Goal: Task Accomplishment & Management: Use online tool/utility

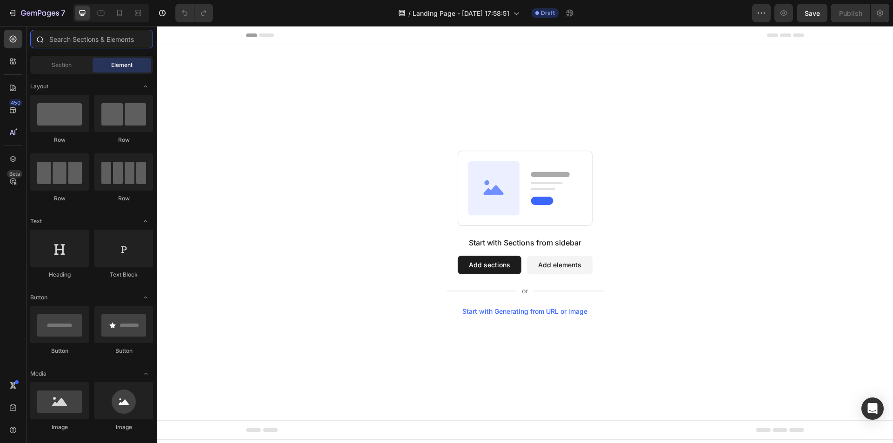
click at [60, 41] on input "text" at bounding box center [91, 39] width 123 height 19
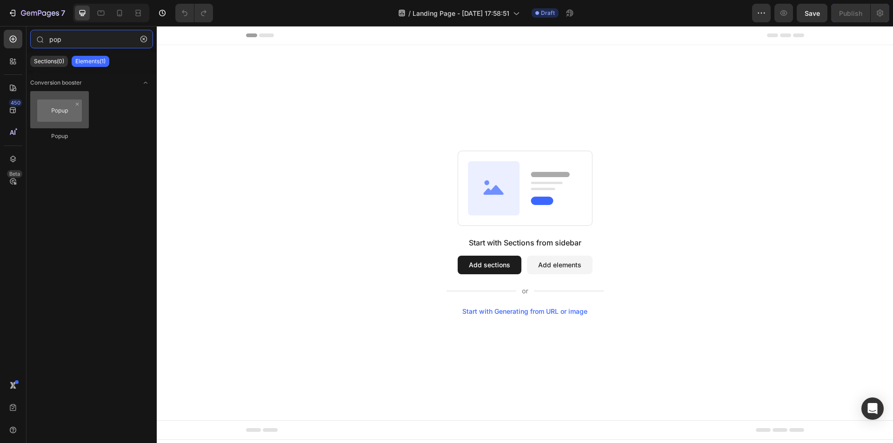
type input "pop"
click at [62, 114] on div at bounding box center [59, 109] width 59 height 37
click at [62, 121] on div at bounding box center [59, 109] width 59 height 37
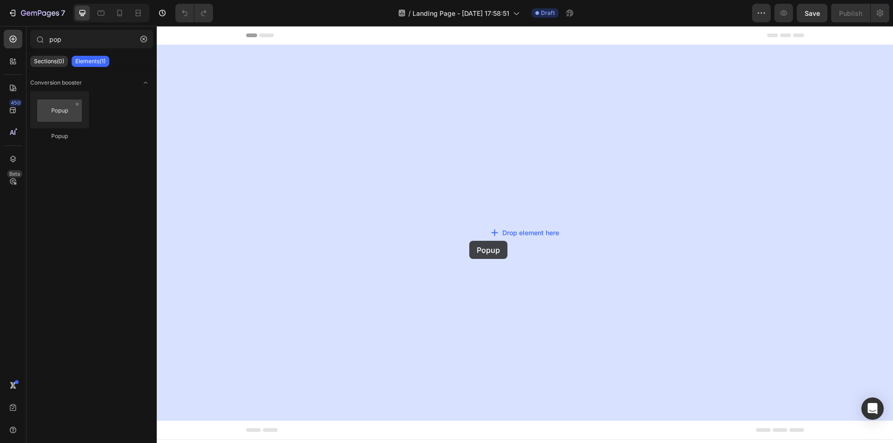
drag, startPoint x: 219, startPoint y: 147, endPoint x: 475, endPoint y: 237, distance: 271.2
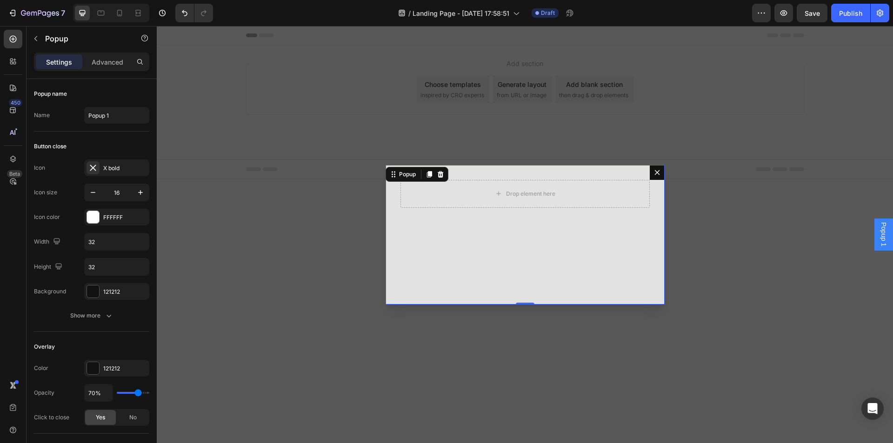
click at [522, 301] on div "0" at bounding box center [525, 304] width 9 height 7
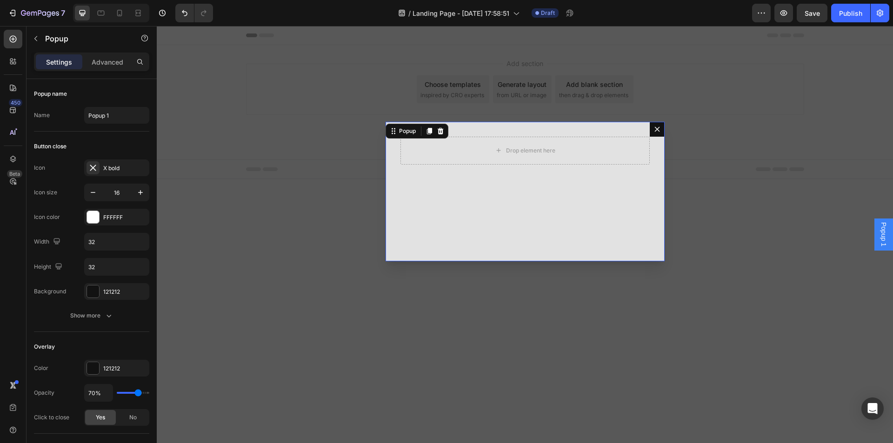
drag, startPoint x: 522, startPoint y: 302, endPoint x: 516, endPoint y: 389, distance: 86.8
click at [516, 389] on div "Drop element here Popup 186" at bounding box center [525, 234] width 736 height 417
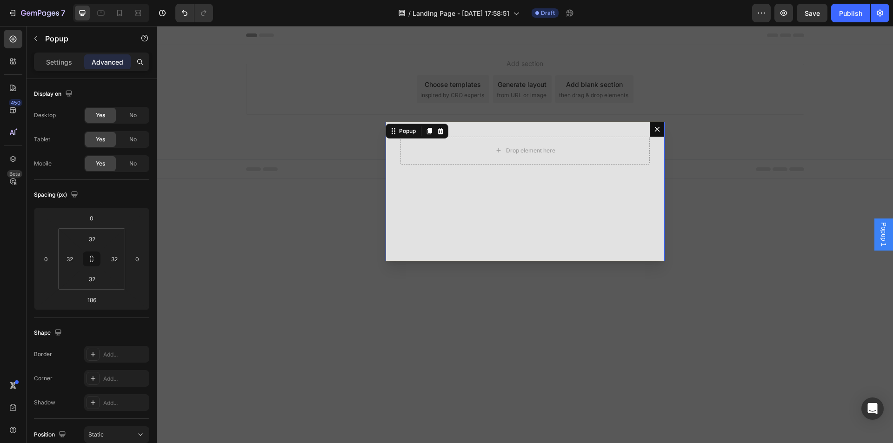
click at [515, 252] on div "Drop element here" at bounding box center [525, 192] width 279 height 140
click at [515, 231] on div "Drop element here" at bounding box center [525, 192] width 279 height 140
click at [14, 112] on icon at bounding box center [13, 110] width 6 height 6
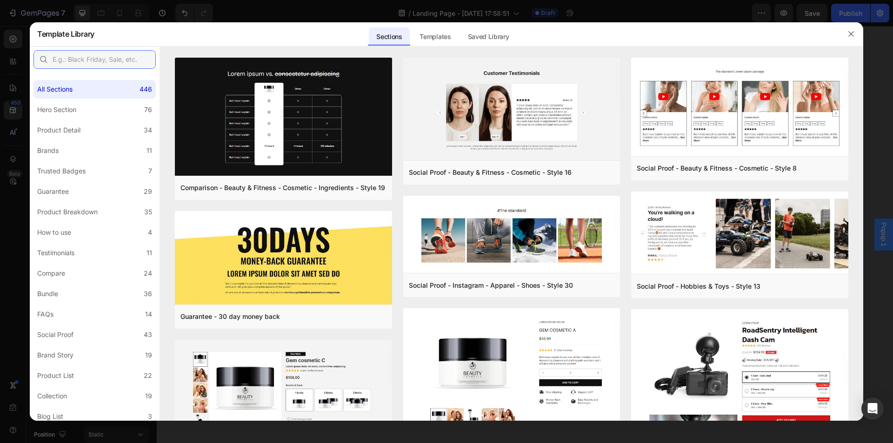
click at [114, 63] on input "text" at bounding box center [94, 59] width 122 height 19
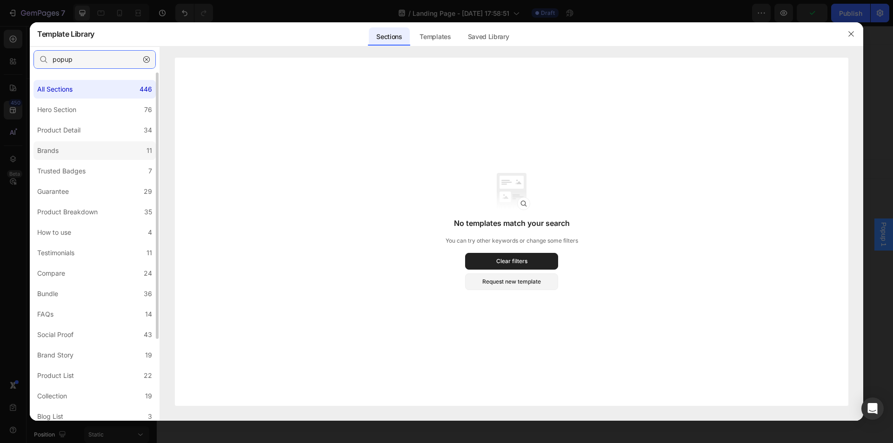
type input "popup"
click at [854, 34] on icon "button" at bounding box center [851, 33] width 7 height 7
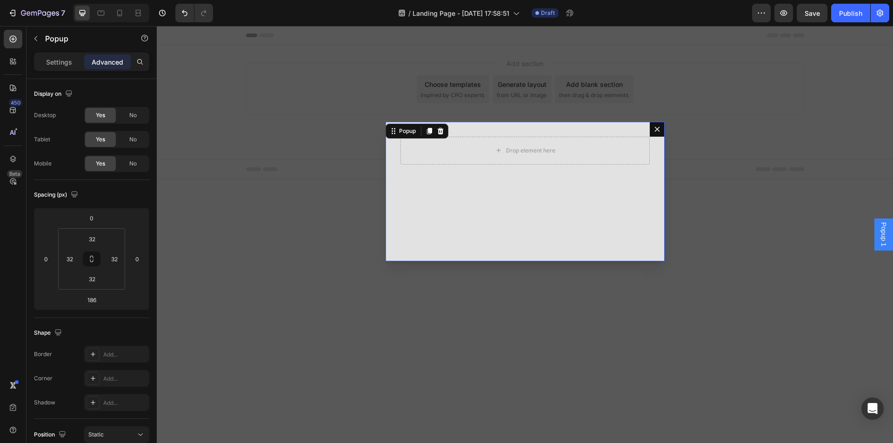
click at [629, 206] on div "Drop element here" at bounding box center [525, 192] width 279 height 140
click at [709, 198] on div "Backdrop" at bounding box center [525, 234] width 736 height 417
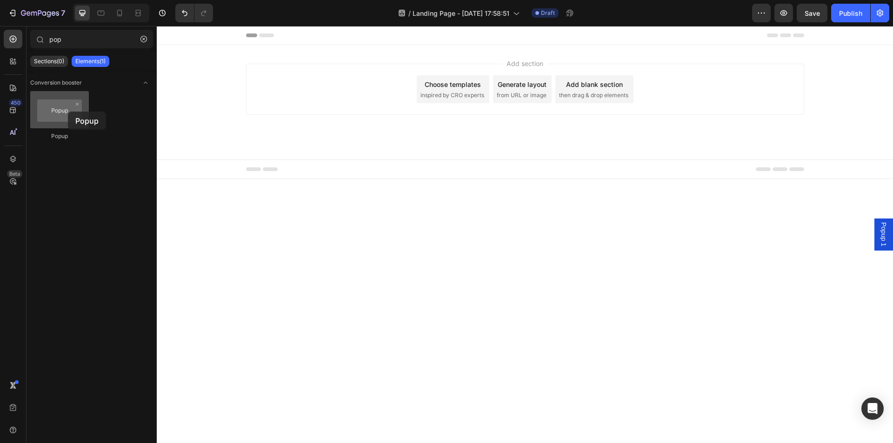
click at [68, 112] on div at bounding box center [59, 109] width 59 height 37
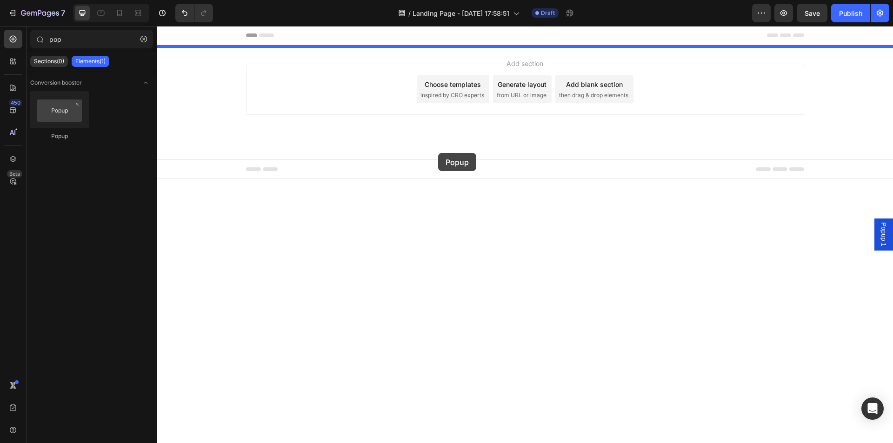
drag, startPoint x: 228, startPoint y: 149, endPoint x: 446, endPoint y: 153, distance: 217.8
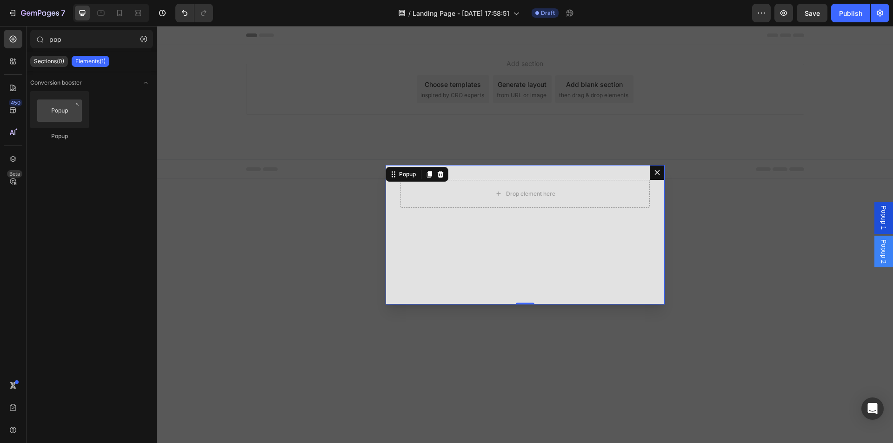
click at [528, 305] on div "Backdrop" at bounding box center [525, 234] width 736 height 417
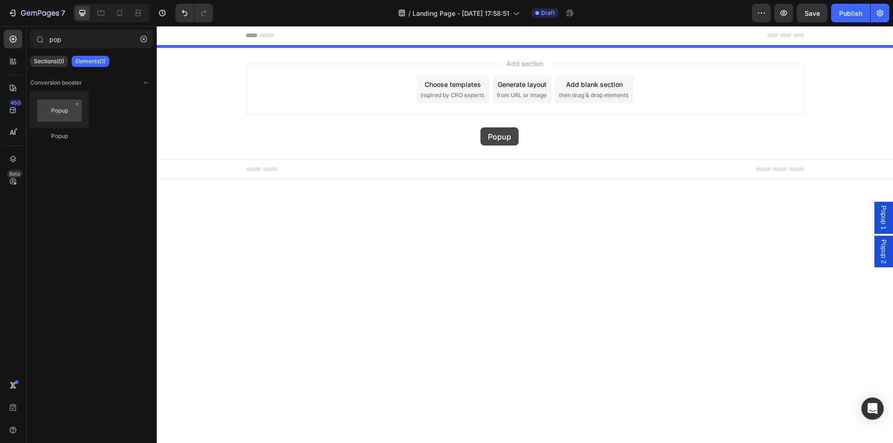
drag, startPoint x: 221, startPoint y: 145, endPoint x: 481, endPoint y: 127, distance: 260.2
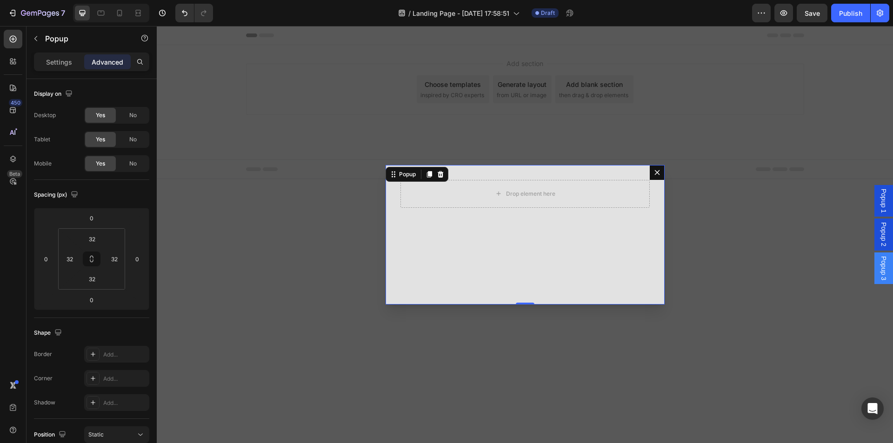
drag, startPoint x: 525, startPoint y: 303, endPoint x: 526, endPoint y: 288, distance: 14.9
click at [526, 288] on div "Drop element here Popup 0" at bounding box center [525, 235] width 279 height 140
click at [527, 198] on div "Drop element here" at bounding box center [525, 194] width 75 height 15
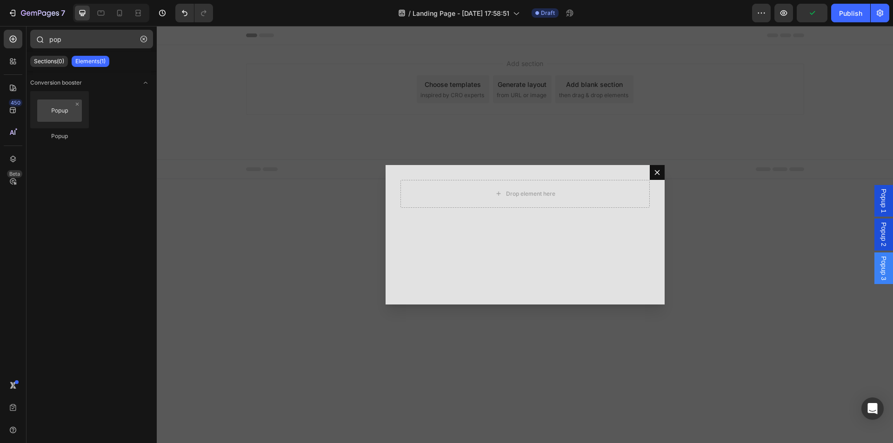
click at [148, 42] on button "button" at bounding box center [143, 39] width 15 height 15
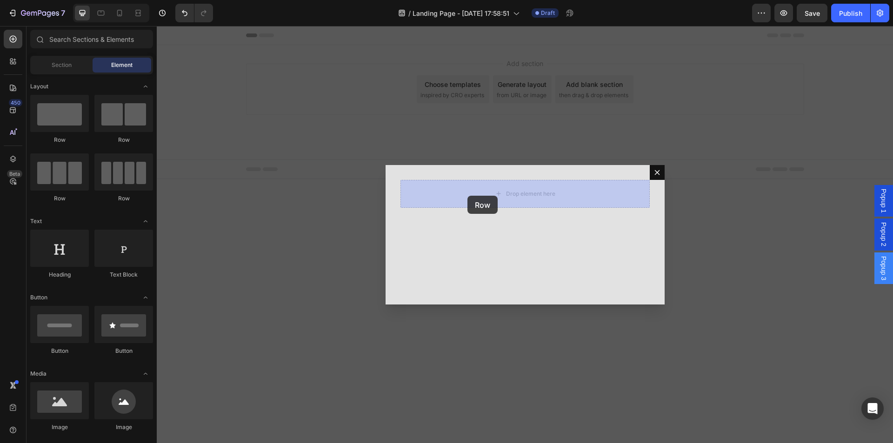
drag, startPoint x: 210, startPoint y: 161, endPoint x: 468, endPoint y: 196, distance: 259.7
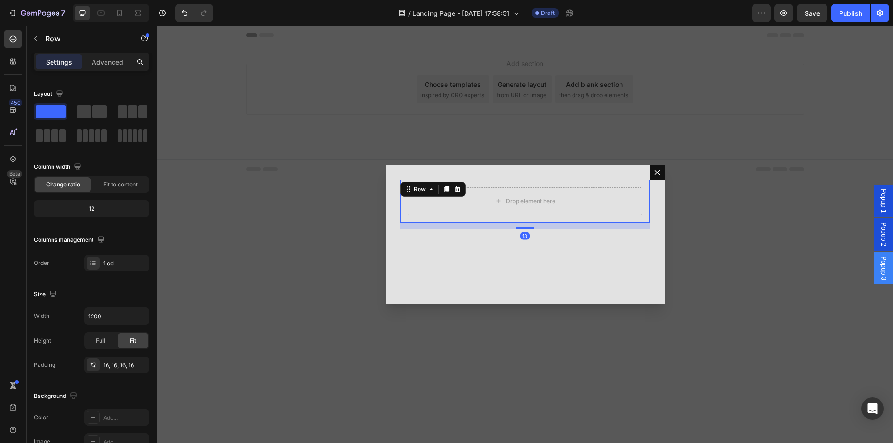
drag, startPoint x: 522, startPoint y: 222, endPoint x: 523, endPoint y: 230, distance: 8.1
click at [523, 229] on div "Dialog body" at bounding box center [525, 228] width 19 height 2
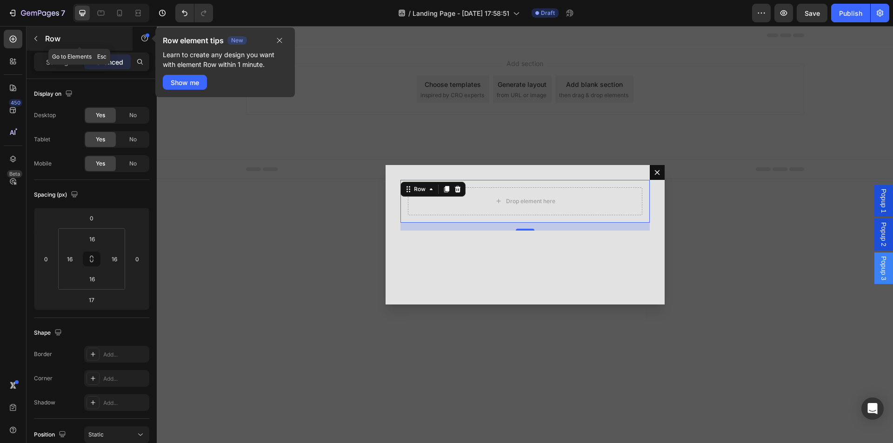
click at [36, 38] on icon "button" at bounding box center [35, 38] width 3 height 5
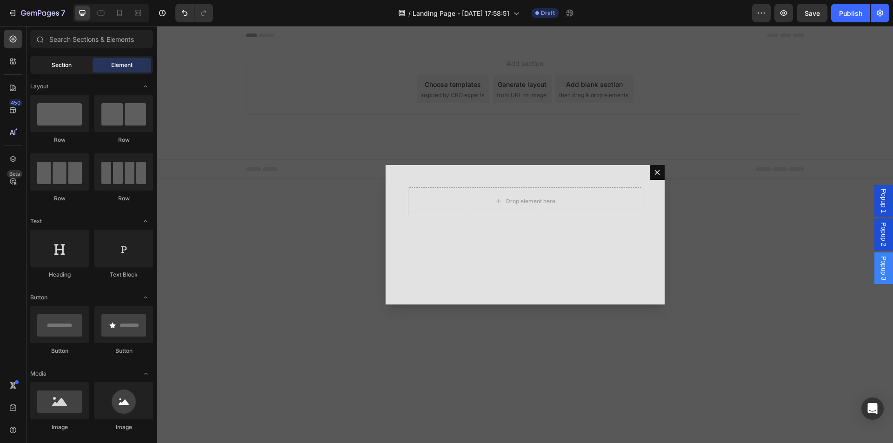
click at [58, 71] on div "Section" at bounding box center [61, 65] width 59 height 15
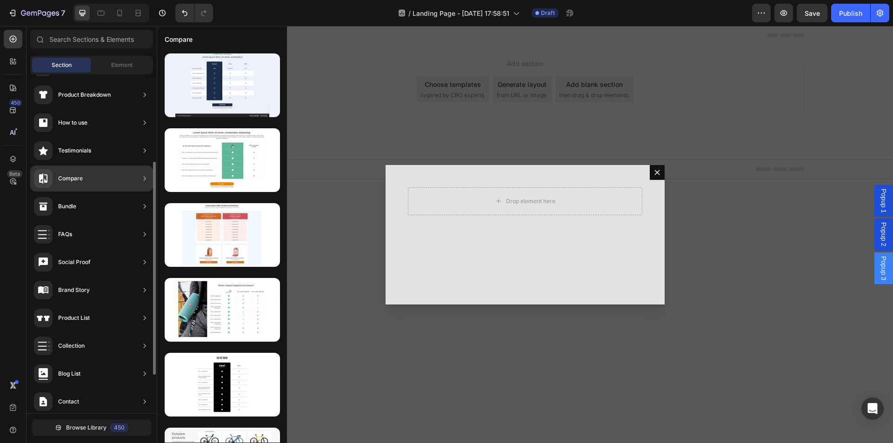
scroll to position [201, 0]
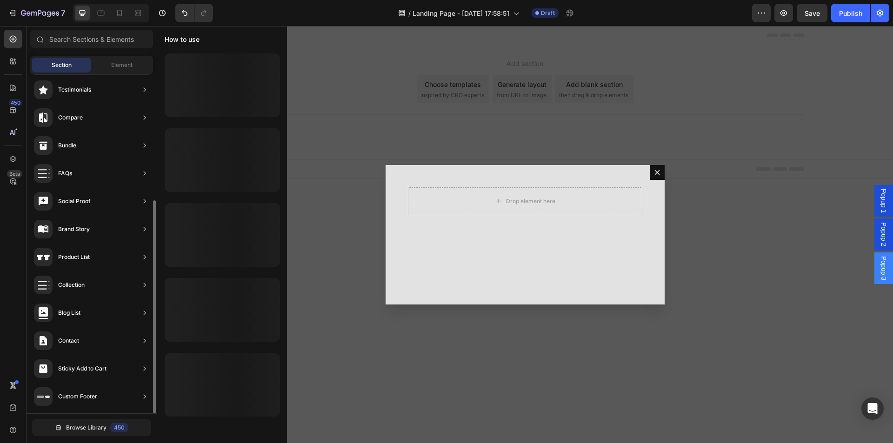
click at [123, 74] on div "How to use" at bounding box center [91, 62] width 123 height 26
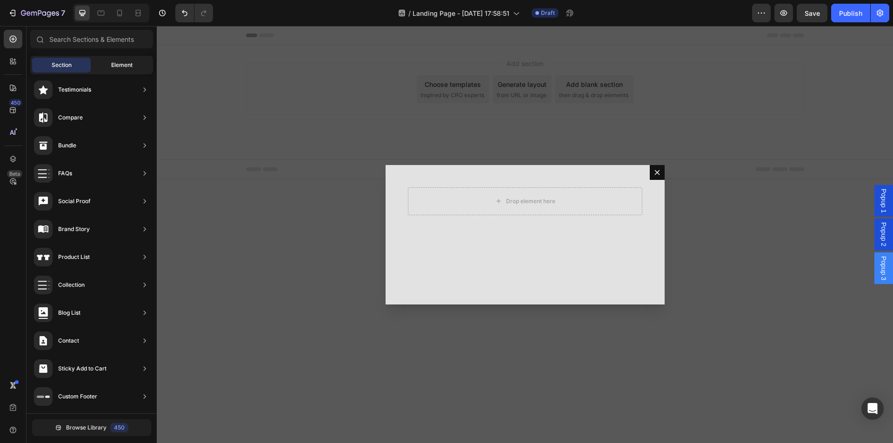
click at [125, 69] on span "Element" at bounding box center [121, 65] width 21 height 8
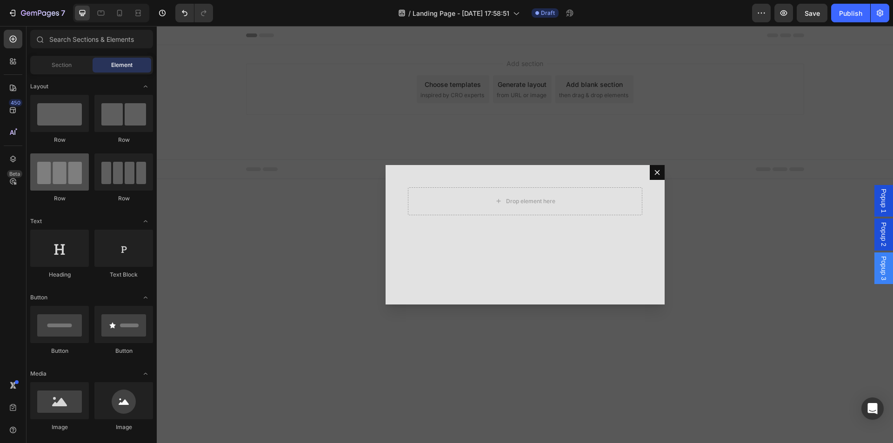
scroll to position [47, 0]
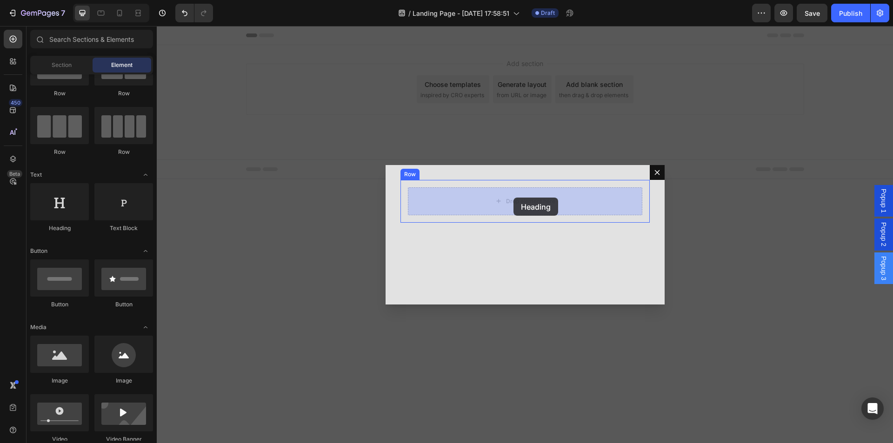
drag, startPoint x: 234, startPoint y: 238, endPoint x: 514, endPoint y: 198, distance: 282.1
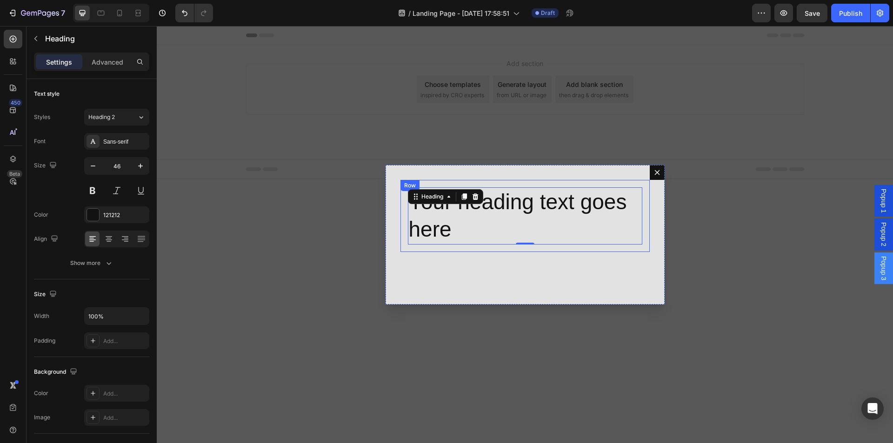
click at [523, 210] on h2 "Your heading text goes here" at bounding box center [525, 216] width 234 height 58
click at [523, 210] on p "Your heading text goes here" at bounding box center [525, 216] width 233 height 56
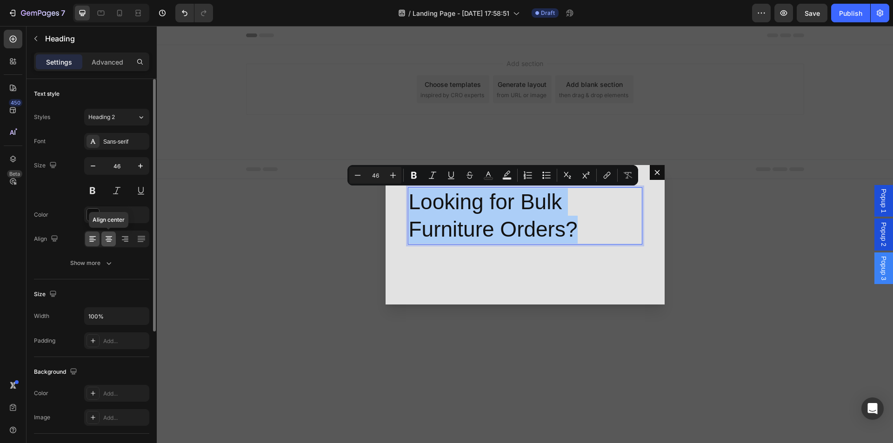
click at [110, 237] on icon at bounding box center [109, 236] width 7 height 1
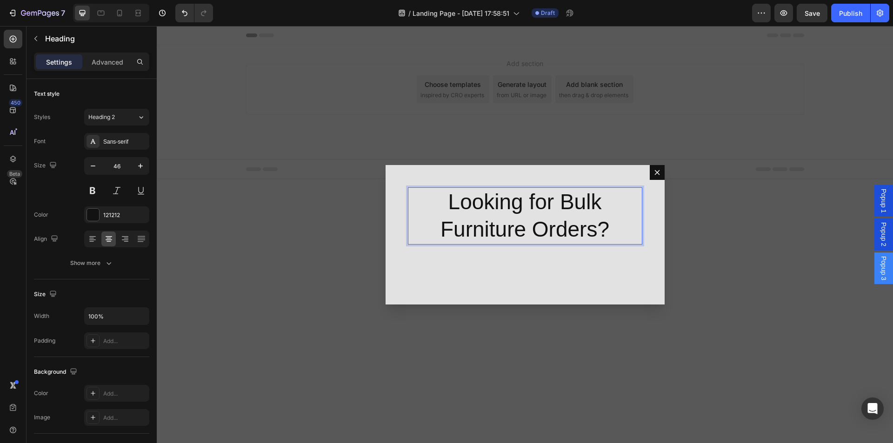
click at [490, 218] on p "Looking for Bulk Furniture Orders?" at bounding box center [525, 216] width 233 height 56
click at [491, 218] on p "Looking for Bulk Furniture Orders?" at bounding box center [525, 216] width 233 height 56
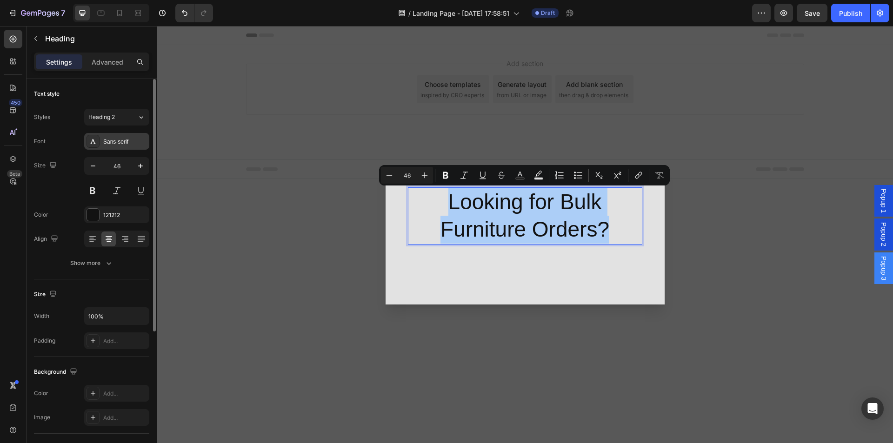
click at [112, 140] on div "Sans-serif" at bounding box center [125, 142] width 44 height 8
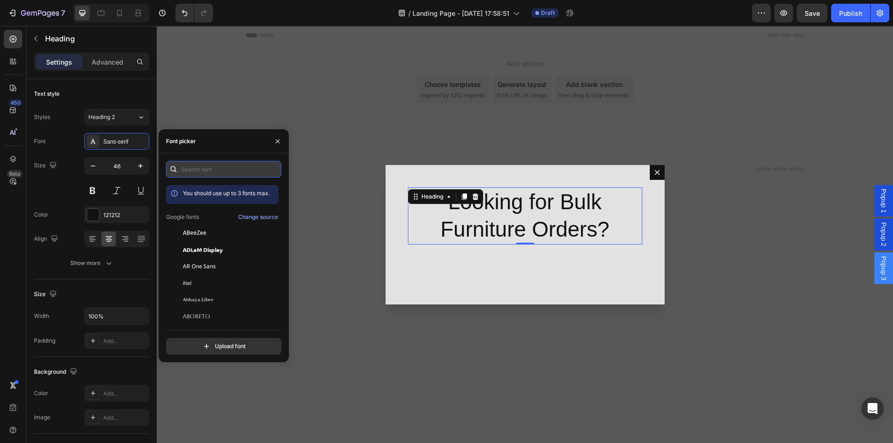
click at [210, 163] on input "text" at bounding box center [223, 169] width 115 height 17
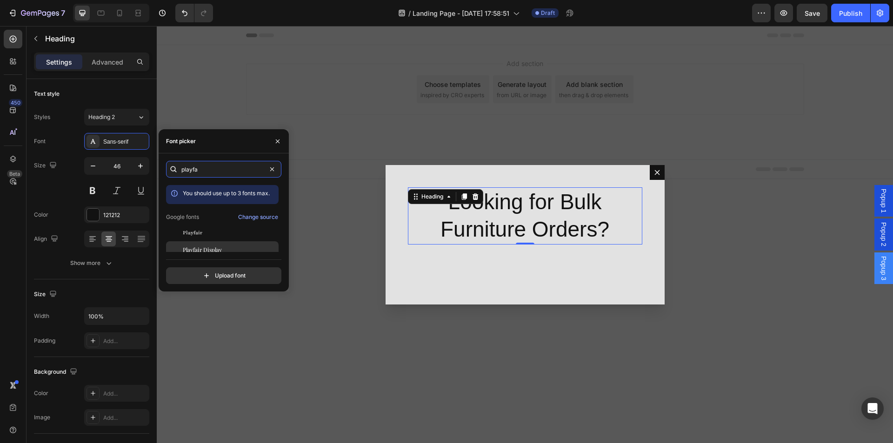
type input "playfa"
click at [212, 251] on span "Playfair Display" at bounding box center [202, 250] width 39 height 8
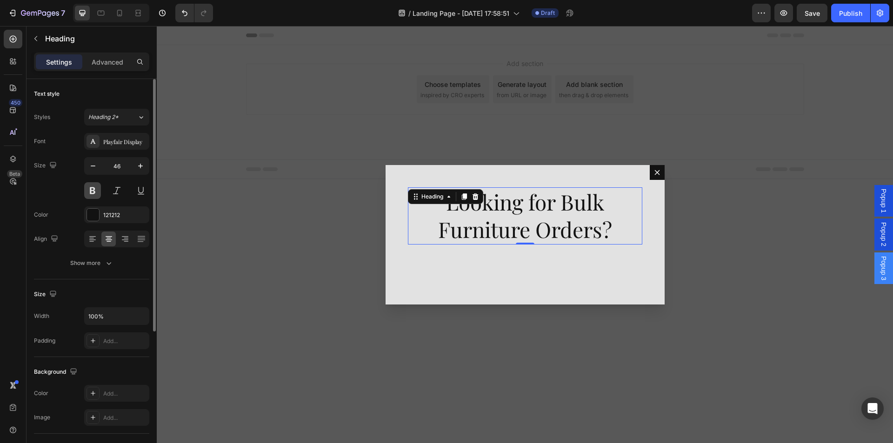
click at [91, 193] on button at bounding box center [92, 190] width 17 height 17
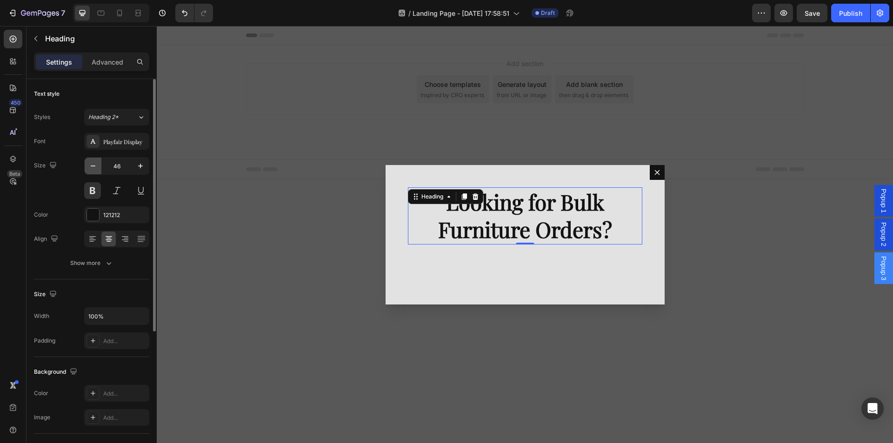
click at [95, 167] on icon "button" at bounding box center [92, 165] width 9 height 9
type input "45"
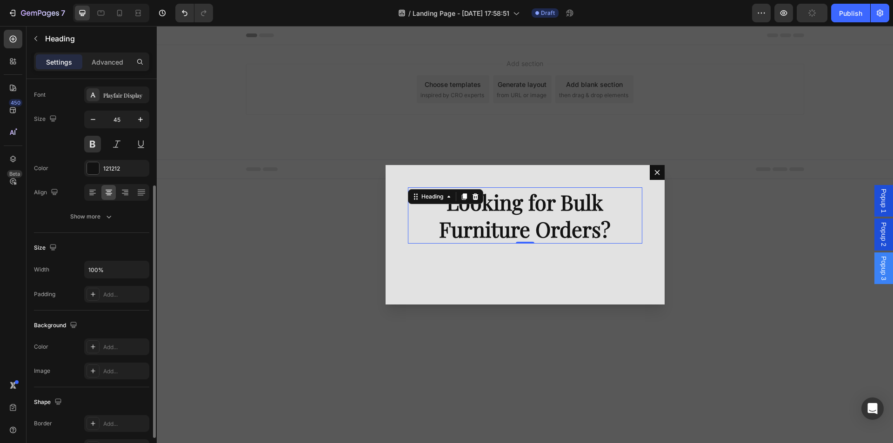
scroll to position [93, 0]
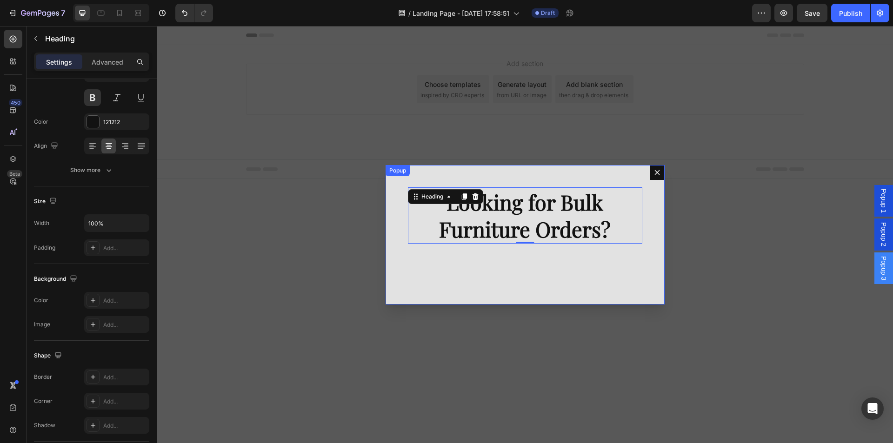
click at [417, 280] on div "Looking for Bulk Furniture Orders? Heading 0 Row" at bounding box center [525, 235] width 279 height 140
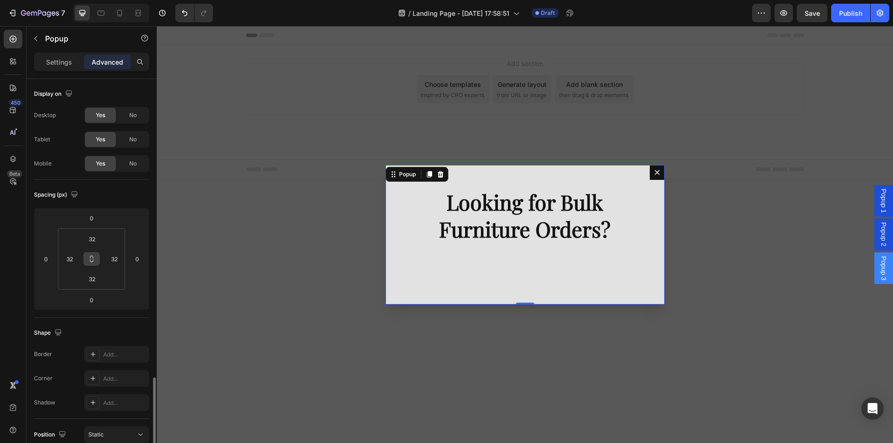
scroll to position [186, 0]
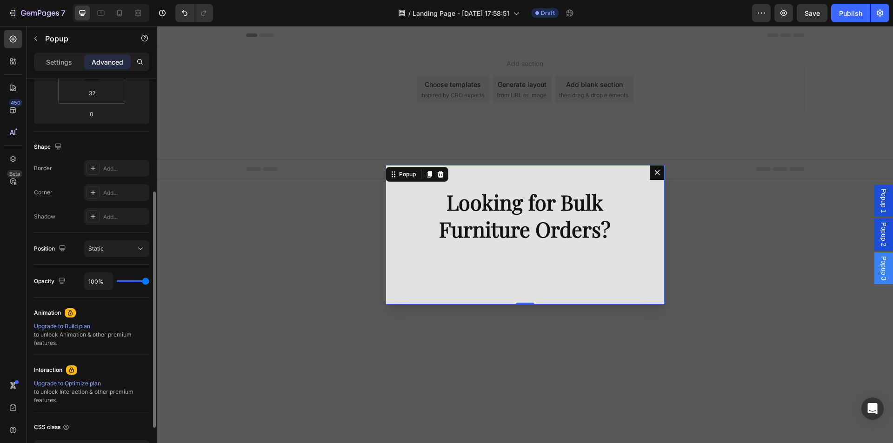
click at [114, 258] on div "Position Static" at bounding box center [91, 249] width 115 height 32
click at [118, 250] on div "Static" at bounding box center [111, 249] width 47 height 8
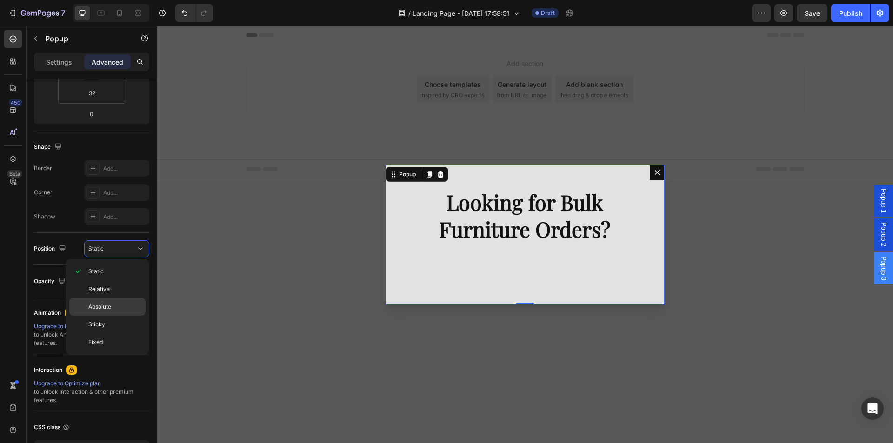
click at [115, 303] on p "Absolute" at bounding box center [114, 307] width 53 height 8
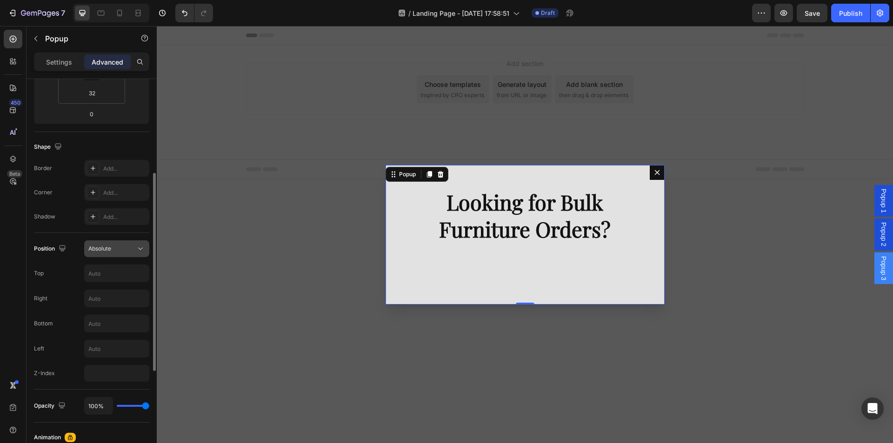
click at [125, 246] on div "Absolute" at bounding box center [111, 249] width 47 height 8
click at [119, 251] on div "Absolute" at bounding box center [111, 249] width 47 height 8
click at [116, 273] on input "text" at bounding box center [117, 273] width 64 height 17
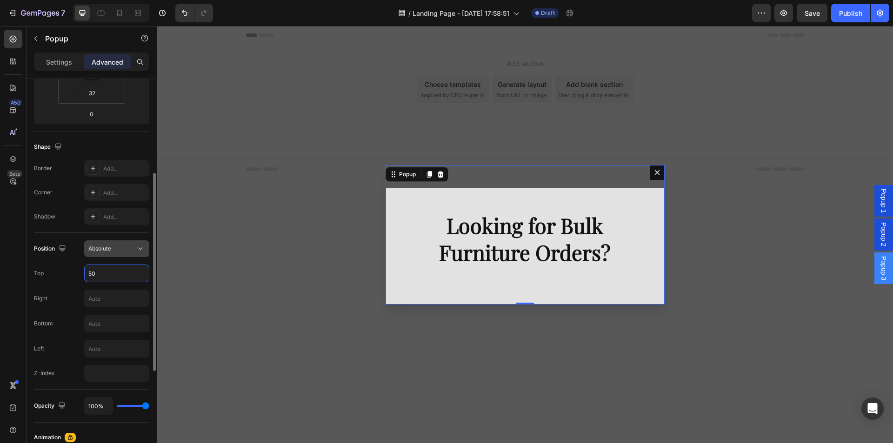
type input "5"
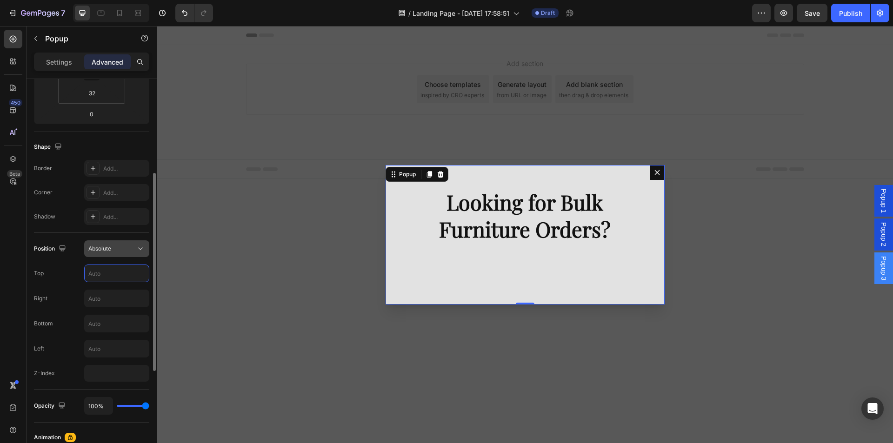
click at [134, 251] on div "Absolute" at bounding box center [111, 249] width 47 height 8
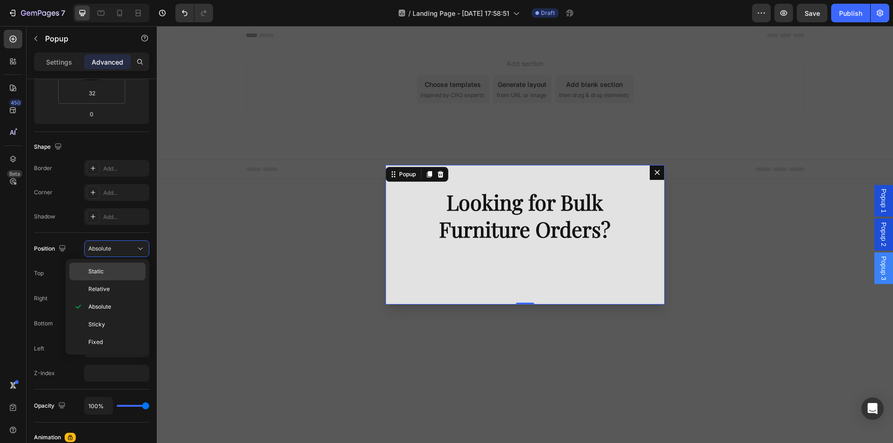
click at [126, 268] on p "Static" at bounding box center [114, 272] width 53 height 8
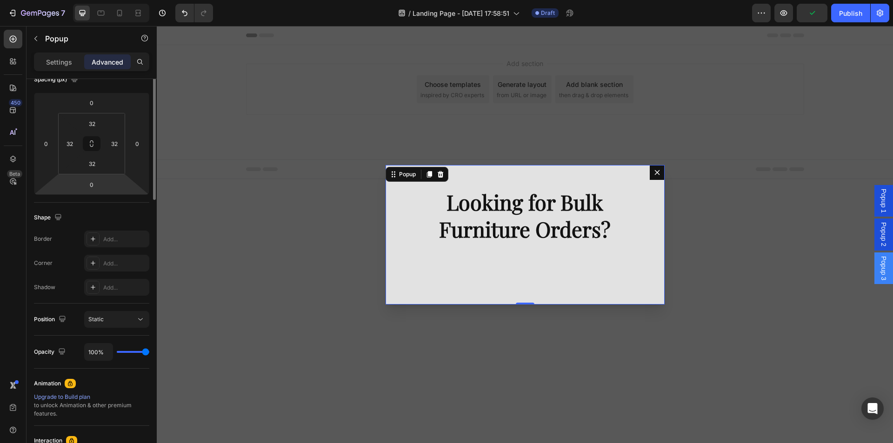
scroll to position [0, 0]
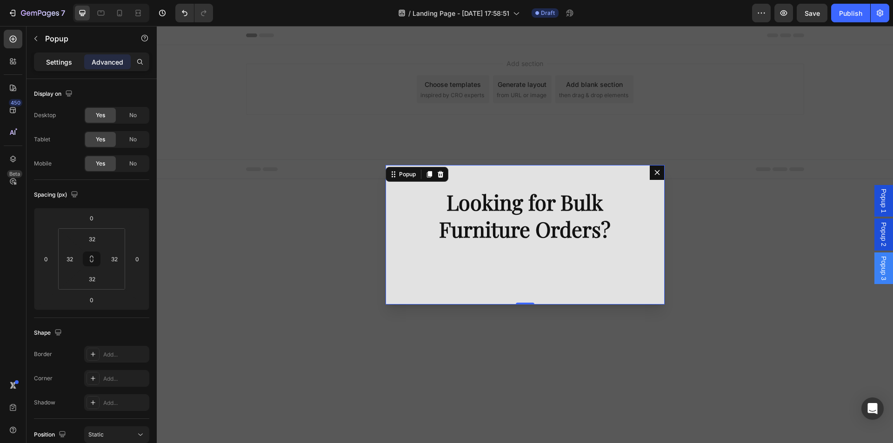
click at [55, 61] on p "Settings" at bounding box center [59, 62] width 26 height 10
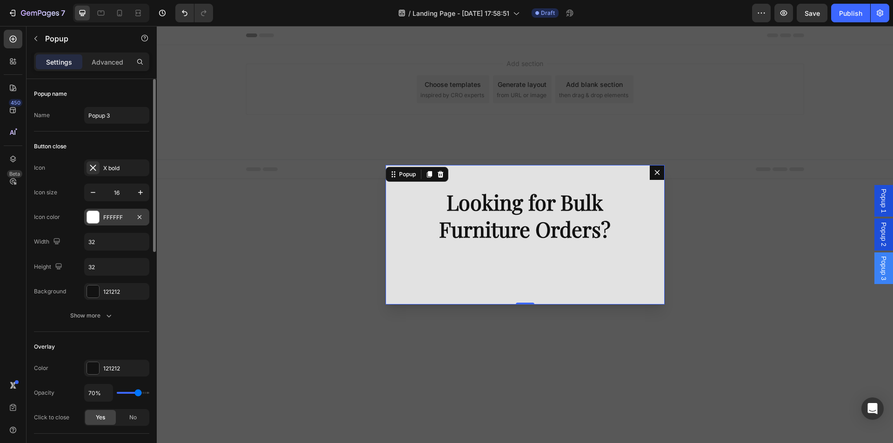
click at [93, 214] on div at bounding box center [93, 217] width 12 height 12
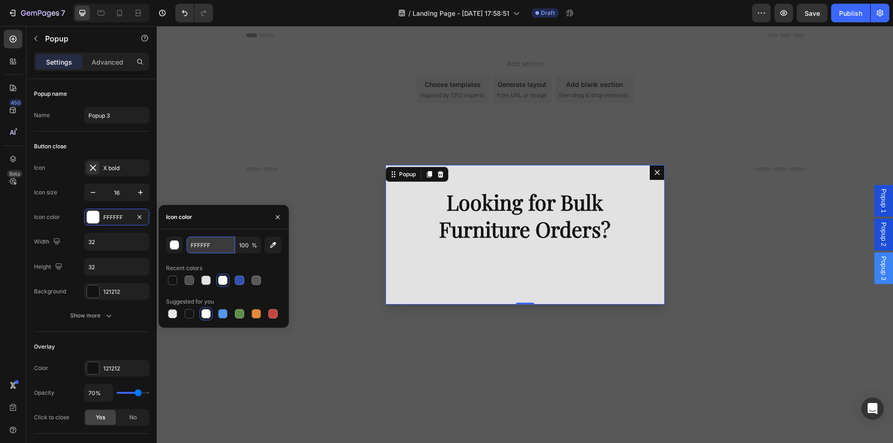
click at [220, 245] on input "FFFFFF" at bounding box center [211, 245] width 48 height 17
paste input "ebe2da"
click at [240, 223] on div "Icon color" at bounding box center [224, 217] width 130 height 24
type input "EBE2DA"
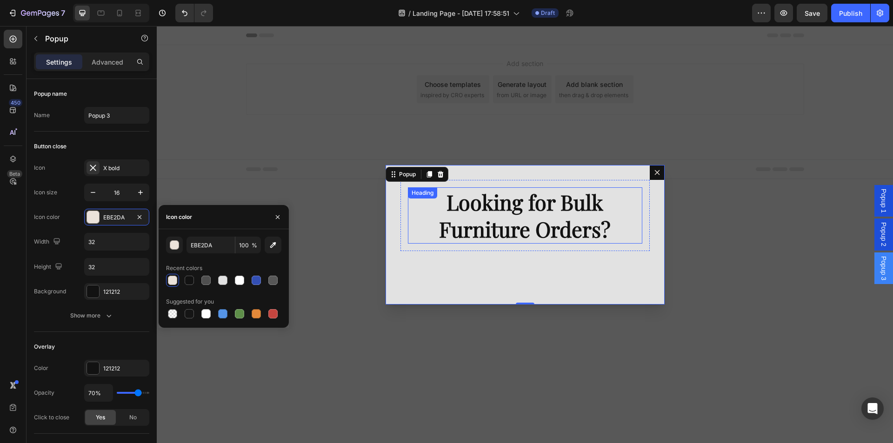
click at [476, 192] on p "Looking for Bulk Furniture Orders?" at bounding box center [525, 215] width 233 height 54
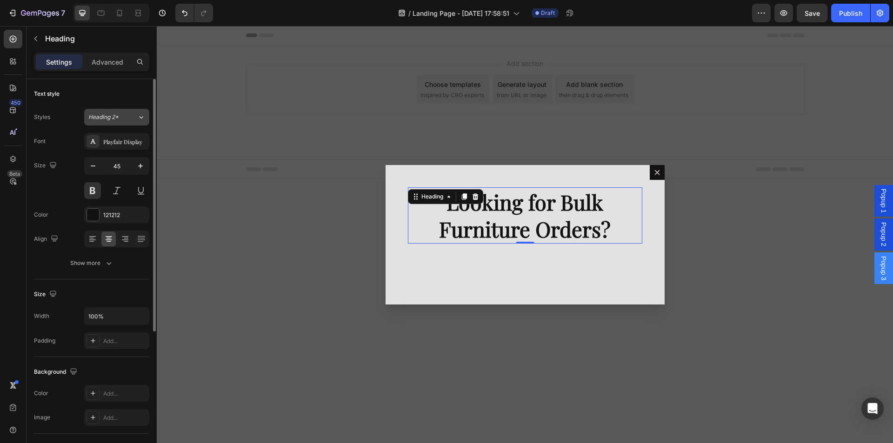
click at [123, 117] on div "Heading 2*" at bounding box center [107, 117] width 38 height 8
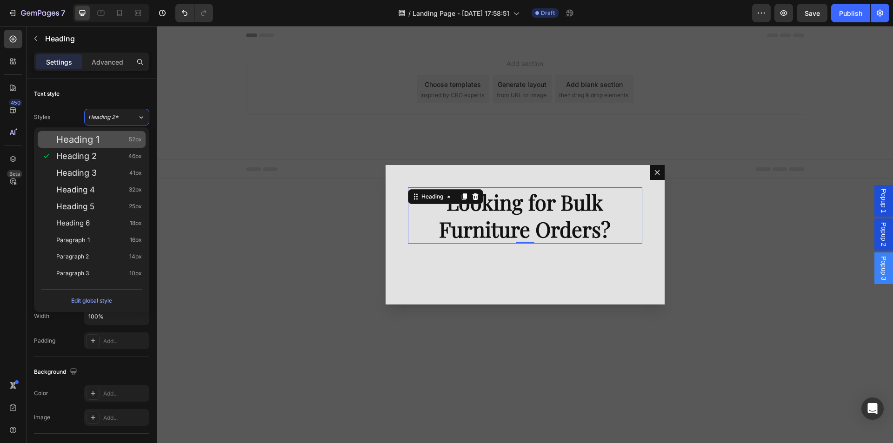
click at [120, 147] on div "Heading 1 52px" at bounding box center [92, 139] width 108 height 17
type input "52"
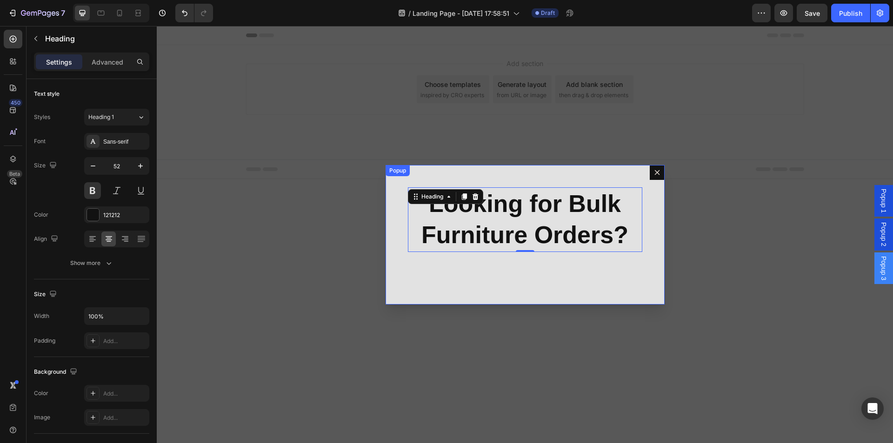
click at [526, 285] on div "Looking for Bulk Furniture Orders? Heading 0 Row" at bounding box center [525, 235] width 279 height 140
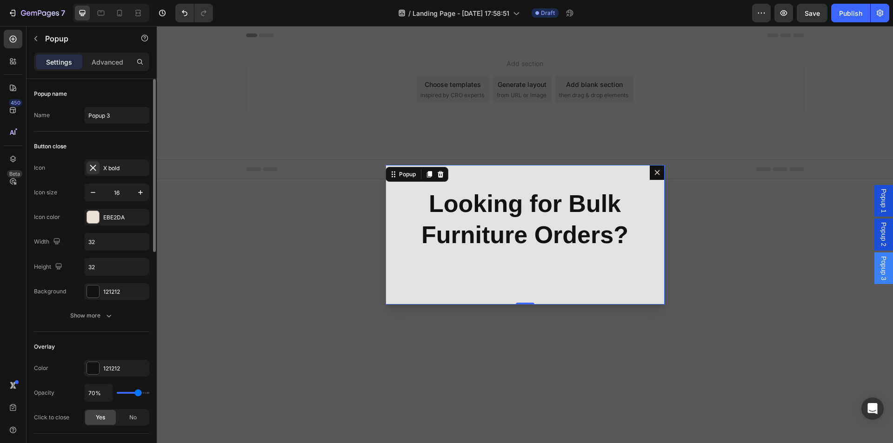
click at [104, 277] on div "Icon X bold Icon size 16 Icon color EBE2DA Width 32 Height 32 Background 121212" at bounding box center [91, 230] width 115 height 141
click at [101, 271] on input "32" at bounding box center [117, 267] width 64 height 17
type input "50"
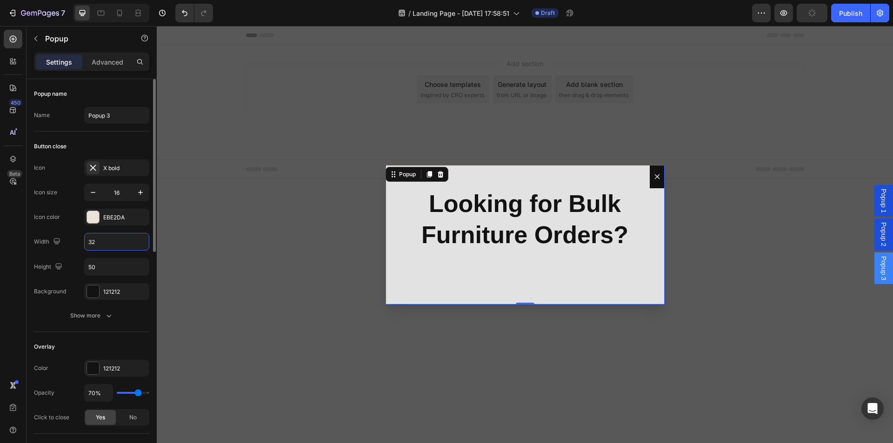
click at [98, 241] on input "32" at bounding box center [117, 242] width 64 height 17
click at [95, 314] on div "Show more" at bounding box center [91, 315] width 43 height 9
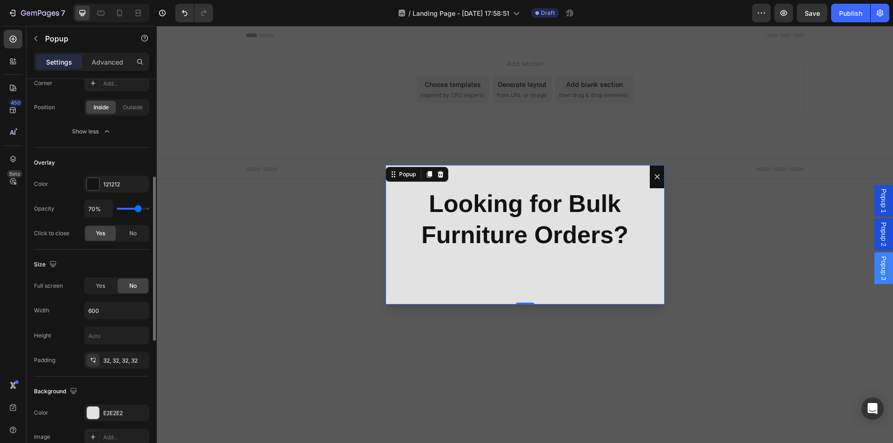
scroll to position [326, 0]
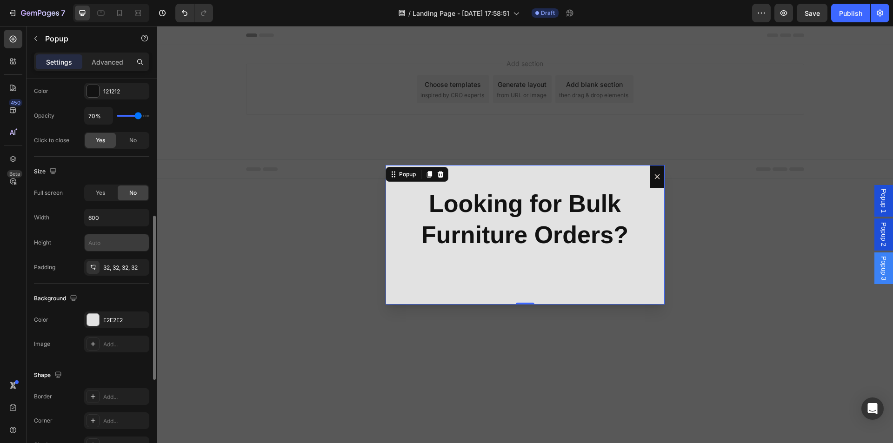
click at [107, 247] on input "text" at bounding box center [117, 242] width 64 height 17
type input "5"
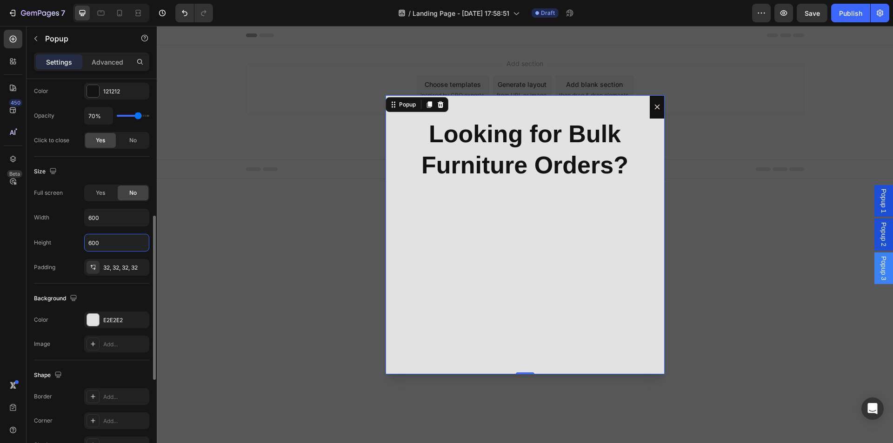
click at [92, 244] on input "600" at bounding box center [117, 242] width 64 height 17
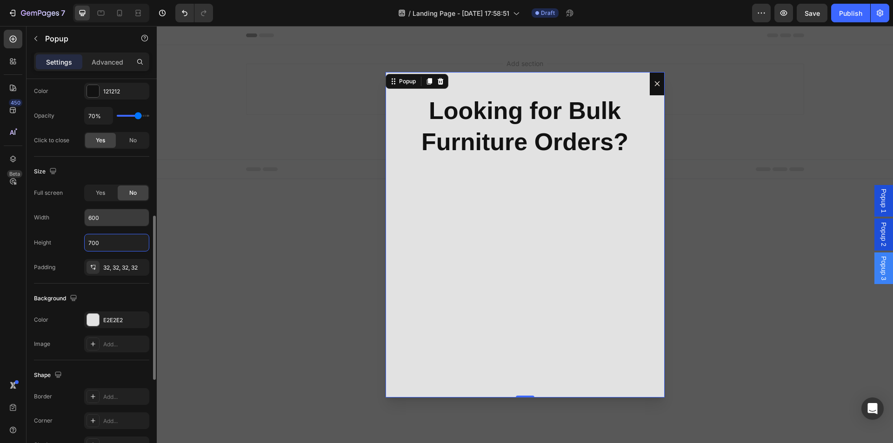
type input "700"
click at [90, 220] on input "600" at bounding box center [117, 217] width 64 height 17
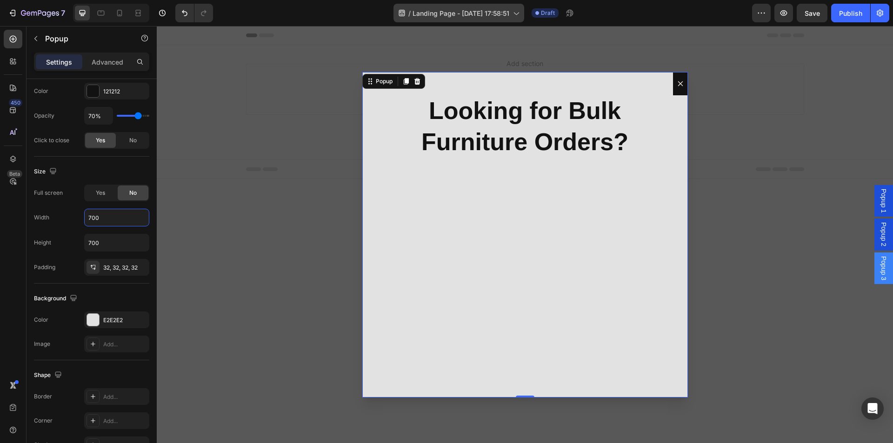
type input "700"
click at [536, 112] on p "Looking for Bulk Furniture Orders?" at bounding box center [525, 126] width 279 height 63
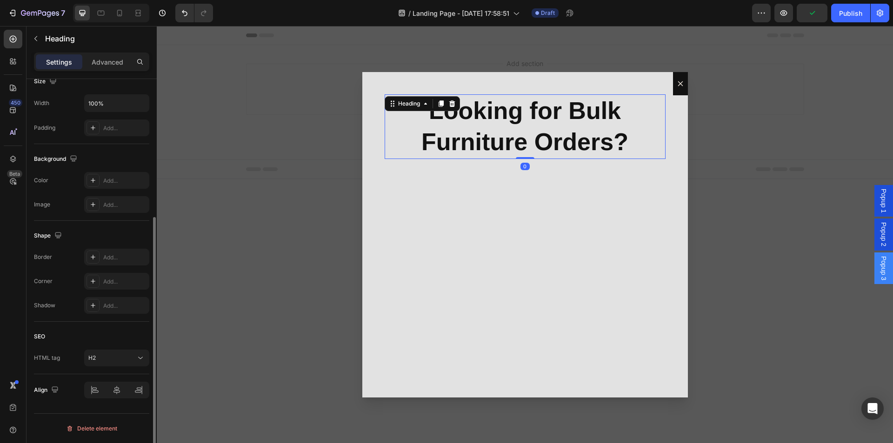
scroll to position [0, 0]
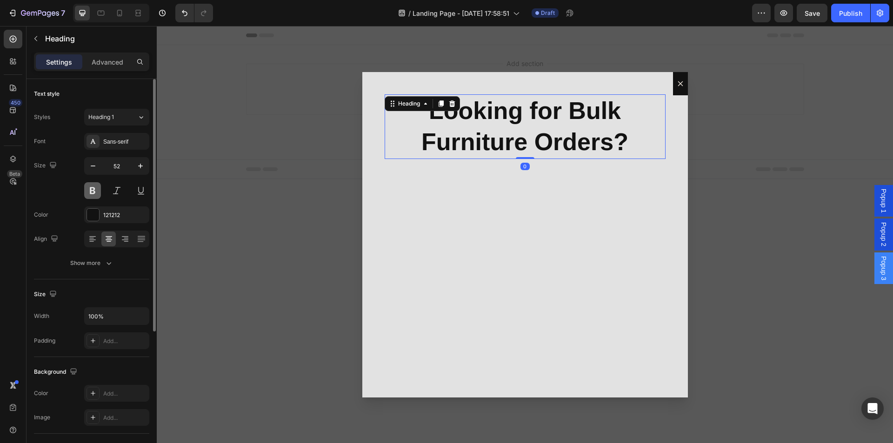
click at [95, 187] on button at bounding box center [92, 190] width 17 height 17
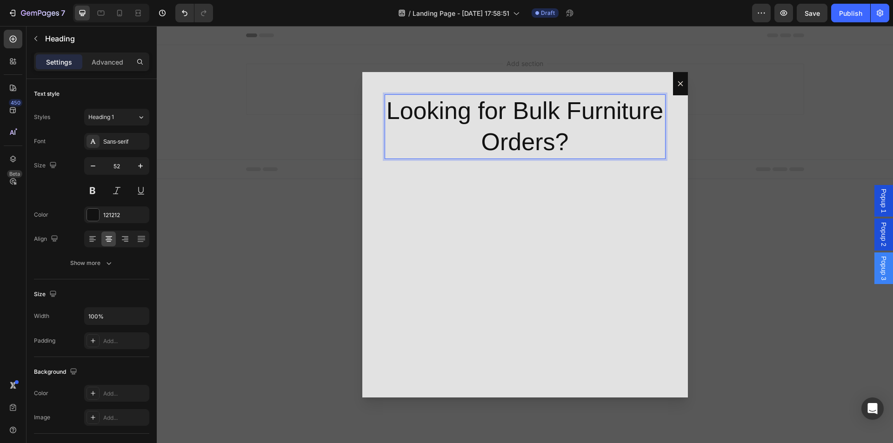
click at [566, 107] on p "Looking for Bulk Furniture Orders?" at bounding box center [525, 126] width 279 height 63
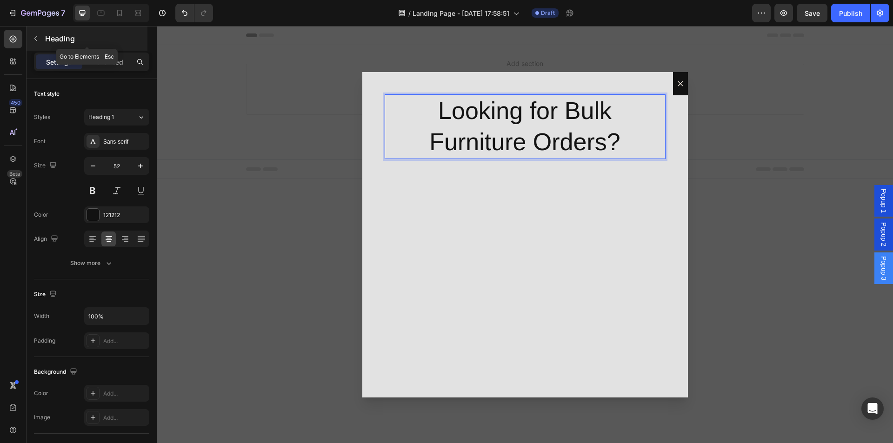
click at [54, 42] on p "Heading" at bounding box center [95, 38] width 100 height 11
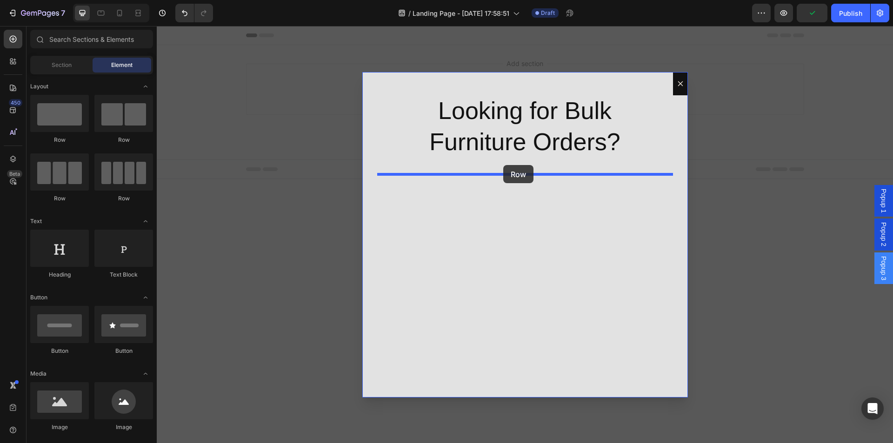
drag, startPoint x: 231, startPoint y: 152, endPoint x: 503, endPoint y: 165, distance: 273.0
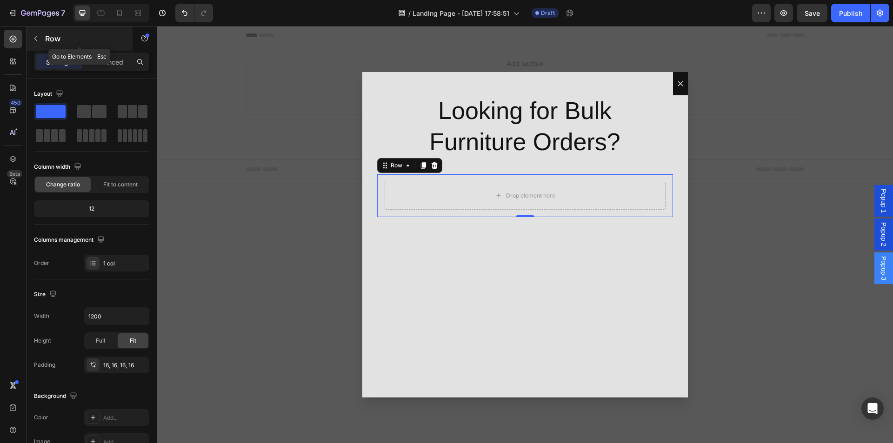
click at [41, 42] on button "button" at bounding box center [35, 38] width 15 height 15
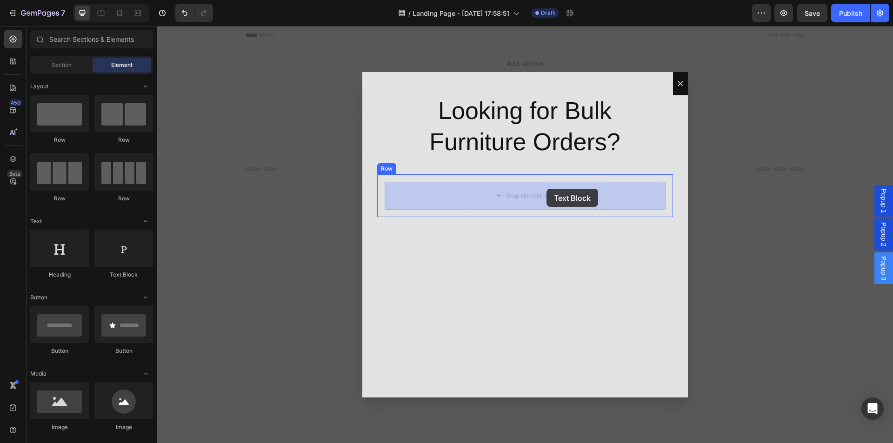
drag, startPoint x: 299, startPoint y: 298, endPoint x: 547, endPoint y: 189, distance: 270.4
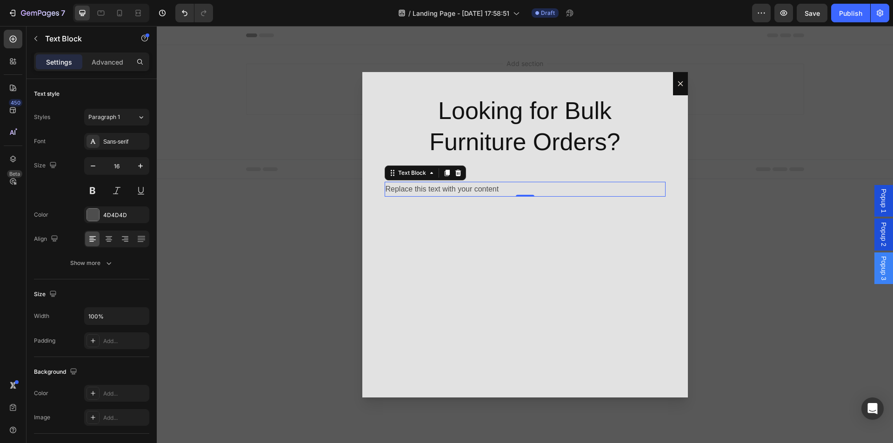
click at [483, 188] on div "Replace this text with your content" at bounding box center [525, 189] width 281 height 15
click at [504, 187] on p "Get special prices for hotels, offices, restaurants, and bulk buyers." at bounding box center [525, 189] width 279 height 13
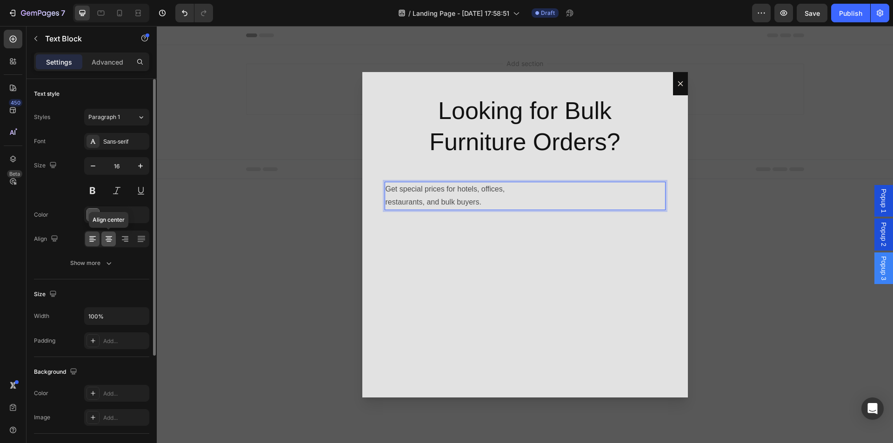
click at [112, 237] on icon at bounding box center [108, 238] width 9 height 9
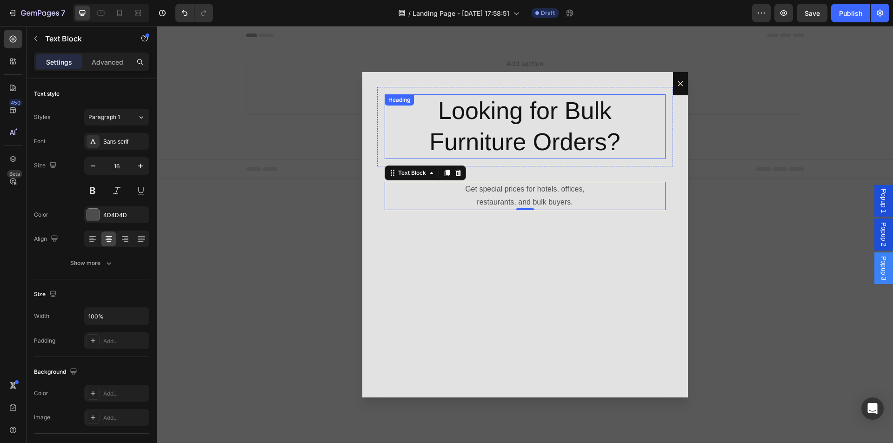
click at [502, 131] on p "Looking for Bulk Furniture Orders?" at bounding box center [525, 126] width 279 height 63
click at [539, 168] on div "Looking for Bulk Furniture Orders? Heading 0 Row Get special prices for hotels,…" at bounding box center [525, 235] width 326 height 326
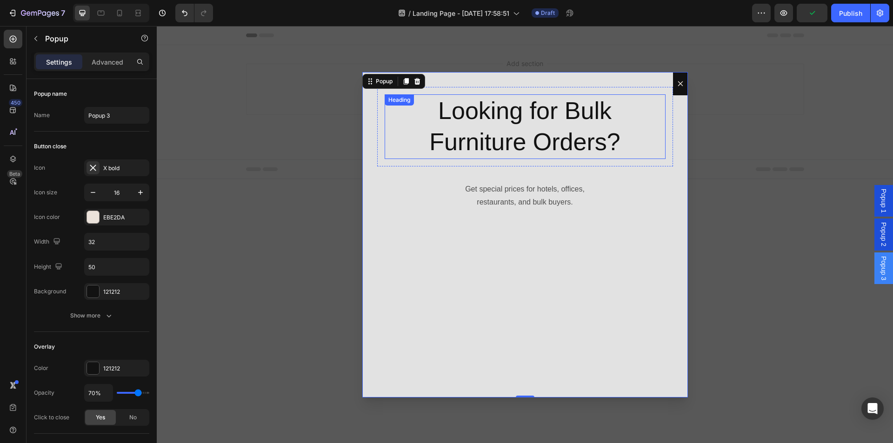
click at [394, 117] on p "Looking for Bulk Furniture Orders?" at bounding box center [525, 126] width 279 height 63
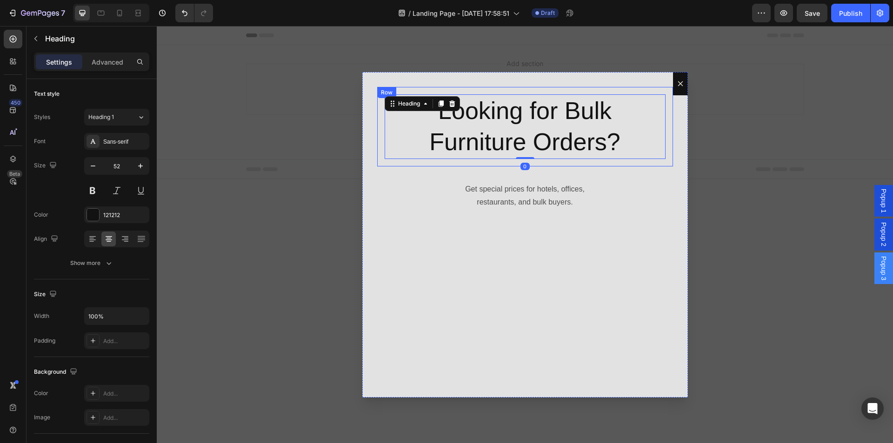
click at [381, 107] on div "Looking for Bulk Furniture Orders? Heading 0 Row" at bounding box center [525, 127] width 296 height 80
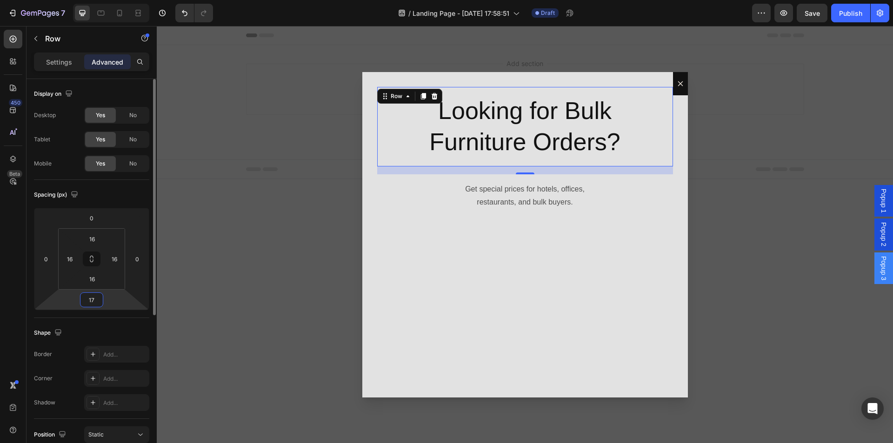
click at [93, 302] on input "17" at bounding box center [91, 300] width 19 height 14
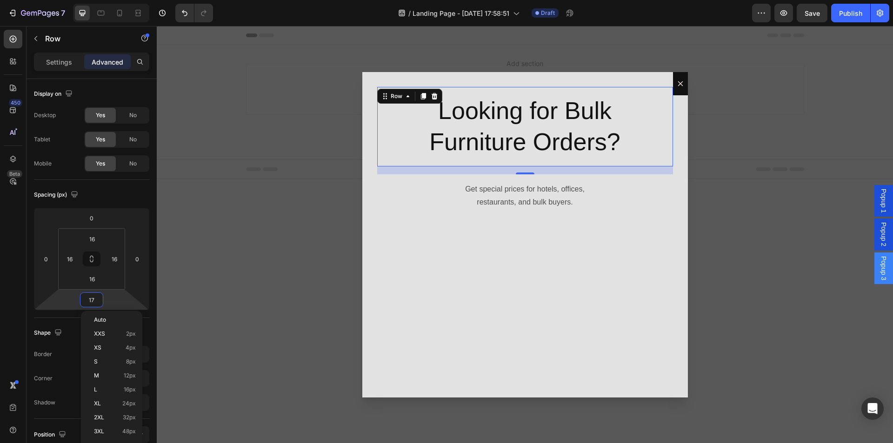
type input "0"
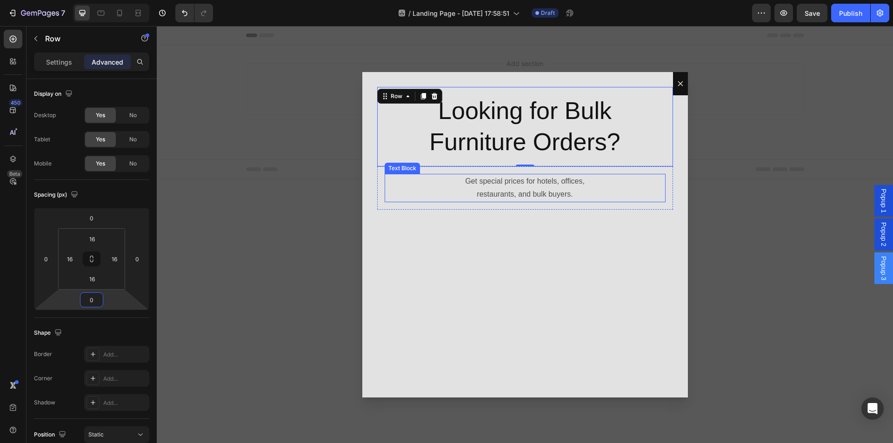
click at [473, 180] on p "Get special prices for hotels, offices," at bounding box center [525, 181] width 279 height 13
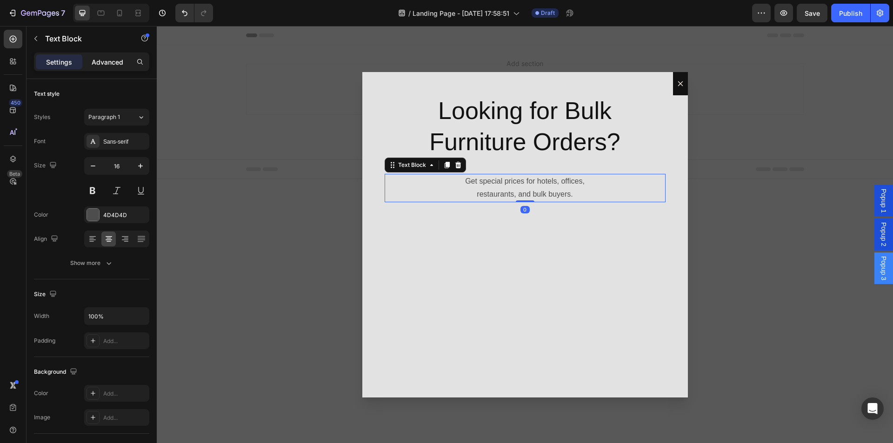
click at [102, 57] on p "Advanced" at bounding box center [108, 62] width 32 height 10
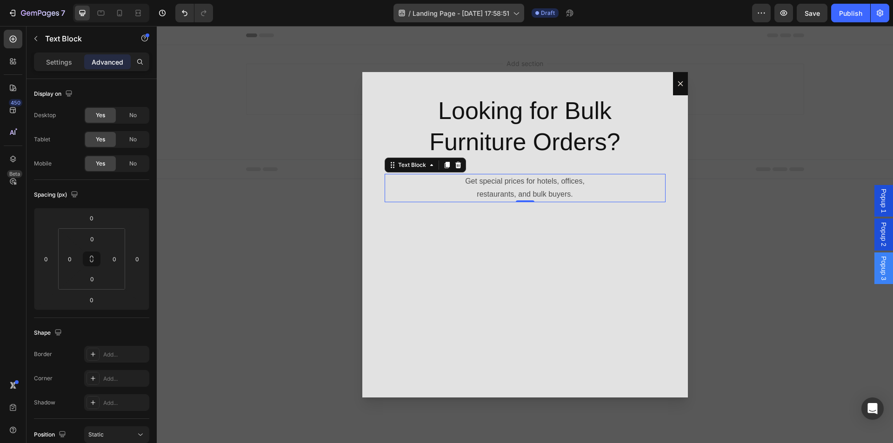
click at [455, 17] on span "Landing Page - [DATE] 17:58:51" at bounding box center [461, 13] width 97 height 10
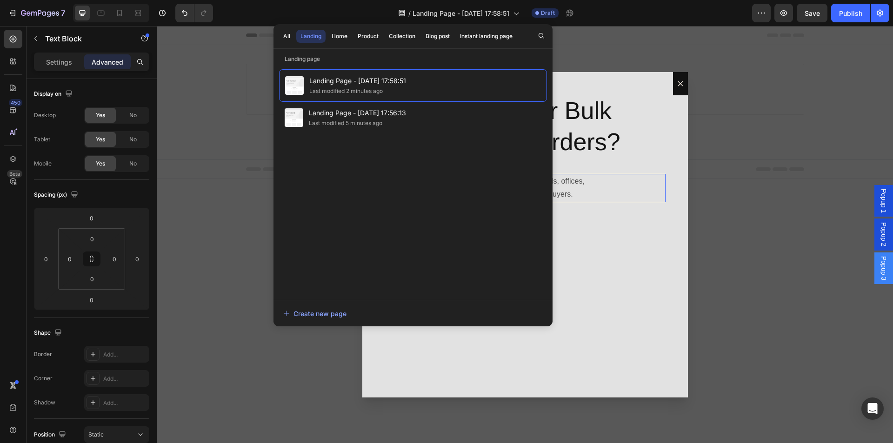
click at [480, 180] on div "Landing Page - Aug 28, 17:58:51 Last modified 2 minutes ago Landing Page - Aug …" at bounding box center [413, 179] width 268 height 221
click at [512, 13] on div "/ Landing Page - Aug 28, 17:58:51" at bounding box center [459, 13] width 131 height 19
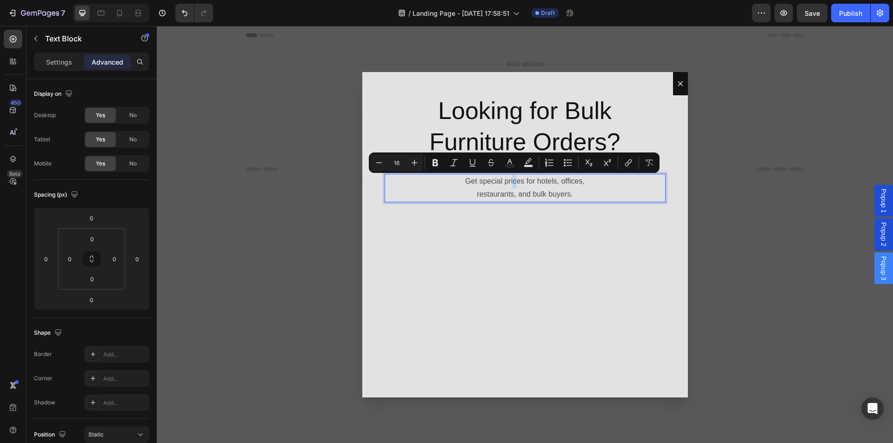
drag, startPoint x: 518, startPoint y: 185, endPoint x: 513, endPoint y: 176, distance: 10.5
click at [498, 232] on div "Looking for Bulk Furniture Orders? Heading Row Get special prices for hotels, o…" at bounding box center [525, 235] width 326 height 326
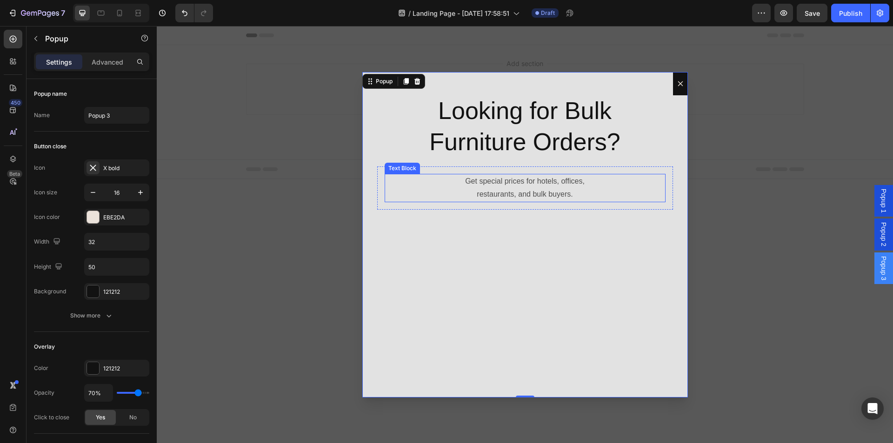
click at [474, 181] on p "Get special prices for hotels, offices," at bounding box center [525, 181] width 279 height 13
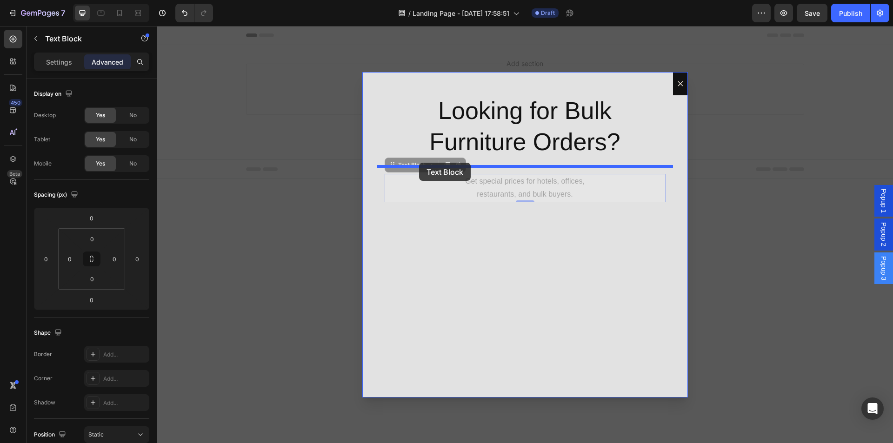
drag, startPoint x: 390, startPoint y: 169, endPoint x: 419, endPoint y: 163, distance: 30.0
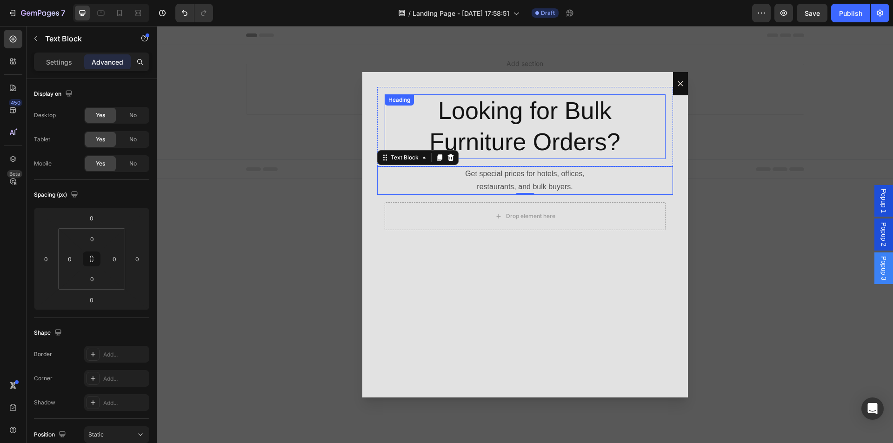
click at [482, 152] on p "Looking for Bulk Furniture Orders?" at bounding box center [525, 126] width 279 height 63
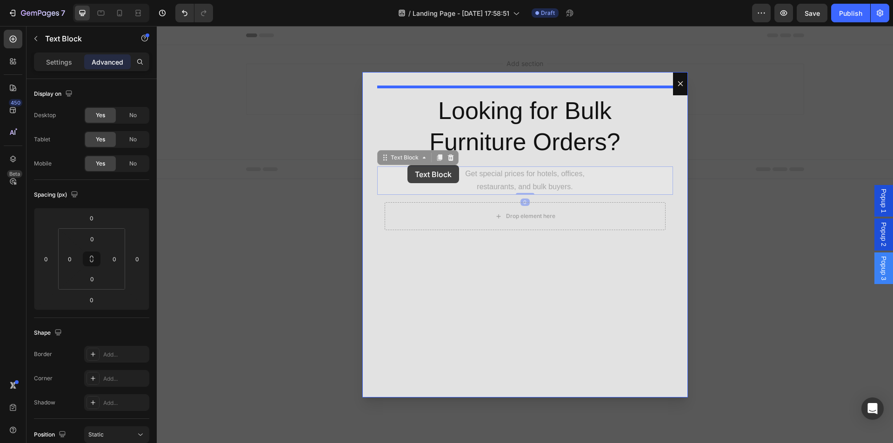
drag, startPoint x: 400, startPoint y: 172, endPoint x: 408, endPoint y: 165, distance: 11.2
click at [408, 165] on div "Header Looking for Bulk Furniture Orders? Heading Row Get special prices for ho…" at bounding box center [525, 102] width 736 height 153
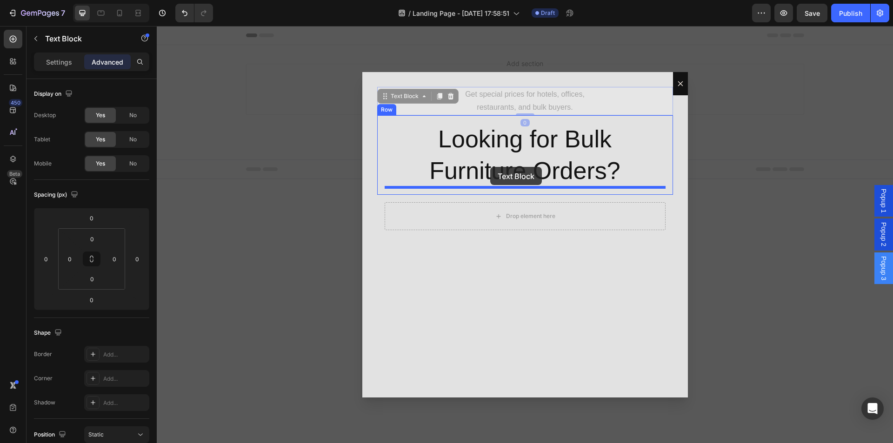
drag, startPoint x: 484, startPoint y: 103, endPoint x: 490, endPoint y: 167, distance: 64.1
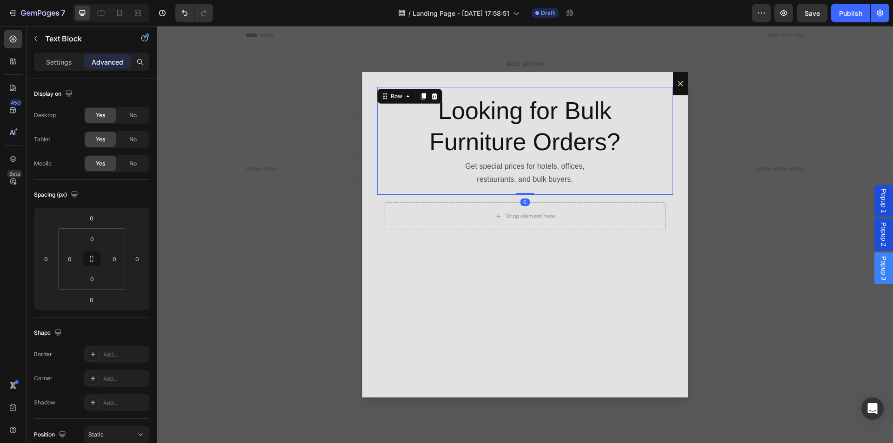
click at [381, 146] on div "Looking for Bulk Furniture Orders? Heading Get special prices for hotels, offic…" at bounding box center [525, 141] width 296 height 108
click at [485, 171] on p "Get special prices for hotels, offices," at bounding box center [525, 166] width 279 height 13
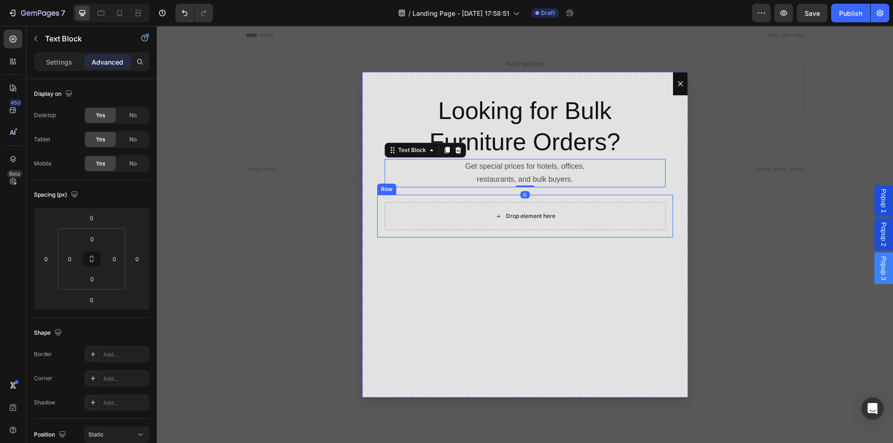
click at [496, 208] on div "Drop element here" at bounding box center [525, 216] width 281 height 28
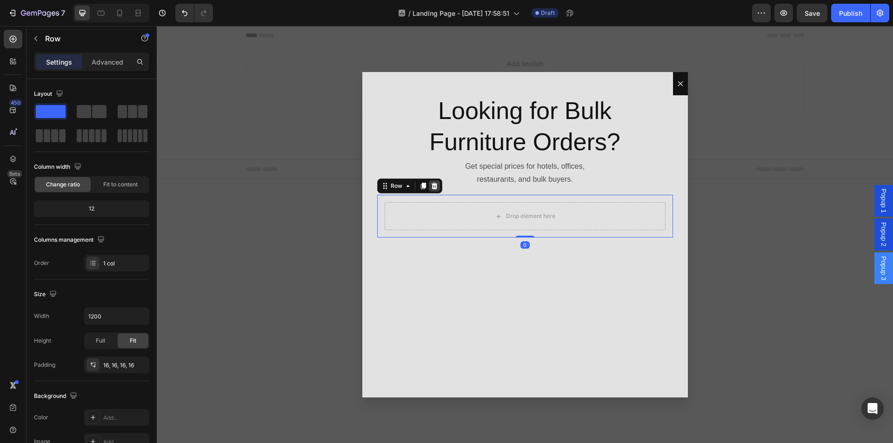
click at [430, 187] on div "Dialog body" at bounding box center [434, 186] width 11 height 11
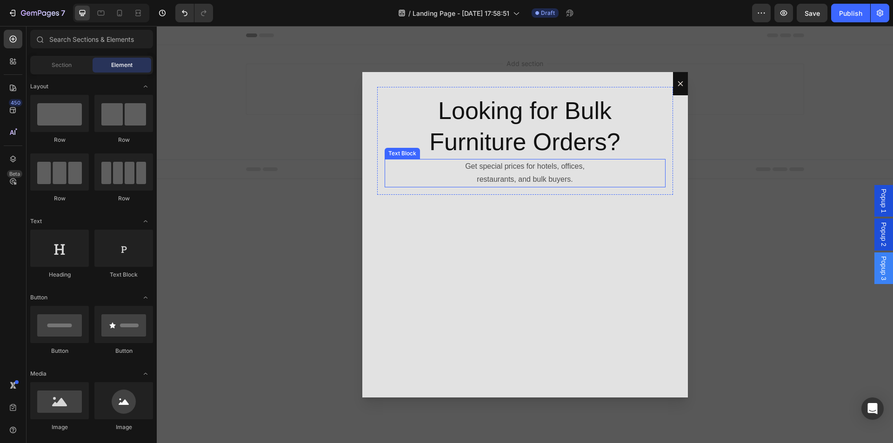
click at [541, 165] on p "Get special prices for hotels, offices," at bounding box center [525, 166] width 279 height 13
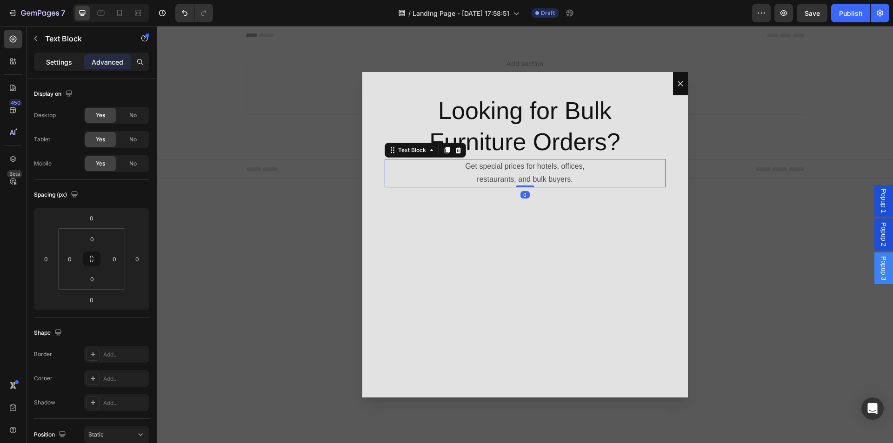
click at [71, 60] on p "Settings" at bounding box center [59, 62] width 26 height 10
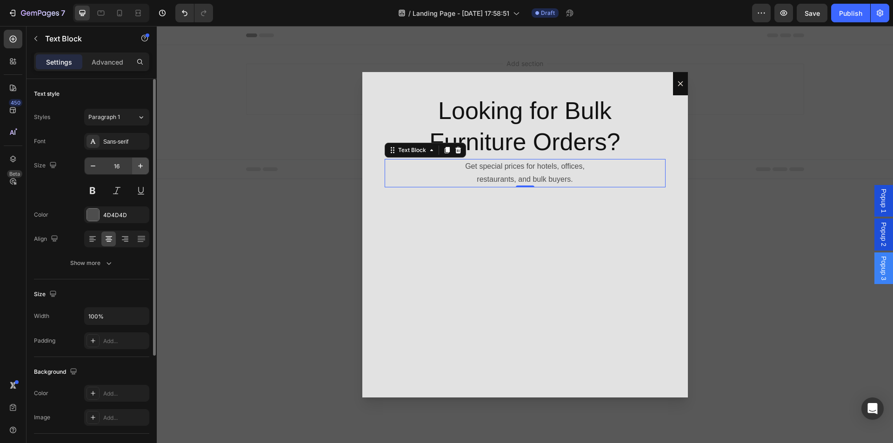
click at [138, 168] on icon "button" at bounding box center [140, 165] width 9 height 9
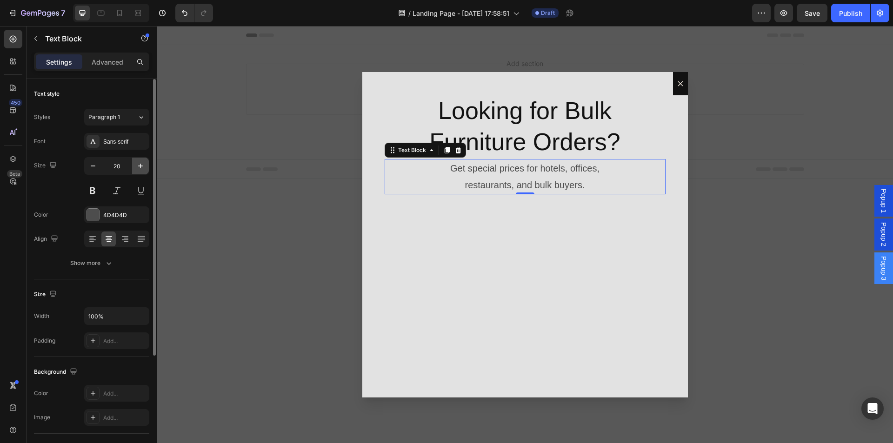
click at [138, 168] on icon "button" at bounding box center [140, 165] width 9 height 9
click at [90, 168] on icon "button" at bounding box center [92, 165] width 9 height 9
click at [92, 184] on button at bounding box center [92, 190] width 17 height 17
click at [92, 167] on icon "button" at bounding box center [92, 165] width 9 height 9
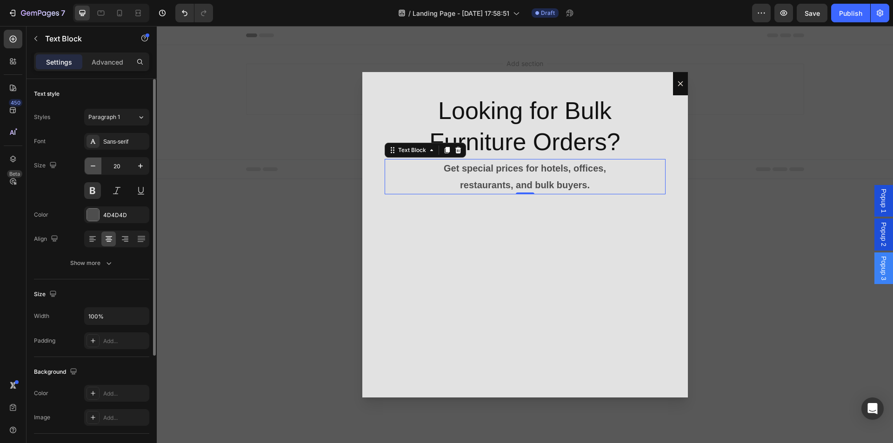
click at [92, 167] on icon "button" at bounding box center [92, 165] width 9 height 9
type input "17"
click at [130, 118] on div "Paragraph 1" at bounding box center [112, 117] width 49 height 8
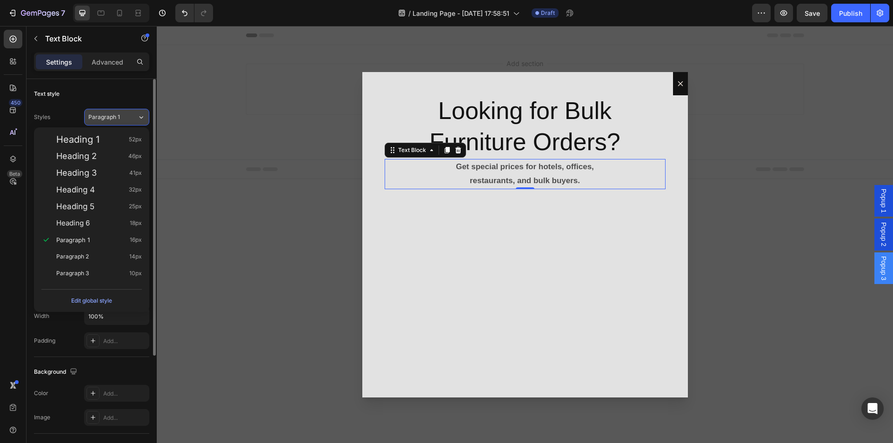
click at [130, 118] on div "Paragraph 1" at bounding box center [112, 117] width 49 height 8
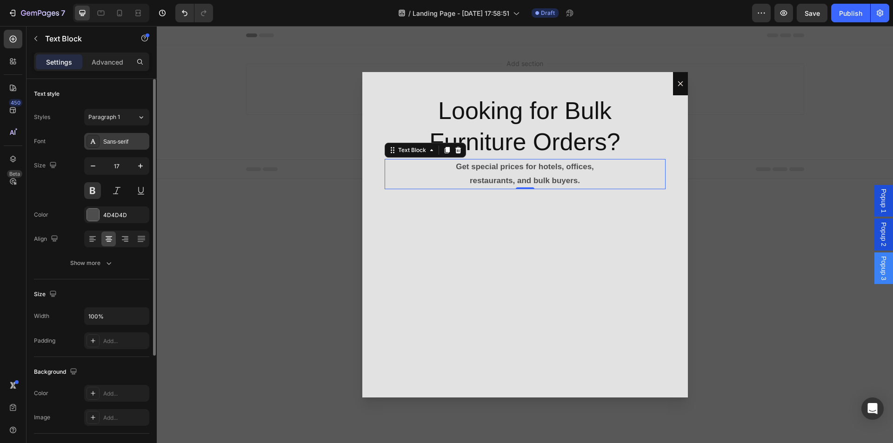
click at [115, 134] on div "Sans-serif" at bounding box center [116, 141] width 65 height 17
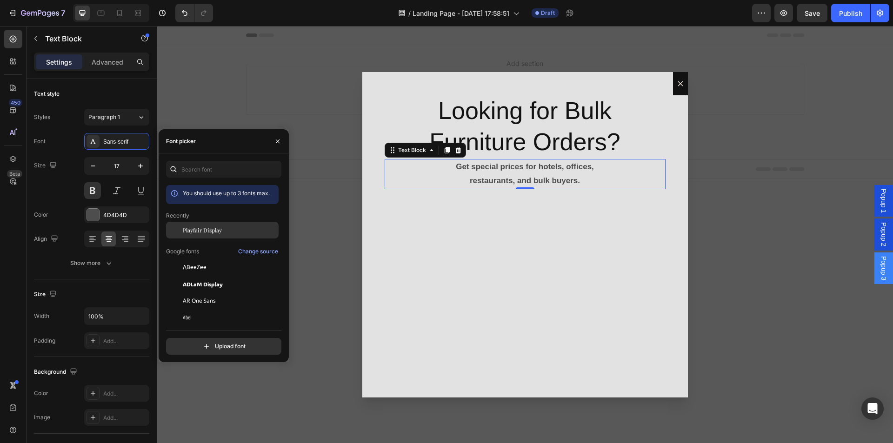
click at [215, 293] on div "Playfair Display" at bounding box center [222, 301] width 113 height 17
click at [541, 113] on p "Looking for Bulk Furniture Orders?" at bounding box center [525, 126] width 279 height 63
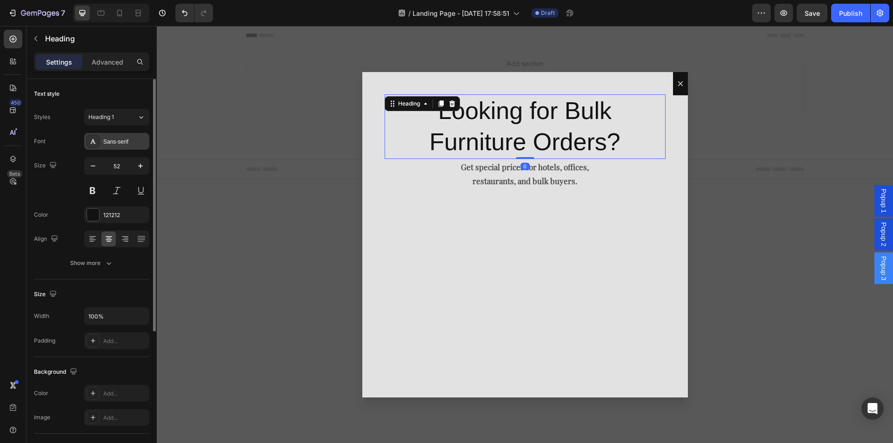
click at [138, 147] on div "Sans-serif" at bounding box center [116, 141] width 65 height 17
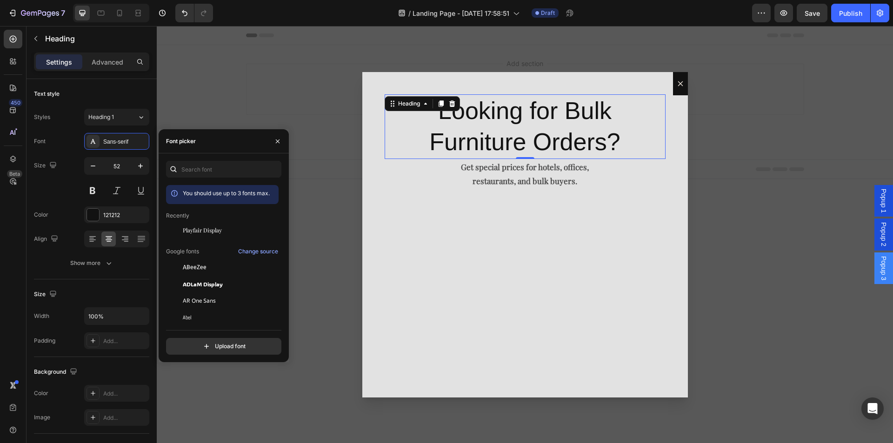
drag, startPoint x: 224, startPoint y: 227, endPoint x: 224, endPoint y: 188, distance: 39.1
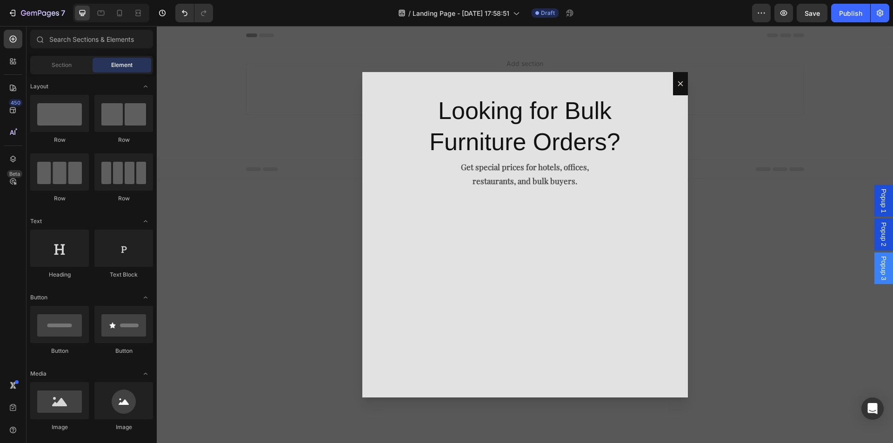
click at [323, 196] on div "Backdrop" at bounding box center [525, 234] width 736 height 417
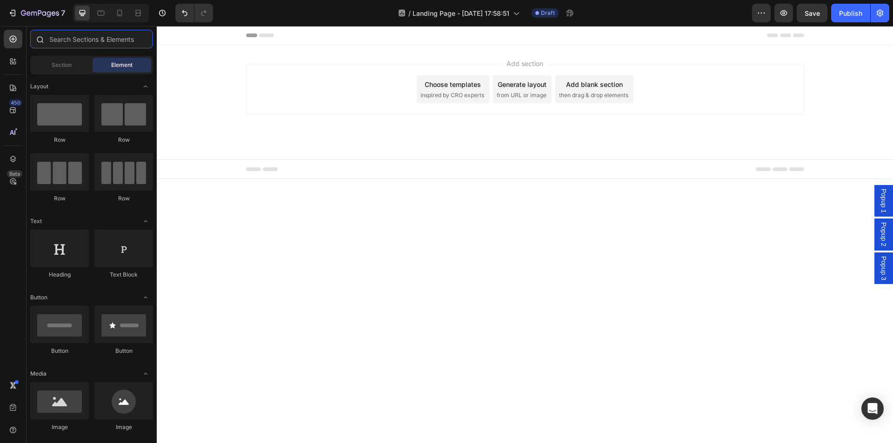
drag, startPoint x: 71, startPoint y: 47, endPoint x: 74, endPoint y: 40, distance: 7.5
click at [73, 42] on input "text" at bounding box center [91, 39] width 123 height 19
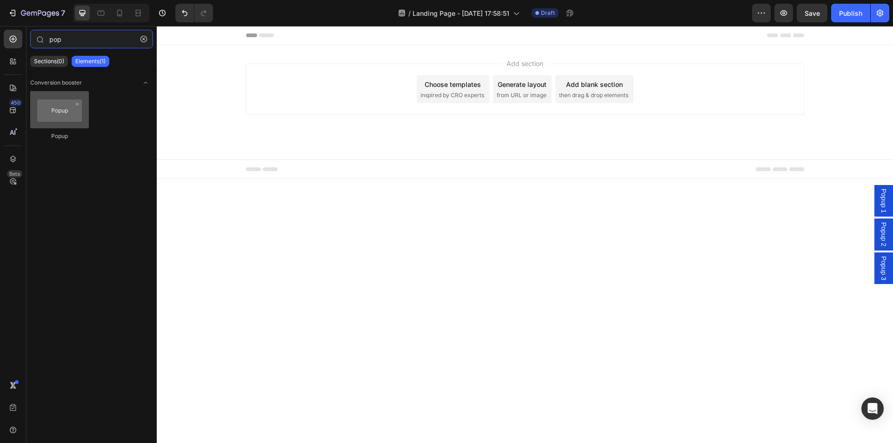
type input "pop"
click at [50, 126] on div at bounding box center [59, 109] width 59 height 37
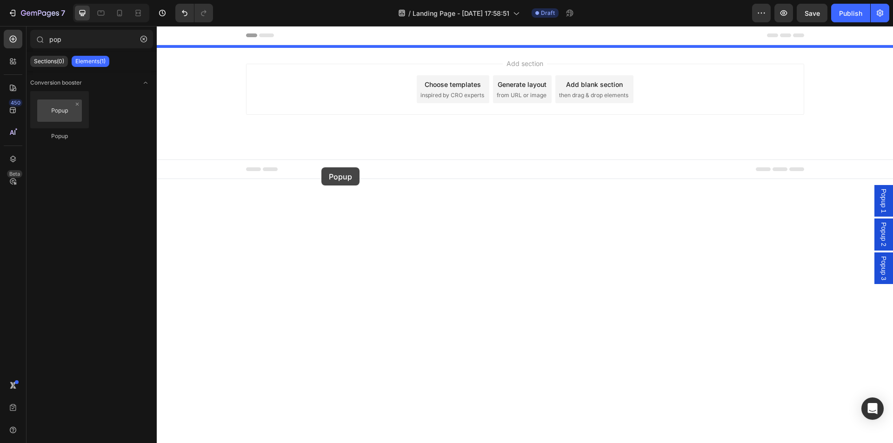
drag, startPoint x: 235, startPoint y: 150, endPoint x: 321, endPoint y: 167, distance: 87.8
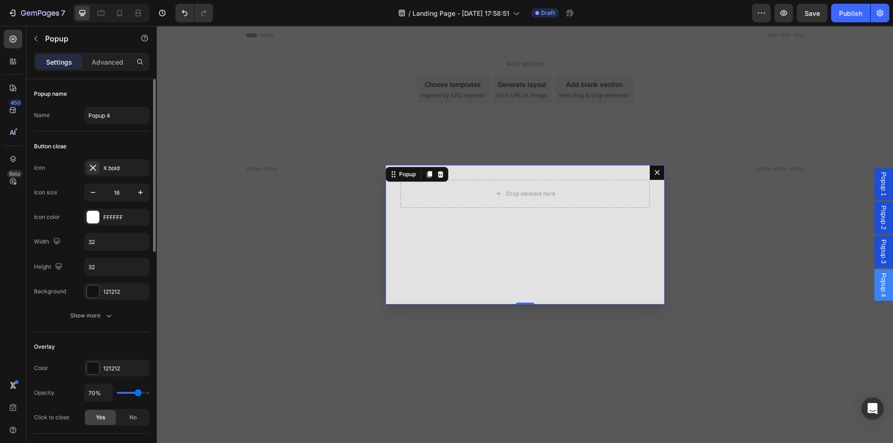
scroll to position [140, 0]
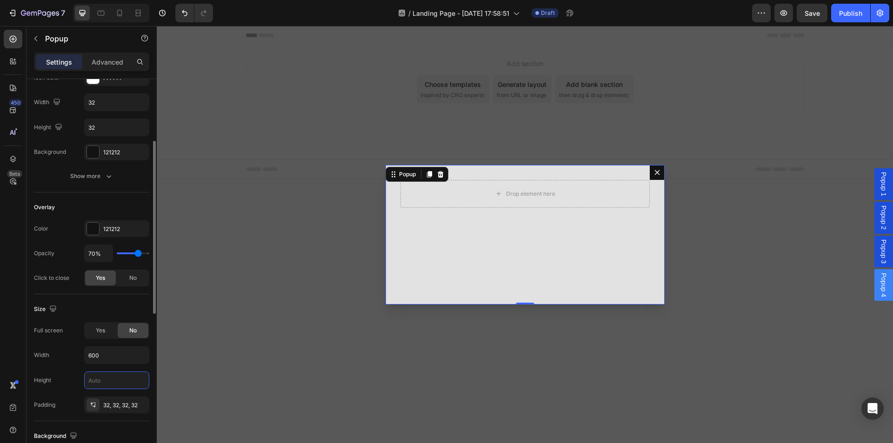
click at [105, 380] on input "text" at bounding box center [117, 380] width 64 height 17
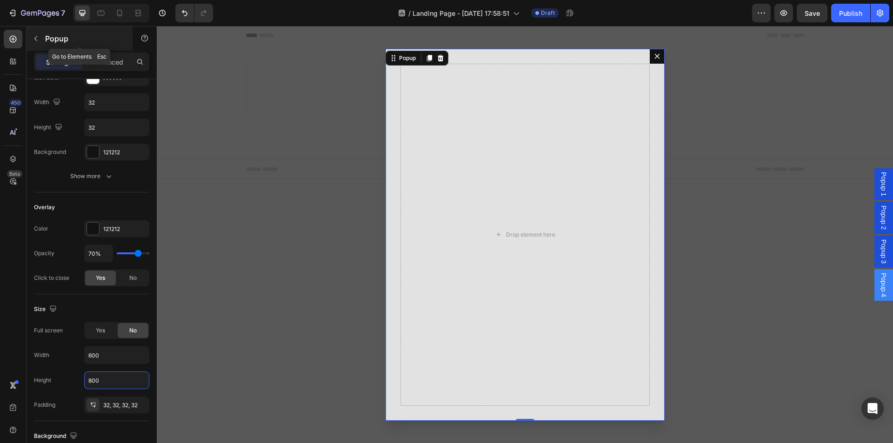
type input "800"
drag, startPoint x: 40, startPoint y: 33, endPoint x: 110, endPoint y: 57, distance: 73.7
click at [110, 57] on div "pop Sections(0) Elements(1) We couldn’t find any matches for “pop” Suggestions:…" at bounding box center [92, 234] width 130 height 417
click at [112, 58] on p "Advanced" at bounding box center [108, 62] width 32 height 10
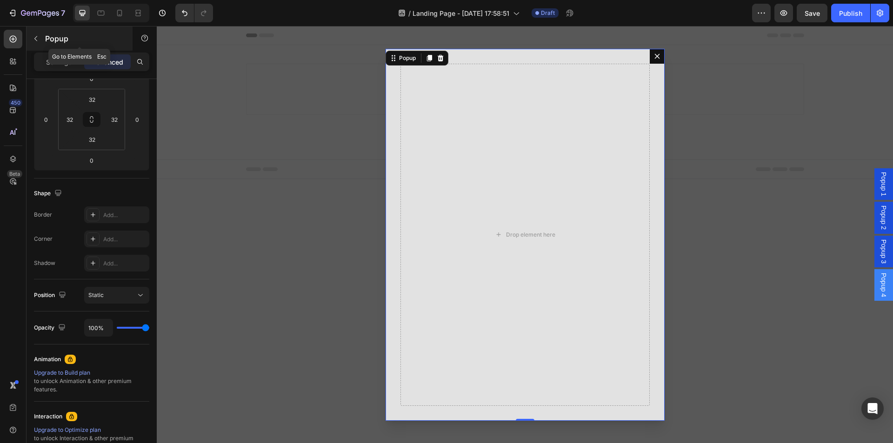
click at [41, 41] on button "button" at bounding box center [35, 38] width 15 height 15
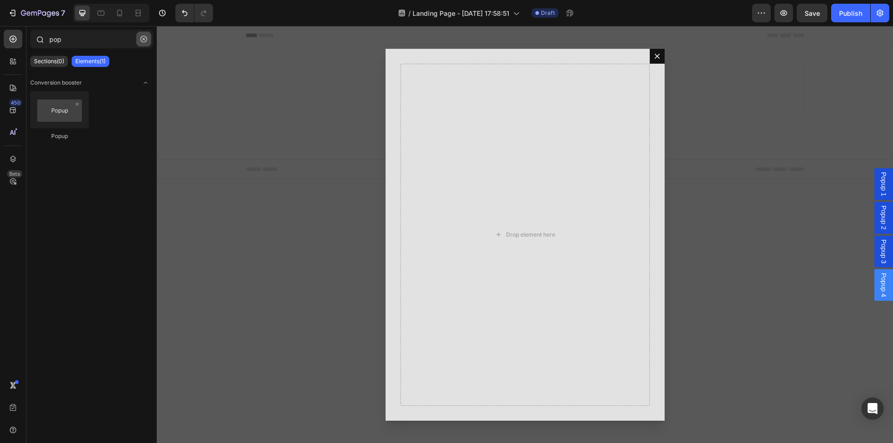
click at [144, 37] on icon "button" at bounding box center [144, 39] width 7 height 7
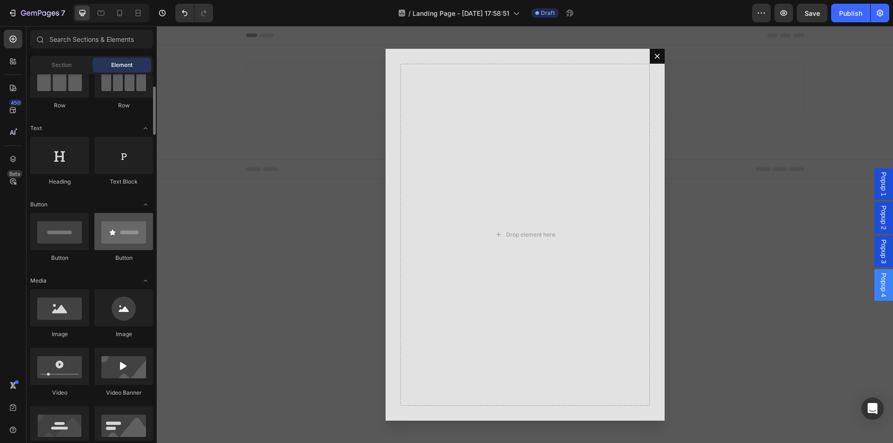
scroll to position [0, 0]
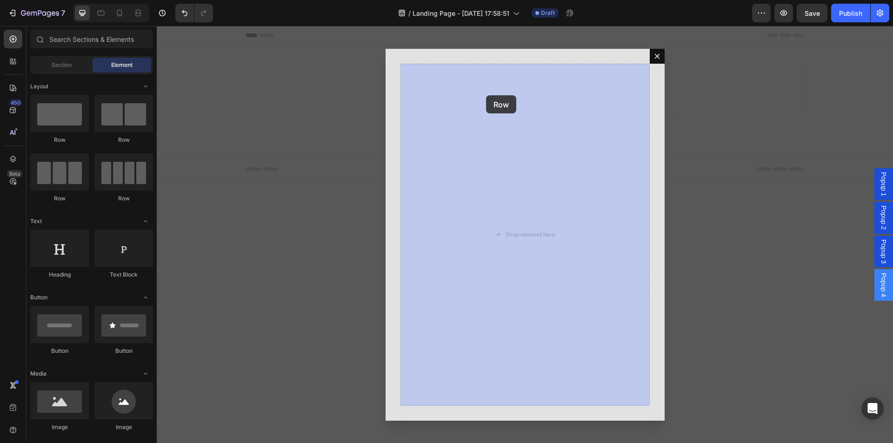
drag, startPoint x: 207, startPoint y: 149, endPoint x: 497, endPoint y: 89, distance: 295.6
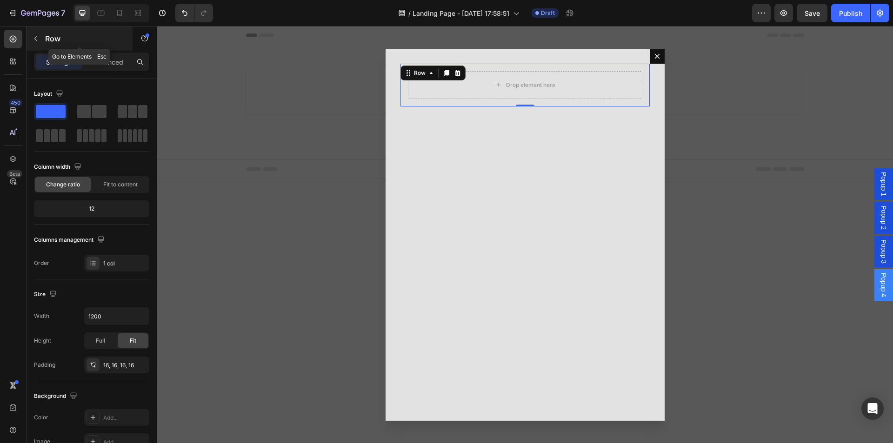
click at [32, 42] on button "button" at bounding box center [35, 38] width 15 height 15
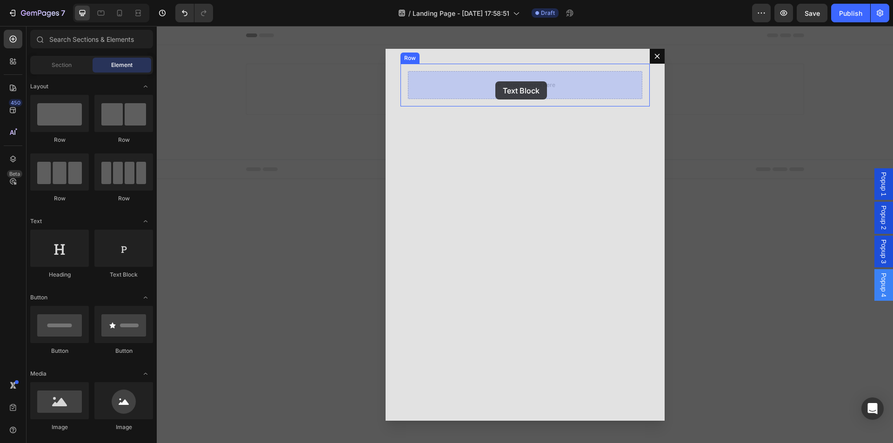
drag, startPoint x: 283, startPoint y: 278, endPoint x: 495, endPoint y: 81, distance: 289.4
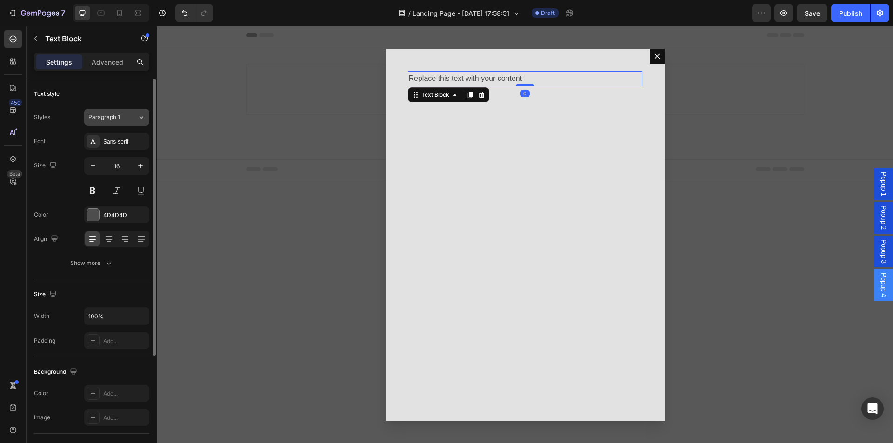
click at [114, 111] on button "Paragraph 1" at bounding box center [116, 117] width 65 height 17
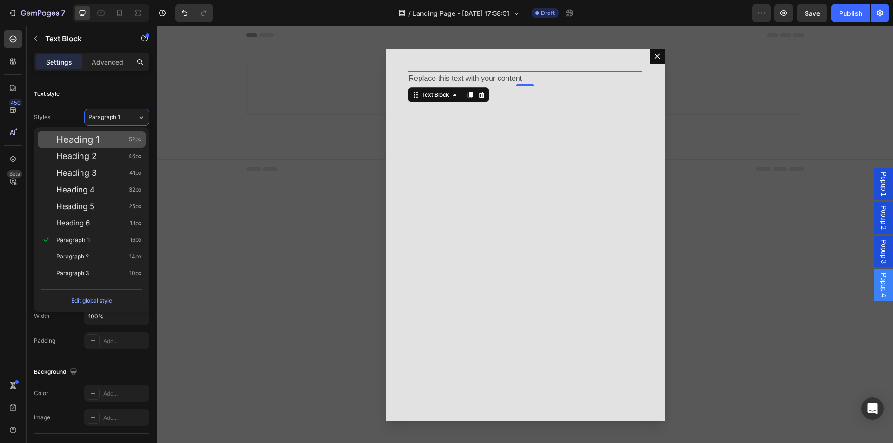
click at [119, 134] on div "Heading 1 52px" at bounding box center [92, 139] width 108 height 17
type input "52"
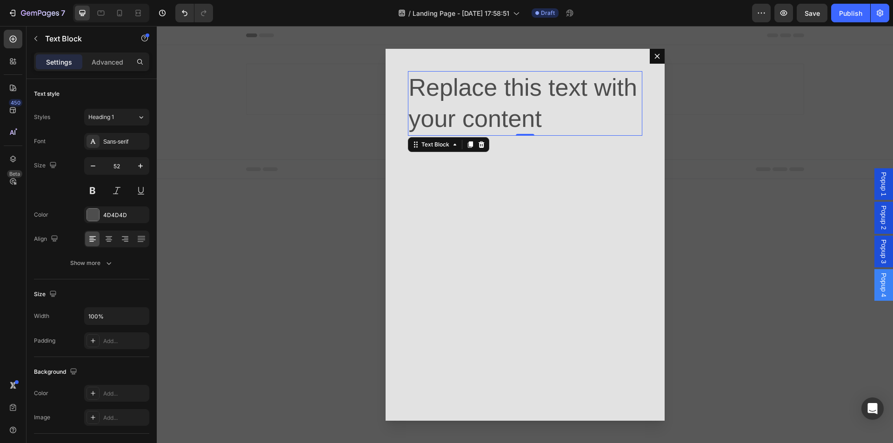
click at [508, 97] on div "Replace this text with your content" at bounding box center [525, 103] width 234 height 65
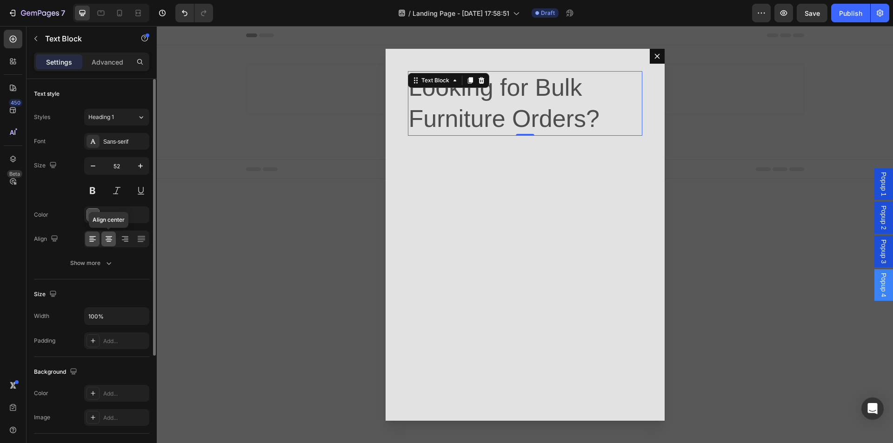
click at [110, 236] on icon at bounding box center [109, 236] width 7 height 1
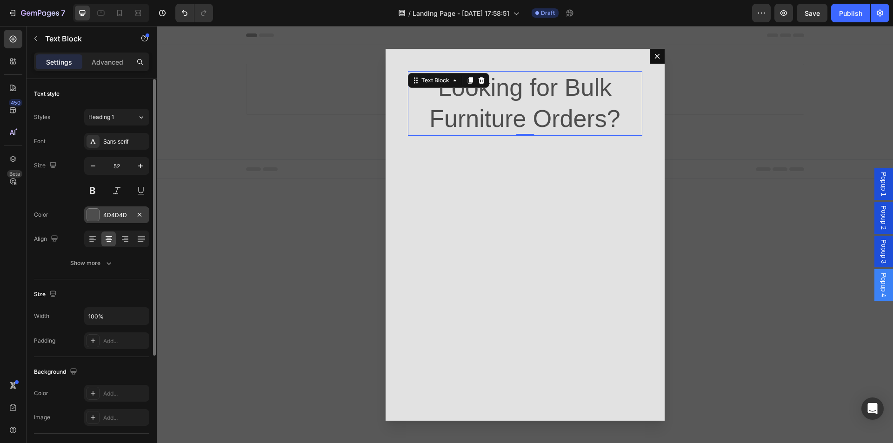
click at [100, 213] on div "4D4D4D" at bounding box center [116, 215] width 65 height 17
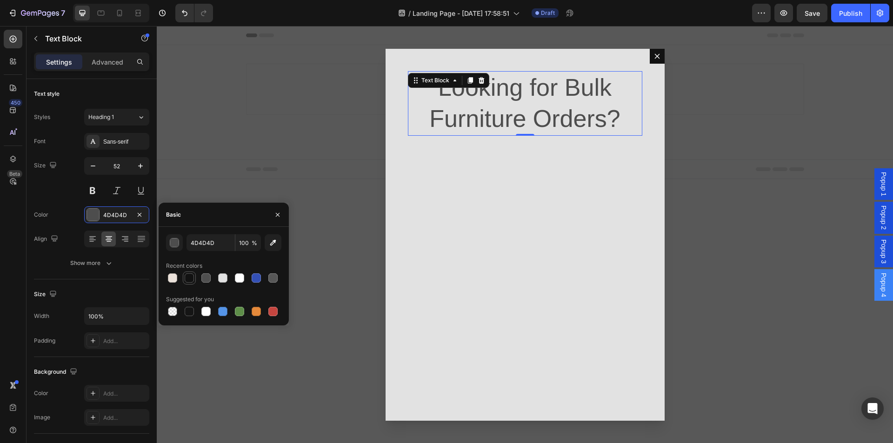
click at [188, 281] on div at bounding box center [189, 278] width 9 height 9
type input "121212"
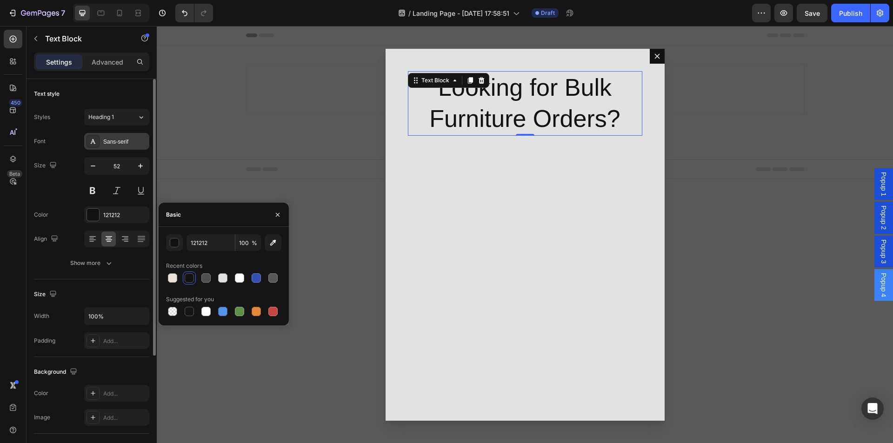
click at [113, 145] on div "Sans-serif" at bounding box center [125, 142] width 44 height 8
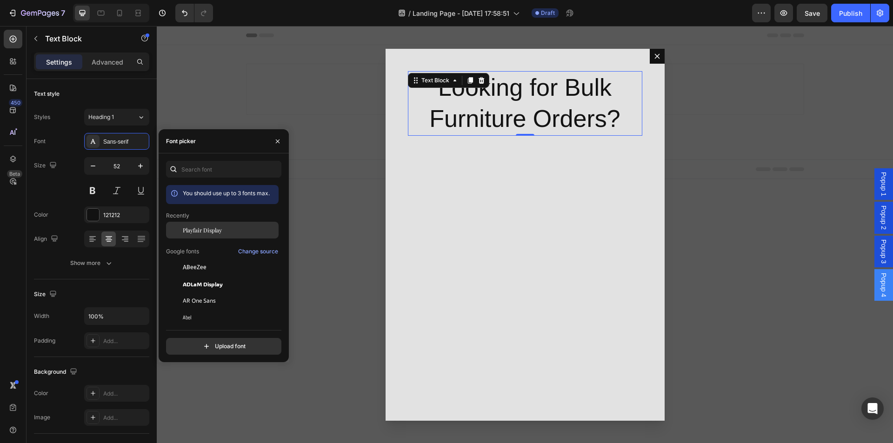
click at [210, 228] on span "Playfair Display" at bounding box center [202, 230] width 39 height 8
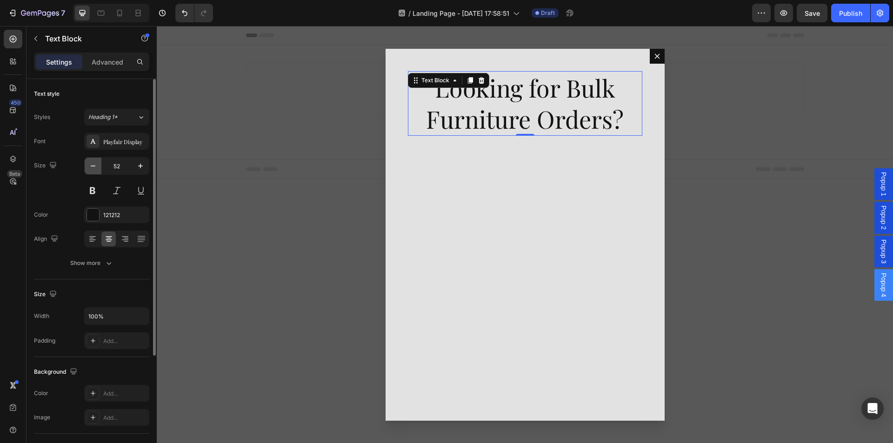
click at [97, 163] on icon "button" at bounding box center [92, 165] width 9 height 9
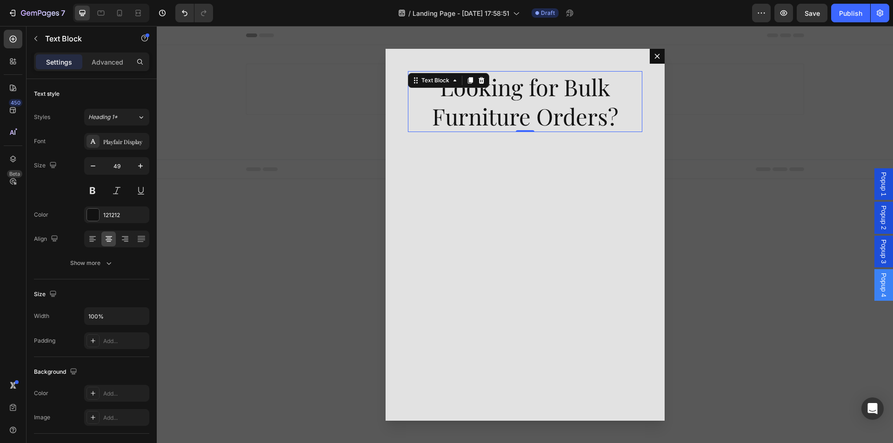
type input "48"
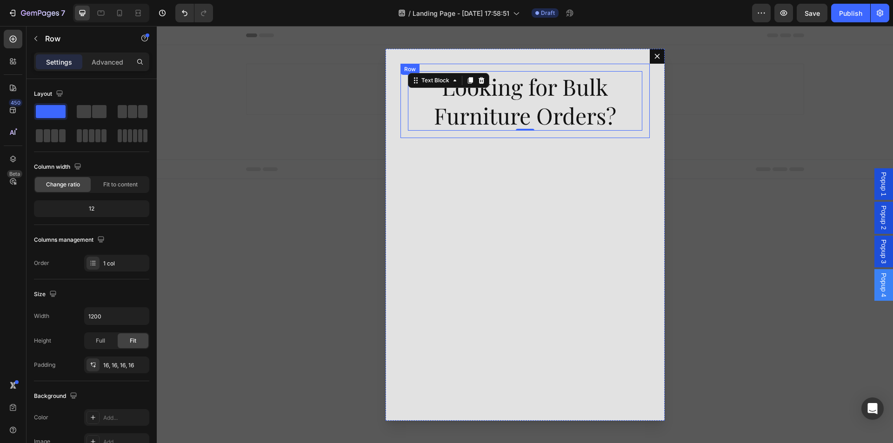
click at [403, 108] on div "Looking for Bulk Furniture Orders? Text Block 0 Row" at bounding box center [525, 101] width 249 height 75
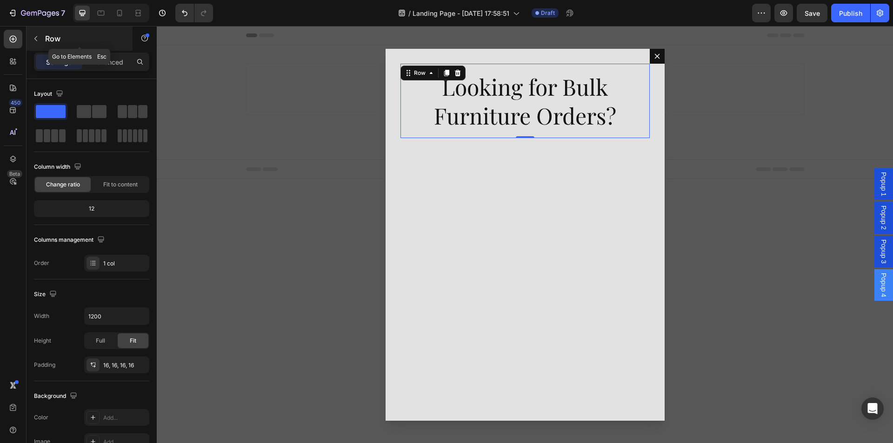
click at [40, 38] on button "button" at bounding box center [35, 38] width 15 height 15
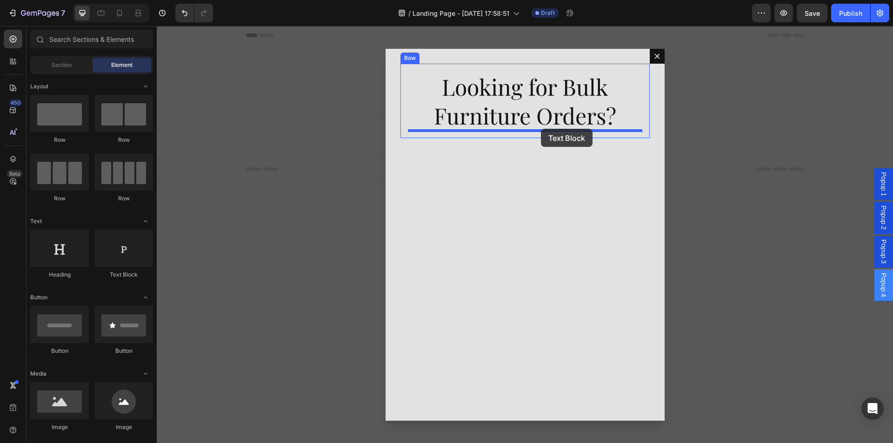
drag, startPoint x: 276, startPoint y: 286, endPoint x: 541, endPoint y: 129, distance: 308.1
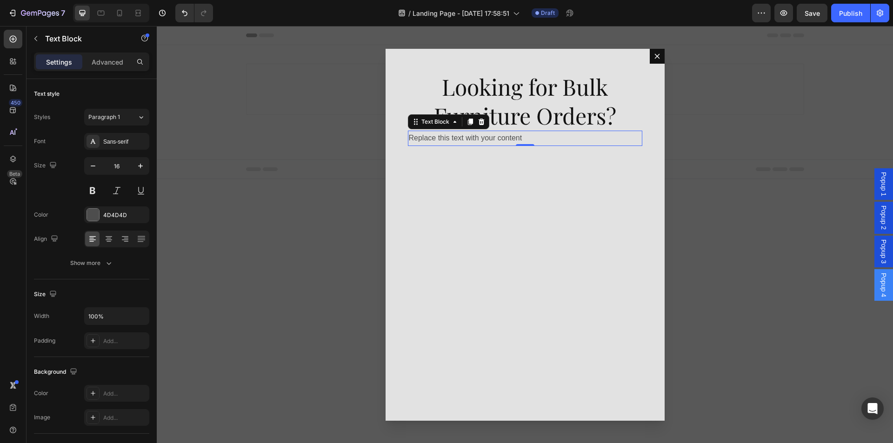
click at [487, 141] on div "Replace this text with your content" at bounding box center [525, 138] width 234 height 15
click at [487, 141] on p "Replace this text with your content" at bounding box center [525, 138] width 233 height 13
click at [529, 139] on p "Get special prices for hotels, offices, restaurants, and bulk buyers." at bounding box center [525, 138] width 233 height 13
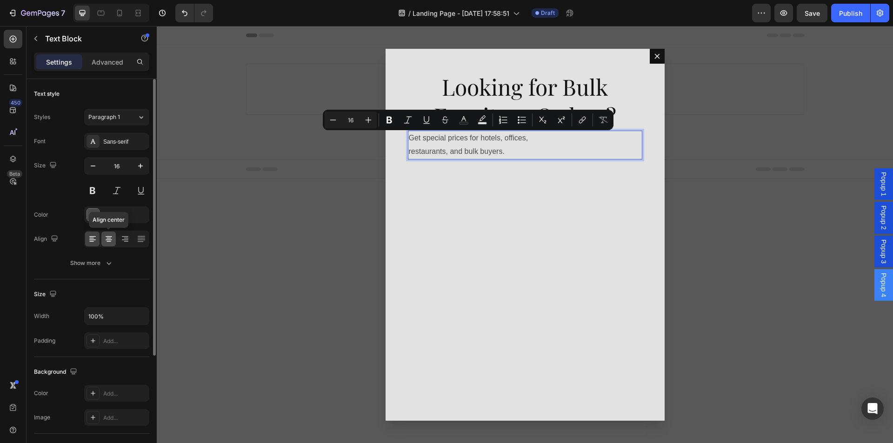
click at [112, 239] on icon at bounding box center [108, 238] width 9 height 9
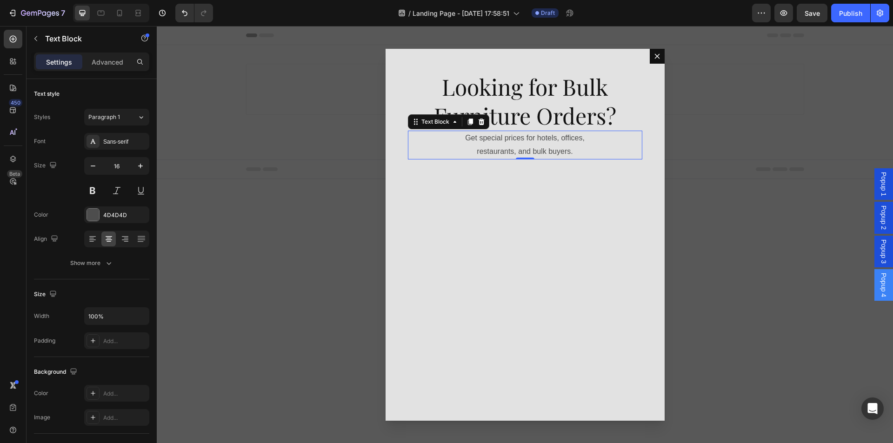
click at [555, 141] on p "Get special prices for hotels, offices," at bounding box center [525, 138] width 233 height 13
click at [555, 142] on p "Get special prices for hotels, offices," at bounding box center [525, 138] width 233 height 13
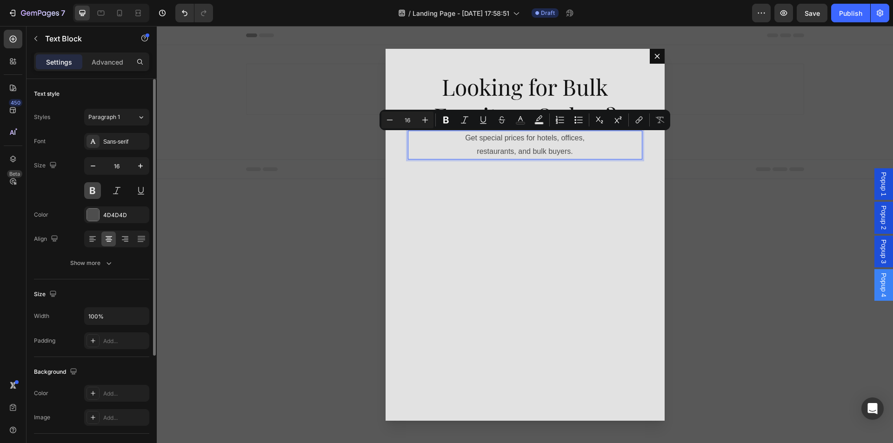
click at [90, 194] on button at bounding box center [92, 190] width 17 height 17
click at [121, 144] on div "Sans-serif" at bounding box center [125, 142] width 44 height 8
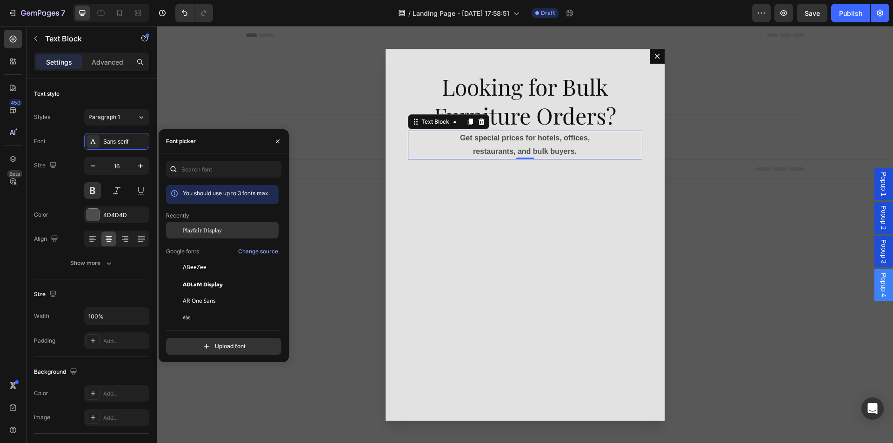
click at [195, 227] on span "Playfair Display" at bounding box center [202, 230] width 39 height 8
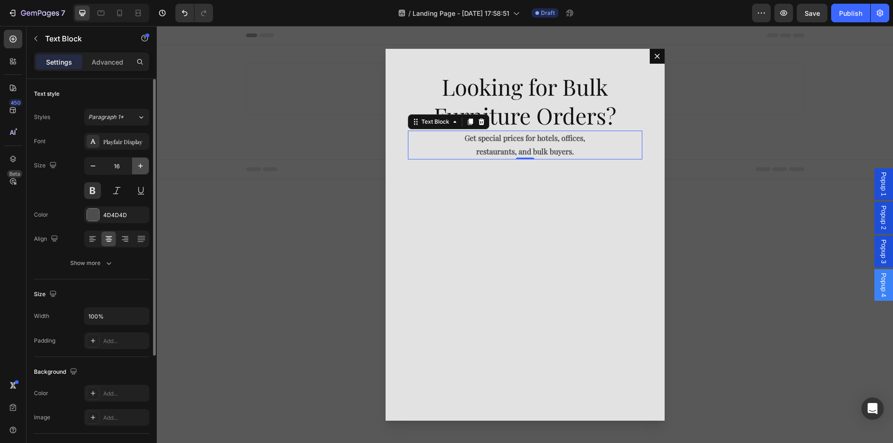
click at [142, 167] on icon "button" at bounding box center [140, 165] width 9 height 9
type input "18"
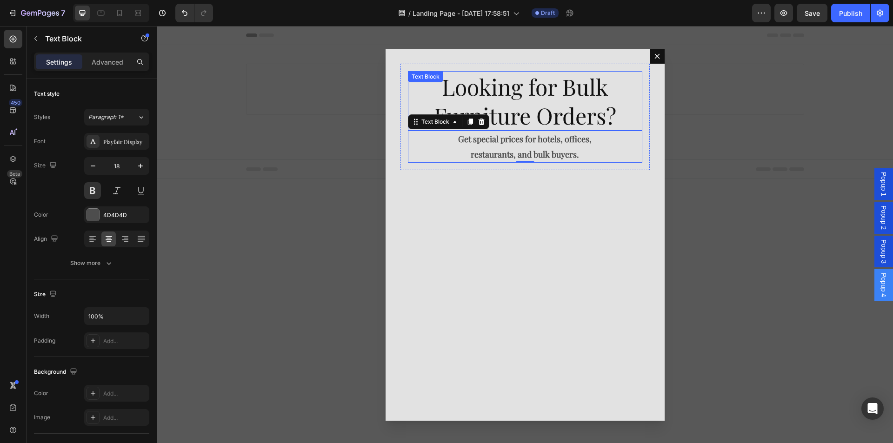
click at [527, 94] on p "Looking for Bulk Furniture Orders?" at bounding box center [525, 101] width 233 height 58
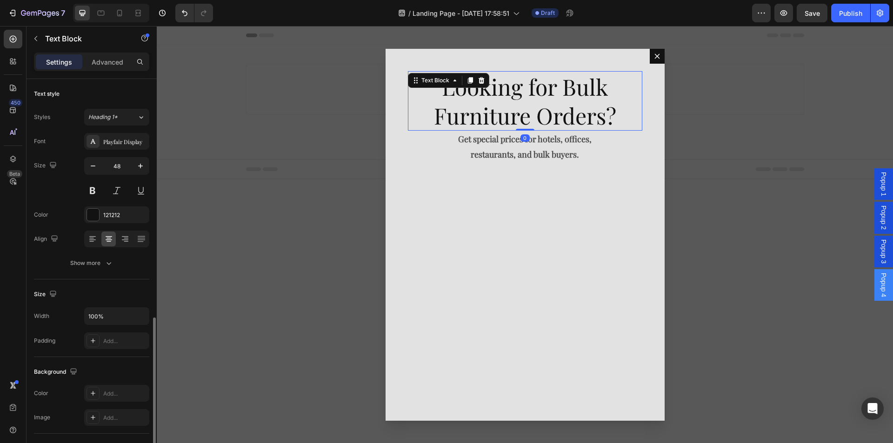
scroll to position [140, 0]
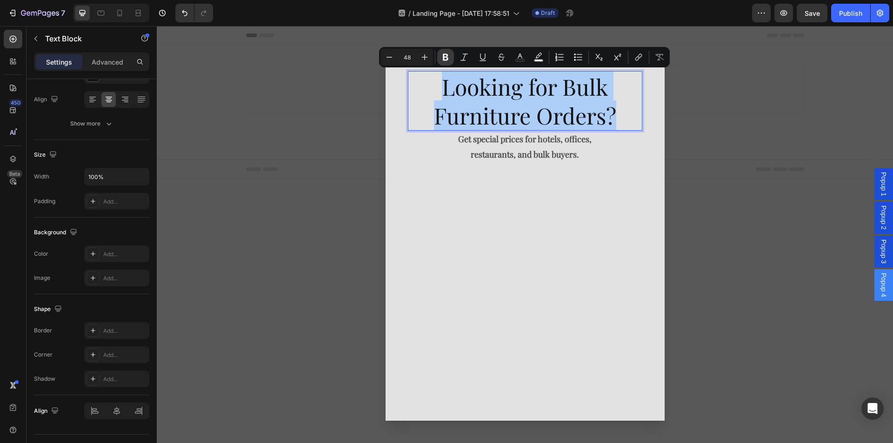
click at [447, 61] on icon "Editor contextual toolbar" at bounding box center [445, 57] width 9 height 9
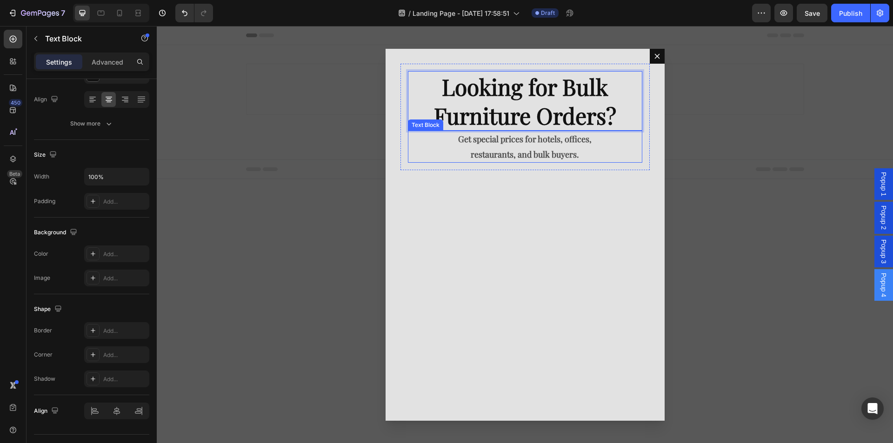
click at [481, 152] on p "restaurants, and bulk buyers." at bounding box center [525, 154] width 233 height 15
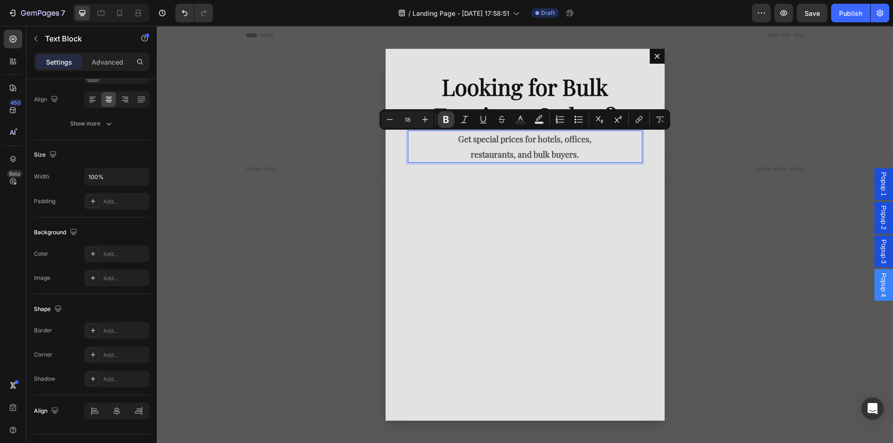
drag, startPoint x: 448, startPoint y: 118, endPoint x: 320, endPoint y: 148, distance: 131.9
click at [448, 118] on icon "Editor contextual toolbar" at bounding box center [446, 119] width 6 height 7
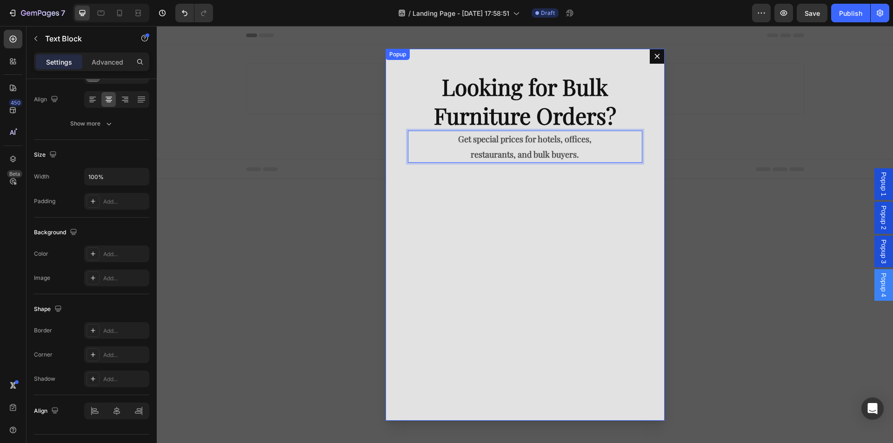
click at [475, 186] on div "Looking for Bulk Furniture Orders? Text Block Get special prices for hotels, of…" at bounding box center [525, 235] width 279 height 372
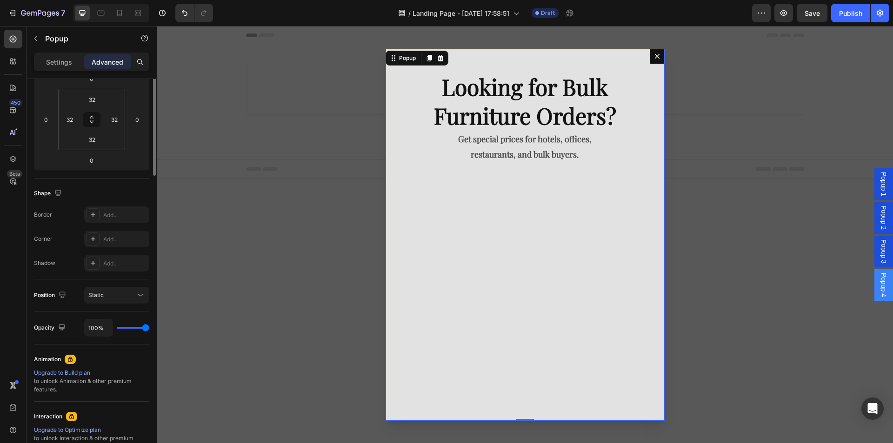
scroll to position [0, 0]
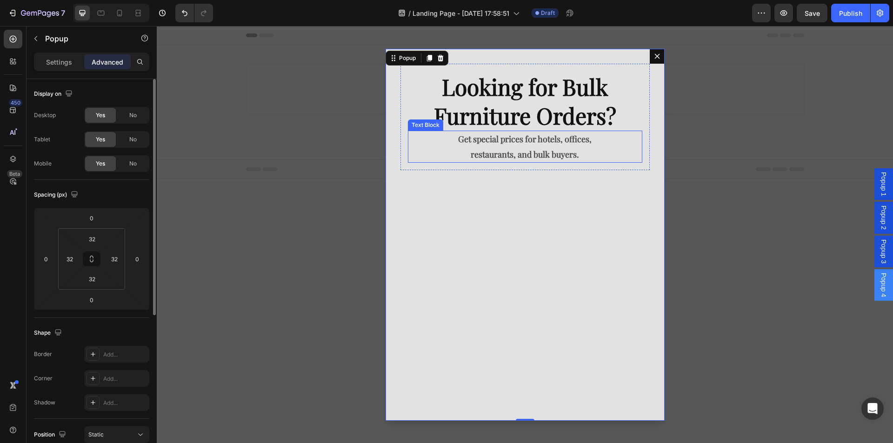
click at [467, 103] on strong "Looking for Bulk Furniture Orders?" at bounding box center [525, 101] width 182 height 59
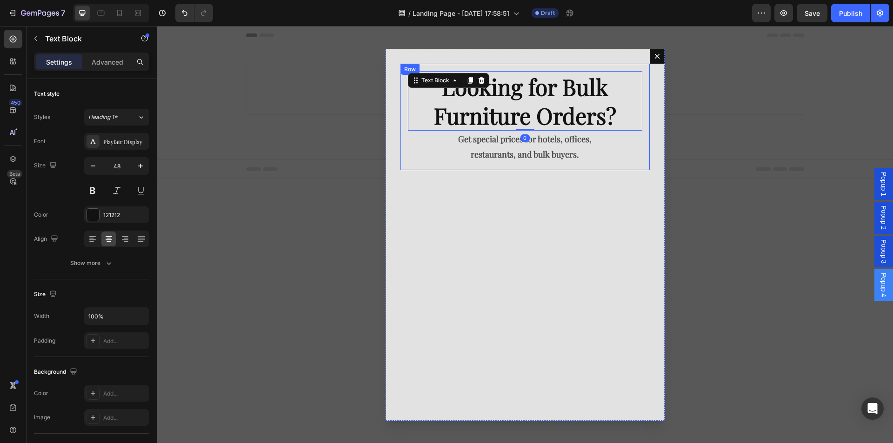
click at [470, 187] on div "Looking for Bulk Furniture Orders? Text Block 0 Get special prices for hotels, …" at bounding box center [525, 235] width 279 height 372
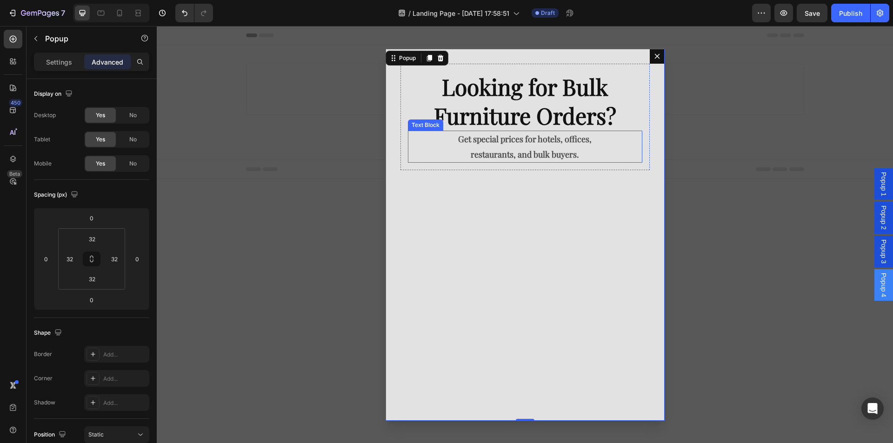
click at [548, 126] on strong "Looking for Bulk Furniture Orders?" at bounding box center [525, 101] width 182 height 59
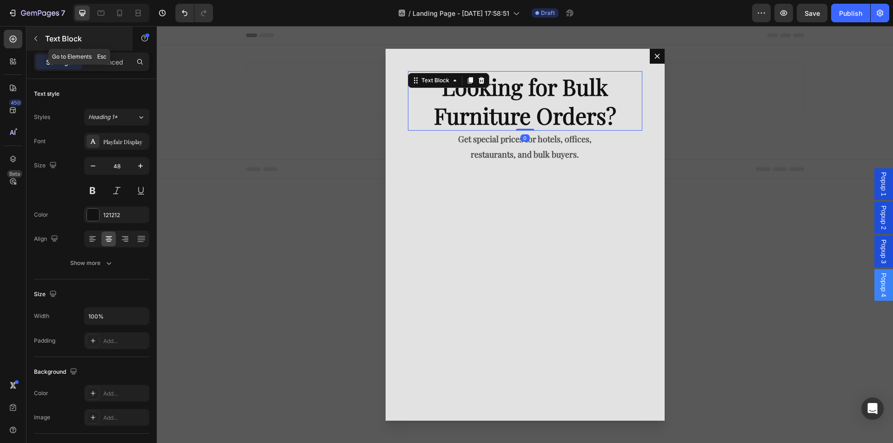
click at [35, 35] on icon "button" at bounding box center [35, 38] width 7 height 7
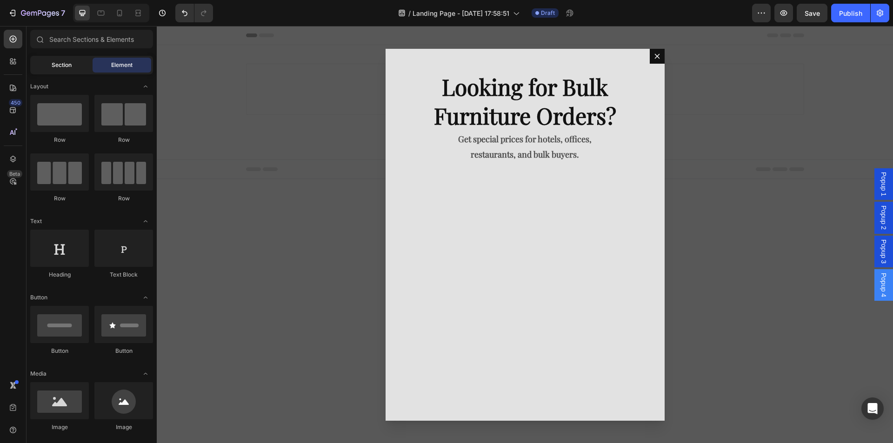
click at [64, 58] on div "Section" at bounding box center [61, 65] width 59 height 15
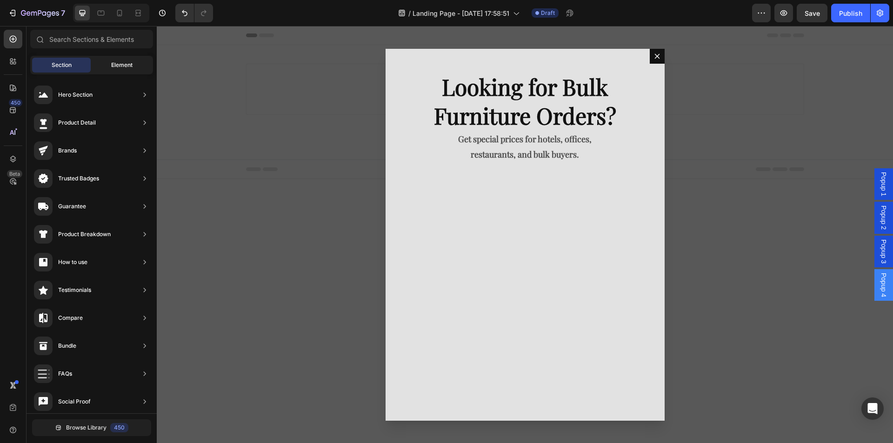
click at [114, 69] on div "Element" at bounding box center [122, 65] width 59 height 15
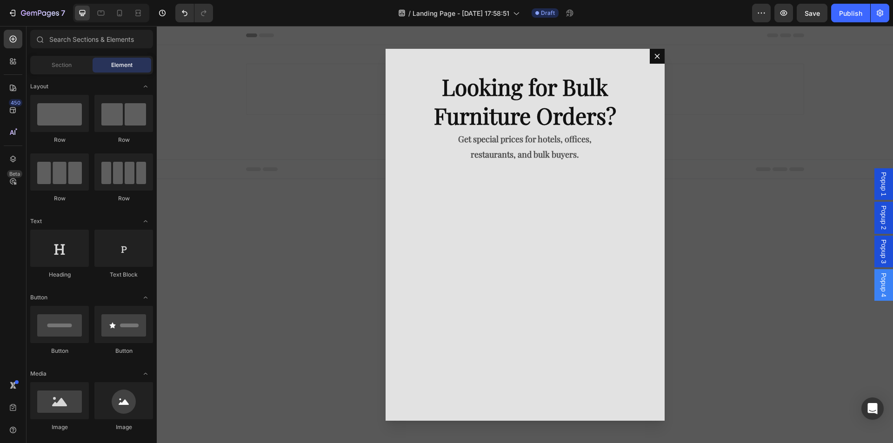
click at [107, 24] on div "7 / Landing Page - Aug 28, 17:58:51 Draft Preview Save Publish" at bounding box center [446, 13] width 893 height 27
click at [105, 36] on input "text" at bounding box center [91, 39] width 123 height 19
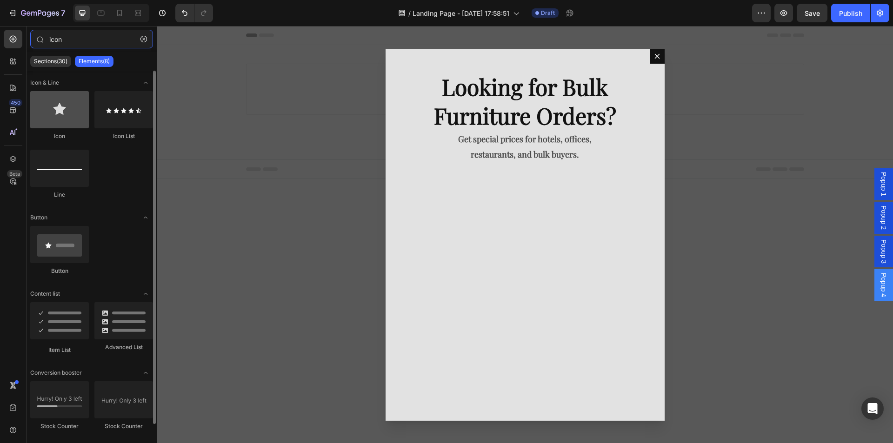
type input "icon"
click at [61, 110] on div at bounding box center [59, 109] width 59 height 37
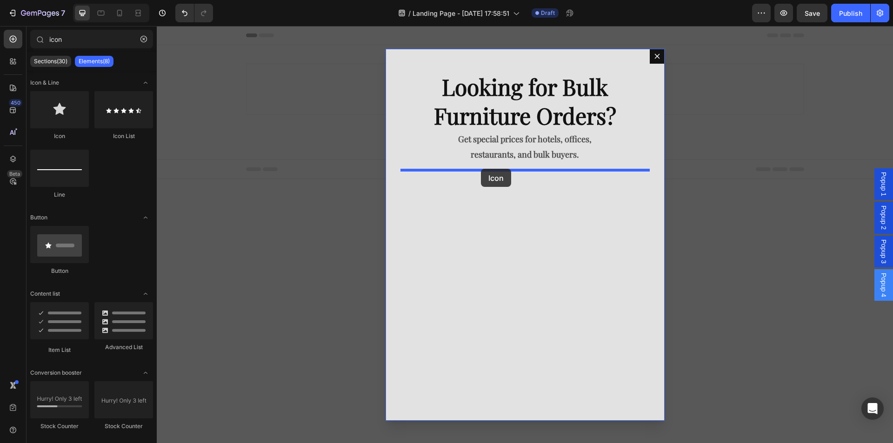
drag, startPoint x: 224, startPoint y: 138, endPoint x: 481, endPoint y: 169, distance: 258.6
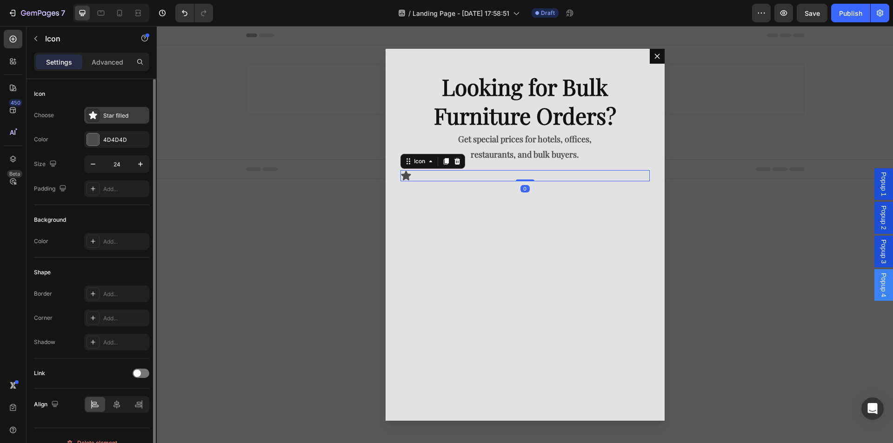
click at [119, 111] on div "Star filled" at bounding box center [116, 115] width 65 height 17
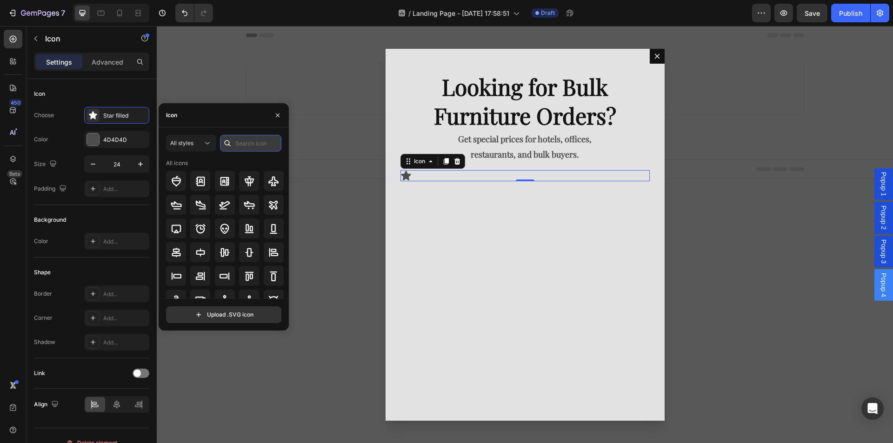
click at [237, 143] on input "text" at bounding box center [250, 143] width 61 height 17
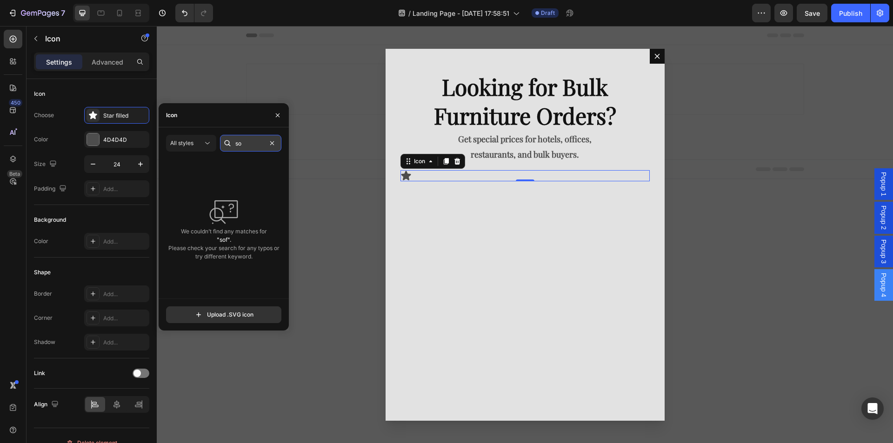
type input "s"
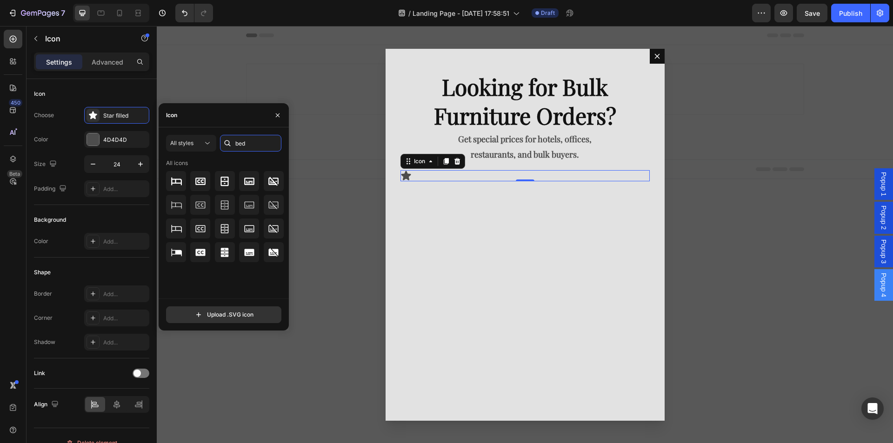
type input "bed"
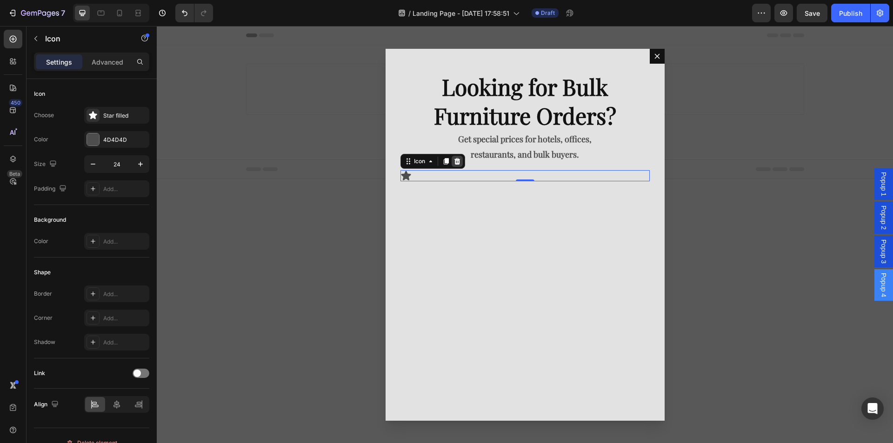
click at [458, 160] on icon "Dialog body" at bounding box center [457, 161] width 6 height 7
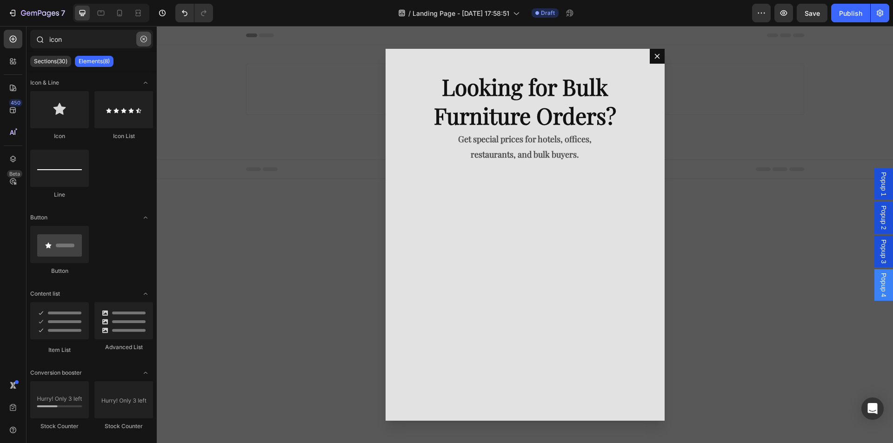
click at [144, 40] on icon "button" at bounding box center [144, 39] width 7 height 7
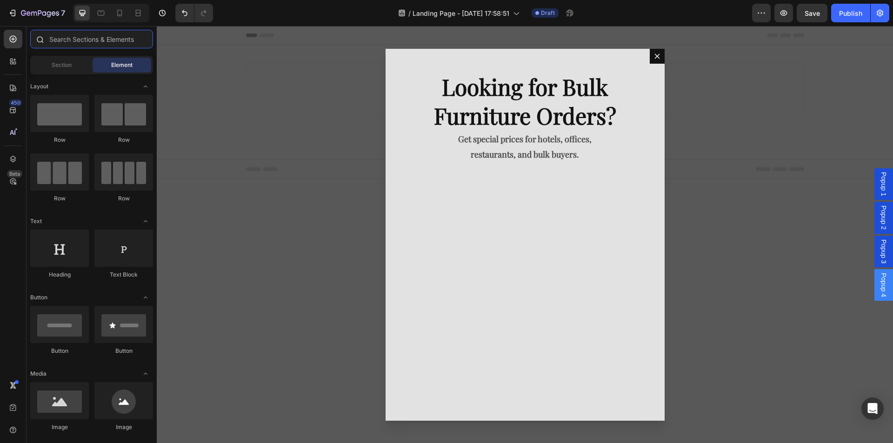
click at [99, 44] on input "text" at bounding box center [91, 39] width 123 height 19
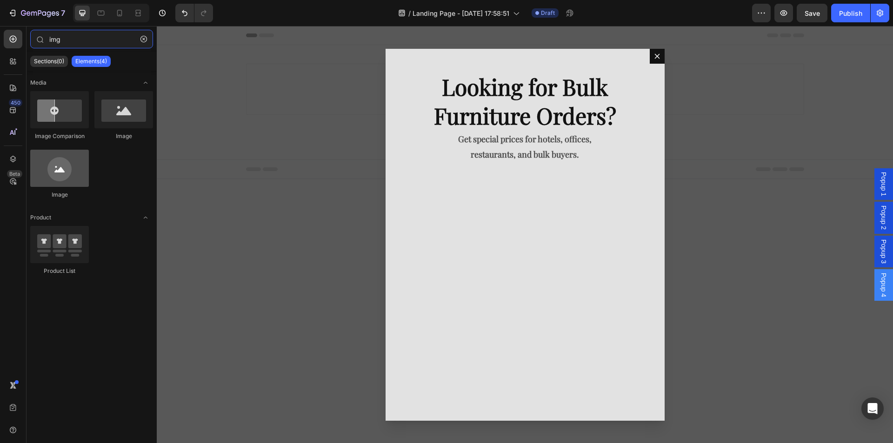
type input "img"
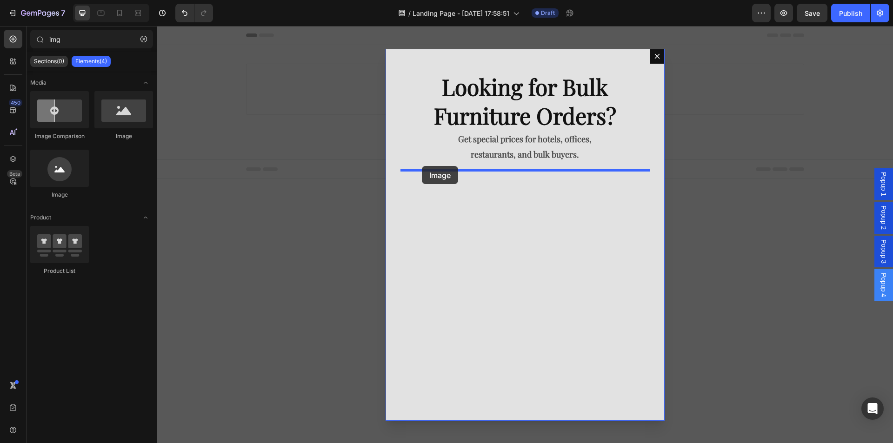
drag, startPoint x: 233, startPoint y: 208, endPoint x: 422, endPoint y: 166, distance: 193.5
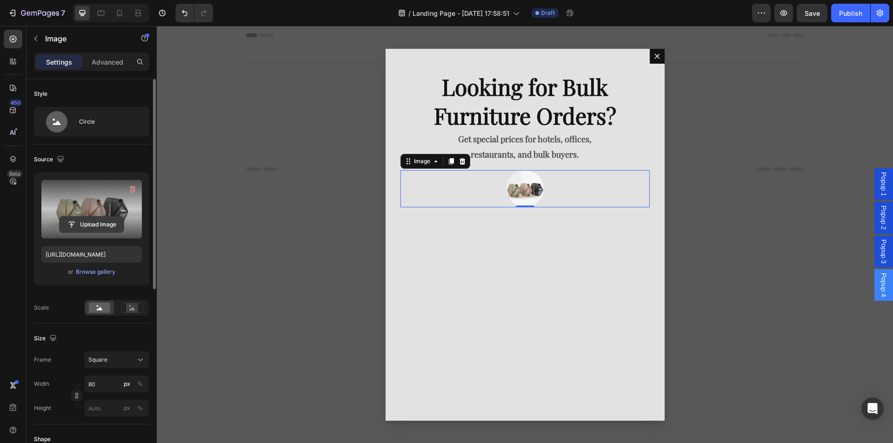
click at [105, 225] on input "file" at bounding box center [92, 225] width 64 height 16
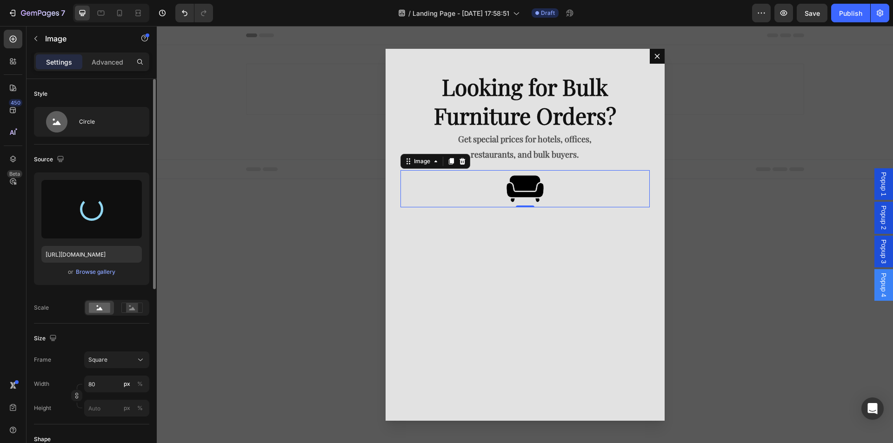
type input "https://cdn.shopify.com/s/files/1/0728/8976/2034/files/gempages_581924901988860…"
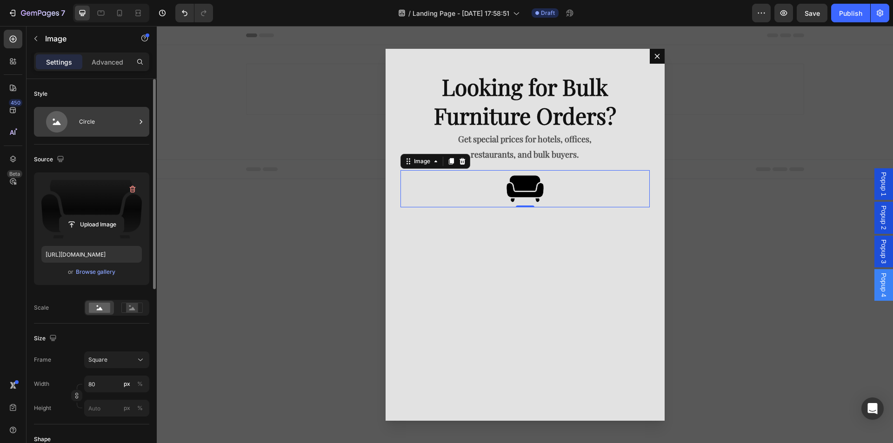
click at [74, 121] on icon at bounding box center [56, 121] width 37 height 21
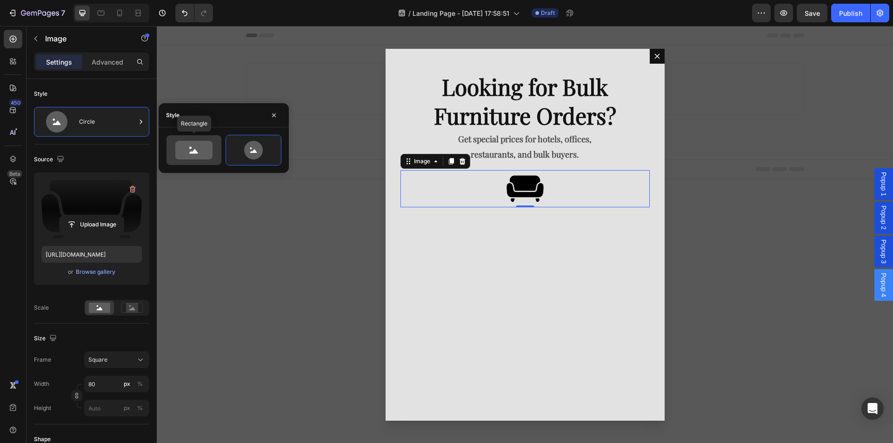
click at [194, 145] on icon at bounding box center [193, 150] width 37 height 19
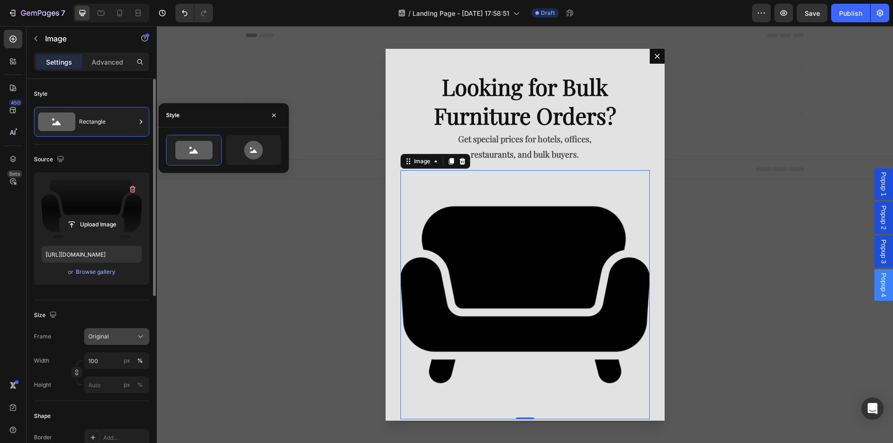
drag, startPoint x: 114, startPoint y: 328, endPoint x: 114, endPoint y: 334, distance: 5.1
click at [114, 329] on button "Original" at bounding box center [116, 336] width 65 height 17
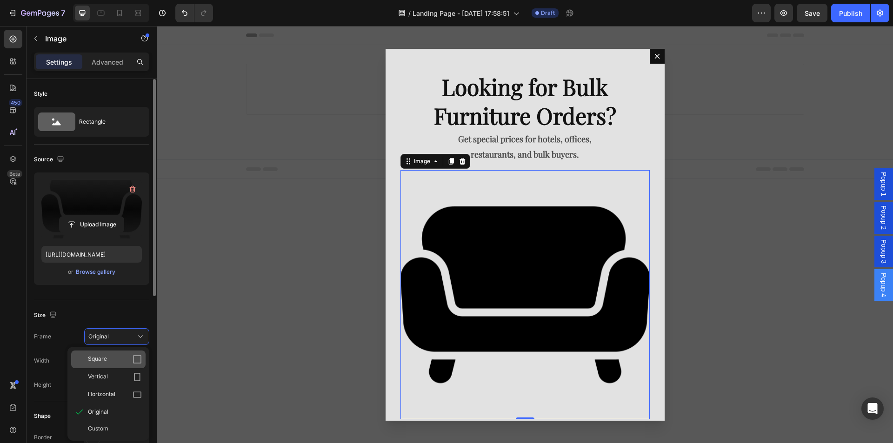
click at [117, 354] on div "Square" at bounding box center [108, 360] width 74 height 18
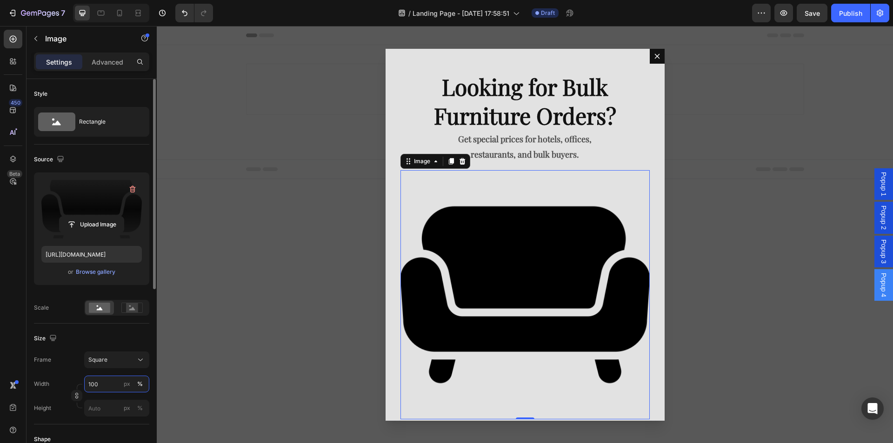
click at [102, 384] on input "100" at bounding box center [116, 384] width 65 height 17
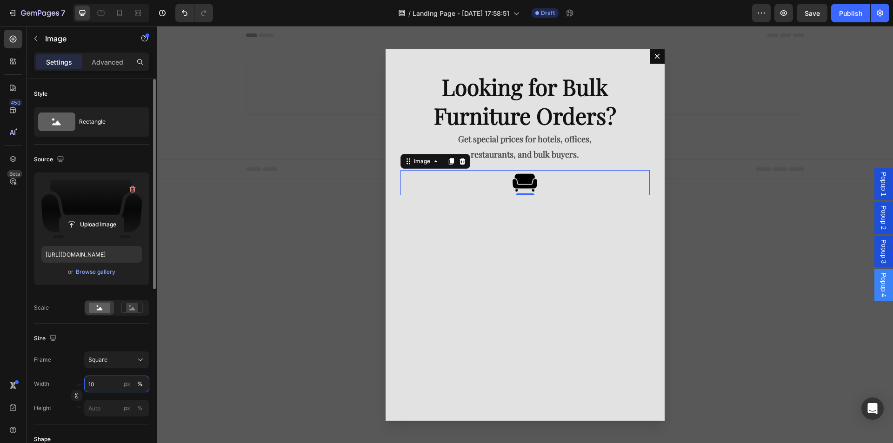
type input "1"
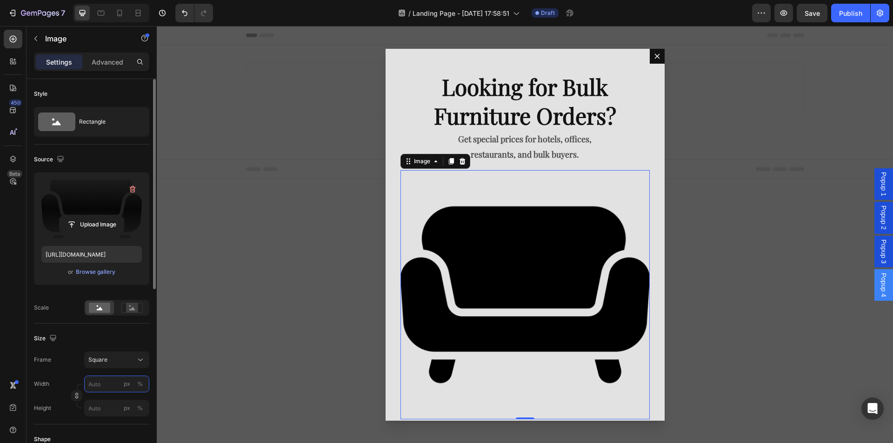
type input "5"
type input "8"
type input "1"
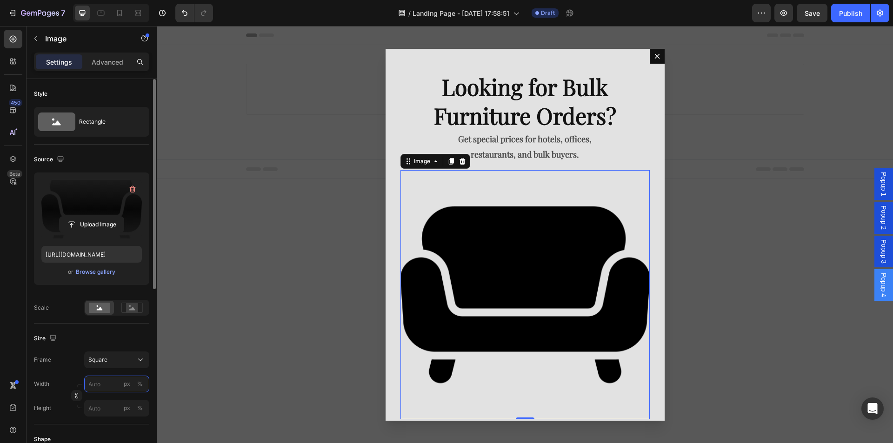
type input "1"
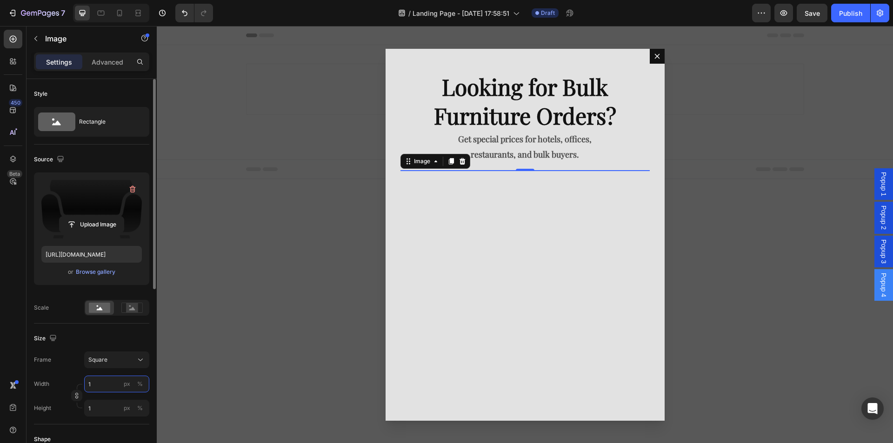
type input "10"
type input "1"
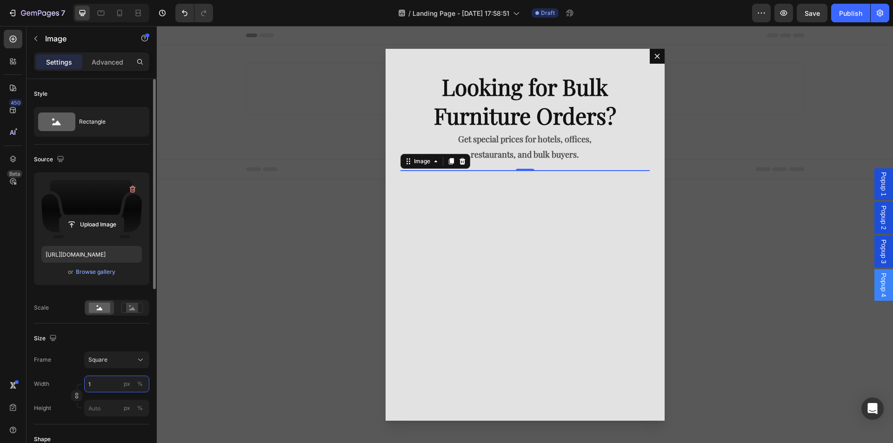
type input "1"
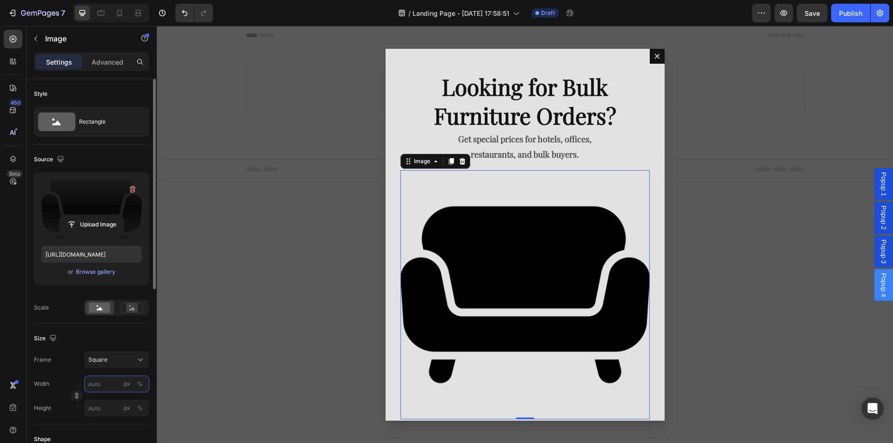
type input "3"
type input "30"
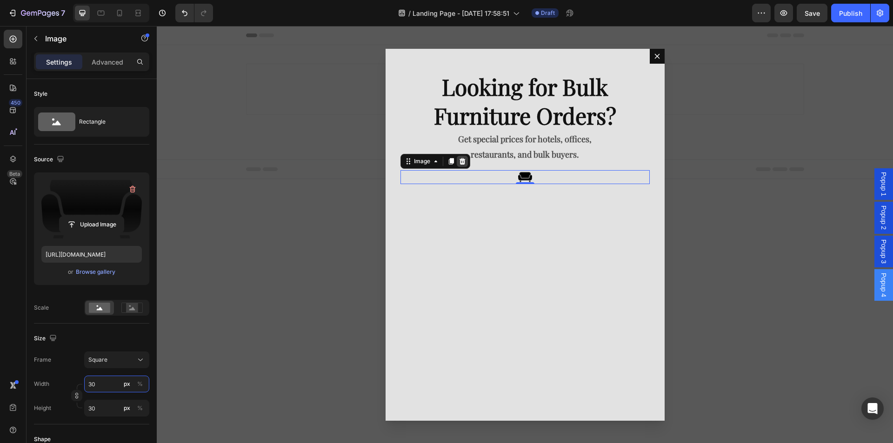
type input "30"
click at [459, 164] on icon "Dialog body" at bounding box center [462, 161] width 7 height 7
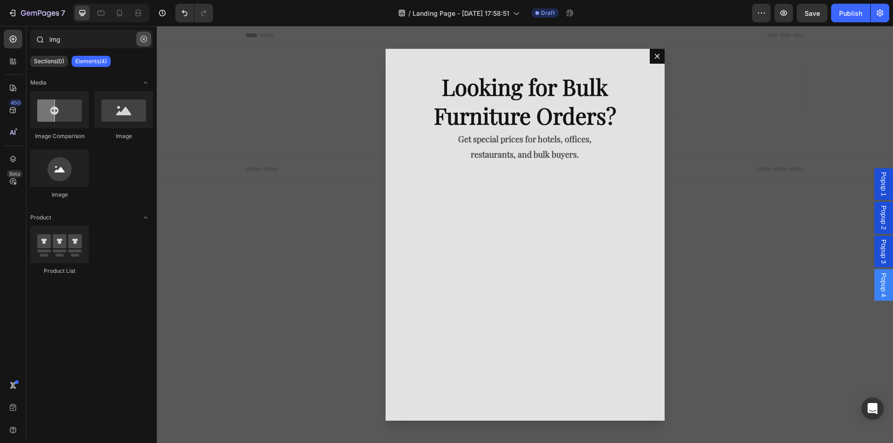
click at [142, 41] on icon "button" at bounding box center [144, 39] width 7 height 7
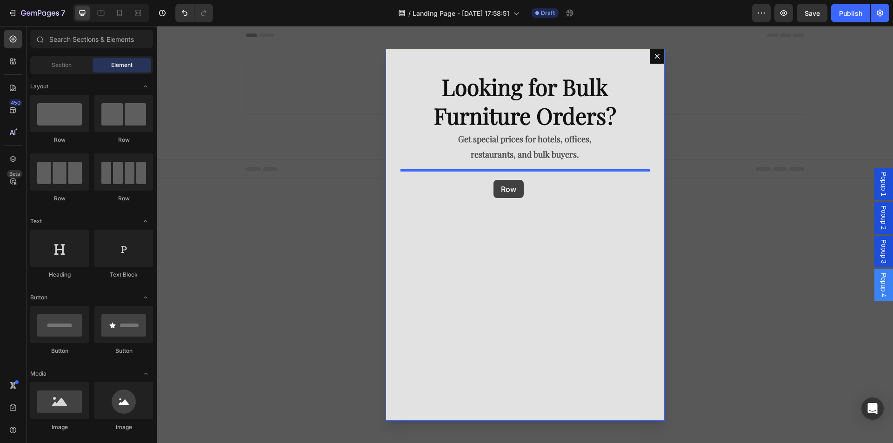
drag, startPoint x: 283, startPoint y: 210, endPoint x: 494, endPoint y: 180, distance: 212.9
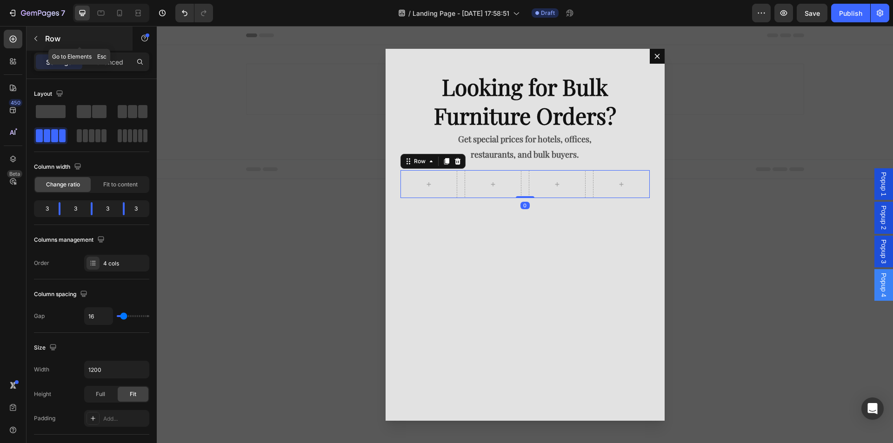
click at [103, 39] on p "Row" at bounding box center [84, 38] width 79 height 11
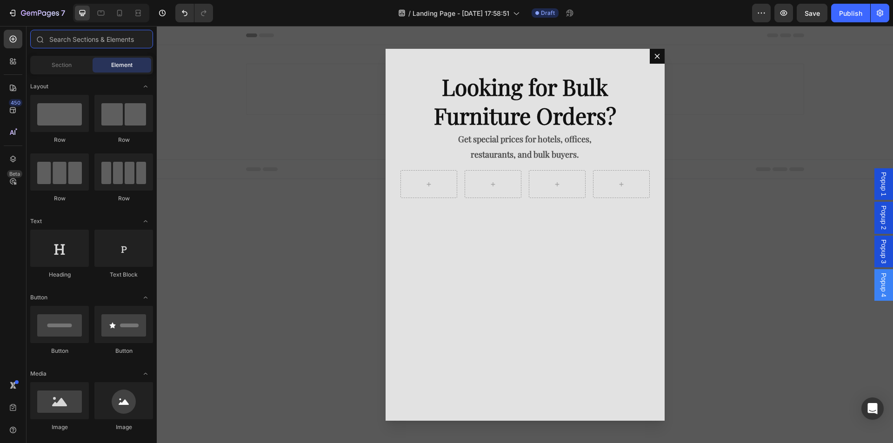
click at [103, 39] on input "text" at bounding box center [91, 39] width 123 height 19
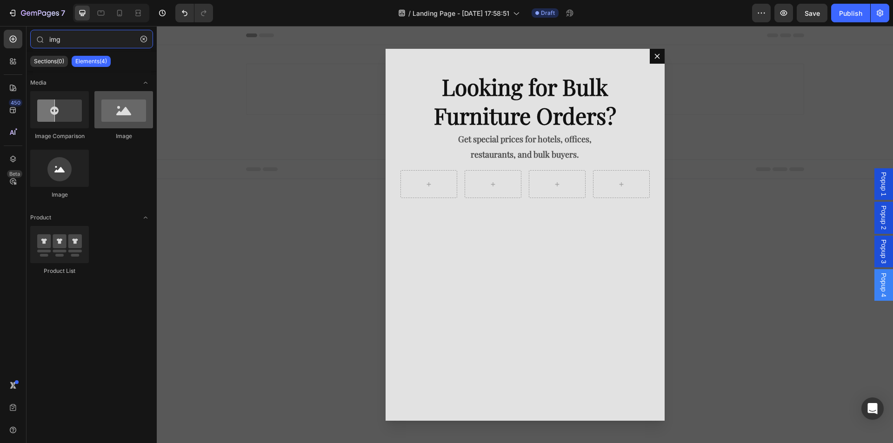
type input "img"
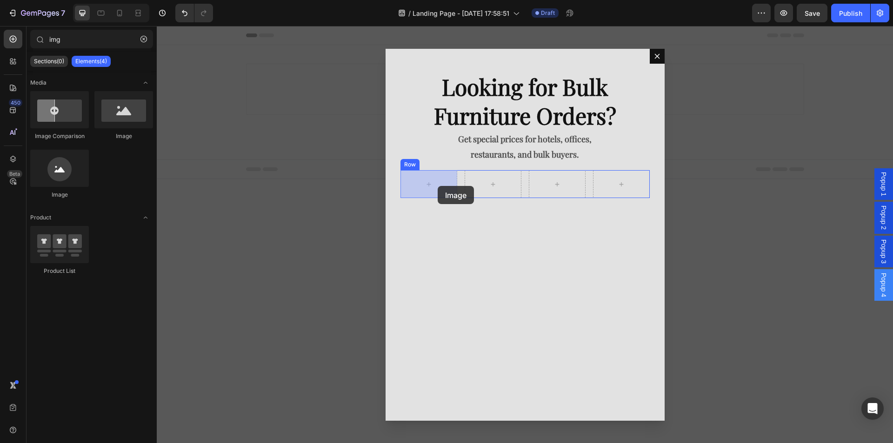
drag, startPoint x: 284, startPoint y: 138, endPoint x: 438, endPoint y: 186, distance: 161.3
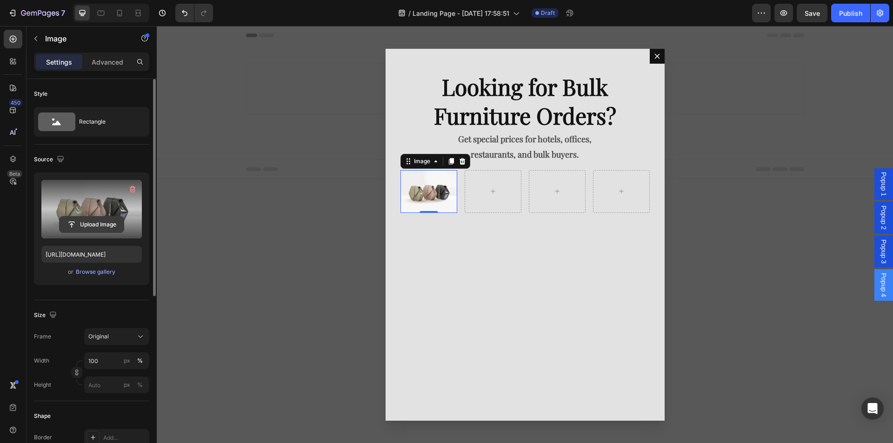
drag, startPoint x: 91, startPoint y: 198, endPoint x: 116, endPoint y: 220, distance: 33.7
click at [116, 220] on div "Upload Image" at bounding box center [91, 209] width 100 height 59
click at [100, 224] on input "file" at bounding box center [92, 225] width 64 height 16
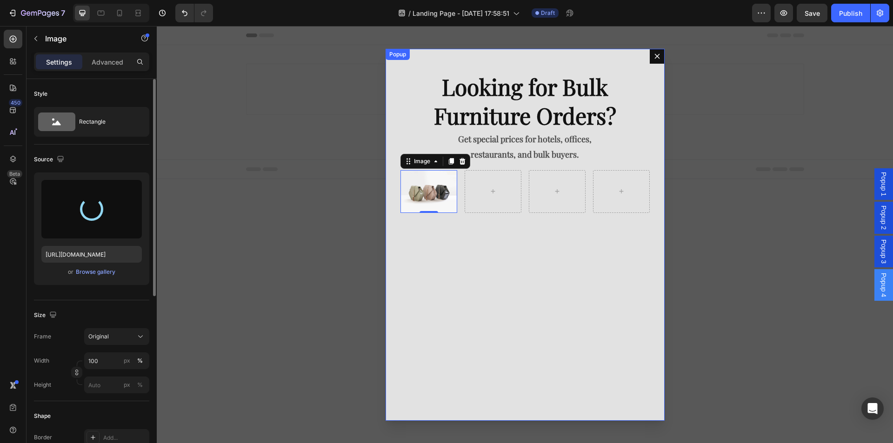
type input "https://cdn.shopify.com/s/files/1/0728/8976/2034/files/gempages_581924901988860…"
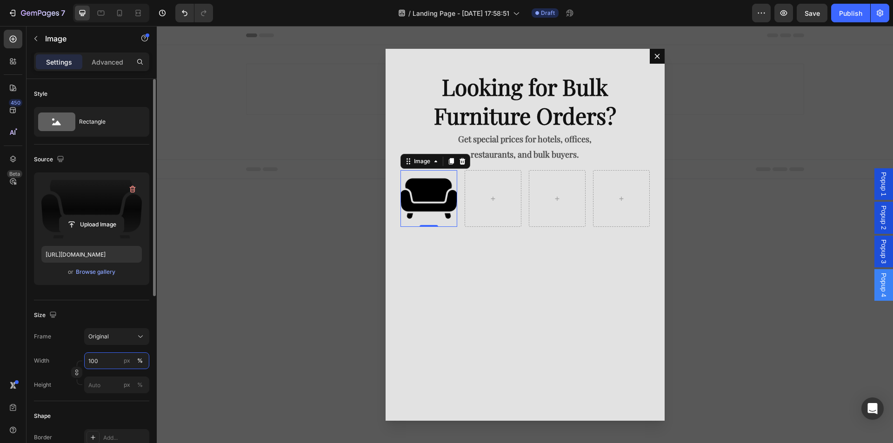
click at [106, 356] on input "100" at bounding box center [116, 361] width 65 height 17
type input "5"
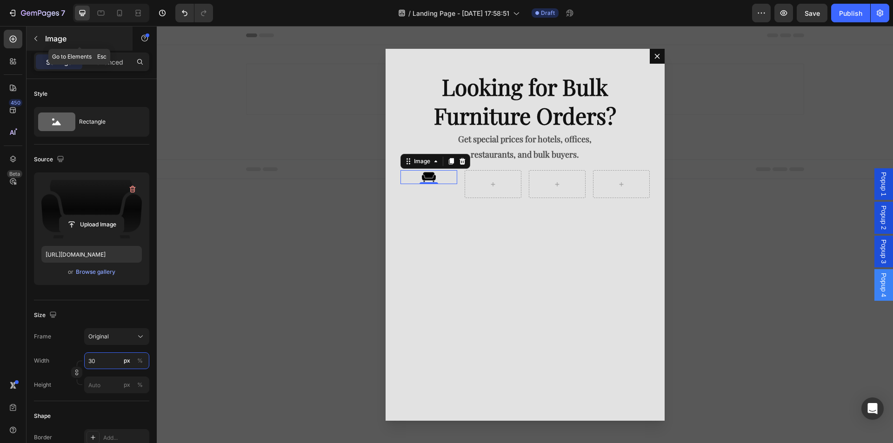
type input "30"
click at [35, 43] on button "button" at bounding box center [35, 38] width 15 height 15
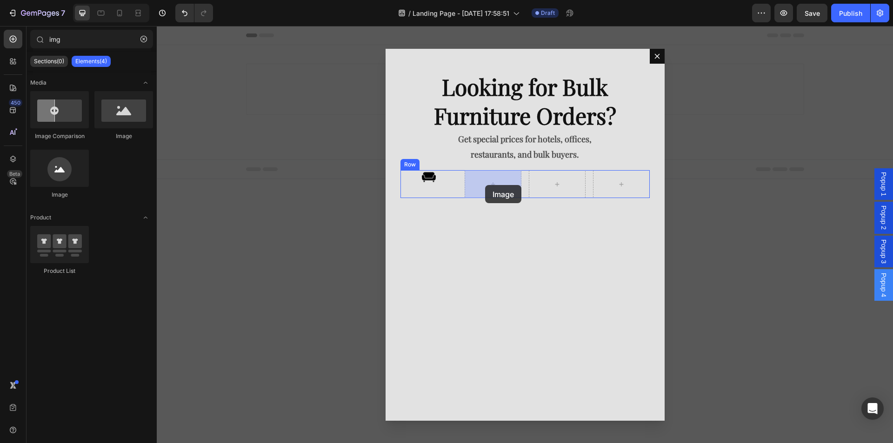
drag, startPoint x: 301, startPoint y: 155, endPoint x: 485, endPoint y: 185, distance: 186.6
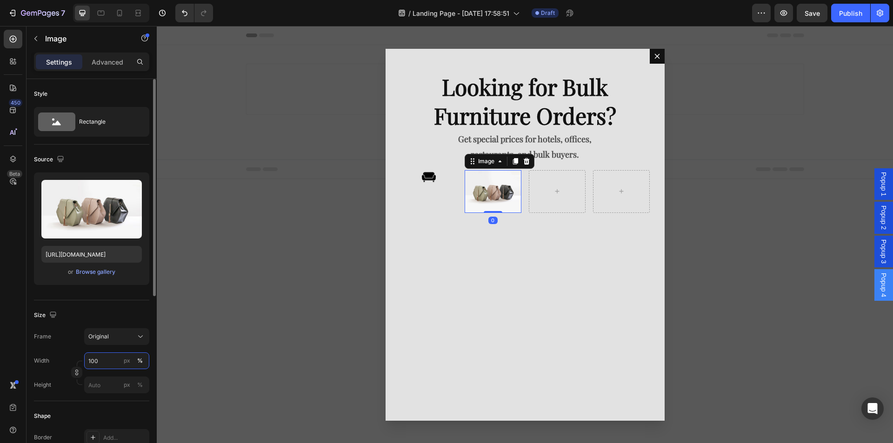
click at [100, 364] on input "100" at bounding box center [116, 361] width 65 height 17
type input "30"
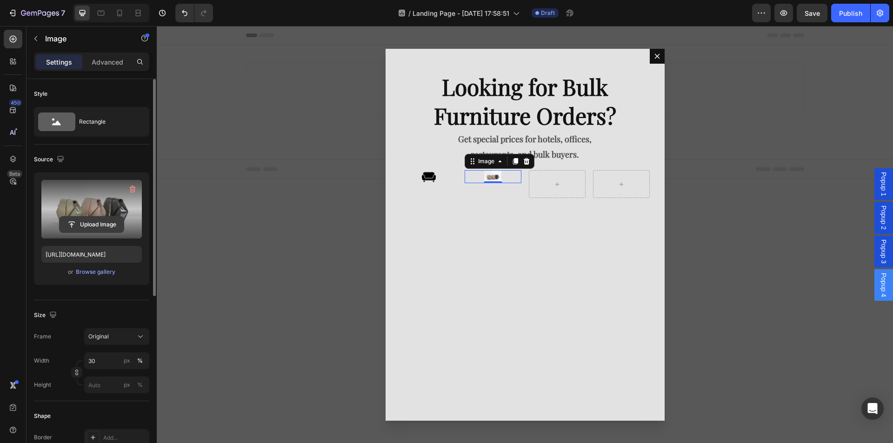
click at [93, 217] on input "file" at bounding box center [92, 225] width 64 height 16
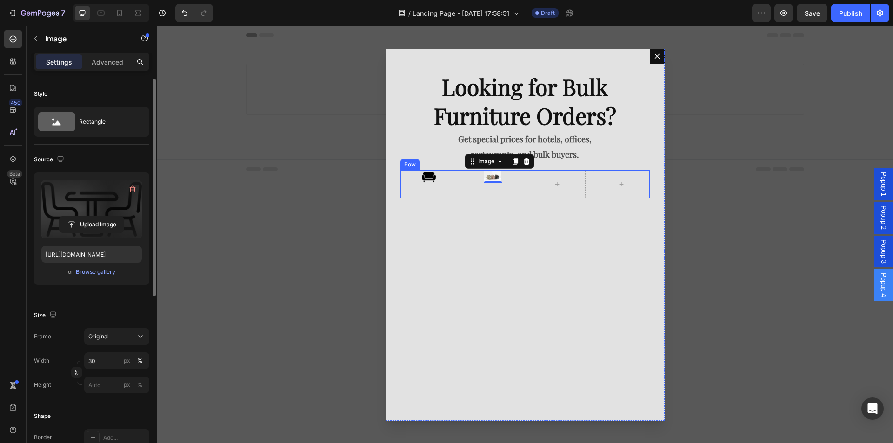
type input "https://cdn.shopify.com/s/files/1/0728/8976/2034/files/gempages_581924901988860…"
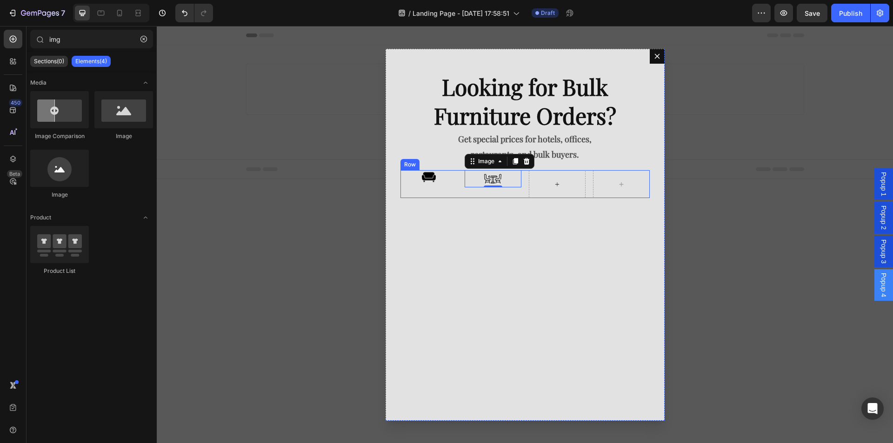
click at [556, 184] on icon "Dialog body" at bounding box center [557, 185] width 7 height 8
drag, startPoint x: 309, startPoint y: 145, endPoint x: 561, endPoint y: 193, distance: 256.7
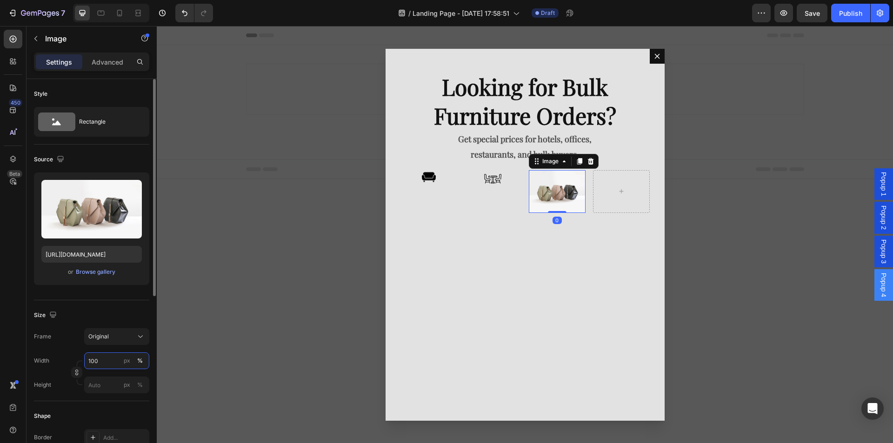
click at [102, 361] on input "100" at bounding box center [116, 361] width 65 height 17
type input "30"
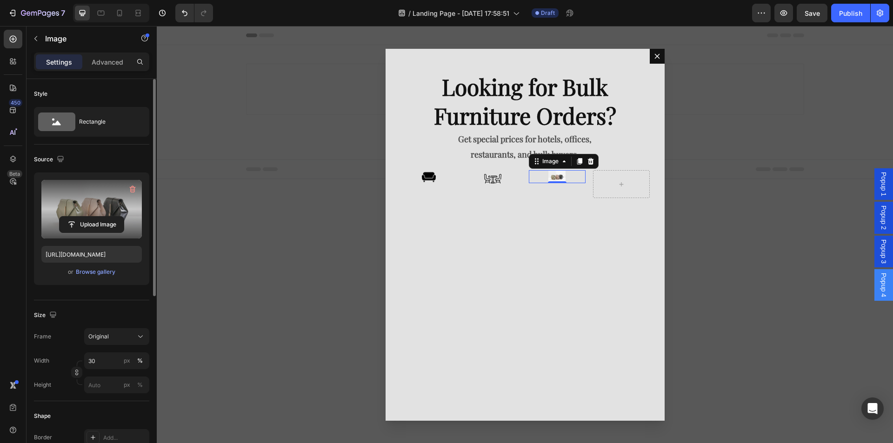
click at [108, 209] on label at bounding box center [91, 209] width 100 height 59
click at [108, 217] on input "file" at bounding box center [92, 225] width 64 height 16
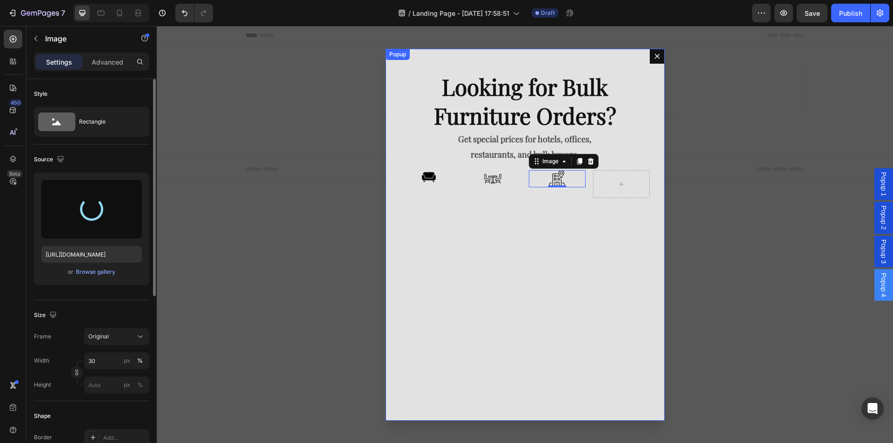
type input "https://cdn.shopify.com/s/files/1/0728/8976/2034/files/gempages_581924901988860…"
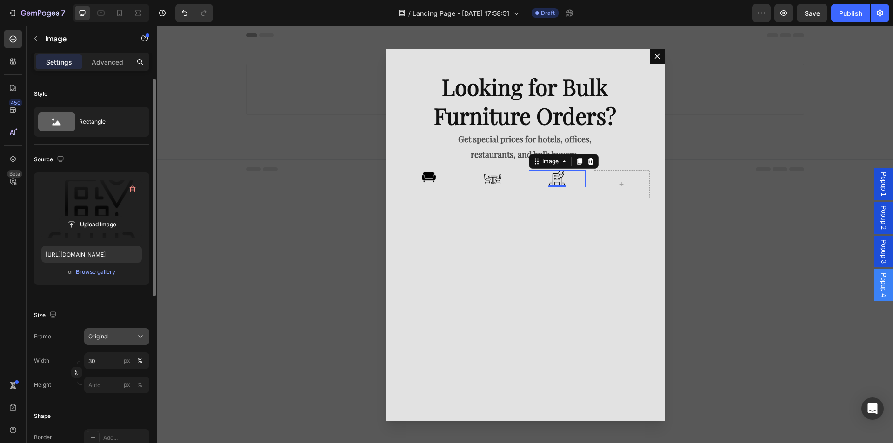
click at [110, 339] on div "Original" at bounding box center [111, 337] width 46 height 8
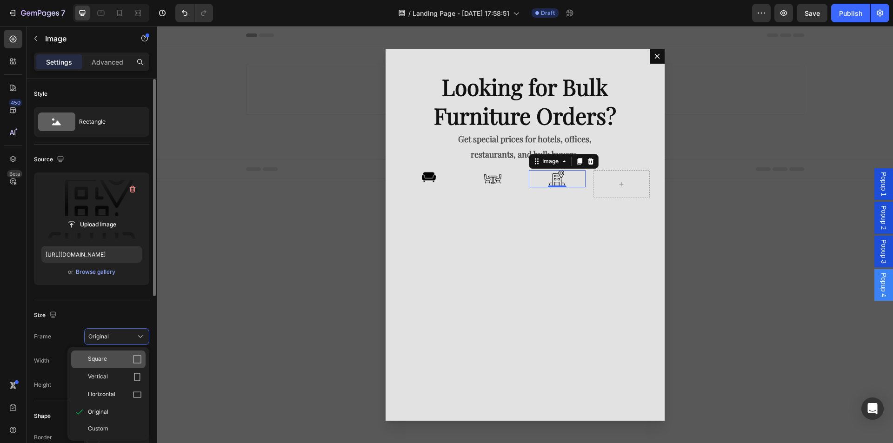
click at [115, 358] on div "Square" at bounding box center [115, 359] width 54 height 9
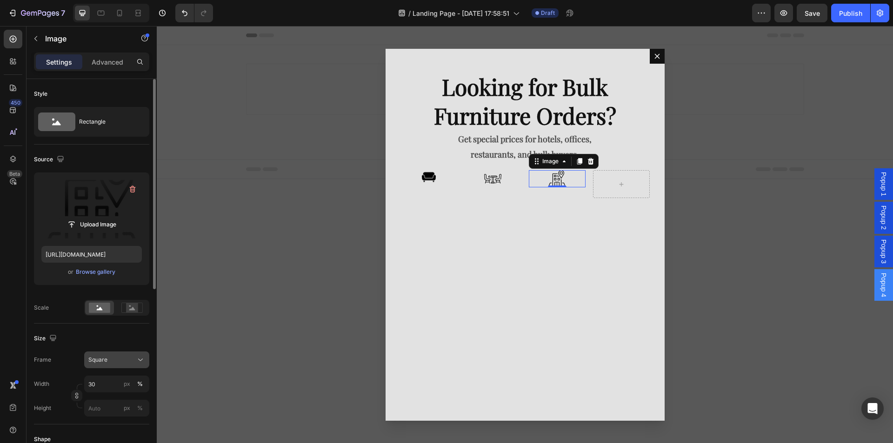
click at [125, 360] on div "Square" at bounding box center [111, 360] width 46 height 8
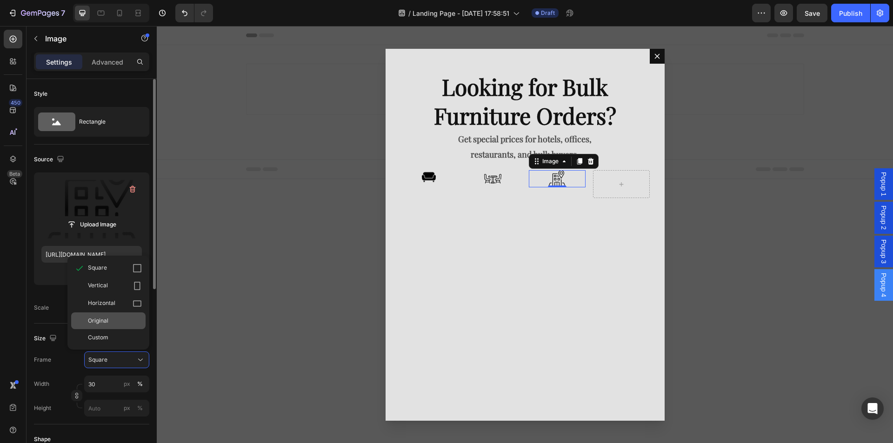
click at [121, 324] on div "Original" at bounding box center [115, 321] width 54 height 8
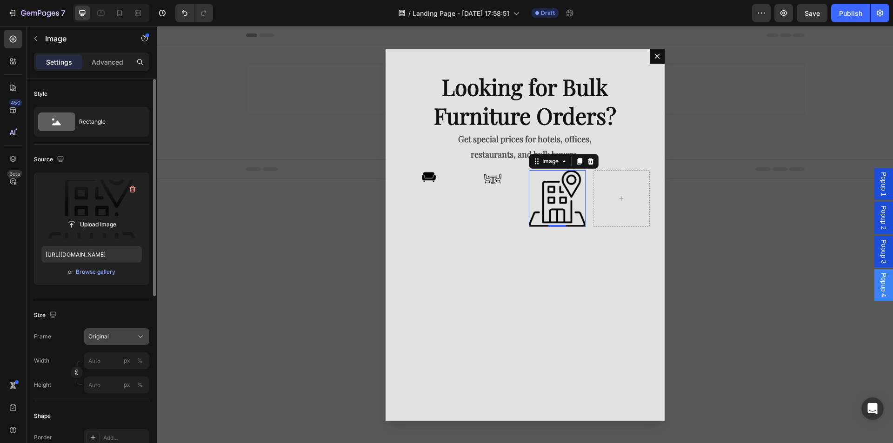
click at [131, 339] on div "Original" at bounding box center [111, 337] width 46 height 8
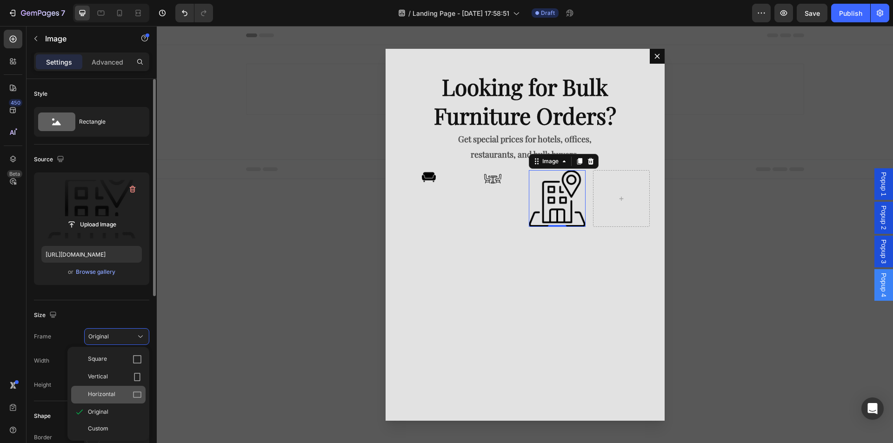
click at [116, 393] on div "Horizontal" at bounding box center [115, 394] width 54 height 9
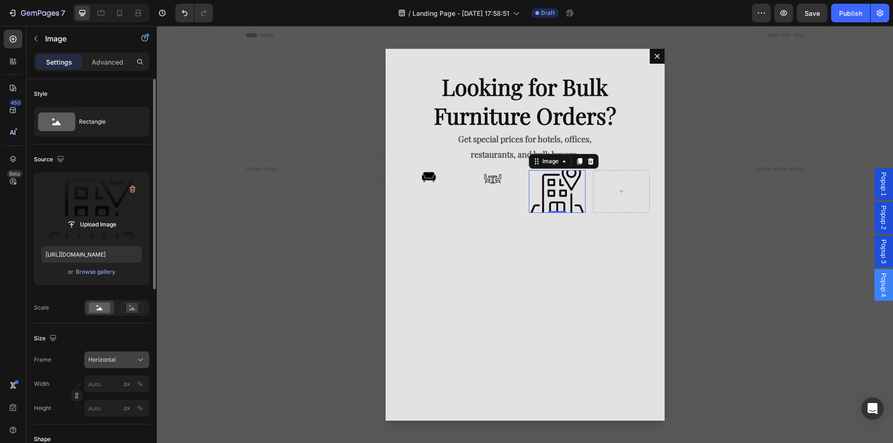
click at [125, 365] on div "Horizontal" at bounding box center [116, 359] width 57 height 9
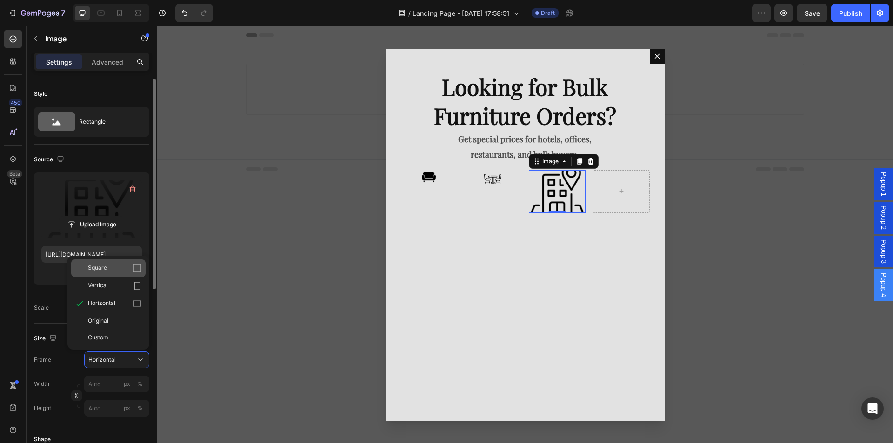
click at [113, 270] on div "Square" at bounding box center [115, 268] width 54 height 9
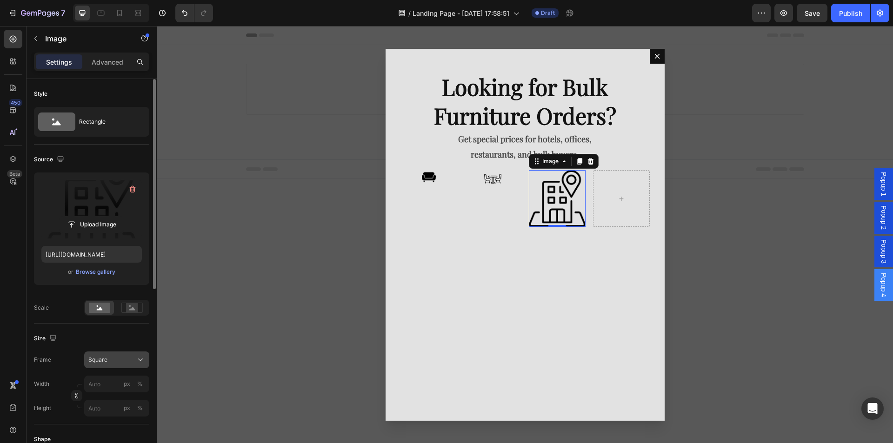
click at [121, 362] on div "Square" at bounding box center [111, 360] width 46 height 8
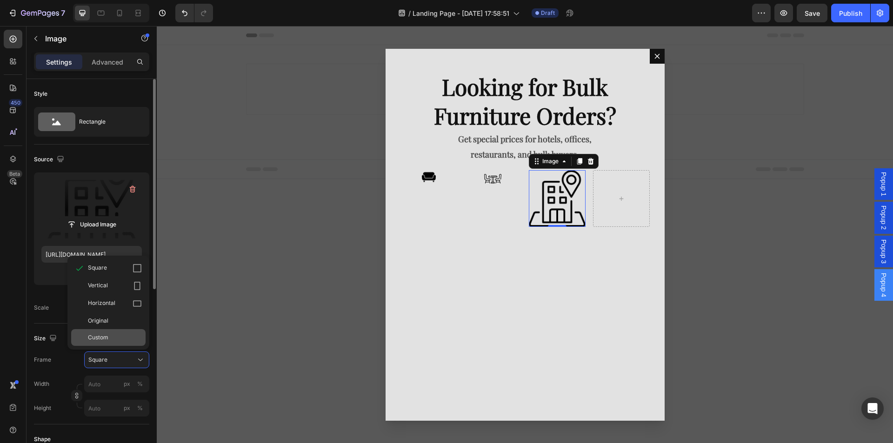
click at [122, 336] on div "Custom" at bounding box center [115, 338] width 54 height 8
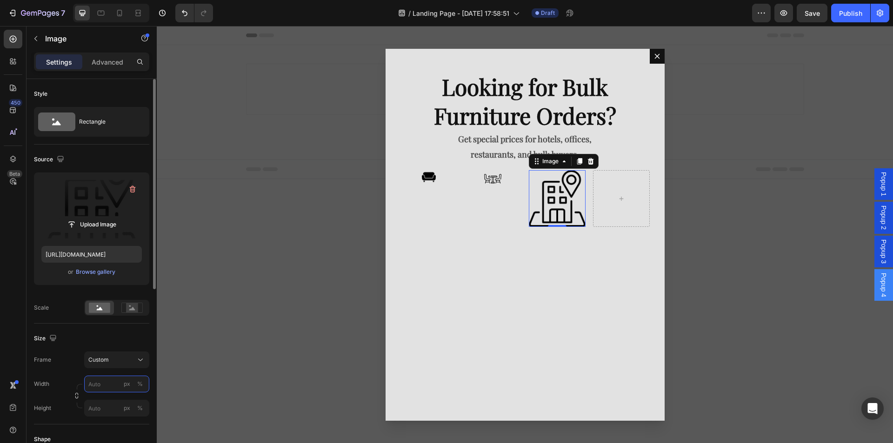
click at [100, 388] on input "px %" at bounding box center [116, 384] width 65 height 17
type input "3"
type input "40"
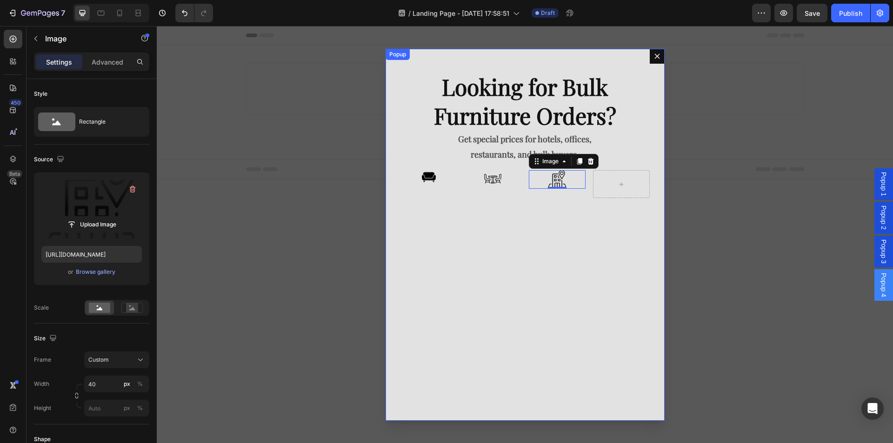
click at [600, 277] on div "Looking for Bulk Furniture Orders? Text Block Get special prices for hotels, of…" at bounding box center [525, 235] width 279 height 372
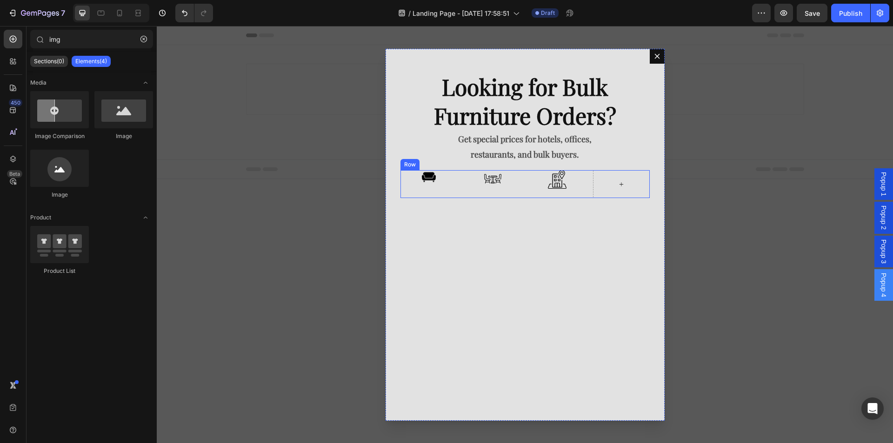
click at [627, 179] on div "Dialog body" at bounding box center [621, 184] width 22 height 15
click at [559, 180] on img "Dialog body" at bounding box center [557, 179] width 19 height 19
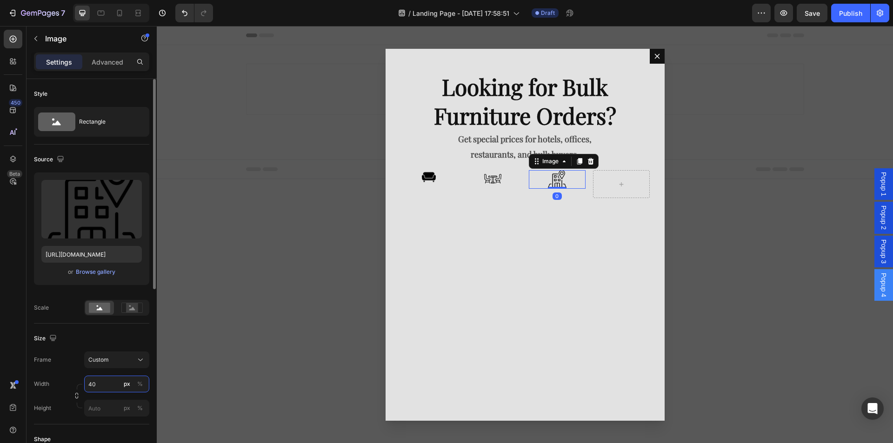
click at [89, 383] on input "40" at bounding box center [116, 384] width 65 height 17
type input "30"
click at [627, 197] on div "Dialog body" at bounding box center [621, 184] width 57 height 28
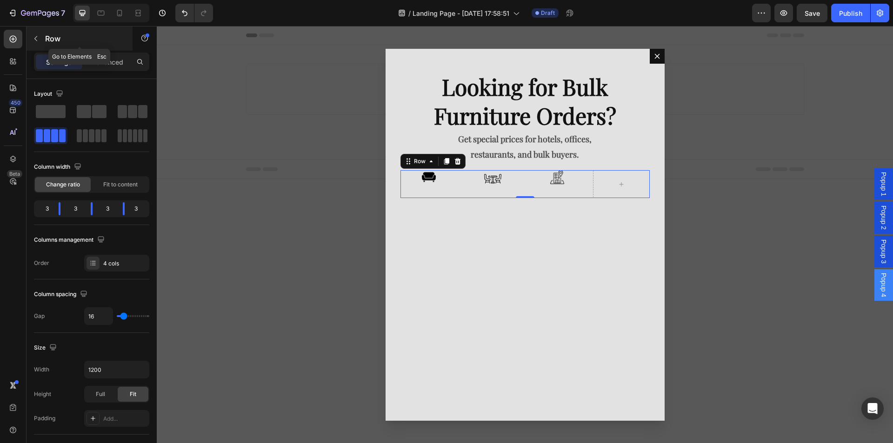
click at [37, 40] on icon "button" at bounding box center [35, 38] width 7 height 7
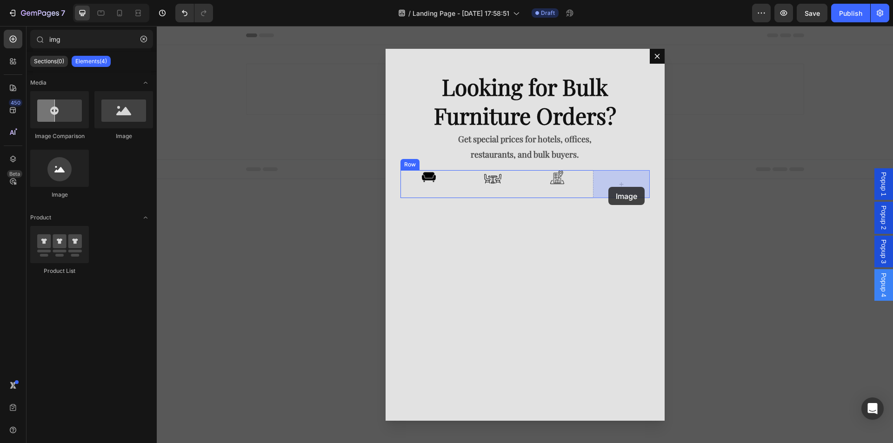
drag, startPoint x: 286, startPoint y: 151, endPoint x: 601, endPoint y: 27, distance: 338.2
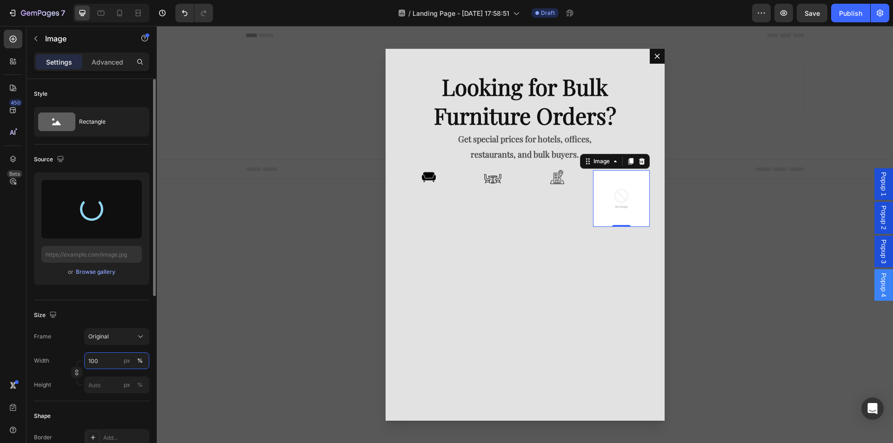
click at [110, 358] on input "100" at bounding box center [116, 361] width 65 height 17
type input "30"
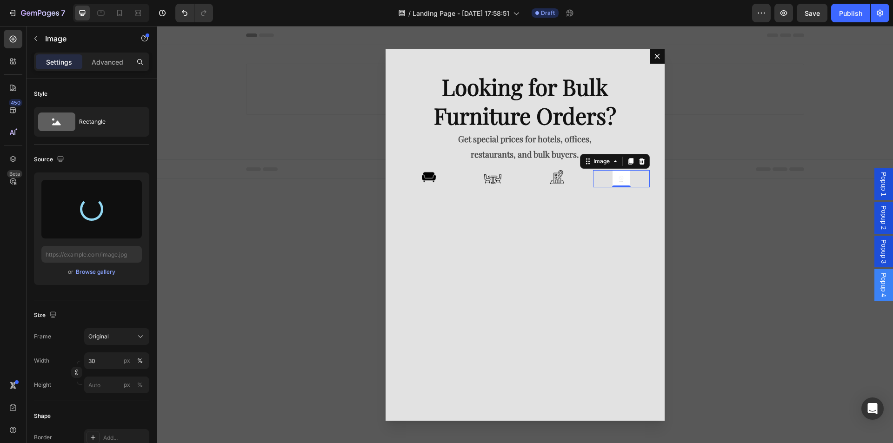
click at [90, 225] on div at bounding box center [91, 209] width 100 height 59
type input "https://cdn.shopify.com/s/files/1/0728/8976/2034/files/gempages_581924901988860…"
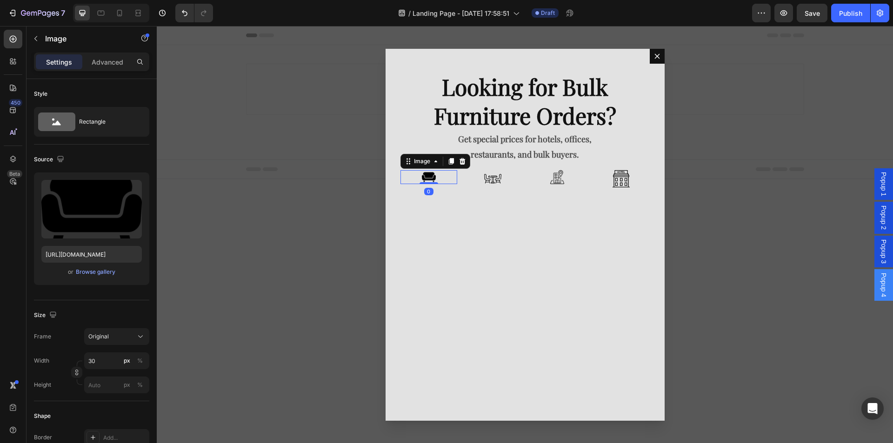
click at [409, 184] on div "Dialog body" at bounding box center [429, 177] width 57 height 14
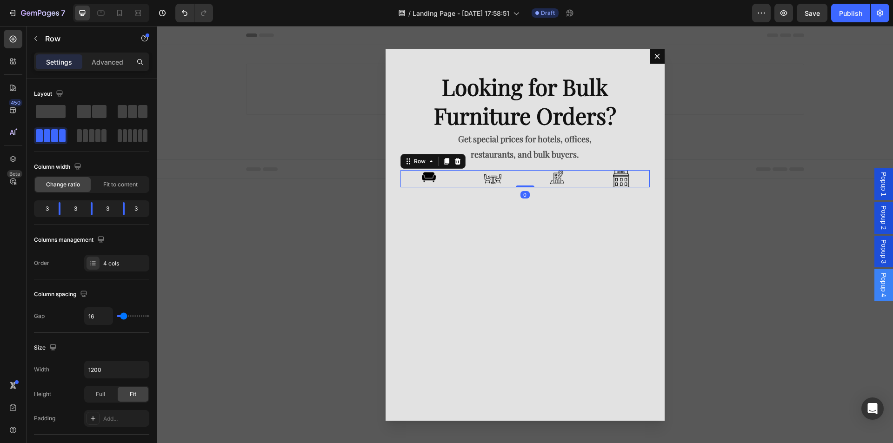
click at [409, 187] on div "Image" at bounding box center [429, 178] width 57 height 17
click at [124, 186] on span "Fit to content" at bounding box center [120, 185] width 34 height 8
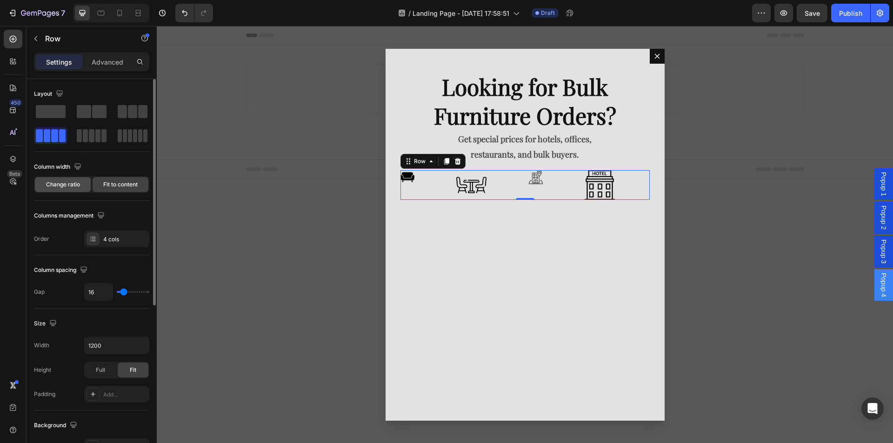
click at [69, 187] on span "Change ratio" at bounding box center [63, 185] width 34 height 8
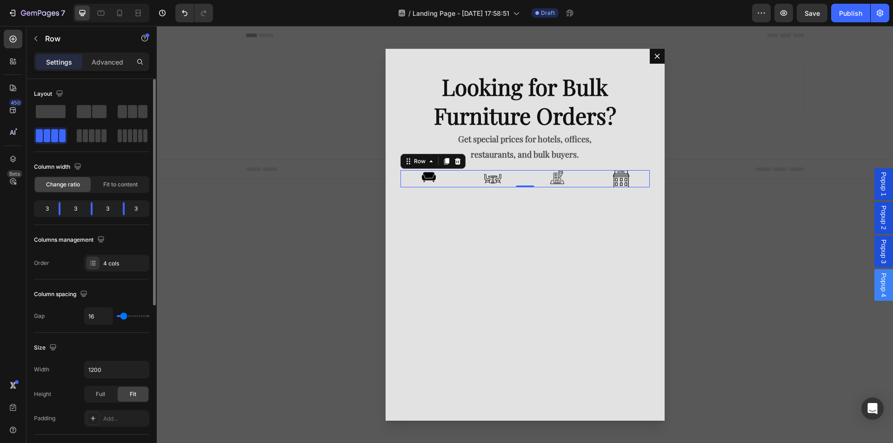
click at [46, 210] on div "3" at bounding box center [43, 208] width 15 height 13
click at [54, 0] on body "7 / Landing Page - Aug 28, 17:58:51 Draft Preview Save Publish 450 Beta img Sec…" at bounding box center [446, 0] width 893 height 0
click at [49, 0] on body "7 / Landing Page - Aug 28, 17:58:51 Draft Preview Save Publish 450 Beta img Sec…" at bounding box center [446, 0] width 893 height 0
drag, startPoint x: 88, startPoint y: 207, endPoint x: 73, endPoint y: 208, distance: 14.9
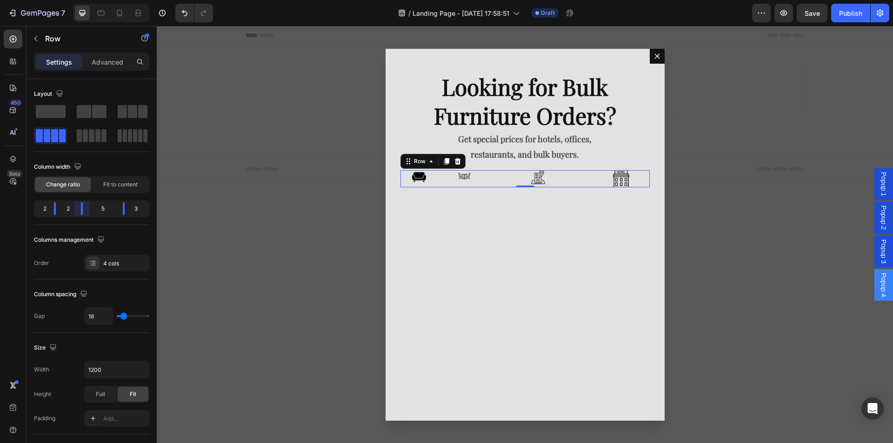
click at [73, 0] on body "7 / Landing Page - Aug 28, 17:58:51 Draft Preview Save Publish 450 Beta img Sec…" at bounding box center [446, 0] width 893 height 0
drag, startPoint x: 119, startPoint y: 209, endPoint x: 97, endPoint y: 212, distance: 21.6
click at [97, 0] on body "7 / Landing Page - Aug 28, 17:58:51 Draft Preview Save Publish 450 Beta img Sec…" at bounding box center [446, 0] width 893 height 0
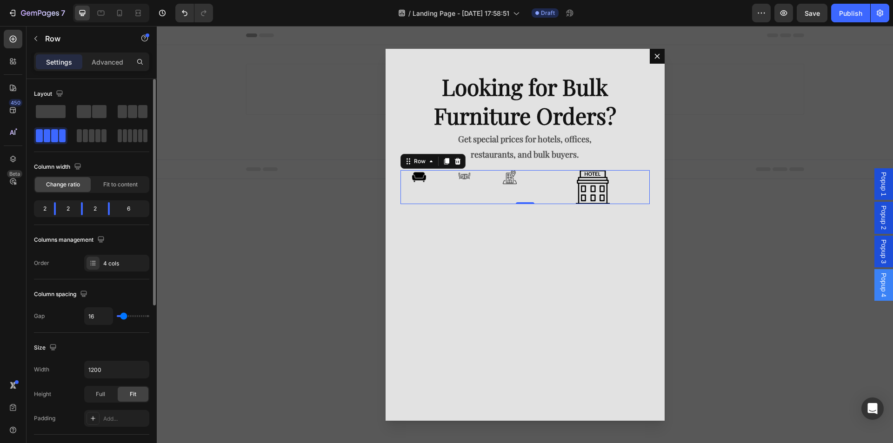
click at [145, 207] on div "6" at bounding box center [132, 208] width 30 height 13
click at [136, 207] on div "6" at bounding box center [132, 208] width 30 height 13
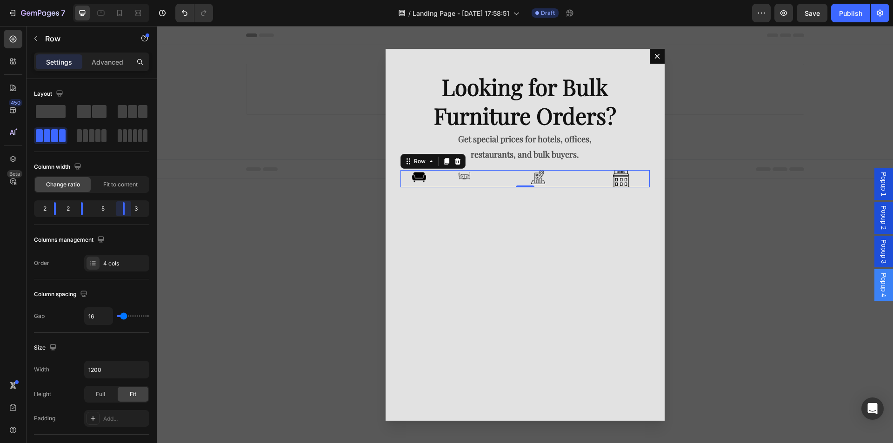
drag, startPoint x: 107, startPoint y: 211, endPoint x: 118, endPoint y: 213, distance: 11.9
click at [118, 0] on body "7 / Landing Page - Aug 28, 17:58:51 Draft Preview Save Publish 450 Beta img Sec…" at bounding box center [446, 0] width 893 height 0
drag, startPoint x: 84, startPoint y: 210, endPoint x: 90, endPoint y: 210, distance: 6.5
click at [90, 0] on body "7 / Landing Page - Aug 28, 17:58:51 Draft Preview Save Publish 450 Beta img Sec…" at bounding box center [446, 0] width 893 height 0
drag, startPoint x: 55, startPoint y: 209, endPoint x: 62, endPoint y: 210, distance: 7.5
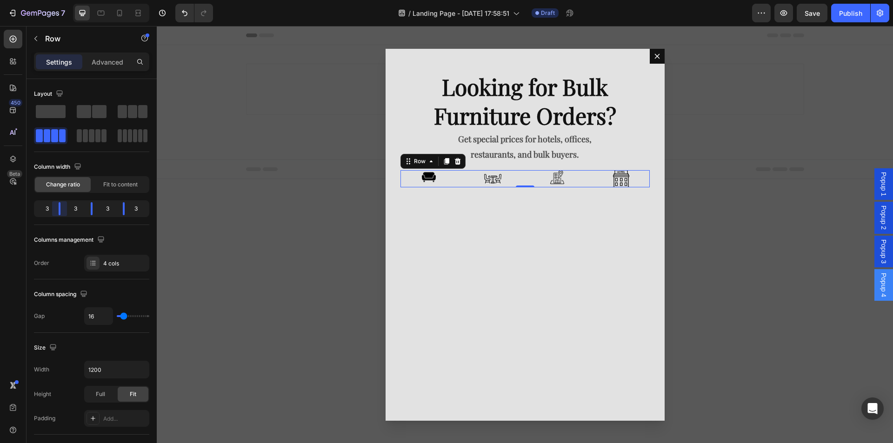
click at [62, 0] on body "7 / Landing Page - Aug 28, 17:58:51 Draft Preview Save Publish 450 Beta img Sec…" at bounding box center [446, 0] width 893 height 0
type input "9"
type input "0"
drag, startPoint x: 123, startPoint y: 314, endPoint x: 107, endPoint y: 314, distance: 16.3
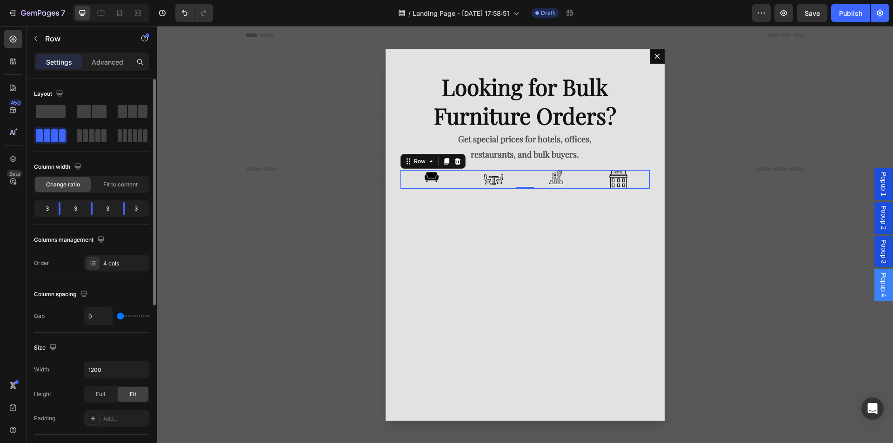
type input "0"
click at [117, 315] on input "range" at bounding box center [133, 316] width 33 height 2
click at [103, 316] on input "0" at bounding box center [99, 316] width 28 height 17
click at [101, 341] on div "Size" at bounding box center [91, 348] width 115 height 15
type input "0"
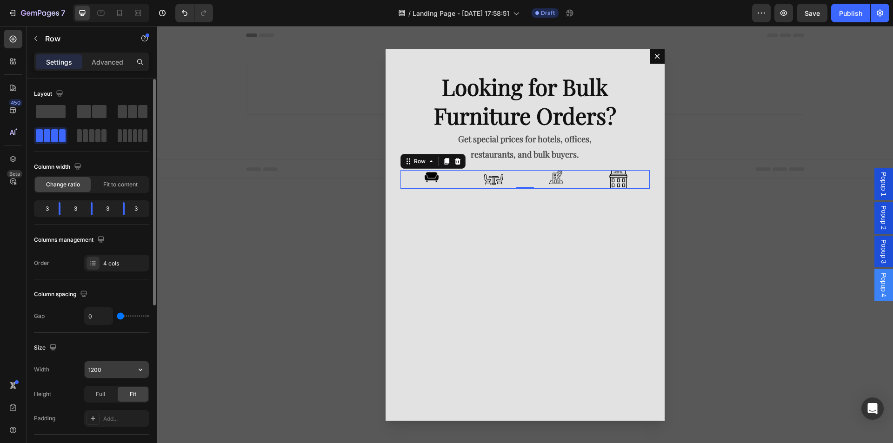
click at [111, 374] on input "1200" at bounding box center [117, 369] width 64 height 17
click at [112, 343] on div "Size" at bounding box center [91, 348] width 115 height 15
click at [107, 394] on div "Full" at bounding box center [100, 394] width 31 height 15
click at [130, 395] on span "Fit" at bounding box center [133, 394] width 7 height 8
click at [123, 369] on input "500" at bounding box center [117, 369] width 64 height 17
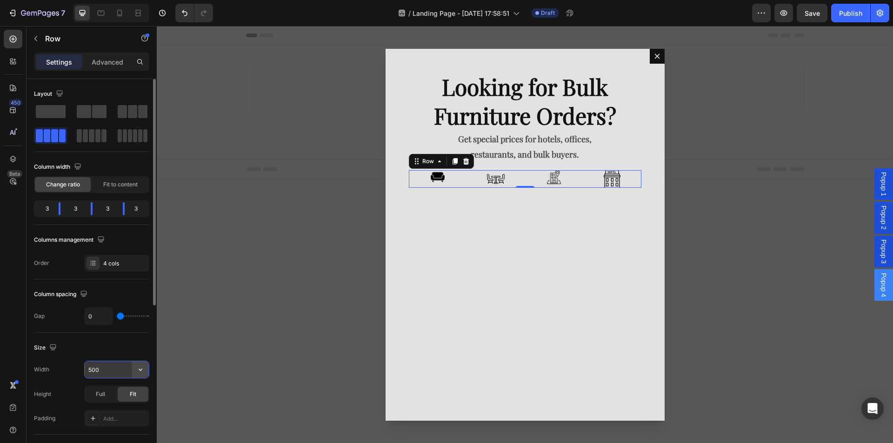
click at [145, 369] on button "button" at bounding box center [140, 369] width 17 height 17
click at [111, 369] on input "500" at bounding box center [117, 369] width 64 height 17
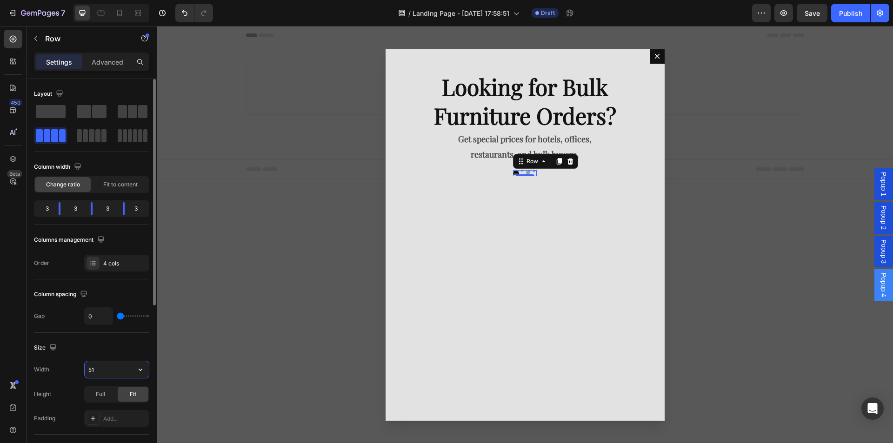
type input "5"
type input "1"
type input "3"
type input "500"
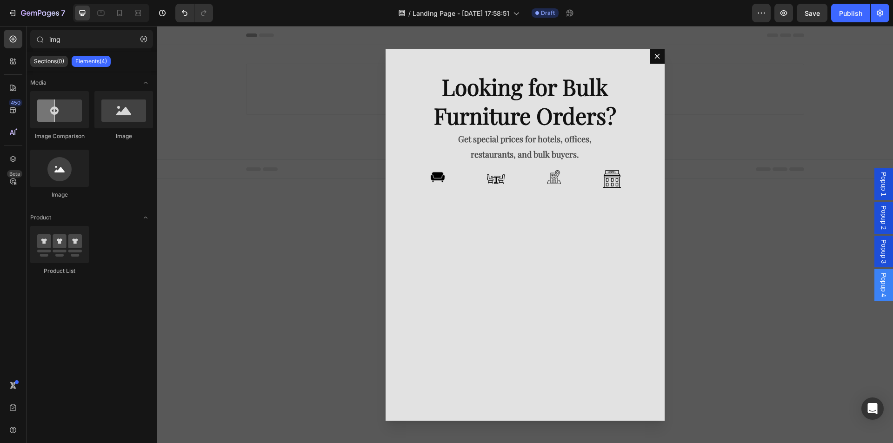
click at [708, 211] on div "Backdrop" at bounding box center [525, 234] width 736 height 417
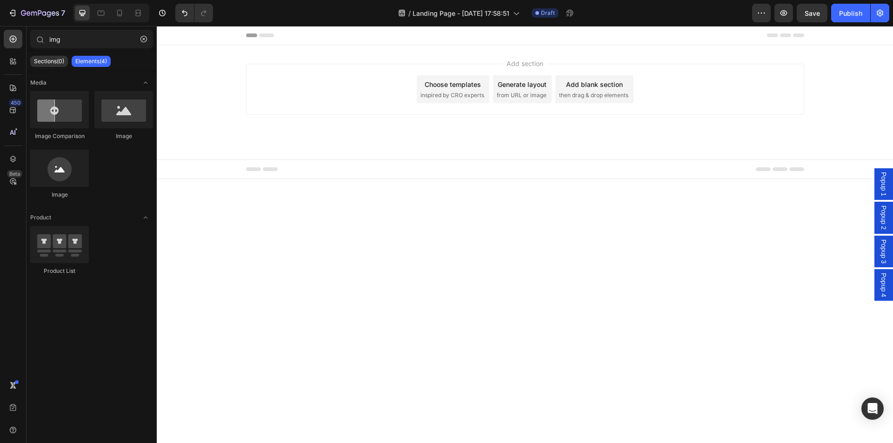
click at [890, 183] on div "Popup 1" at bounding box center [884, 184] width 19 height 32
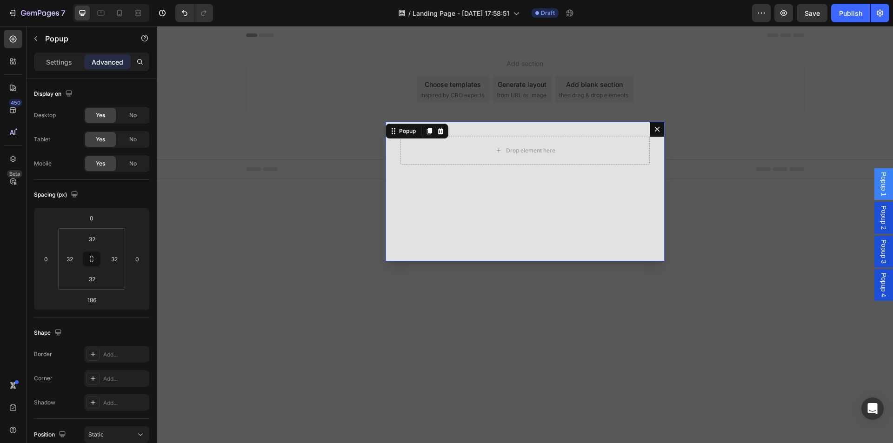
click at [885, 215] on span "Popup 2" at bounding box center [883, 218] width 9 height 24
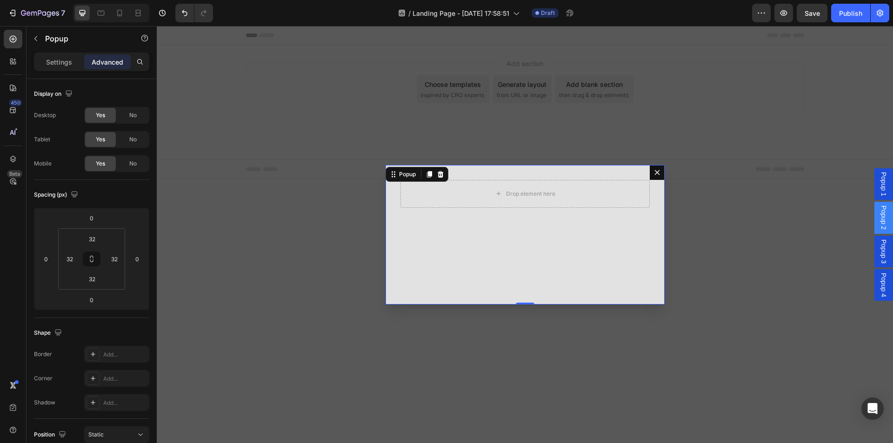
click at [884, 257] on span "Popup 3" at bounding box center [883, 252] width 9 height 24
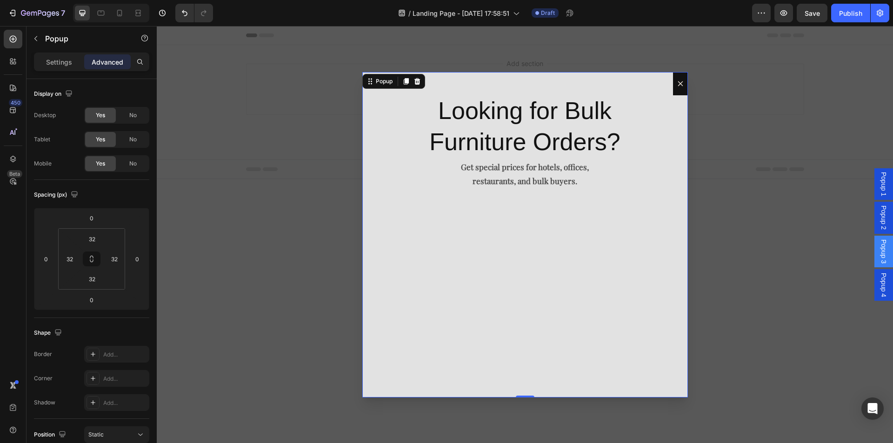
click at [884, 275] on span "Popup 4" at bounding box center [883, 285] width 9 height 24
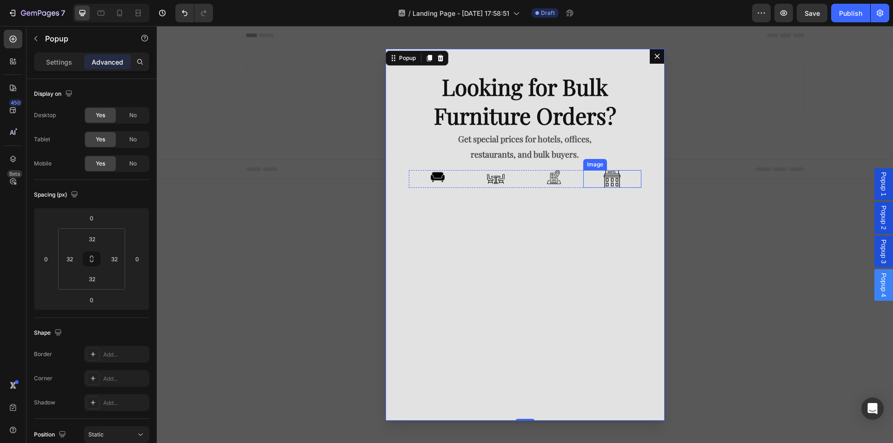
click at [607, 186] on div "Image" at bounding box center [612, 179] width 58 height 18
click at [519, 247] on div "Looking for Bulk Furniture Orders? Text Block Get special prices for hotels, of…" at bounding box center [525, 235] width 279 height 372
click at [462, 178] on div "Dialog body" at bounding box center [438, 177] width 58 height 14
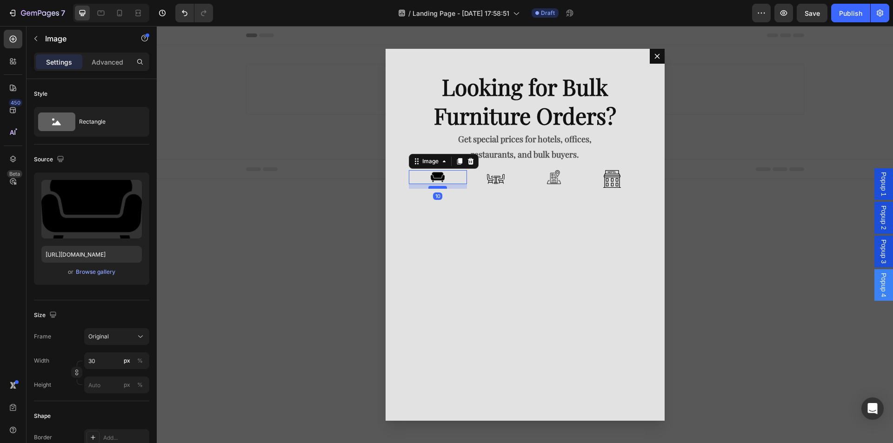
drag, startPoint x: 443, startPoint y: 182, endPoint x: 444, endPoint y: 187, distance: 4.7
click at [444, 187] on div "Dialog body" at bounding box center [437, 187] width 19 height 3
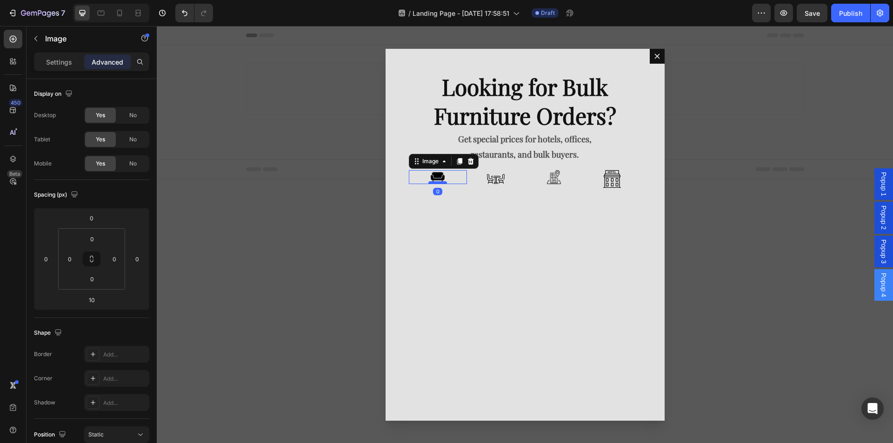
click at [444, 182] on div "Dialog body" at bounding box center [437, 182] width 19 height 3
type input "0"
click at [38, 39] on icon "button" at bounding box center [35, 38] width 7 height 7
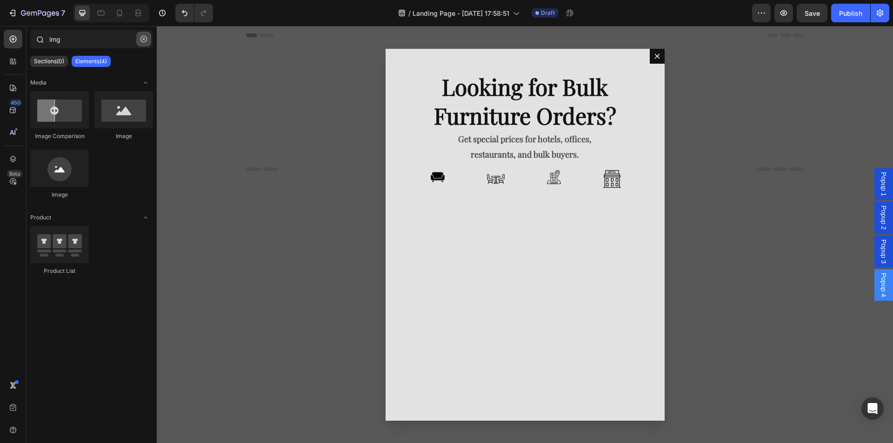
click at [141, 40] on icon "button" at bounding box center [144, 39] width 7 height 7
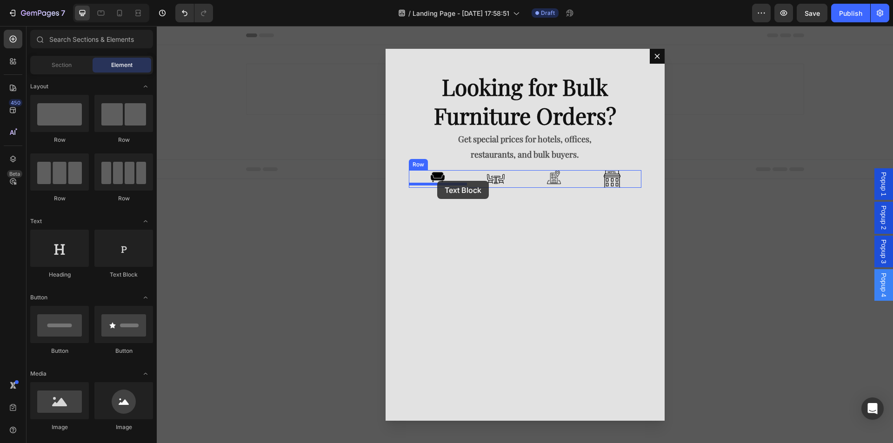
drag, startPoint x: 292, startPoint y: 287, endPoint x: 437, endPoint y: 181, distance: 180.2
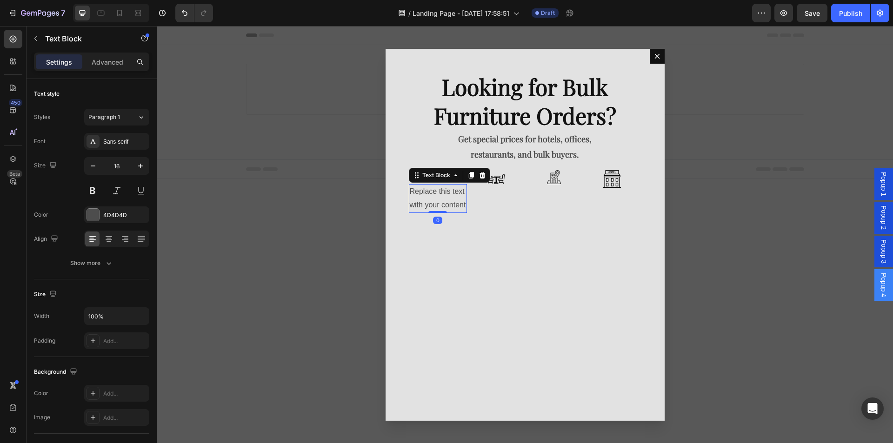
click at [441, 195] on div "Replace this text with your content" at bounding box center [438, 198] width 58 height 29
click at [483, 220] on div "Looking for Bulk Furniture Orders? Text Block Get special prices for hotels, of…" at bounding box center [525, 235] width 279 height 372
click at [425, 191] on p "Sofa" at bounding box center [438, 191] width 56 height 13
drag, startPoint x: 454, startPoint y: 188, endPoint x: 456, endPoint y: 179, distance: 9.1
click at [426, 191] on p "Sofa" at bounding box center [438, 191] width 56 height 13
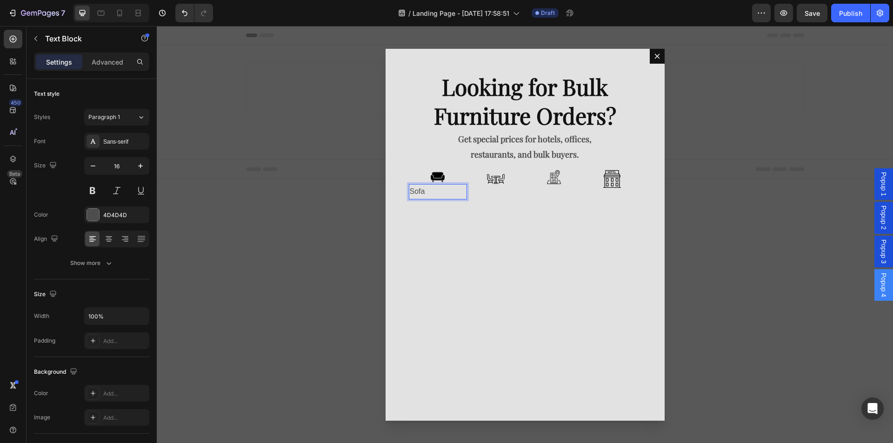
click at [451, 194] on p "Sofa" at bounding box center [438, 191] width 56 height 13
click at [455, 209] on div "Looking for Bulk Furniture Orders? Text Block Get special prices for hotels, of…" at bounding box center [525, 235] width 279 height 372
click at [448, 187] on p "Sofa" at bounding box center [438, 191] width 56 height 13
drag, startPoint x: 420, startPoint y: 174, endPoint x: 447, endPoint y: 187, distance: 30.4
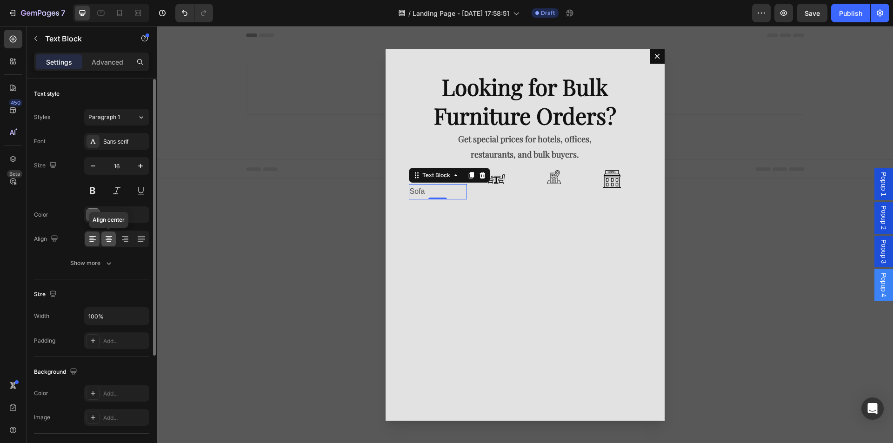
click at [113, 238] on icon at bounding box center [108, 238] width 9 height 9
click at [100, 168] on button "button" at bounding box center [93, 166] width 17 height 17
click at [95, 168] on icon "button" at bounding box center [92, 165] width 9 height 9
type input "14"
click at [97, 191] on button at bounding box center [92, 190] width 17 height 17
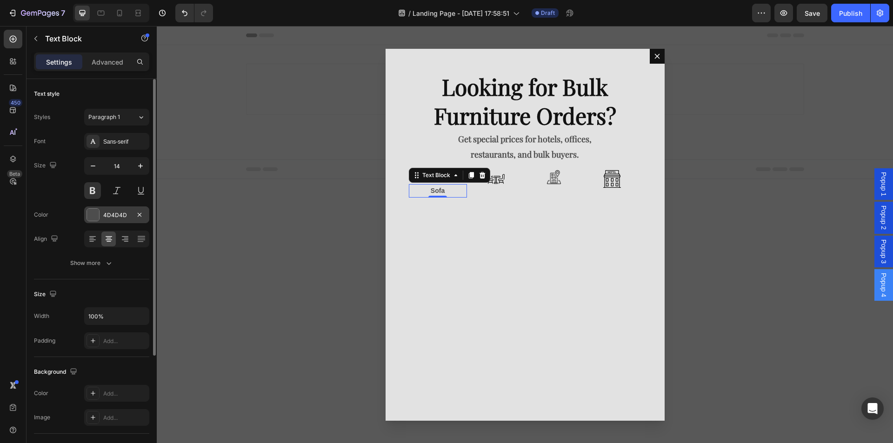
click at [99, 215] on div at bounding box center [93, 215] width 12 height 12
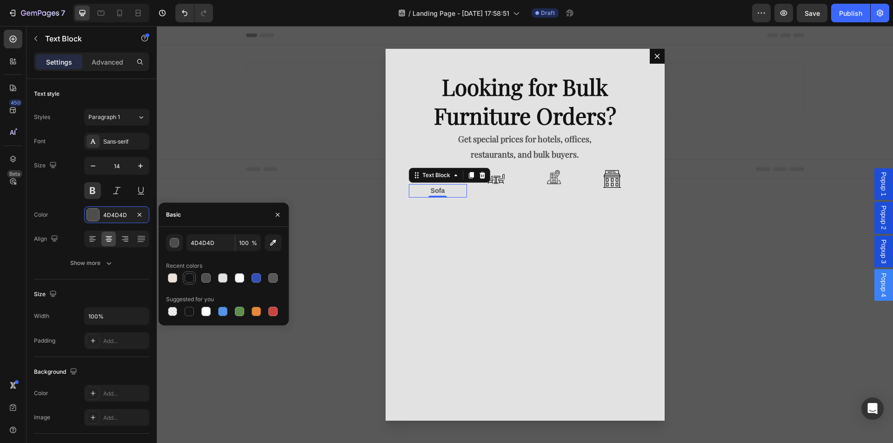
click at [191, 275] on div at bounding box center [189, 278] width 9 height 9
type input "121212"
click at [468, 235] on div "Looking for Bulk Furniture Orders? Text Block Get special prices for hotels, of…" at bounding box center [525, 235] width 279 height 372
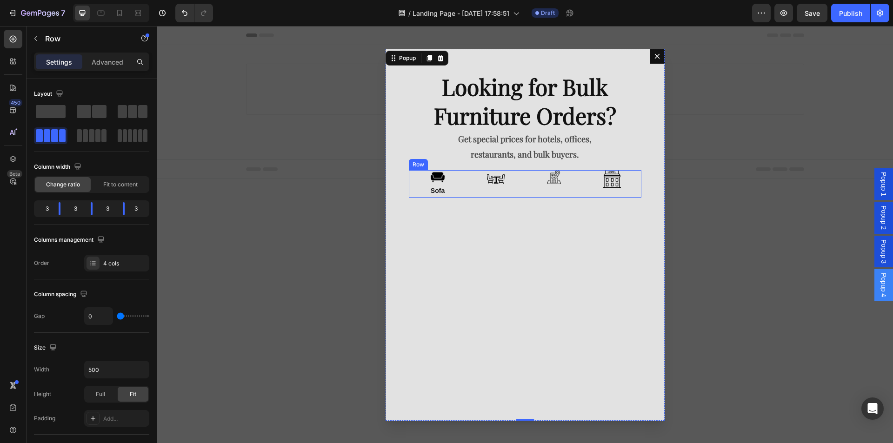
click at [497, 194] on div "Image" at bounding box center [496, 183] width 58 height 27
click at [443, 192] on p "Sofa" at bounding box center [438, 191] width 56 height 12
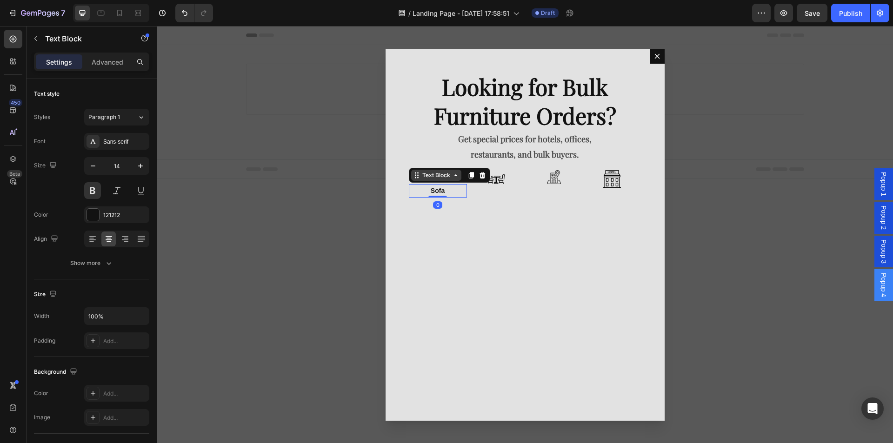
click at [456, 179] on icon "Dialog body" at bounding box center [455, 175] width 7 height 7
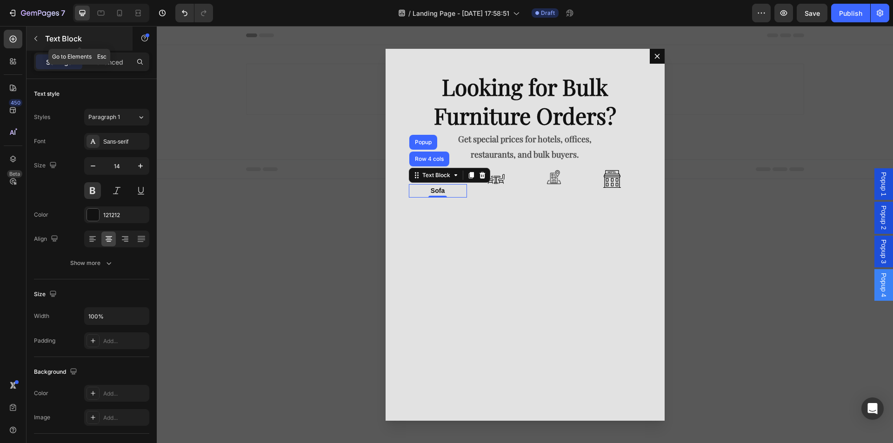
click at [39, 38] on icon "button" at bounding box center [35, 38] width 7 height 7
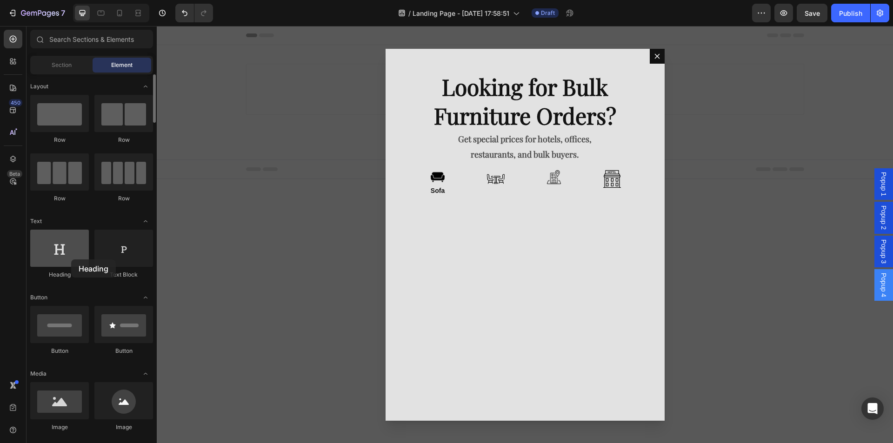
drag, startPoint x: 74, startPoint y: 266, endPoint x: 67, endPoint y: 259, distance: 8.9
click at [67, 259] on div at bounding box center [59, 248] width 59 height 37
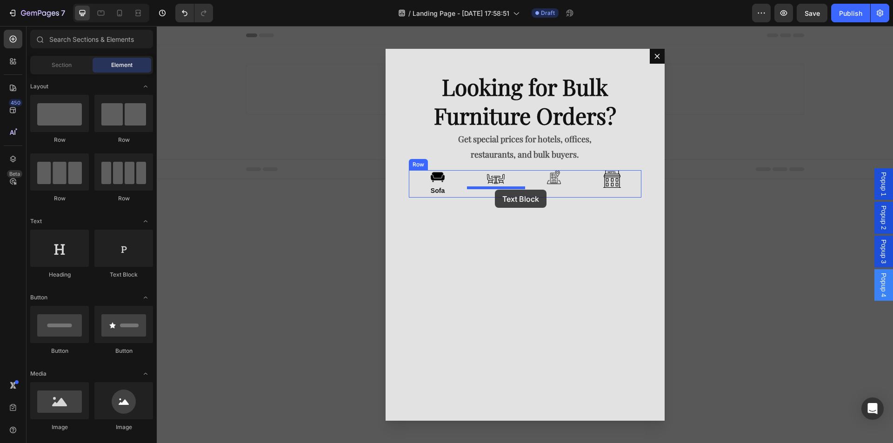
drag, startPoint x: 317, startPoint y: 284, endPoint x: 495, endPoint y: 190, distance: 201.4
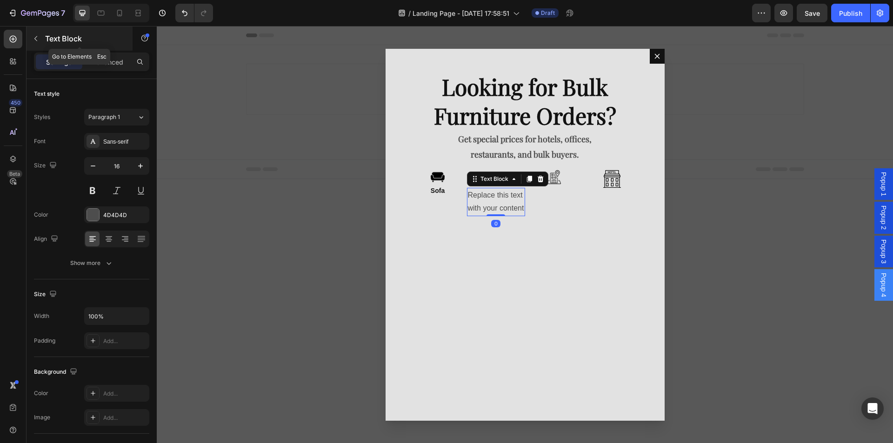
click at [41, 39] on button "button" at bounding box center [35, 38] width 15 height 15
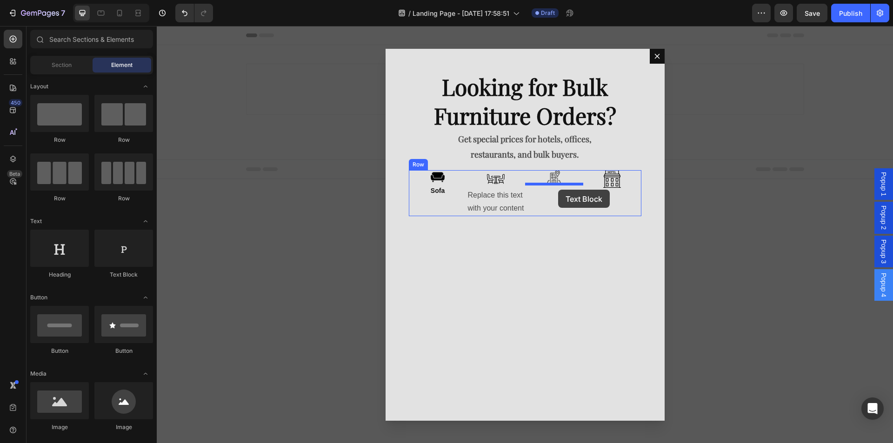
drag, startPoint x: 289, startPoint y: 281, endPoint x: 558, endPoint y: 190, distance: 284.4
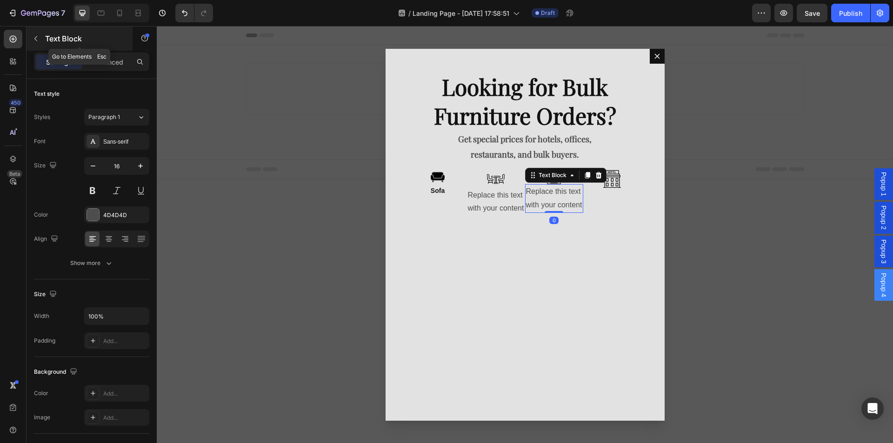
click at [40, 37] on button "button" at bounding box center [35, 38] width 15 height 15
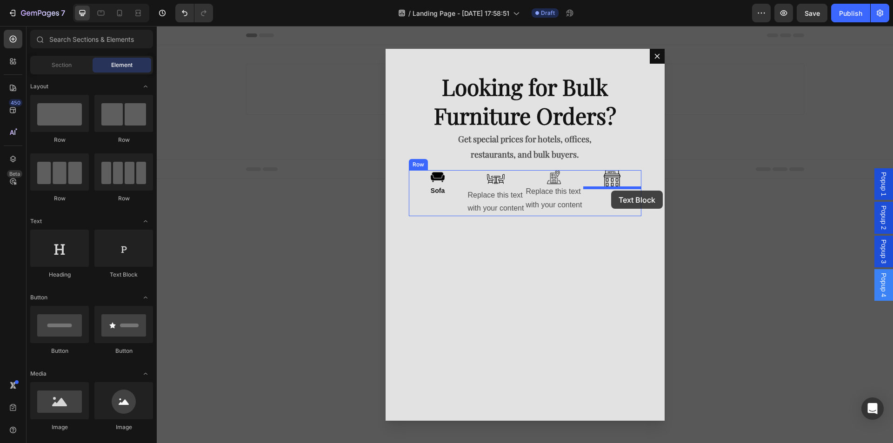
drag, startPoint x: 293, startPoint y: 273, endPoint x: 611, endPoint y: 191, distance: 328.7
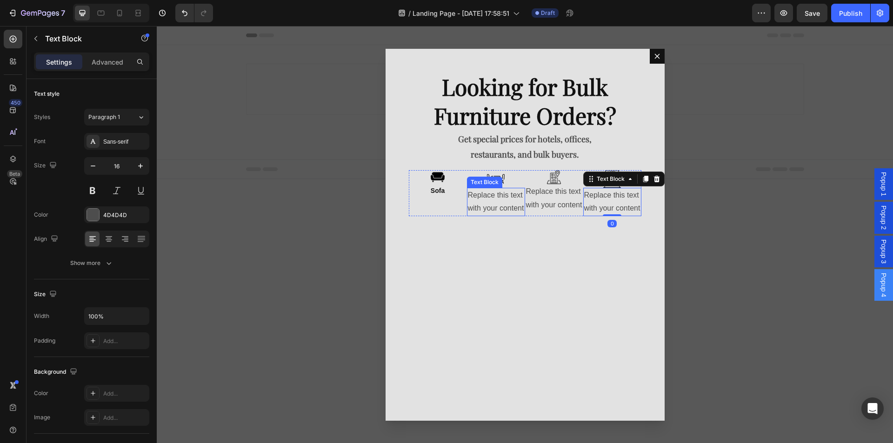
click at [496, 207] on div "Replace this text with your content" at bounding box center [496, 202] width 58 height 29
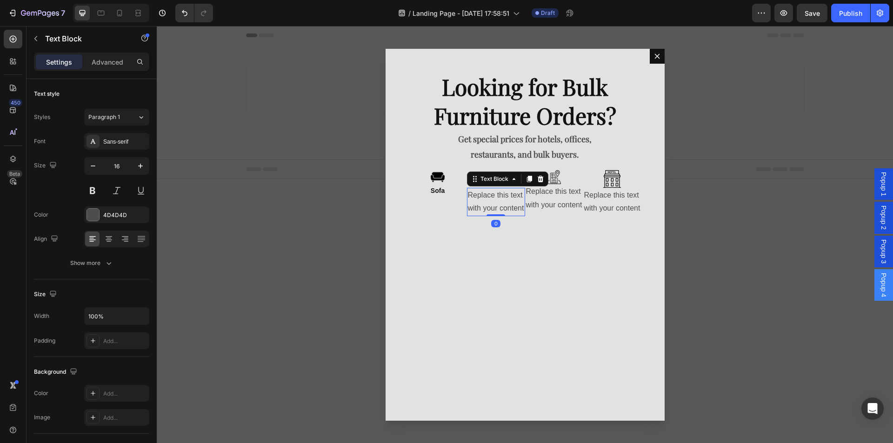
click at [496, 207] on div "Replace this text with your content" at bounding box center [496, 202] width 58 height 29
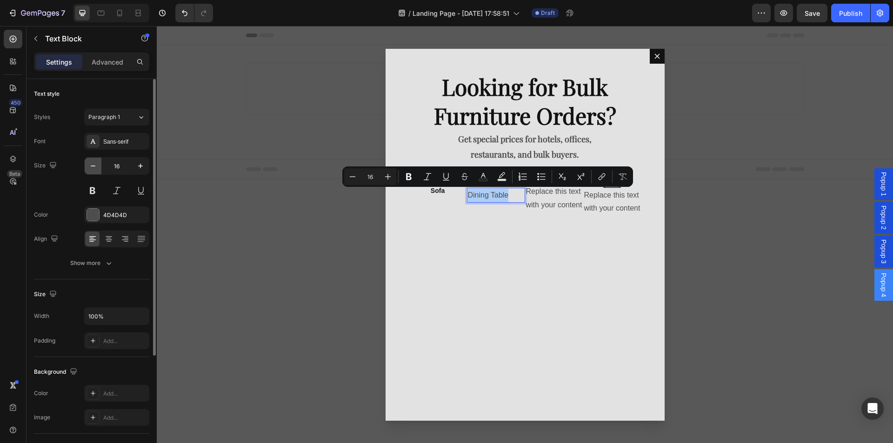
click at [94, 172] on button "button" at bounding box center [93, 166] width 17 height 17
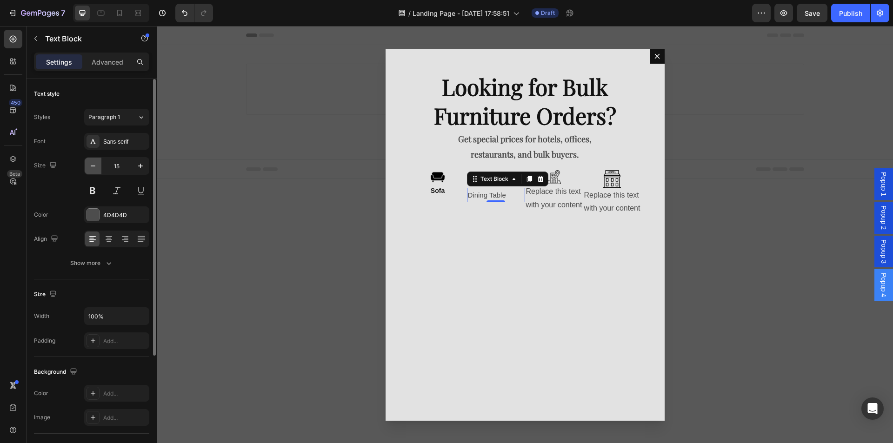
click at [94, 172] on button "button" at bounding box center [93, 166] width 17 height 17
type input "14"
click at [106, 241] on icon at bounding box center [108, 238] width 9 height 9
click at [87, 189] on button at bounding box center [92, 190] width 17 height 17
click at [542, 202] on div "Replace this text with your content" at bounding box center [554, 198] width 58 height 29
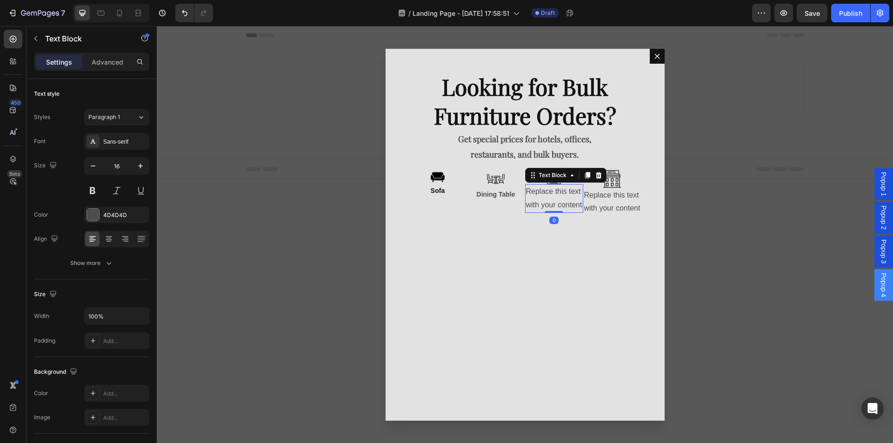
click at [542, 202] on div "Replace this text with your content" at bounding box center [554, 198] width 58 height 29
click at [95, 163] on icon "button" at bounding box center [92, 165] width 9 height 9
type input "15"
click at [112, 236] on icon at bounding box center [108, 238] width 9 height 9
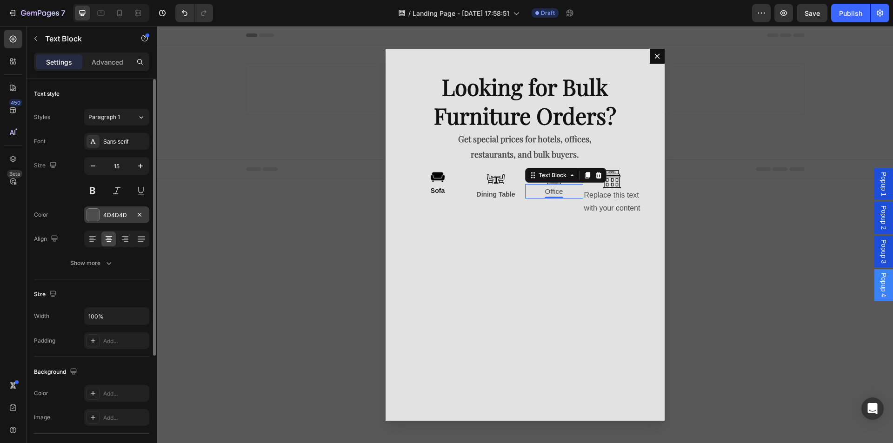
click at [93, 210] on div at bounding box center [93, 215] width 12 height 12
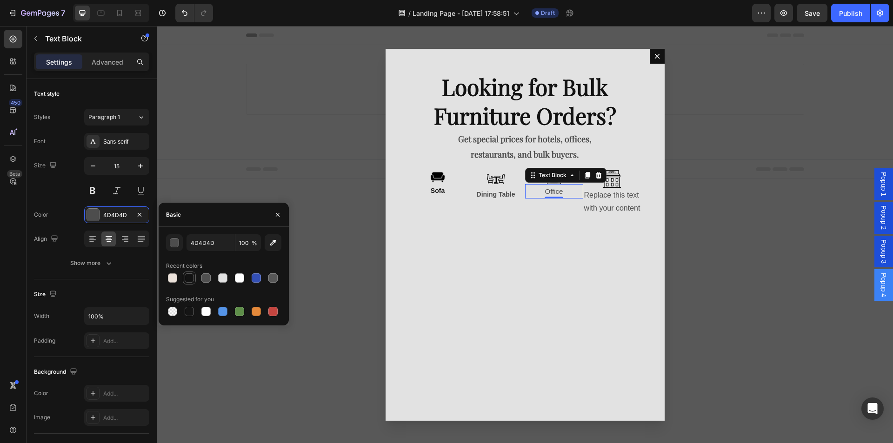
click at [191, 277] on div at bounding box center [189, 278] width 9 height 9
type input "121212"
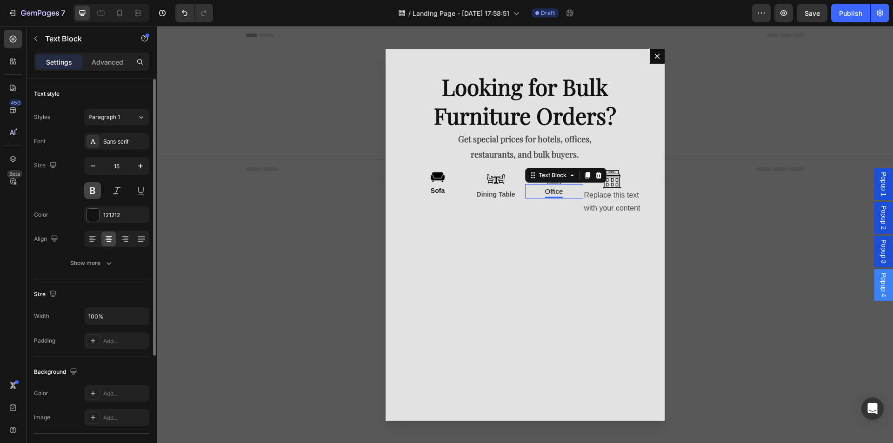
click at [92, 189] on button at bounding box center [92, 190] width 17 height 17
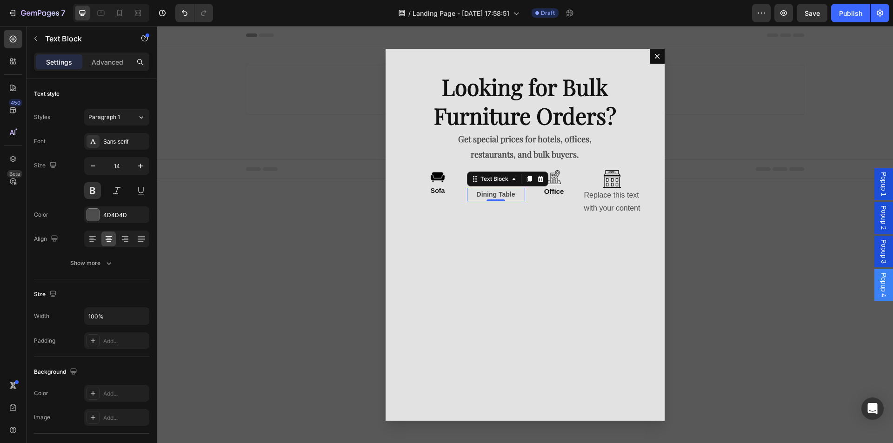
click at [498, 189] on p "Dining Table" at bounding box center [496, 195] width 56 height 12
click at [86, 214] on div "4D4D4D" at bounding box center [116, 215] width 65 height 17
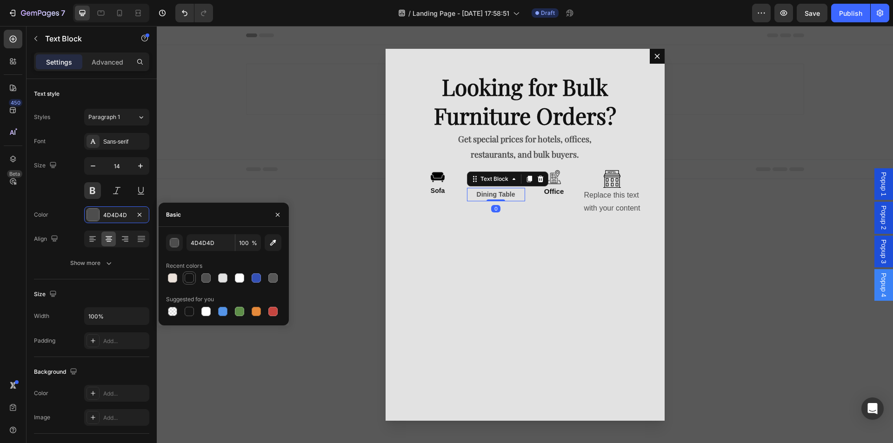
click at [193, 279] on div at bounding box center [189, 278] width 9 height 9
type input "121212"
click at [606, 195] on div "Replace this text with your content" at bounding box center [612, 202] width 58 height 29
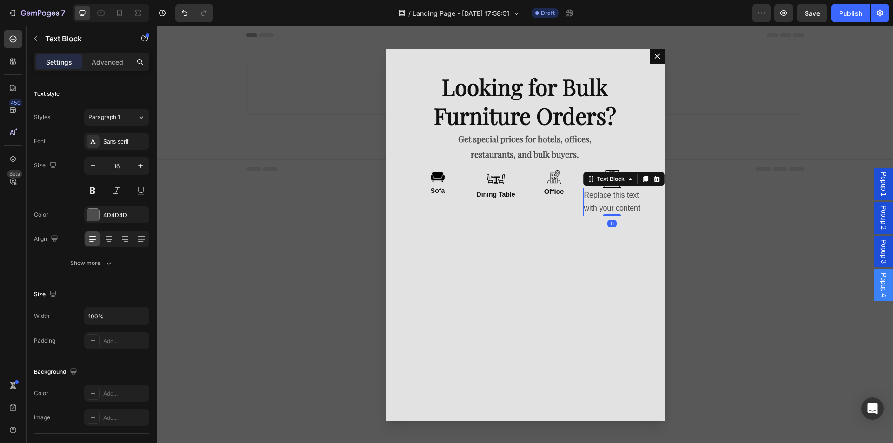
click at [606, 195] on div "Replace this text with your content" at bounding box center [612, 202] width 58 height 29
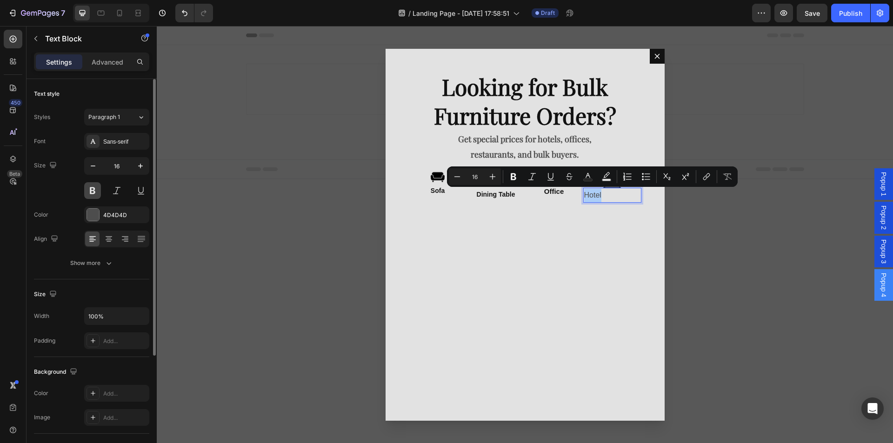
click at [99, 194] on button at bounding box center [92, 190] width 17 height 17
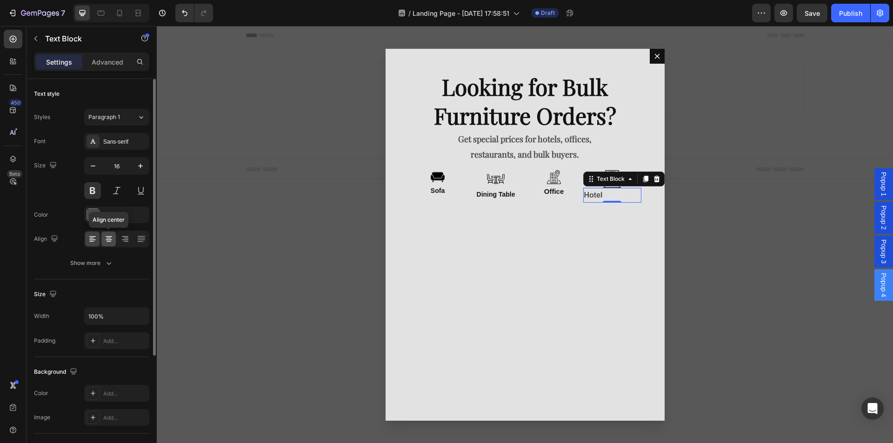
click at [107, 233] on div at bounding box center [108, 239] width 14 height 15
click at [92, 216] on div at bounding box center [93, 215] width 12 height 12
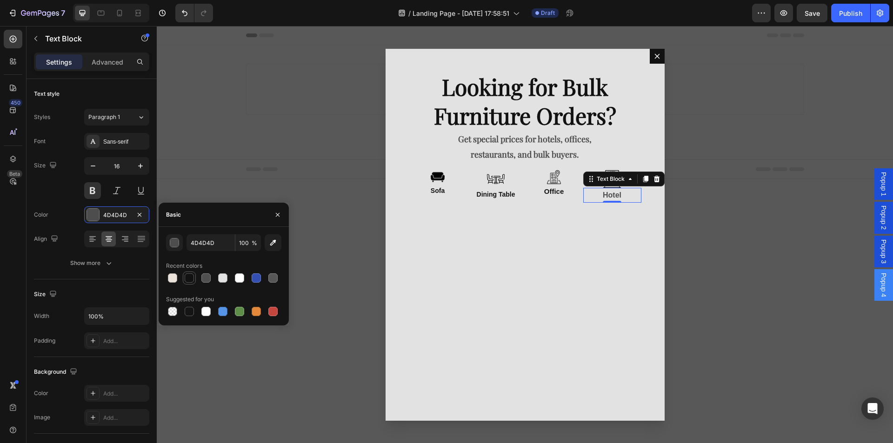
click at [191, 278] on div at bounding box center [189, 278] width 9 height 9
type input "121212"
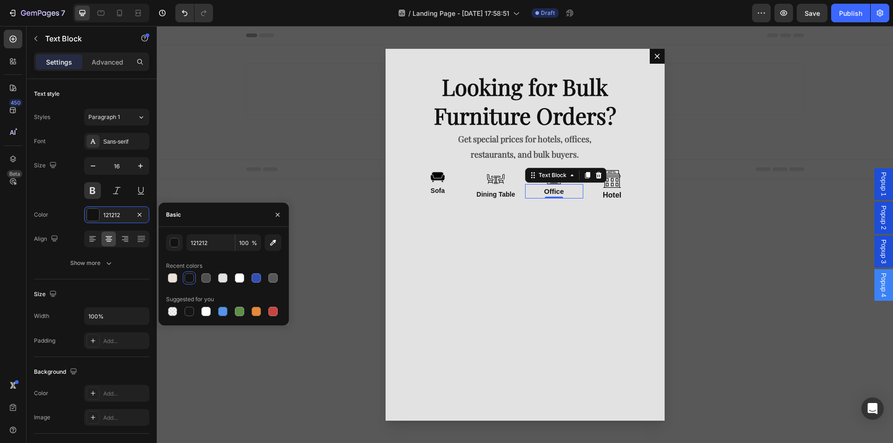
click at [558, 192] on p "Office" at bounding box center [554, 191] width 56 height 13
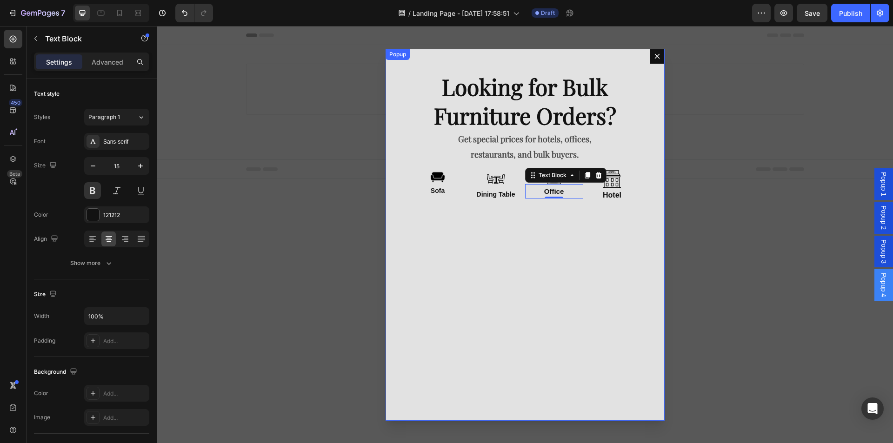
click at [471, 265] on div "Looking for Bulk Furniture Orders? Text Block Get special prices for hotels, of…" at bounding box center [525, 235] width 279 height 372
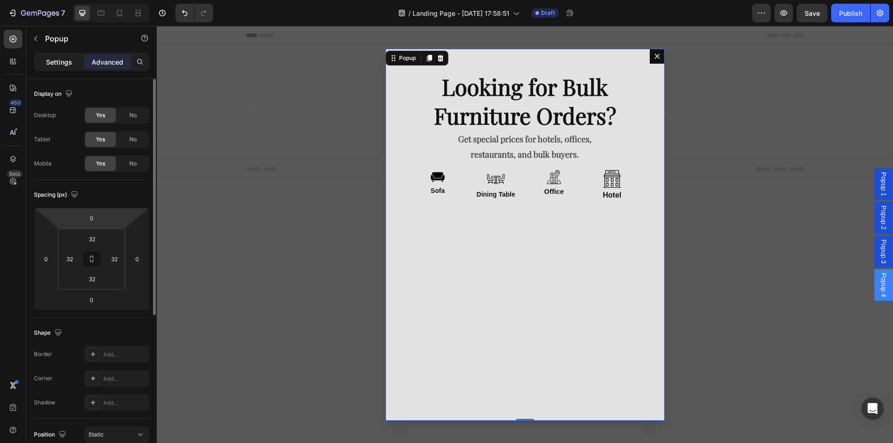
click at [58, 60] on p "Settings" at bounding box center [59, 62] width 26 height 10
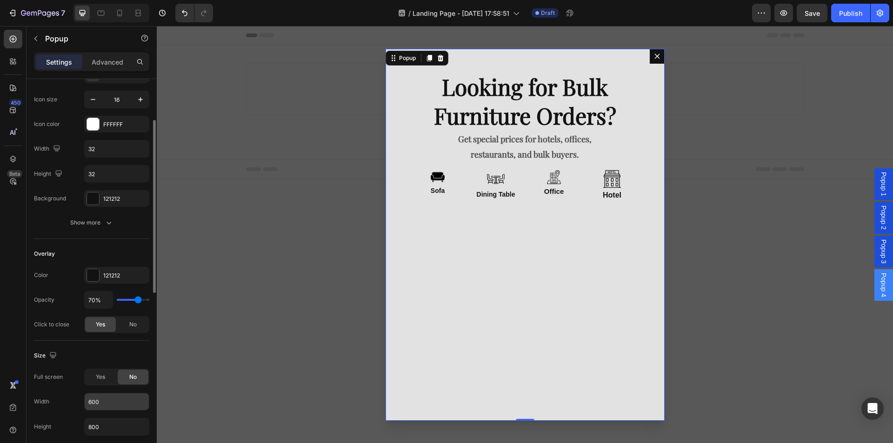
scroll to position [186, 0]
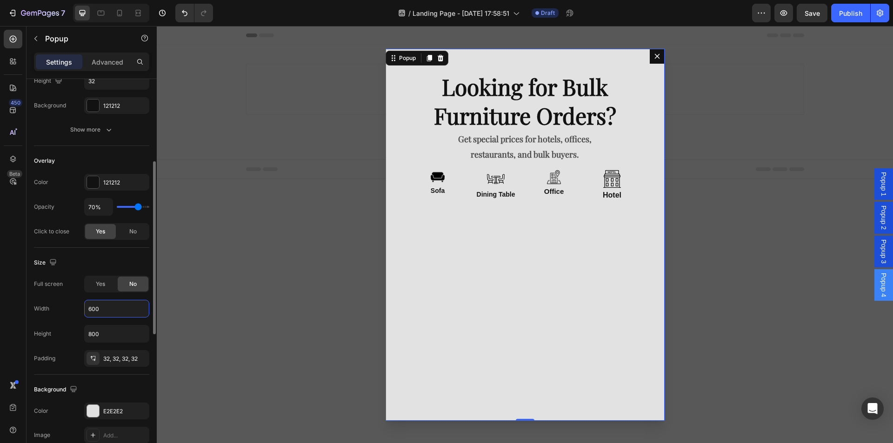
click at [96, 312] on input "600" at bounding box center [117, 309] width 64 height 17
click at [95, 312] on input "600" at bounding box center [117, 309] width 64 height 17
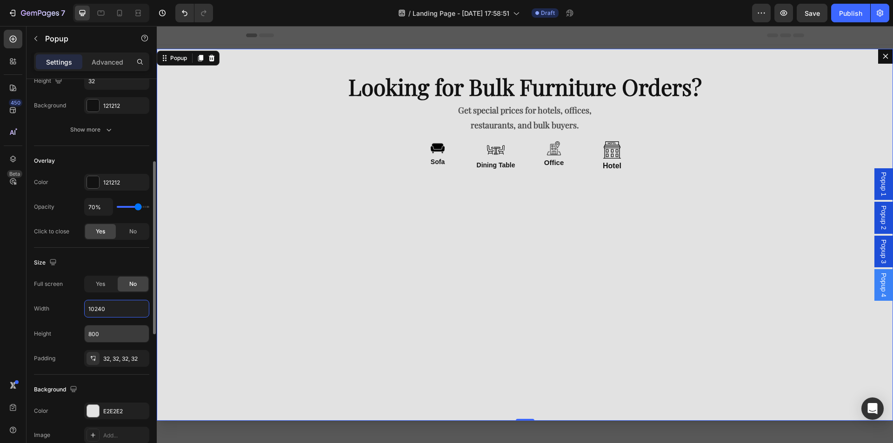
type input "10240"
click at [94, 329] on input "800" at bounding box center [117, 334] width 64 height 17
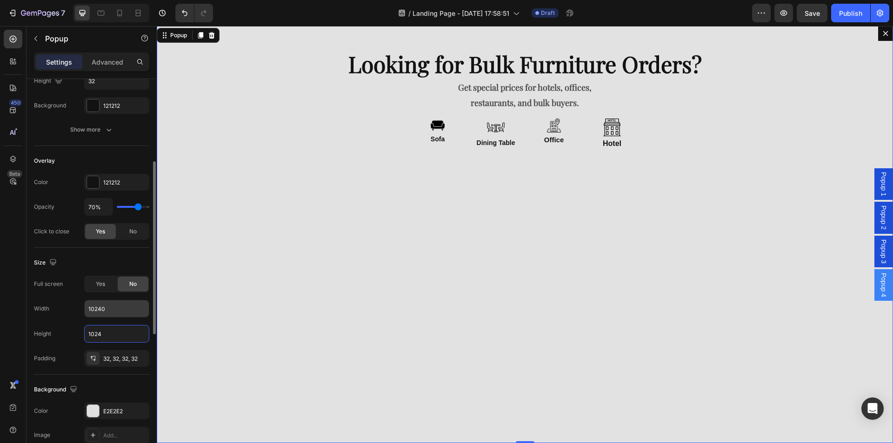
type input "1024"
click at [108, 310] on input "10240" at bounding box center [117, 309] width 64 height 17
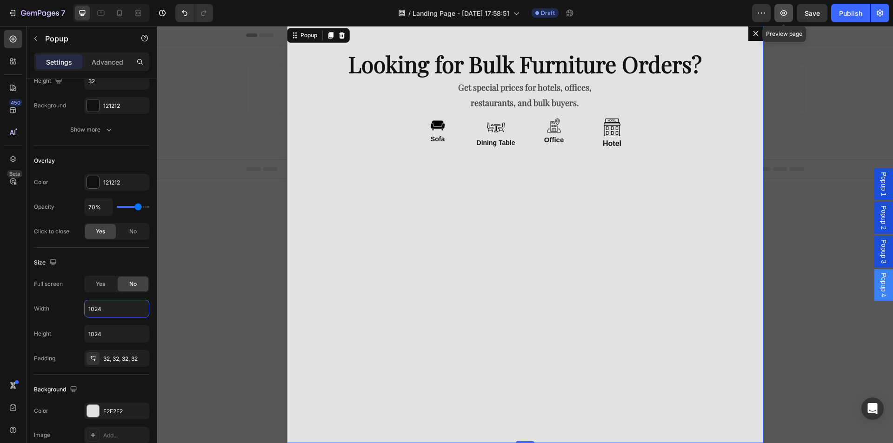
type input "1024"
click at [787, 12] on icon "button" at bounding box center [784, 13] width 7 height 6
click at [38, 38] on icon "button" at bounding box center [35, 38] width 7 height 7
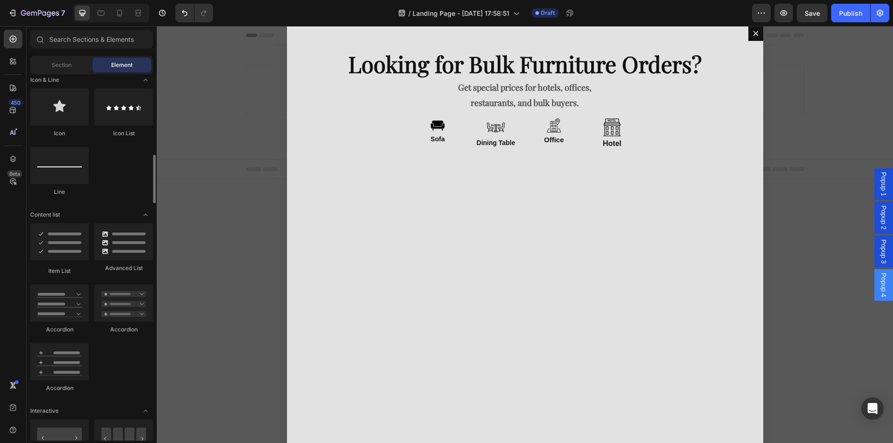
scroll to position [372, 0]
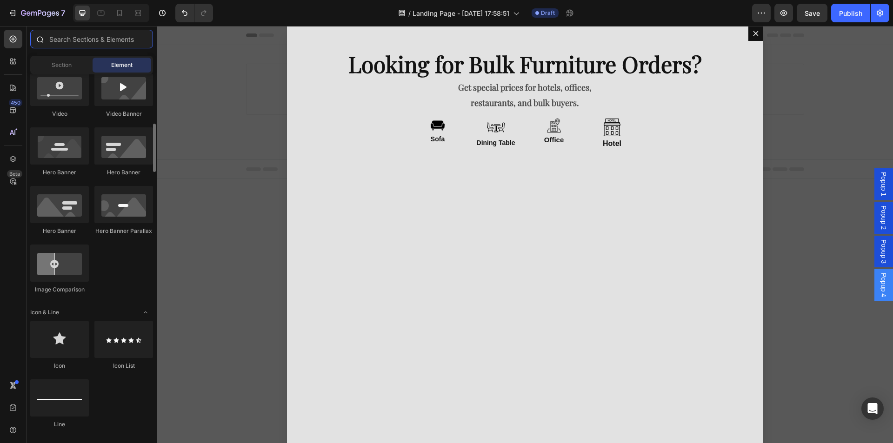
click at [77, 37] on input "text" at bounding box center [91, 39] width 123 height 19
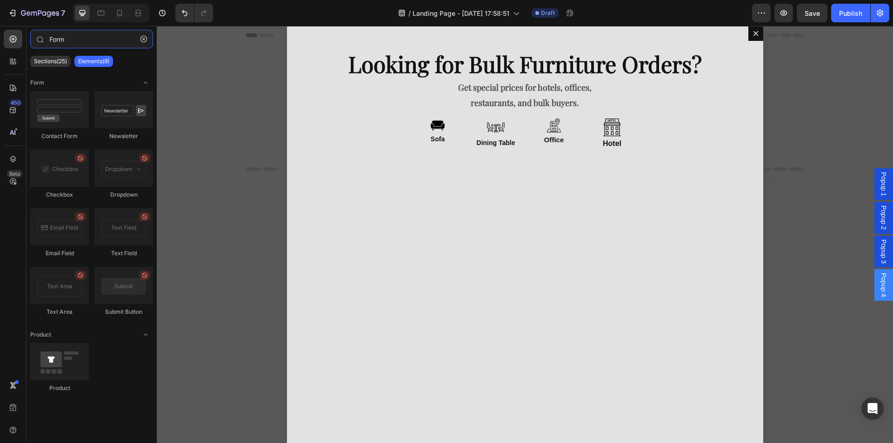
type input "Form"
click at [60, 55] on div "Sections(25) Elements(9)" at bounding box center [92, 61] width 130 height 19
click at [64, 67] on div "Sections(25)" at bounding box center [50, 61] width 40 height 11
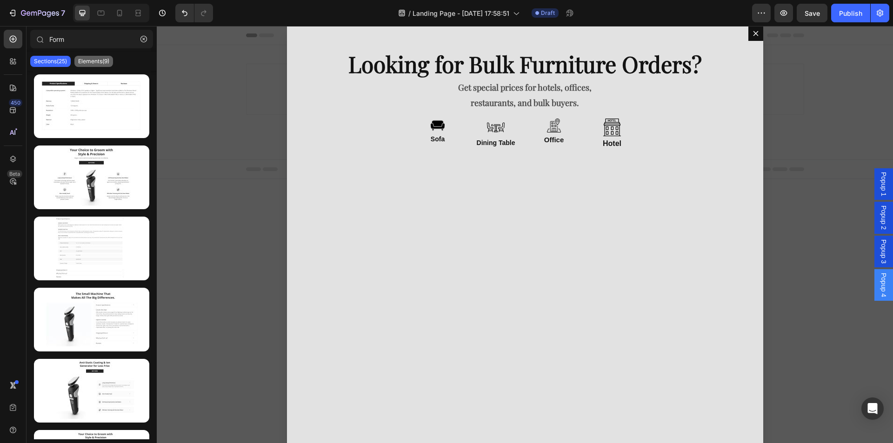
click at [85, 66] on div "Elements(9)" at bounding box center [93, 61] width 39 height 11
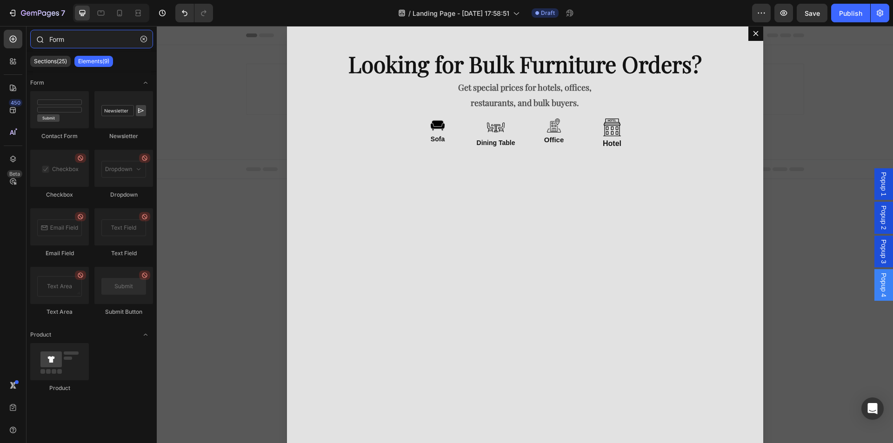
click at [84, 40] on input "Form" at bounding box center [91, 39] width 123 height 19
drag, startPoint x: 69, startPoint y: 116, endPoint x: 52, endPoint y: 106, distance: 20.3
click at [52, 106] on div at bounding box center [59, 109] width 59 height 37
click at [141, 43] on button "button" at bounding box center [143, 39] width 15 height 15
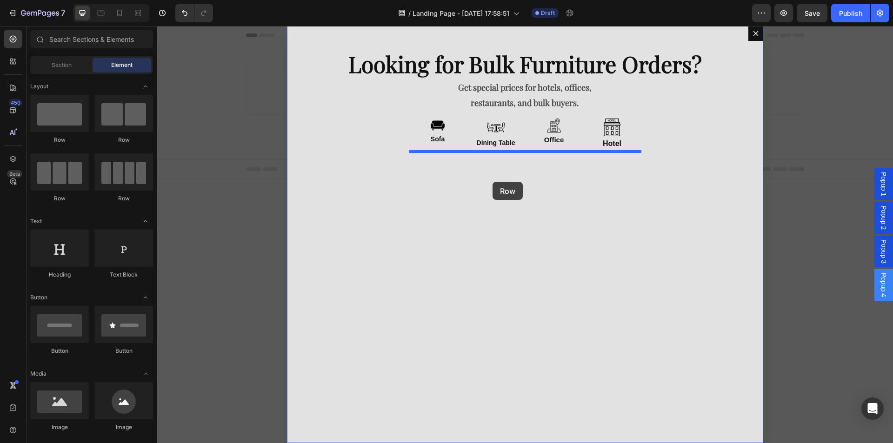
drag, startPoint x: 279, startPoint y: 147, endPoint x: 493, endPoint y: 182, distance: 216.4
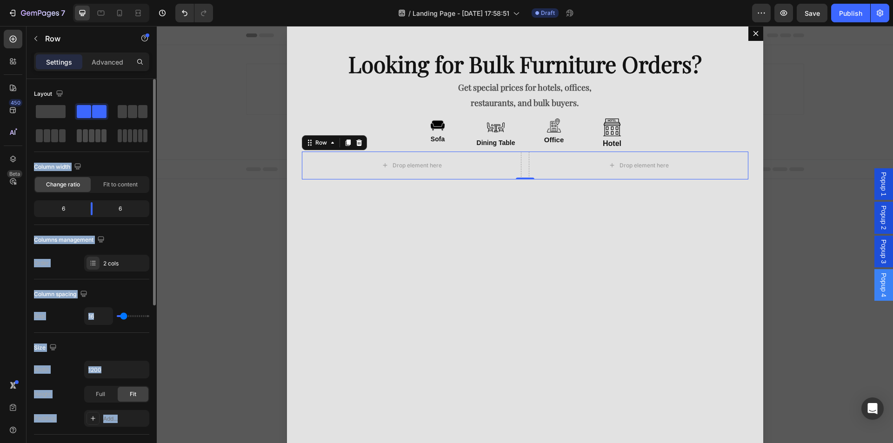
drag, startPoint x: 103, startPoint y: 118, endPoint x: 102, endPoint y: 129, distance: 11.2
click at [134, 160] on div "Layout Column width Change ratio Fit to content 6 6 Columns management Order 2 …" at bounding box center [91, 179] width 115 height 185
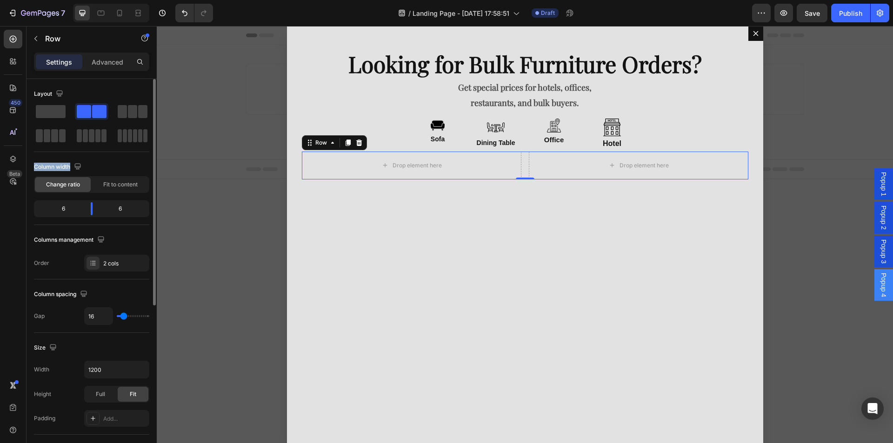
click at [104, 156] on div "Layout Column width Change ratio Fit to content 6 6 Columns management Order 2 …" at bounding box center [91, 179] width 115 height 185
click at [87, 163] on div "Column width" at bounding box center [91, 167] width 115 height 15
click at [94, 122] on div at bounding box center [91, 123] width 115 height 41
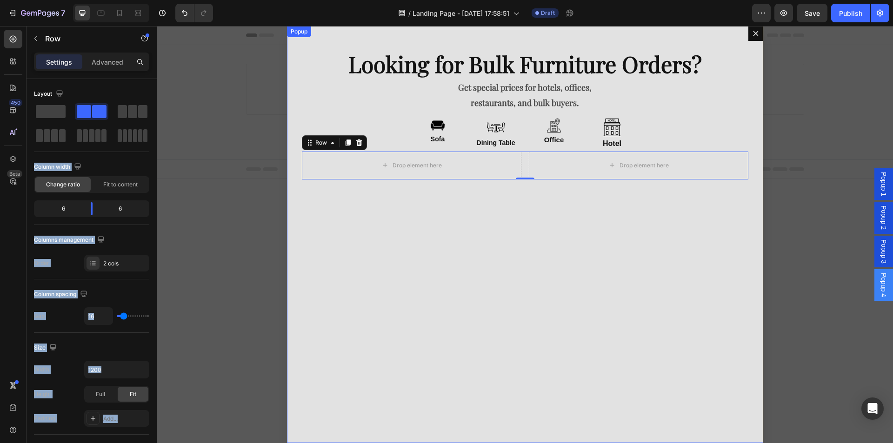
drag, startPoint x: 248, startPoint y: 139, endPoint x: 223, endPoint y: 156, distance: 30.1
click at [515, 285] on div "Looking for Bulk Furniture Orders? Text Block Get special prices for hotels, of…" at bounding box center [525, 234] width 476 height 417
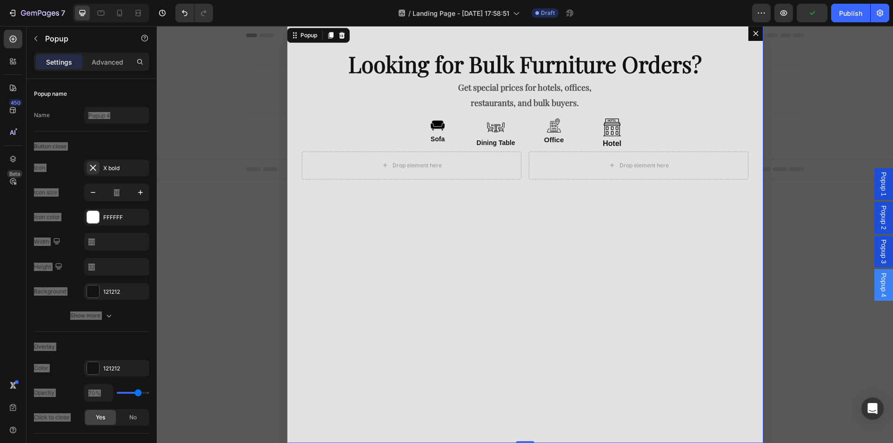
click at [437, 200] on div "Looking for Bulk Furniture Orders? Text Block Get special prices for hotels, of…" at bounding box center [525, 234] width 476 height 417
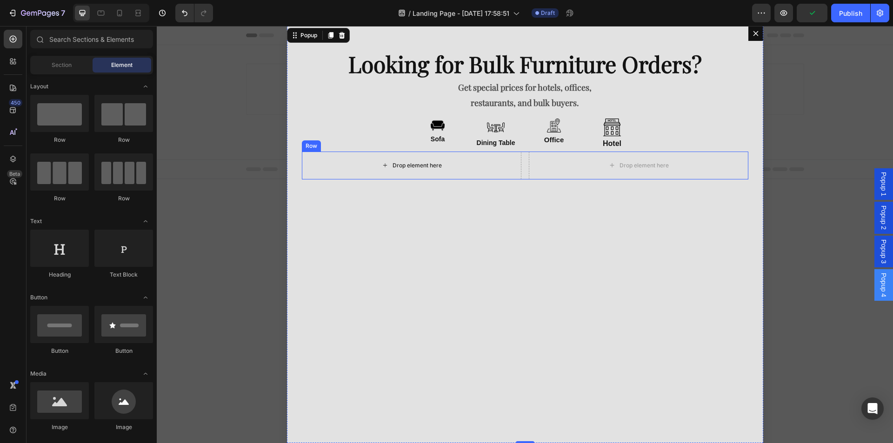
click at [448, 169] on div "Drop element here" at bounding box center [411, 165] width 75 height 15
click at [413, 156] on div "Drop element here" at bounding box center [412, 166] width 220 height 28
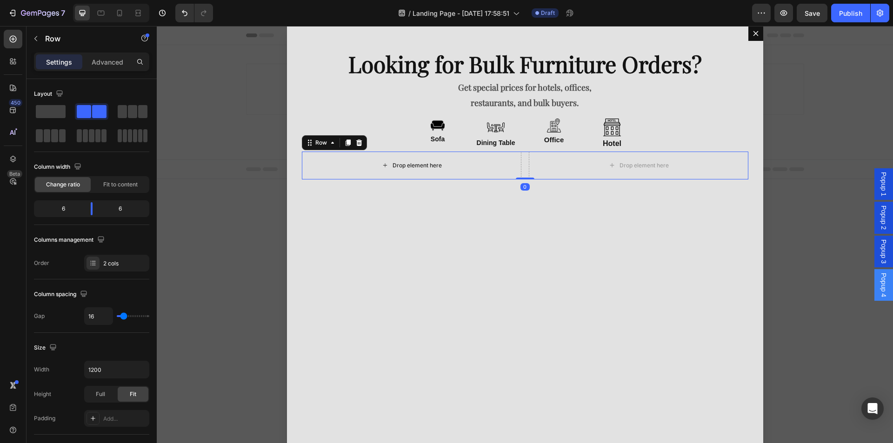
click at [417, 162] on div "Drop element here" at bounding box center [417, 165] width 49 height 7
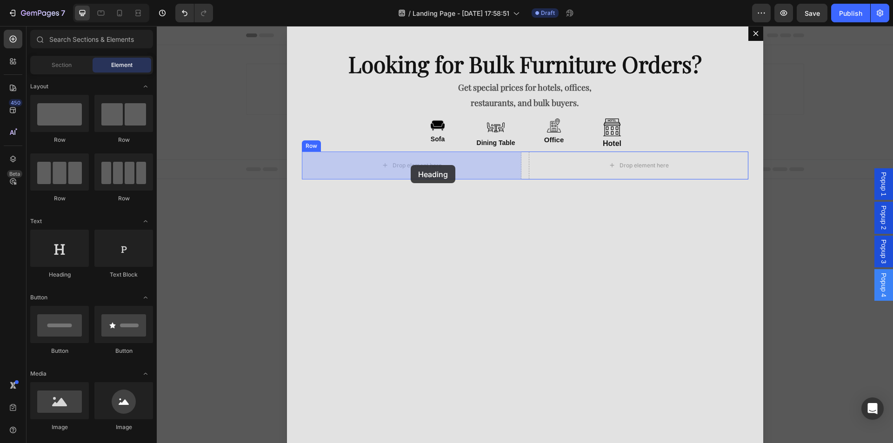
drag, startPoint x: 225, startPoint y: 285, endPoint x: 411, endPoint y: 165, distance: 221.4
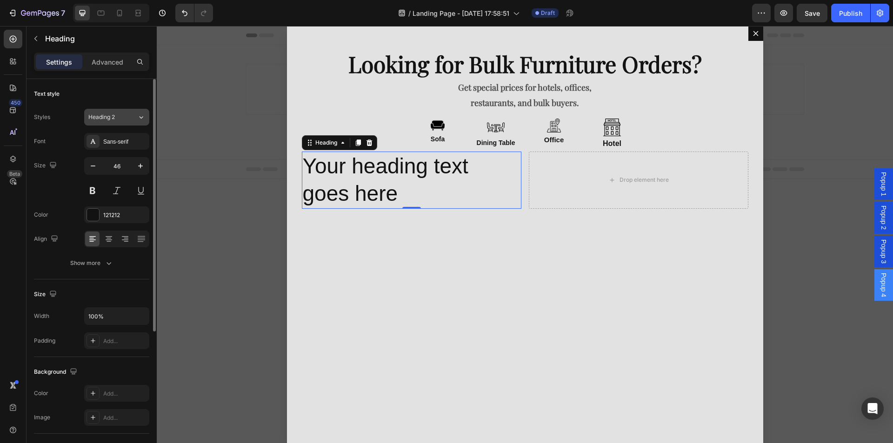
click at [142, 119] on icon at bounding box center [141, 117] width 8 height 9
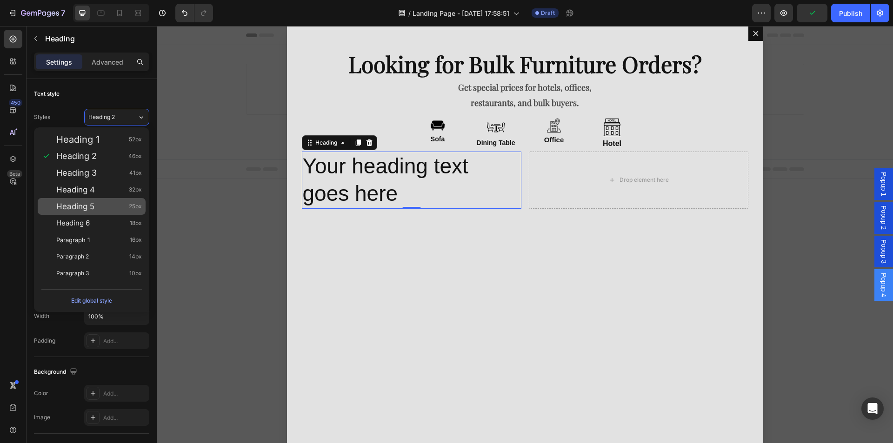
click at [89, 214] on div "Heading 5 25px" at bounding box center [92, 206] width 108 height 17
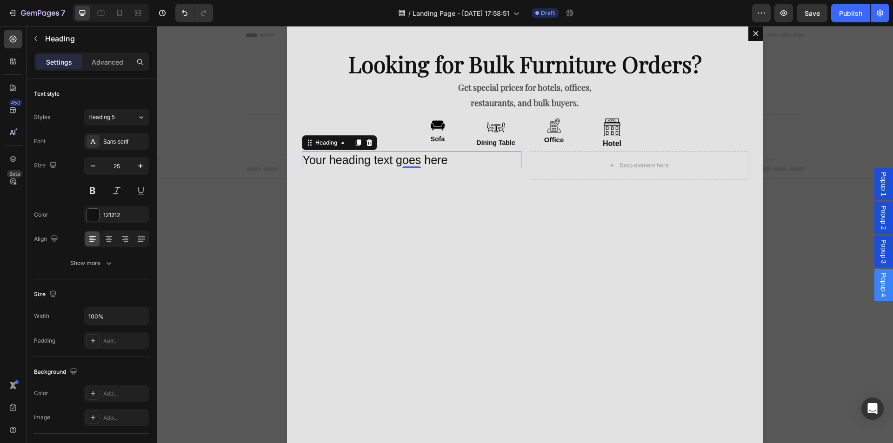
click at [412, 161] on h2 "Your heading text goes here" at bounding box center [412, 160] width 220 height 17
click at [412, 161] on p "Your heading text goes here" at bounding box center [412, 160] width 218 height 15
click at [104, 237] on icon at bounding box center [108, 238] width 9 height 9
click at [94, 239] on icon at bounding box center [92, 238] width 9 height 9
click at [95, 168] on icon "button" at bounding box center [92, 165] width 9 height 9
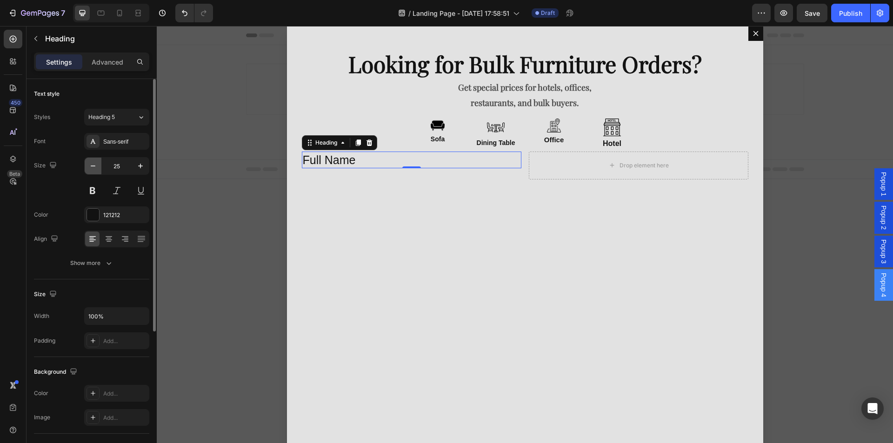
click at [95, 168] on icon "button" at bounding box center [92, 165] width 9 height 9
type input "21"
click at [90, 188] on button at bounding box center [92, 190] width 17 height 17
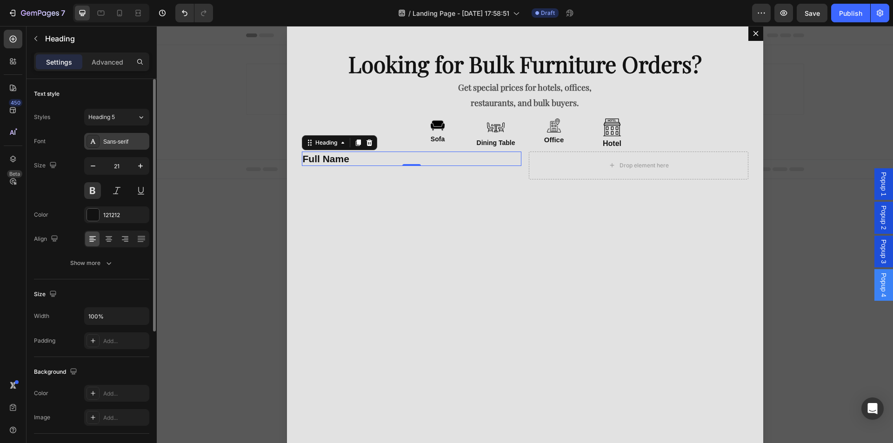
click at [118, 143] on div "Sans-serif" at bounding box center [125, 142] width 44 height 8
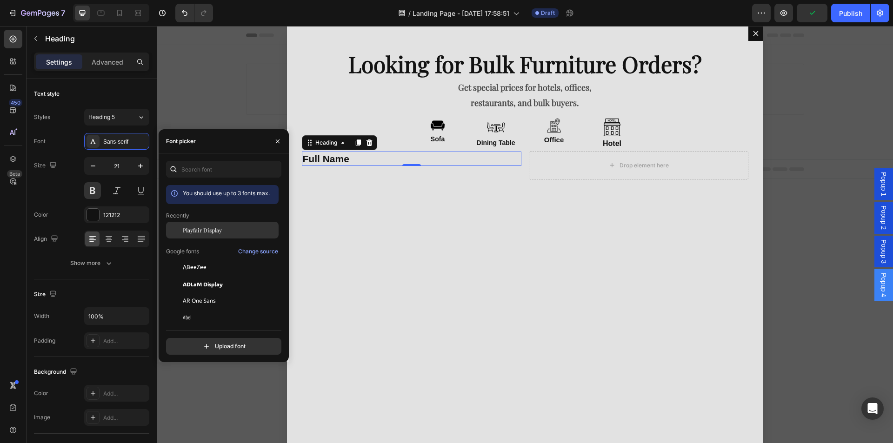
click at [201, 293] on div "Playfair Display" at bounding box center [222, 301] width 113 height 17
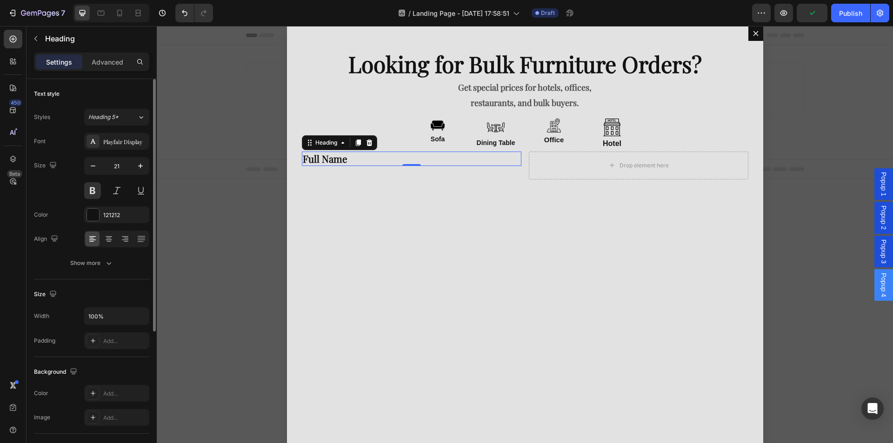
click at [67, 183] on div "Size 21" at bounding box center [91, 178] width 115 height 42
click at [109, 35] on p "Heading" at bounding box center [95, 38] width 100 height 11
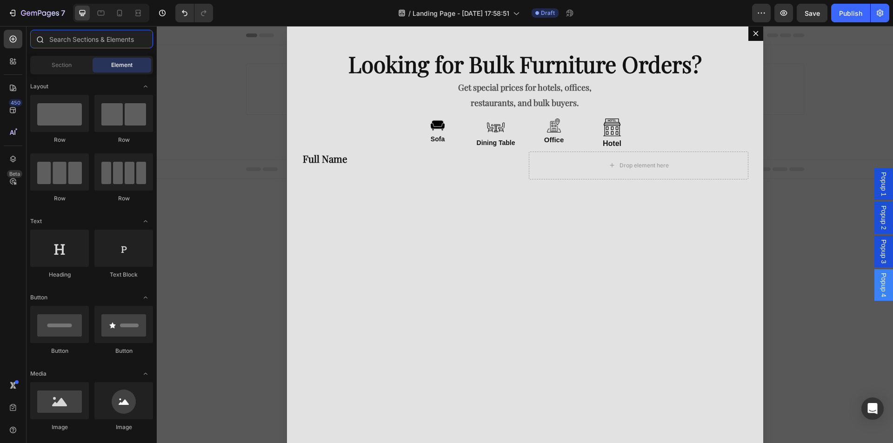
click at [106, 42] on input "text" at bounding box center [91, 39] width 123 height 19
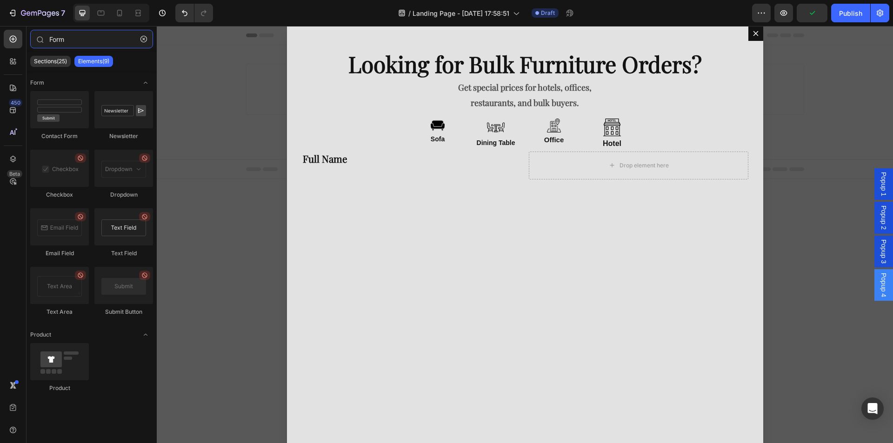
type input "Form"
click at [127, 239] on div at bounding box center [123, 226] width 59 height 37
click at [129, 213] on div at bounding box center [123, 226] width 59 height 37
drag, startPoint x: 290, startPoint y: 246, endPoint x: 351, endPoint y: 167, distance: 100.1
click at [60, 65] on div "Sections(25)" at bounding box center [50, 61] width 40 height 11
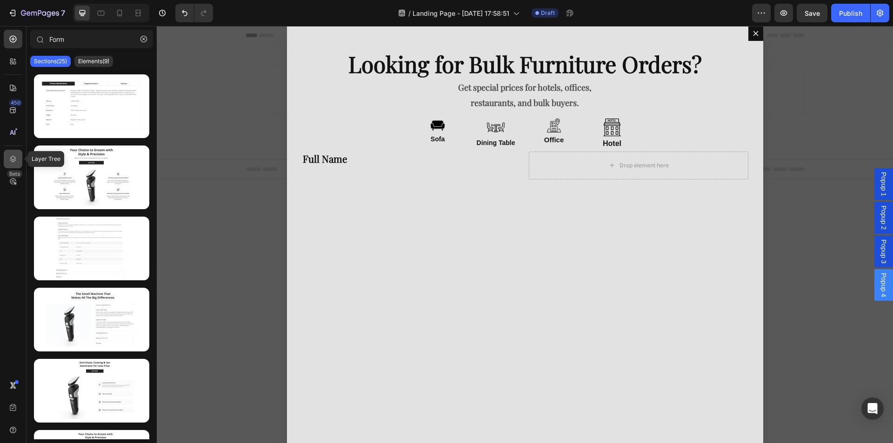
click at [18, 156] on div at bounding box center [13, 159] width 19 height 19
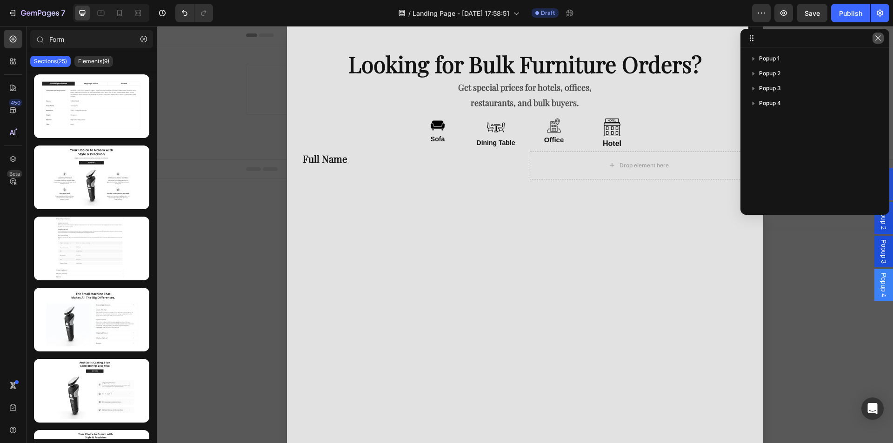
click at [875, 40] on icon "button" at bounding box center [878, 37] width 7 height 7
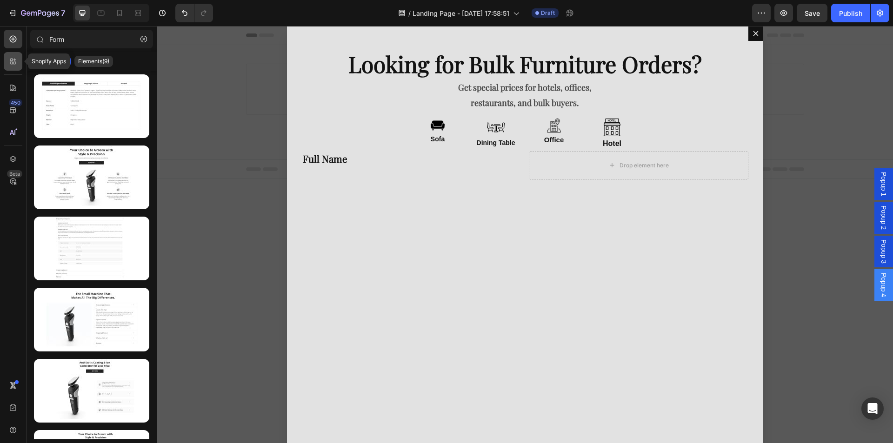
click at [7, 58] on div at bounding box center [13, 61] width 19 height 19
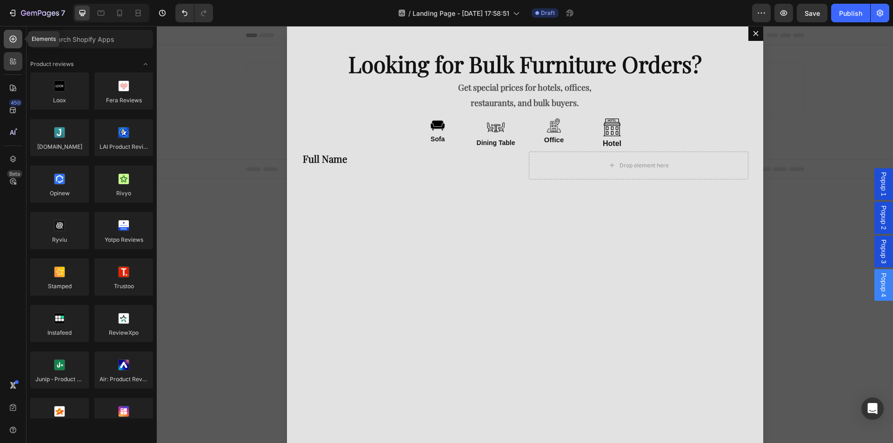
click at [7, 46] on div at bounding box center [13, 39] width 19 height 19
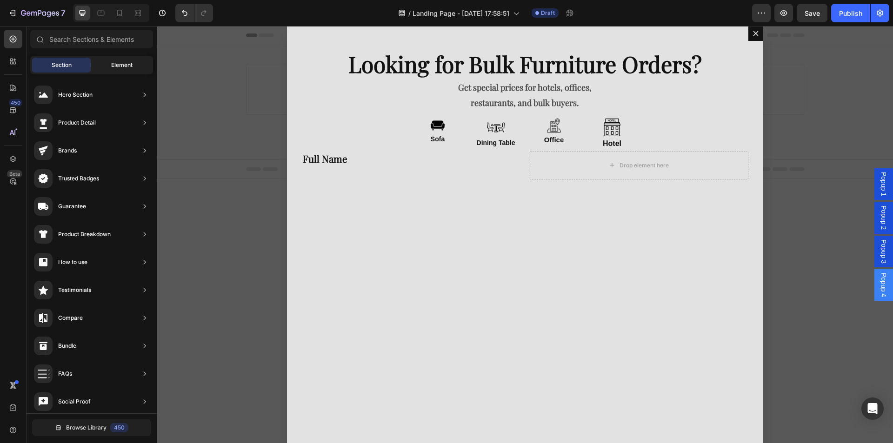
click at [98, 69] on div "Element" at bounding box center [122, 65] width 59 height 15
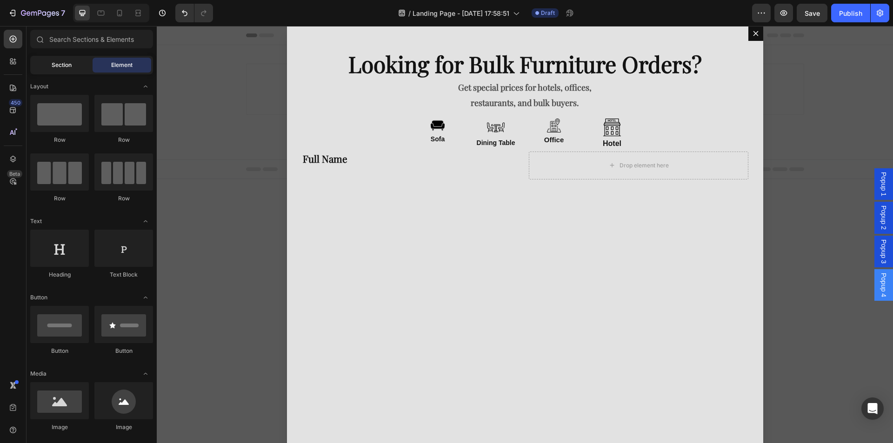
click at [76, 61] on div "Section" at bounding box center [61, 65] width 59 height 15
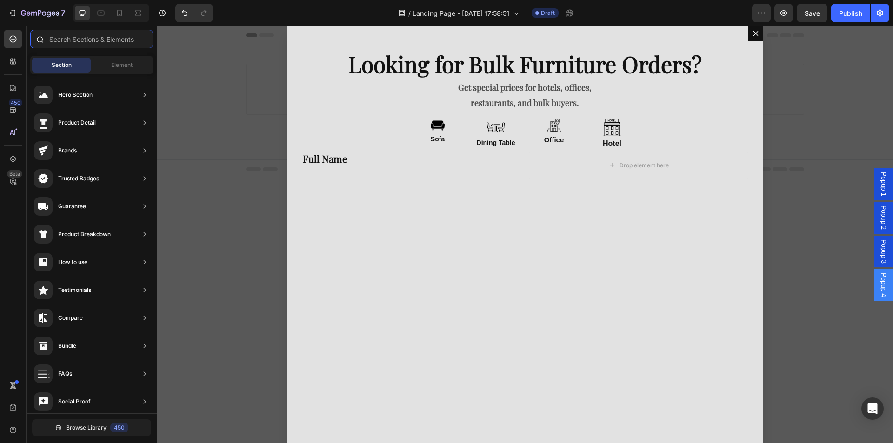
click at [90, 39] on input "text" at bounding box center [91, 39] width 123 height 19
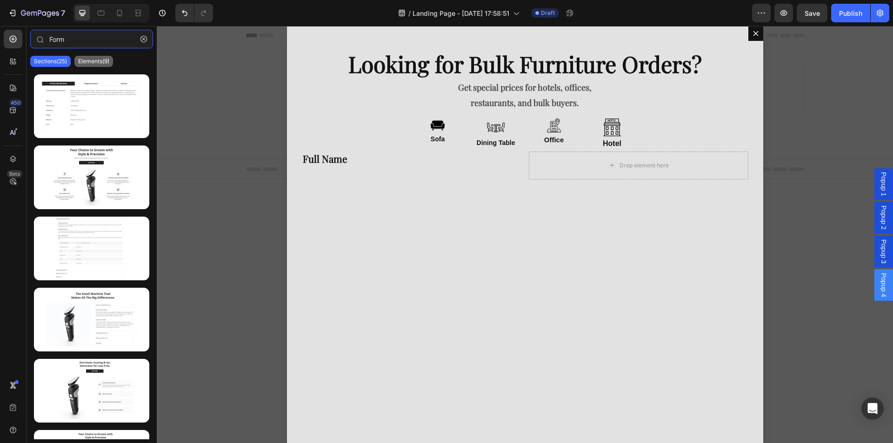
type input "Form"
click at [91, 62] on p "Elements(9)" at bounding box center [93, 61] width 31 height 7
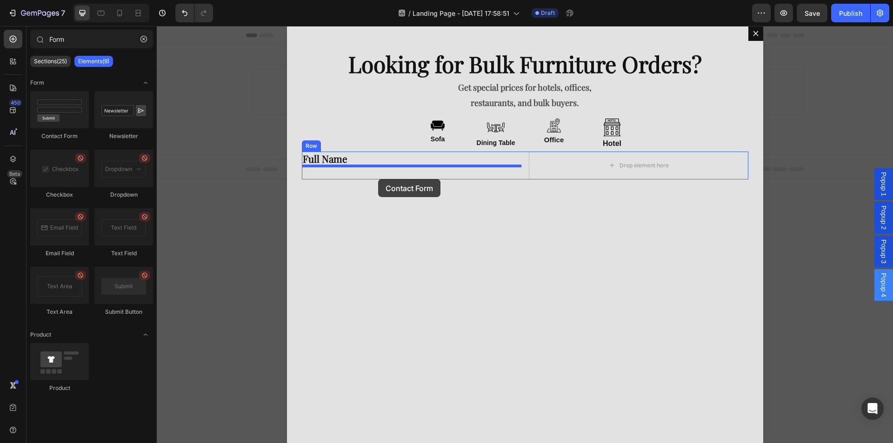
drag, startPoint x: 235, startPoint y: 131, endPoint x: 378, endPoint y: 179, distance: 151.1
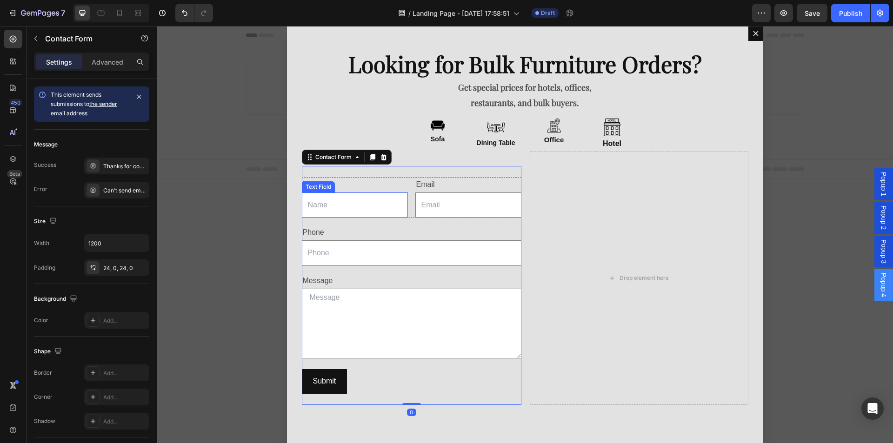
click at [376, 205] on input "Dialog body" at bounding box center [355, 206] width 106 height 26
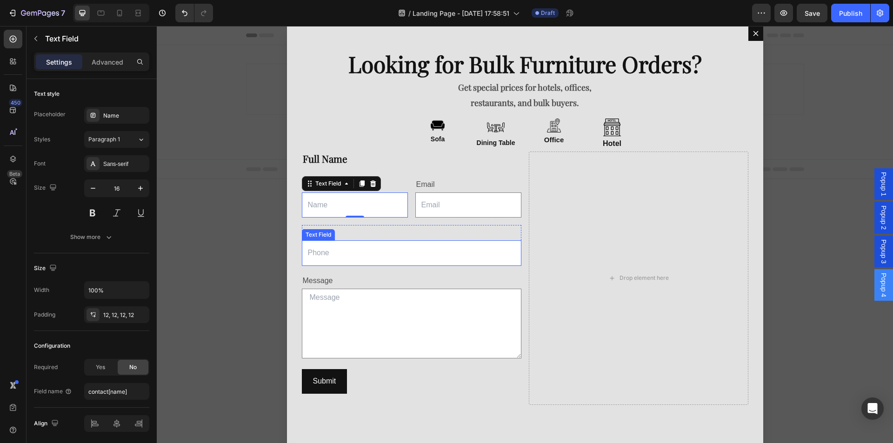
click at [381, 241] on input "Dialog body" at bounding box center [412, 254] width 220 height 26
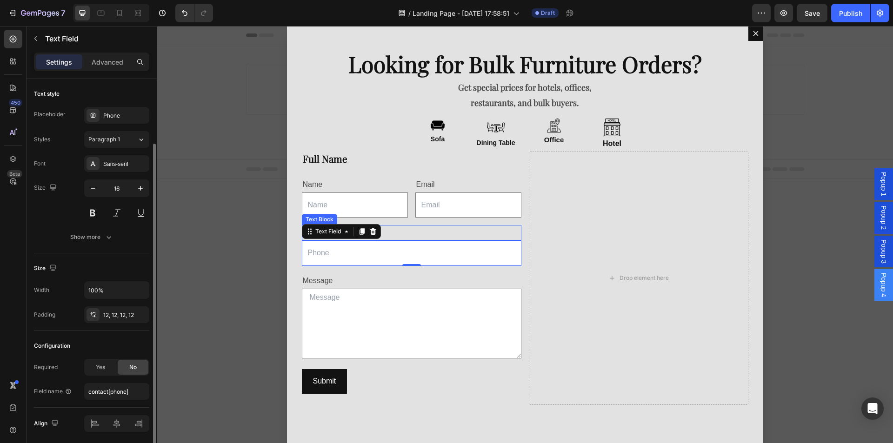
scroll to position [33, 0]
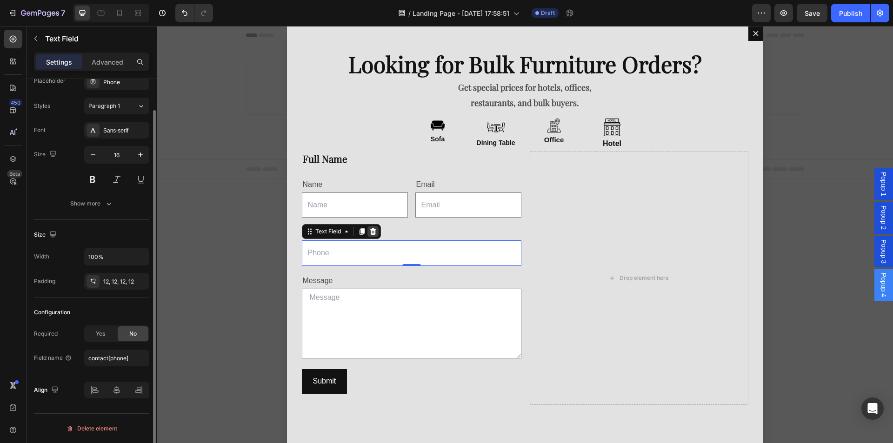
click at [369, 233] on icon "Dialog body" at bounding box center [372, 231] width 7 height 7
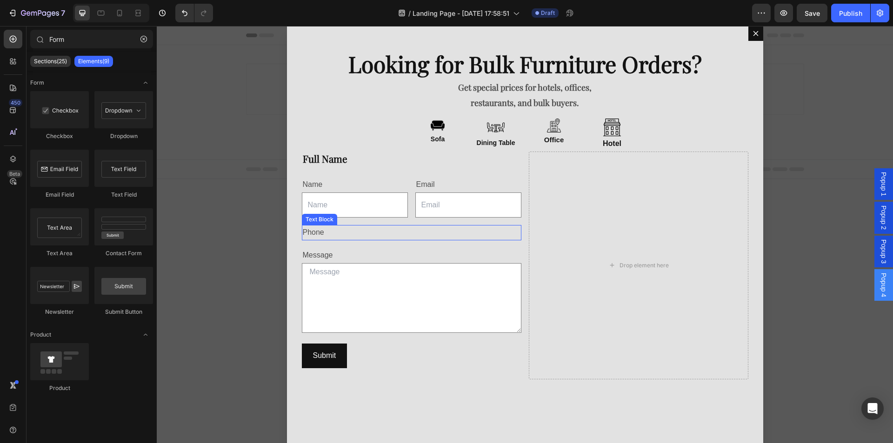
click at [369, 227] on div "Phone" at bounding box center [412, 232] width 220 height 15
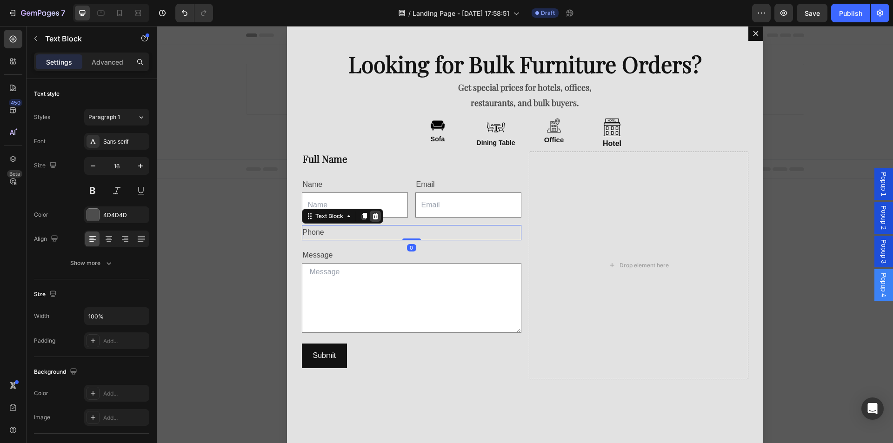
click at [380, 214] on div "Dialog body" at bounding box center [375, 216] width 11 height 11
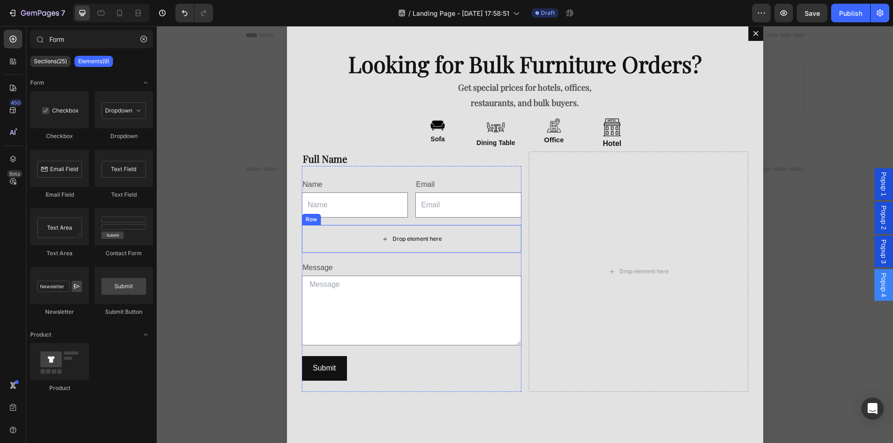
click at [405, 240] on div "Drop element here" at bounding box center [417, 238] width 49 height 7
click at [384, 272] on div "Message" at bounding box center [412, 268] width 220 height 15
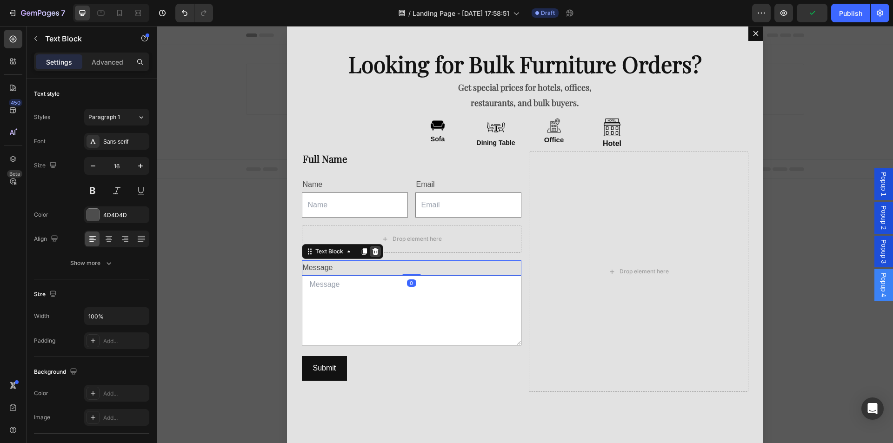
click at [374, 254] on icon "Dialog body" at bounding box center [375, 251] width 6 height 7
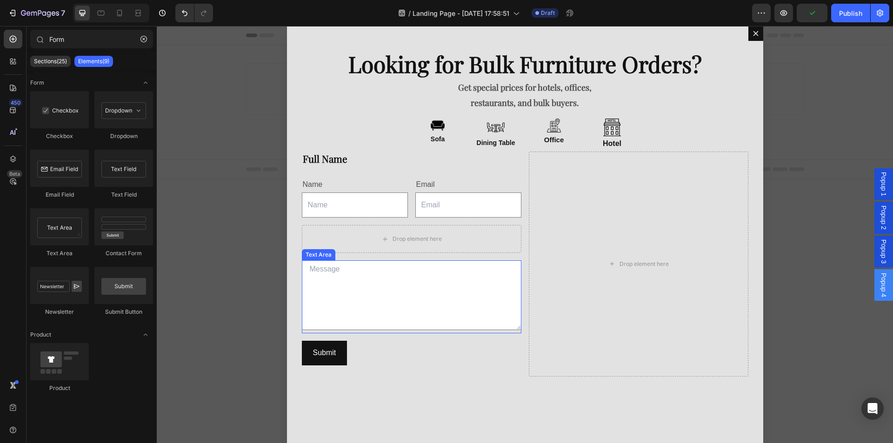
click at [393, 274] on textarea "Dialog body" at bounding box center [412, 296] width 220 height 70
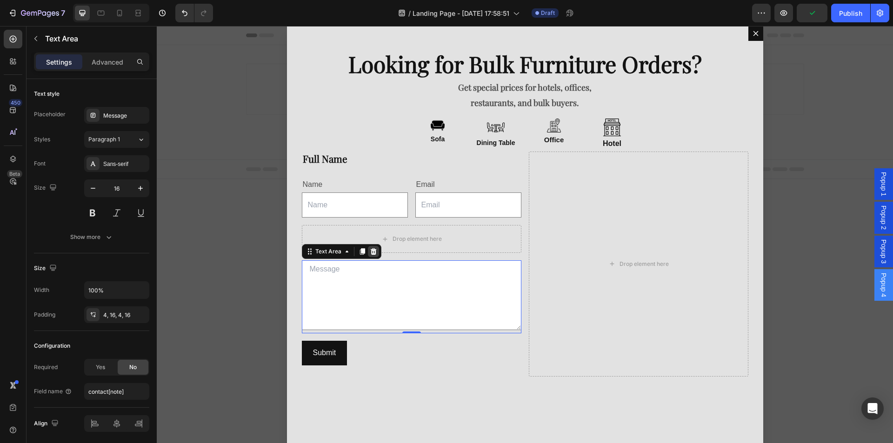
click at [375, 257] on div "Dialog body" at bounding box center [373, 251] width 11 height 11
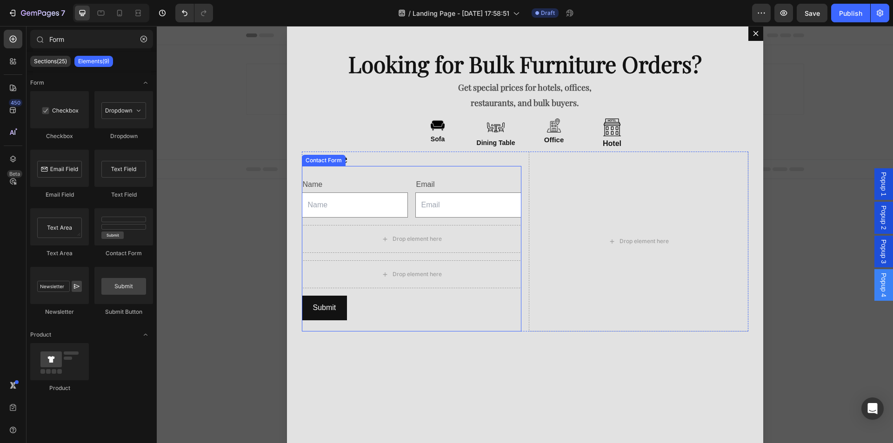
click at [342, 295] on div "Name Text Block Text Field Email Text Block Email Field Row Drop element here R…" at bounding box center [412, 249] width 220 height 166
click at [376, 275] on div "Drop element here" at bounding box center [411, 274] width 75 height 15
click at [566, 194] on div "Drop element here" at bounding box center [639, 242] width 220 height 181
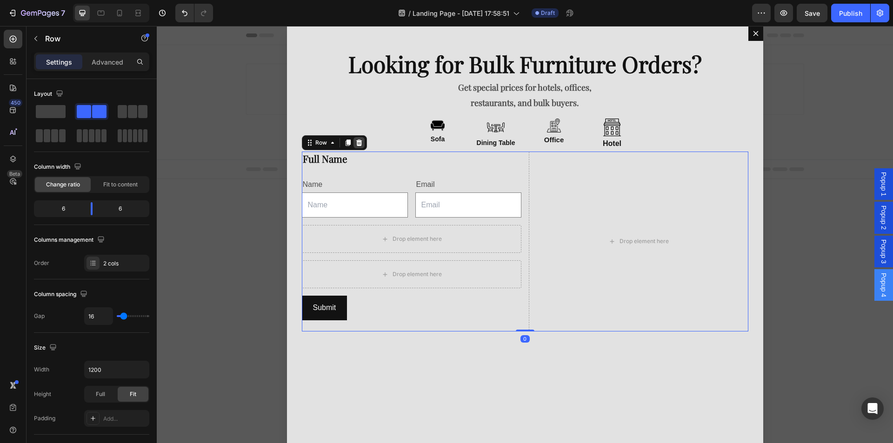
click at [360, 140] on icon "Dialog body" at bounding box center [358, 142] width 7 height 7
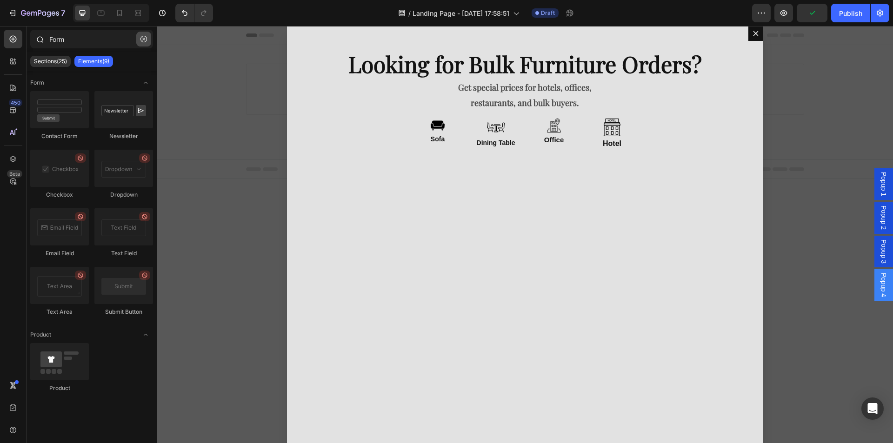
click at [148, 40] on button "button" at bounding box center [143, 39] width 15 height 15
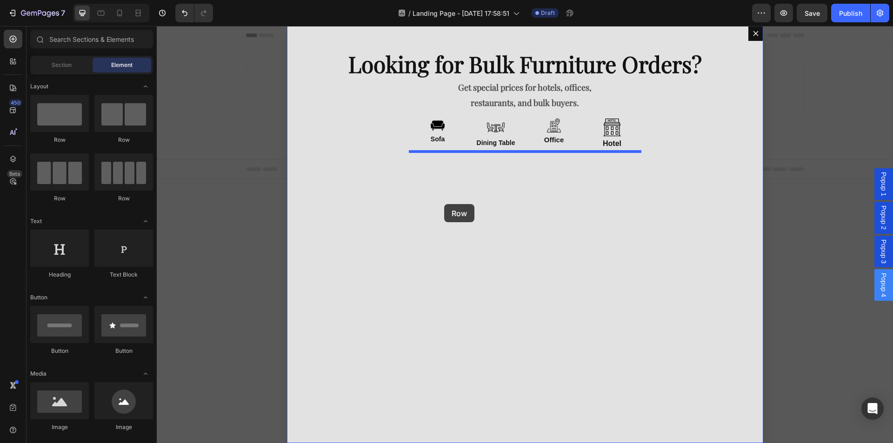
drag, startPoint x: 253, startPoint y: 161, endPoint x: 444, endPoint y: 204, distance: 196.6
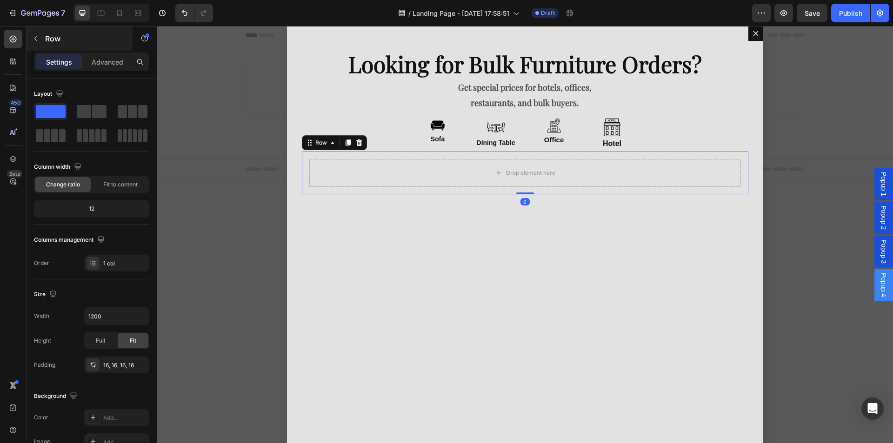
click at [110, 42] on p "Row" at bounding box center [84, 38] width 79 height 11
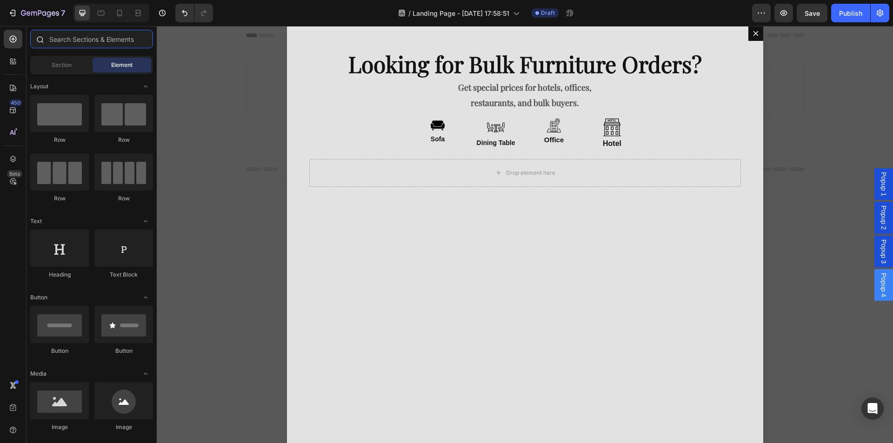
click at [110, 43] on input "text" at bounding box center [91, 39] width 123 height 19
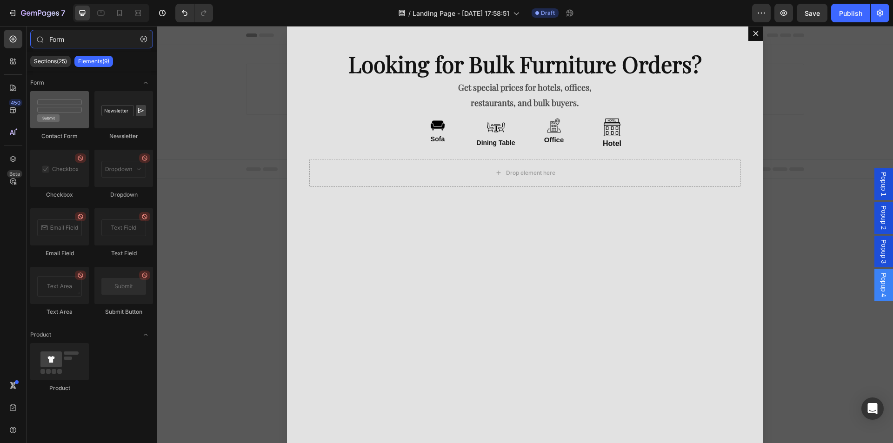
type input "Form"
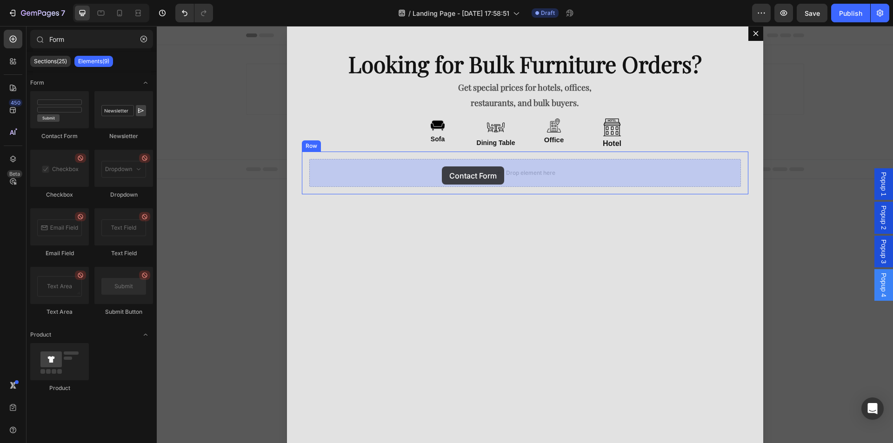
drag, startPoint x: 226, startPoint y: 154, endPoint x: 442, endPoint y: 167, distance: 216.2
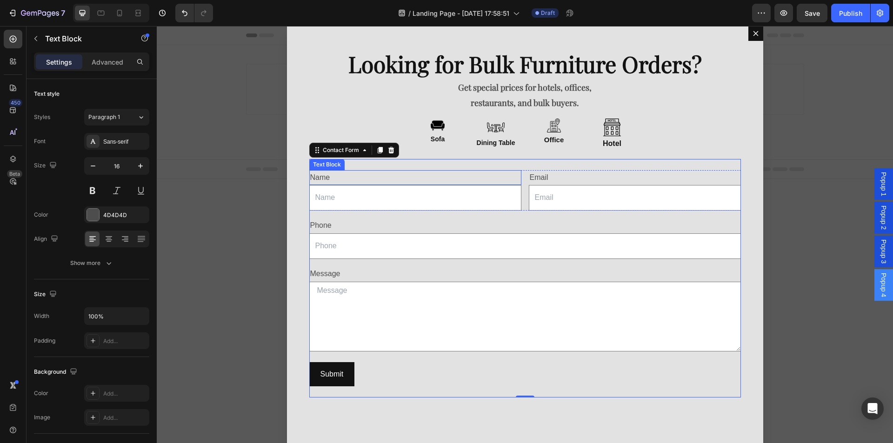
click at [342, 174] on div "Name" at bounding box center [415, 177] width 212 height 15
click at [344, 174] on div "Name" at bounding box center [415, 177] width 212 height 15
click at [344, 174] on p "Name" at bounding box center [415, 177] width 210 height 13
click at [348, 208] on input "Dialog body" at bounding box center [415, 198] width 212 height 26
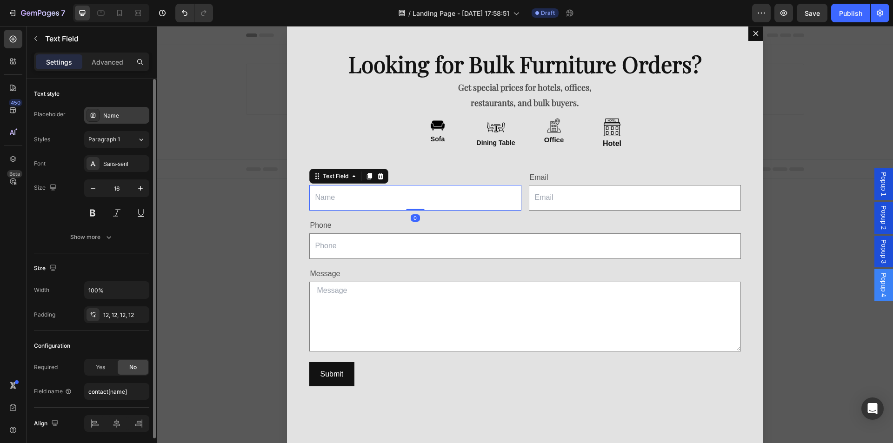
click at [121, 112] on div "Name" at bounding box center [125, 116] width 44 height 8
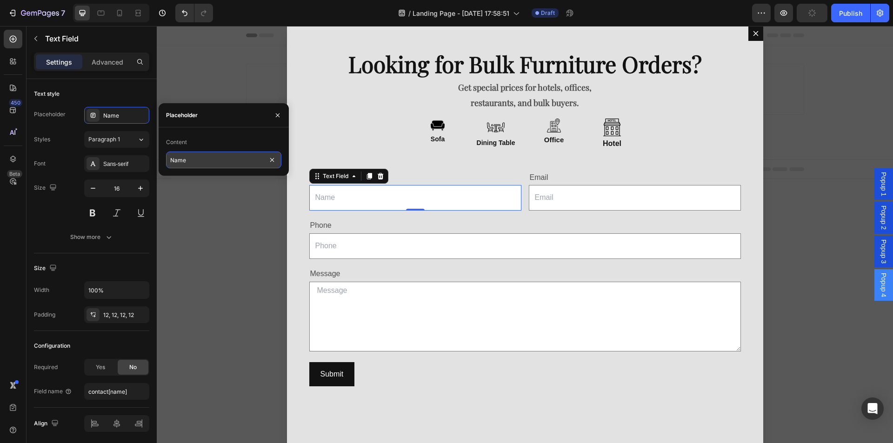
click at [207, 160] on input "Name" at bounding box center [223, 160] width 115 height 17
type input "Full Name"
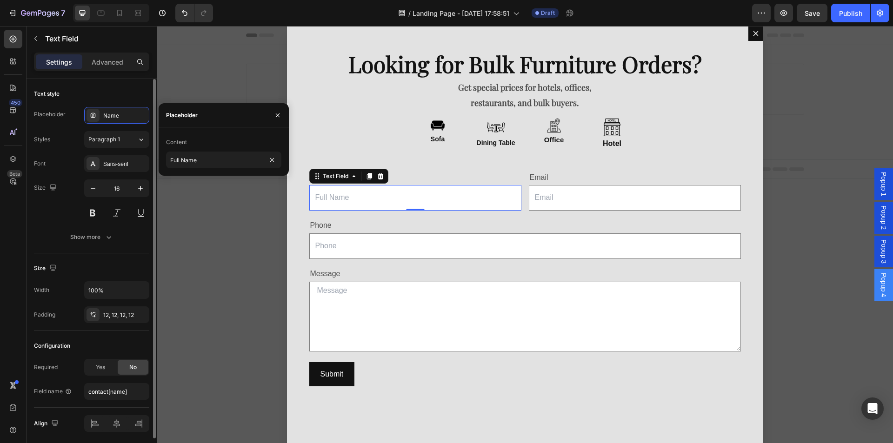
click at [114, 129] on div "Placeholder Name Styles Paragraph 1 Font Sans-serif Size 16 Show more" at bounding box center [91, 176] width 115 height 139
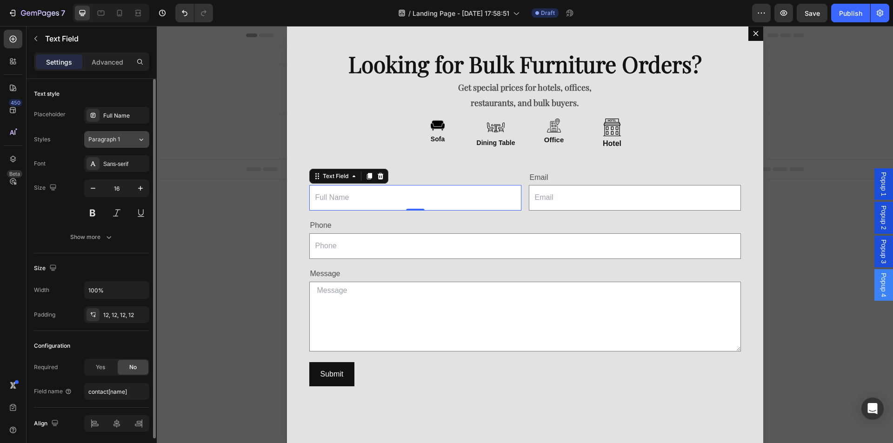
click at [120, 134] on button "Paragraph 1" at bounding box center [116, 139] width 65 height 17
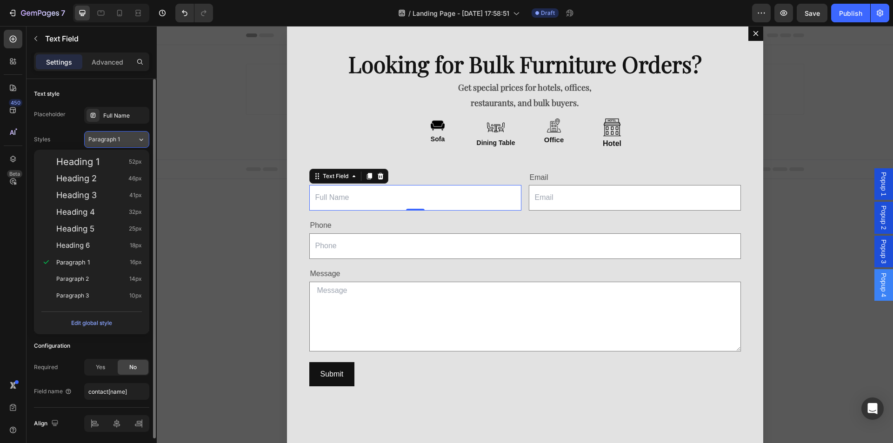
click at [120, 134] on button "Paragraph 1" at bounding box center [116, 139] width 65 height 17
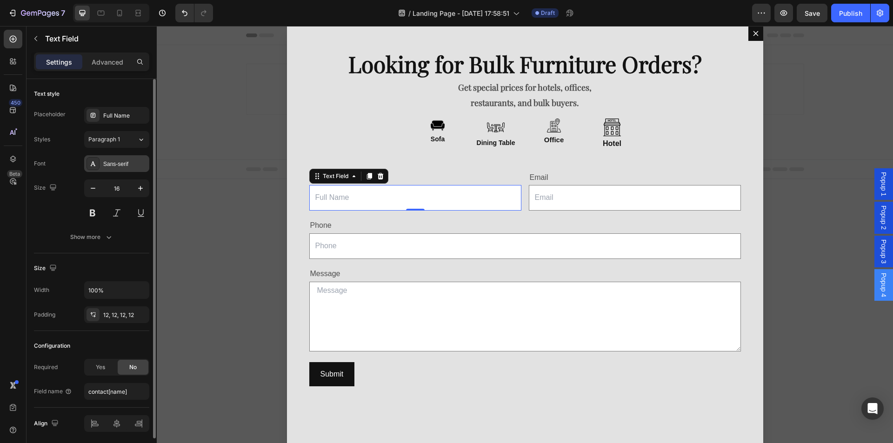
click at [120, 161] on div "Sans-serif" at bounding box center [125, 164] width 44 height 8
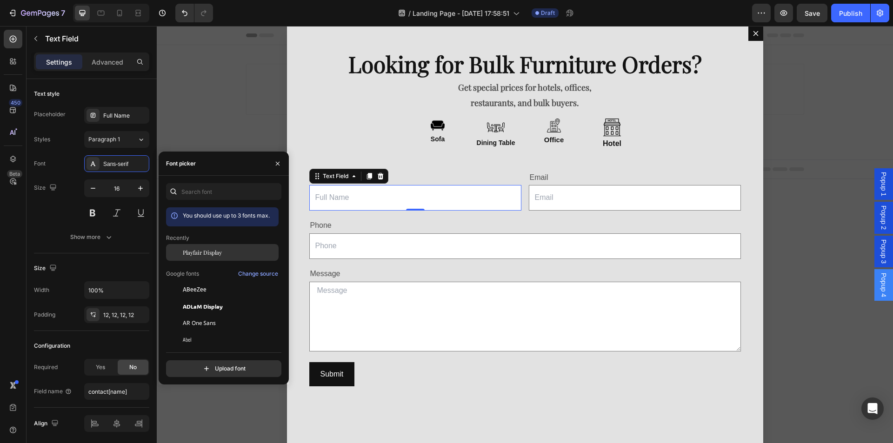
click at [201, 250] on span "Playfair Display" at bounding box center [202, 252] width 39 height 8
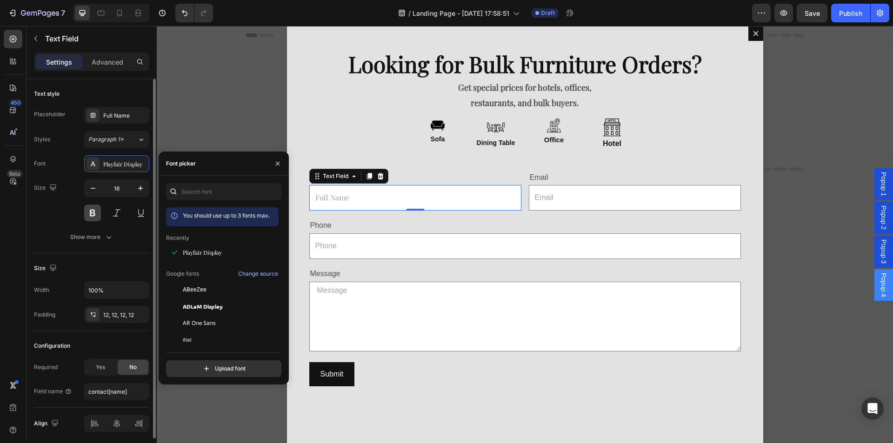
click at [95, 213] on button at bounding box center [92, 213] width 17 height 17
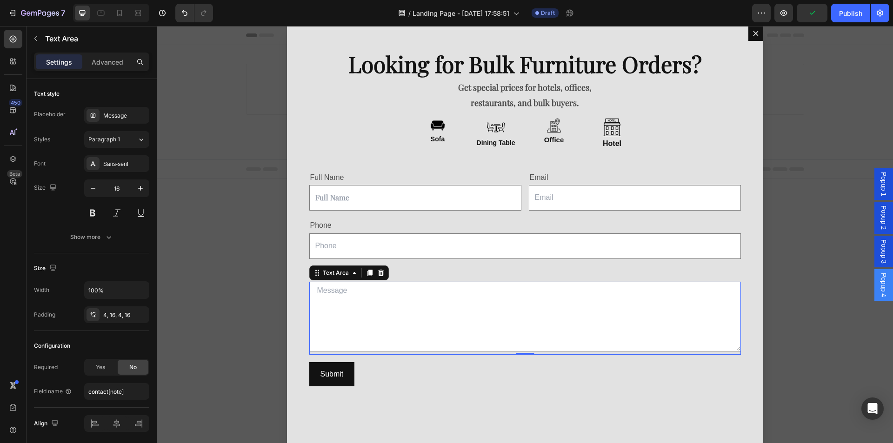
click at [504, 306] on textarea "Dialog body" at bounding box center [525, 317] width 432 height 70
click at [464, 208] on input "Dialog body" at bounding box center [415, 198] width 212 height 26
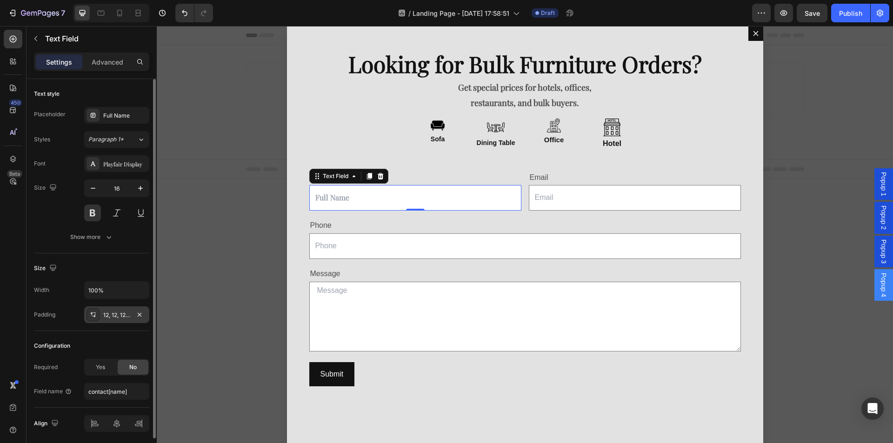
click at [101, 311] on div "12, 12, 12, 12" at bounding box center [116, 315] width 65 height 17
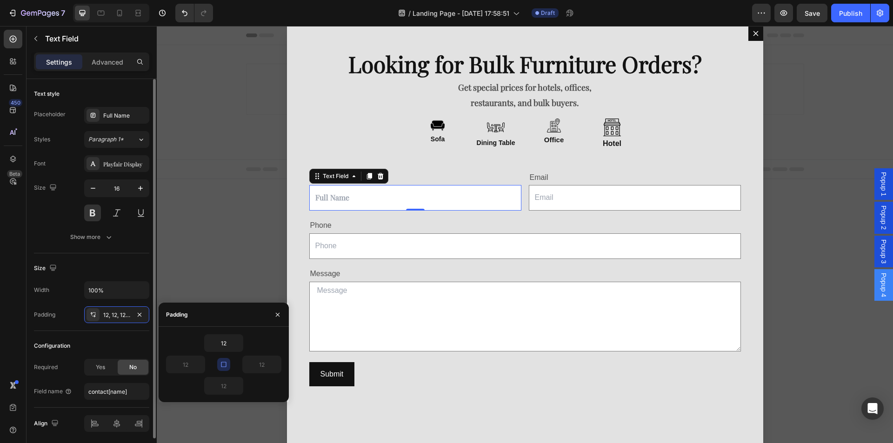
click at [65, 339] on div "Configuration" at bounding box center [91, 346] width 115 height 15
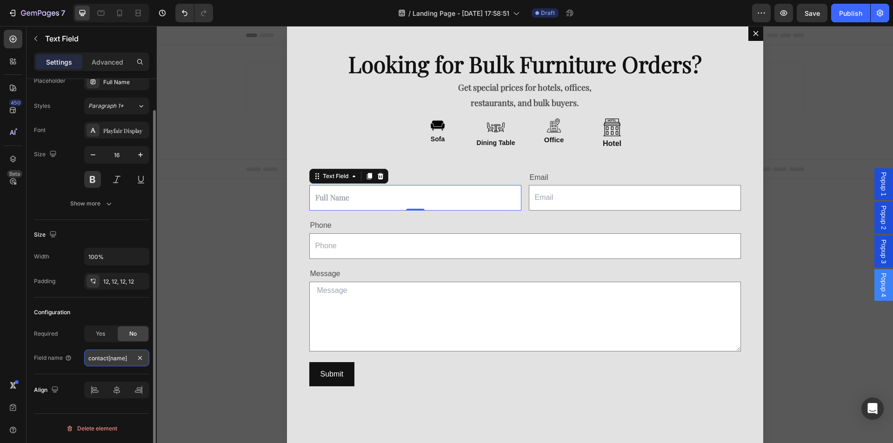
click at [108, 361] on input "contact[name]" at bounding box center [116, 358] width 65 height 17
click at [95, 203] on div "Show more" at bounding box center [91, 203] width 43 height 9
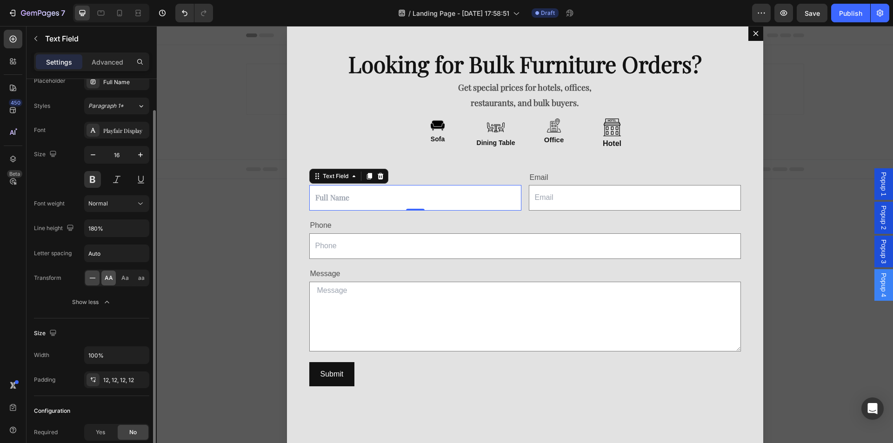
click at [105, 273] on div "AA" at bounding box center [108, 278] width 14 height 15
click at [120, 278] on div "Aa" at bounding box center [125, 278] width 14 height 15
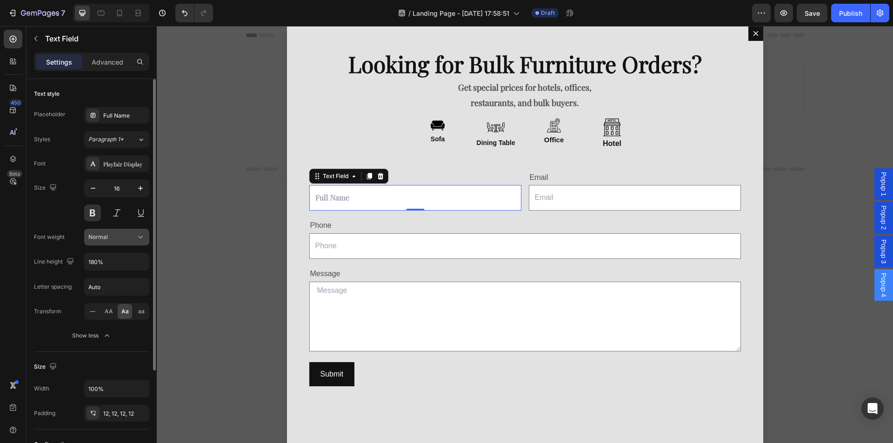
click at [120, 237] on div "Normal" at bounding box center [111, 237] width 47 height 8
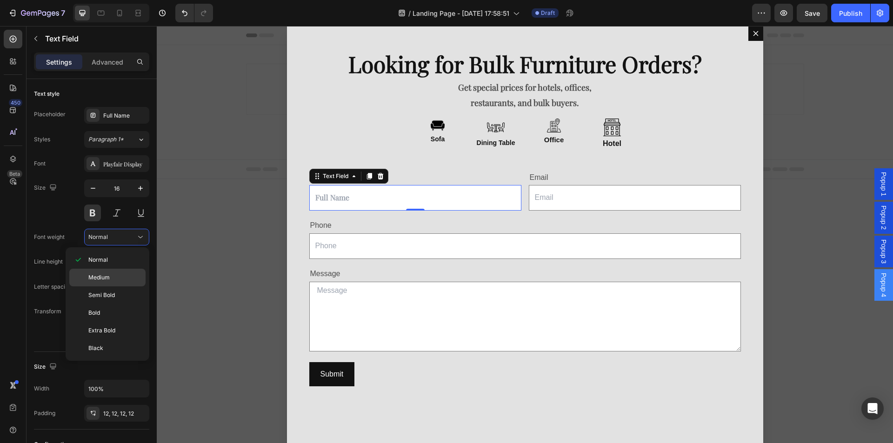
click at [116, 274] on p "Medium" at bounding box center [114, 278] width 53 height 8
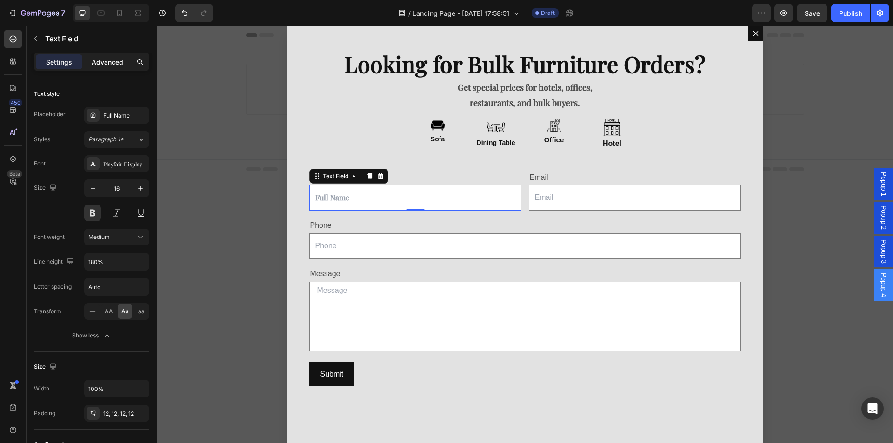
click at [95, 58] on p "Advanced" at bounding box center [108, 62] width 32 height 10
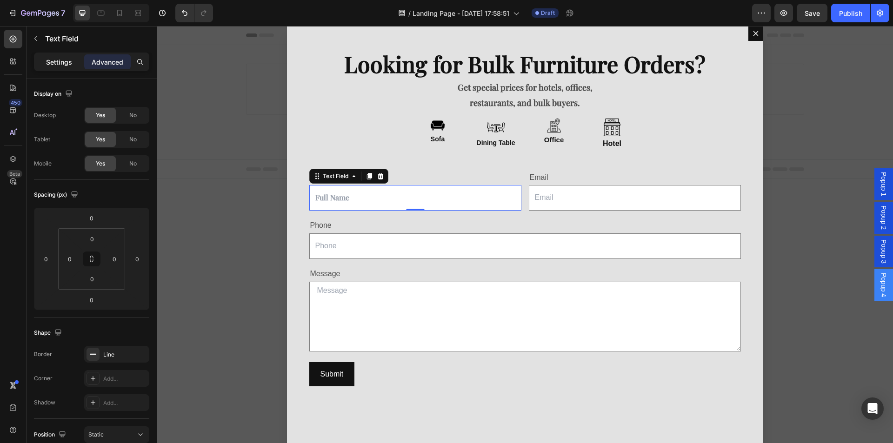
click at [66, 67] on p "Settings" at bounding box center [59, 62] width 26 height 10
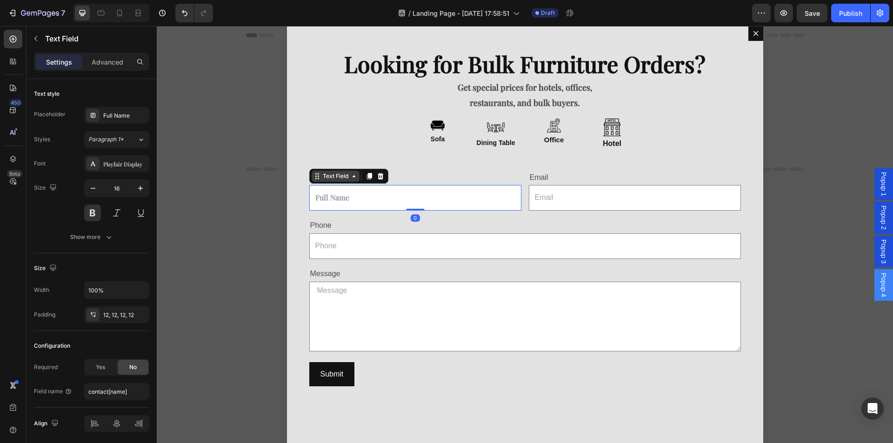
click at [343, 178] on div "Text Field" at bounding box center [335, 176] width 29 height 8
click at [344, 181] on div "Text Field" at bounding box center [335, 176] width 29 height 8
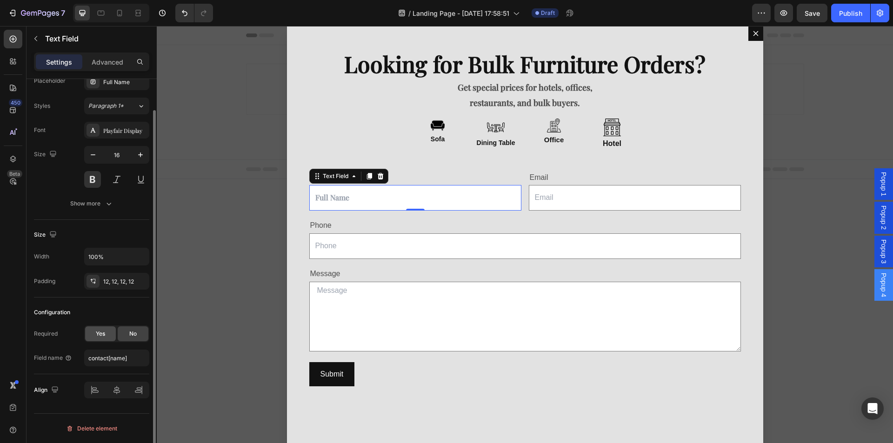
click at [101, 330] on span "Yes" at bounding box center [100, 334] width 9 height 8
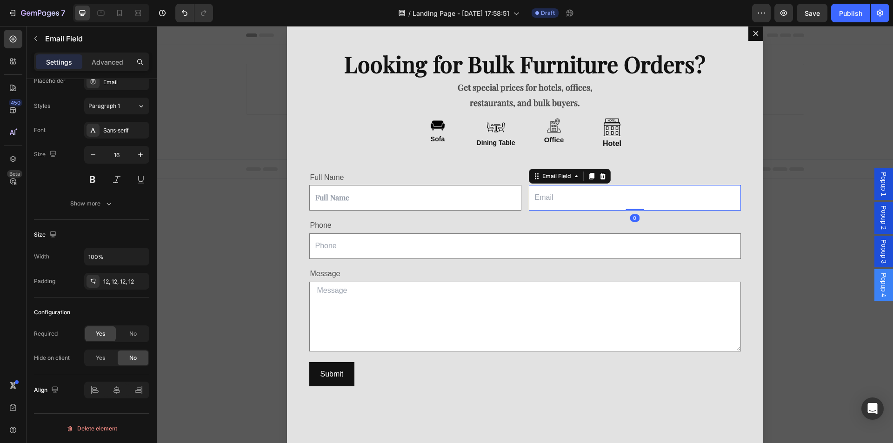
click at [552, 194] on input "Dialog body" at bounding box center [635, 198] width 212 height 26
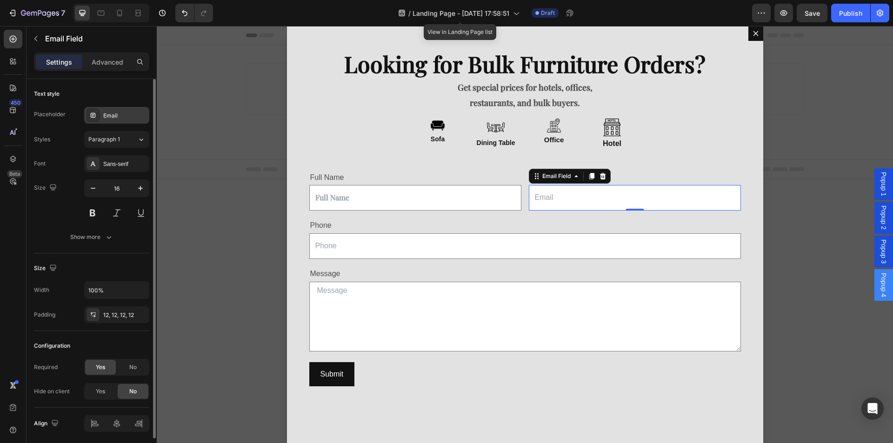
click at [114, 119] on div "Email" at bounding box center [125, 116] width 44 height 8
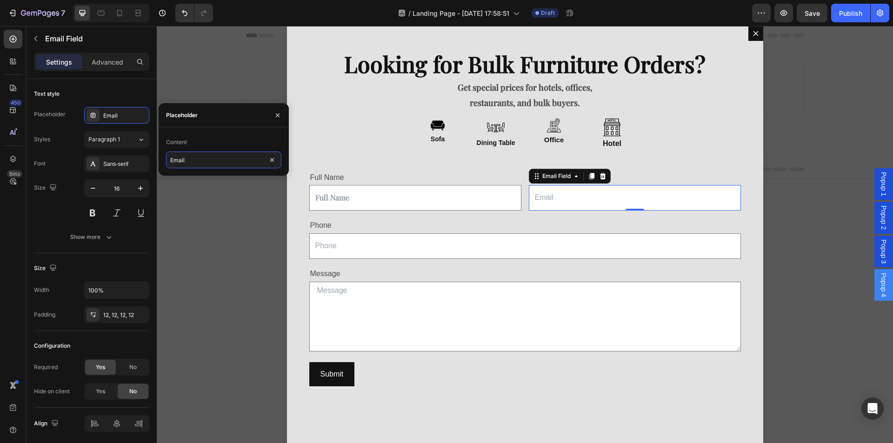
paste input "Business Name"
type input "Business Name"
click at [493, 174] on p "Full Name" at bounding box center [415, 177] width 210 height 13
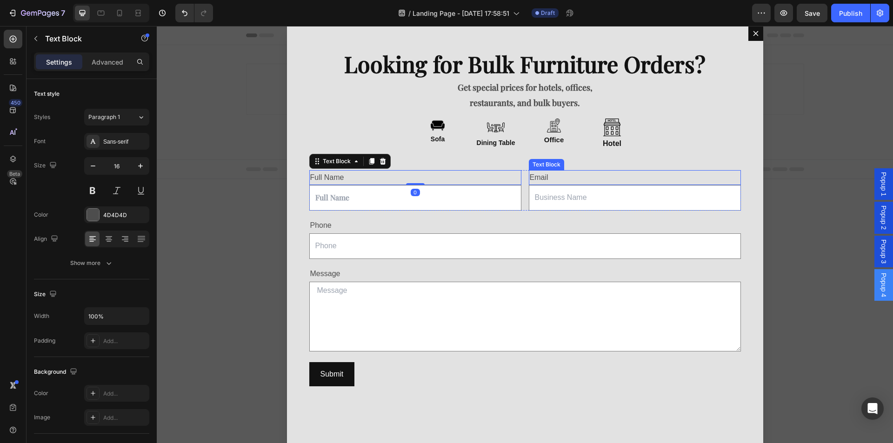
click at [548, 178] on div "Email" at bounding box center [635, 177] width 212 height 15
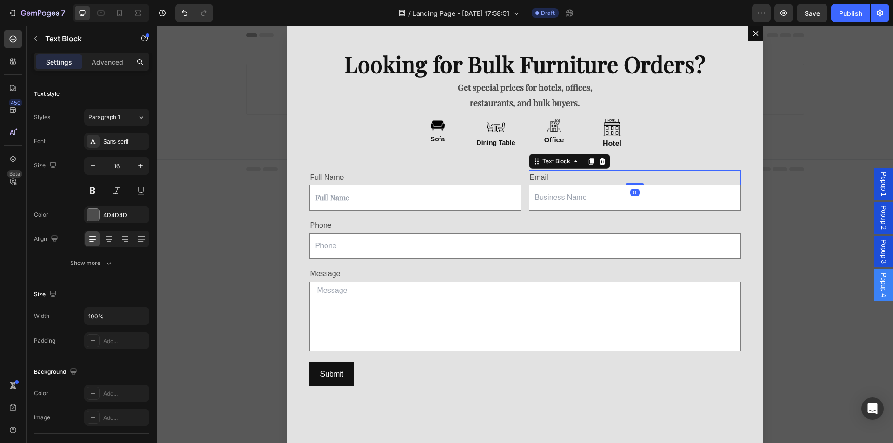
click at [548, 178] on div "Email" at bounding box center [635, 177] width 212 height 15
click at [98, 214] on div at bounding box center [93, 215] width 12 height 12
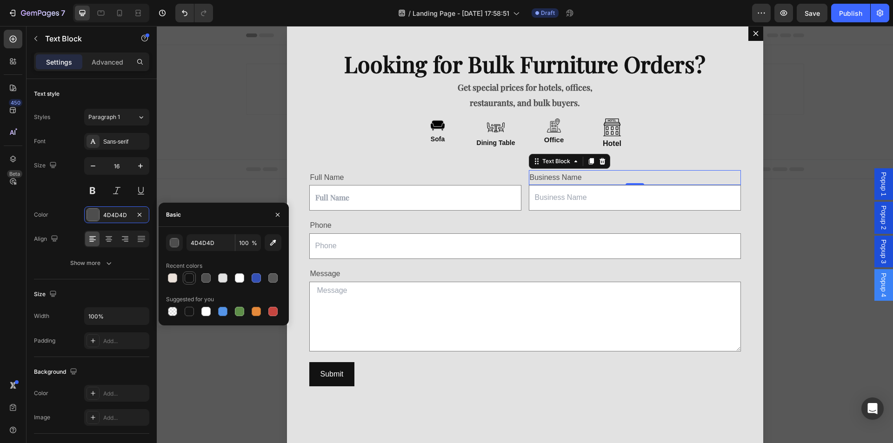
click at [190, 273] on div at bounding box center [189, 278] width 11 height 11
type input "121212"
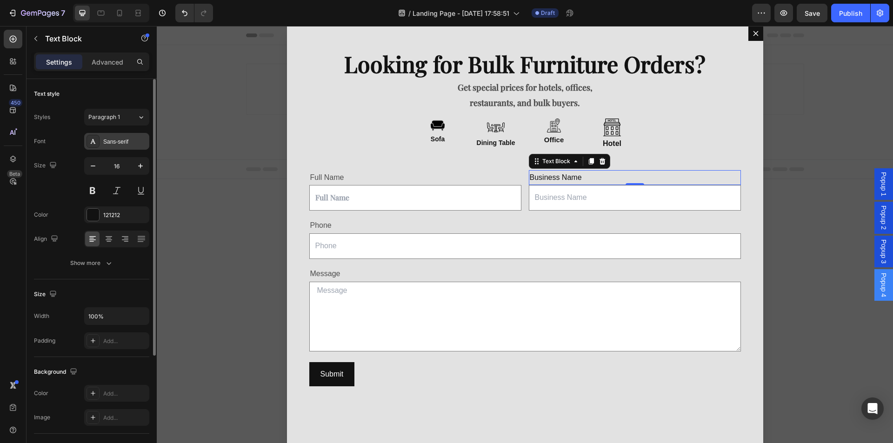
click at [127, 145] on div "Sans-serif" at bounding box center [125, 142] width 44 height 8
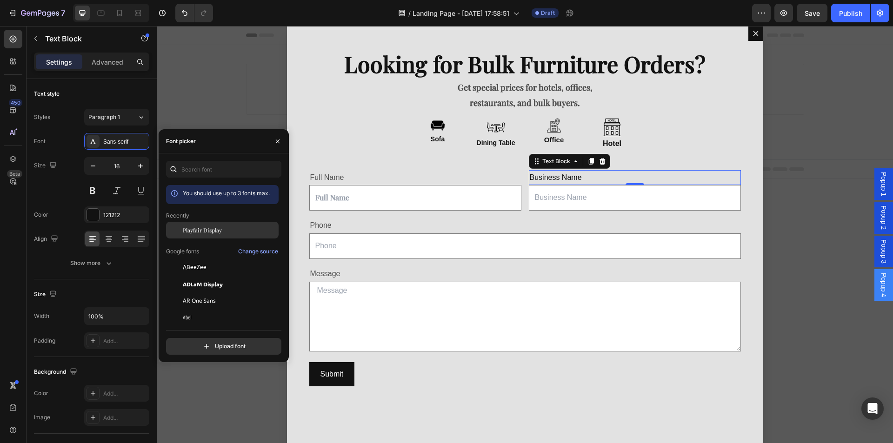
click at [201, 230] on span "Playfair Display" at bounding box center [202, 230] width 39 height 8
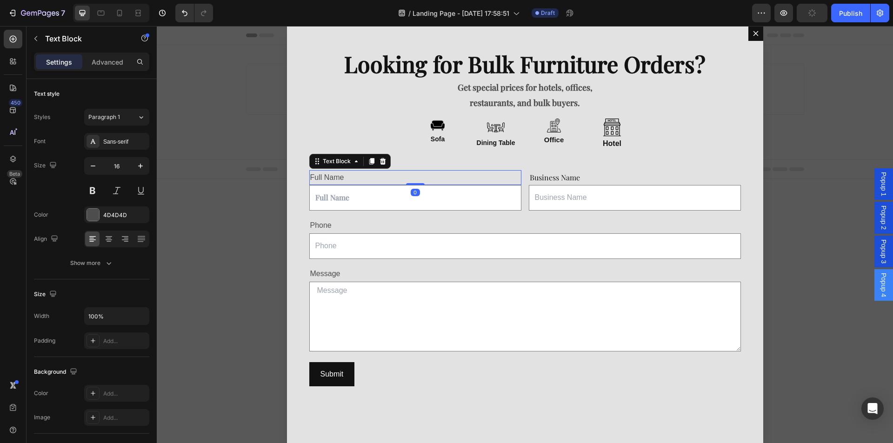
click at [365, 177] on p "Full Name" at bounding box center [415, 177] width 210 height 13
click at [113, 151] on div "Font Sans-serif Size 16 Color 4D4D4D Align Show more" at bounding box center [91, 202] width 115 height 139
click at [119, 144] on div "Sans-serif" at bounding box center [125, 142] width 44 height 8
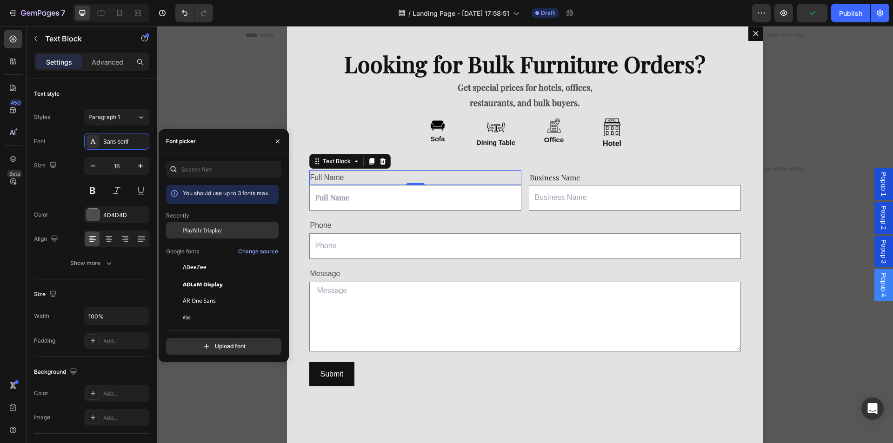
click at [198, 228] on span "Playfair Display" at bounding box center [202, 230] width 39 height 8
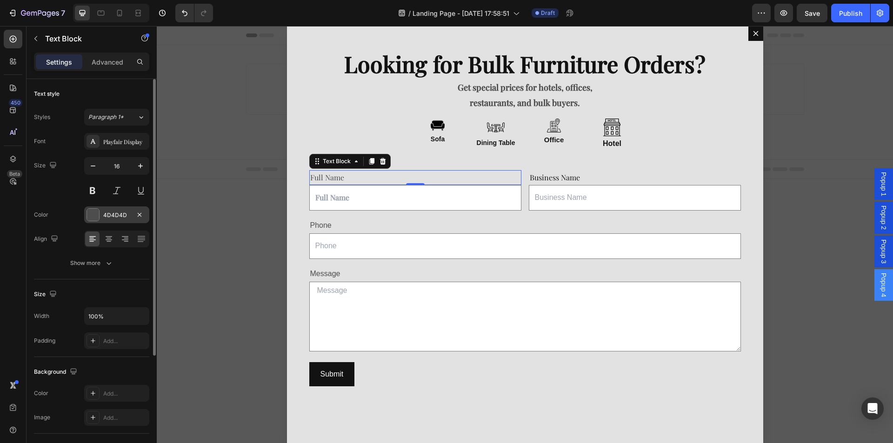
click at [98, 215] on div at bounding box center [93, 215] width 12 height 12
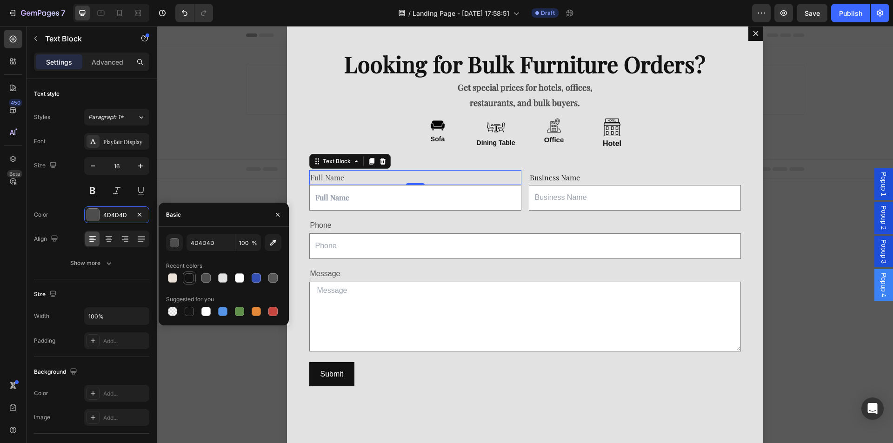
click at [188, 281] on div at bounding box center [189, 278] width 9 height 9
type input "121212"
click at [593, 200] on input "Dialog body" at bounding box center [635, 198] width 212 height 26
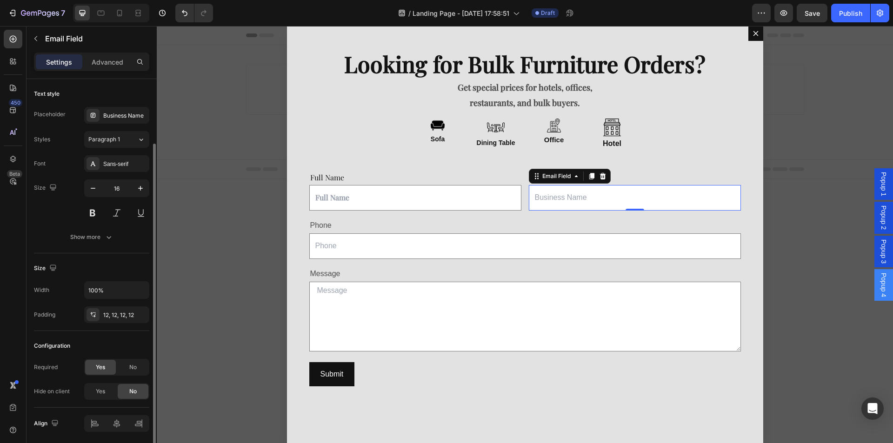
scroll to position [33, 0]
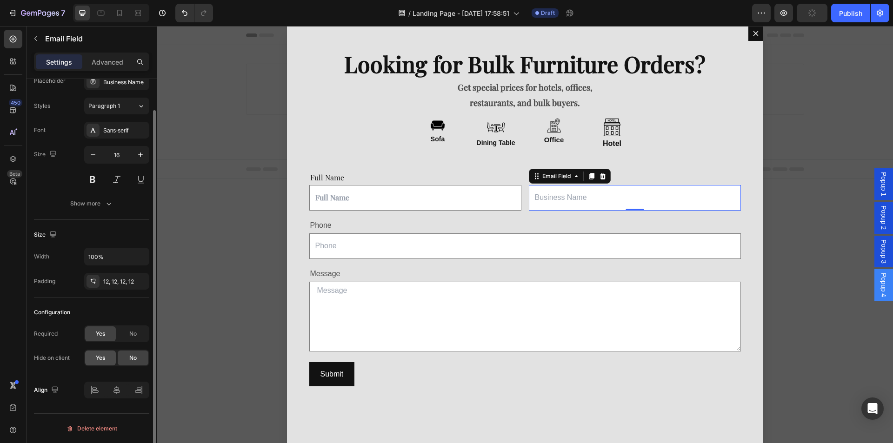
click at [104, 361] on span "Yes" at bounding box center [100, 358] width 9 height 8
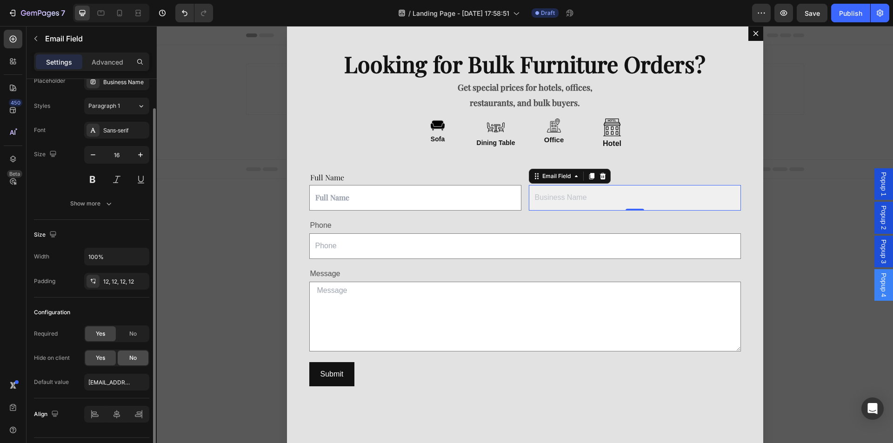
click at [126, 360] on div "No" at bounding box center [133, 358] width 31 height 15
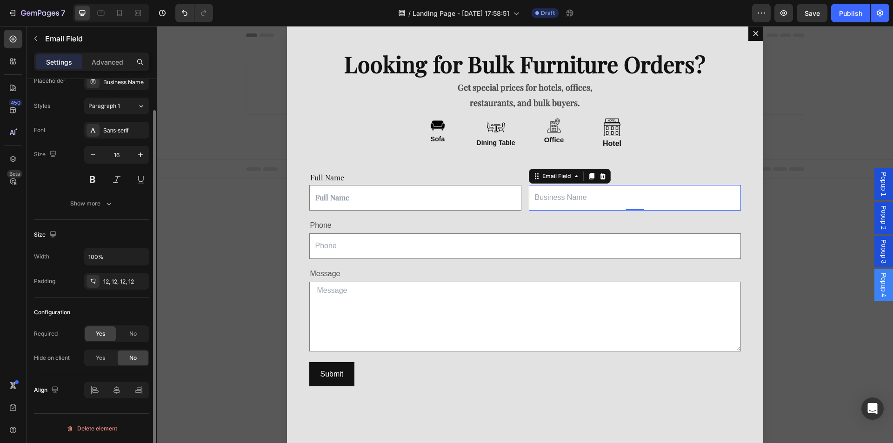
click at [108, 367] on div "Configuration Required Yes No Hide on client Yes No" at bounding box center [91, 336] width 115 height 77
click at [105, 359] on span "Yes" at bounding box center [100, 358] width 9 height 8
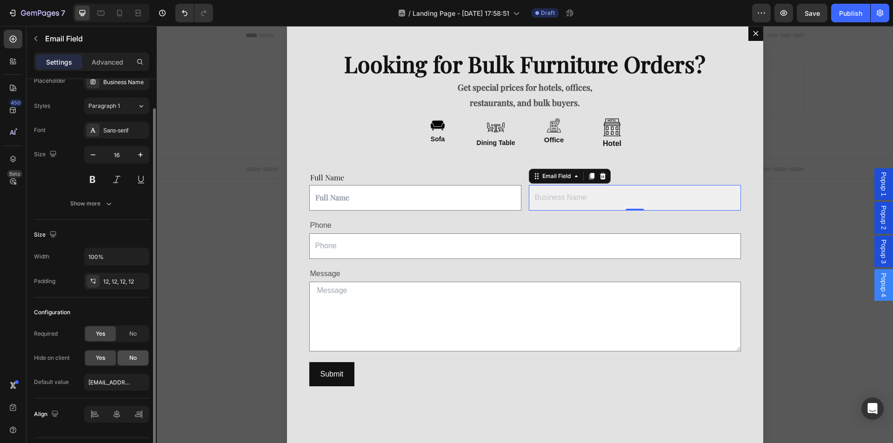
click at [129, 357] on span "No" at bounding box center [132, 358] width 7 height 8
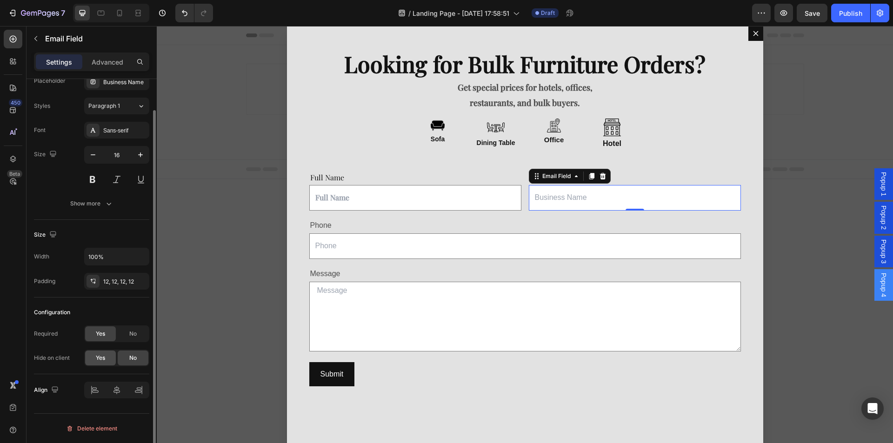
click at [101, 358] on span "Yes" at bounding box center [100, 358] width 9 height 8
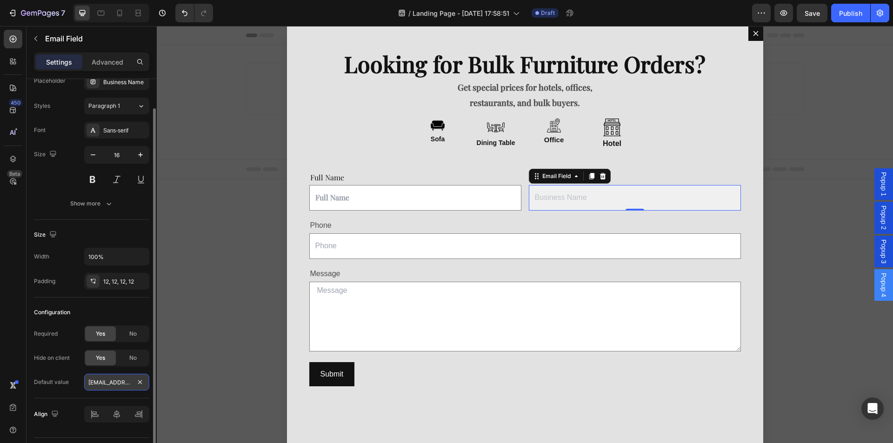
click at [121, 381] on input "default@gempages.help" at bounding box center [116, 382] width 65 height 17
click at [133, 354] on span "No" at bounding box center [132, 358] width 7 height 8
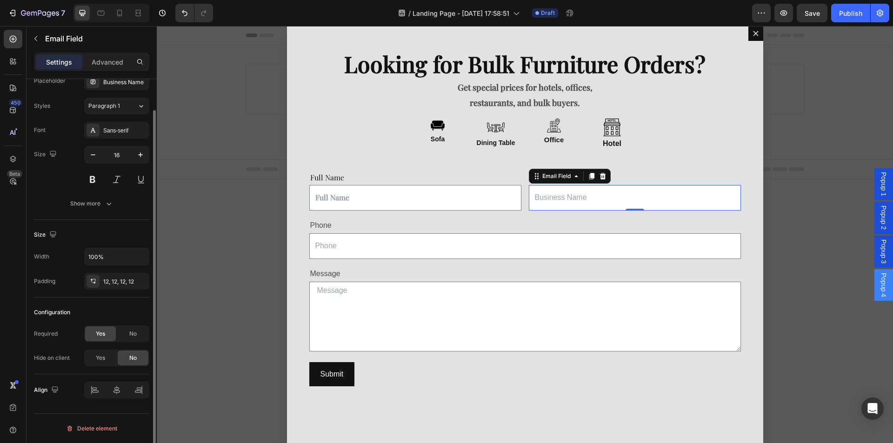
scroll to position [0, 0]
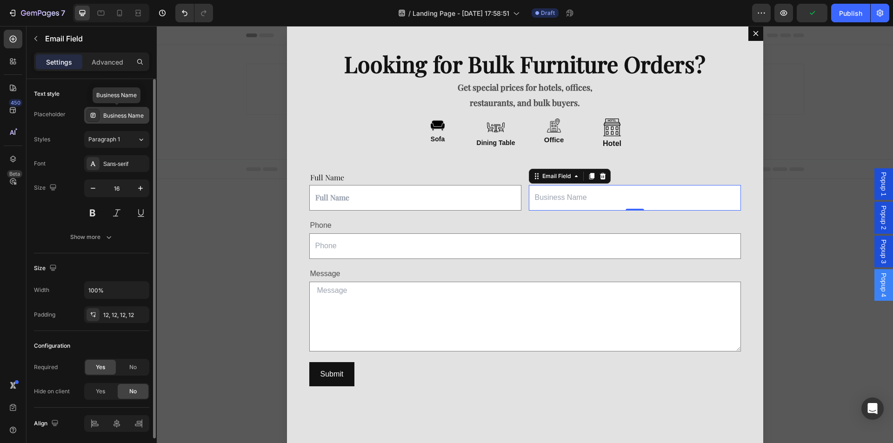
click at [114, 116] on div "Business Name" at bounding box center [125, 116] width 44 height 8
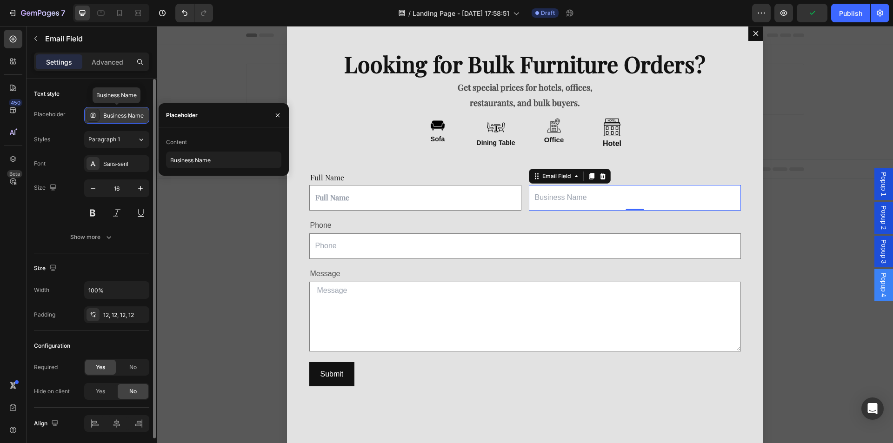
click at [114, 116] on div "Business Name" at bounding box center [125, 116] width 44 height 8
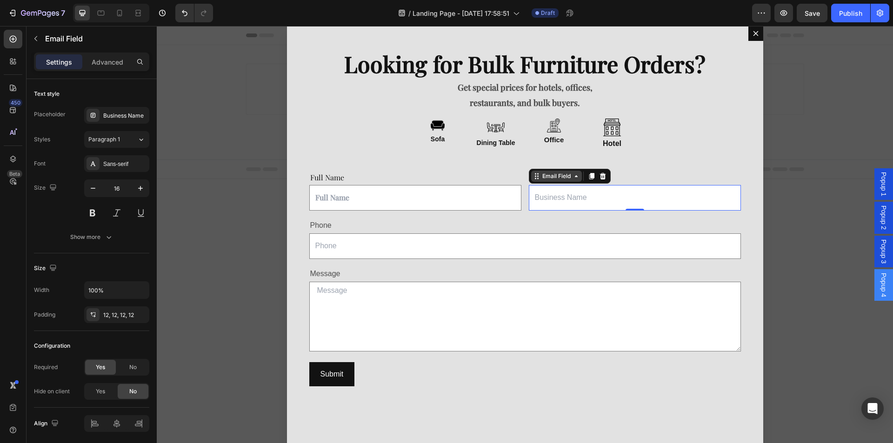
click at [566, 180] on div "Email Field" at bounding box center [557, 176] width 32 height 8
click at [551, 174] on div "Email Field" at bounding box center [557, 176] width 32 height 8
click at [532, 179] on div "Email Field" at bounding box center [556, 176] width 51 height 11
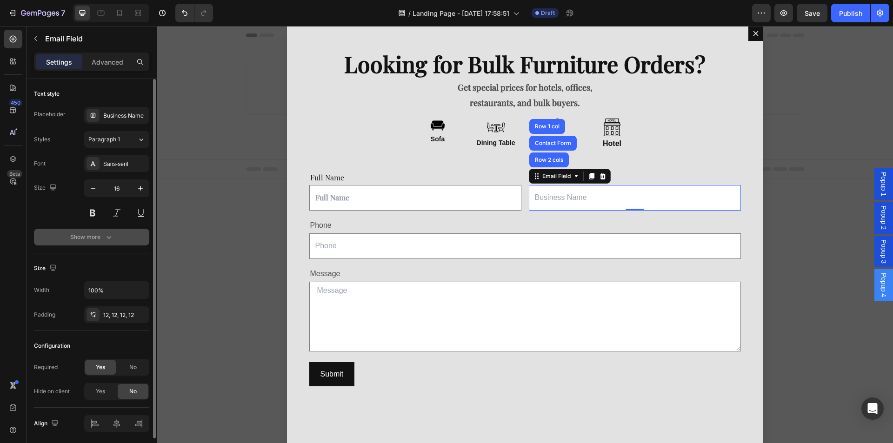
click at [106, 235] on icon "button" at bounding box center [108, 237] width 9 height 9
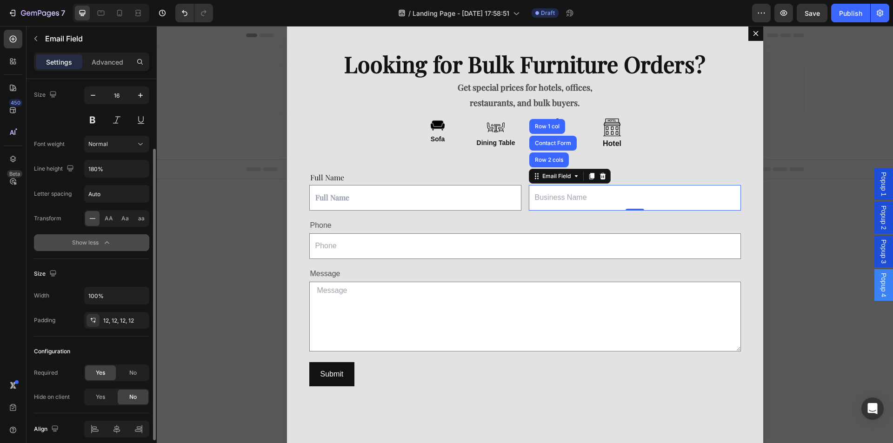
scroll to position [132, 0]
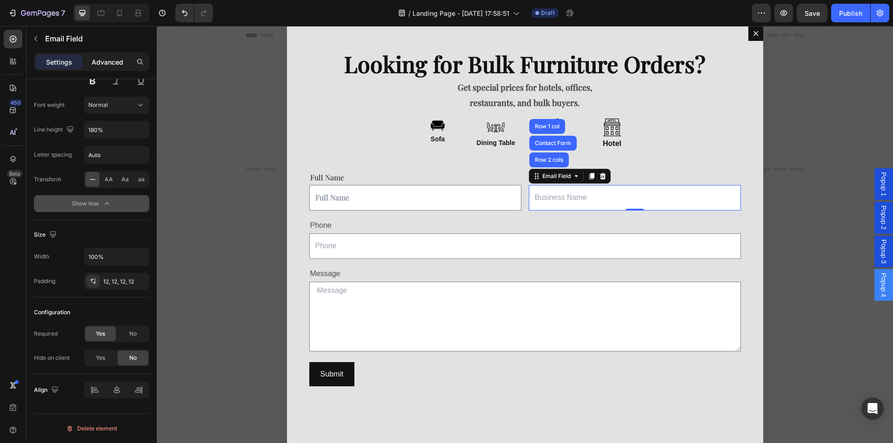
click at [100, 66] on p "Advanced" at bounding box center [108, 62] width 32 height 10
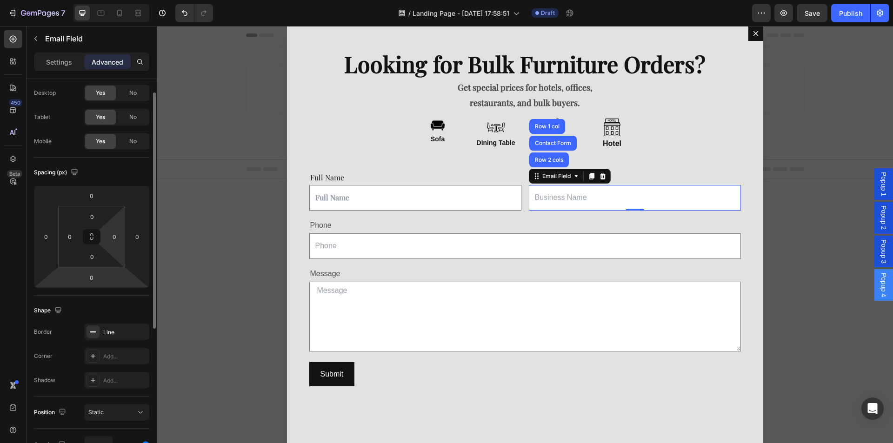
scroll to position [0, 0]
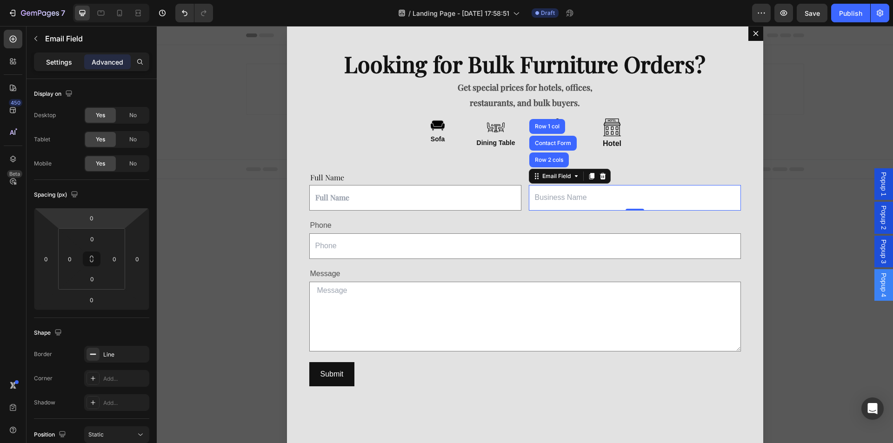
click at [54, 61] on p "Settings" at bounding box center [59, 62] width 26 height 10
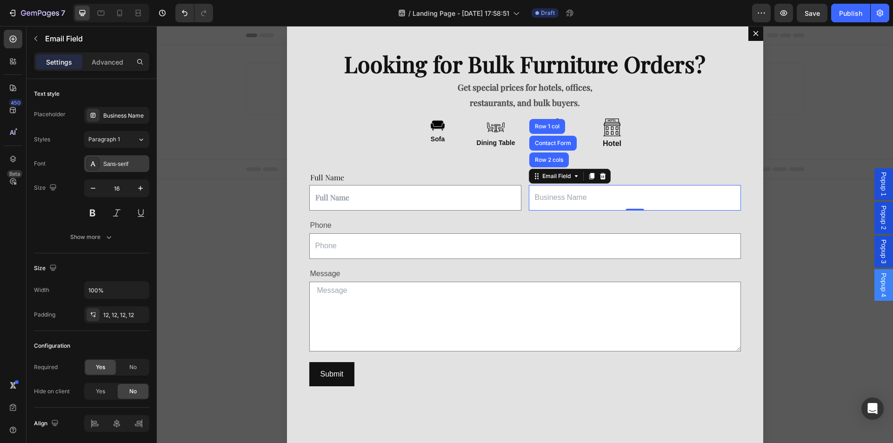
click at [123, 160] on div "Sans-serif" at bounding box center [125, 164] width 44 height 8
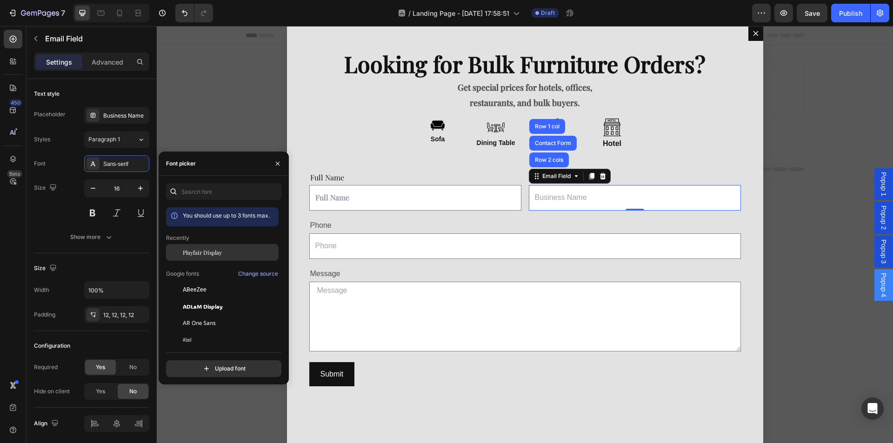
click at [205, 255] on span "Playfair Display" at bounding box center [202, 252] width 39 height 8
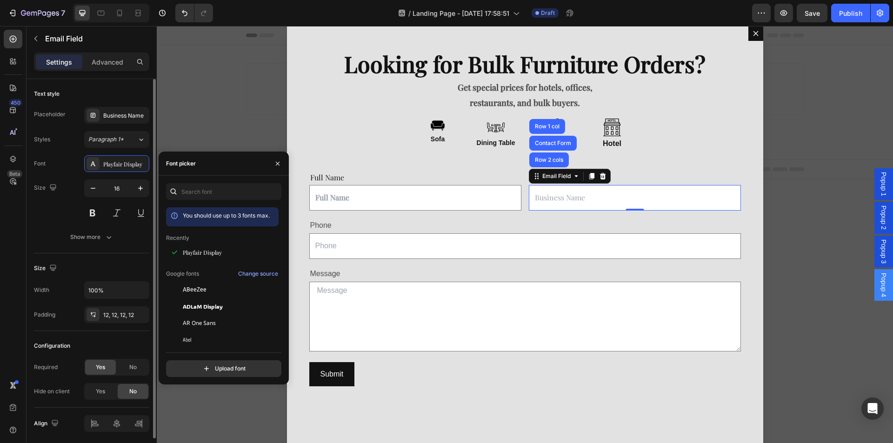
drag, startPoint x: 64, startPoint y: 202, endPoint x: 65, endPoint y: 211, distance: 8.4
click at [64, 204] on div "Size 16" at bounding box center [91, 201] width 115 height 42
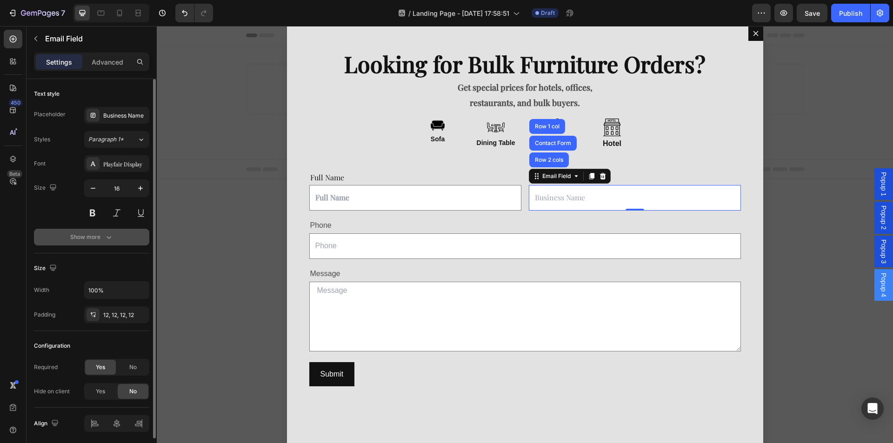
click at [84, 230] on button "Show more" at bounding box center [91, 237] width 115 height 17
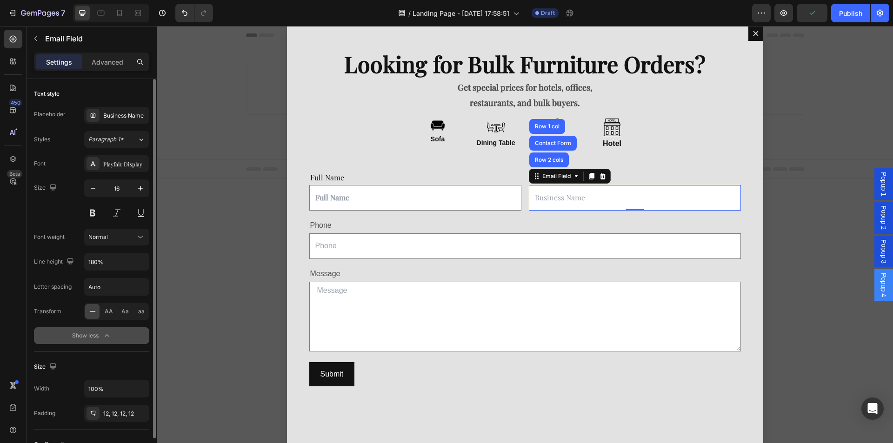
scroll to position [93, 0]
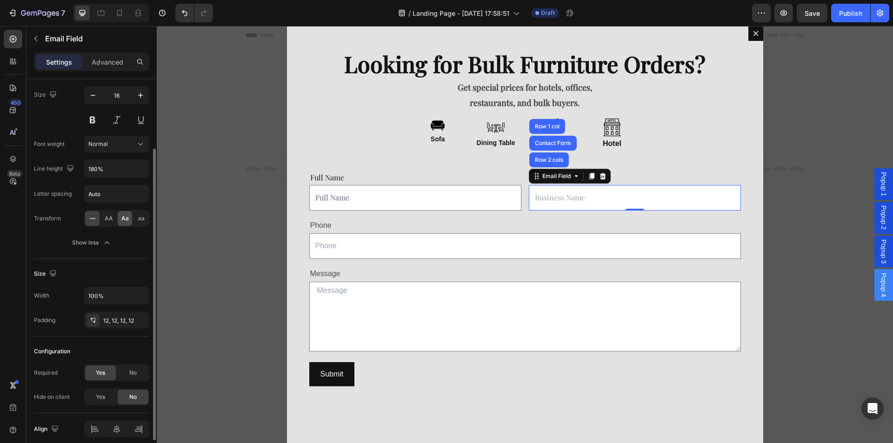
click at [128, 219] on span "Aa" at bounding box center [124, 218] width 7 height 8
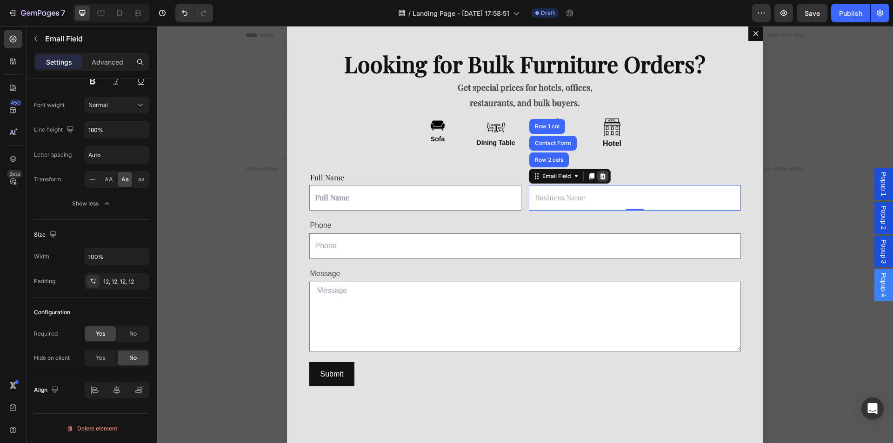
click at [605, 180] on icon "Dialog body" at bounding box center [602, 176] width 7 height 7
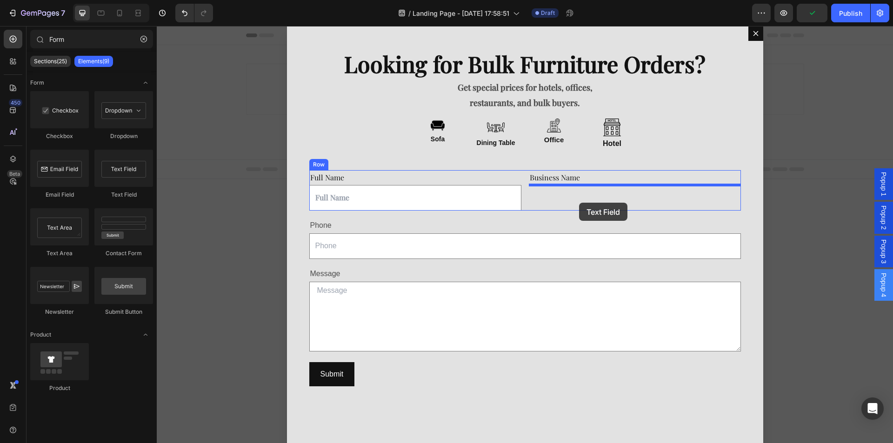
drag, startPoint x: 307, startPoint y: 211, endPoint x: 578, endPoint y: 203, distance: 271.4
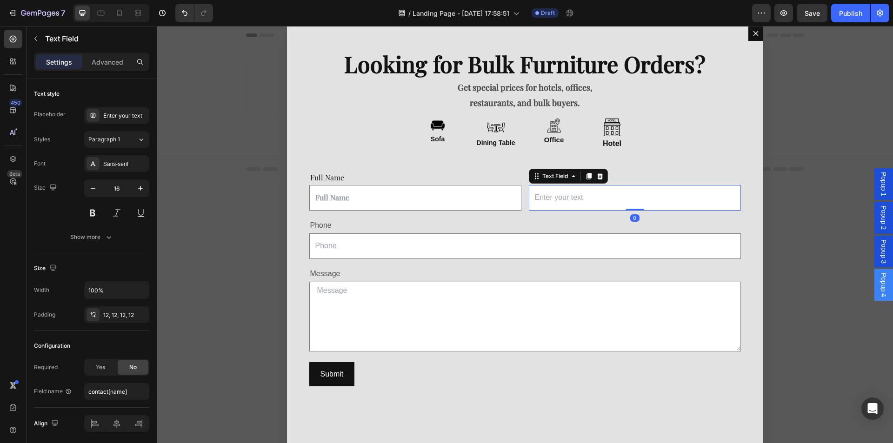
click at [554, 195] on input "Dialog body" at bounding box center [635, 198] width 212 height 26
click at [110, 112] on div "Enter your text" at bounding box center [125, 116] width 44 height 8
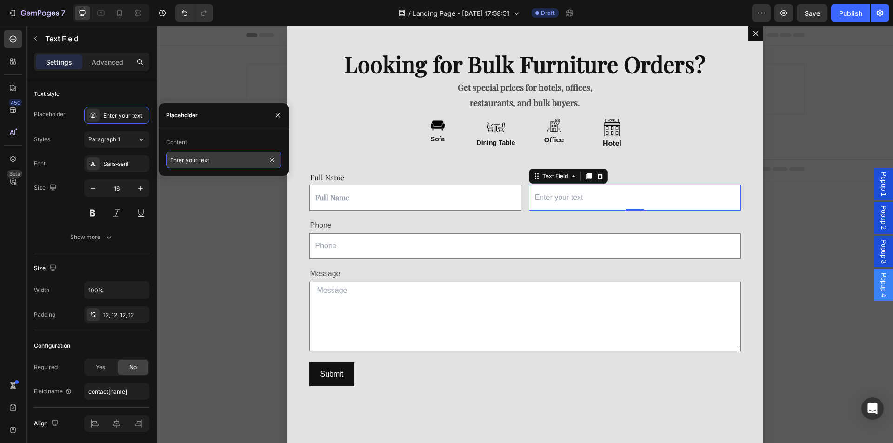
click at [226, 158] on input "Enter your text" at bounding box center [223, 160] width 115 height 17
paste input "Business Name"
type input "Business Name"
click at [235, 201] on div "Backdrop" at bounding box center [525, 234] width 736 height 417
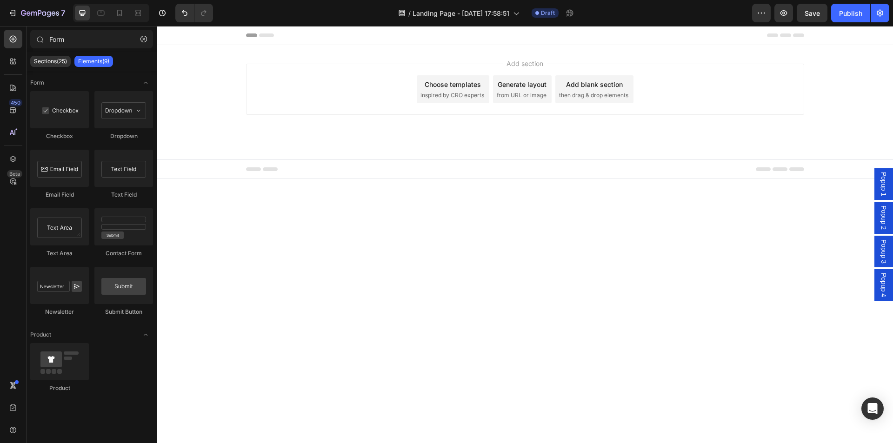
click at [888, 294] on span "Popup 4" at bounding box center [883, 285] width 9 height 24
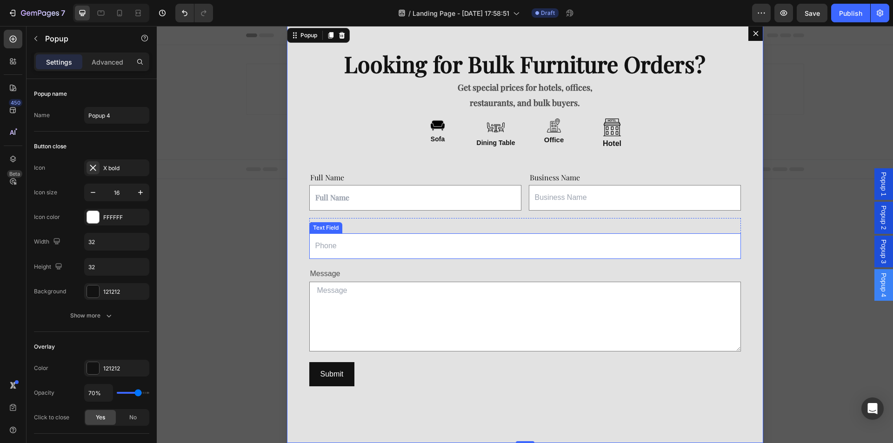
click at [383, 242] on input "Dialog body" at bounding box center [525, 247] width 432 height 26
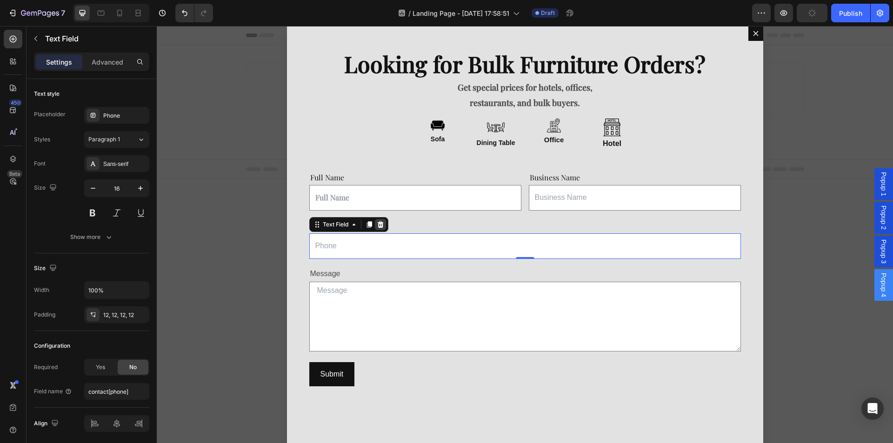
click at [381, 229] on div "Dialog body" at bounding box center [380, 224] width 11 height 11
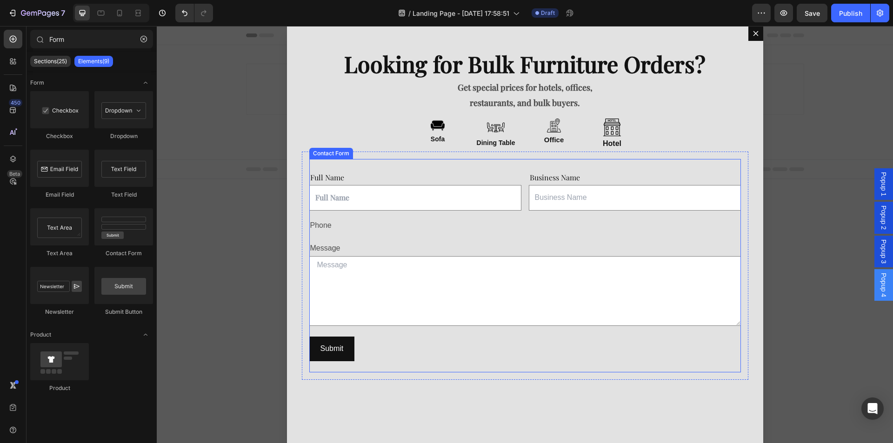
click at [325, 229] on div "Phone" at bounding box center [525, 225] width 432 height 15
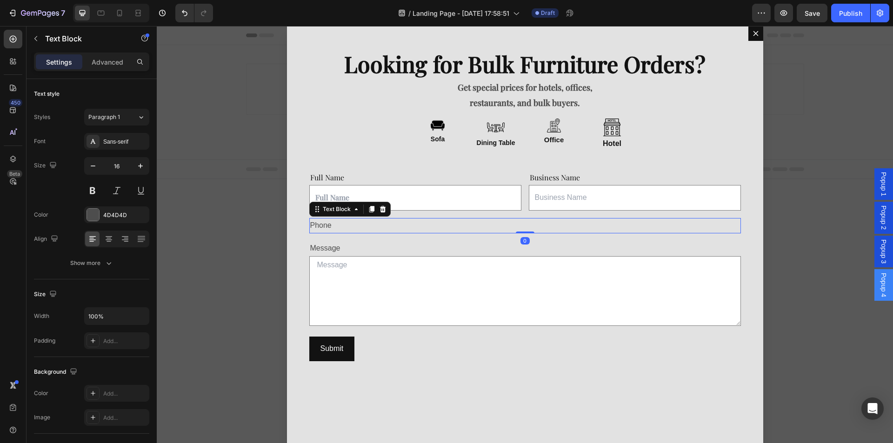
click at [325, 229] on div "Phone" at bounding box center [525, 225] width 432 height 15
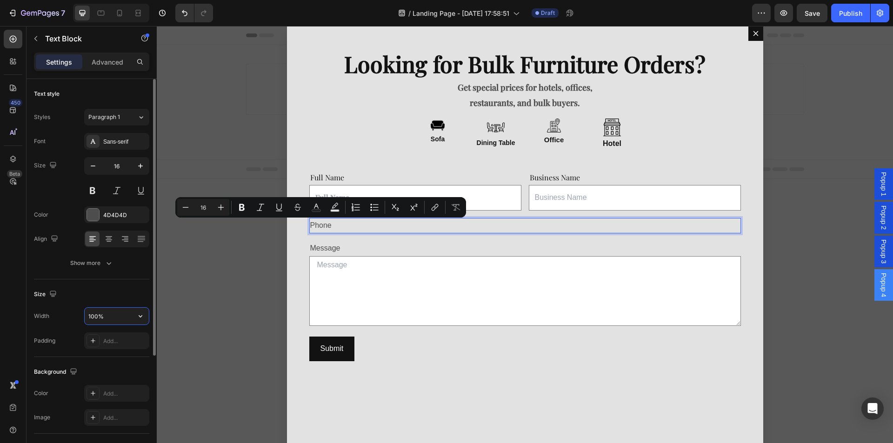
click at [114, 319] on input "100%" at bounding box center [117, 316] width 64 height 17
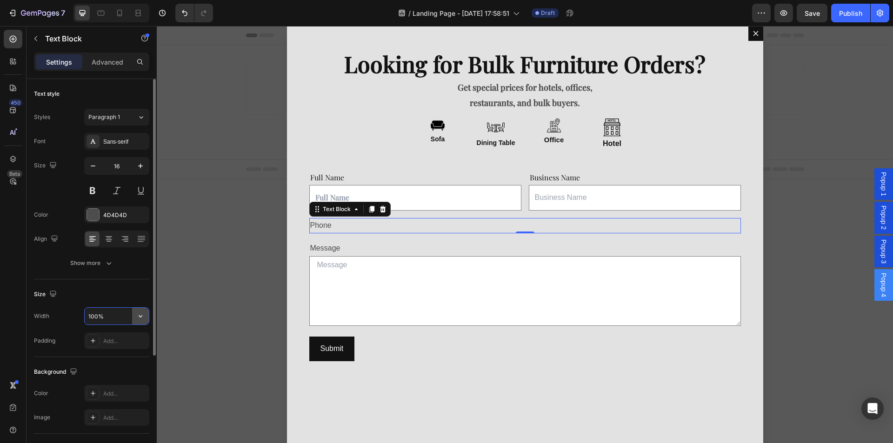
click at [140, 319] on icon "button" at bounding box center [140, 316] width 9 height 9
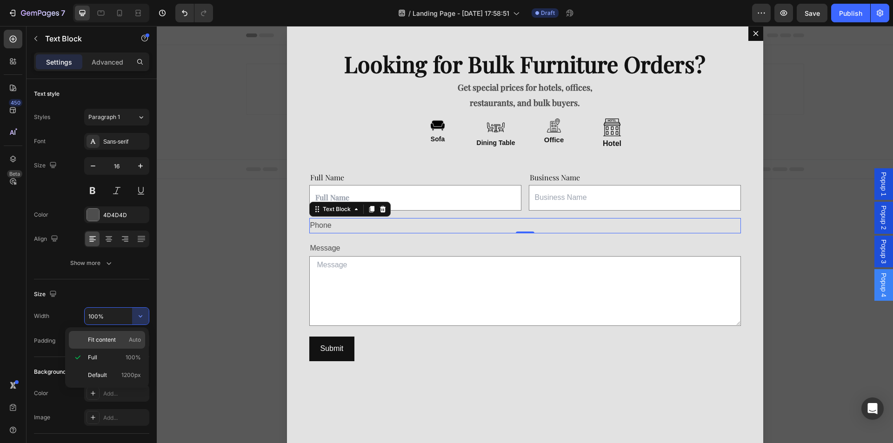
click at [122, 343] on p "Fit content Auto" at bounding box center [114, 340] width 53 height 8
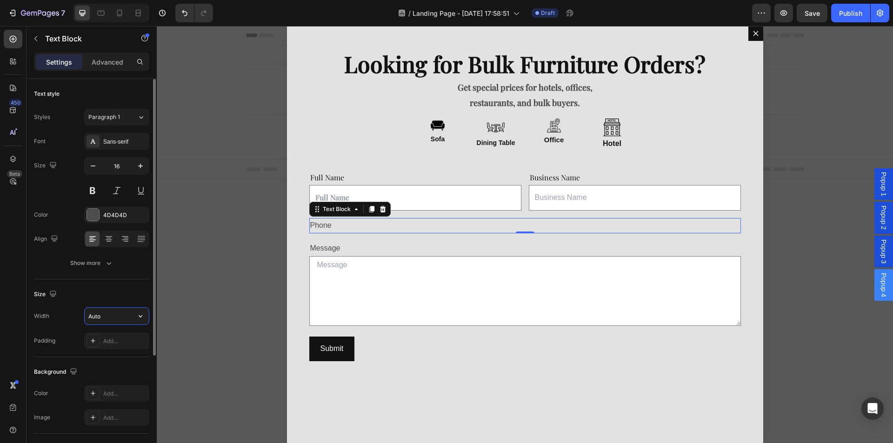
click at [123, 316] on input "Auto" at bounding box center [117, 316] width 64 height 17
click at [140, 313] on icon "button" at bounding box center [140, 316] width 9 height 9
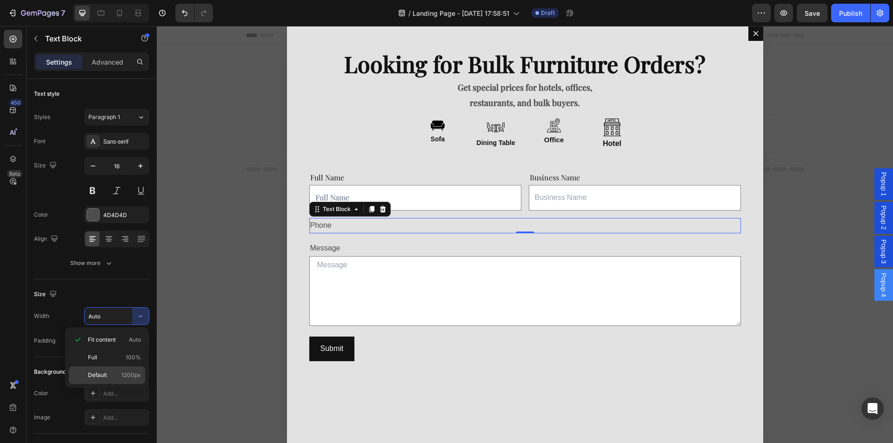
click at [129, 373] on span "1200px" at bounding box center [131, 375] width 20 height 8
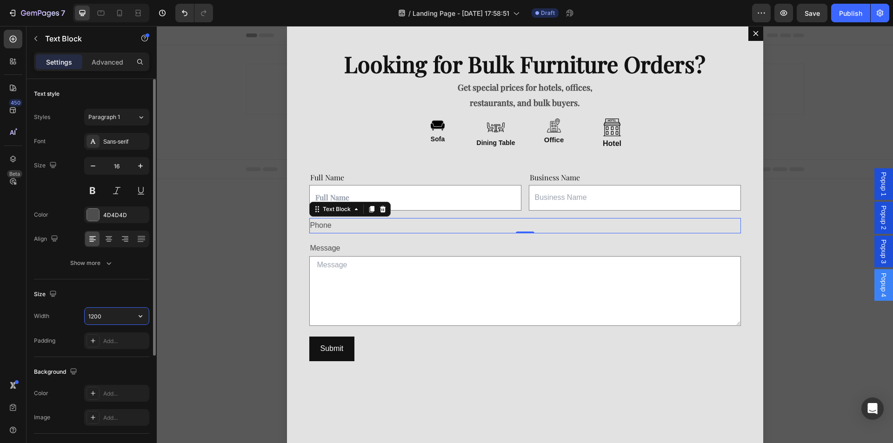
click at [111, 321] on input "1200" at bounding box center [117, 316] width 64 height 17
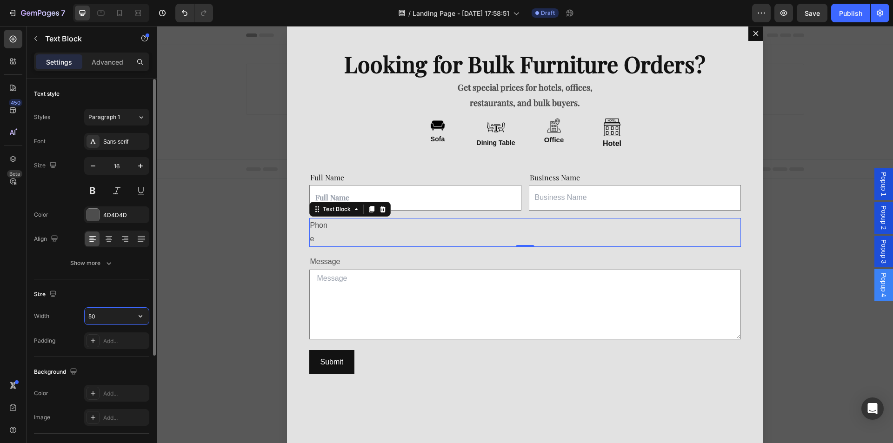
type input "5"
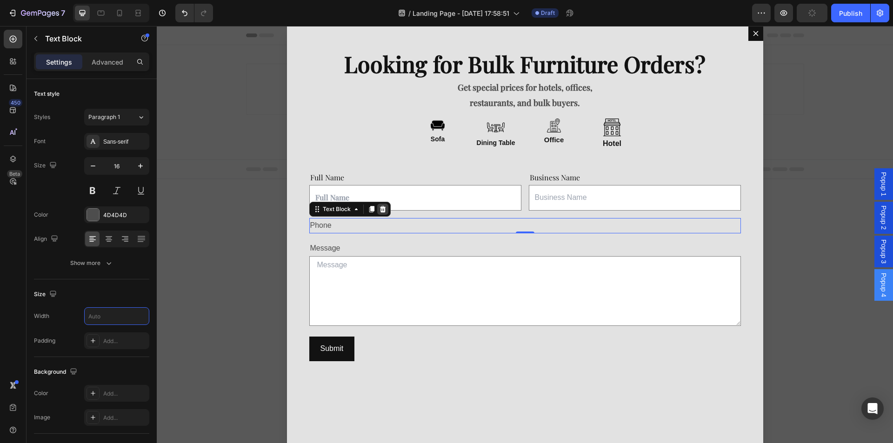
click at [387, 209] on div "Dialog body" at bounding box center [382, 209] width 11 height 11
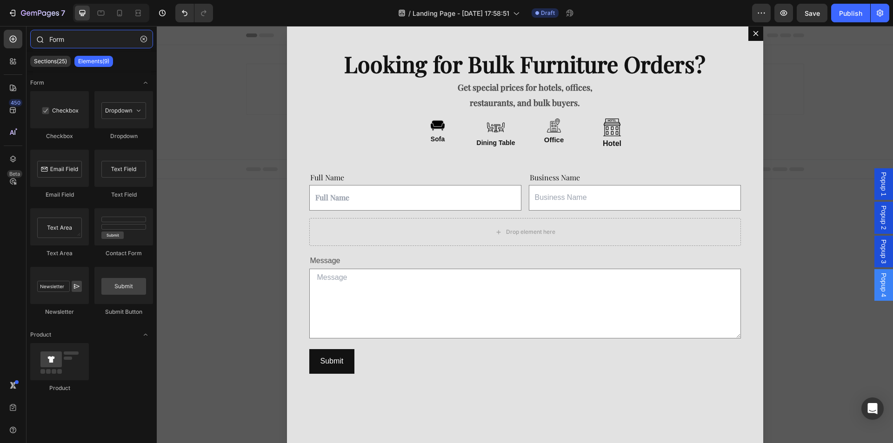
click at [78, 38] on input "Form" at bounding box center [91, 39] width 123 height 19
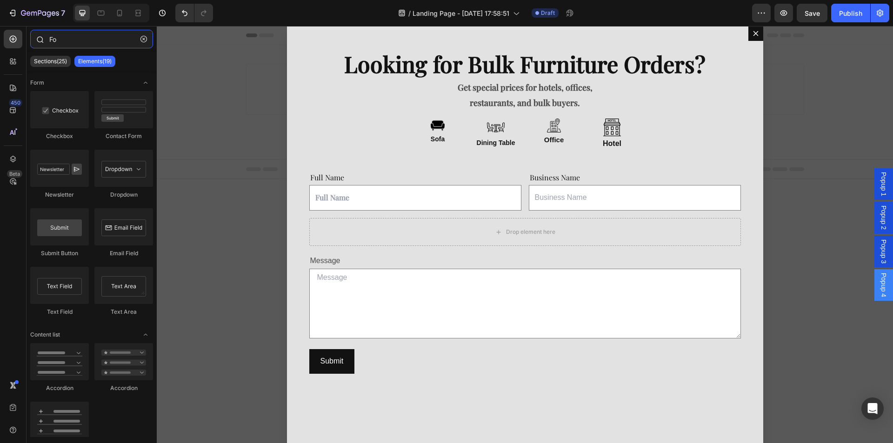
type input "F"
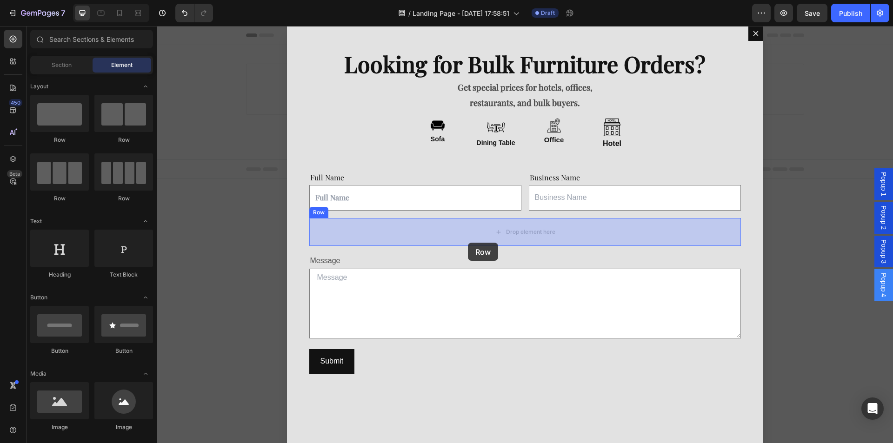
drag, startPoint x: 316, startPoint y: 174, endPoint x: 468, endPoint y: 241, distance: 166.0
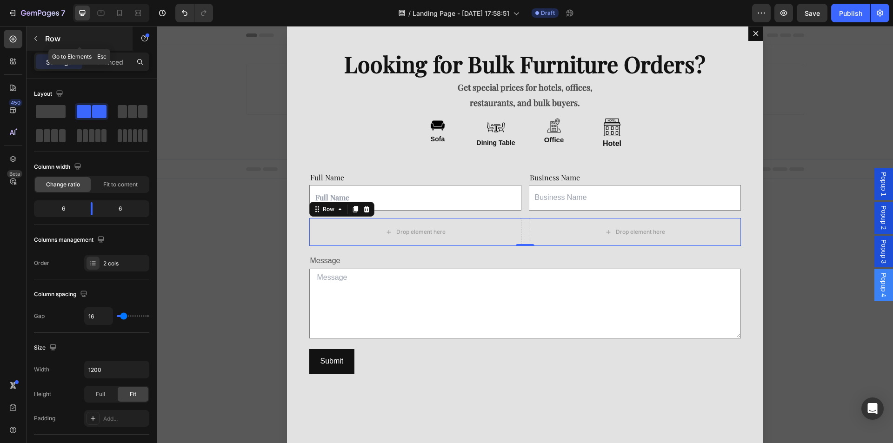
click at [40, 35] on button "button" at bounding box center [35, 38] width 15 height 15
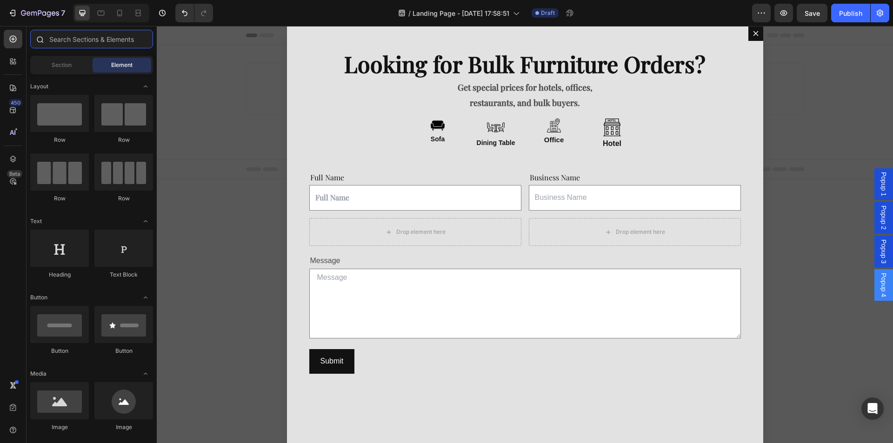
click at [83, 42] on input "text" at bounding box center [91, 39] width 123 height 19
type input "d"
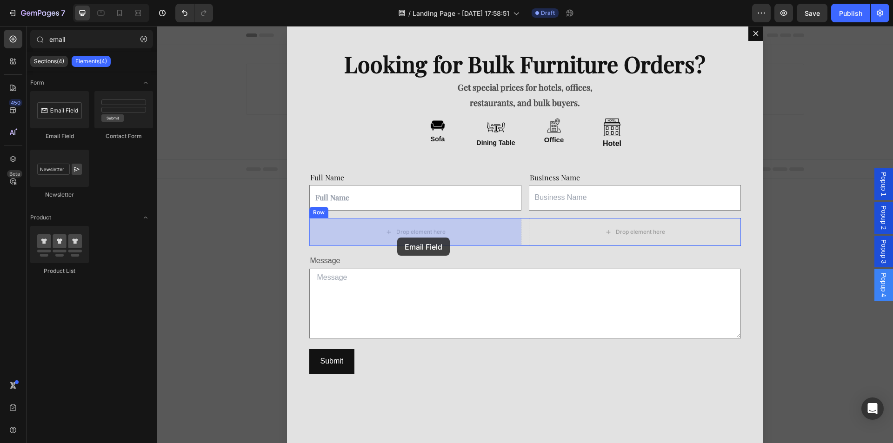
drag, startPoint x: 239, startPoint y: 137, endPoint x: 397, endPoint y: 238, distance: 187.7
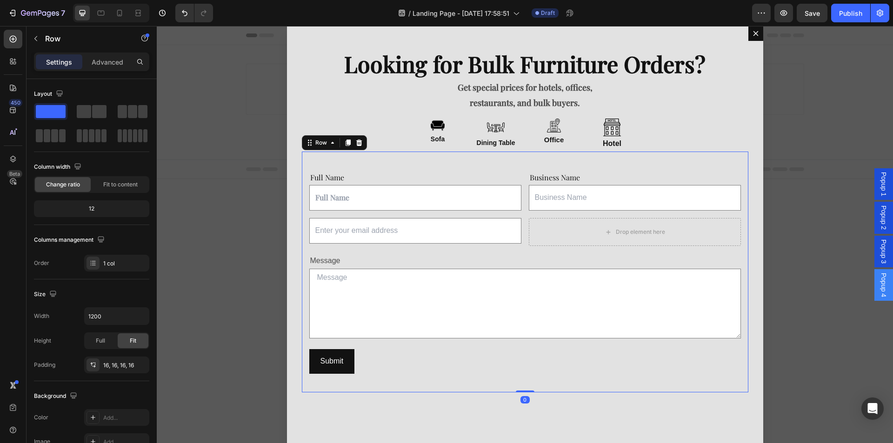
click at [306, 247] on div "Full Name Text Block Text Field Business Name Text Block Text Field Row Email F…" at bounding box center [525, 272] width 447 height 241
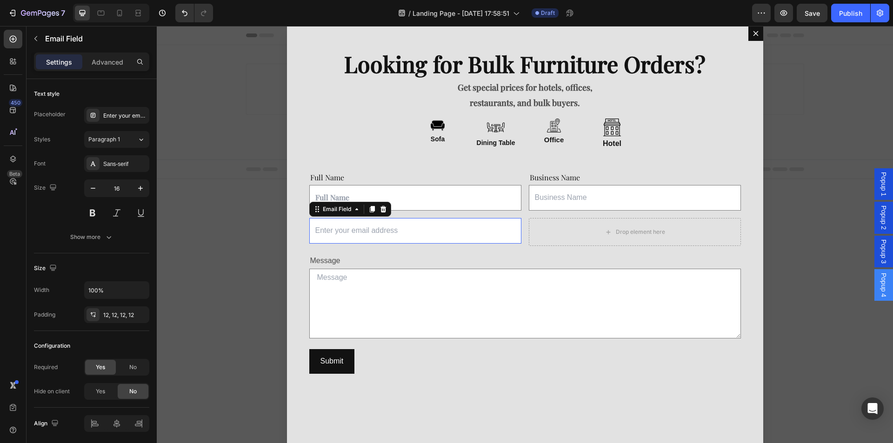
click at [347, 218] on input "Dialog body" at bounding box center [415, 231] width 212 height 26
click at [434, 217] on div "Full Name Text Block Text Field Business Name Text Block Text Field Row Email F…" at bounding box center [525, 272] width 432 height 226
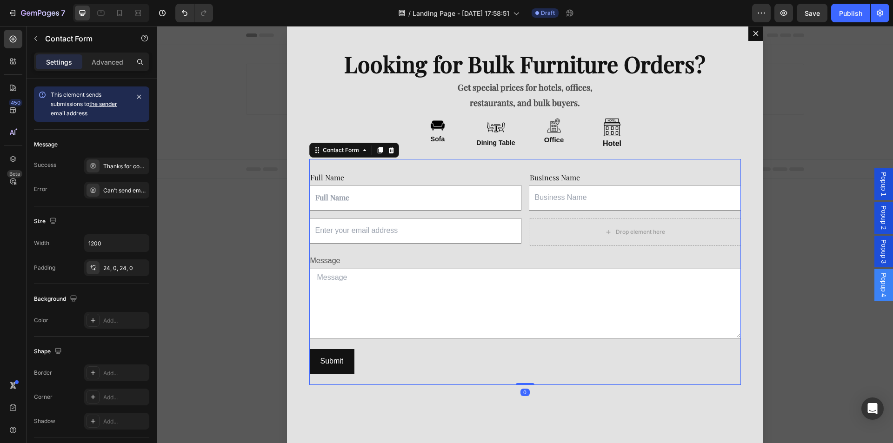
click at [432, 214] on div "Full Name Text Block Text Field Business Name Text Block Text Field Row Email F…" at bounding box center [525, 272] width 432 height 226
click at [36, 41] on icon "button" at bounding box center [35, 38] width 7 height 7
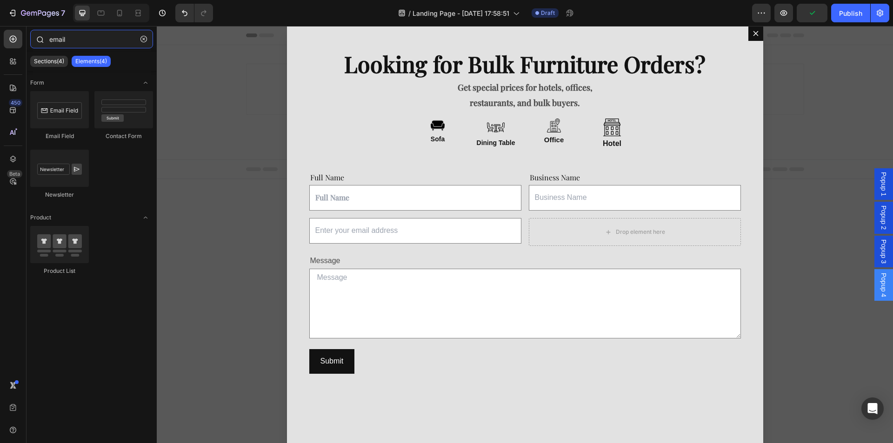
click at [85, 42] on input "email" at bounding box center [91, 39] width 123 height 19
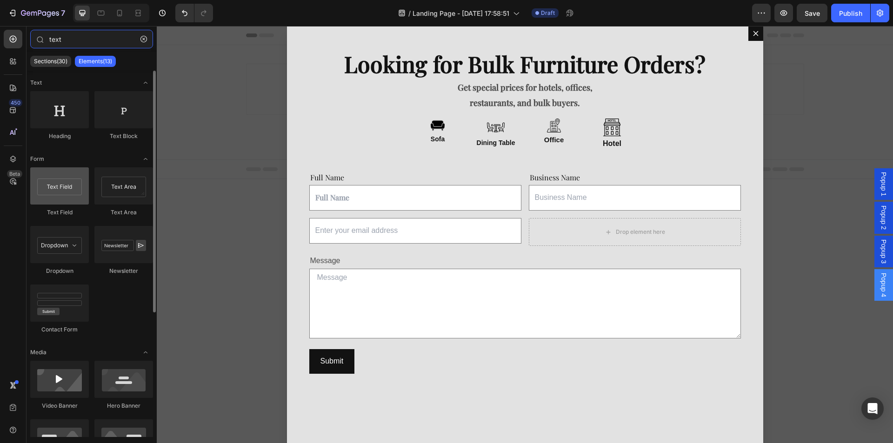
type input "text"
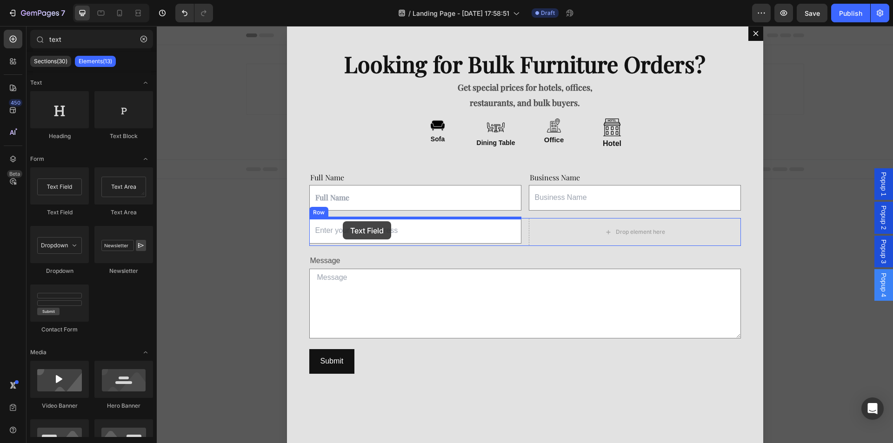
drag, startPoint x: 241, startPoint y: 220, endPoint x: 343, endPoint y: 221, distance: 101.9
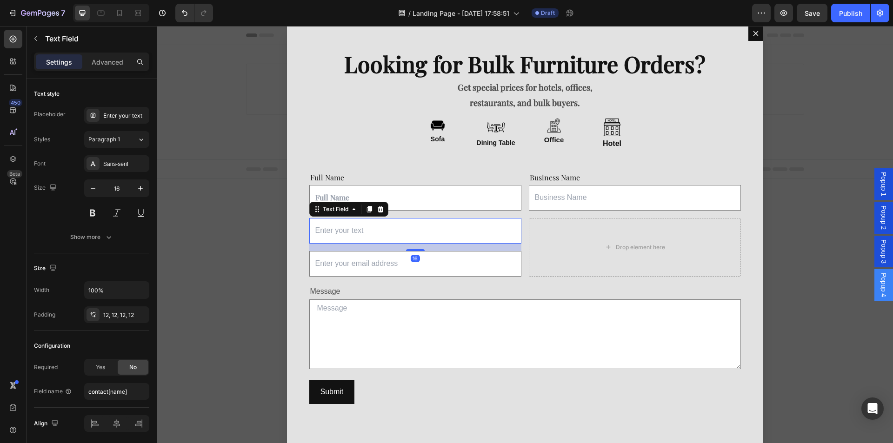
click at [361, 234] on input "Dialog body" at bounding box center [415, 231] width 212 height 26
click at [381, 210] on icon "Dialog body" at bounding box center [380, 209] width 6 height 7
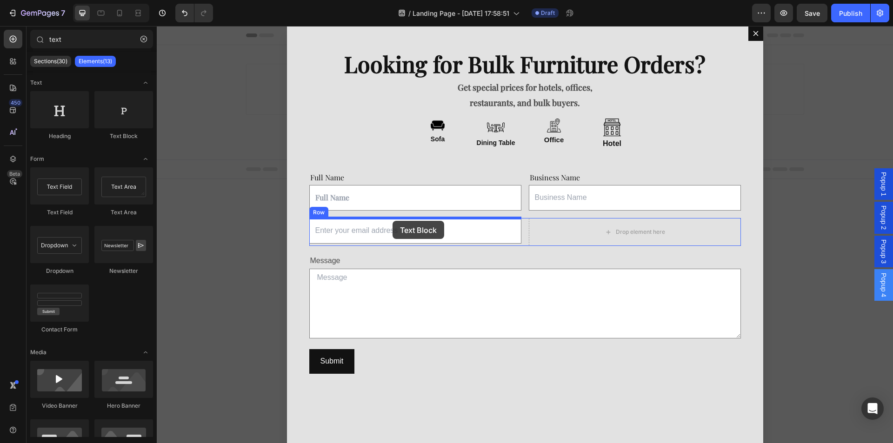
drag, startPoint x: 288, startPoint y: 146, endPoint x: 393, endPoint y: 221, distance: 128.6
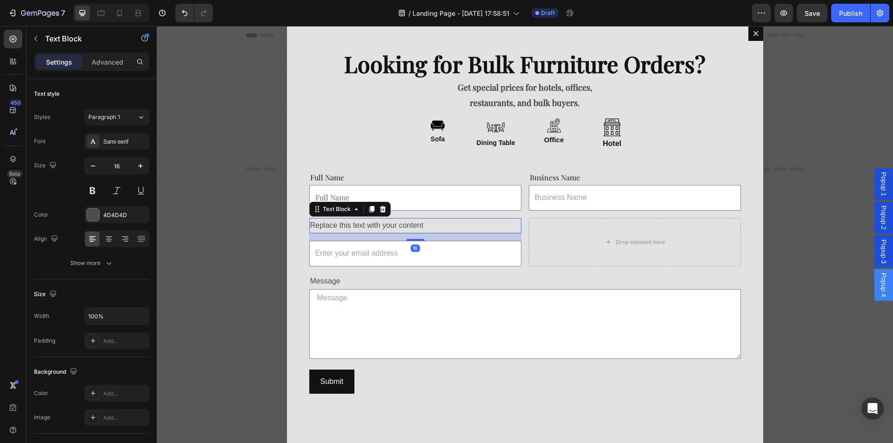
click at [385, 228] on div "Replace this text with your content" at bounding box center [415, 225] width 212 height 15
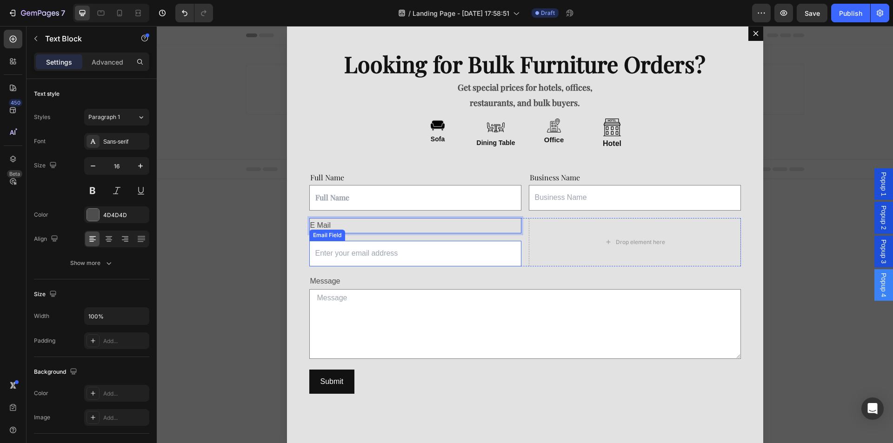
click at [360, 259] on input "Dialog body" at bounding box center [415, 254] width 212 height 26
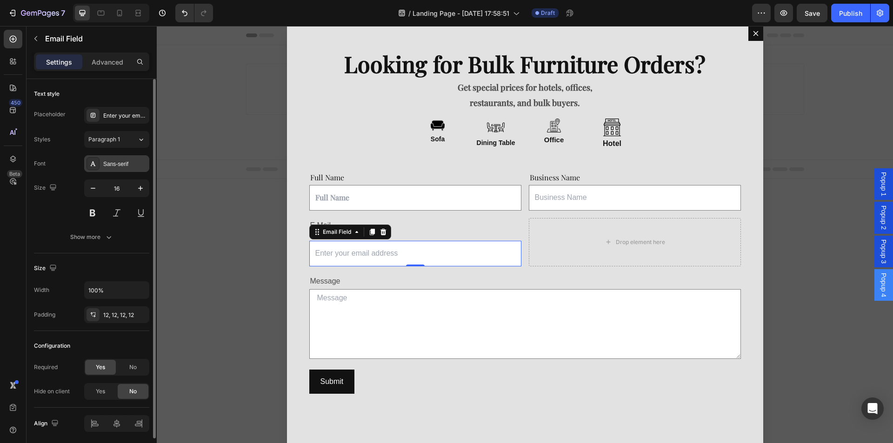
click at [127, 162] on div "Sans-serif" at bounding box center [125, 164] width 44 height 8
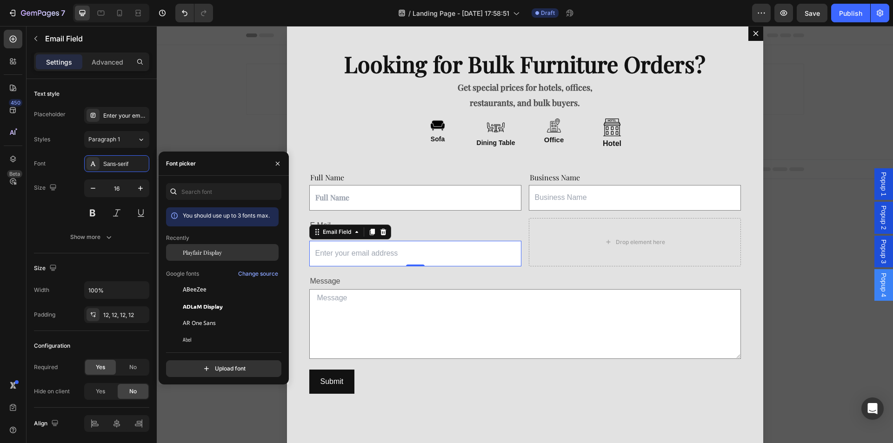
click at [198, 315] on div "Playfair Display" at bounding box center [222, 323] width 113 height 17
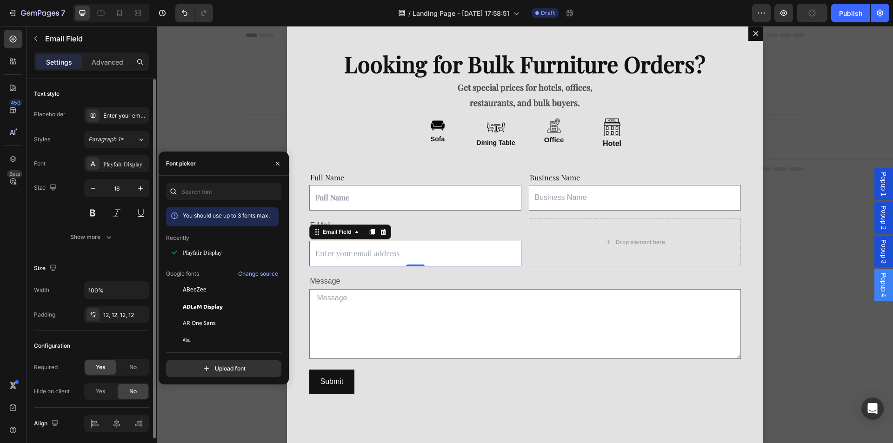
click at [58, 205] on div "Size 16" at bounding box center [91, 201] width 115 height 42
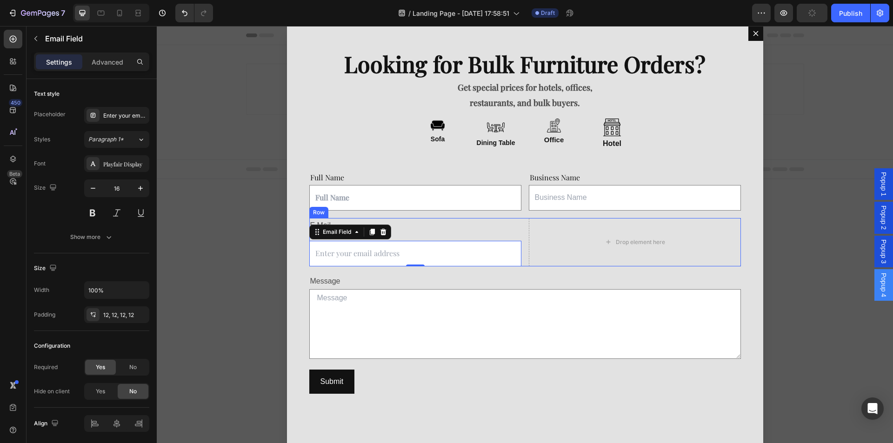
click at [448, 234] on div "E Mail Text Block Email Field 0" at bounding box center [415, 242] width 212 height 48
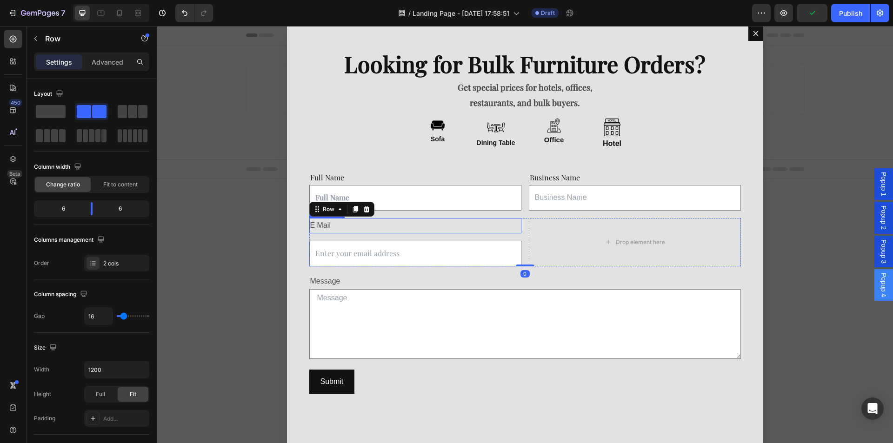
click at [335, 220] on p "E Mail" at bounding box center [415, 225] width 210 height 13
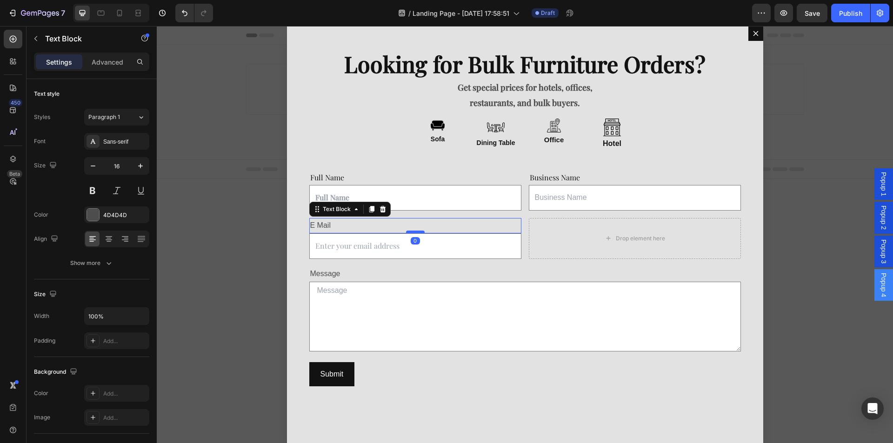
drag, startPoint x: 415, startPoint y: 241, endPoint x: 413, endPoint y: 233, distance: 8.4
click at [413, 233] on div "Dialog body" at bounding box center [415, 232] width 19 height 3
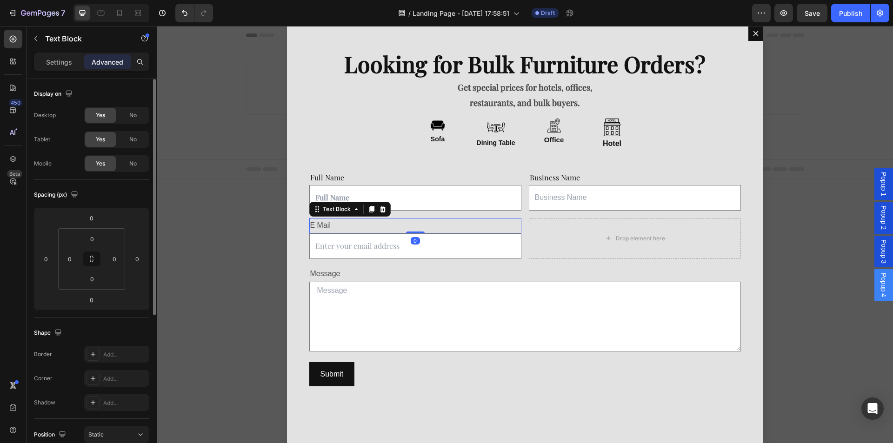
click at [46, 57] on div "Settings" at bounding box center [59, 61] width 47 height 15
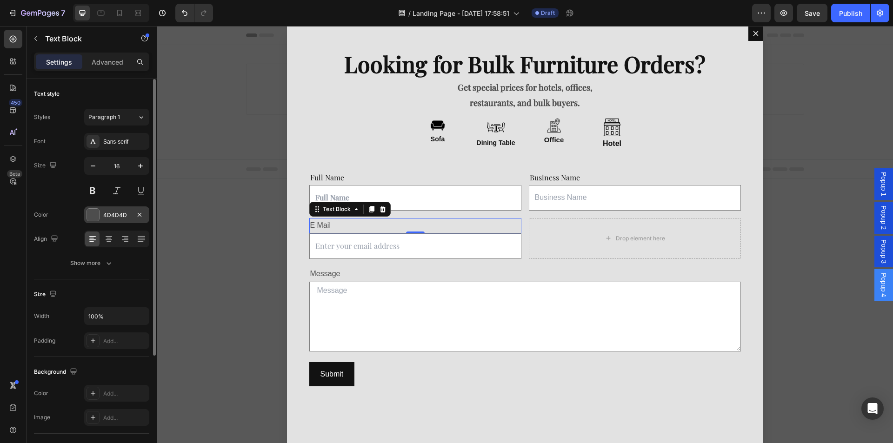
click at [94, 218] on div at bounding box center [93, 215] width 12 height 12
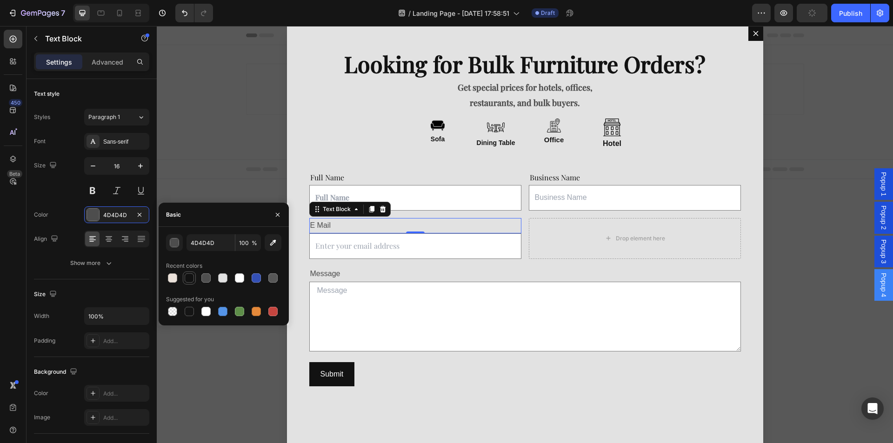
click at [188, 281] on div at bounding box center [189, 278] width 9 height 9
type input "121212"
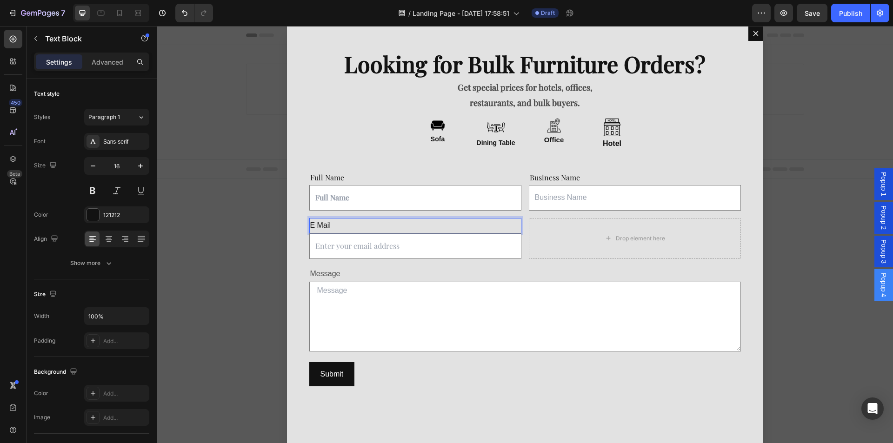
click at [317, 227] on p "E Mail" at bounding box center [415, 225] width 210 height 13
click at [450, 242] on input "Dialog body" at bounding box center [415, 247] width 212 height 26
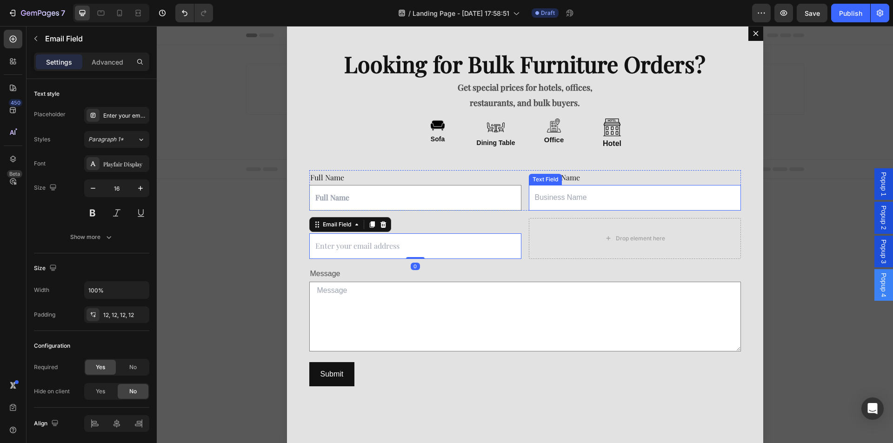
click at [579, 198] on input "Dialog body" at bounding box center [635, 198] width 212 height 26
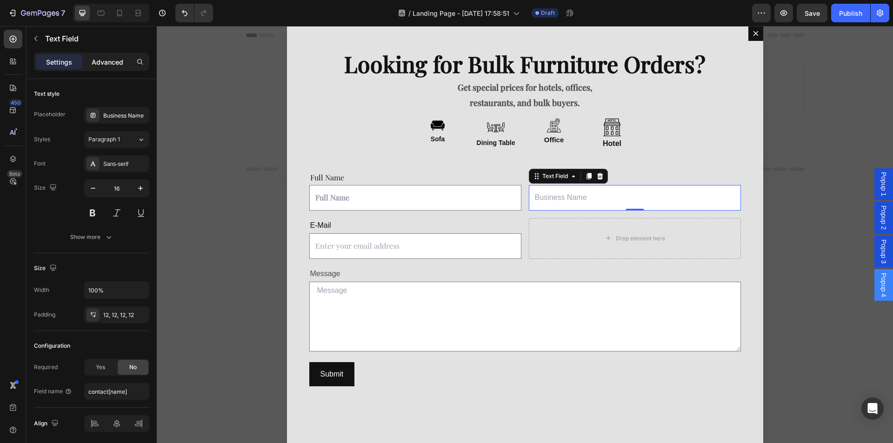
click at [100, 65] on p "Advanced" at bounding box center [108, 62] width 32 height 10
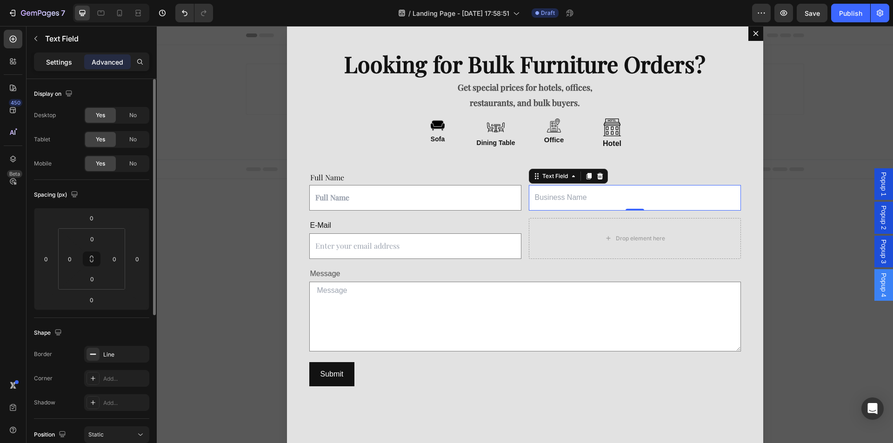
click at [47, 59] on p "Settings" at bounding box center [59, 62] width 26 height 10
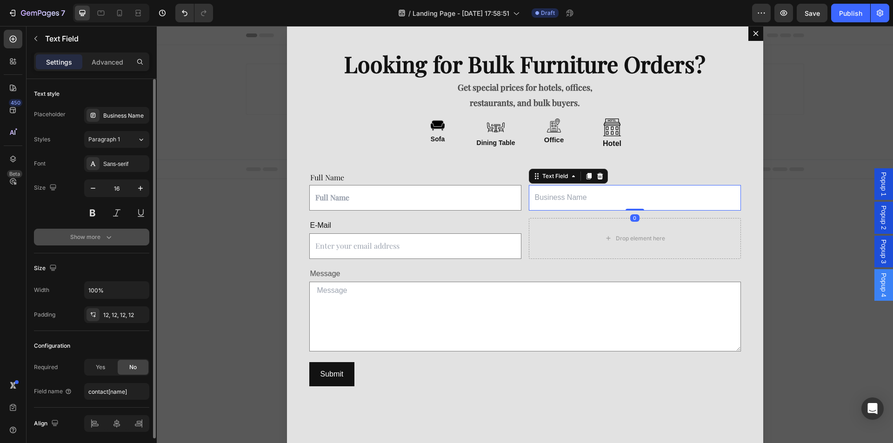
click at [99, 241] on div "Show more" at bounding box center [91, 237] width 43 height 9
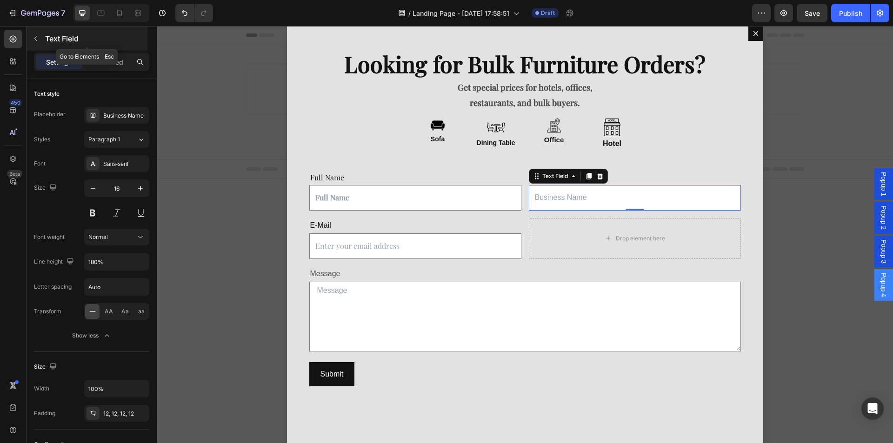
click at [36, 41] on icon "button" at bounding box center [35, 38] width 7 height 7
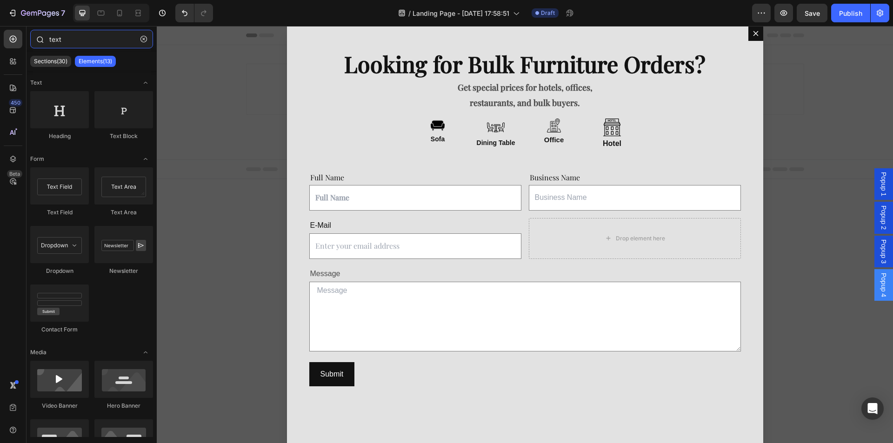
click at [106, 40] on input "text" at bounding box center [91, 39] width 123 height 19
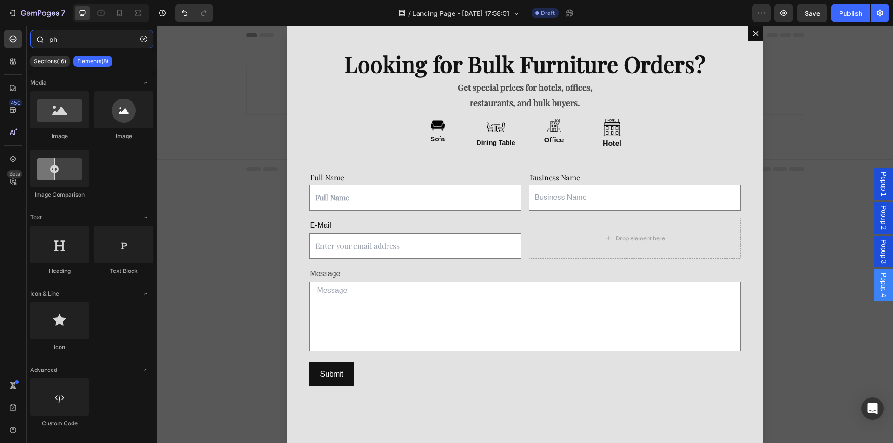
type input "p"
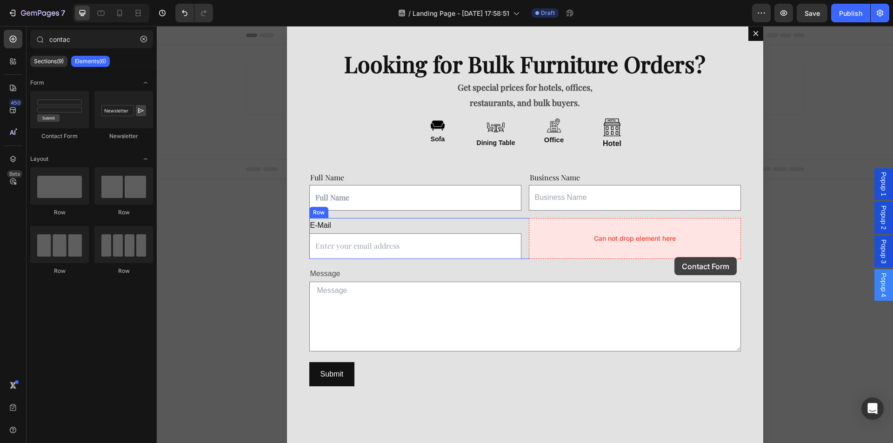
drag, startPoint x: 214, startPoint y: 143, endPoint x: 675, endPoint y: 257, distance: 475.0
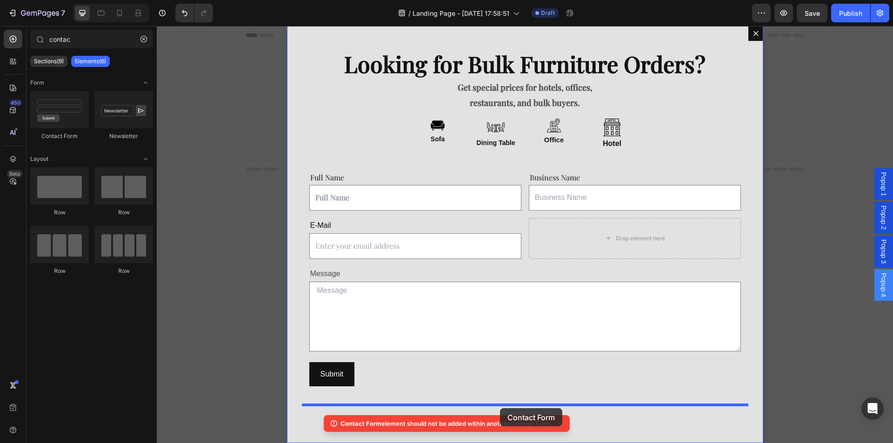
drag, startPoint x: 229, startPoint y: 144, endPoint x: 493, endPoint y: 381, distance: 354.5
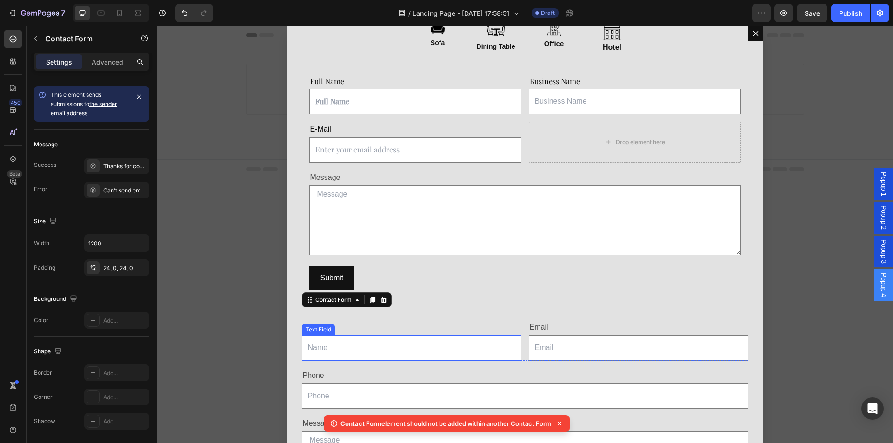
scroll to position [140, 0]
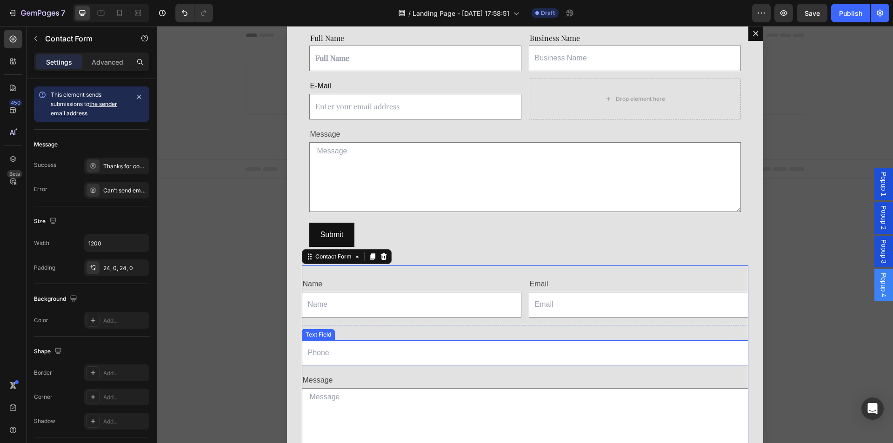
click at [365, 348] on input "Dialog body" at bounding box center [525, 354] width 447 height 26
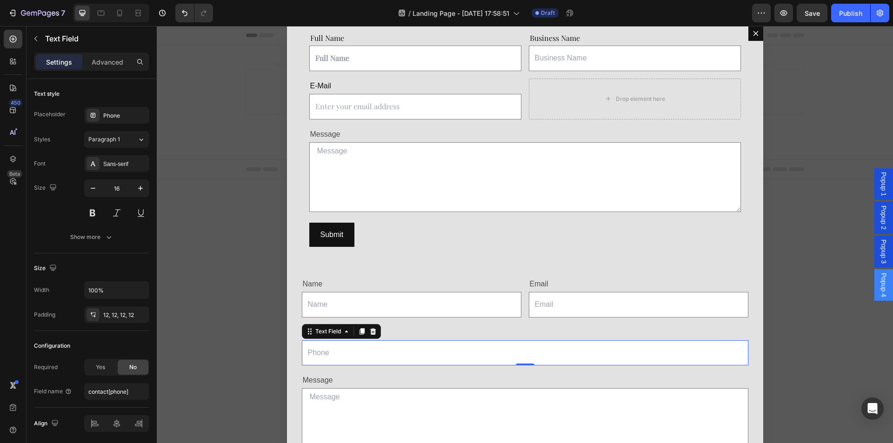
click at [373, 335] on icon "Dialog body" at bounding box center [372, 331] width 7 height 7
click at [375, 347] on input "Dialog body" at bounding box center [525, 354] width 447 height 26
click at [377, 326] on div "Dialog body" at bounding box center [373, 331] width 11 height 11
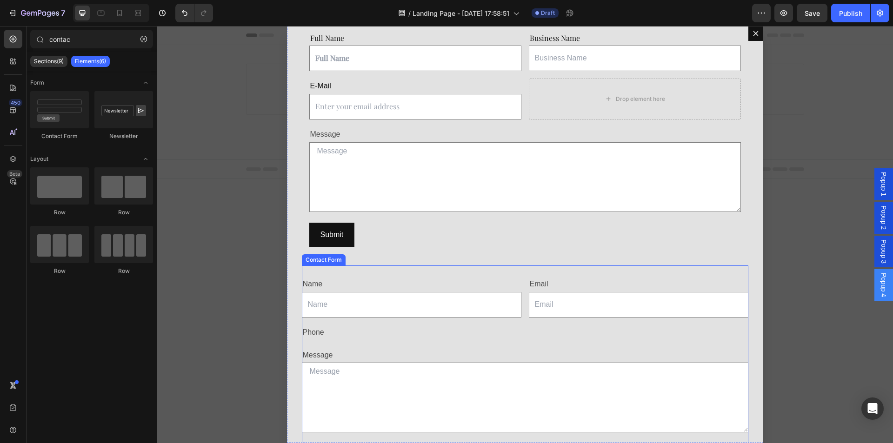
click at [415, 277] on div "Name" at bounding box center [412, 284] width 220 height 15
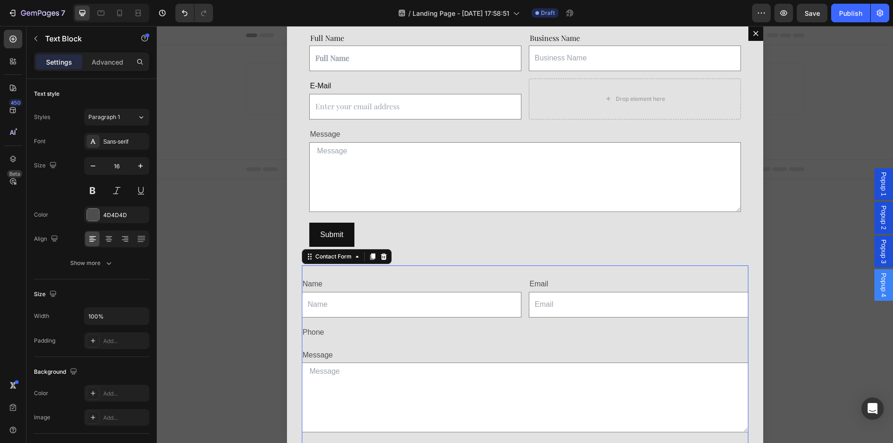
click at [412, 266] on div "Name Text Block Text Field Email Text Block Email Field Row Phone Text Block Ro…" at bounding box center [525, 373] width 447 height 214
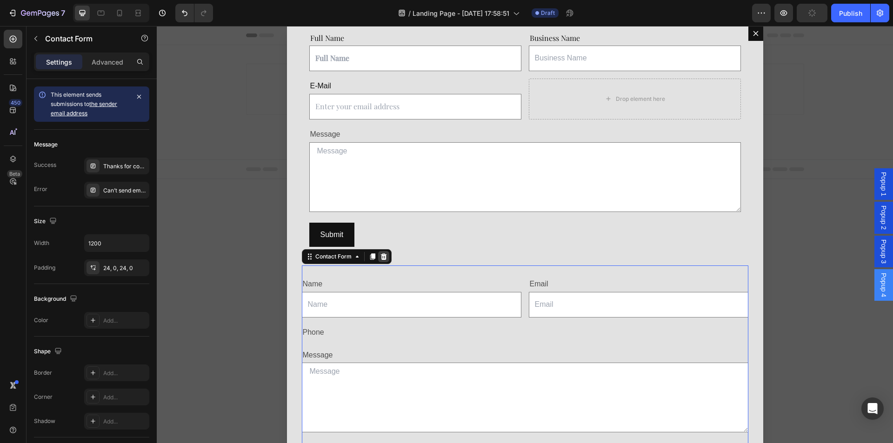
click at [385, 257] on icon "Dialog body" at bounding box center [384, 257] width 6 height 7
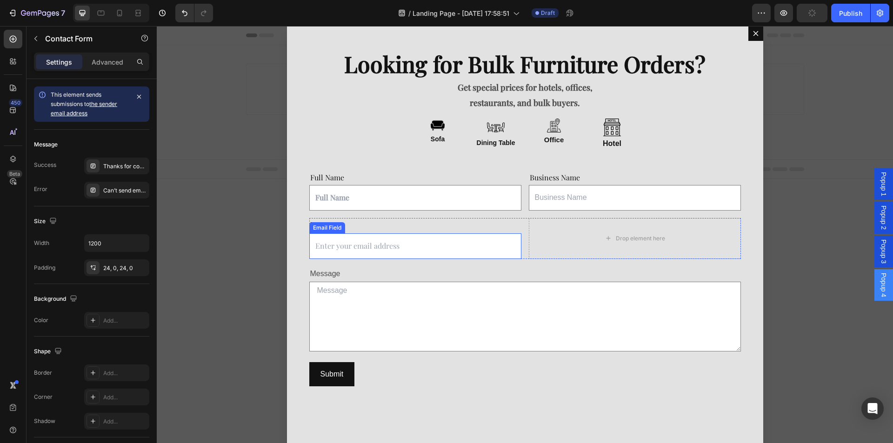
scroll to position [0, 0]
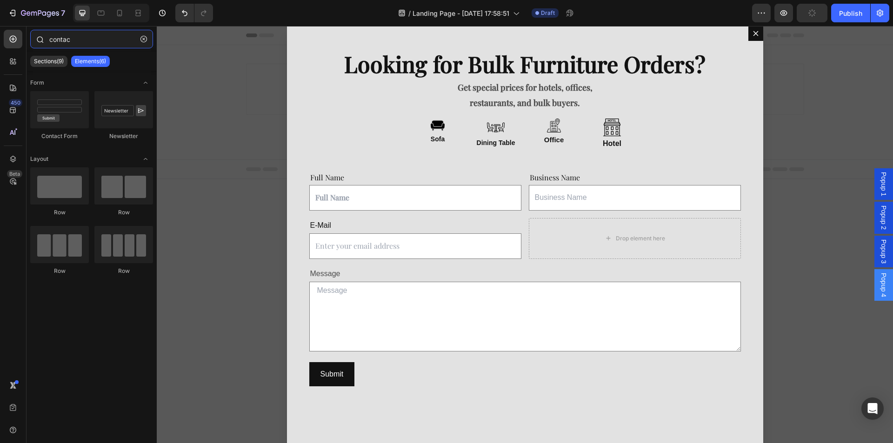
click at [105, 40] on input "contac" at bounding box center [91, 39] width 123 height 19
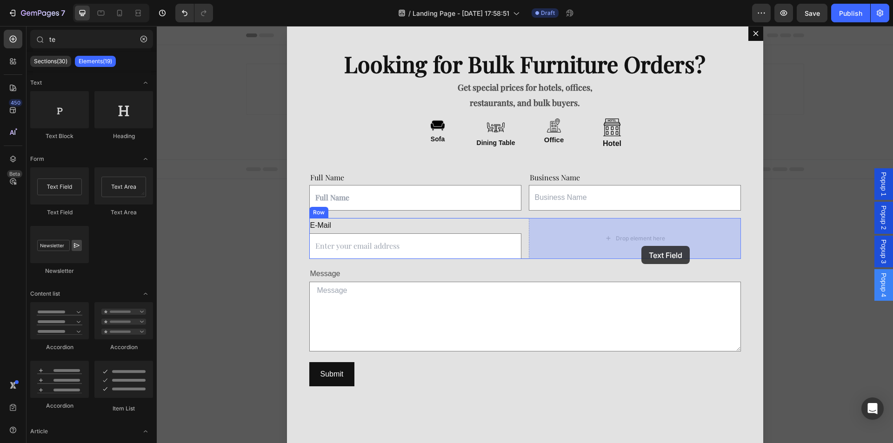
drag, startPoint x: 251, startPoint y: 222, endPoint x: 642, endPoint y: 246, distance: 391.5
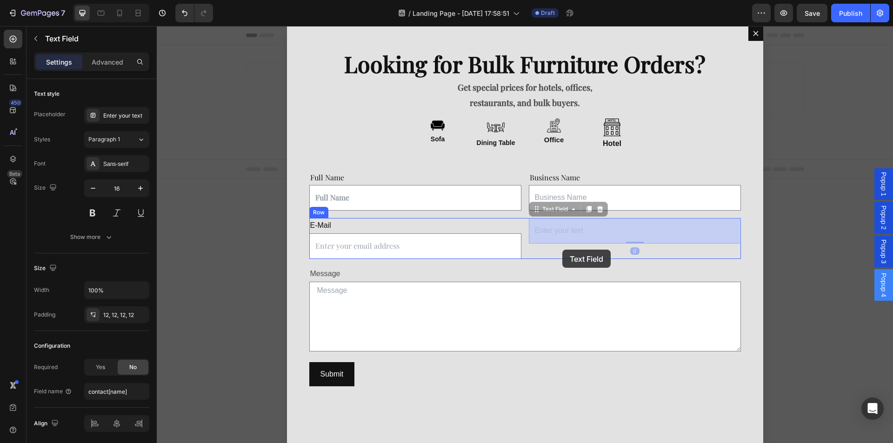
drag, startPoint x: 596, startPoint y: 232, endPoint x: 562, endPoint y: 250, distance: 38.1
click at [562, 179] on div "Header Looking for Bulk Furniture Orders? Text Block Get special prices for hot…" at bounding box center [525, 102] width 736 height 153
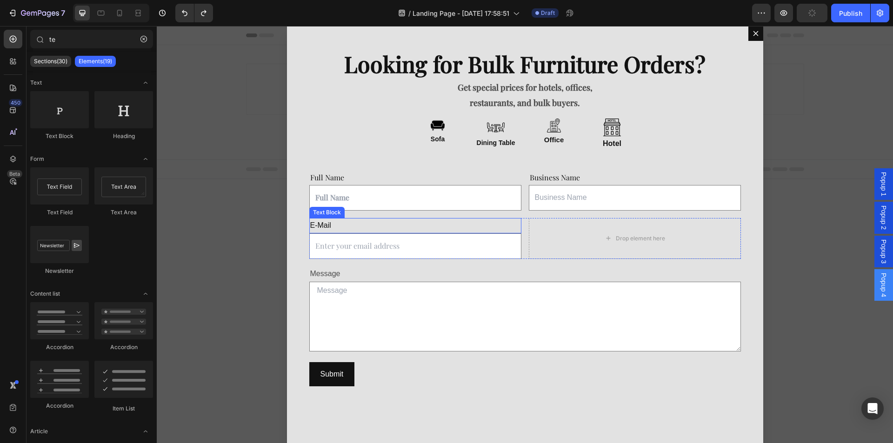
click at [328, 224] on p "E-Mail" at bounding box center [415, 225] width 210 height 13
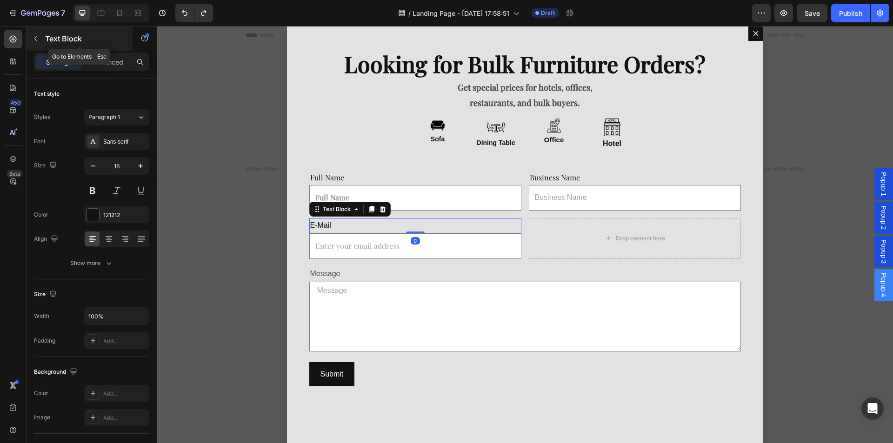
click at [36, 33] on button "button" at bounding box center [35, 38] width 15 height 15
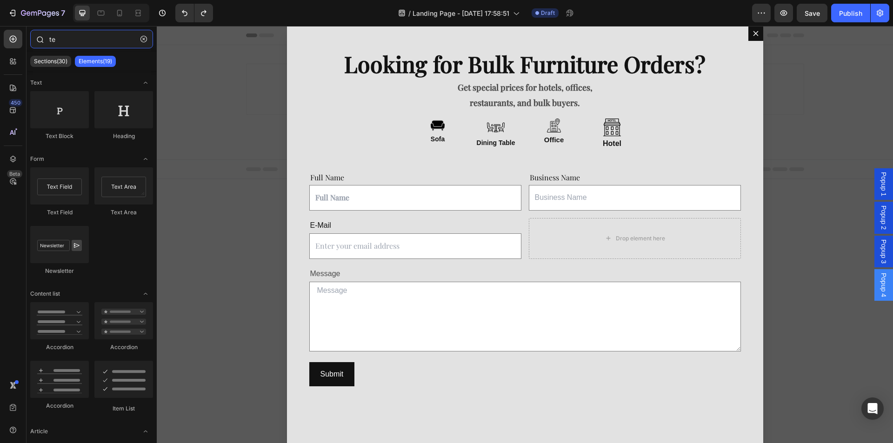
click at [92, 44] on input "te" at bounding box center [91, 39] width 123 height 19
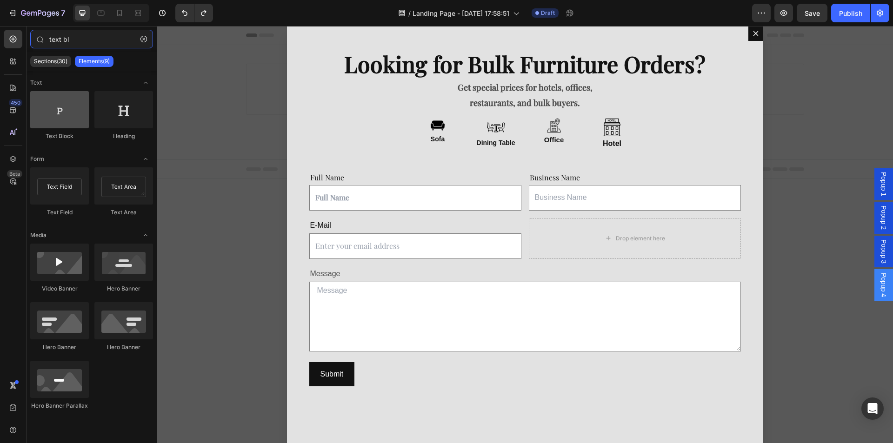
type input "text bl"
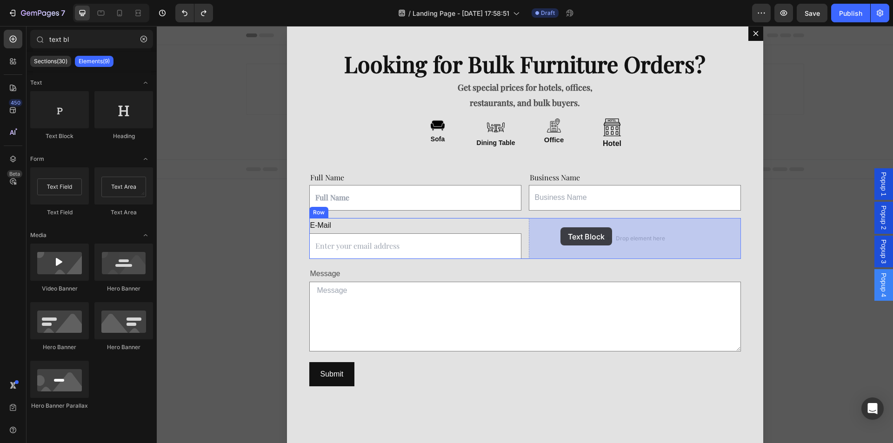
drag, startPoint x: 230, startPoint y: 150, endPoint x: 561, endPoint y: 227, distance: 339.2
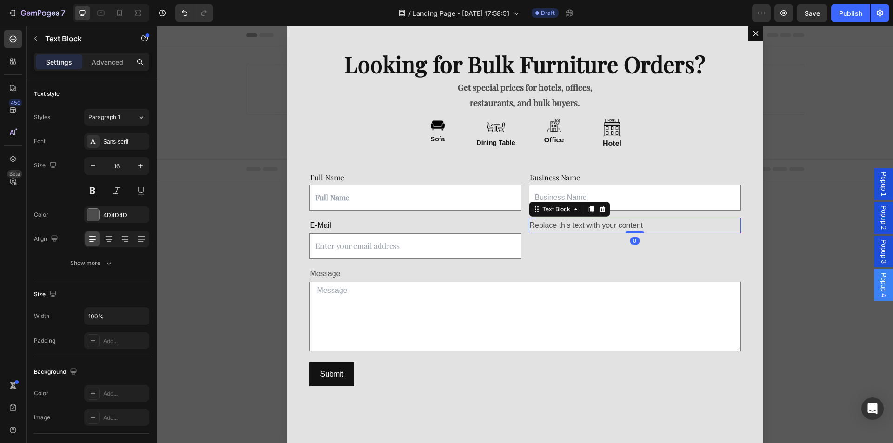
click at [568, 222] on div "Replace this text with your content" at bounding box center [635, 225] width 212 height 15
click at [115, 38] on p "Text Block" at bounding box center [84, 38] width 79 height 11
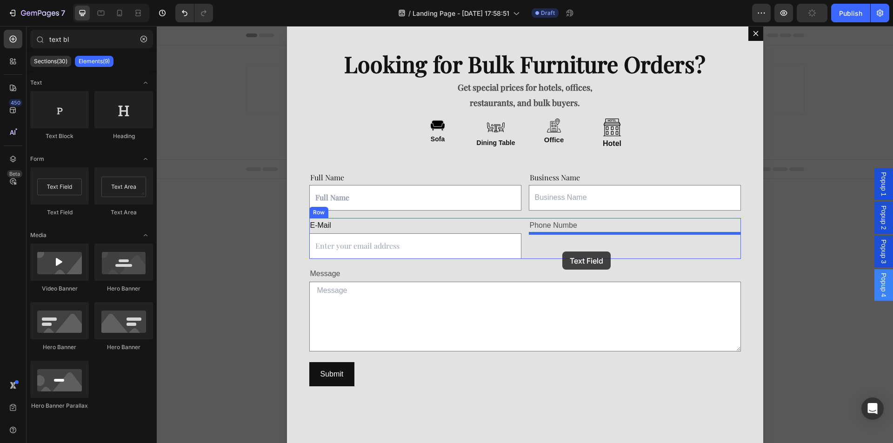
drag, startPoint x: 255, startPoint y: 237, endPoint x: 562, endPoint y: 252, distance: 307.9
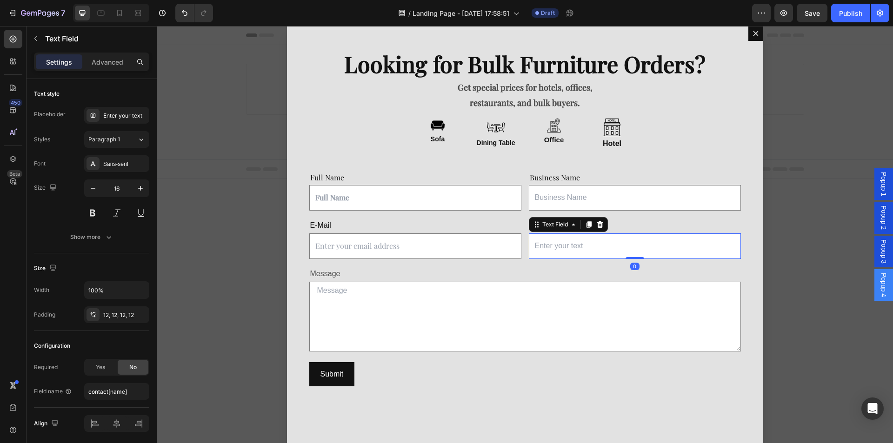
click at [608, 247] on input "Dialog body" at bounding box center [635, 247] width 212 height 26
click at [125, 114] on div "Enter your text" at bounding box center [125, 116] width 44 height 8
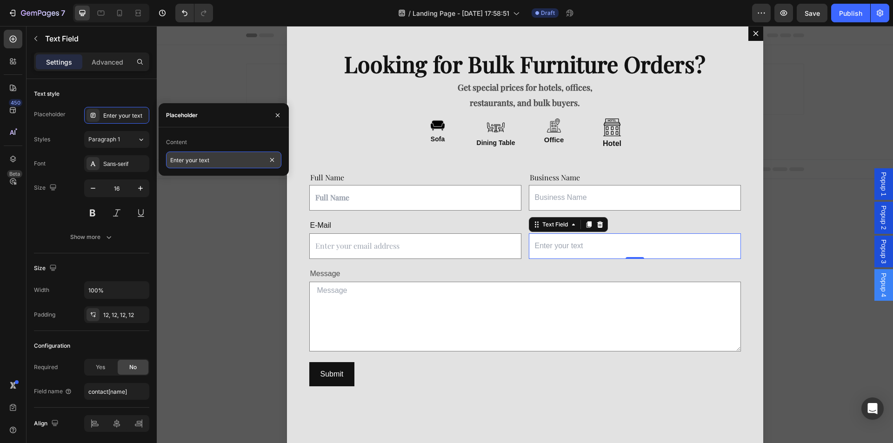
click at [209, 159] on input "Enter your text" at bounding box center [223, 160] width 115 height 17
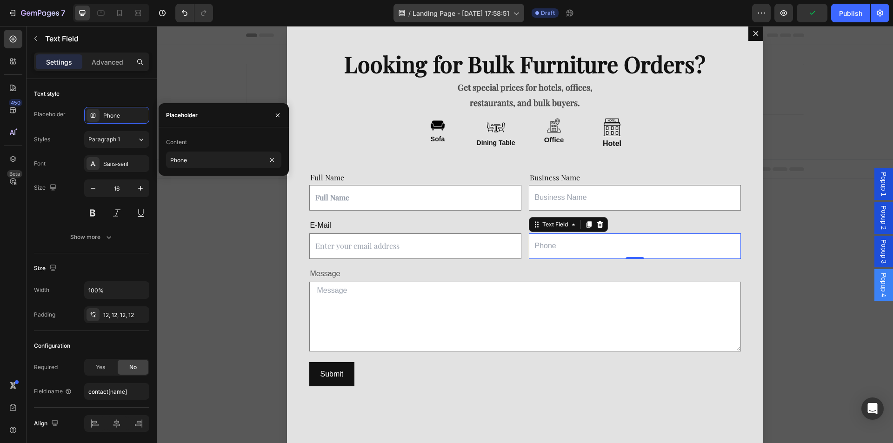
type input "Phone"
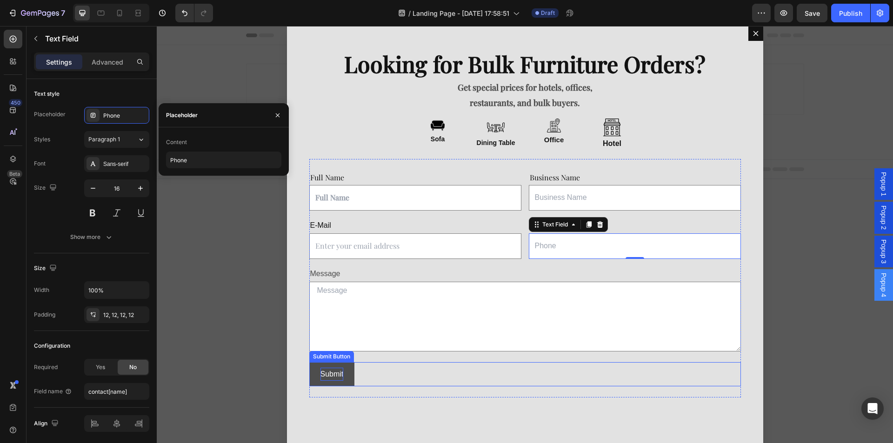
click at [332, 380] on div "Submit" at bounding box center [332, 374] width 23 height 13
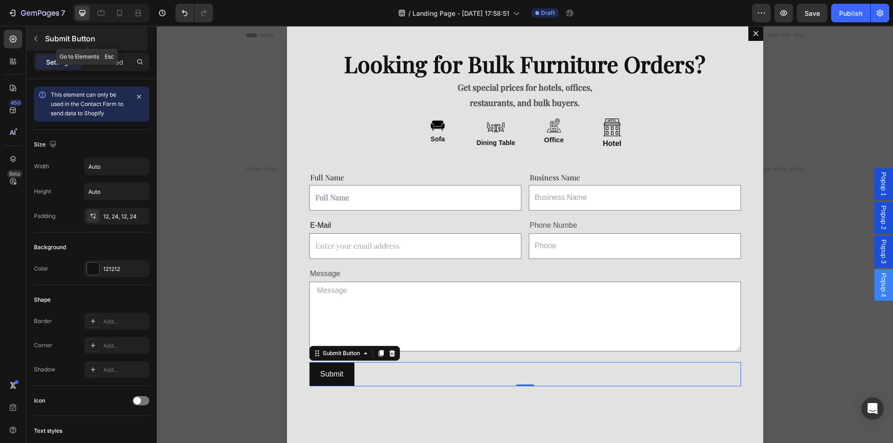
click at [40, 41] on button "button" at bounding box center [35, 38] width 15 height 15
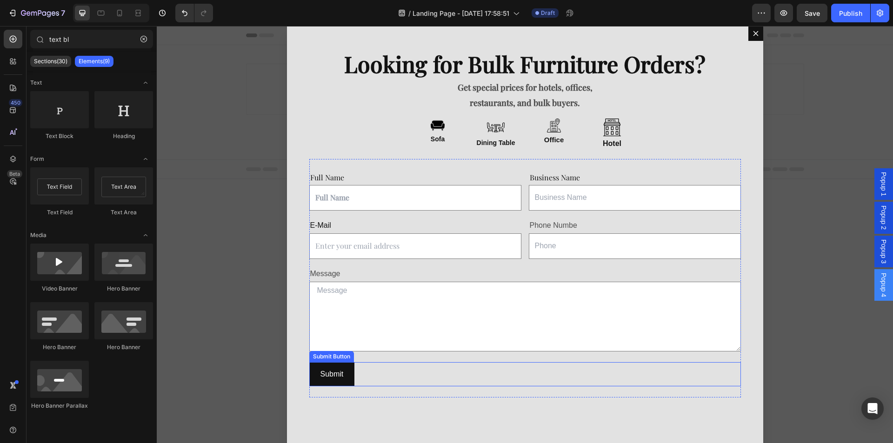
click at [504, 382] on div "Submit Submit Button" at bounding box center [525, 374] width 432 height 25
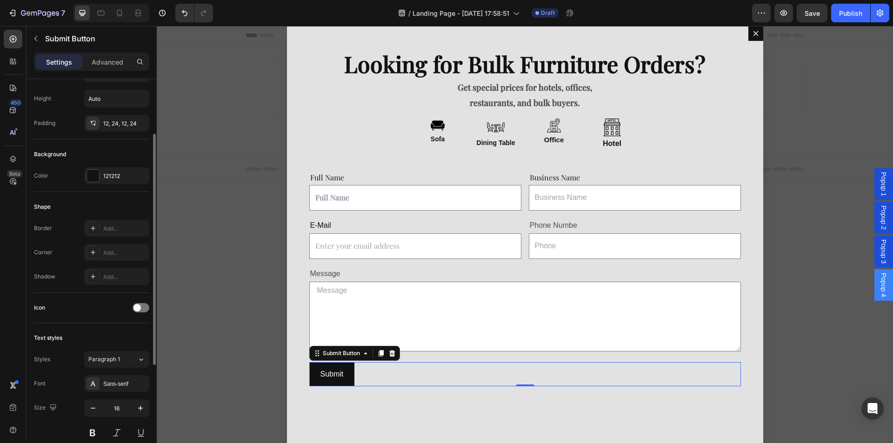
scroll to position [186, 0]
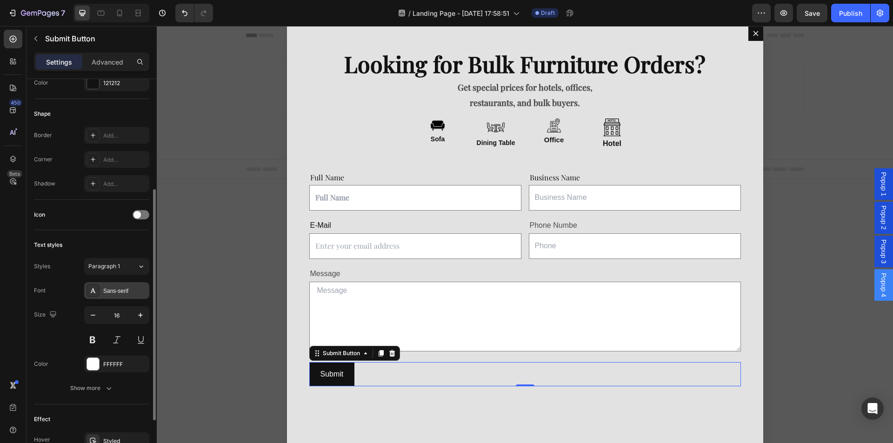
click at [129, 288] on div "Sans-serif" at bounding box center [125, 291] width 44 height 8
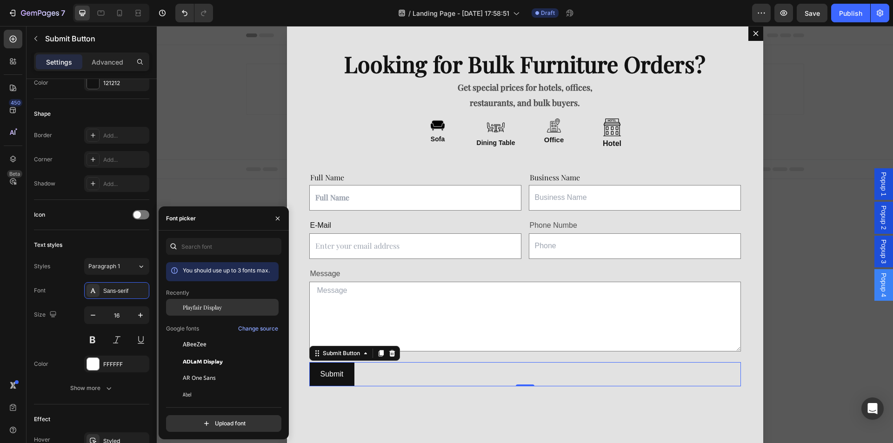
click at [198, 308] on span "Playfair Display" at bounding box center [202, 307] width 39 height 8
click at [113, 264] on span "Paragraph 1*" at bounding box center [105, 266] width 35 height 8
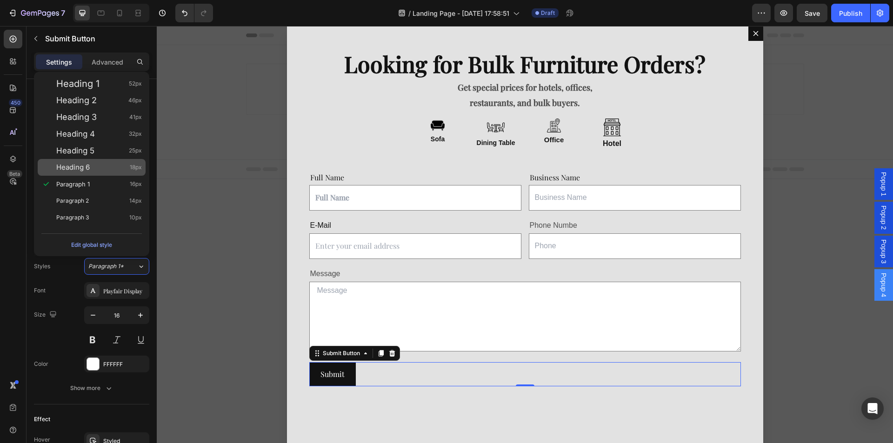
click at [99, 164] on div "Heading 6 18px" at bounding box center [99, 167] width 86 height 9
type input "18"
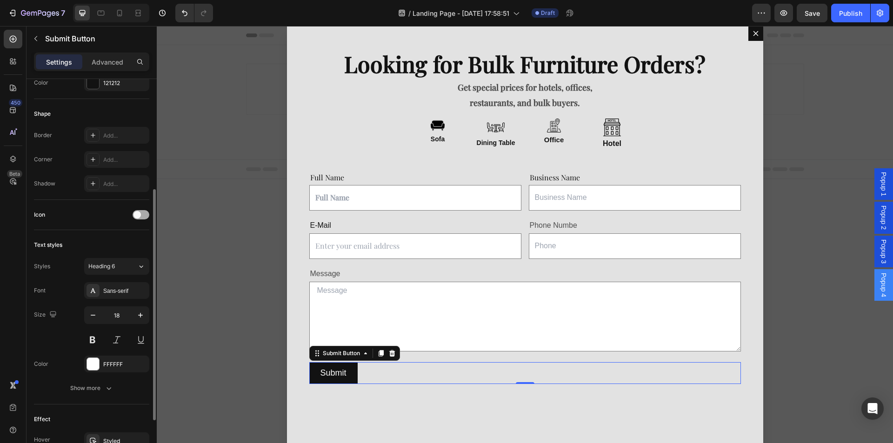
click at [147, 216] on div at bounding box center [141, 214] width 17 height 9
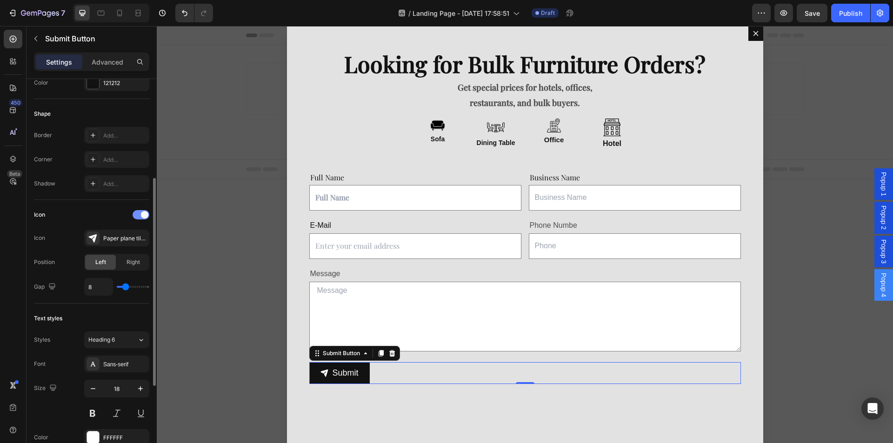
click at [147, 216] on span at bounding box center [144, 214] width 7 height 7
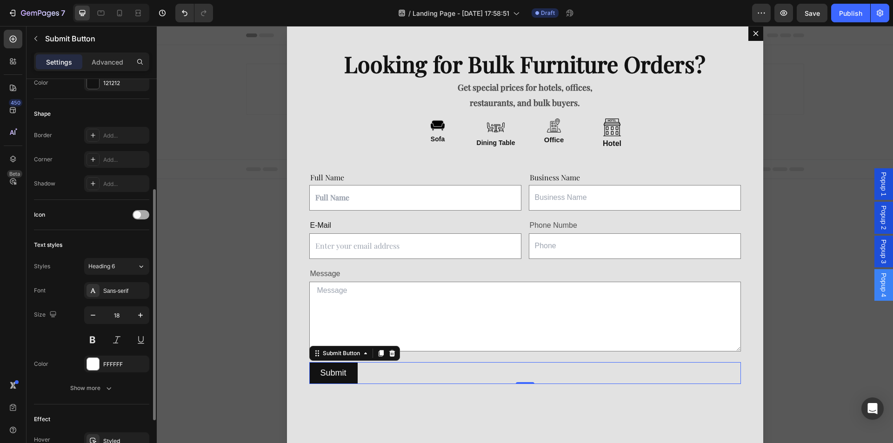
click at [147, 216] on div at bounding box center [141, 214] width 17 height 9
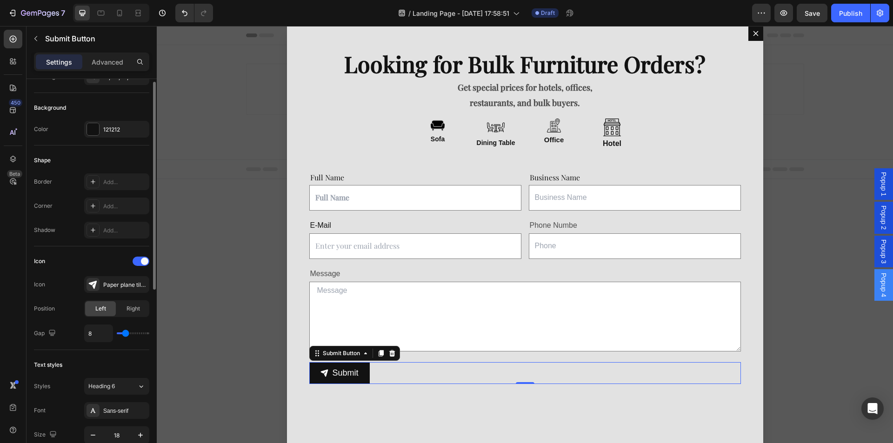
scroll to position [93, 0]
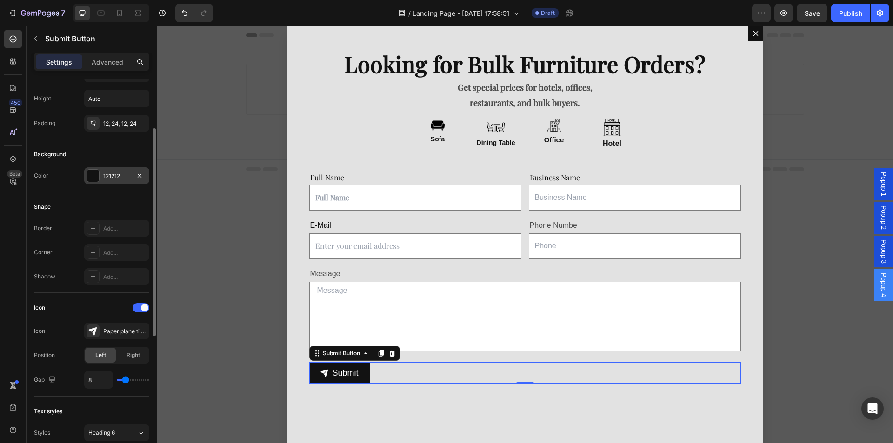
click at [95, 174] on div at bounding box center [93, 176] width 12 height 12
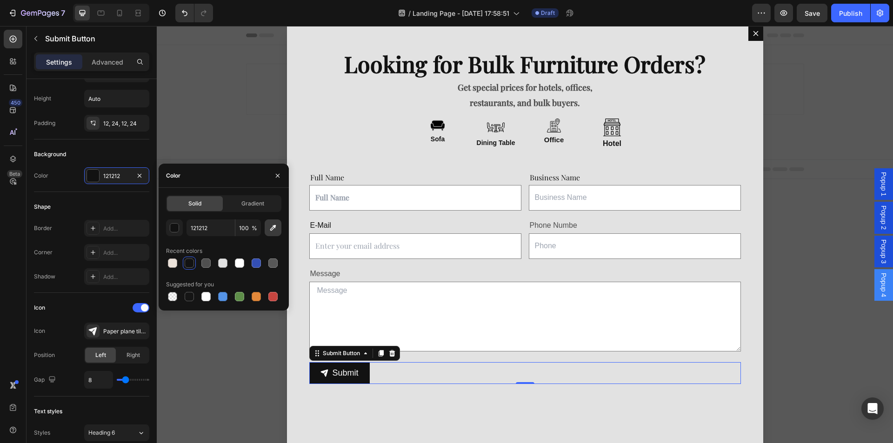
click at [274, 230] on icon "button" at bounding box center [272, 227] width 9 height 9
click at [207, 234] on input "151515" at bounding box center [211, 228] width 48 height 17
paste input "#924B27"
type input "#924B27"
click at [107, 152] on div "Background" at bounding box center [91, 154] width 115 height 15
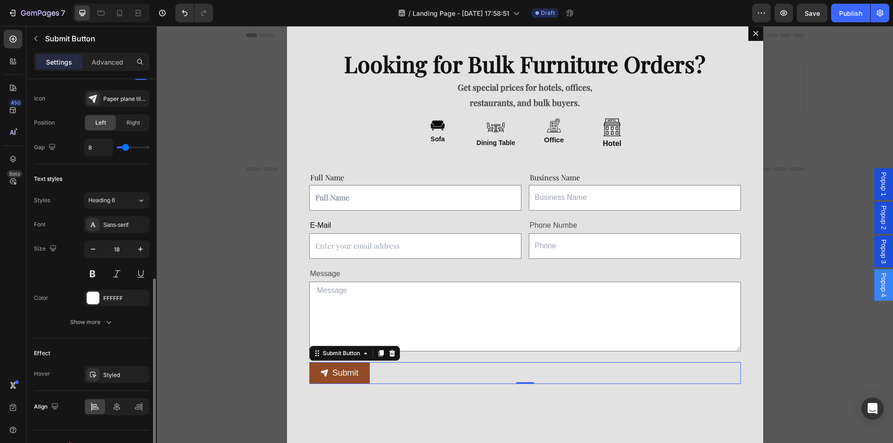
scroll to position [342, 0]
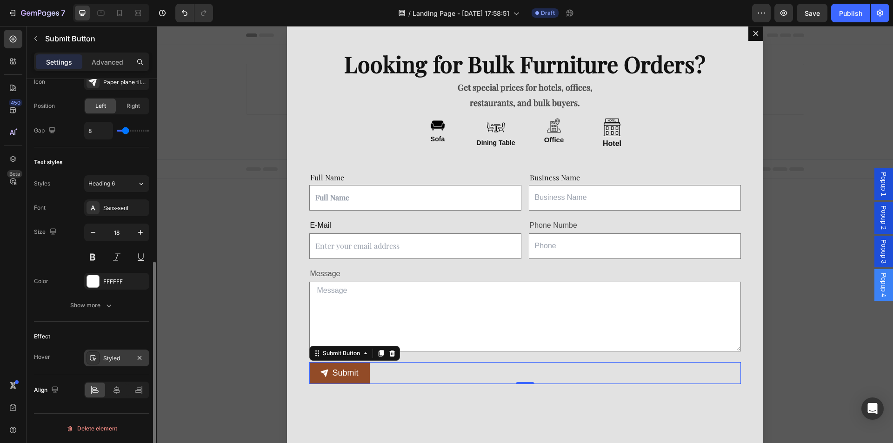
click at [119, 357] on div "Styled" at bounding box center [116, 359] width 27 height 8
click at [78, 305] on div "Show more" at bounding box center [91, 305] width 43 height 9
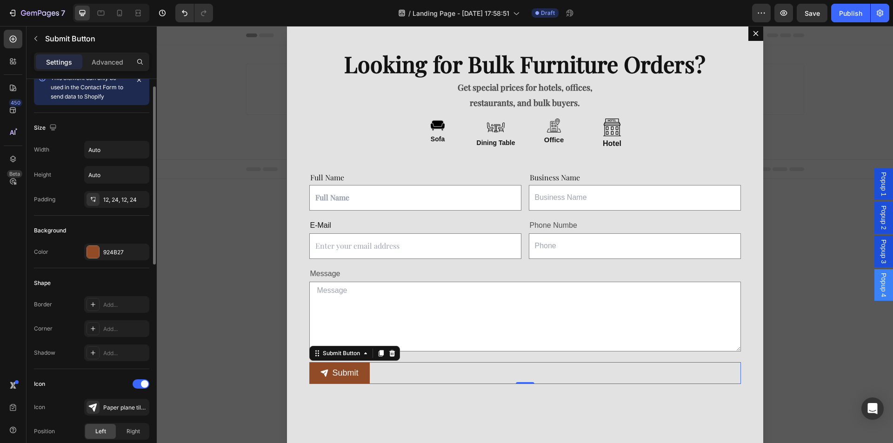
scroll to position [0, 0]
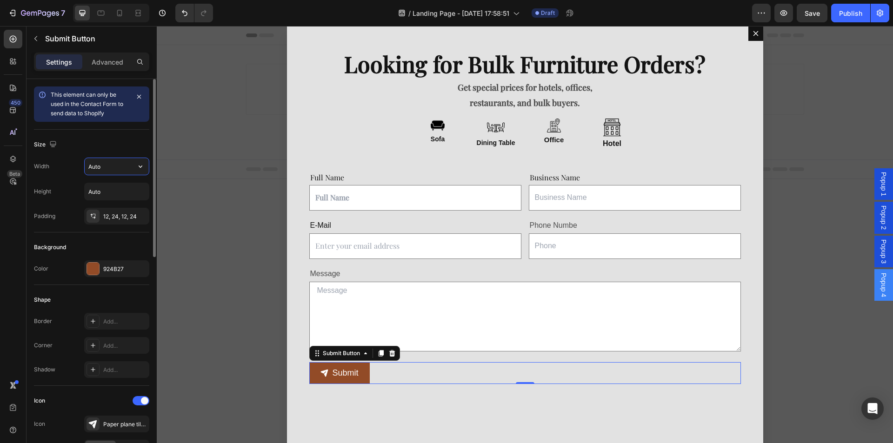
click at [110, 166] on input "Auto" at bounding box center [117, 166] width 64 height 17
type input "1"
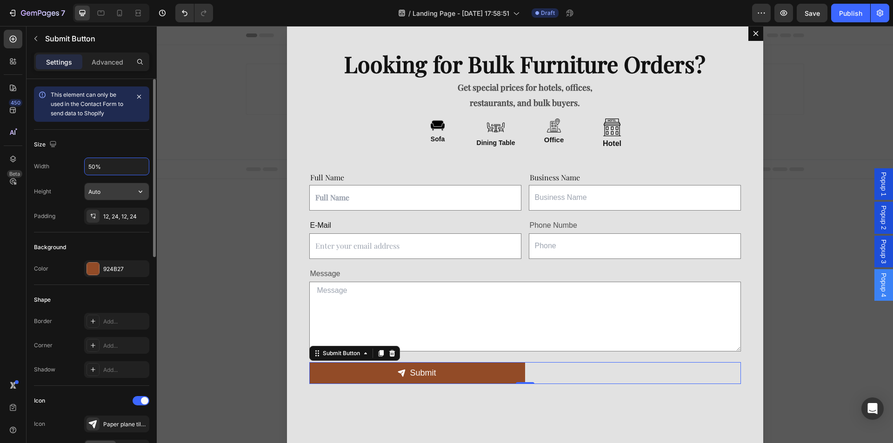
type input "50%"
click at [104, 192] on input "Auto" at bounding box center [117, 191] width 64 height 17
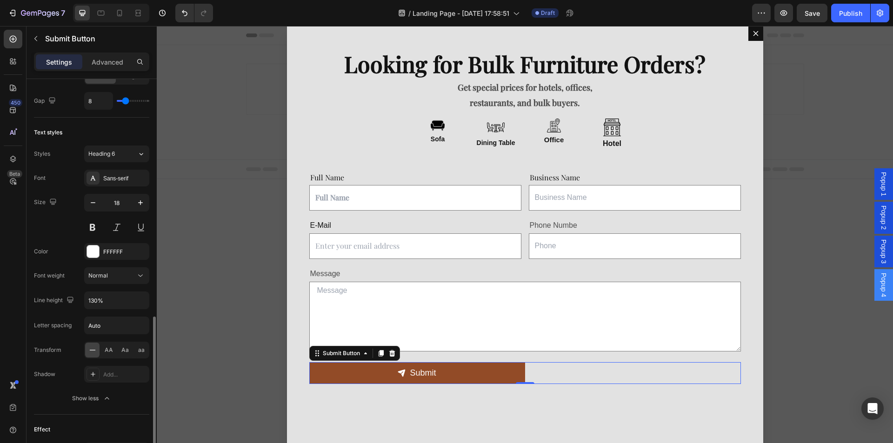
scroll to position [419, 0]
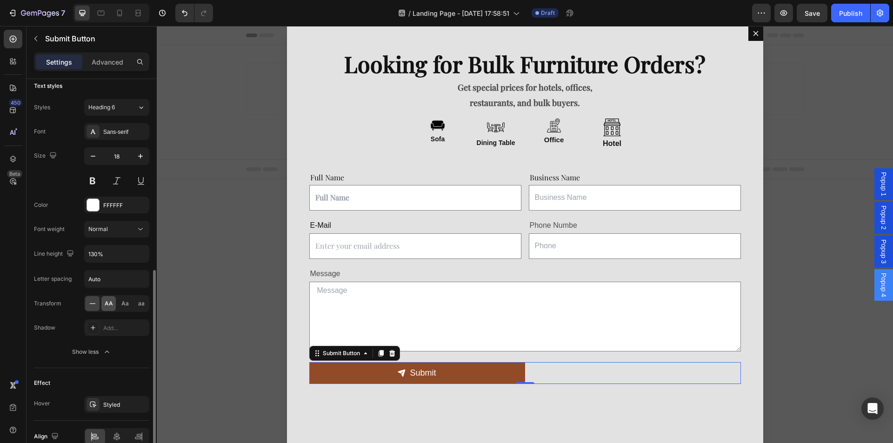
click at [117, 306] on div "AA Aa aa" at bounding box center [116, 303] width 65 height 17
click at [129, 303] on div "Aa" at bounding box center [125, 303] width 14 height 15
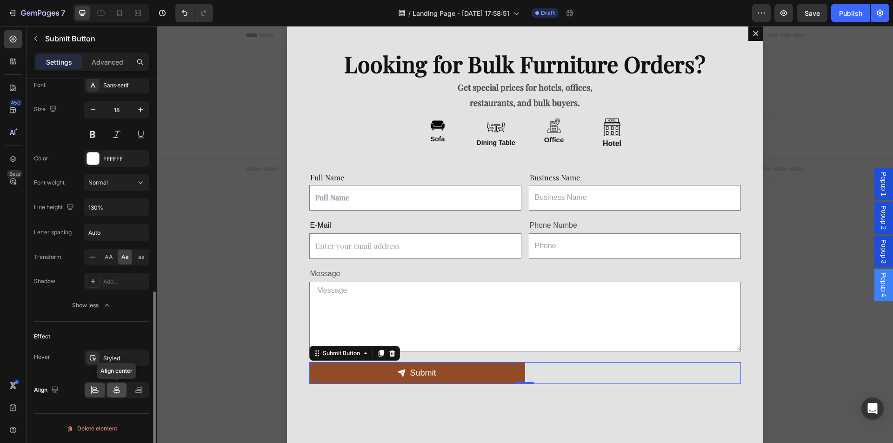
click at [121, 390] on div at bounding box center [117, 390] width 20 height 15
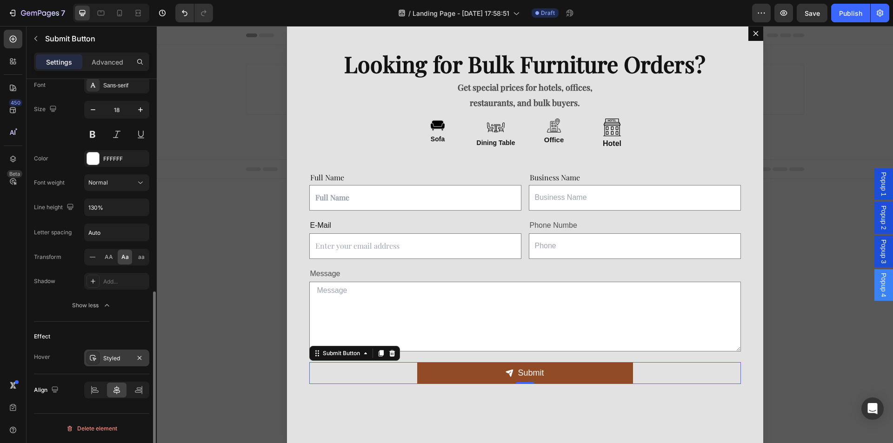
click at [115, 355] on div "Styled" at bounding box center [116, 359] width 27 height 8
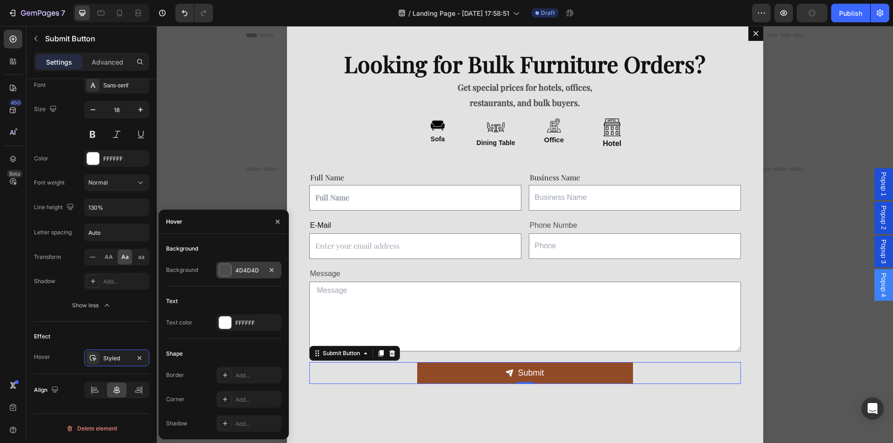
click at [229, 264] on div at bounding box center [225, 270] width 13 height 13
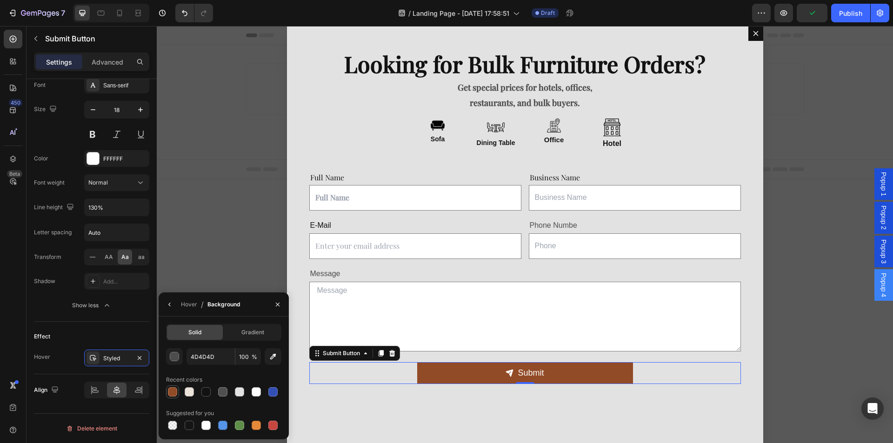
click at [174, 392] on div at bounding box center [172, 392] width 9 height 9
click at [176, 361] on div "button" at bounding box center [174, 357] width 9 height 9
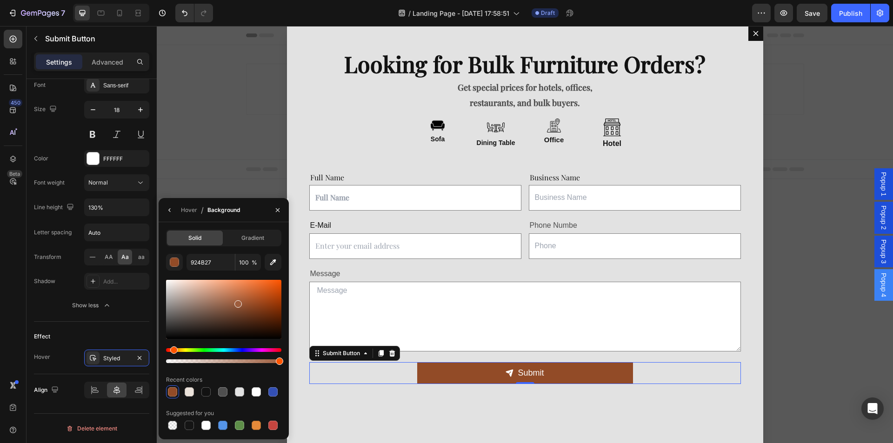
drag, startPoint x: 253, startPoint y: 306, endPoint x: 225, endPoint y: 301, distance: 27.8
click at [234, 301] on div at bounding box center [237, 304] width 7 height 7
drag, startPoint x: 231, startPoint y: 302, endPoint x: 264, endPoint y: 292, distance: 35.0
click at [264, 292] on div at bounding box center [223, 309] width 115 height 59
click at [267, 292] on div at bounding box center [223, 309] width 115 height 59
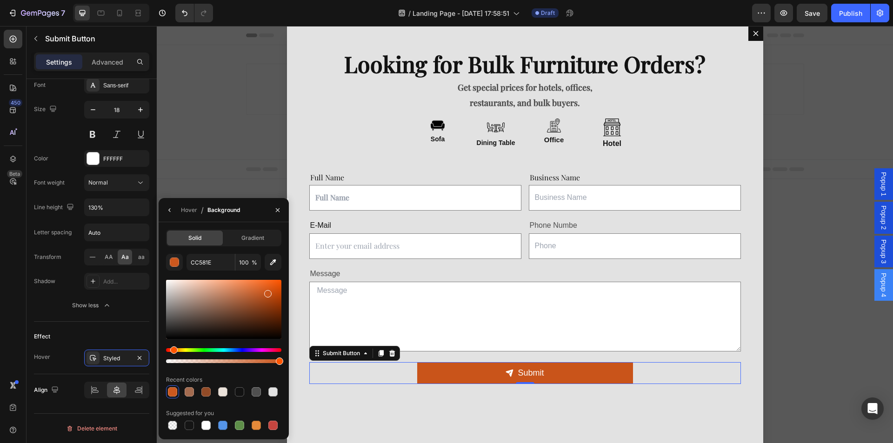
type input "C9541A"
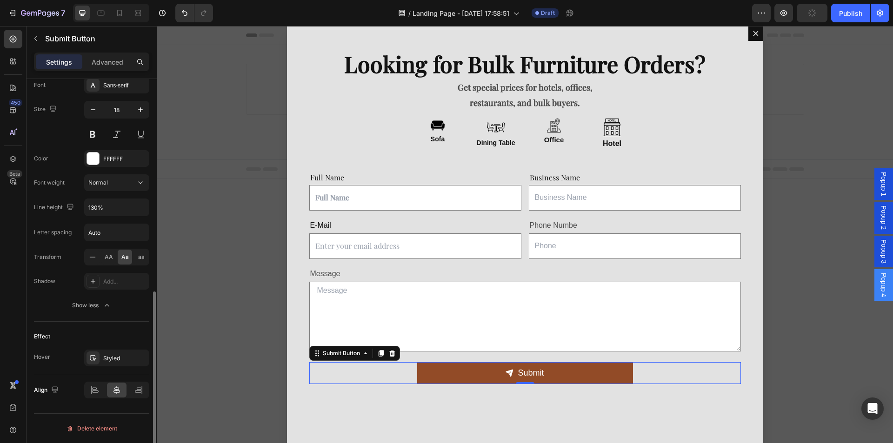
click at [127, 329] on div "Effect Hover Styled" at bounding box center [91, 348] width 115 height 53
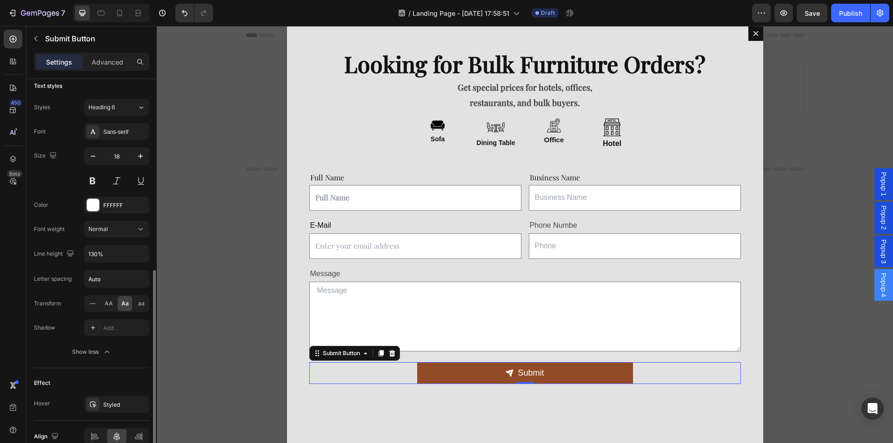
scroll to position [372, 0]
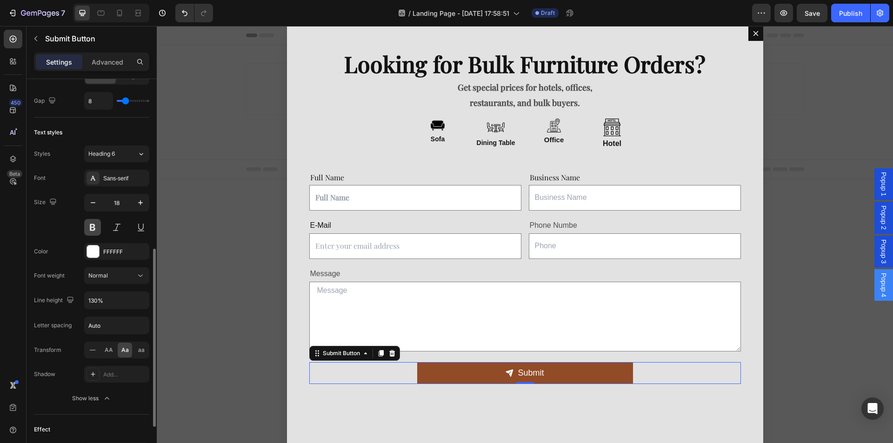
click at [87, 226] on button at bounding box center [92, 227] width 17 height 17
click at [123, 175] on div "Sans-serif" at bounding box center [125, 178] width 44 height 8
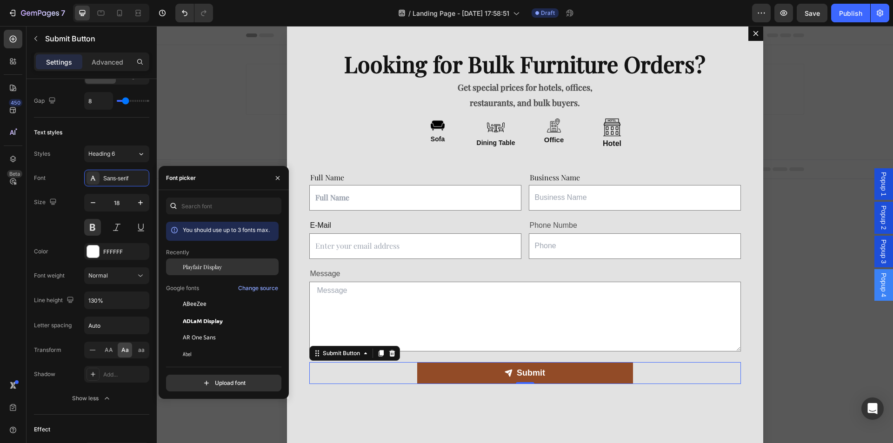
drag, startPoint x: 204, startPoint y: 270, endPoint x: 182, endPoint y: 266, distance: 22.3
click at [204, 271] on span "Playfair Display" at bounding box center [202, 267] width 39 height 8
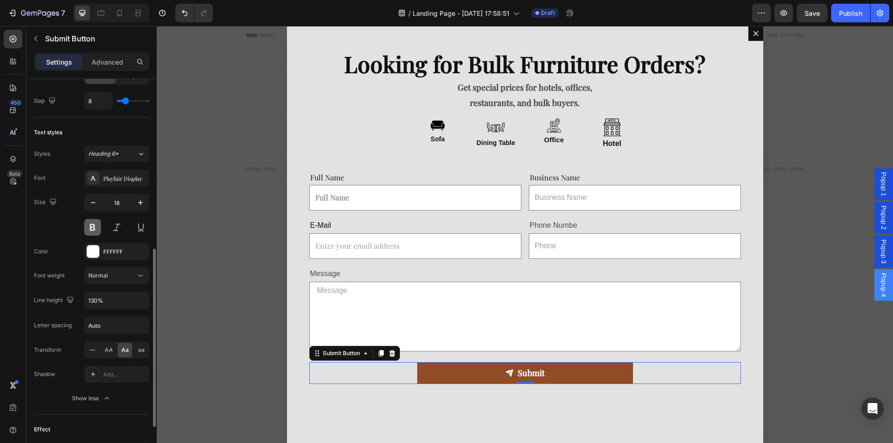
click at [96, 226] on button at bounding box center [92, 227] width 17 height 17
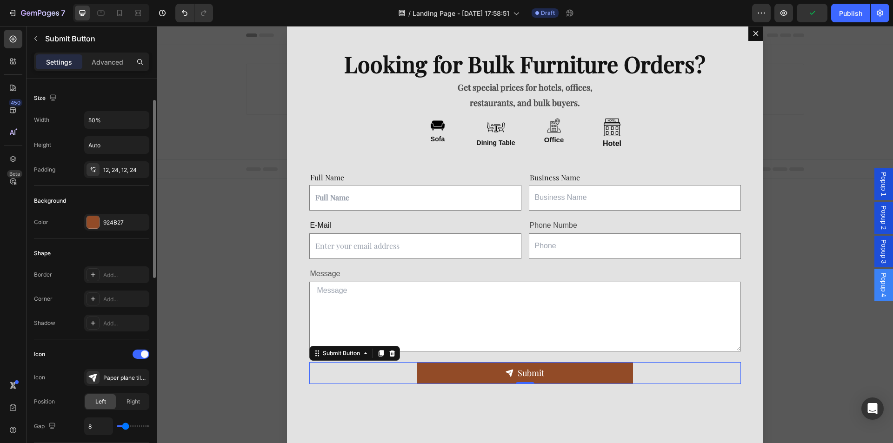
scroll to position [0, 0]
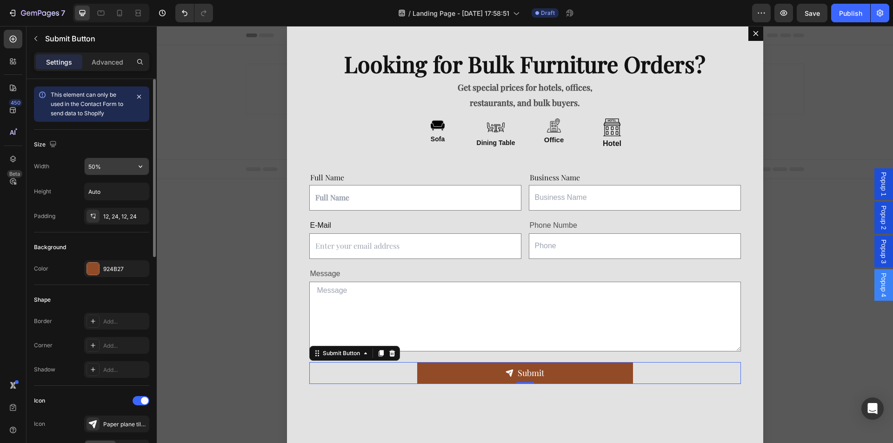
click at [90, 170] on input "50%" at bounding box center [117, 166] width 64 height 17
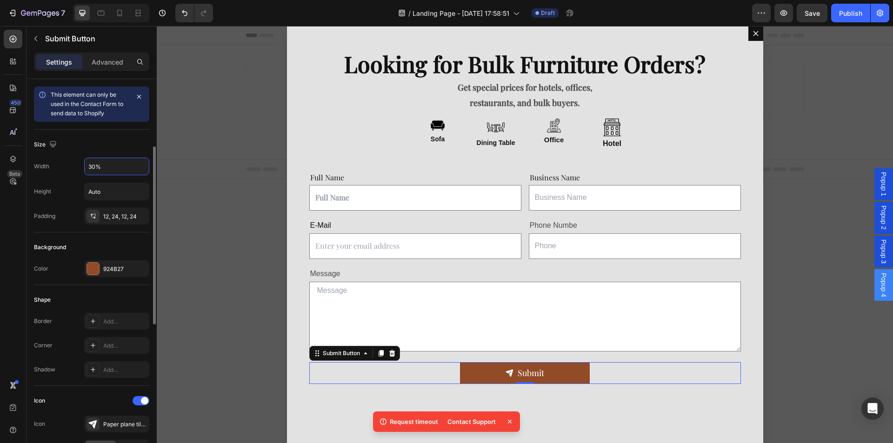
scroll to position [47, 0]
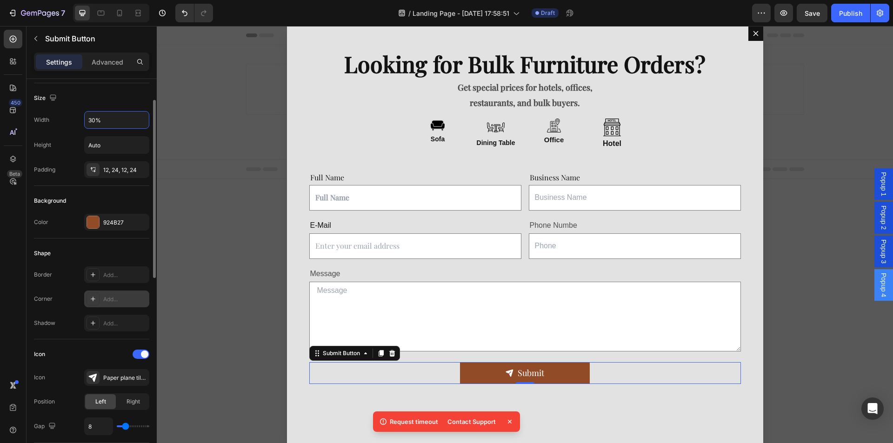
type input "30%"
click at [113, 299] on div "Add..." at bounding box center [125, 299] width 44 height 8
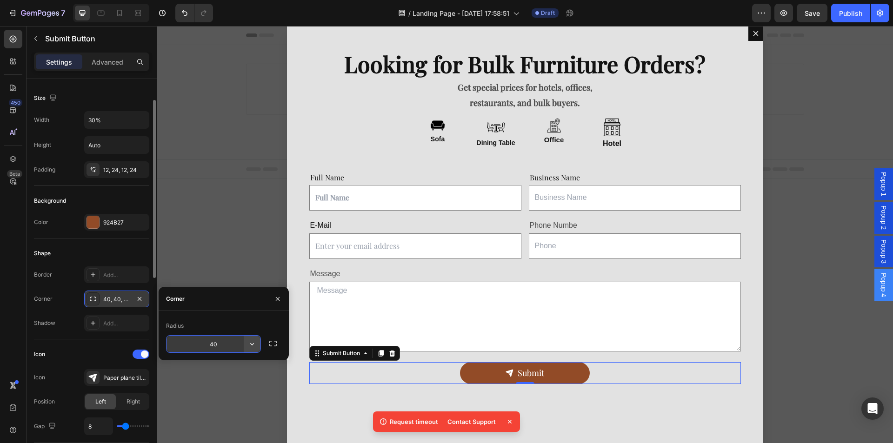
click at [252, 348] on icon "button" at bounding box center [252, 344] width 9 height 9
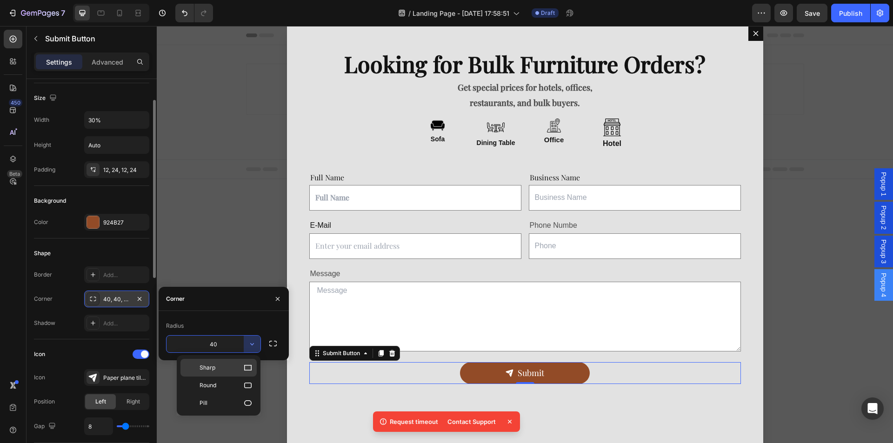
click at [241, 364] on p "Sharp" at bounding box center [226, 367] width 53 height 9
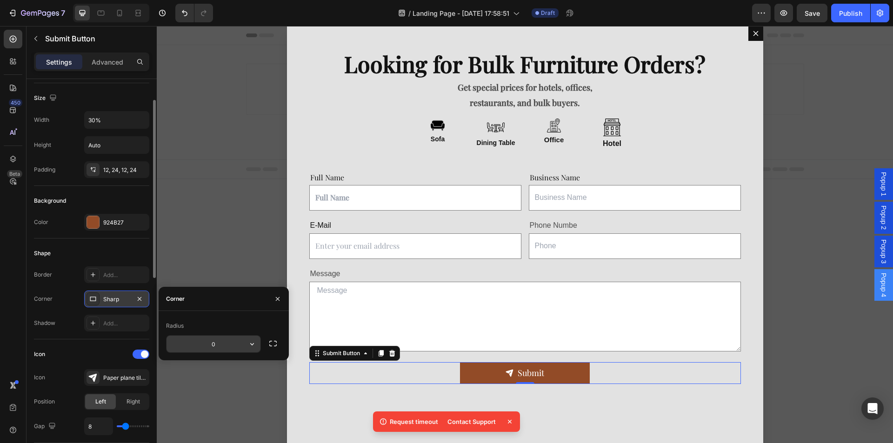
click at [250, 340] on icon "button" at bounding box center [252, 344] width 9 height 9
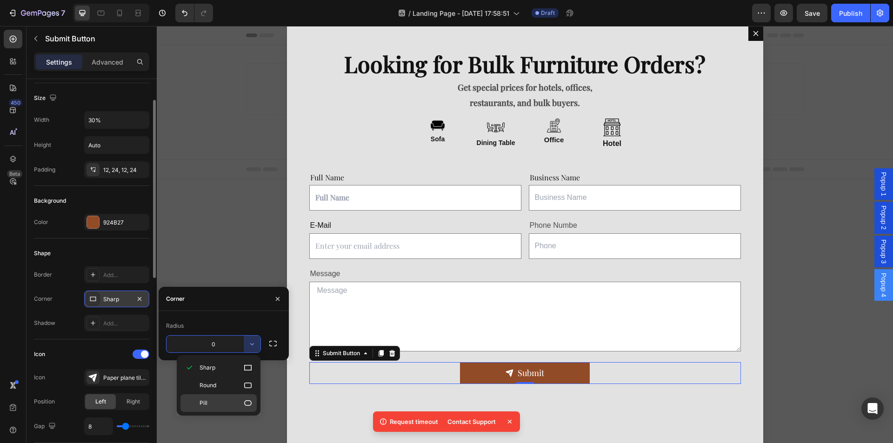
click at [231, 400] on p "Pill" at bounding box center [226, 403] width 53 height 9
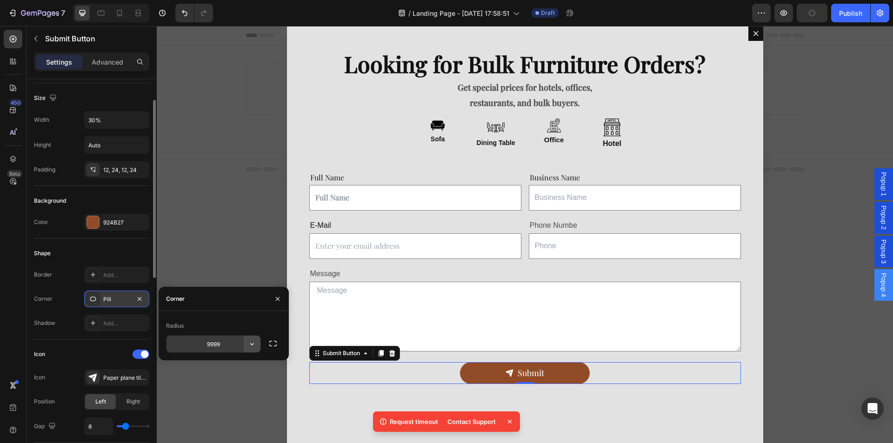
click at [259, 340] on button "button" at bounding box center [252, 344] width 17 height 17
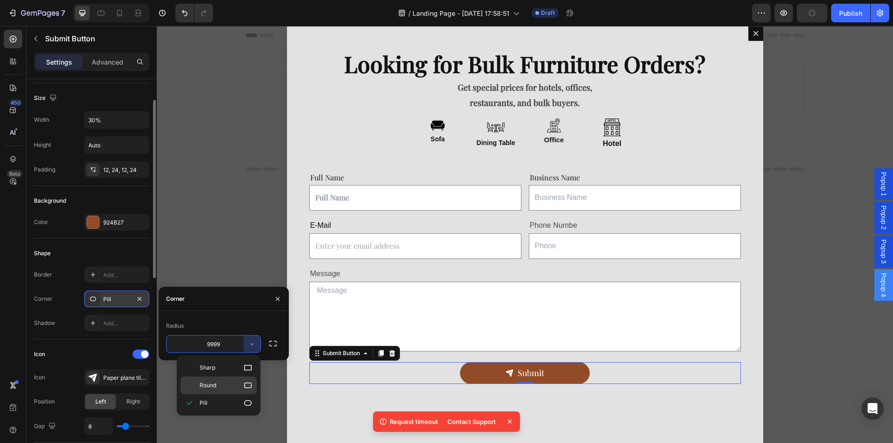
click at [234, 386] on p "Round" at bounding box center [226, 385] width 53 height 9
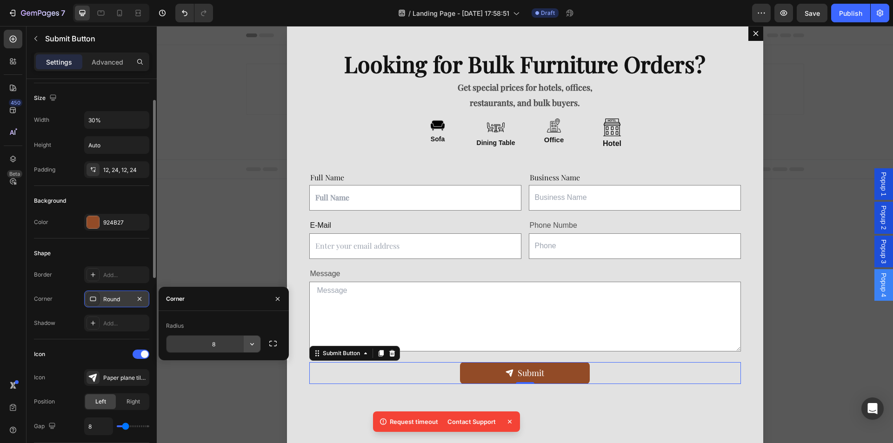
click at [256, 345] on icon "button" at bounding box center [252, 344] width 9 height 9
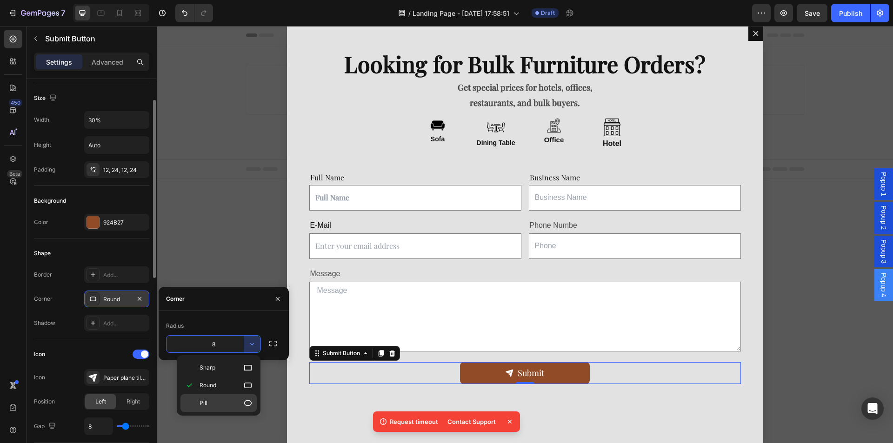
click at [233, 401] on p "Pill" at bounding box center [226, 403] width 53 height 9
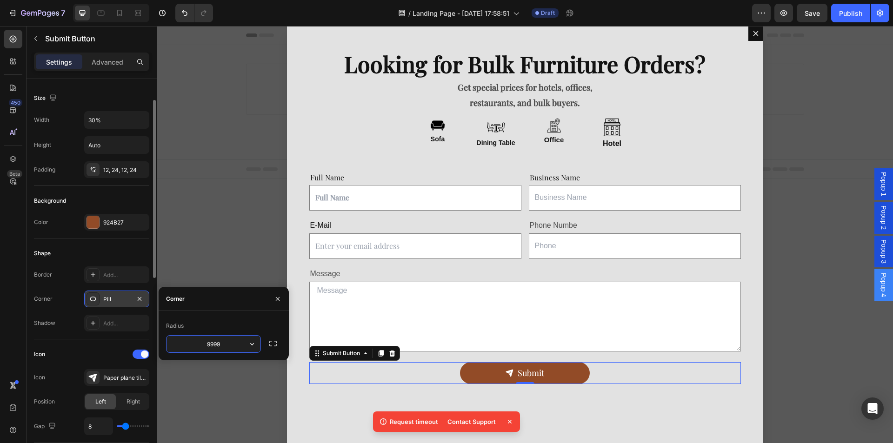
click at [209, 342] on input "9999" at bounding box center [214, 344] width 94 height 17
type input "500"
click at [112, 324] on div "Add..." at bounding box center [125, 324] width 44 height 8
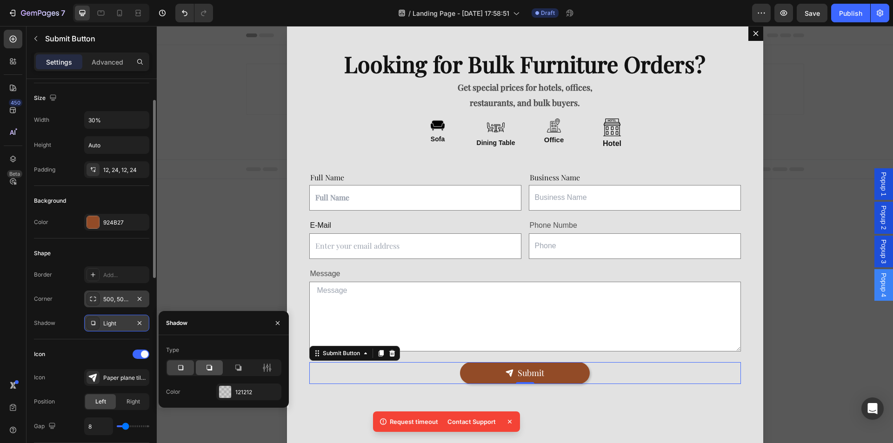
click at [208, 369] on icon at bounding box center [209, 367] width 9 height 9
click at [239, 368] on icon at bounding box center [238, 367] width 9 height 9
click at [274, 366] on div at bounding box center [267, 368] width 27 height 15
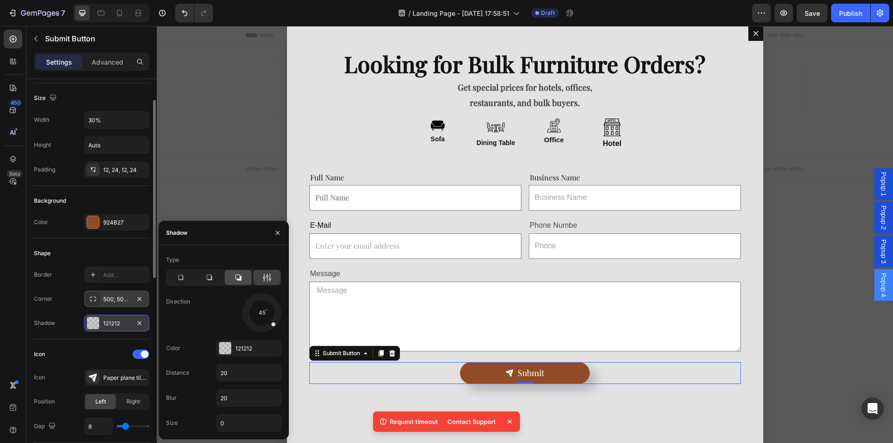
click at [239, 276] on icon at bounding box center [238, 277] width 9 height 9
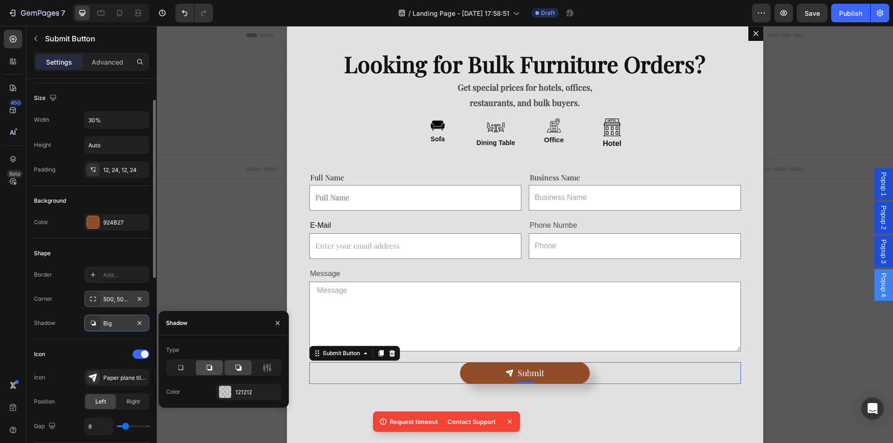
click at [202, 369] on div at bounding box center [209, 368] width 27 height 15
click at [229, 372] on div at bounding box center [238, 368] width 27 height 15
click at [225, 392] on div at bounding box center [225, 392] width 12 height 12
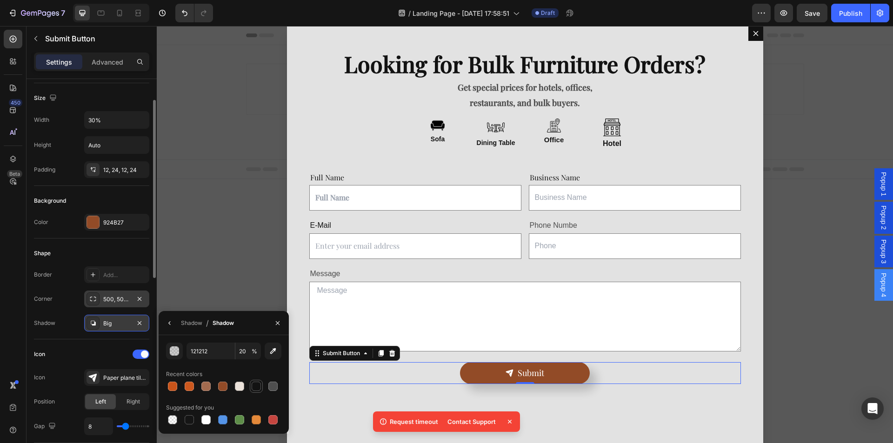
click at [256, 385] on div at bounding box center [256, 386] width 9 height 9
type input "100"
click at [88, 357] on div "Icon" at bounding box center [91, 354] width 115 height 15
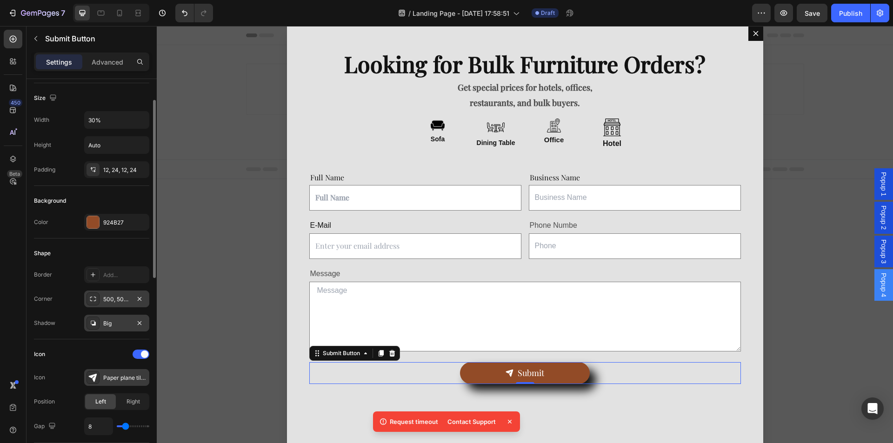
click at [114, 377] on div "Paper plane tilt filled" at bounding box center [125, 378] width 44 height 8
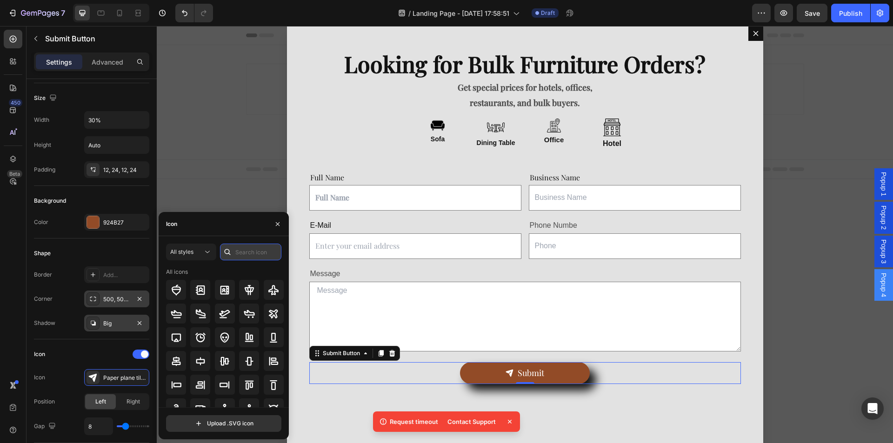
click at [235, 256] on input "text" at bounding box center [250, 252] width 61 height 17
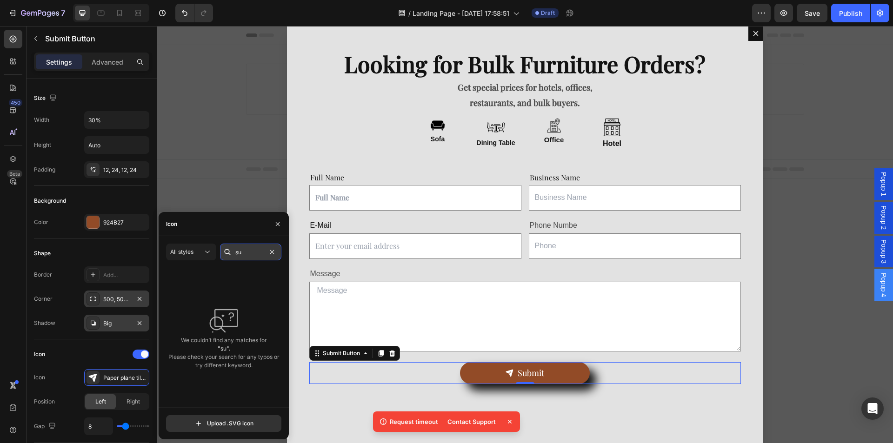
type input "s"
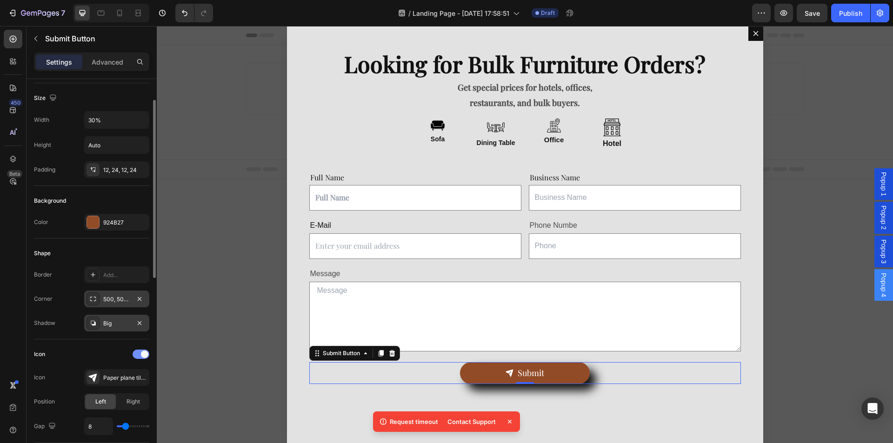
click at [139, 356] on div at bounding box center [141, 354] width 17 height 9
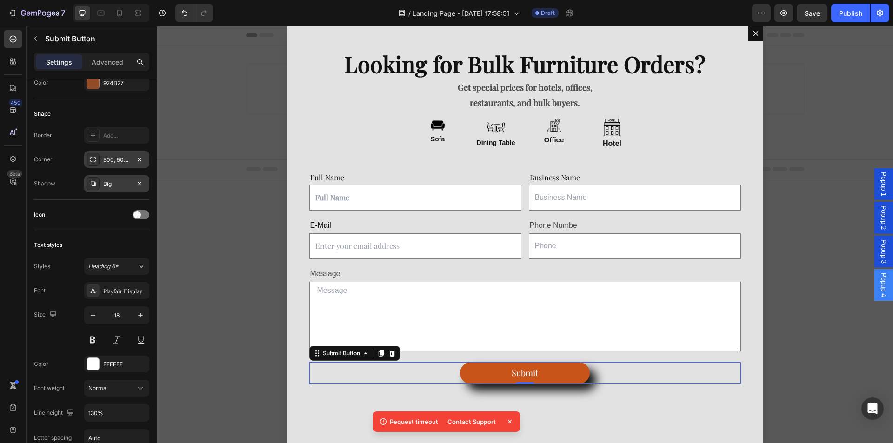
click at [532, 367] on button "Submit" at bounding box center [524, 373] width 129 height 22
click at [532, 370] on div "Submit" at bounding box center [525, 373] width 27 height 11
click at [647, 379] on div "Request a Quote Submit Button 0" at bounding box center [525, 373] width 432 height 22
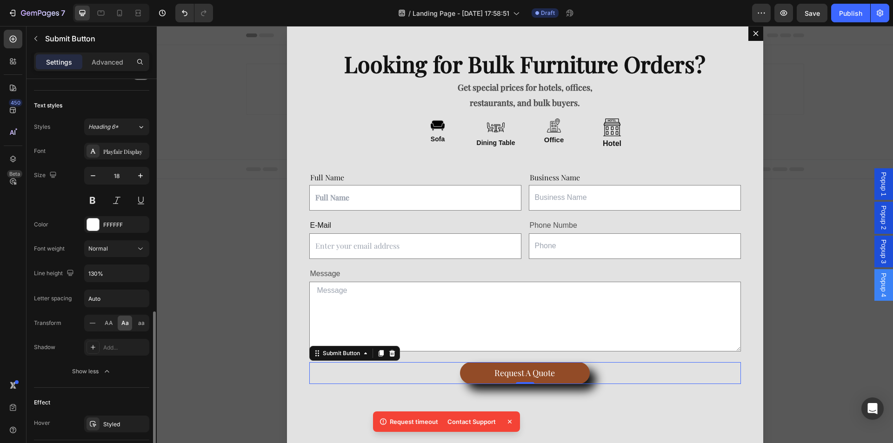
scroll to position [392, 0]
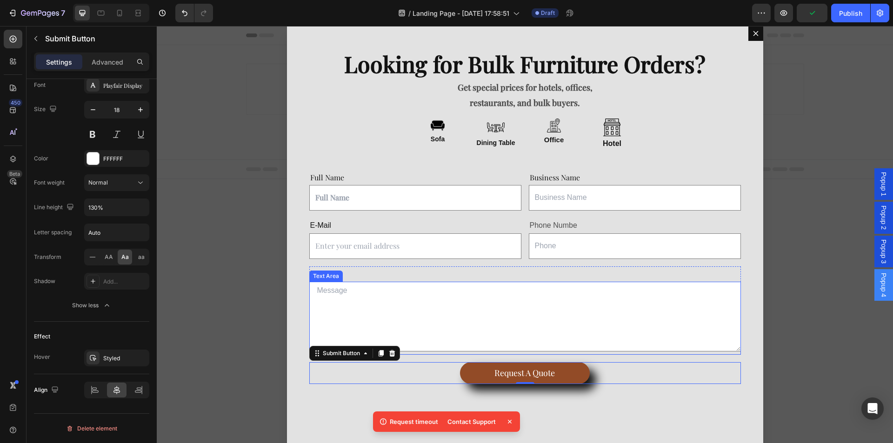
click at [449, 305] on textarea "Dialog body" at bounding box center [525, 317] width 432 height 70
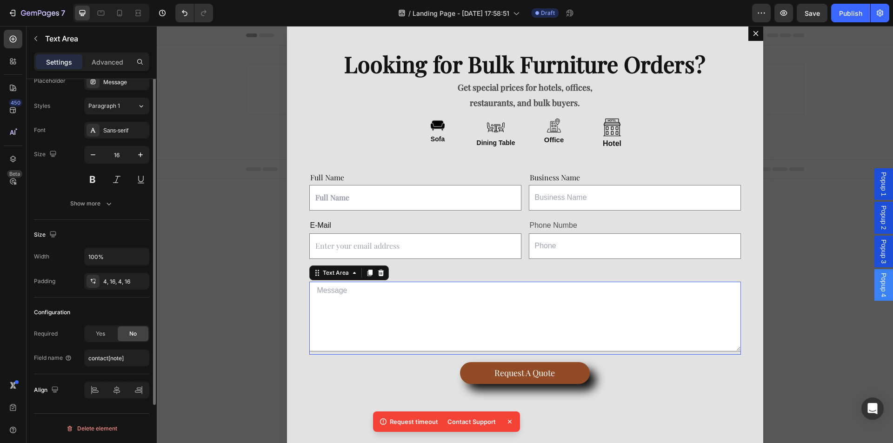
scroll to position [0, 0]
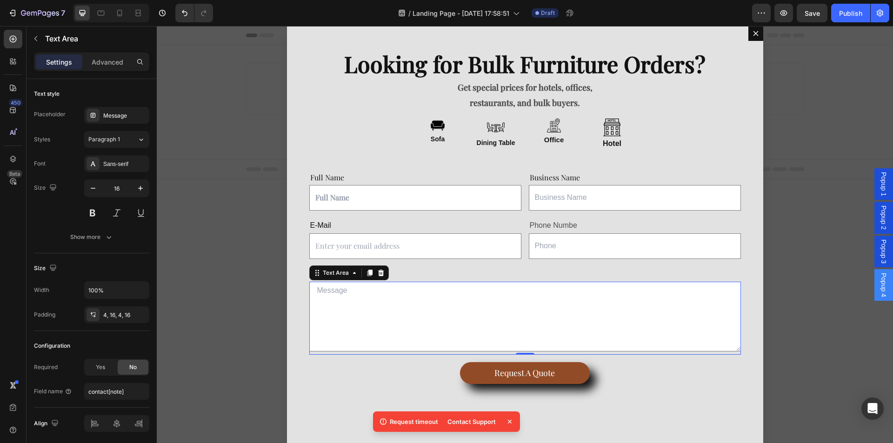
click at [509, 420] on icon at bounding box center [509, 421] width 9 height 9
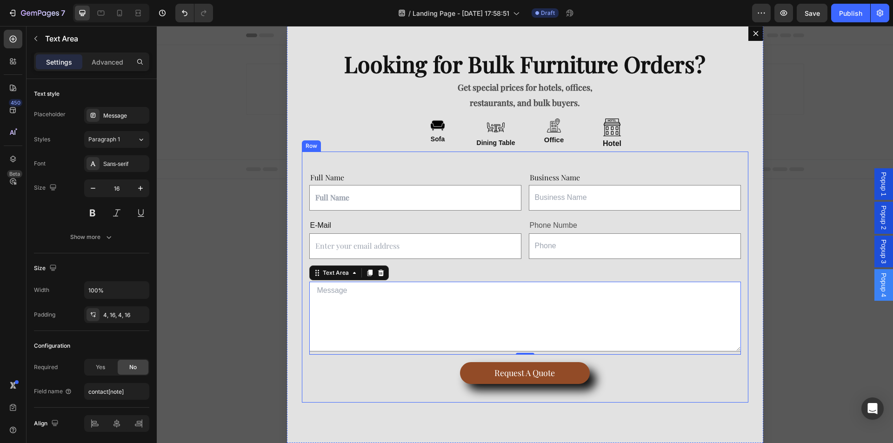
click at [391, 397] on div "Full Name Text Block Text Field Business Name Text Block Text Field Row E-Mail …" at bounding box center [525, 277] width 447 height 251
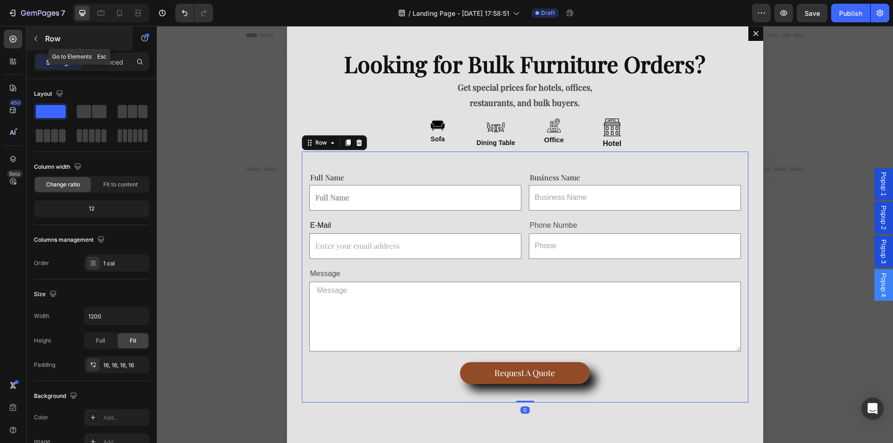
click at [32, 38] on icon "button" at bounding box center [35, 38] width 7 height 7
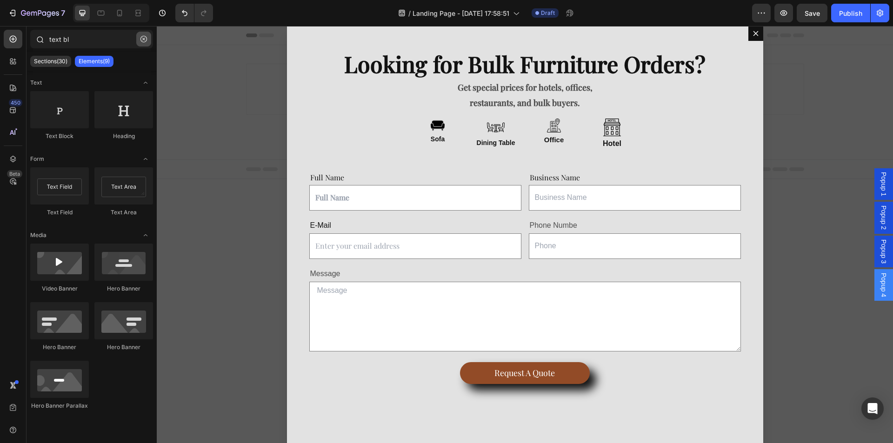
click at [142, 38] on icon "button" at bounding box center [144, 39] width 7 height 7
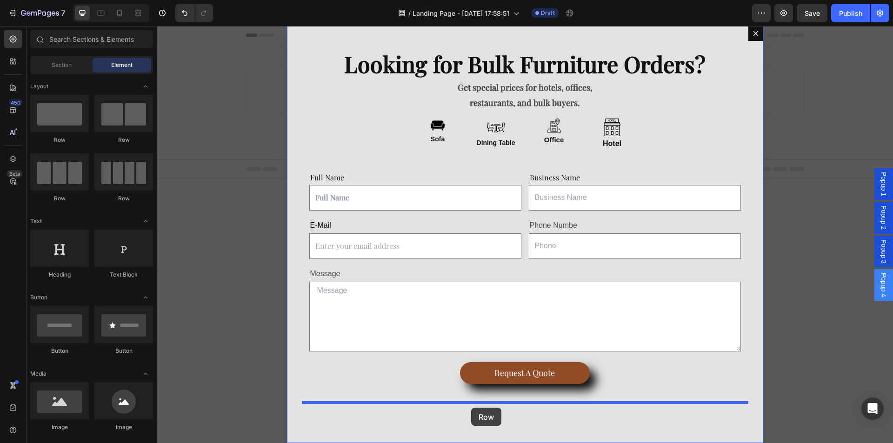
drag, startPoint x: 214, startPoint y: 155, endPoint x: 471, endPoint y: 408, distance: 360.9
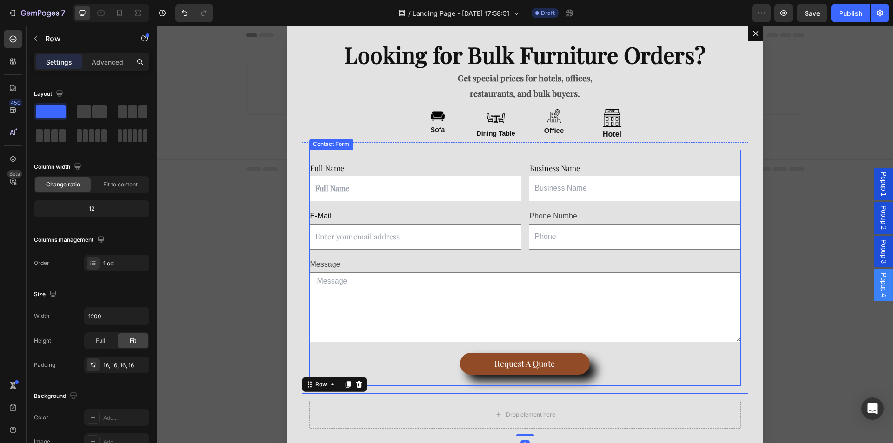
scroll to position [17, 0]
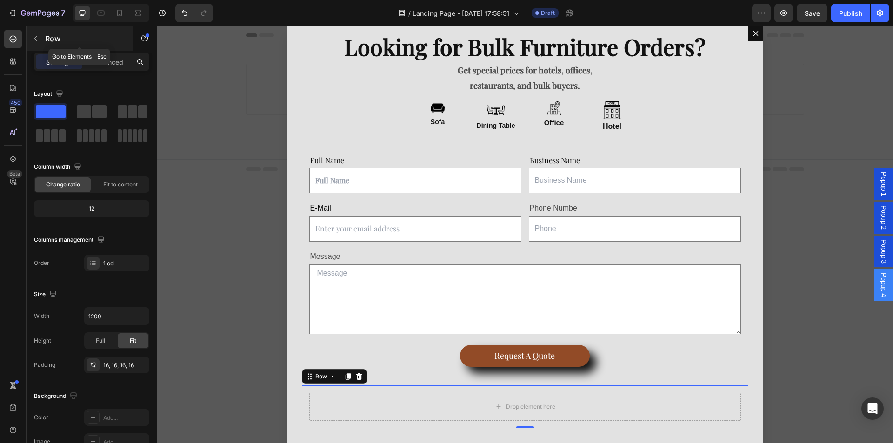
click at [32, 40] on button "button" at bounding box center [35, 38] width 15 height 15
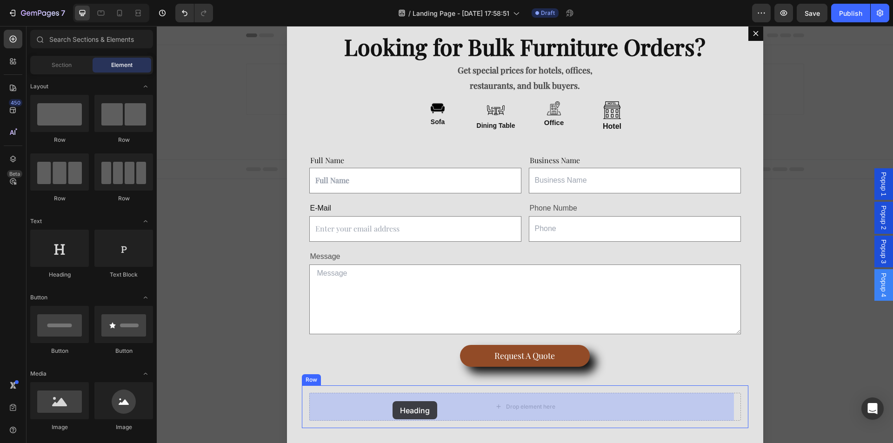
drag, startPoint x: 257, startPoint y: 302, endPoint x: 393, endPoint y: 402, distance: 168.7
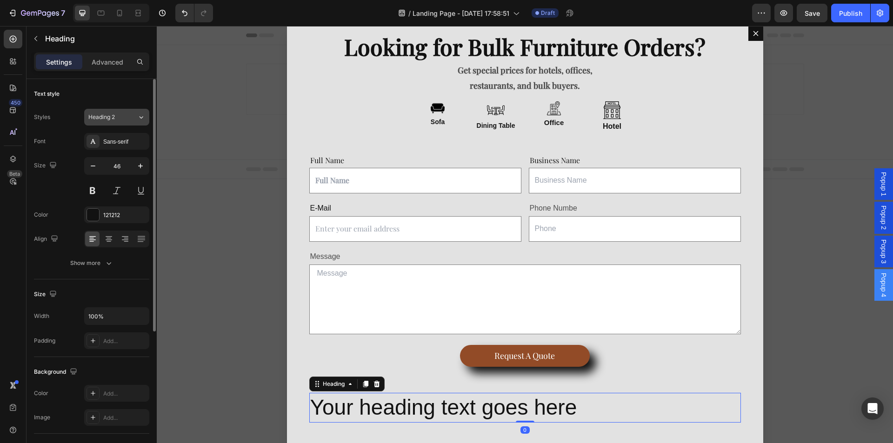
click at [129, 112] on button "Heading 2" at bounding box center [116, 117] width 65 height 17
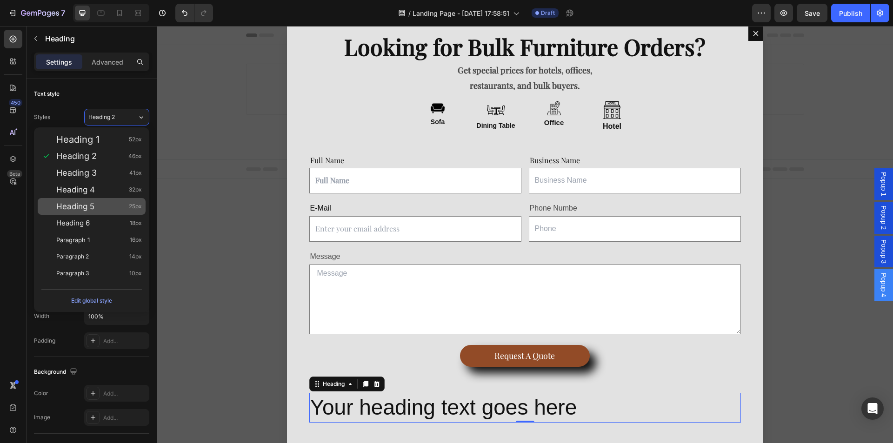
click at [114, 206] on div "Heading 5 25px" at bounding box center [99, 206] width 86 height 9
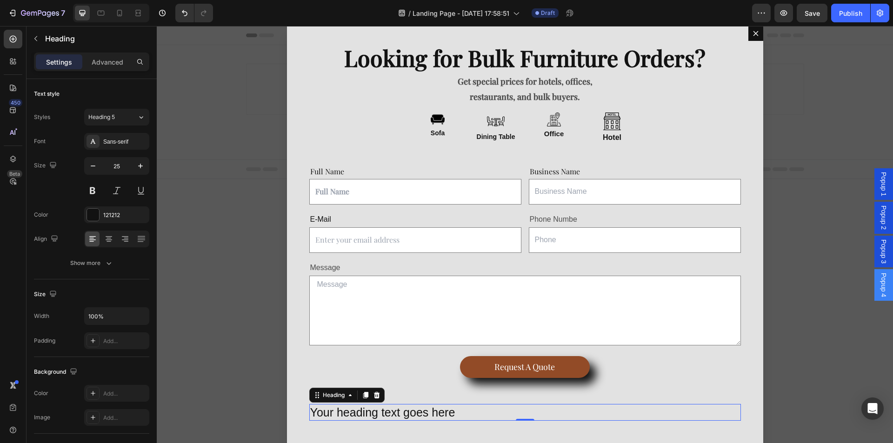
scroll to position [6, 0]
click at [355, 414] on h2 "Your heading text goes here" at bounding box center [525, 412] width 432 height 17
click at [355, 414] on p "Your heading text goes here" at bounding box center [525, 412] width 430 height 15
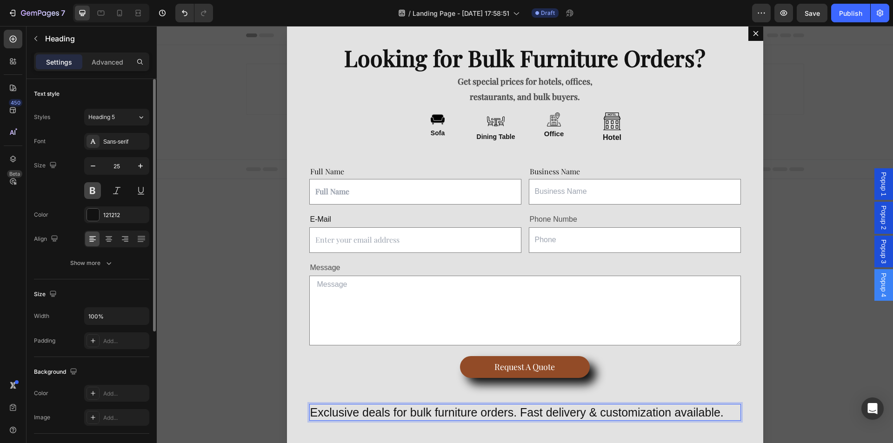
click at [89, 192] on button at bounding box center [92, 190] width 17 height 17
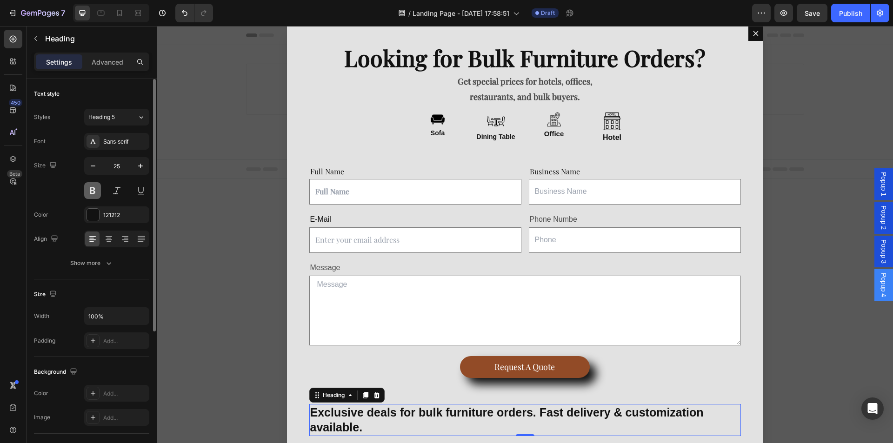
click at [89, 192] on button at bounding box center [92, 190] width 17 height 17
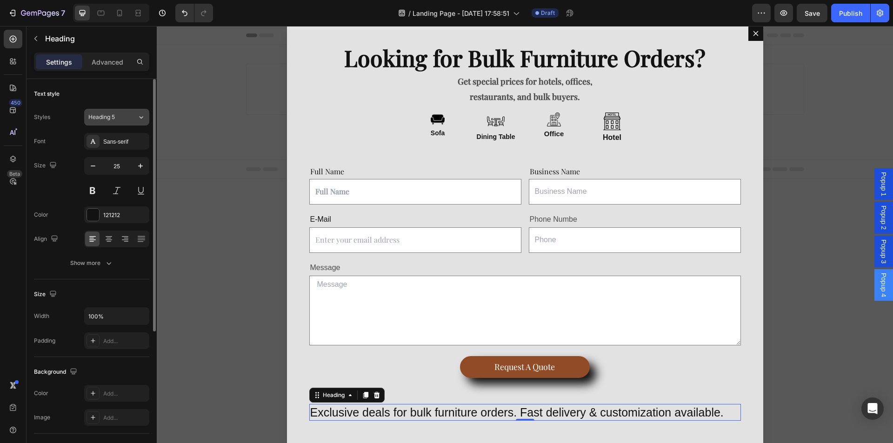
click at [140, 117] on icon at bounding box center [142, 117] width 4 height 2
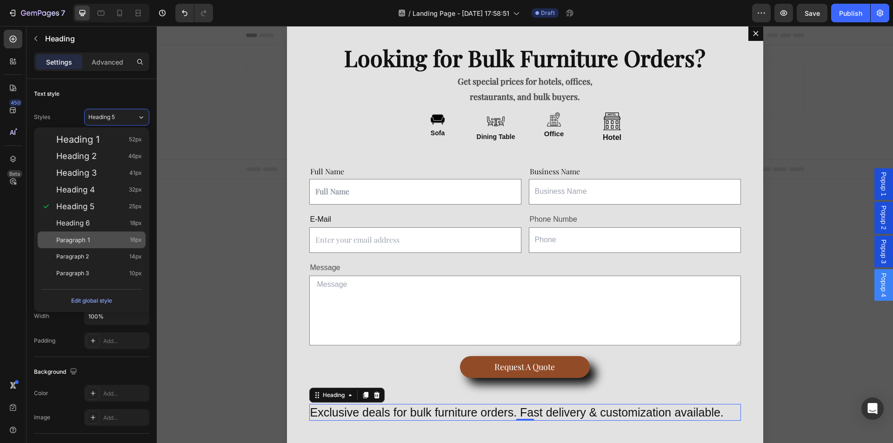
click at [120, 235] on div "Paragraph 1 16px" at bounding box center [99, 239] width 86 height 9
type input "16"
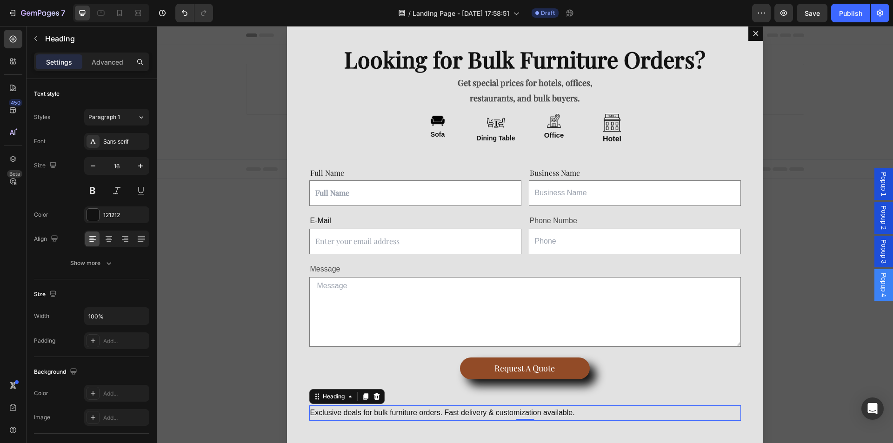
scroll to position [5, 0]
click at [88, 189] on button at bounding box center [92, 190] width 17 height 17
click at [121, 144] on div "Sans-serif" at bounding box center [125, 142] width 44 height 8
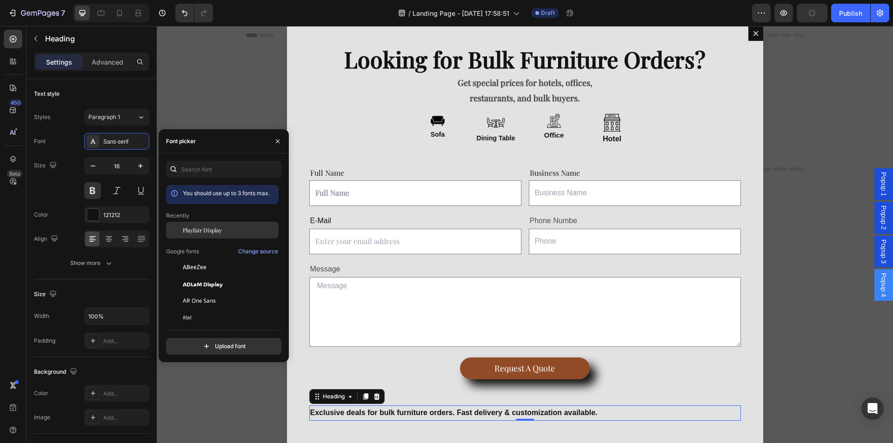
click at [190, 234] on span "Playfair Display" at bounding box center [202, 230] width 39 height 8
click at [95, 186] on button at bounding box center [92, 190] width 17 height 17
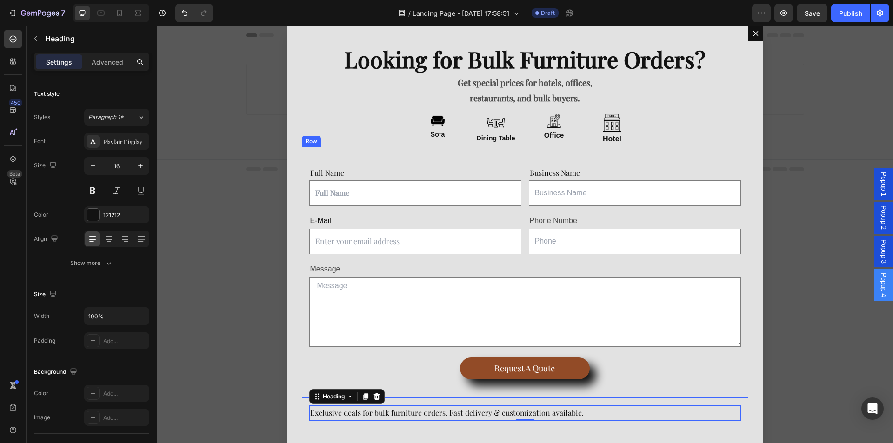
click at [501, 395] on div "Full Name Text Block Text Field Business Name Text Block Text Field Row E-Mail …" at bounding box center [525, 272] width 447 height 251
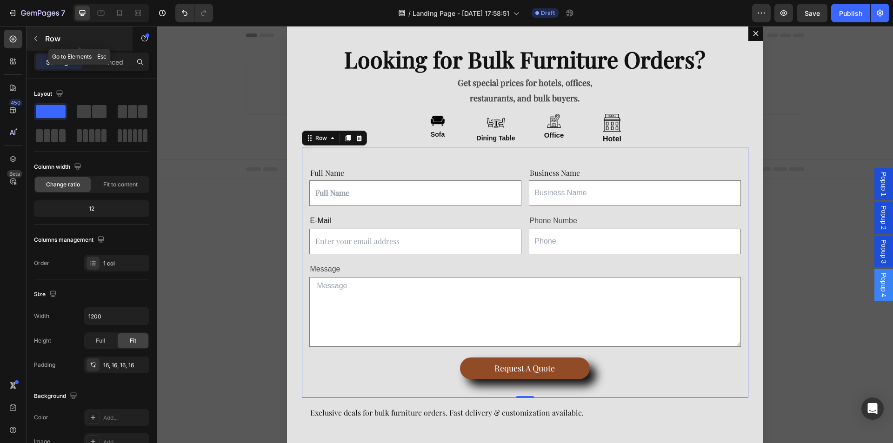
click at [35, 34] on button "button" at bounding box center [35, 38] width 15 height 15
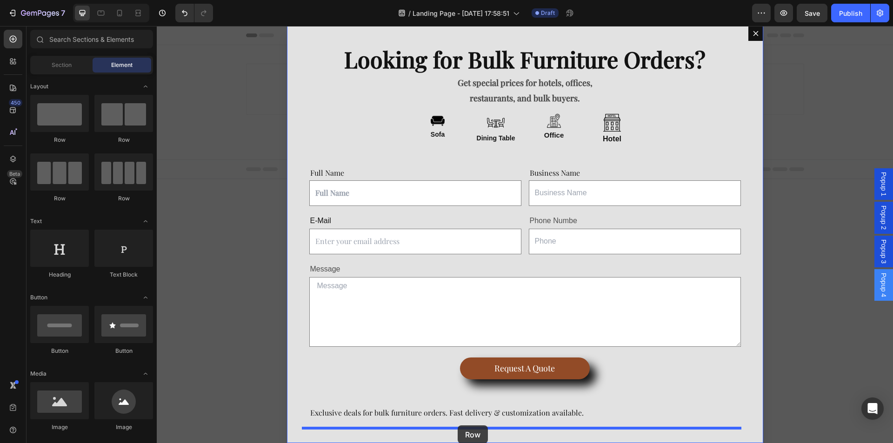
drag, startPoint x: 235, startPoint y: 211, endPoint x: 458, endPoint y: 426, distance: 309.0
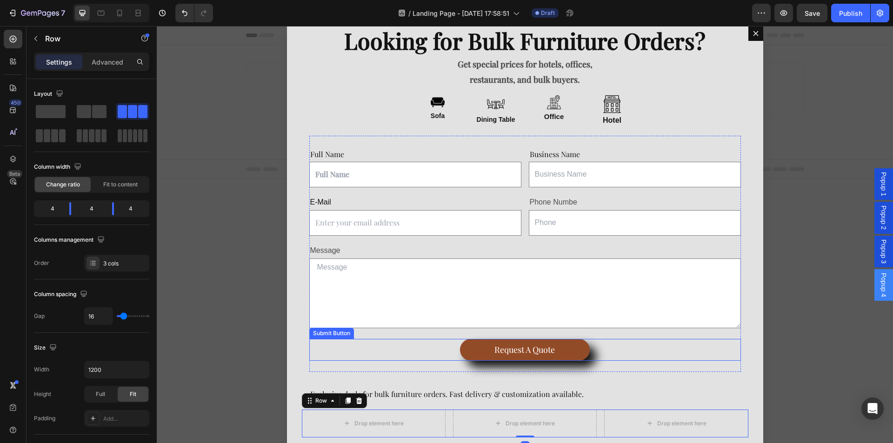
scroll to position [33, 0]
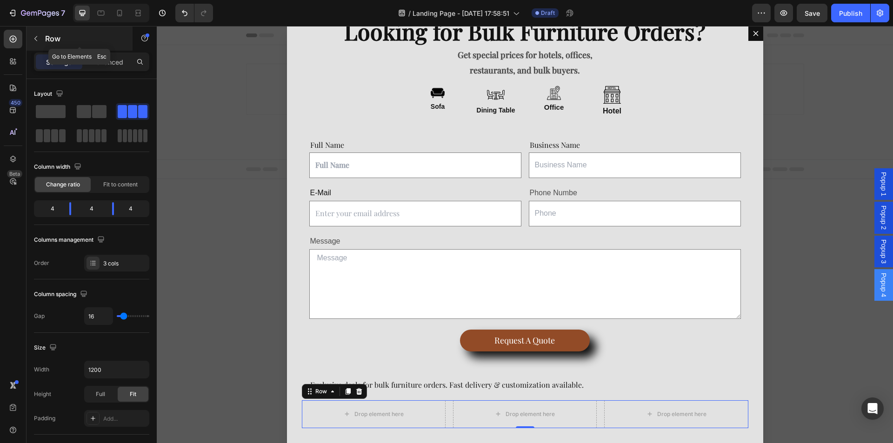
click at [41, 36] on button "button" at bounding box center [35, 38] width 15 height 15
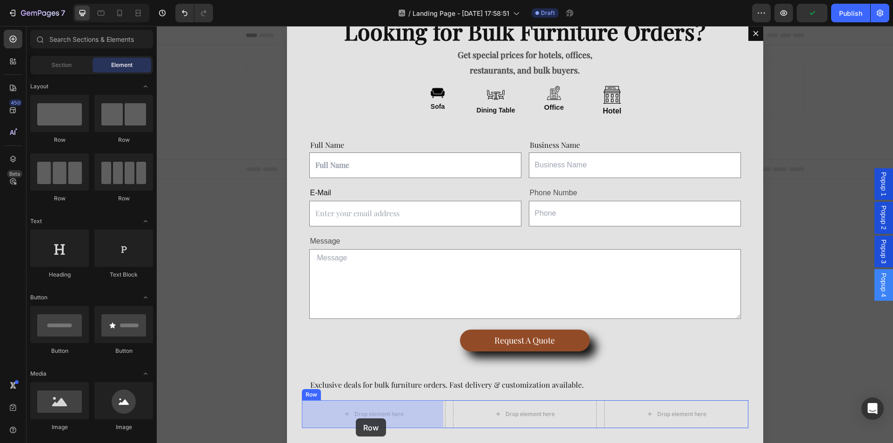
drag, startPoint x: 307, startPoint y: 179, endPoint x: 356, endPoint y: 419, distance: 244.5
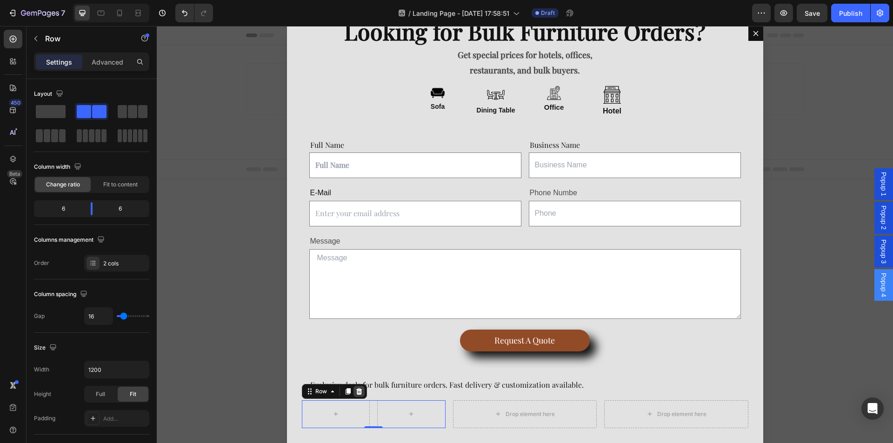
click at [360, 392] on icon "Dialog body" at bounding box center [358, 391] width 7 height 7
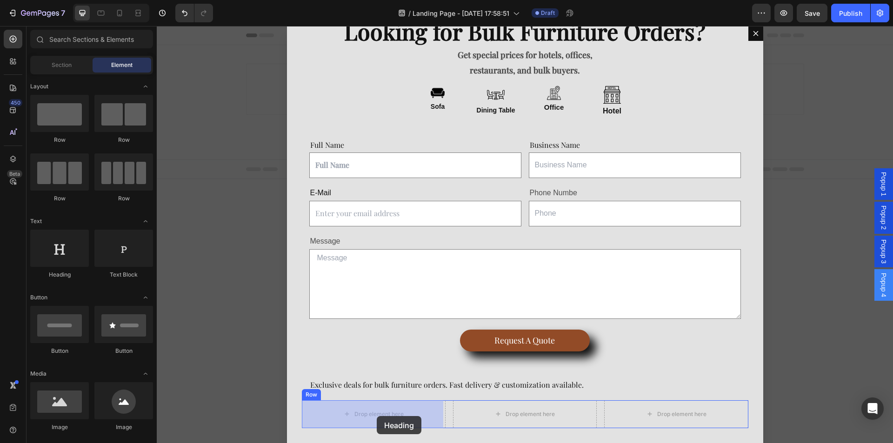
drag, startPoint x: 240, startPoint y: 301, endPoint x: 377, endPoint y: 416, distance: 179.0
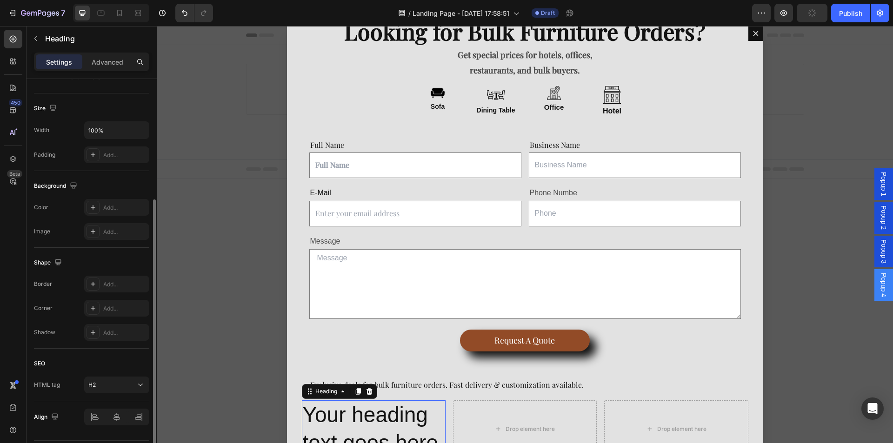
scroll to position [213, 0]
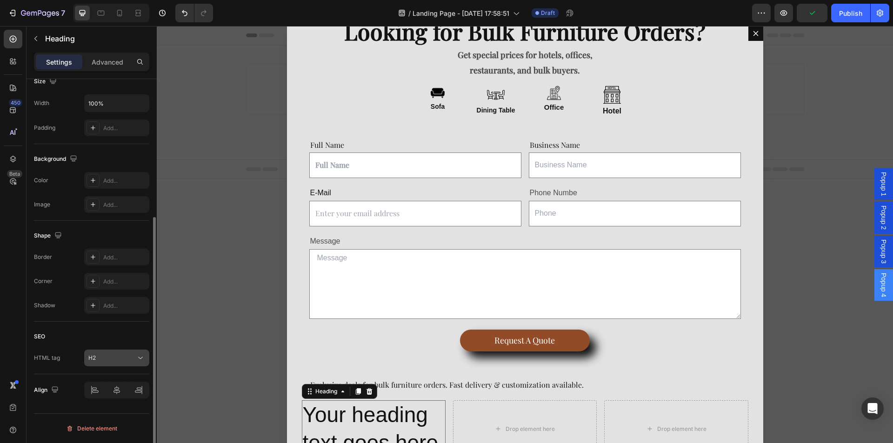
click at [123, 356] on div "H2" at bounding box center [111, 358] width 47 height 8
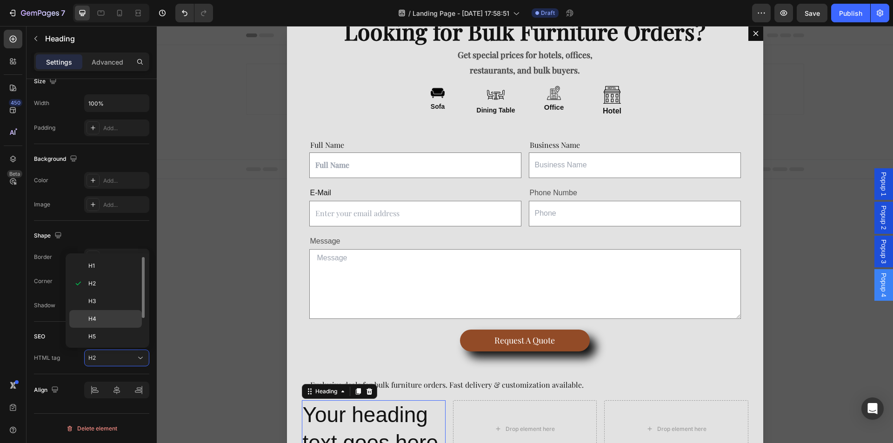
click at [110, 328] on div "H4" at bounding box center [105, 337] width 73 height 18
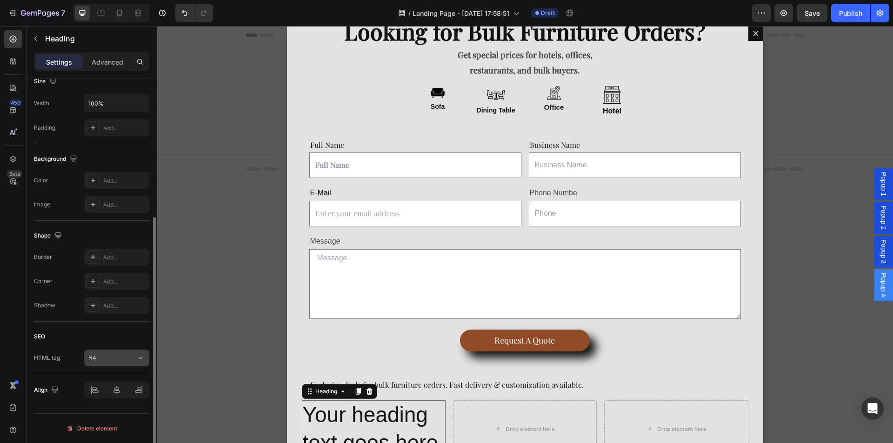
drag, startPoint x: 109, startPoint y: 344, endPoint x: 109, endPoint y: 354, distance: 9.3
click at [109, 345] on div "SEO HTML tag H4" at bounding box center [91, 348] width 115 height 53
click at [109, 354] on div "H4" at bounding box center [111, 358] width 47 height 8
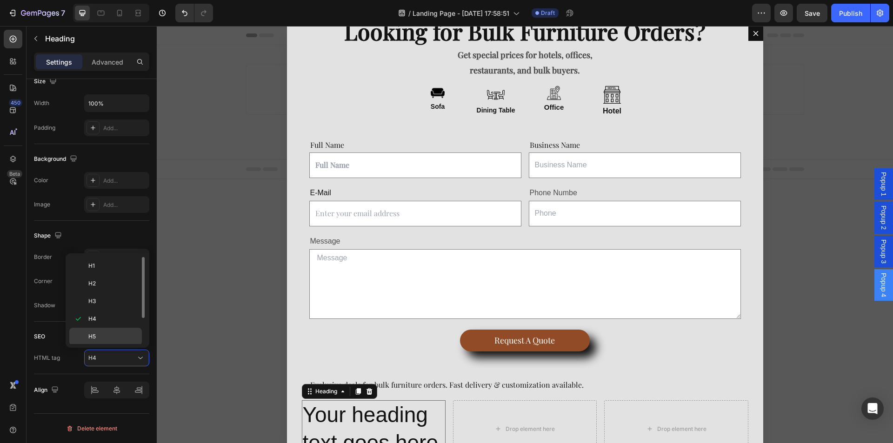
click at [118, 336] on p "H5" at bounding box center [112, 337] width 49 height 8
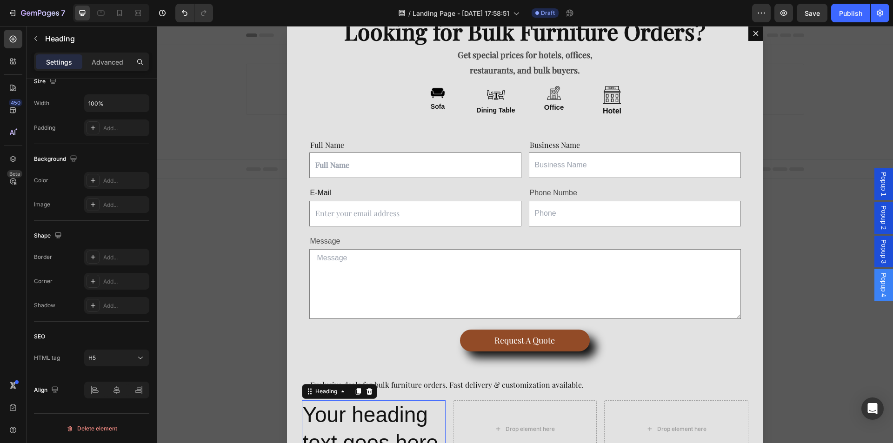
scroll to position [37, 0]
click at [112, 392] on div at bounding box center [116, 390] width 65 height 17
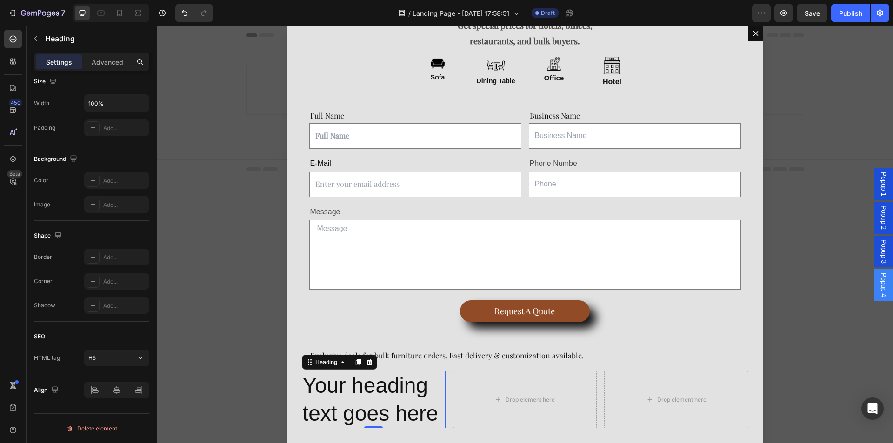
click at [378, 405] on h5 "Your heading text goes here" at bounding box center [374, 400] width 144 height 58
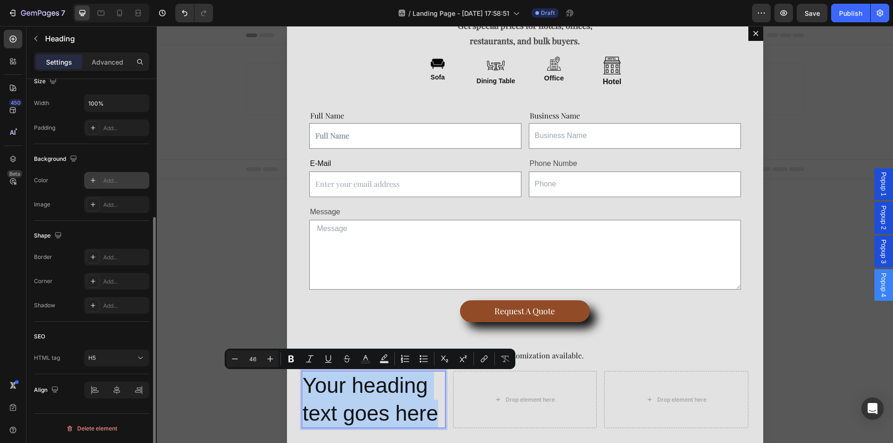
scroll to position [27, 0]
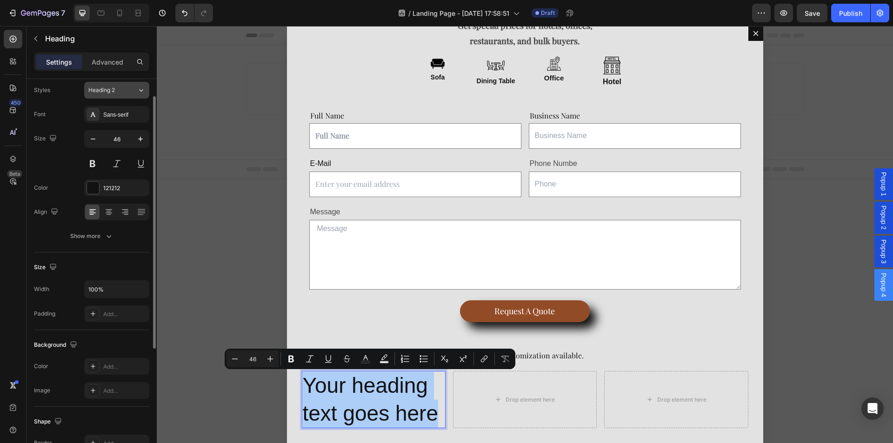
click at [112, 91] on span "Heading 2" at bounding box center [101, 90] width 27 height 8
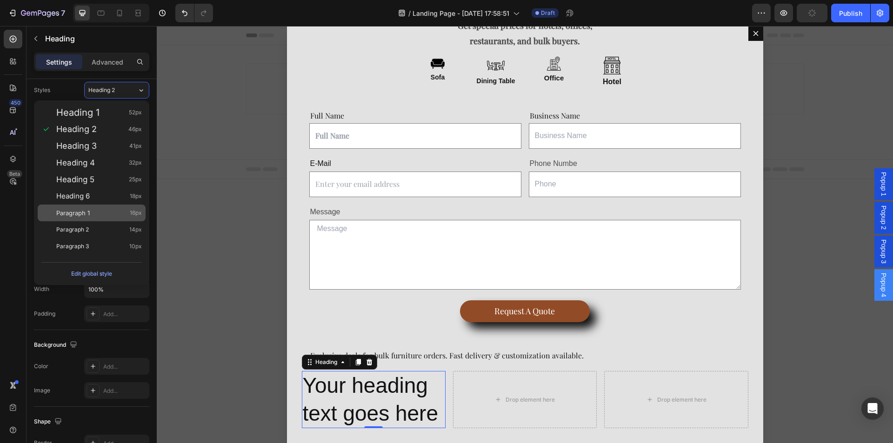
click at [104, 216] on div "Paragraph 1 16px" at bounding box center [99, 212] width 86 height 9
type input "16"
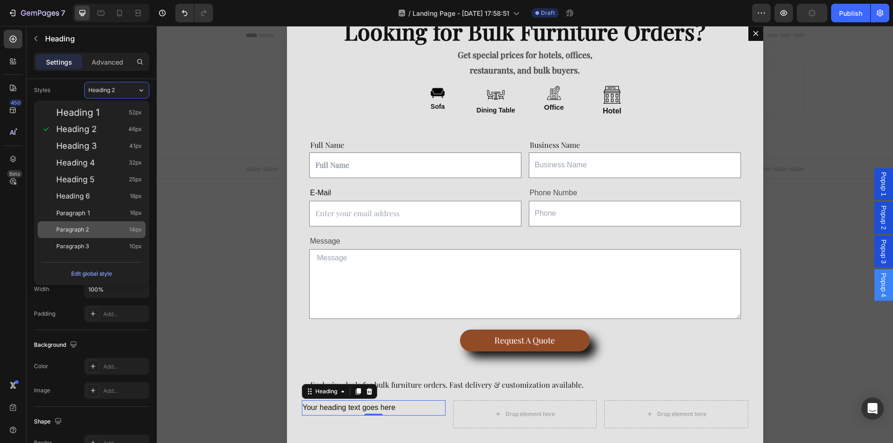
scroll to position [33, 0]
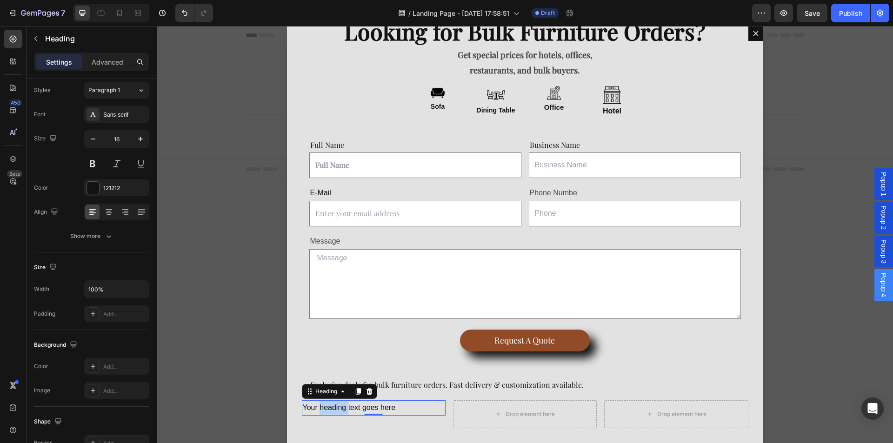
click at [342, 407] on p "Your heading text goes here" at bounding box center [374, 407] width 142 height 13
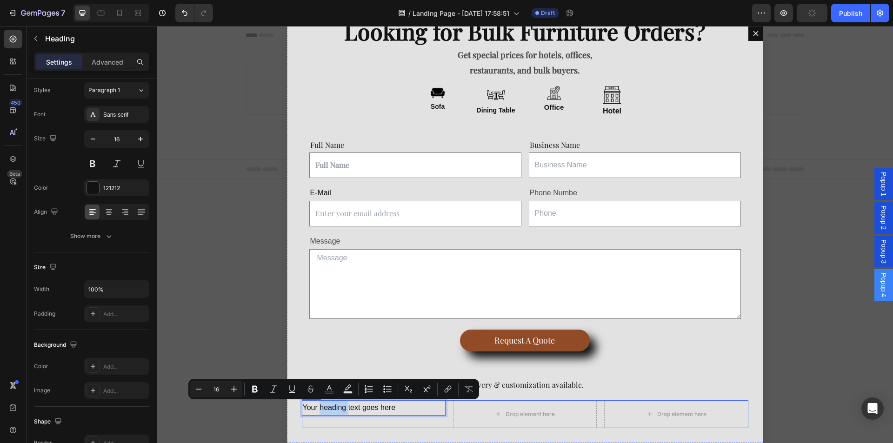
click at [370, 427] on div "Your heading text goes here Heading 0" at bounding box center [374, 415] width 144 height 28
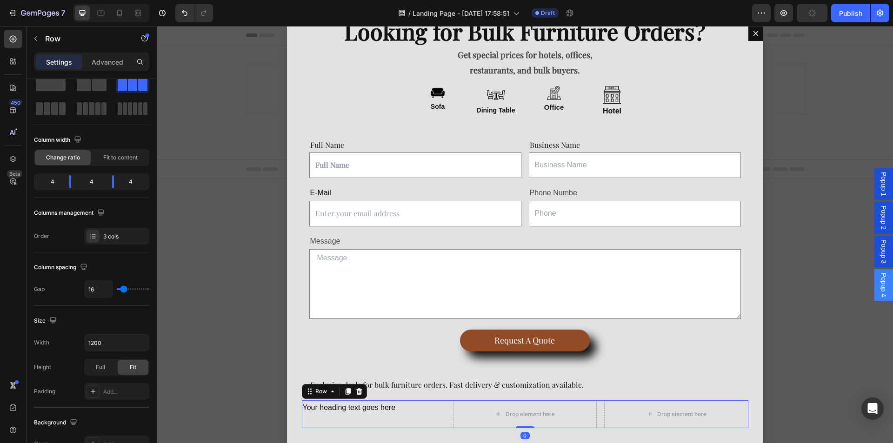
scroll to position [0, 0]
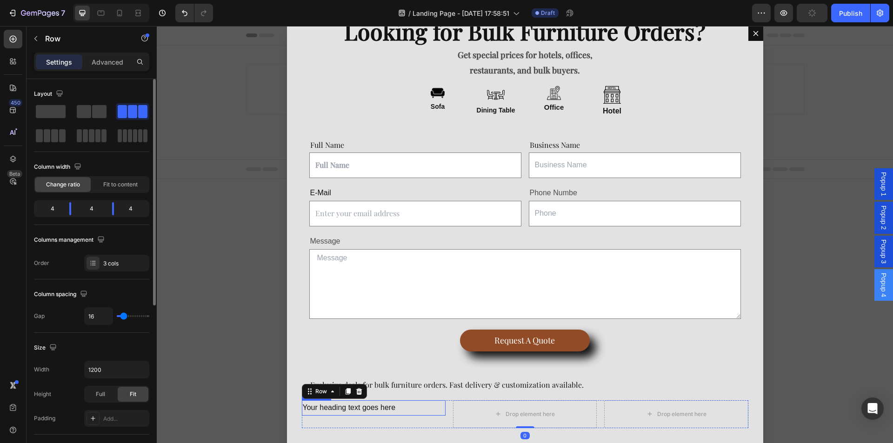
click at [365, 409] on p "Your heading text goes here" at bounding box center [374, 407] width 142 height 13
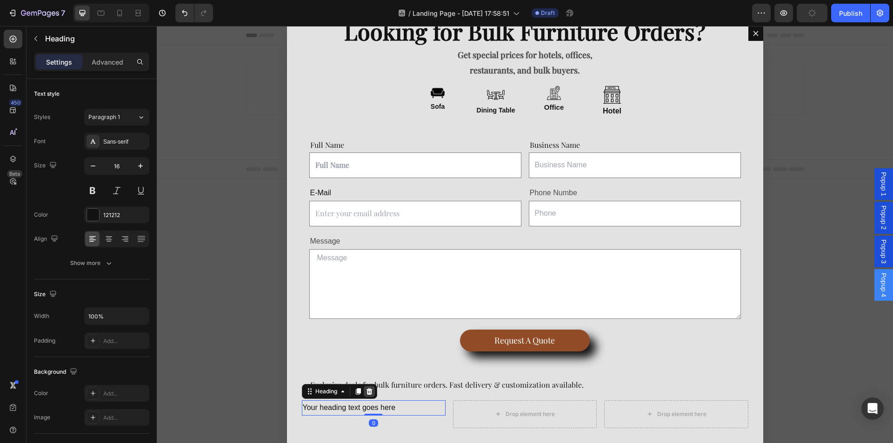
click at [370, 395] on icon "Dialog body" at bounding box center [369, 391] width 7 height 7
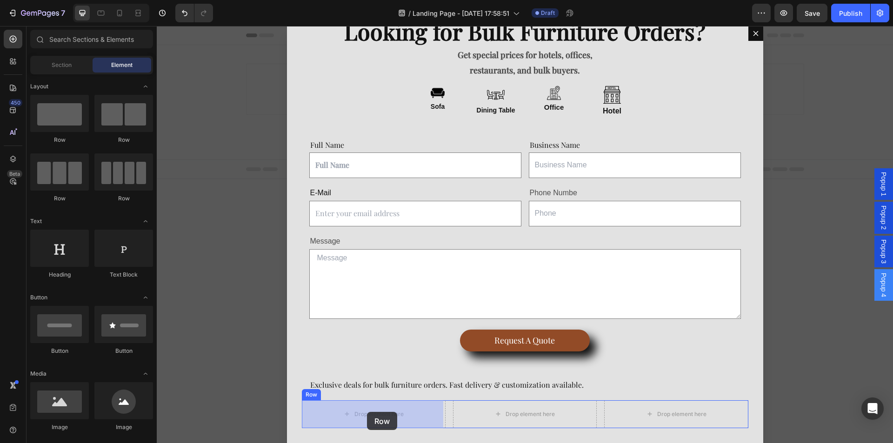
drag, startPoint x: 297, startPoint y: 163, endPoint x: 367, endPoint y: 412, distance: 259.1
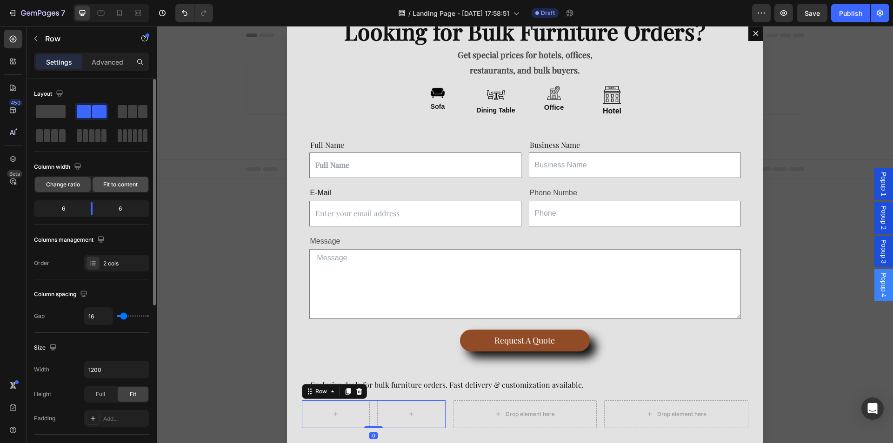
click at [111, 179] on div "Fit to content" at bounding box center [121, 184] width 56 height 15
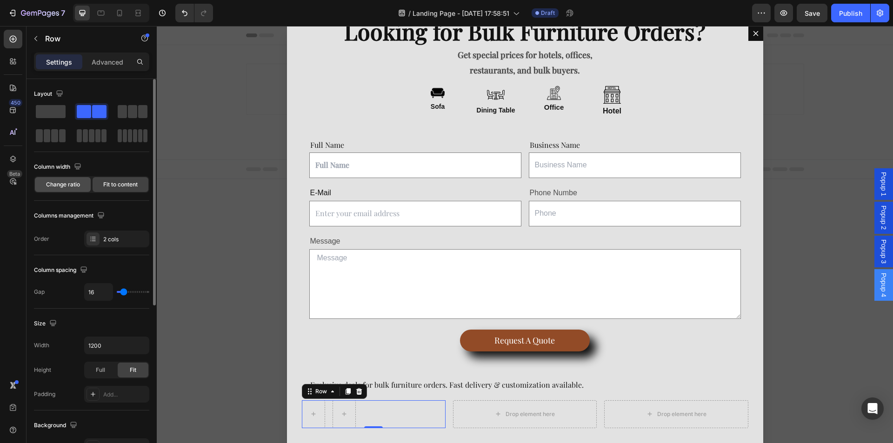
click at [70, 182] on span "Change ratio" at bounding box center [63, 185] width 34 height 8
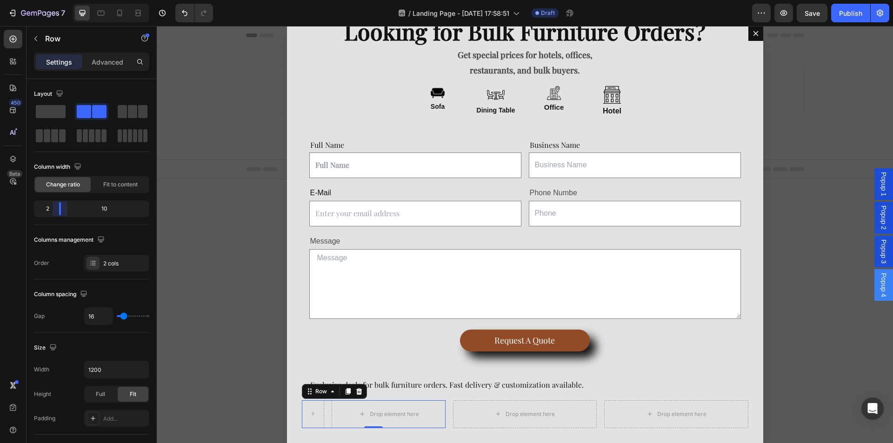
drag, startPoint x: 90, startPoint y: 212, endPoint x: 56, endPoint y: 213, distance: 34.0
click at [56, 0] on body "7 / Landing Page - [DATE] 17:58:51 Draft Preview Save Publish 450 Beta Sections…" at bounding box center [446, 0] width 893 height 0
type input "13"
type input "0"
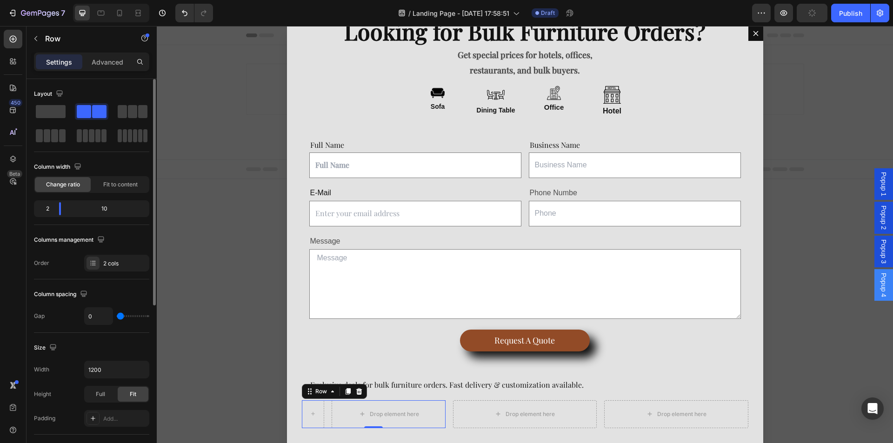
drag, startPoint x: 124, startPoint y: 314, endPoint x: 112, endPoint y: 314, distance: 11.6
type input "0"
click at [117, 315] on input "range" at bounding box center [133, 316] width 33 height 2
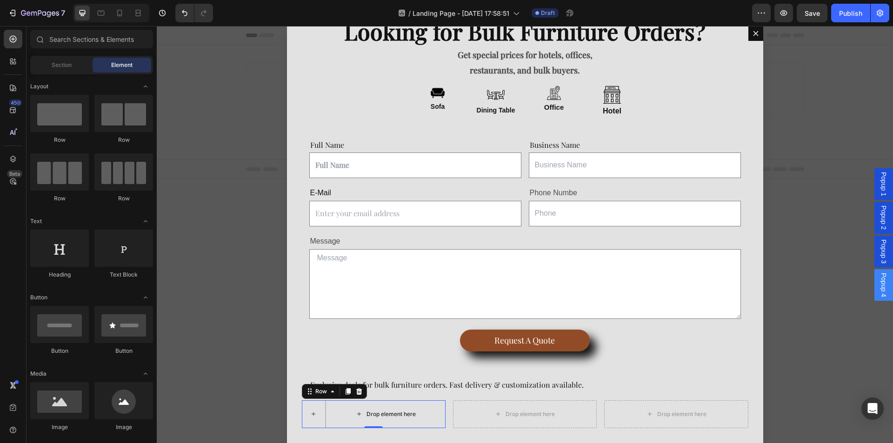
click at [370, 412] on div "Drop element here" at bounding box center [391, 414] width 49 height 7
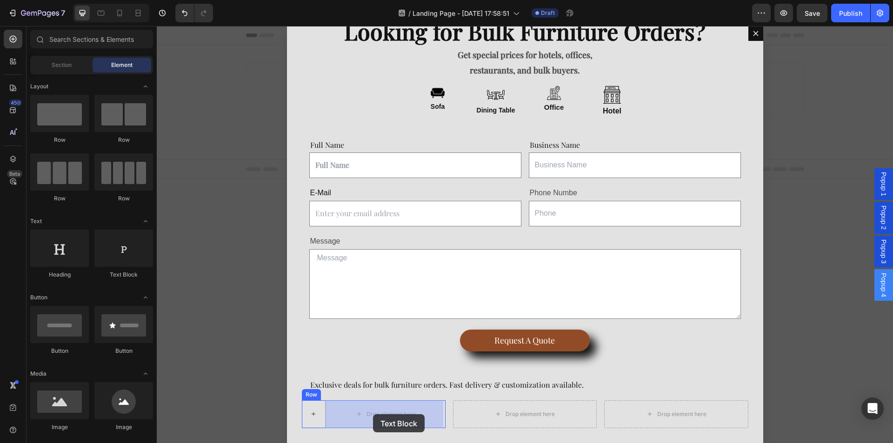
drag, startPoint x: 294, startPoint y: 293, endPoint x: 373, endPoint y: 415, distance: 145.2
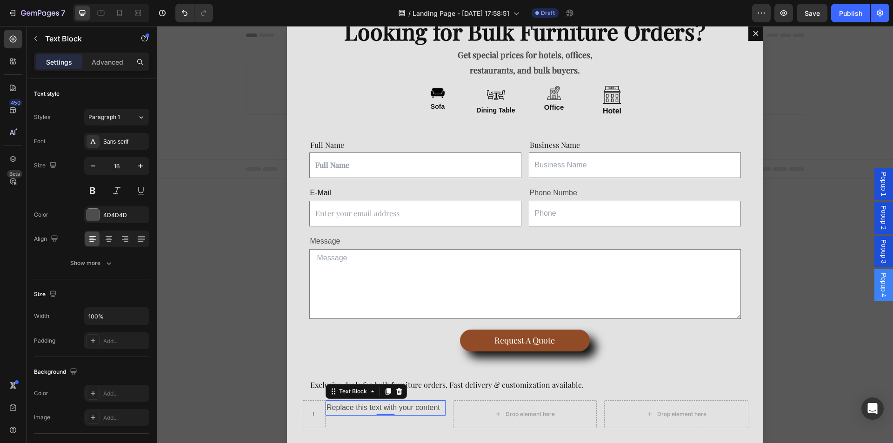
click at [350, 405] on div "Replace this text with your content" at bounding box center [386, 408] width 120 height 15
click at [350, 405] on p "Replace this text with your content" at bounding box center [386, 407] width 118 height 13
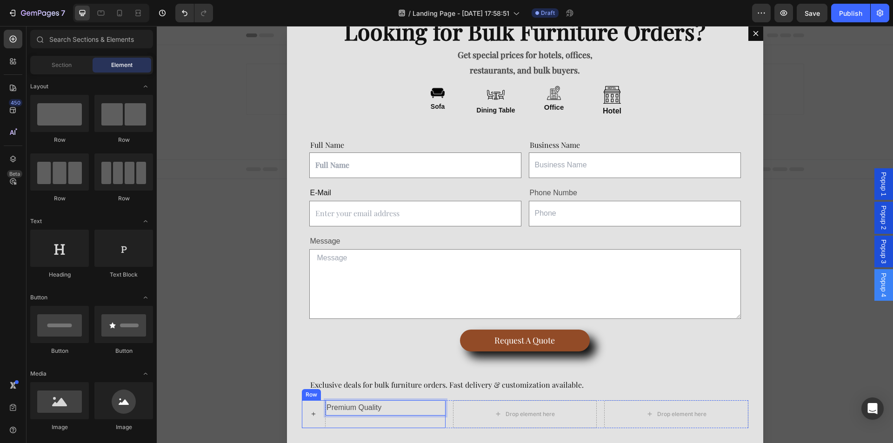
click at [315, 411] on icon "Dialog body" at bounding box center [313, 414] width 7 height 8
click at [102, 36] on input "text" at bounding box center [91, 39] width 123 height 19
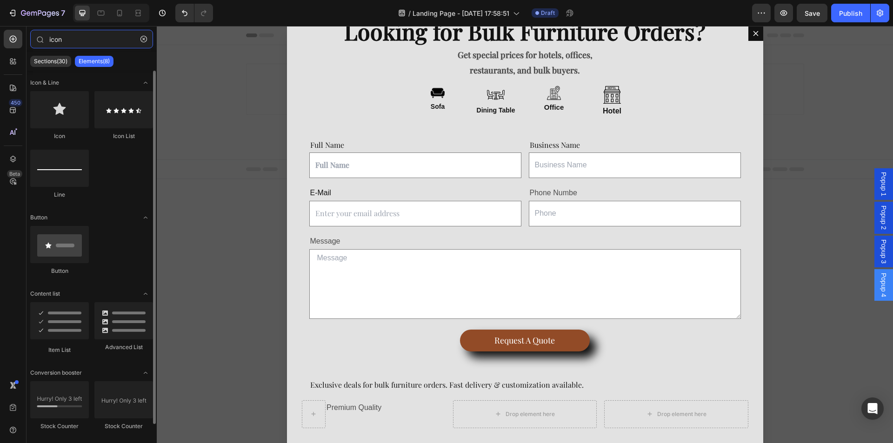
type input "icon"
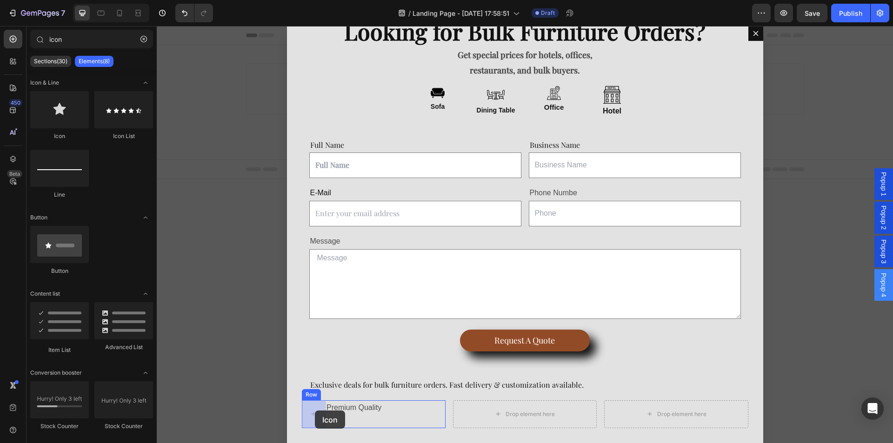
drag, startPoint x: 271, startPoint y: 189, endPoint x: 314, endPoint y: 411, distance: 225.7
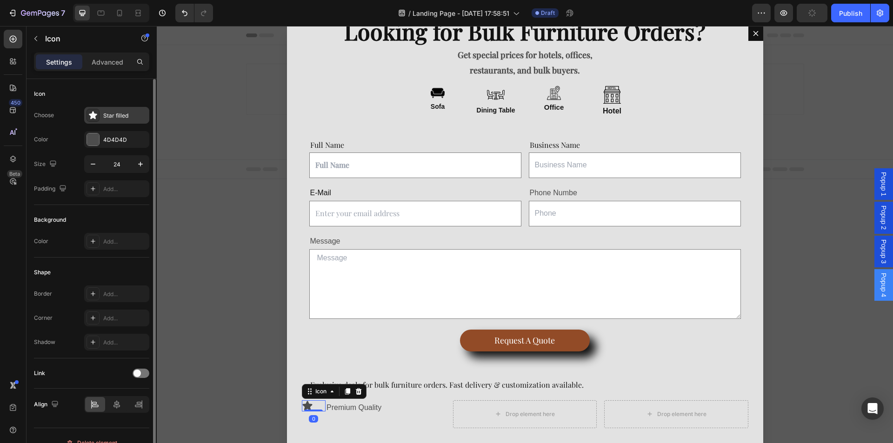
click at [105, 119] on div "Star filled" at bounding box center [125, 116] width 44 height 8
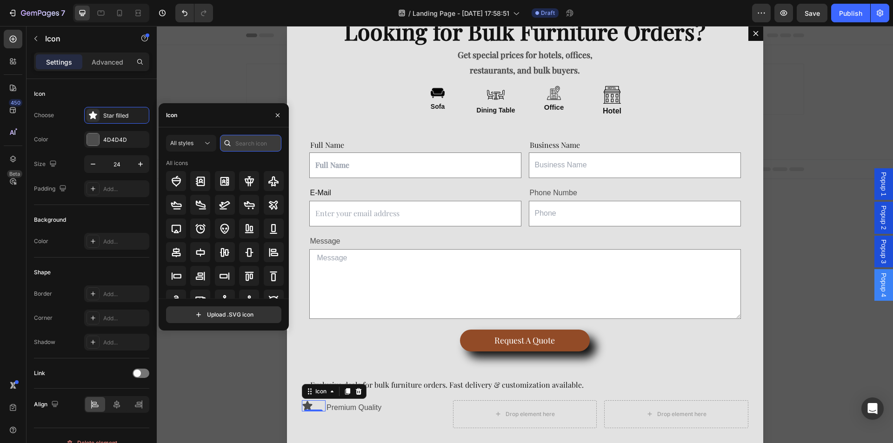
click at [239, 148] on input "text" at bounding box center [250, 143] width 61 height 17
type input "plus"
click at [181, 251] on icon at bounding box center [176, 252] width 11 height 11
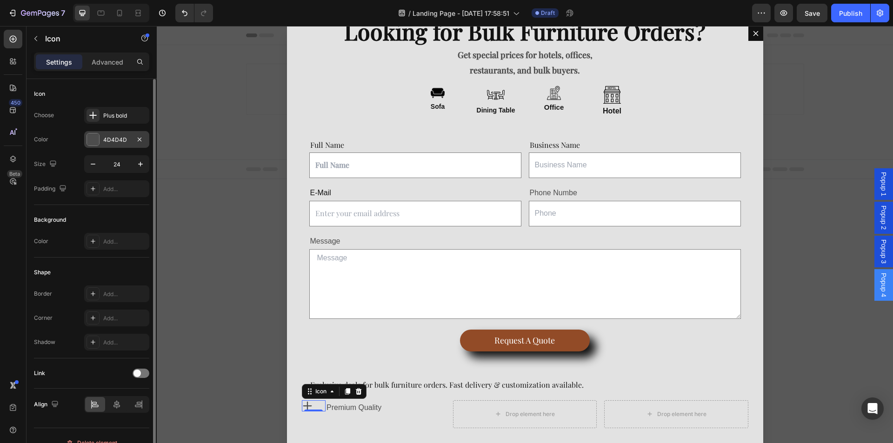
click at [97, 144] on div at bounding box center [93, 140] width 12 height 12
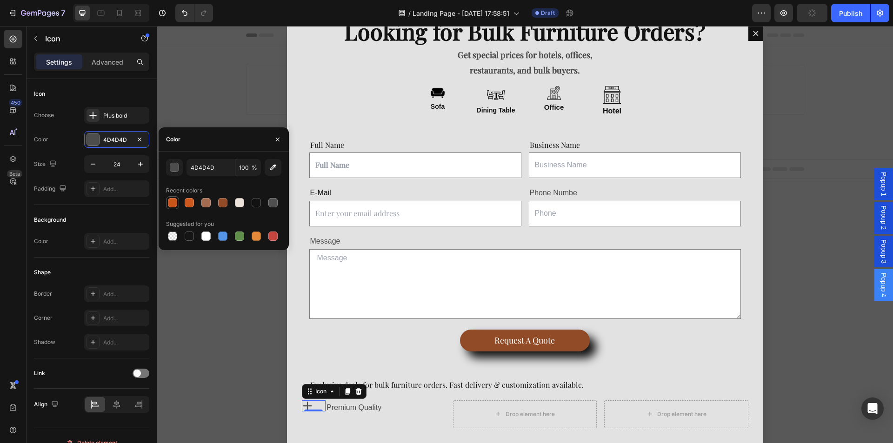
click at [169, 201] on div at bounding box center [172, 202] width 9 height 9
type input "C9541A"
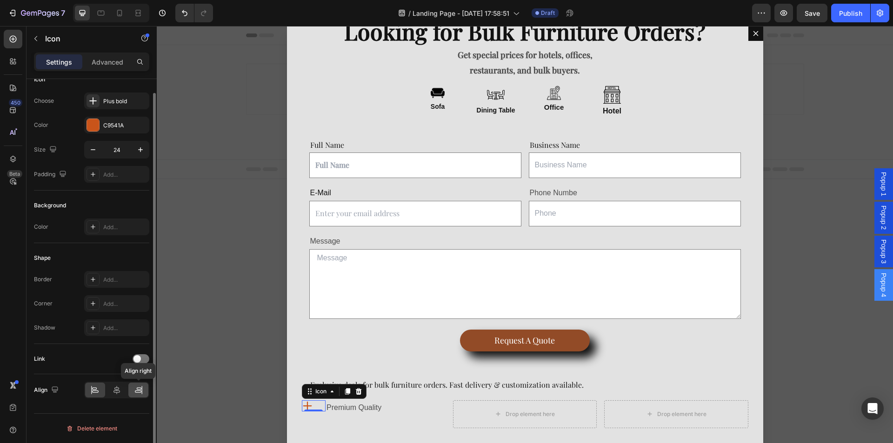
click at [141, 390] on icon at bounding box center [138, 390] width 9 height 9
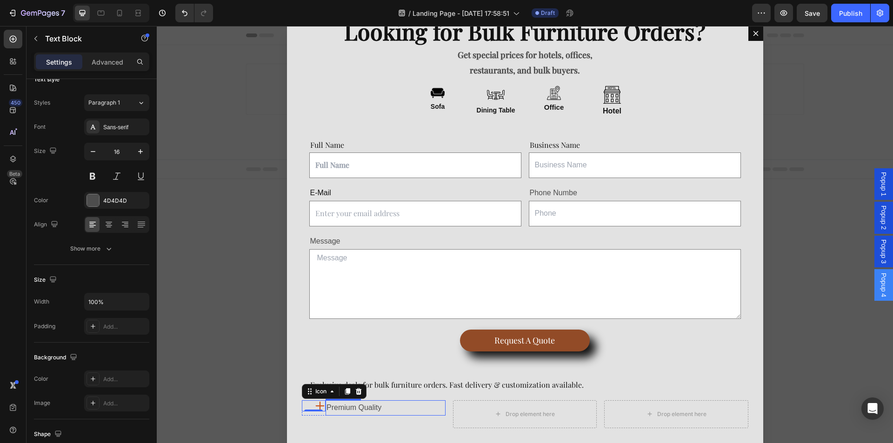
click at [359, 405] on p "Premium Quality" at bounding box center [386, 407] width 118 height 13
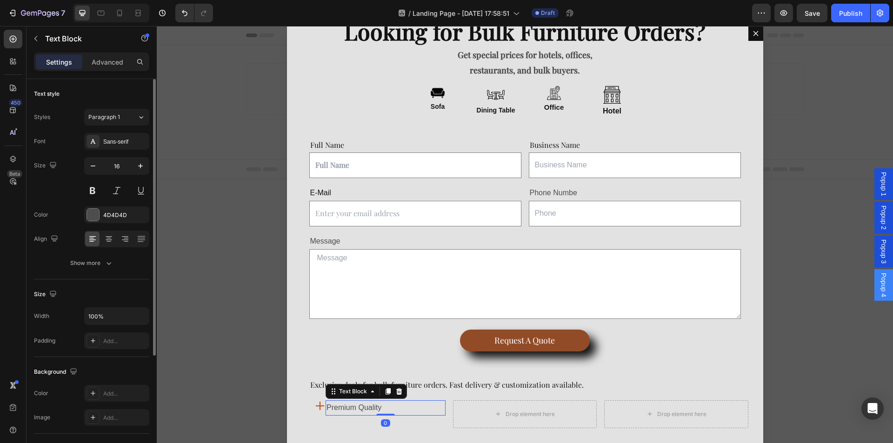
click at [95, 205] on div "Font Sans-serif Size 16 Color 4D4D4D Align Show more" at bounding box center [91, 202] width 115 height 139
click at [94, 221] on div at bounding box center [93, 215] width 12 height 12
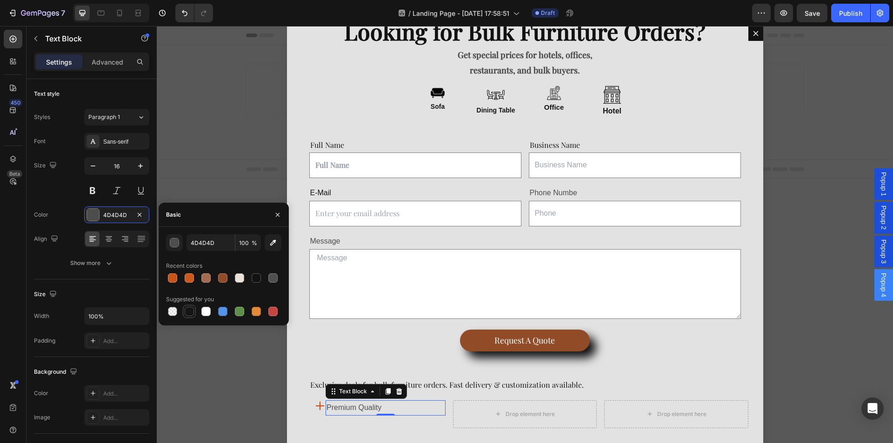
click at [187, 318] on div at bounding box center [189, 311] width 13 height 13
type input "151515"
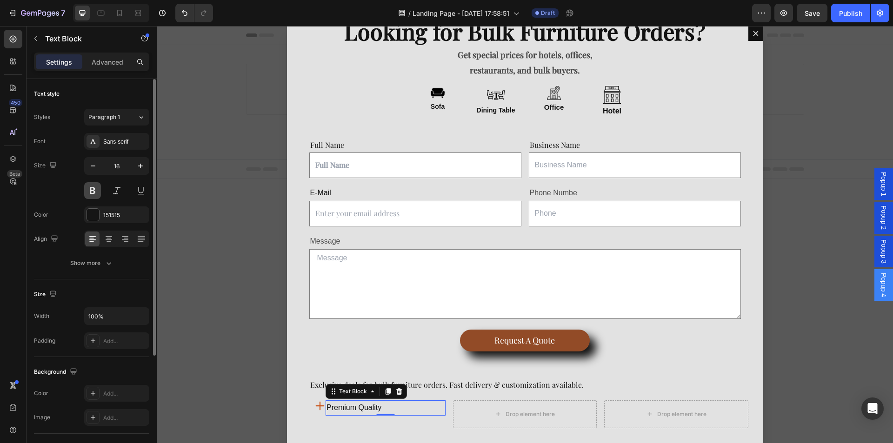
click at [94, 190] on button at bounding box center [92, 190] width 17 height 17
click at [144, 163] on icon "button" at bounding box center [140, 165] width 9 height 9
type input "17"
click at [107, 257] on button "Show more" at bounding box center [91, 263] width 115 height 17
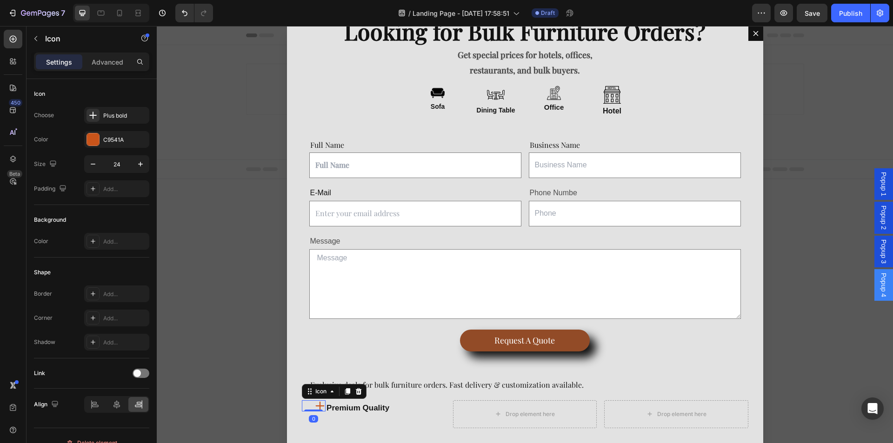
drag, startPoint x: 320, startPoint y: 409, endPoint x: 265, endPoint y: 160, distance: 255.3
click at [320, 409] on div "Icon 0" at bounding box center [314, 406] width 24 height 11
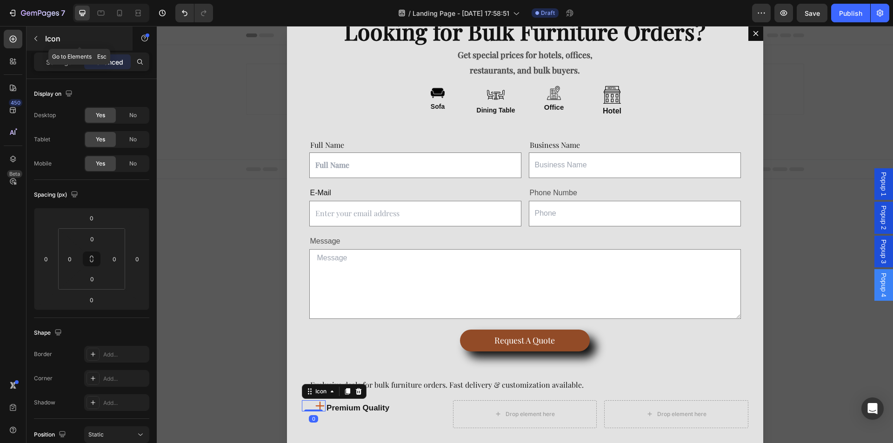
click at [41, 41] on button "button" at bounding box center [35, 38] width 15 height 15
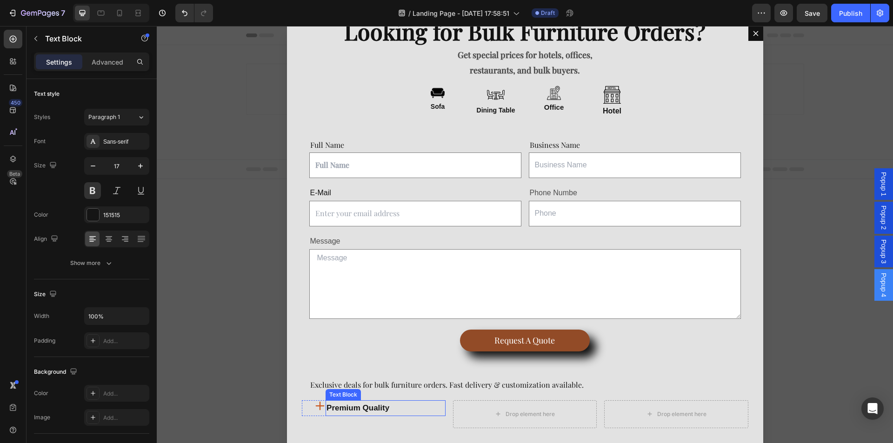
click at [372, 407] on p "Premium Quality" at bounding box center [386, 408] width 118 height 14
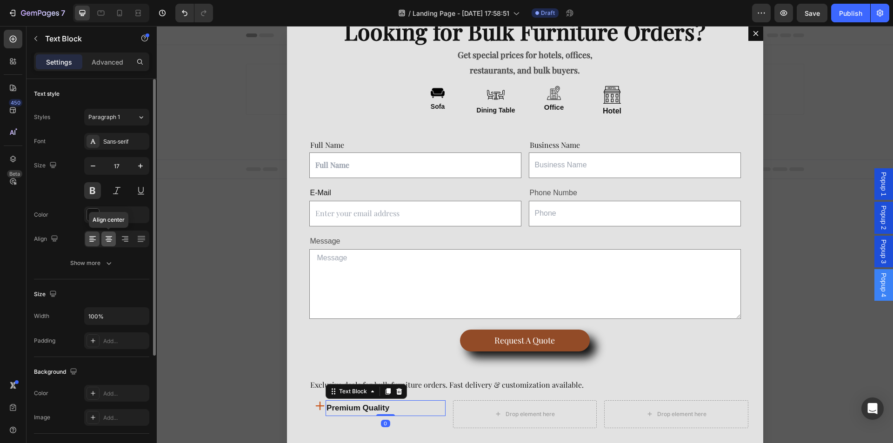
click at [114, 242] on div at bounding box center [108, 239] width 14 height 15
click at [96, 241] on icon at bounding box center [92, 238] width 9 height 9
click at [97, 259] on div "Show more" at bounding box center [91, 263] width 43 height 9
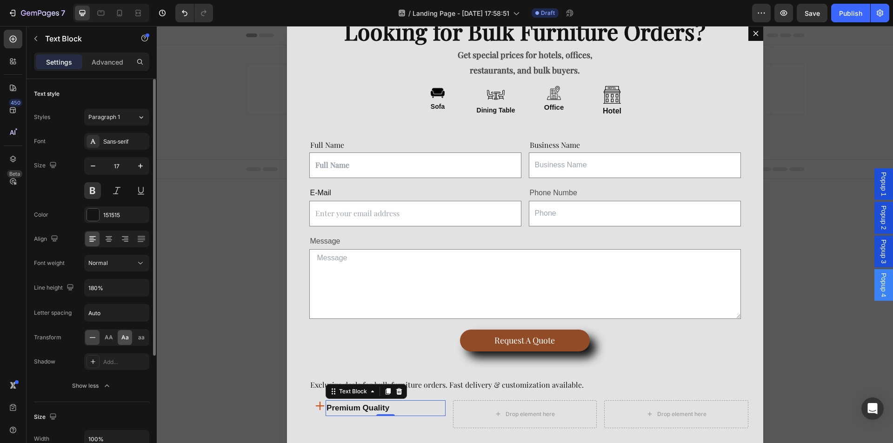
click at [129, 340] on div "Aa" at bounding box center [125, 337] width 14 height 15
click at [321, 408] on icon "Dialog body" at bounding box center [319, 406] width 11 height 11
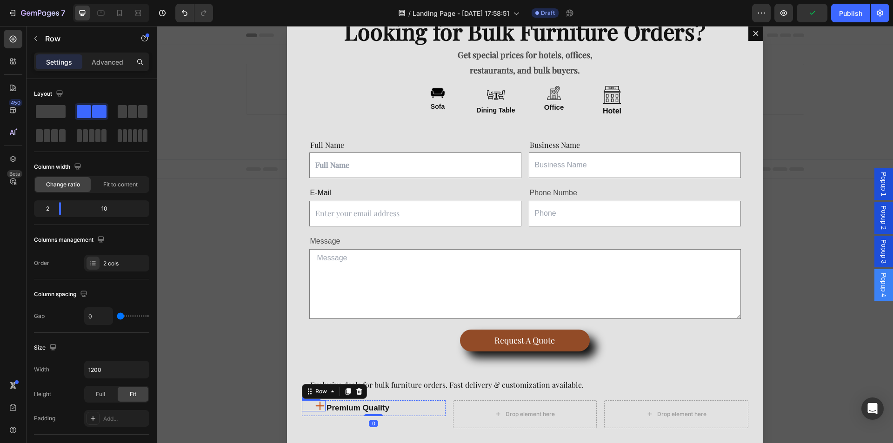
click at [316, 408] on icon "Dialog body" at bounding box center [319, 406] width 11 height 11
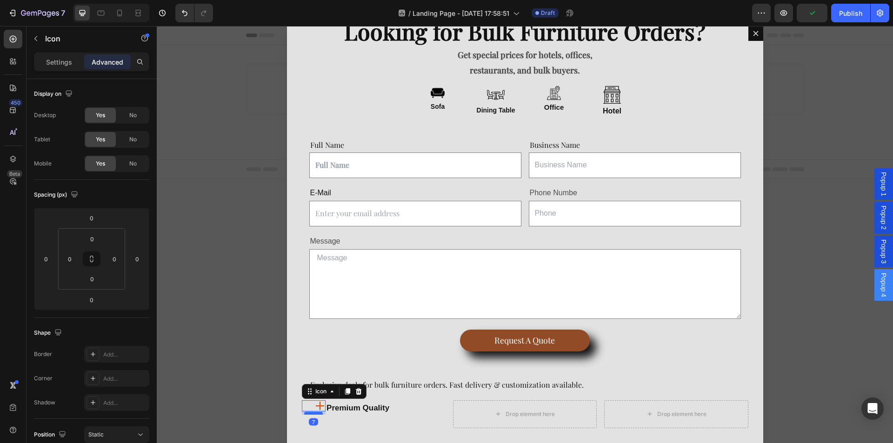
click at [318, 415] on div "Dialog body" at bounding box center [313, 413] width 19 height 3
drag, startPoint x: 317, startPoint y: 415, endPoint x: 318, endPoint y: 410, distance: 5.2
click at [318, 410] on div "Dialog body" at bounding box center [313, 410] width 19 height 3
type input "0"
drag, startPoint x: 90, startPoint y: 268, endPoint x: 91, endPoint y: 275, distance: 7.5
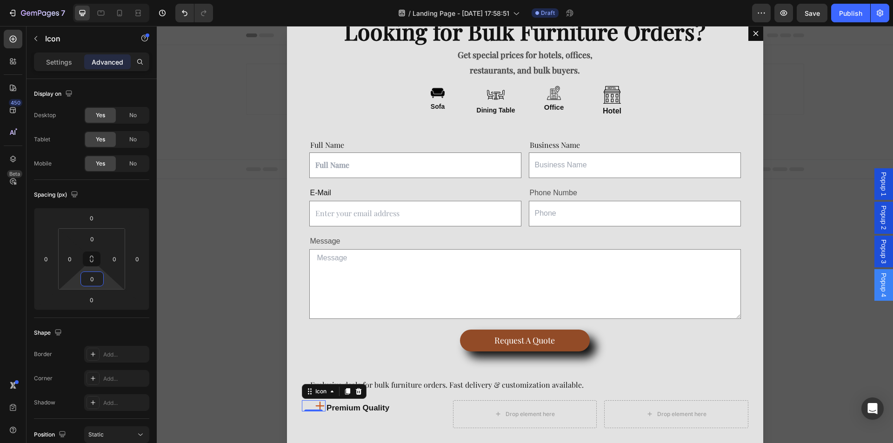
click at [91, 0] on html "7 / Landing Page - [DATE] 17:58:51 Draft Preview Save Publish 450 Beta icon Sec…" at bounding box center [446, 0] width 893 height 0
type input "5"
type input "8"
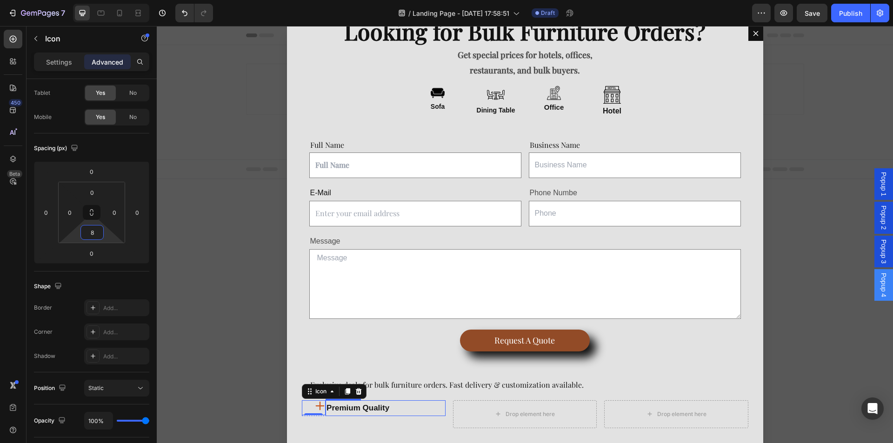
click at [340, 409] on p "premium quality" at bounding box center [386, 408] width 118 height 14
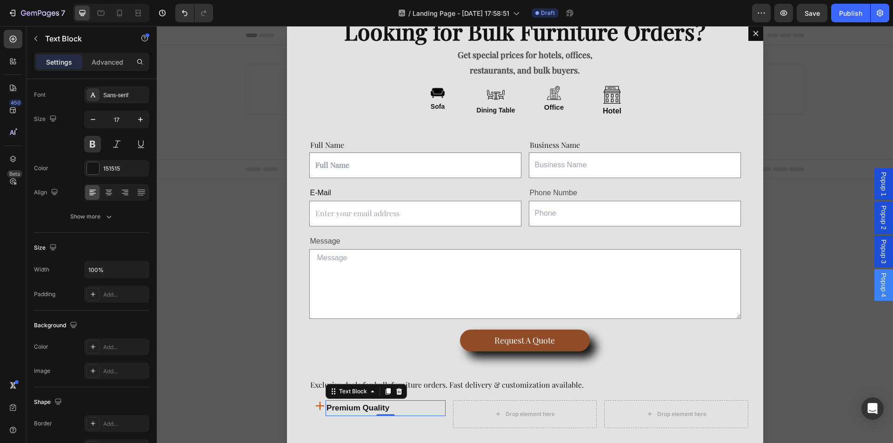
scroll to position [0, 0]
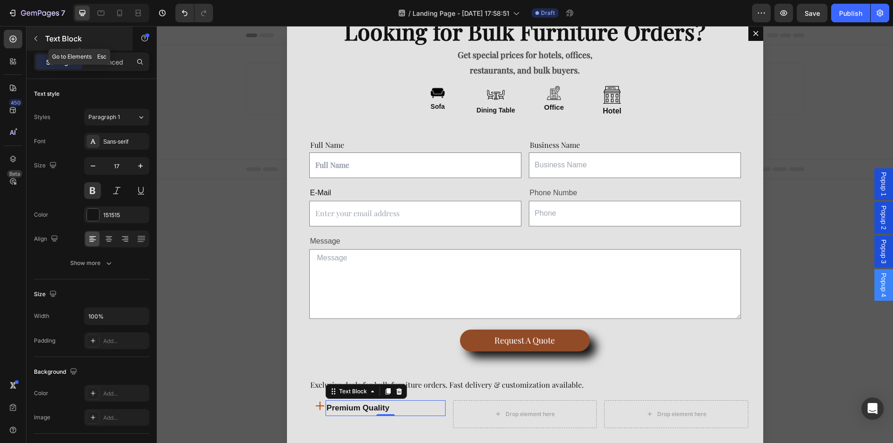
click at [43, 43] on div "Text Block" at bounding box center [80, 39] width 106 height 24
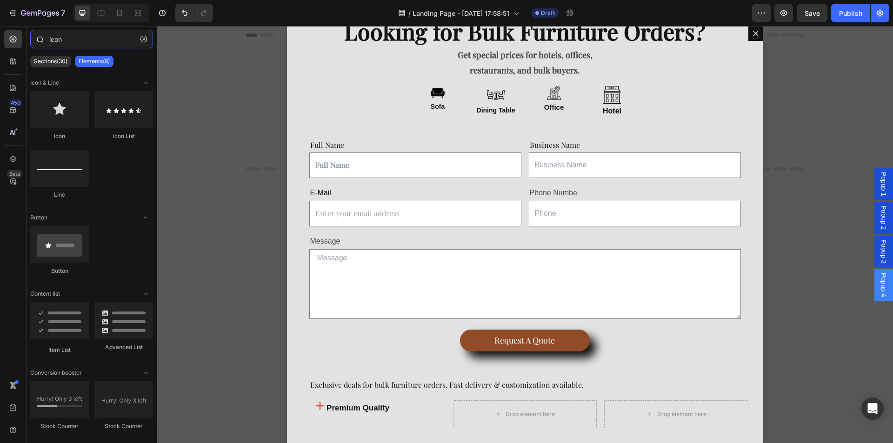
click at [71, 40] on input "icon" at bounding box center [91, 39] width 123 height 19
click at [144, 36] on icon "button" at bounding box center [144, 39] width 7 height 7
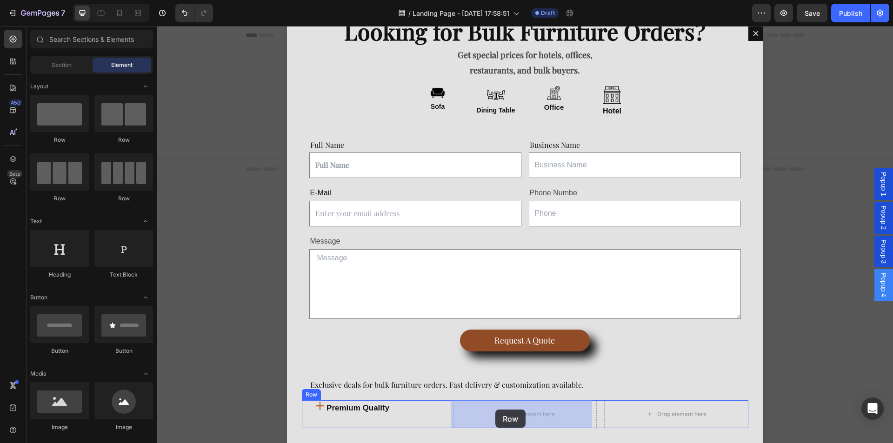
drag, startPoint x: 507, startPoint y: 325, endPoint x: 430, endPoint y: 364, distance: 86.1
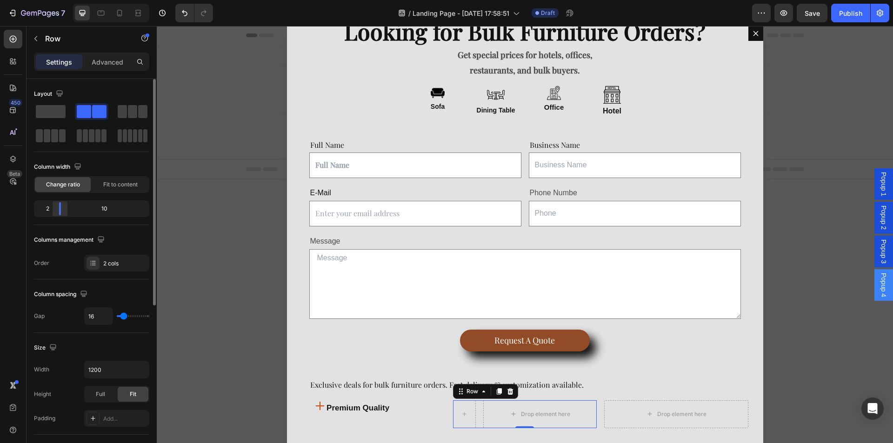
drag, startPoint x: 92, startPoint y: 209, endPoint x: 57, endPoint y: 210, distance: 34.9
click at [57, 210] on div at bounding box center [60, 208] width 17 height 13
drag, startPoint x: 123, startPoint y: 320, endPoint x: 113, endPoint y: 321, distance: 9.8
click at [113, 321] on div "16" at bounding box center [116, 317] width 65 height 18
type input "0"
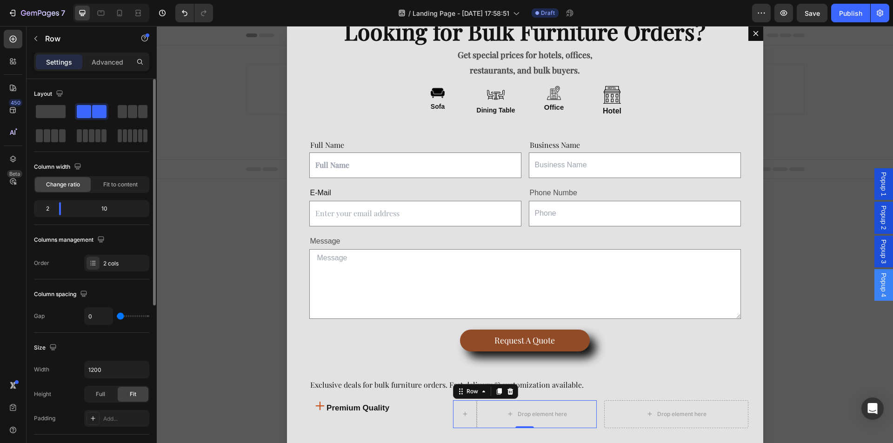
drag, startPoint x: 123, startPoint y: 317, endPoint x: 113, endPoint y: 317, distance: 10.7
type input "0"
click at [117, 317] on input "range" at bounding box center [133, 316] width 33 height 2
click at [39, 35] on icon "button" at bounding box center [35, 38] width 7 height 7
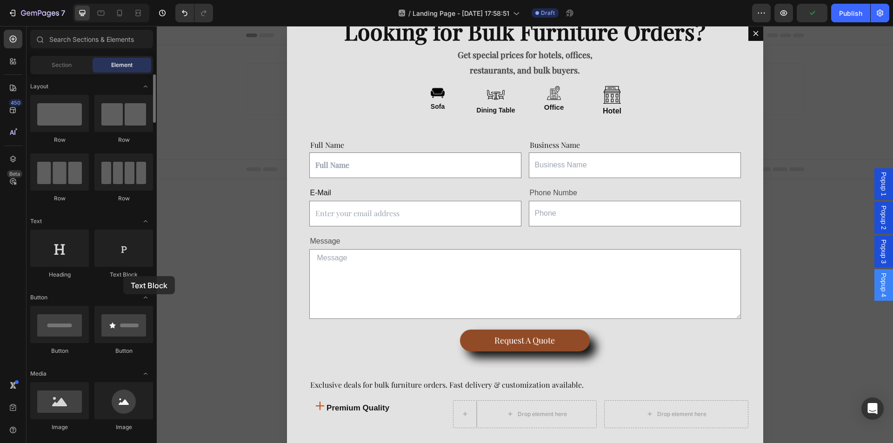
drag, startPoint x: 130, startPoint y: 266, endPoint x: 101, endPoint y: 273, distance: 29.6
click at [97, 273] on div "Text Block" at bounding box center [123, 254] width 59 height 49
click at [377, 409] on p "premium quality" at bounding box center [386, 408] width 118 height 14
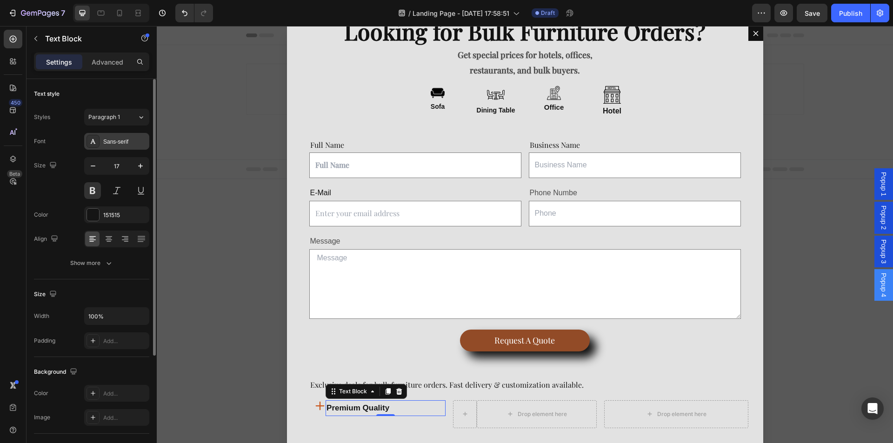
click at [120, 134] on div "Sans-serif" at bounding box center [116, 141] width 65 height 17
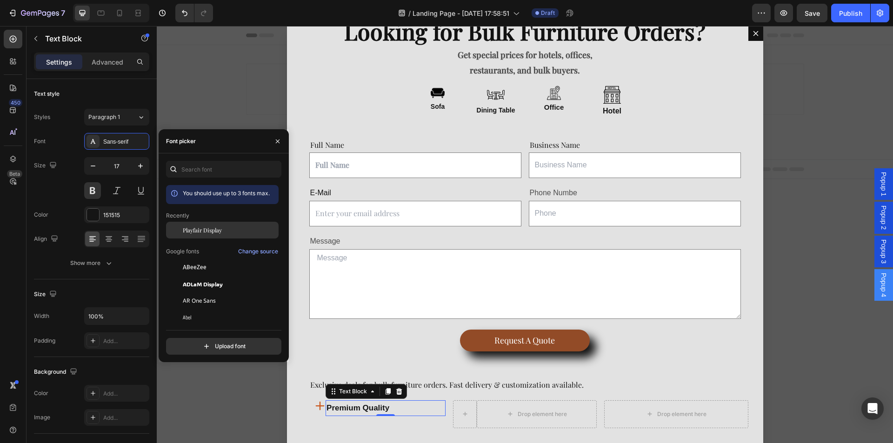
click at [216, 293] on div "Playfair Display" at bounding box center [222, 301] width 113 height 17
click at [40, 39] on button "button" at bounding box center [35, 38] width 15 height 15
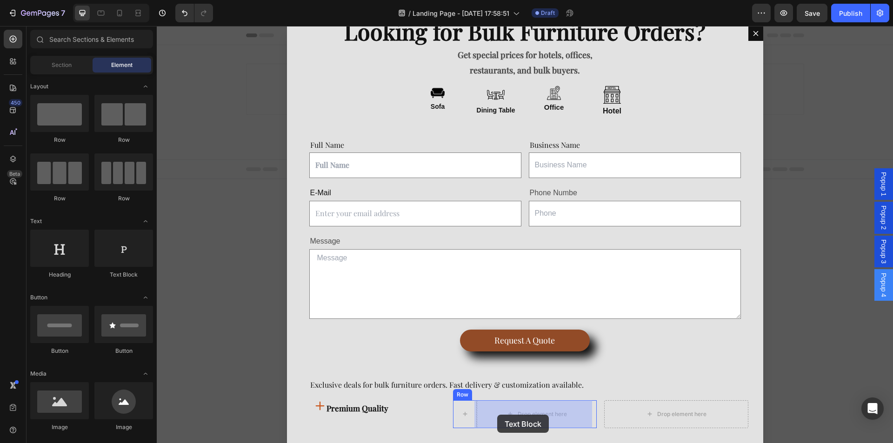
drag, startPoint x: 294, startPoint y: 271, endPoint x: 497, endPoint y: 415, distance: 249.4
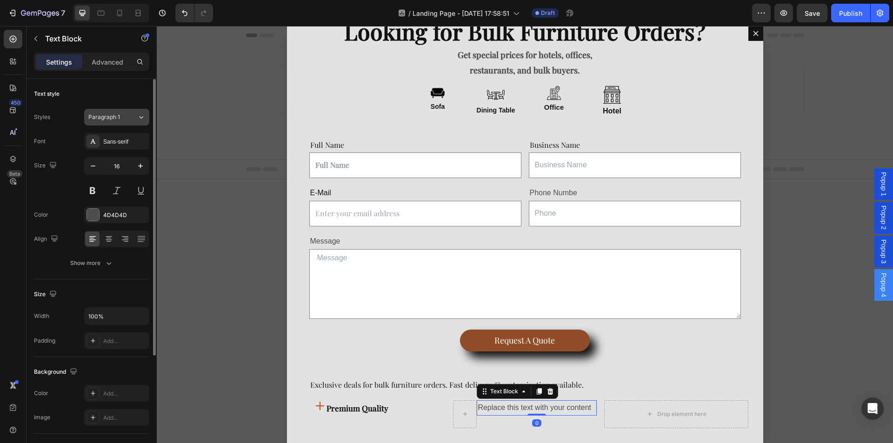
click at [124, 114] on div "Paragraph 1" at bounding box center [107, 117] width 38 height 8
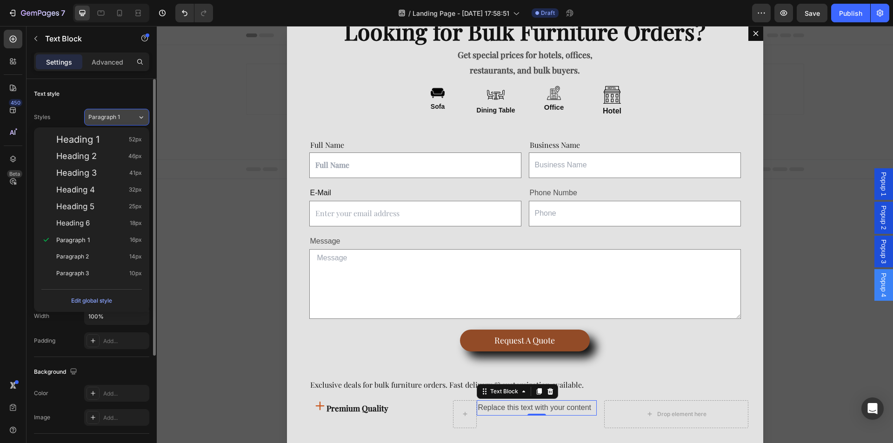
click at [124, 114] on div "Paragraph 1" at bounding box center [107, 117] width 38 height 8
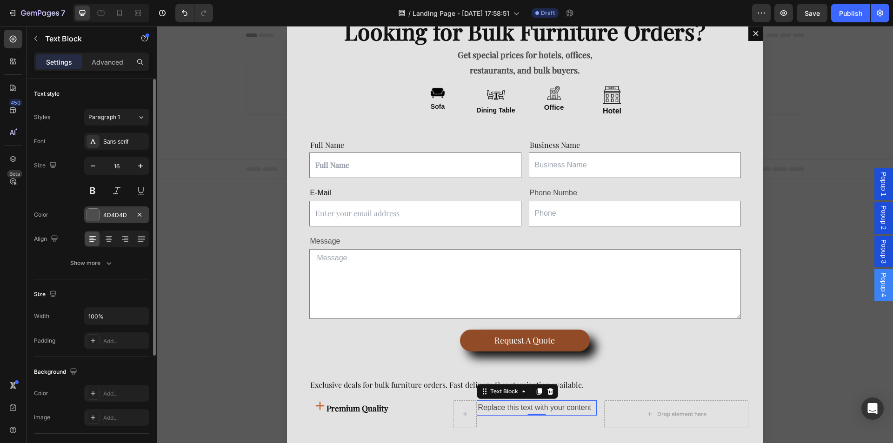
click at [94, 216] on div at bounding box center [93, 215] width 12 height 12
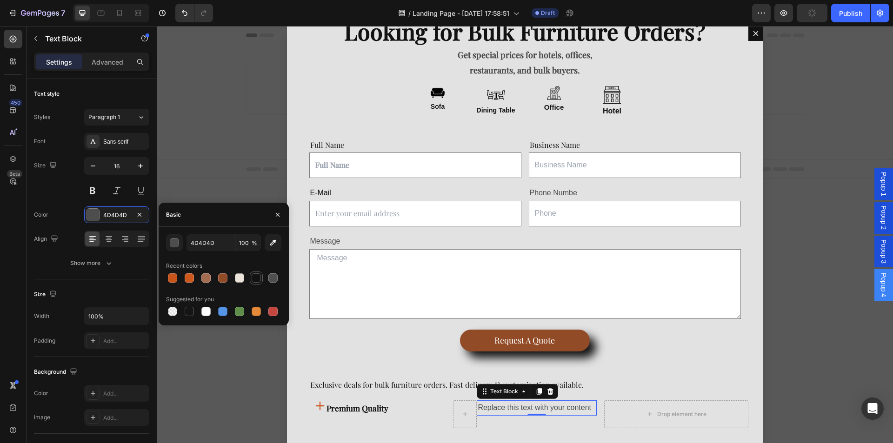
click at [256, 278] on div at bounding box center [256, 278] width 9 height 9
type input "121212"
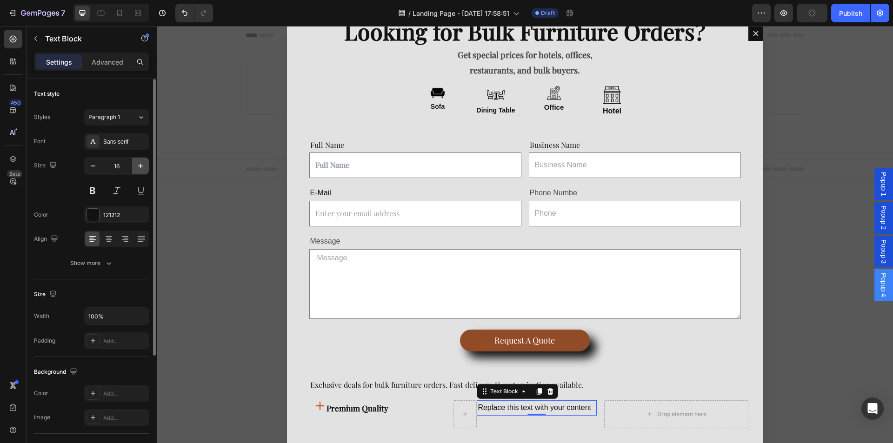
click at [140, 162] on icon "button" at bounding box center [140, 165] width 9 height 9
click at [86, 167] on button "button" at bounding box center [93, 166] width 17 height 17
type input "16"
click at [131, 141] on div "Sans-serif" at bounding box center [125, 142] width 44 height 8
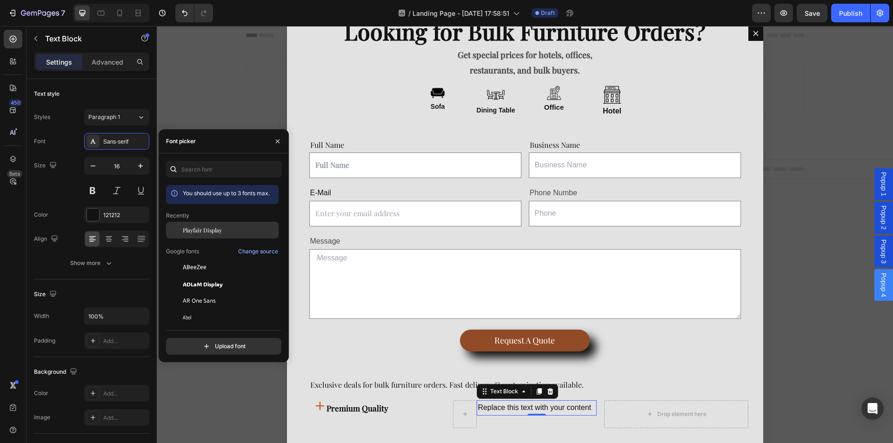
click at [209, 231] on span "Playfair Display" at bounding box center [202, 230] width 39 height 8
click at [509, 409] on div "Replace this text with your content" at bounding box center [537, 408] width 120 height 15
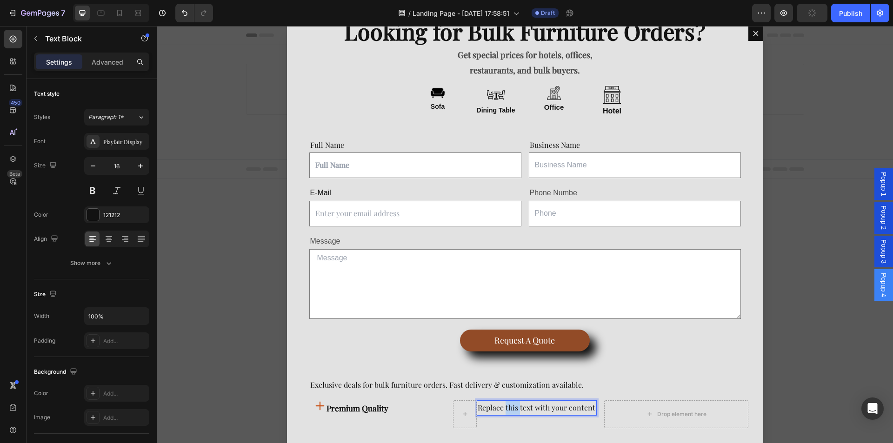
click at [509, 409] on p "Replace this text with your content" at bounding box center [537, 407] width 118 height 13
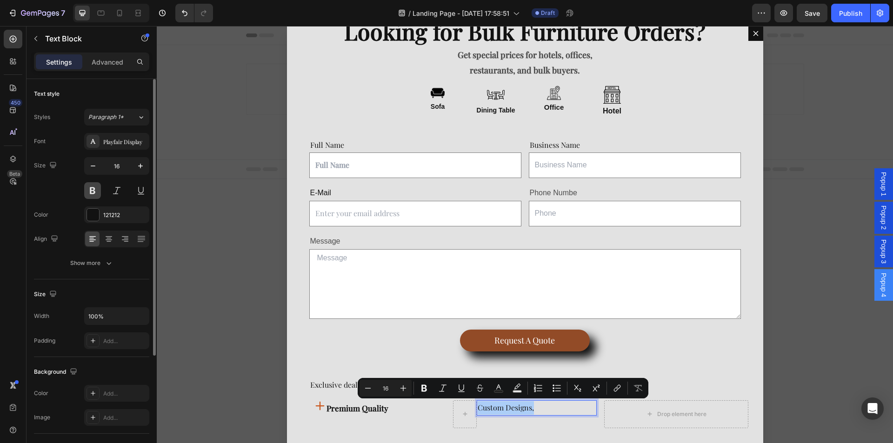
click at [94, 192] on button at bounding box center [92, 190] width 17 height 17
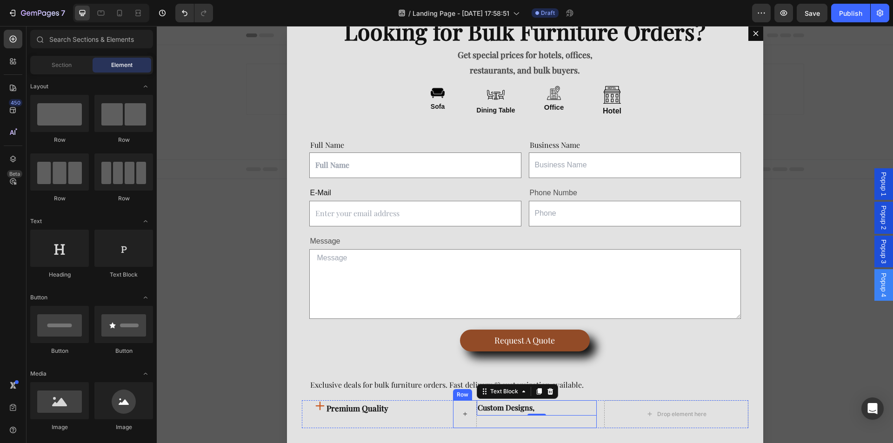
click at [462, 412] on icon "Dialog body" at bounding box center [465, 414] width 7 height 8
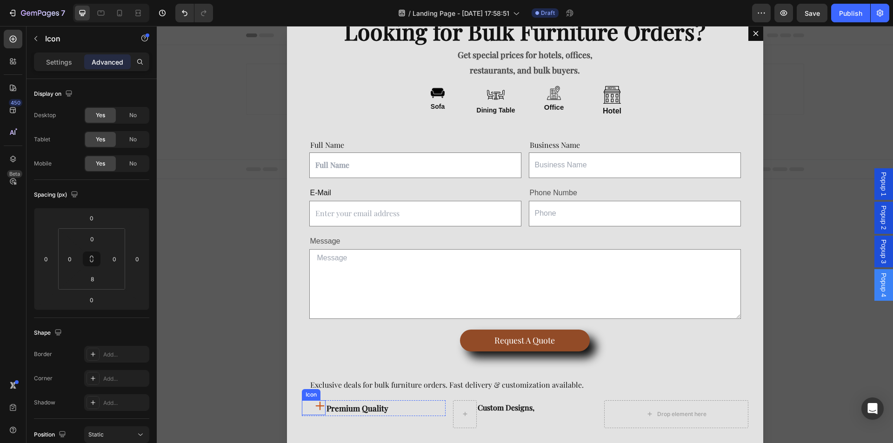
click at [317, 408] on icon "Dialog body" at bounding box center [319, 406] width 11 height 11
click at [39, 40] on icon "button" at bounding box center [35, 38] width 7 height 7
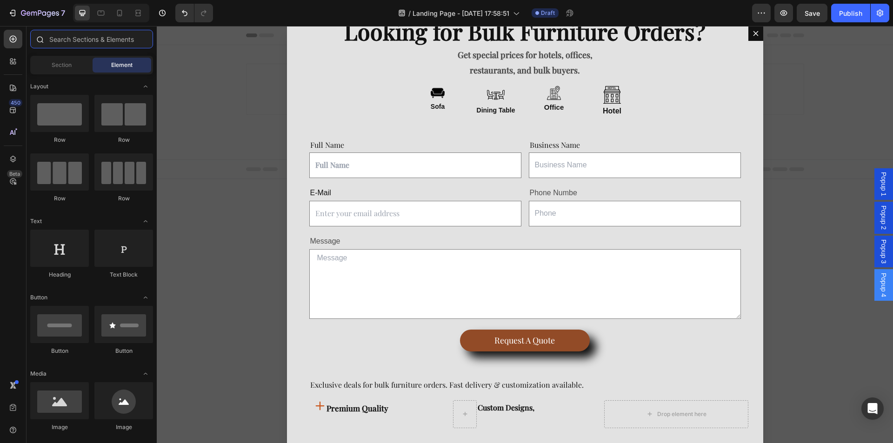
click at [87, 40] on input "text" at bounding box center [91, 39] width 123 height 19
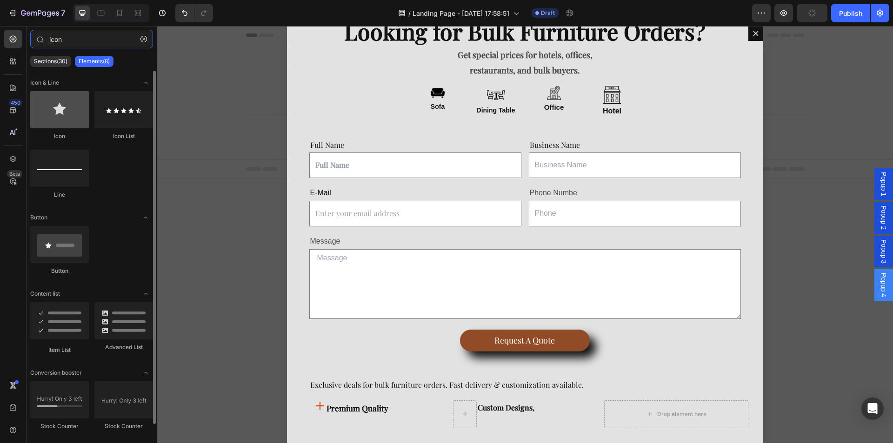
type input "icon"
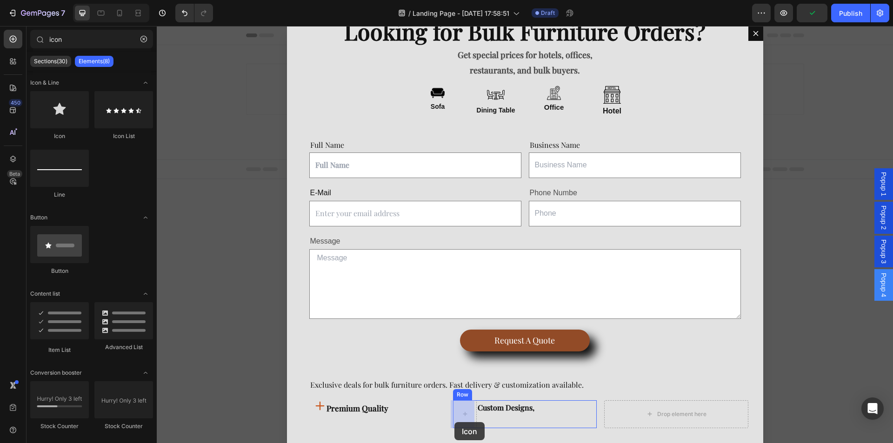
drag, startPoint x: 216, startPoint y: 143, endPoint x: 455, endPoint y: 422, distance: 367.3
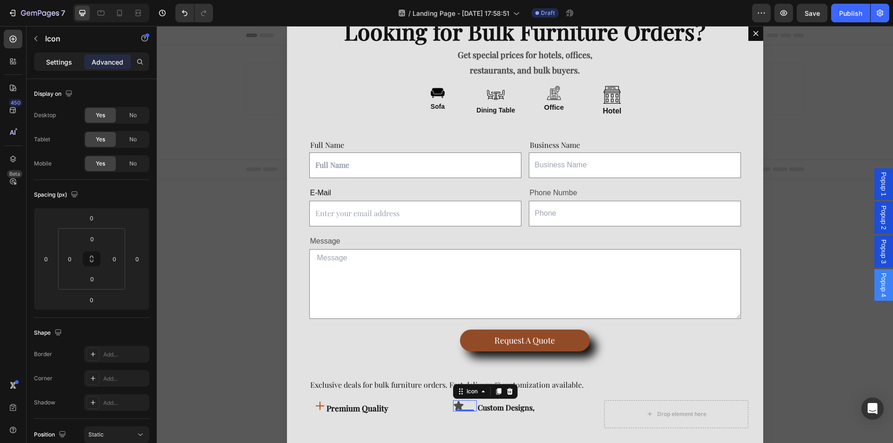
click at [54, 59] on p "Settings" at bounding box center [59, 62] width 26 height 10
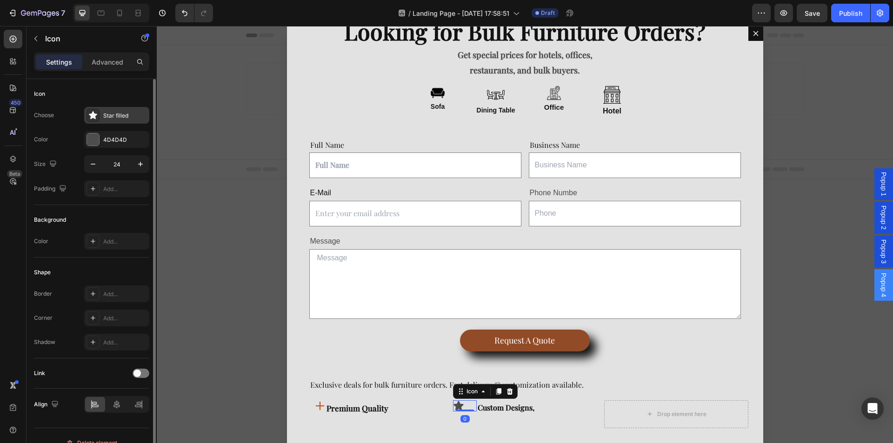
click at [113, 116] on div "Star filled" at bounding box center [125, 116] width 44 height 8
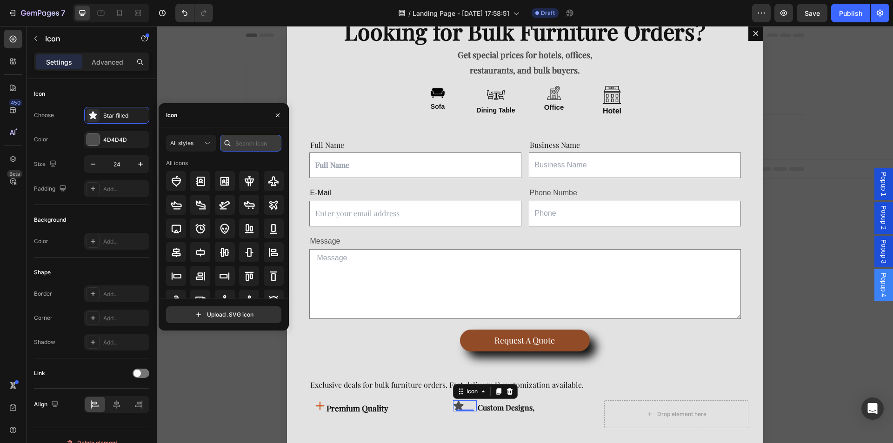
click at [242, 142] on input "text" at bounding box center [250, 143] width 61 height 17
type input "plus"
drag, startPoint x: 181, startPoint y: 250, endPoint x: 198, endPoint y: 263, distance: 21.2
click at [203, 263] on div "All icons" at bounding box center [225, 259] width 118 height 200
click at [180, 249] on icon at bounding box center [176, 252] width 11 height 11
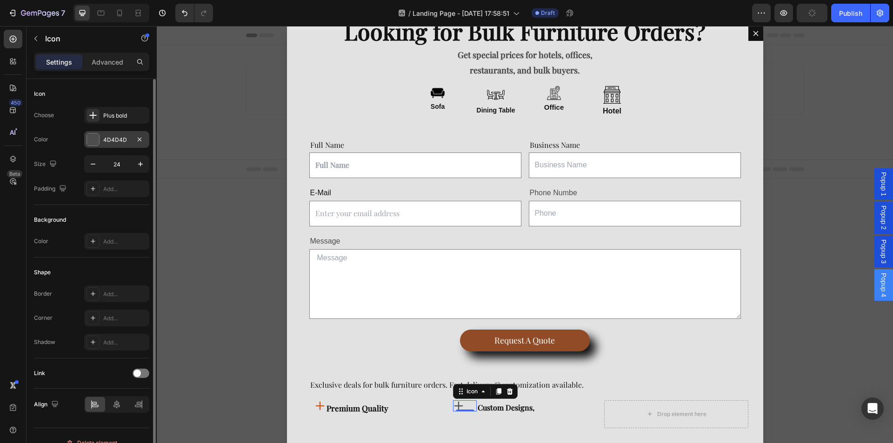
click at [93, 139] on div at bounding box center [93, 140] width 12 height 12
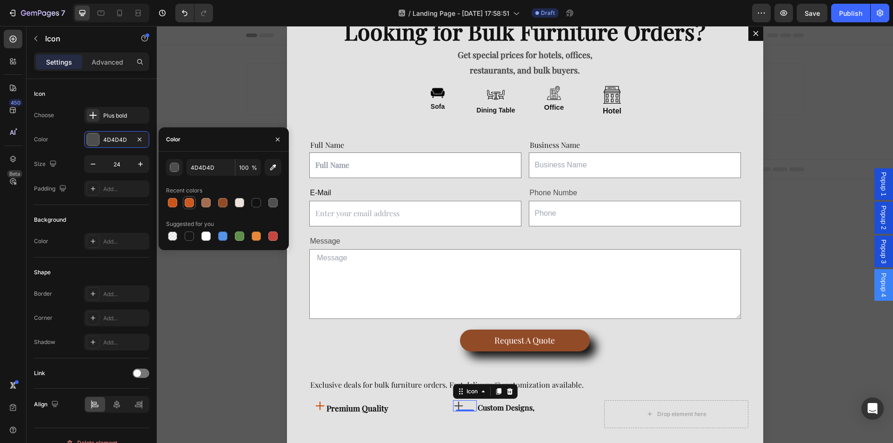
click at [186, 200] on div at bounding box center [189, 202] width 9 height 9
type input "CC581E"
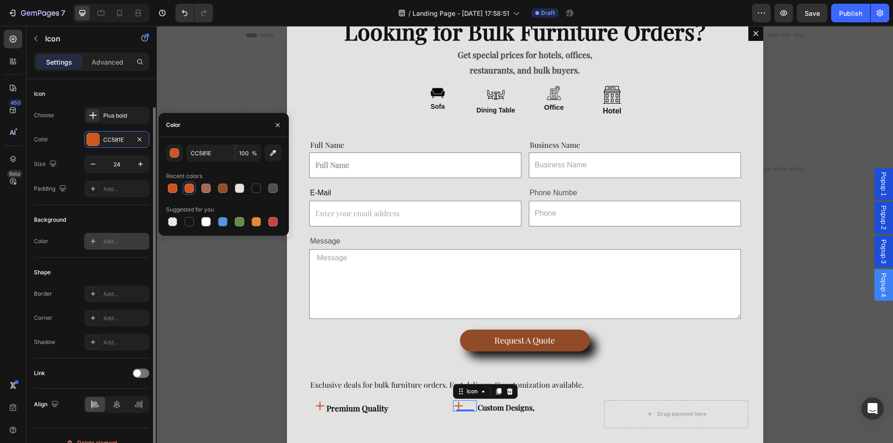
scroll to position [14, 0]
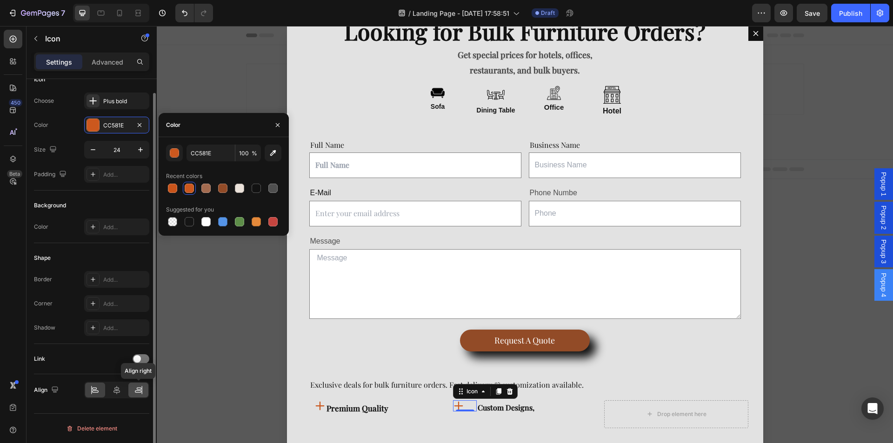
click at [137, 385] on div at bounding box center [138, 390] width 20 height 15
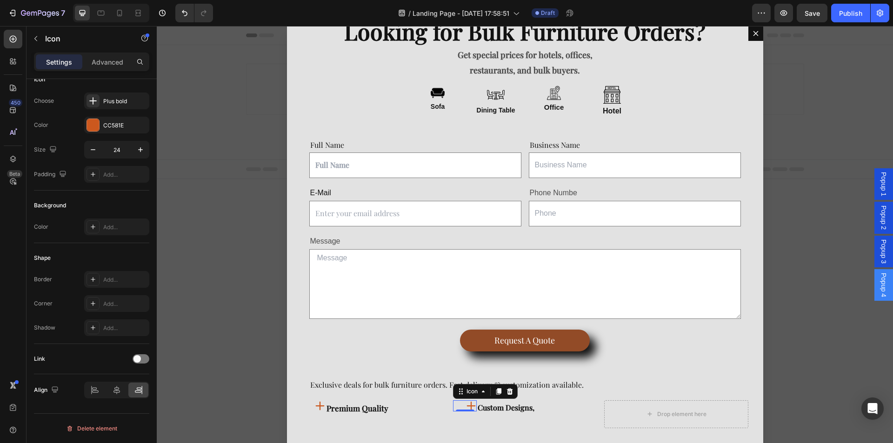
click at [468, 403] on icon "Dialog body" at bounding box center [471, 405] width 9 height 9
click at [116, 66] on p "Advanced" at bounding box center [108, 62] width 32 height 10
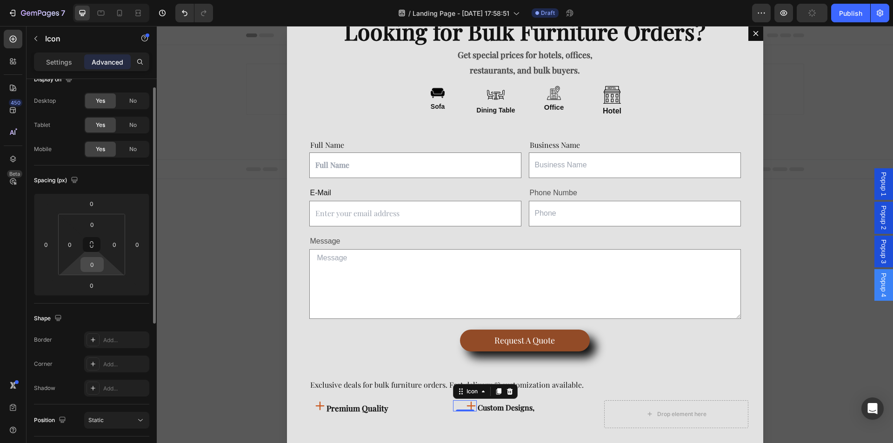
click at [98, 270] on input "0" at bounding box center [92, 265] width 19 height 14
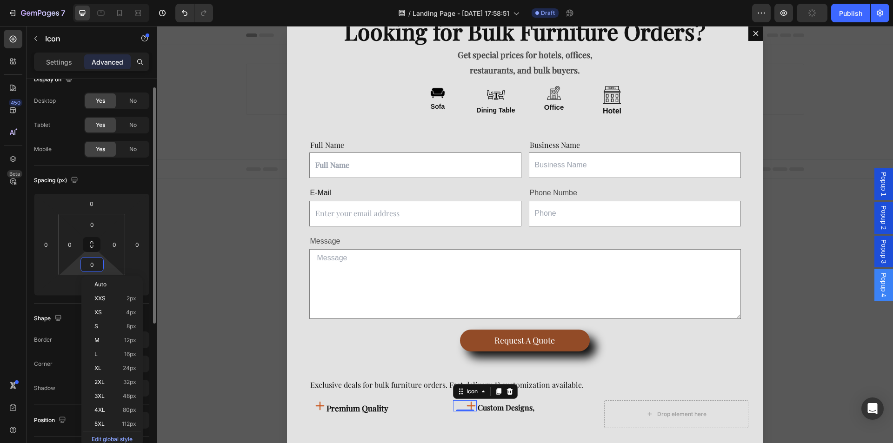
type input "5"
type input "7"
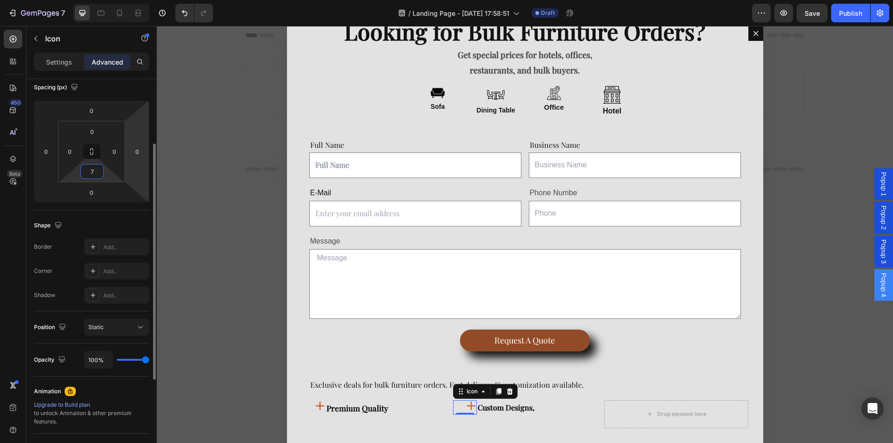
scroll to position [201, 0]
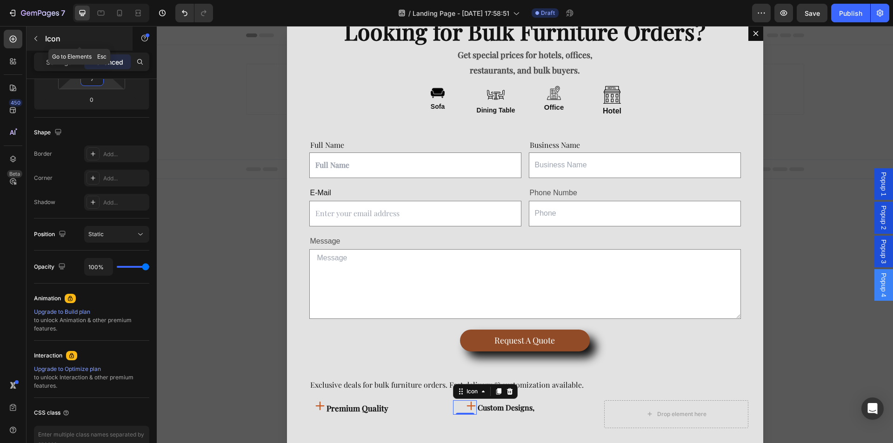
click at [40, 39] on button "button" at bounding box center [35, 38] width 15 height 15
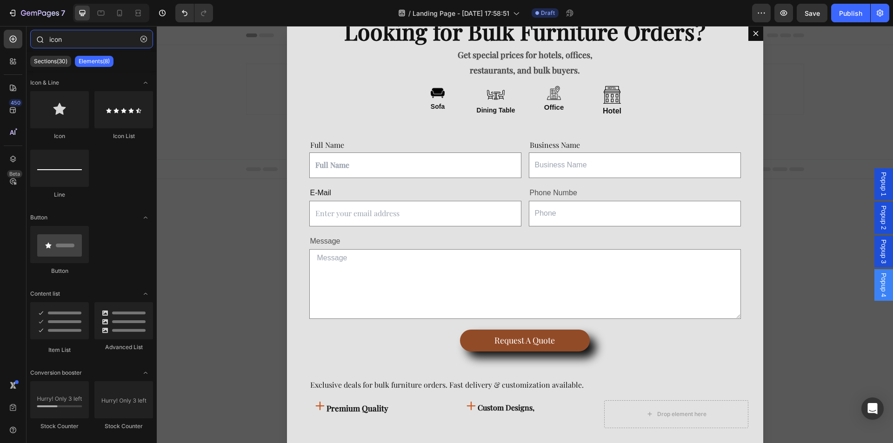
click at [103, 36] on input "icon" at bounding box center [91, 39] width 123 height 19
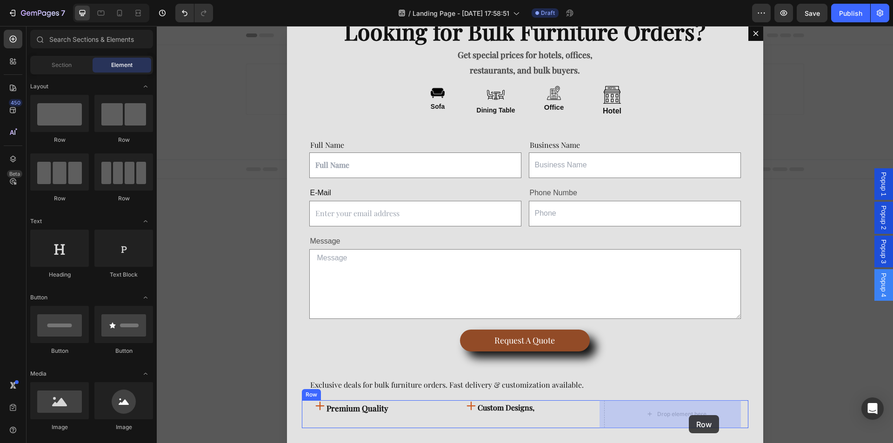
drag, startPoint x: 292, startPoint y: 147, endPoint x: 689, endPoint y: 415, distance: 479.5
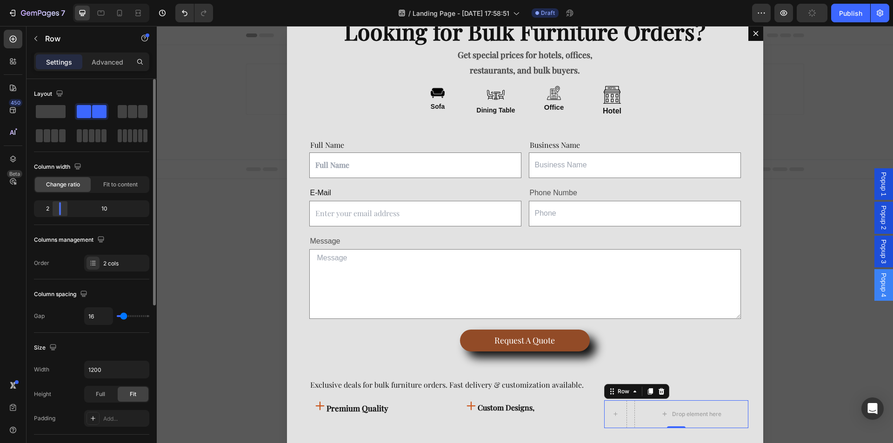
drag, startPoint x: 93, startPoint y: 207, endPoint x: 52, endPoint y: 208, distance: 41.0
click at [52, 208] on div at bounding box center [60, 208] width 17 height 13
type input "7"
type input "0"
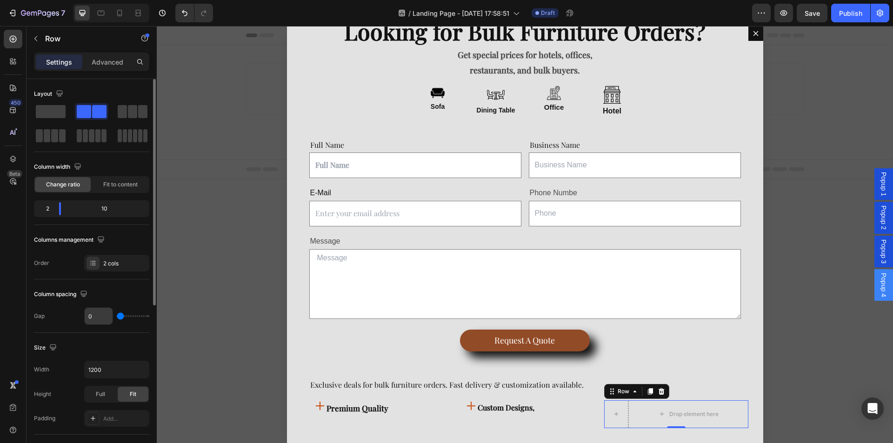
drag, startPoint x: 122, startPoint y: 316, endPoint x: 106, endPoint y: 310, distance: 16.9
type input "0"
click at [117, 315] on input "range" at bounding box center [133, 316] width 33 height 2
click at [42, 39] on button "button" at bounding box center [35, 38] width 15 height 15
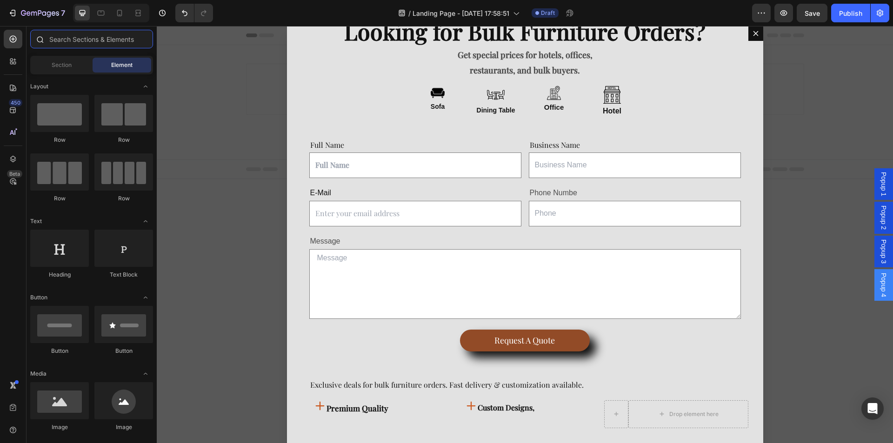
click at [95, 44] on input "text" at bounding box center [91, 39] width 123 height 19
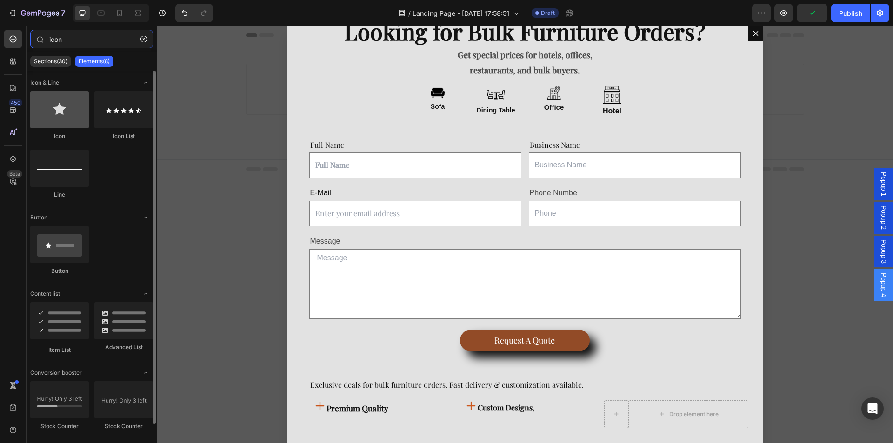
type input "icon"
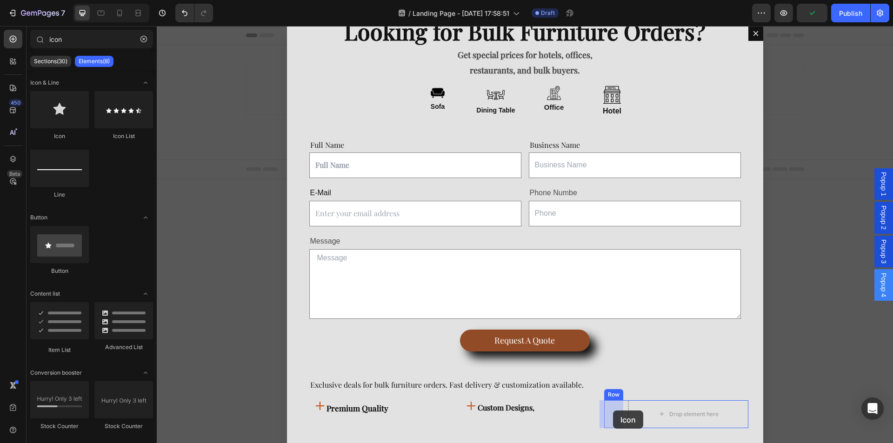
drag, startPoint x: 234, startPoint y: 147, endPoint x: 613, endPoint y: 411, distance: 461.9
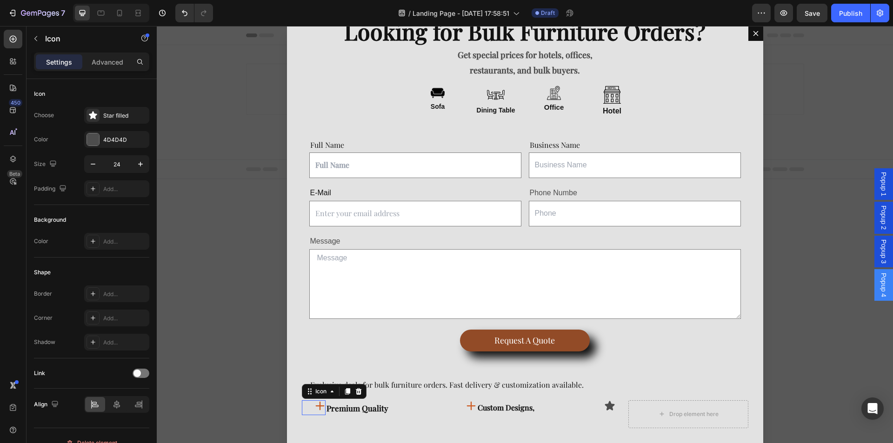
click at [322, 409] on icon "Dialog body" at bounding box center [319, 406] width 11 height 11
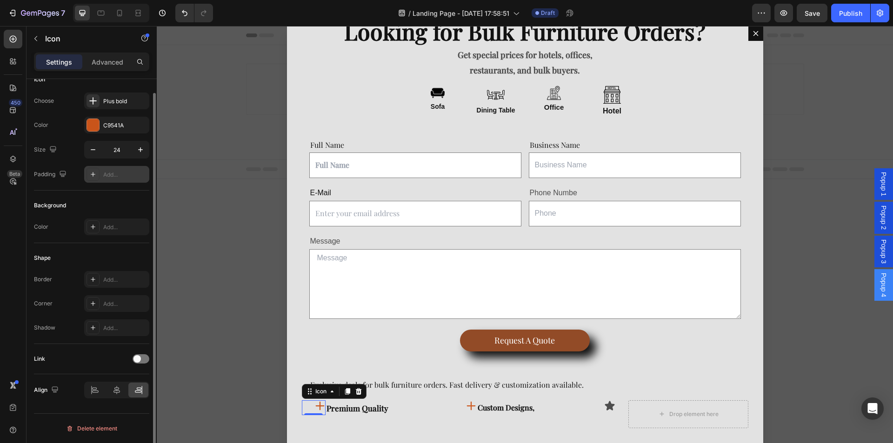
click at [102, 170] on div "Add..." at bounding box center [116, 174] width 65 height 17
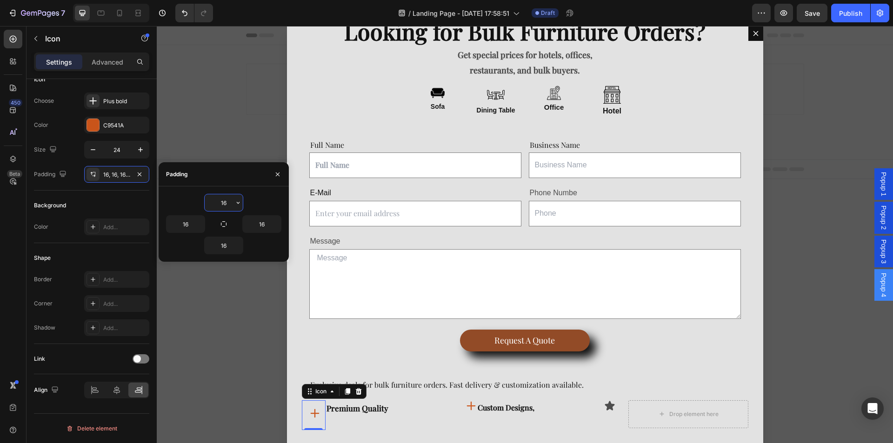
type input "1"
type input "0"
click at [226, 227] on icon "button" at bounding box center [223, 224] width 7 height 7
type input "0"
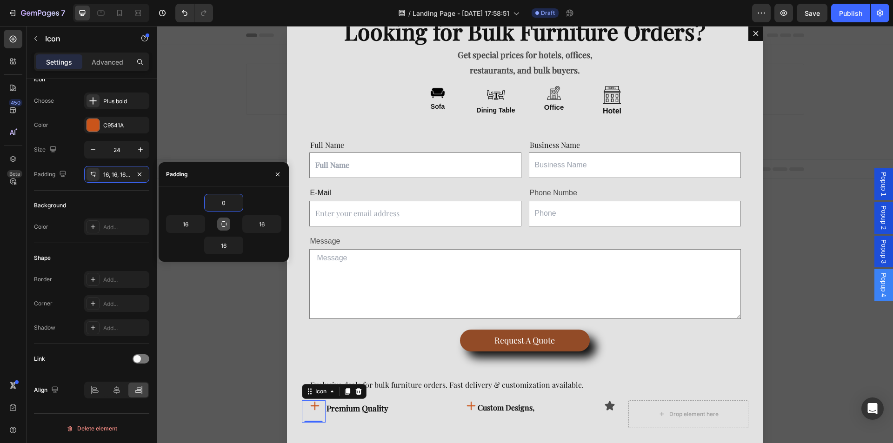
type input "0"
click at [227, 207] on input "0" at bounding box center [224, 202] width 38 height 17
type input "5"
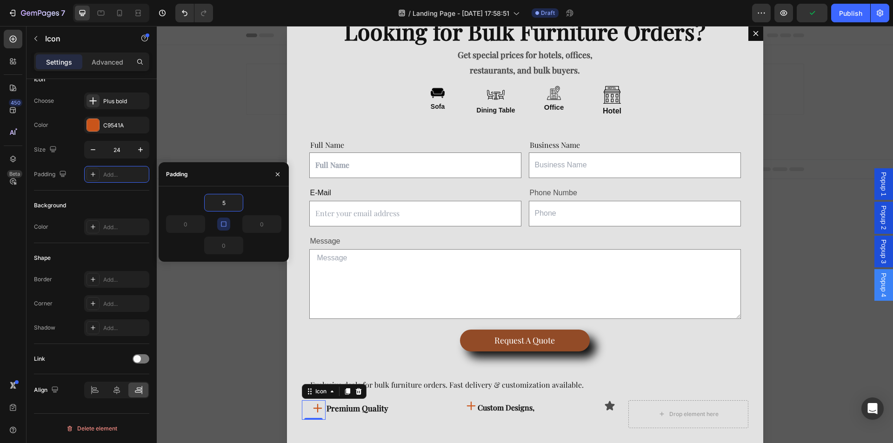
type input "5"
click at [226, 227] on icon "button" at bounding box center [223, 224] width 7 height 7
click at [267, 227] on input "5" at bounding box center [262, 224] width 38 height 17
type input "10"
click at [229, 203] on input "5" at bounding box center [224, 202] width 38 height 17
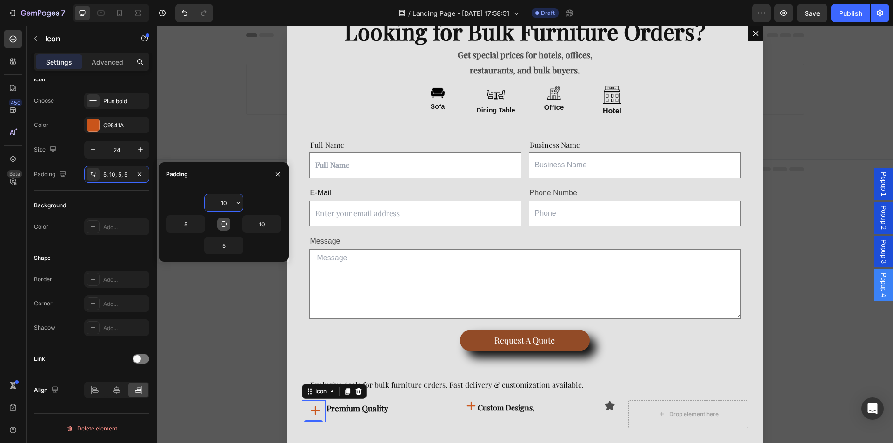
type input "1"
type input "8"
click at [468, 406] on icon "Dialog body" at bounding box center [471, 405] width 9 height 9
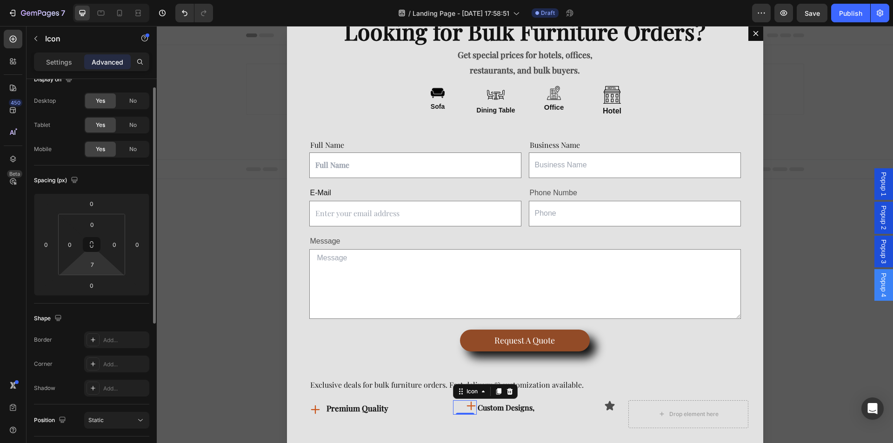
scroll to position [0, 0]
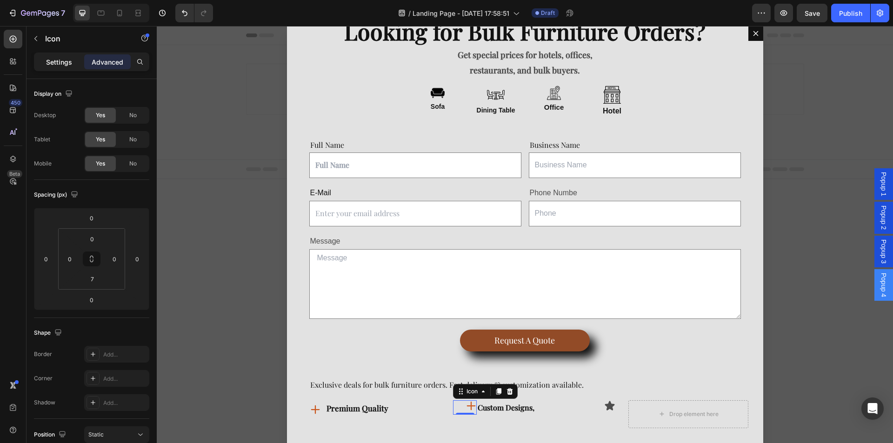
click at [50, 65] on p "Settings" at bounding box center [59, 62] width 26 height 10
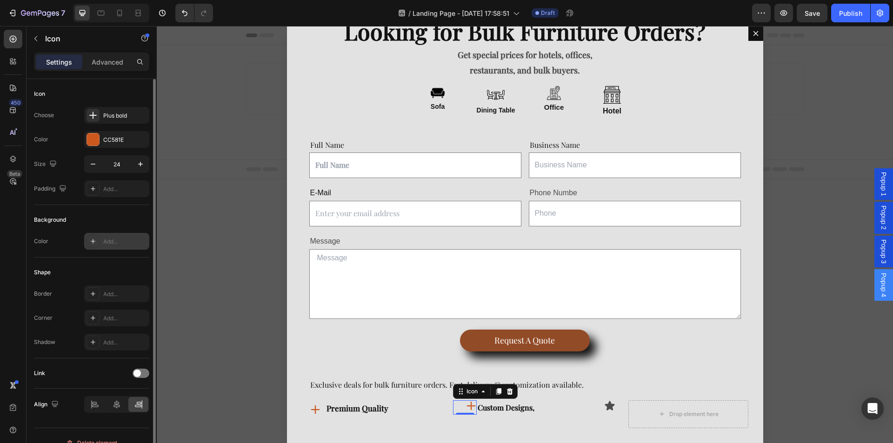
click at [116, 246] on div "Add..." at bounding box center [125, 242] width 44 height 8
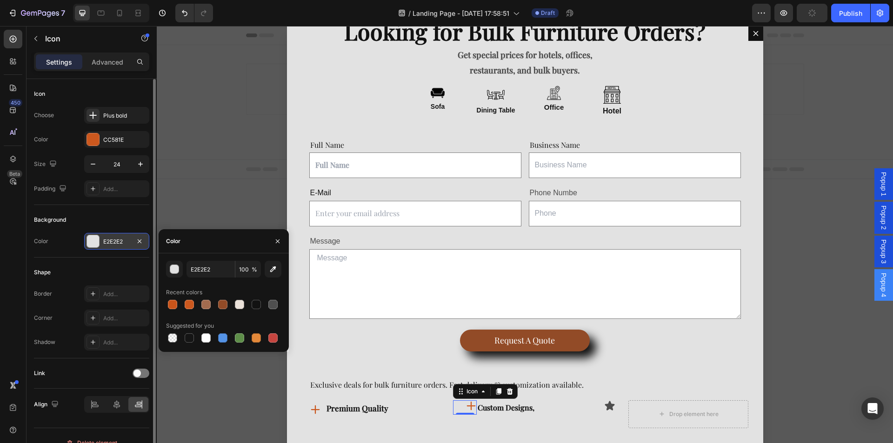
click at [120, 208] on div "Background Color E2E2E2" at bounding box center [91, 231] width 115 height 53
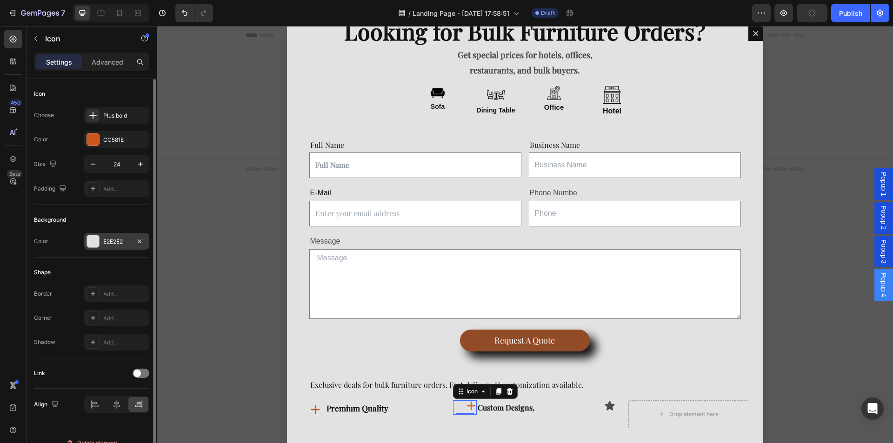
click at [115, 258] on div "Icon Choose Plus bold Color CC581E Size 24 Padding Add..." at bounding box center [91, 308] width 115 height 101
click at [116, 188] on div "Add..." at bounding box center [125, 189] width 44 height 8
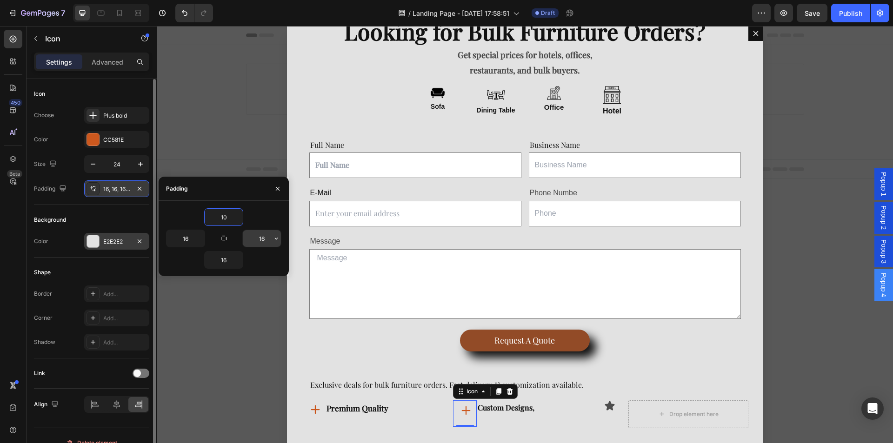
type input "10"
click at [268, 241] on input "16" at bounding box center [262, 238] width 38 height 17
type input "5"
type input "0"
type input "10"
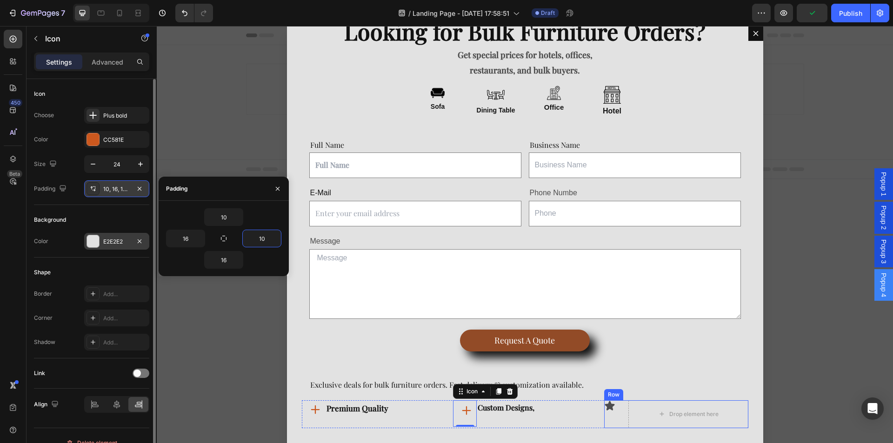
click at [607, 412] on div "Icon" at bounding box center [616, 415] width 24 height 28
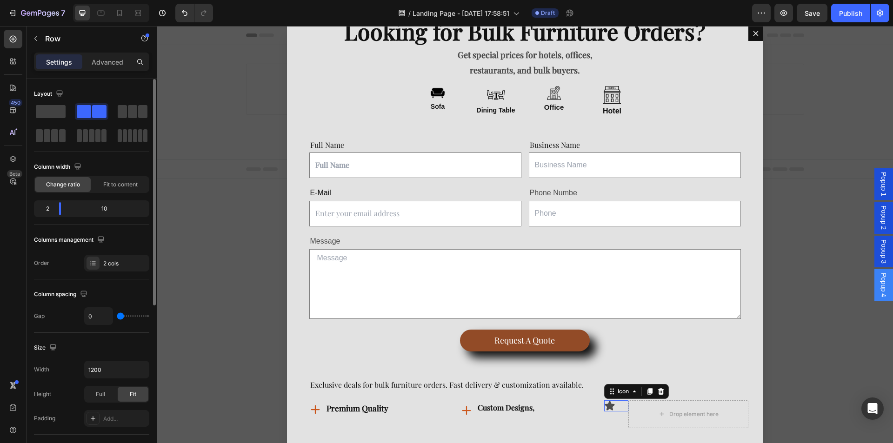
click at [609, 411] on div "Icon 0" at bounding box center [616, 406] width 24 height 11
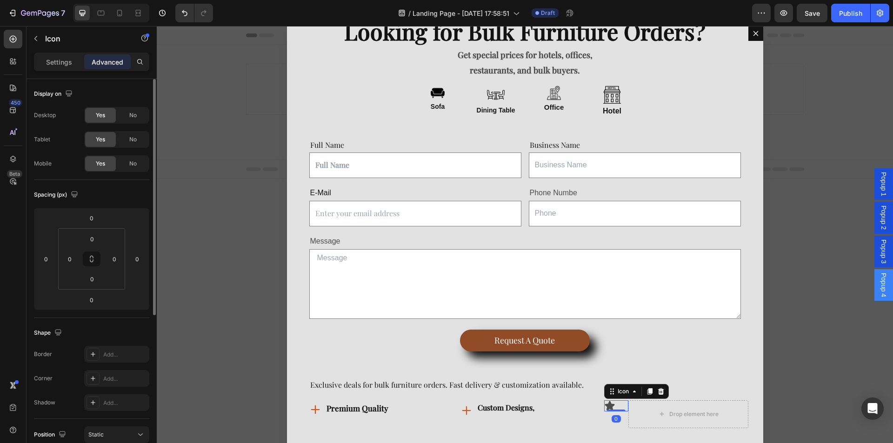
click at [92, 118] on div "Yes" at bounding box center [100, 115] width 31 height 15
click at [55, 71] on div "Settings Advanced" at bounding box center [91, 62] width 115 height 19
click at [60, 60] on p "Settings" at bounding box center [59, 62] width 26 height 10
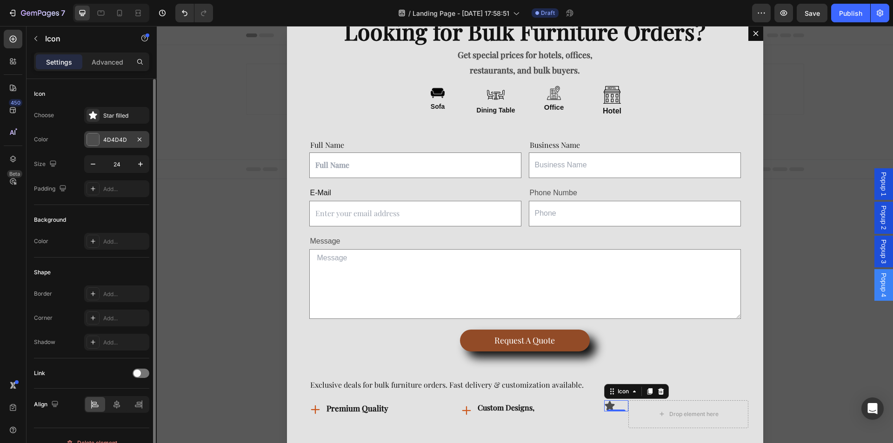
click at [107, 140] on div "4D4D4D" at bounding box center [116, 140] width 27 height 8
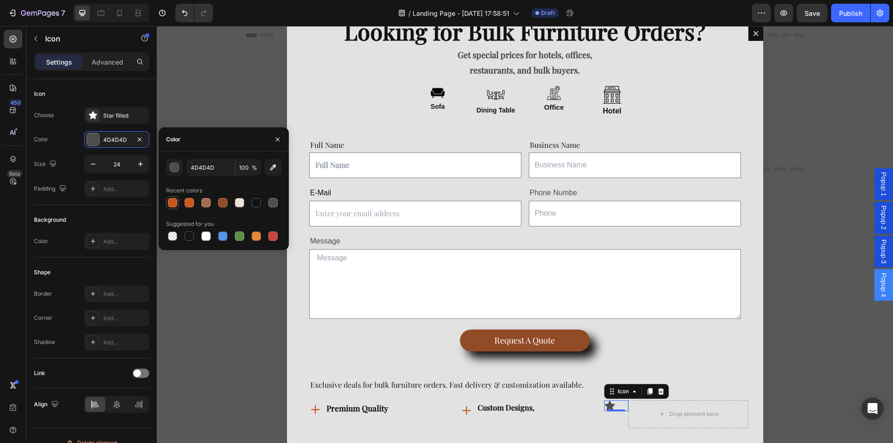
click at [175, 197] on div at bounding box center [172, 202] width 11 height 11
type input "C9541A"
click at [100, 120] on div "Star filled" at bounding box center [116, 115] width 65 height 17
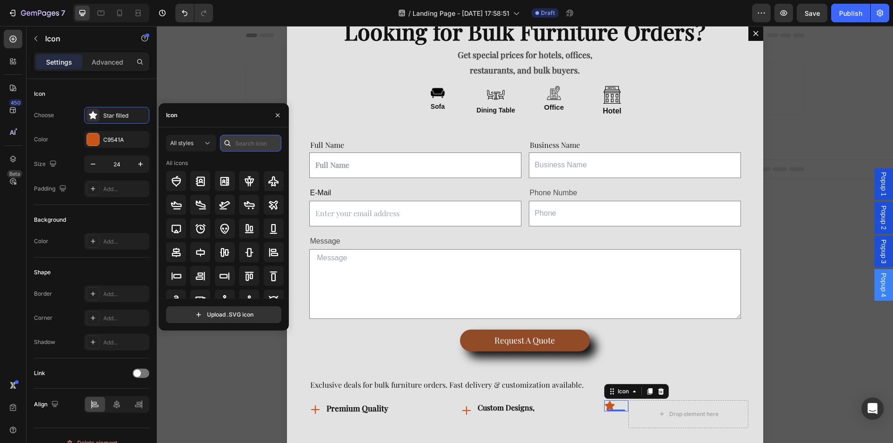
click at [267, 136] on input "text" at bounding box center [250, 143] width 61 height 17
type input "plus"
click at [171, 255] on icon at bounding box center [176, 252] width 11 height 11
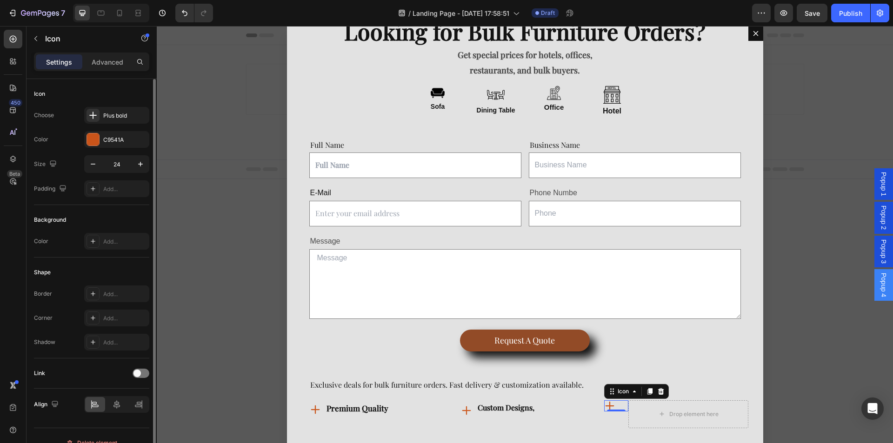
click at [117, 208] on div "Background Color Add..." at bounding box center [91, 231] width 115 height 53
click at [107, 63] on p "Advanced" at bounding box center [108, 62] width 32 height 10
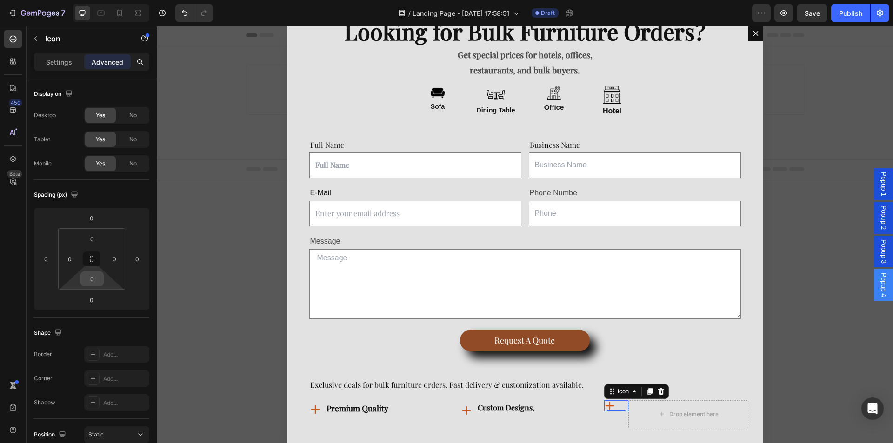
click at [100, 278] on input "0" at bounding box center [92, 279] width 19 height 14
type input "1"
type input "20"
click at [64, 67] on div "Settings" at bounding box center [59, 61] width 47 height 15
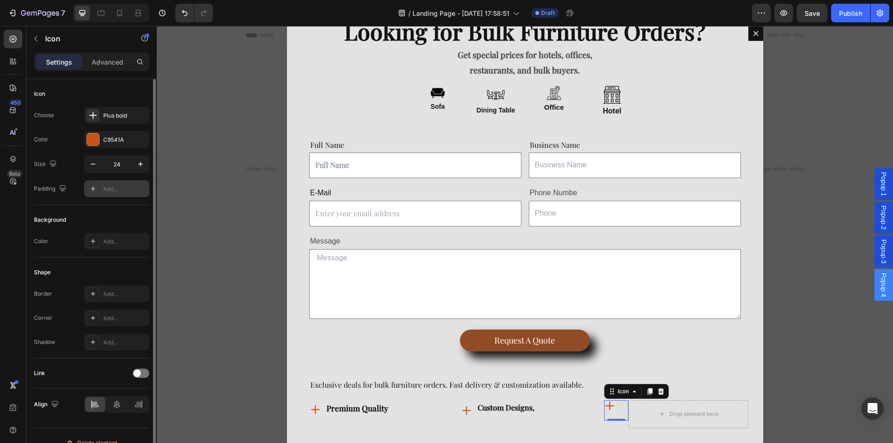
click at [112, 185] on div "Add..." at bounding box center [125, 189] width 44 height 8
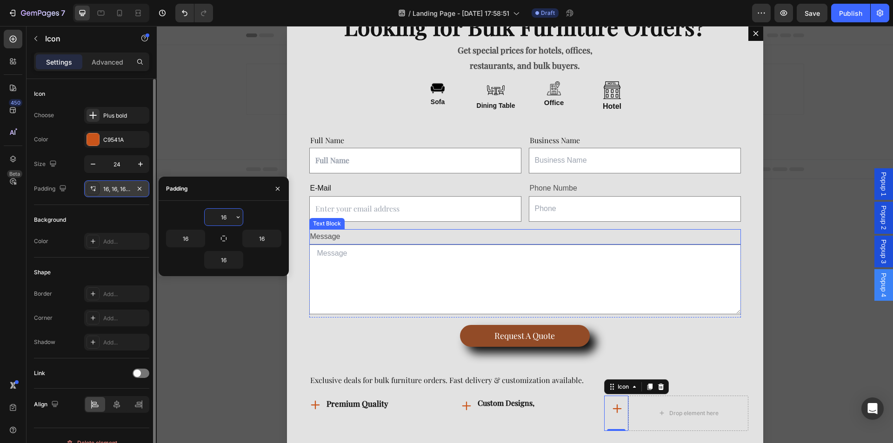
scroll to position [40, 0]
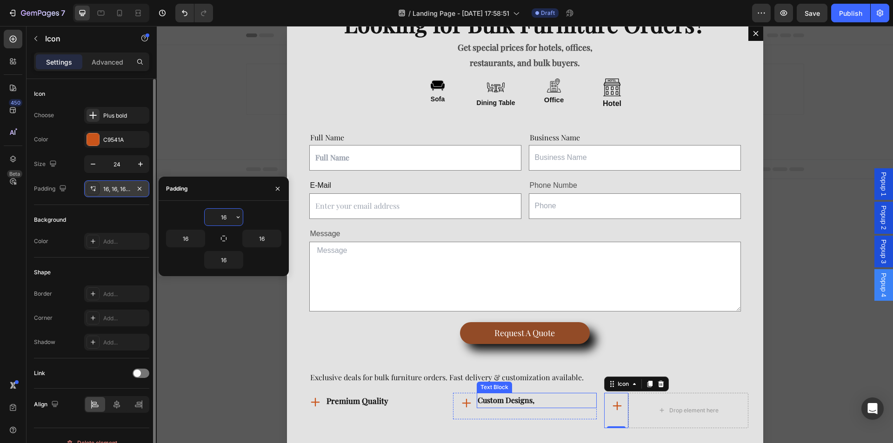
click at [525, 398] on p "Custom Designs," at bounding box center [537, 400] width 118 height 13
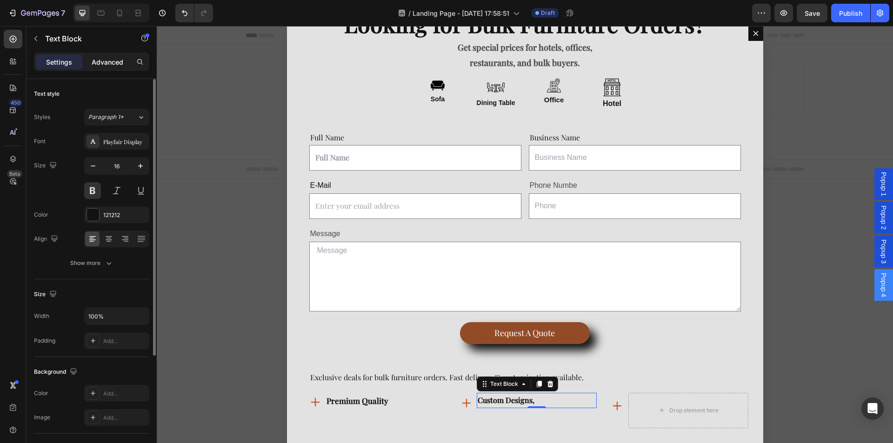
click at [99, 60] on p "Advanced" at bounding box center [108, 62] width 32 height 10
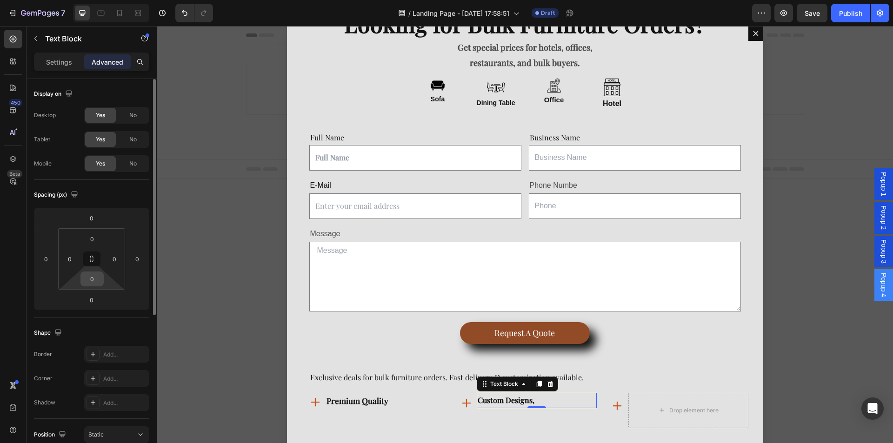
click at [100, 279] on input "0" at bounding box center [92, 279] width 19 height 14
type input "1"
type input "20"
click at [54, 57] on p "Settings" at bounding box center [59, 62] width 26 height 10
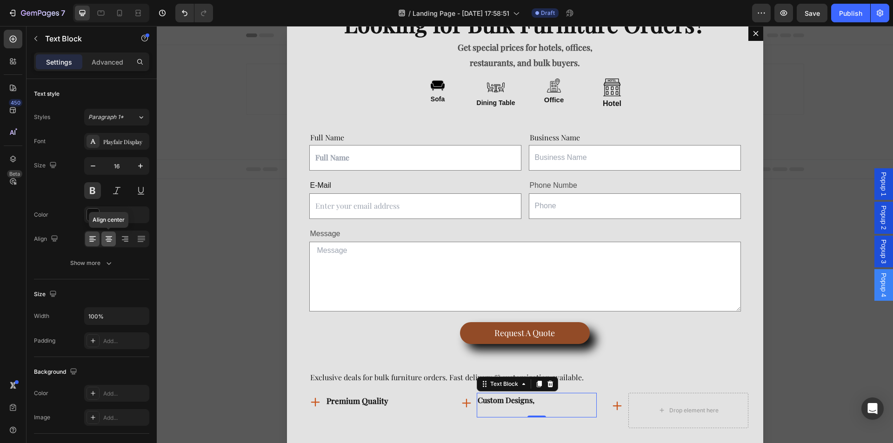
click at [114, 237] on div at bounding box center [108, 239] width 14 height 15
click at [98, 243] on div at bounding box center [92, 239] width 14 height 15
click at [97, 261] on div "Show more" at bounding box center [91, 263] width 43 height 9
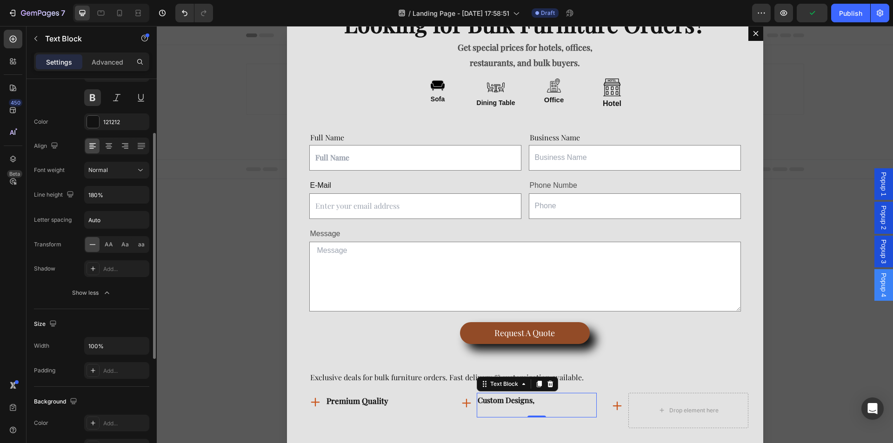
scroll to position [140, 0]
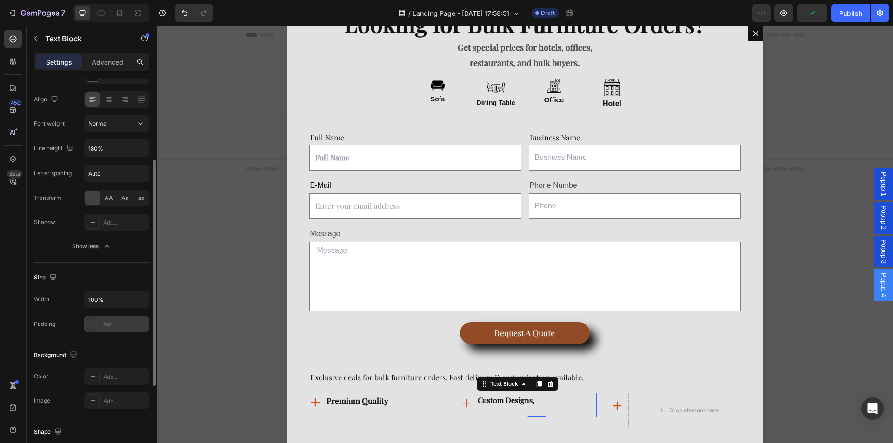
click at [117, 325] on div "Add..." at bounding box center [125, 325] width 44 height 8
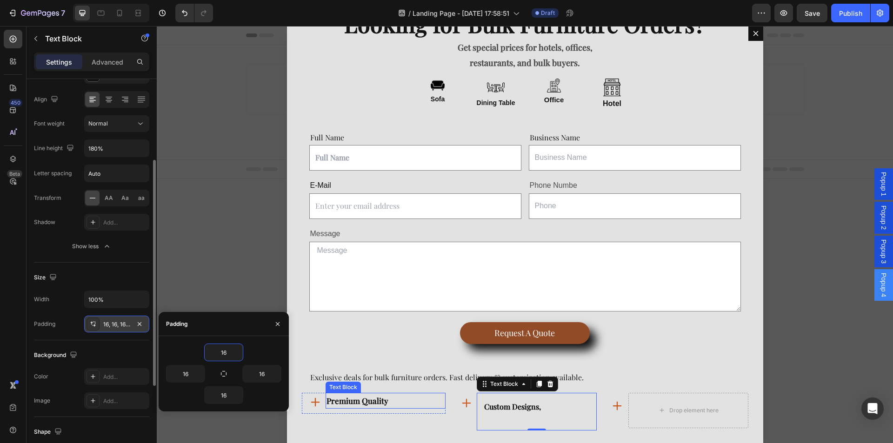
click at [358, 405] on p "premium quality" at bounding box center [386, 401] width 118 height 14
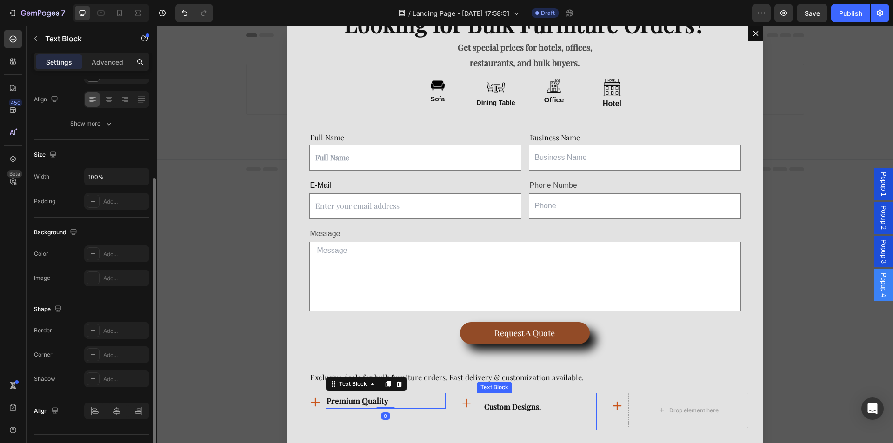
click at [493, 407] on p "Custom Designs," at bounding box center [536, 407] width 105 height 13
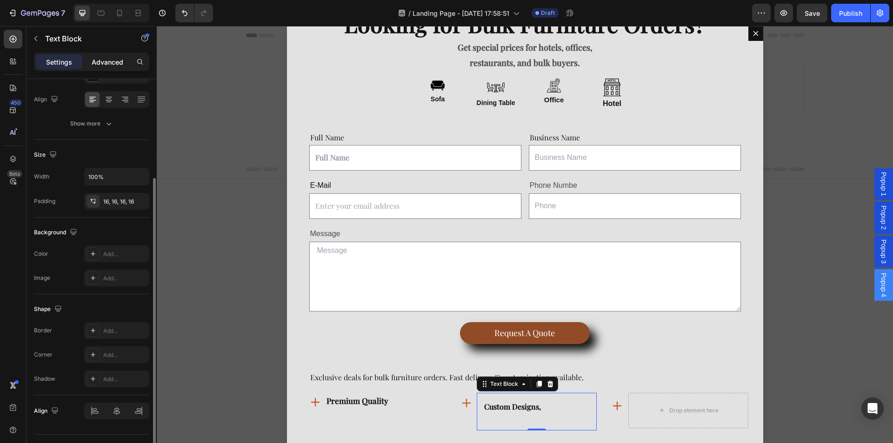
click at [108, 60] on p "Advanced" at bounding box center [108, 62] width 32 height 10
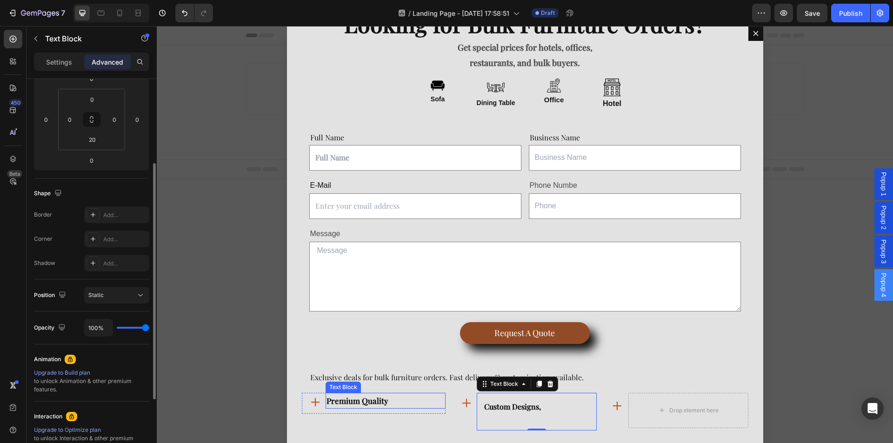
click at [378, 400] on p "premium quality" at bounding box center [386, 401] width 118 height 14
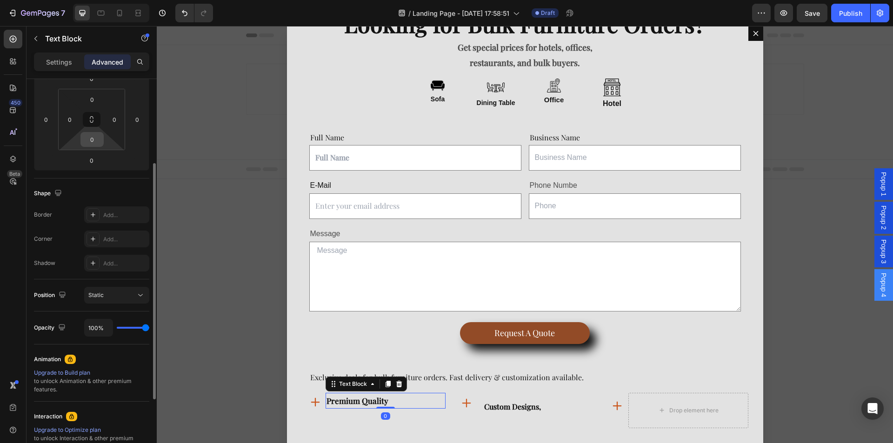
click at [93, 141] on input "0" at bounding box center [92, 140] width 19 height 14
type input "20"
click at [511, 403] on p "Custom Designs," at bounding box center [536, 407] width 105 height 13
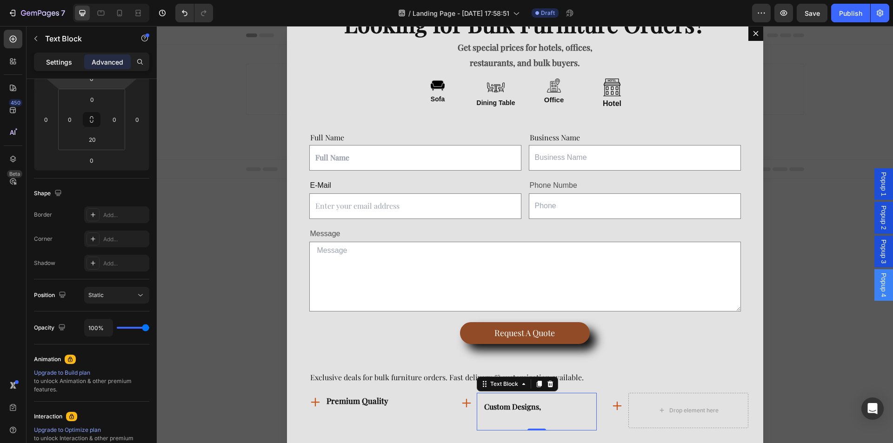
click at [70, 66] on p "Settings" at bounding box center [59, 62] width 26 height 10
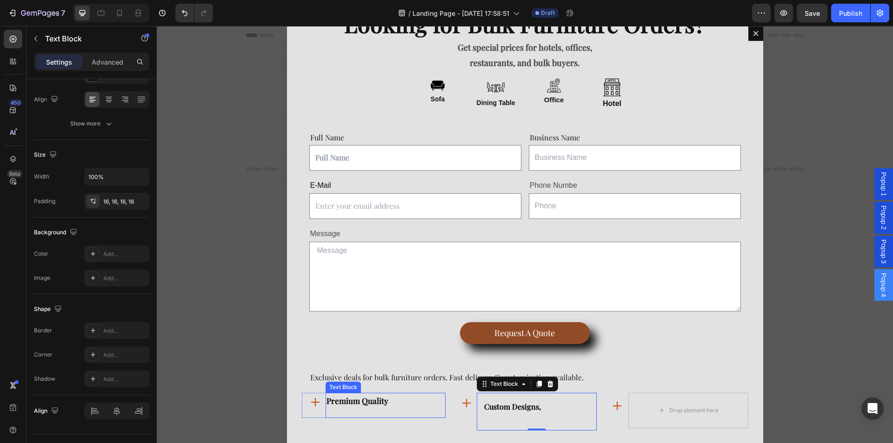
click at [385, 401] on p "premium quality" at bounding box center [386, 401] width 118 height 14
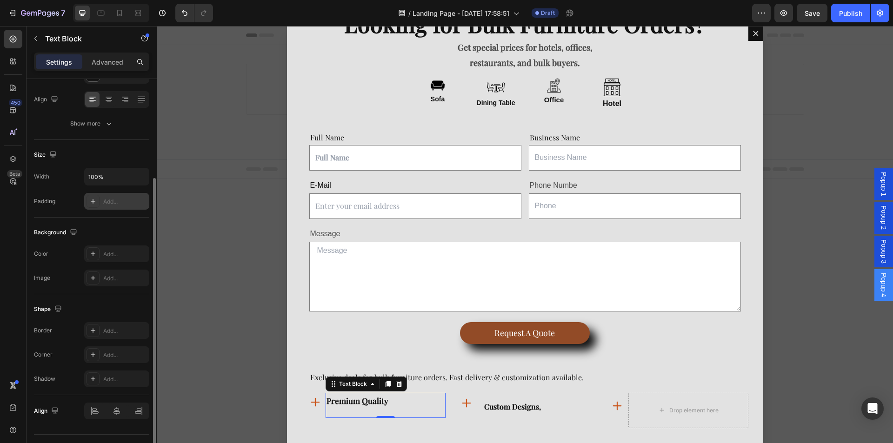
click at [106, 207] on div "Add..." at bounding box center [116, 201] width 65 height 17
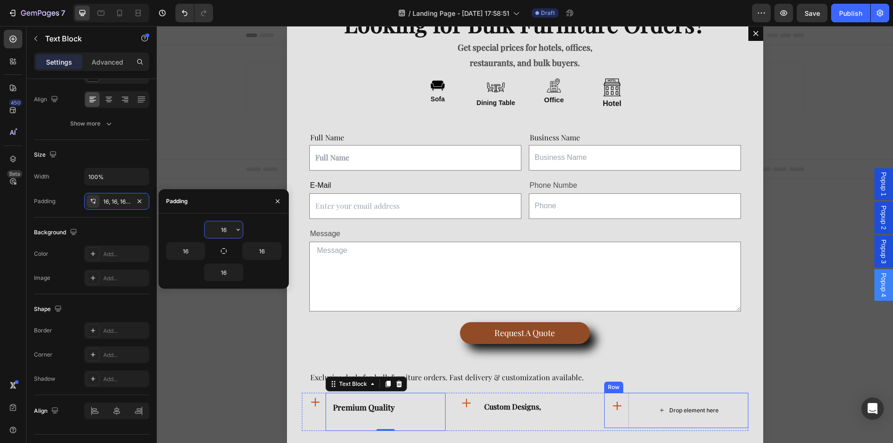
click at [676, 414] on div "Drop element here" at bounding box center [693, 410] width 49 height 7
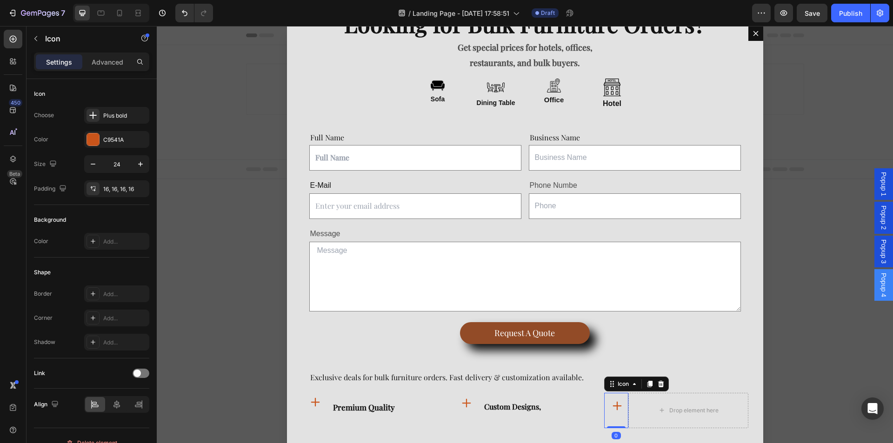
click at [618, 405] on icon "Dialog body" at bounding box center [617, 406] width 11 height 11
click at [117, 187] on div "16, 16, 16, 16" at bounding box center [116, 189] width 27 height 8
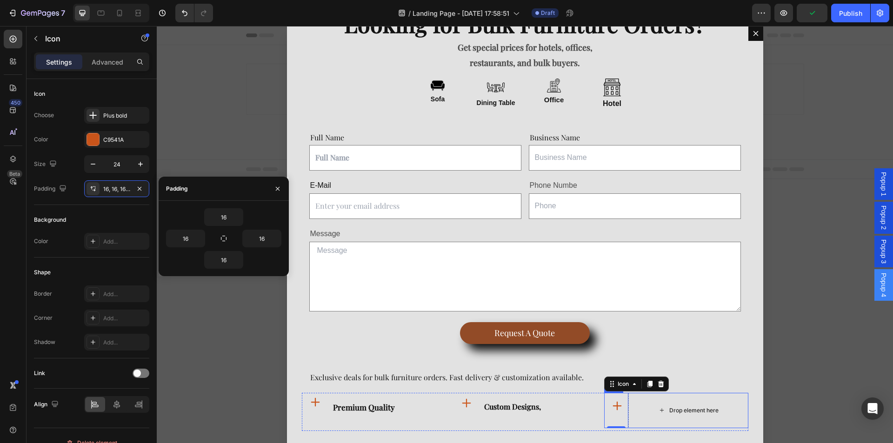
click at [692, 413] on div "Drop element here" at bounding box center [693, 410] width 49 height 7
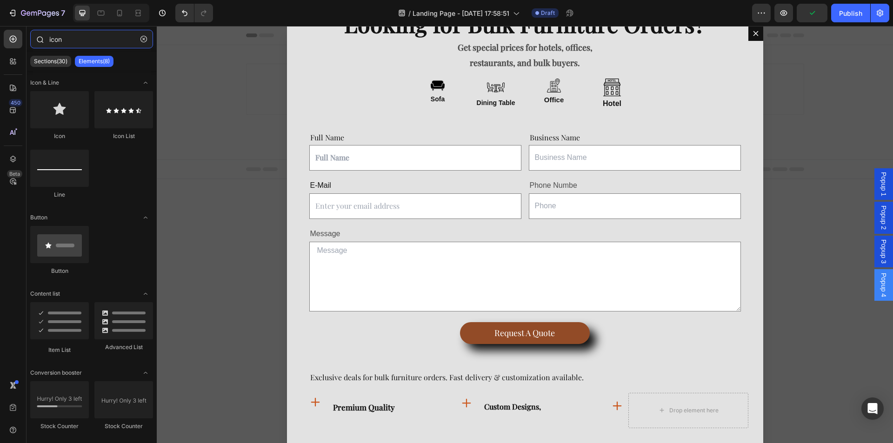
click at [75, 40] on input "icon" at bounding box center [91, 39] width 123 height 19
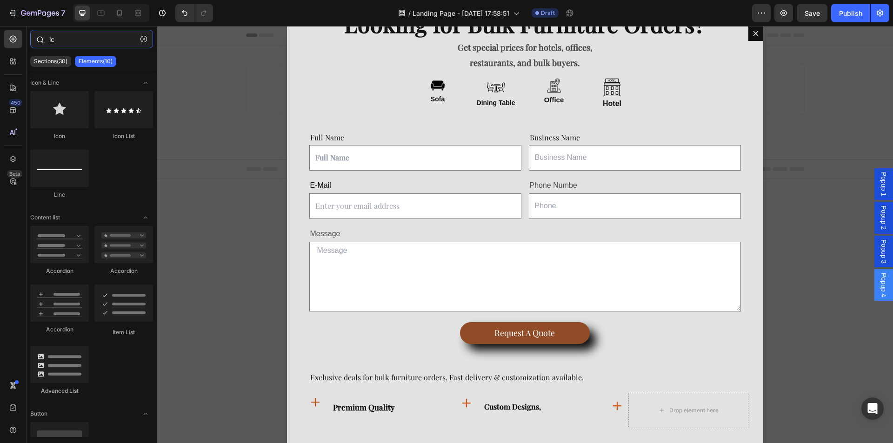
type input "i"
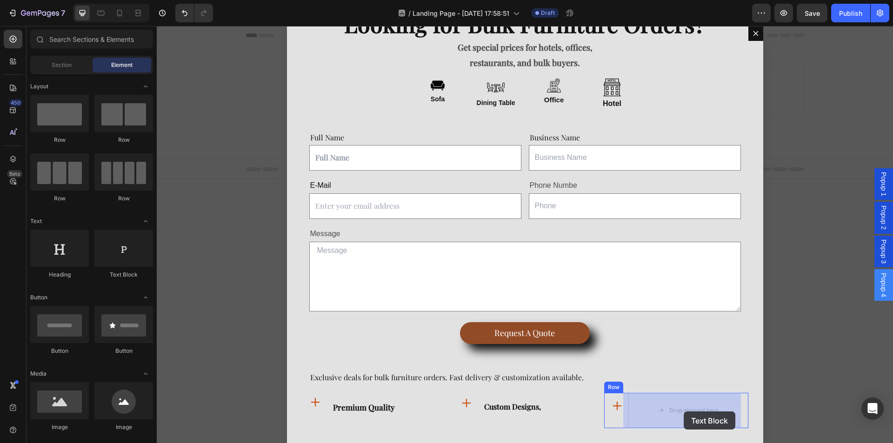
drag, startPoint x: 293, startPoint y: 287, endPoint x: 684, endPoint y: 412, distance: 410.8
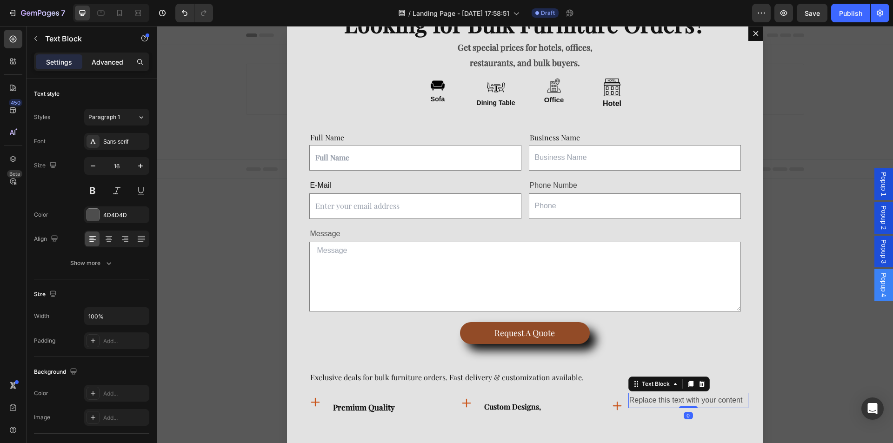
click at [107, 60] on p "Advanced" at bounding box center [108, 62] width 32 height 10
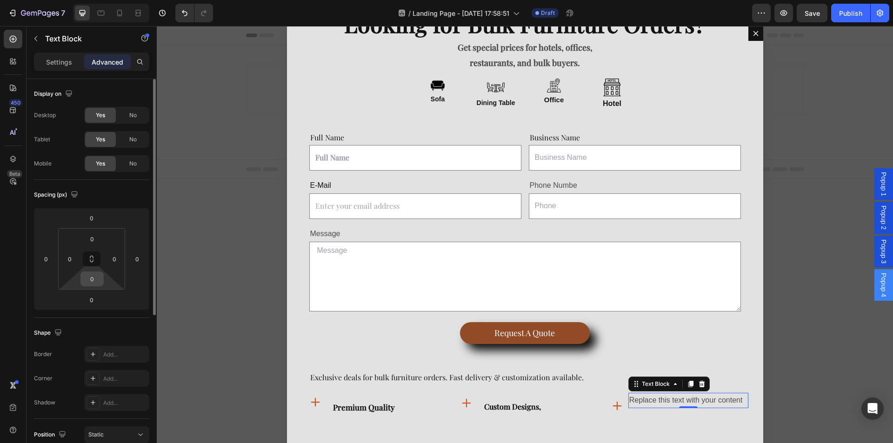
click at [89, 279] on input "0" at bounding box center [92, 279] width 19 height 14
type input "20"
click at [63, 66] on p "Settings" at bounding box center [59, 62] width 26 height 10
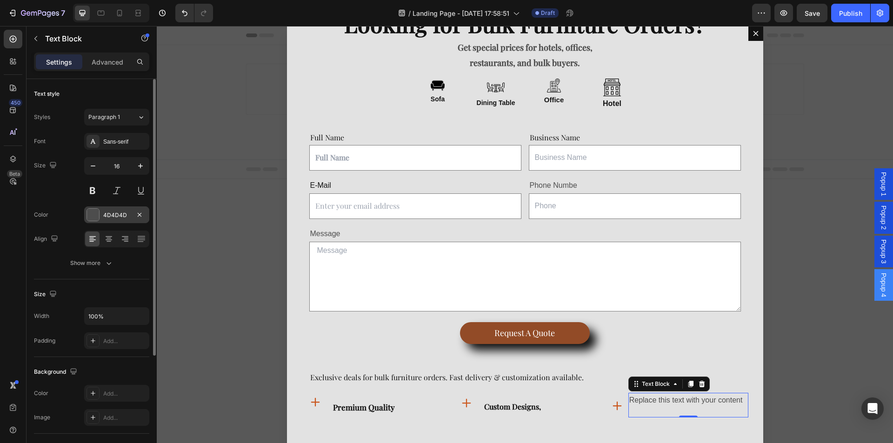
click at [92, 212] on div at bounding box center [93, 215] width 12 height 12
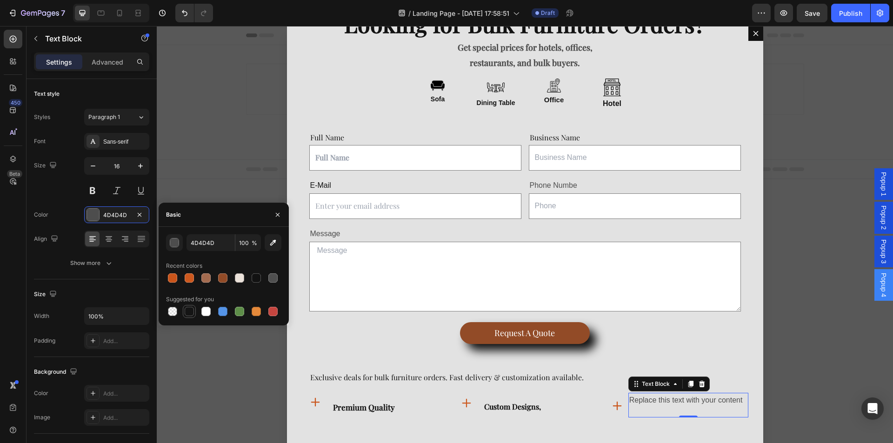
click at [194, 314] on div at bounding box center [189, 311] width 9 height 9
type input "151515"
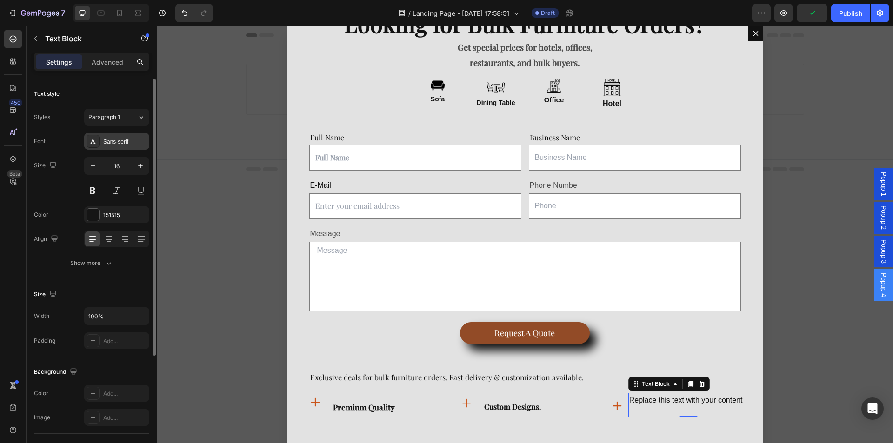
click at [103, 144] on div "Sans-serif" at bounding box center [116, 141] width 65 height 17
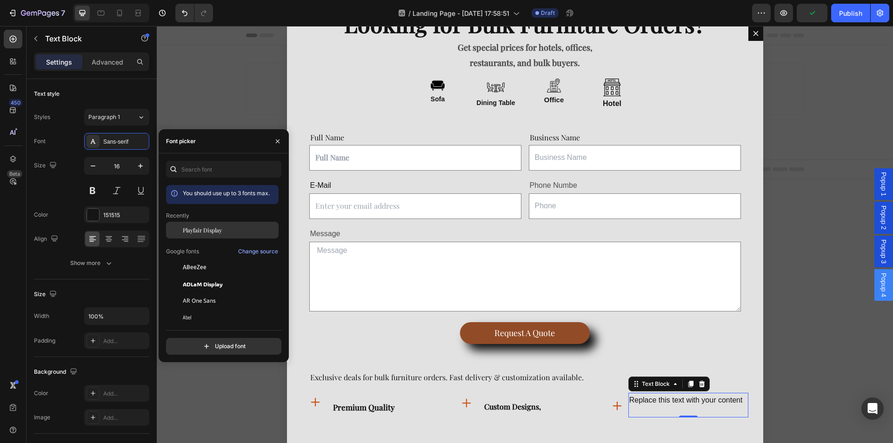
click at [199, 293] on div "Playfair Display" at bounding box center [222, 301] width 113 height 17
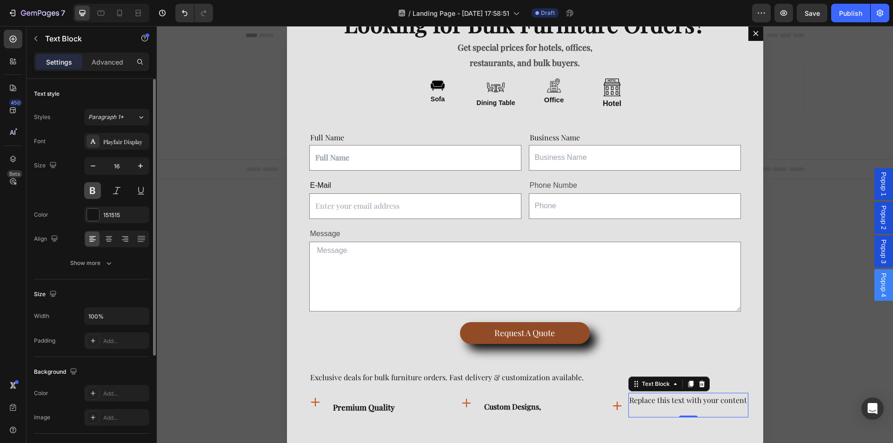
click at [88, 187] on button at bounding box center [92, 190] width 17 height 17
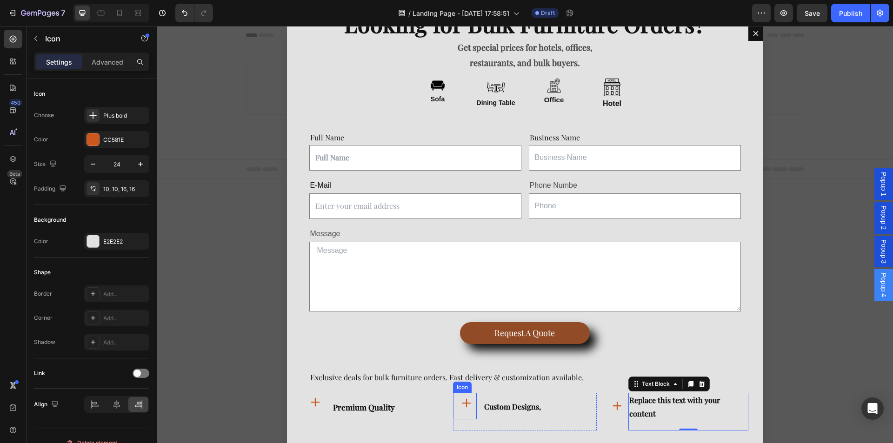
click at [463, 406] on icon "Dialog body" at bounding box center [466, 403] width 11 height 11
click at [310, 406] on icon "Dialog body" at bounding box center [315, 402] width 11 height 11
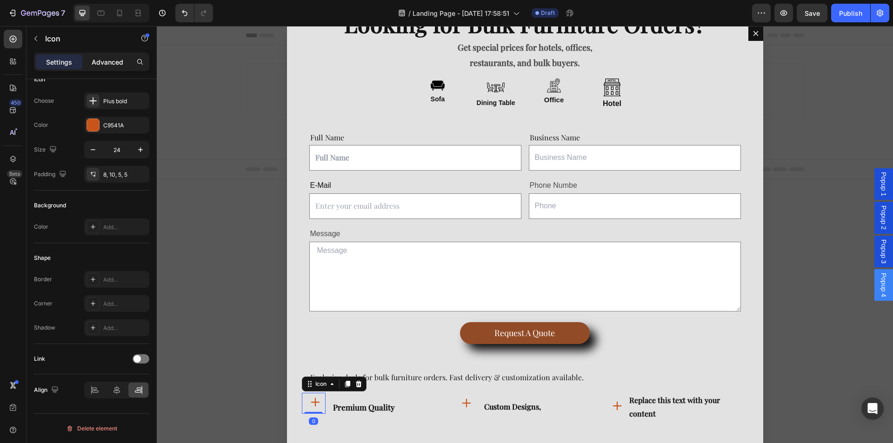
click at [129, 58] on div "Advanced" at bounding box center [107, 61] width 47 height 15
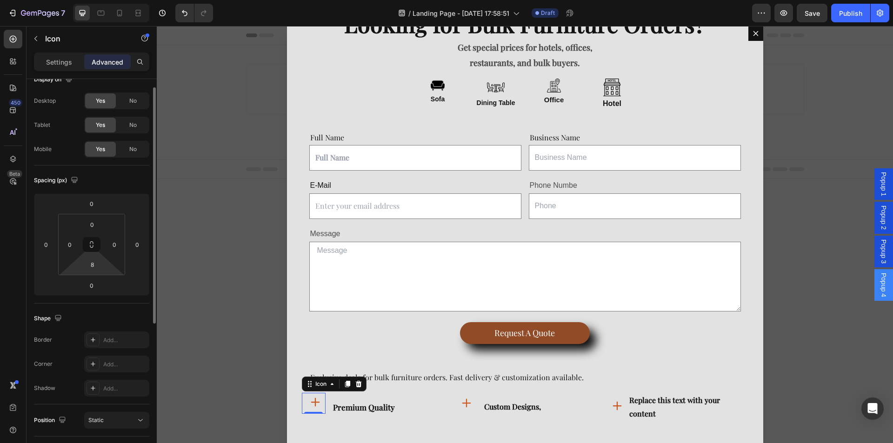
click at [92, 0] on html "7 / Landing Page - Aug 28, 17:58:51 Draft Preview Save Publish 450 Beta Section…" at bounding box center [446, 0] width 893 height 0
click at [96, 264] on input "8" at bounding box center [92, 265] width 19 height 14
type input "20"
click at [61, 64] on p "Settings" at bounding box center [59, 62] width 26 height 10
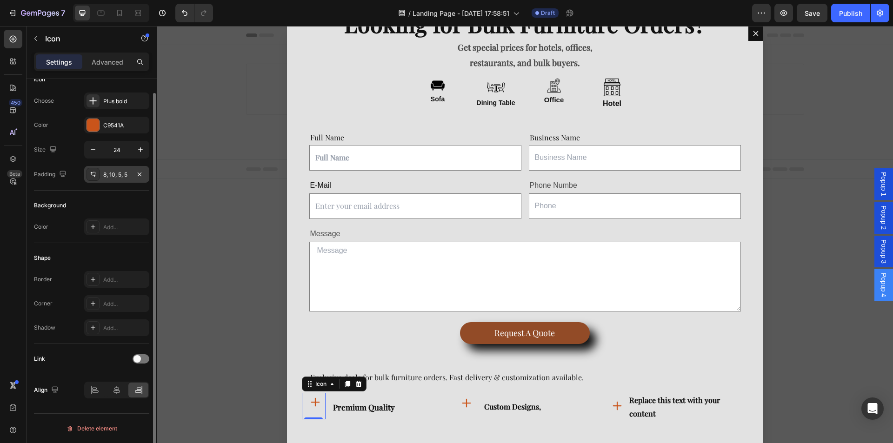
click at [107, 174] on div "8, 10, 5, 5" at bounding box center [116, 175] width 27 height 8
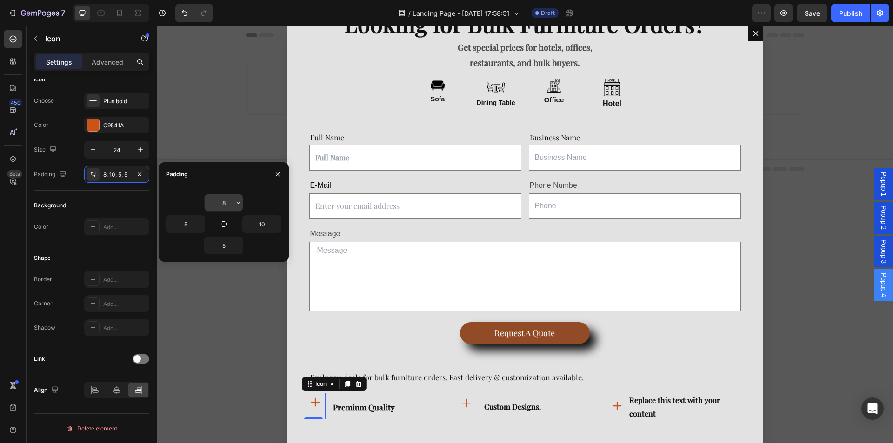
click at [232, 203] on input "8" at bounding box center [224, 202] width 38 height 17
type input "16"
click at [259, 222] on input "10" at bounding box center [262, 224] width 38 height 17
click at [223, 245] on input "5" at bounding box center [224, 245] width 38 height 17
type input "16"
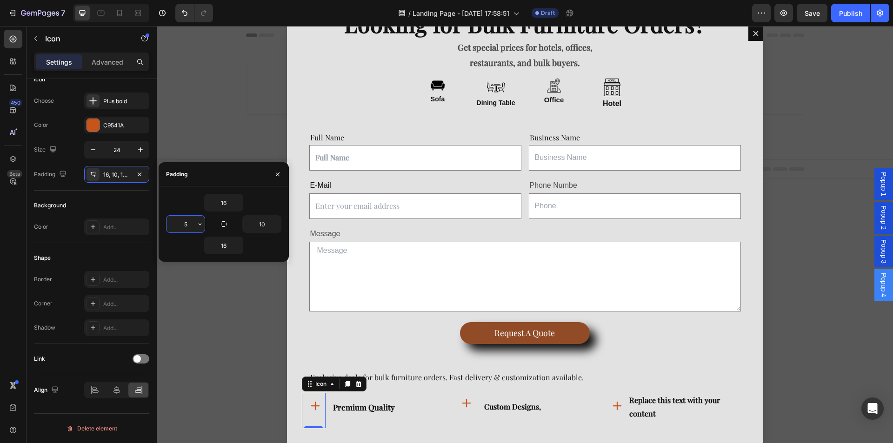
click at [186, 224] on input "5" at bounding box center [186, 224] width 38 height 17
type input "1"
type input "0"
click at [220, 242] on input "16" at bounding box center [224, 245] width 38 height 17
type input "1"
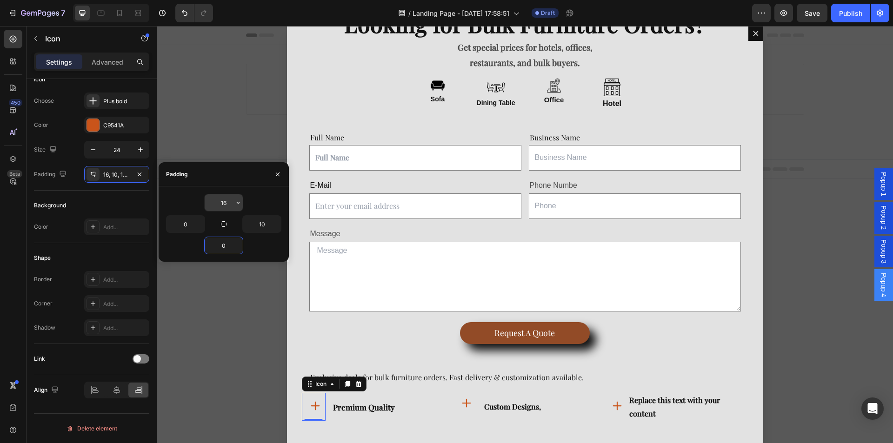
type input "0"
click at [224, 201] on input "16" at bounding box center [224, 202] width 38 height 17
type input "1"
type input "20"
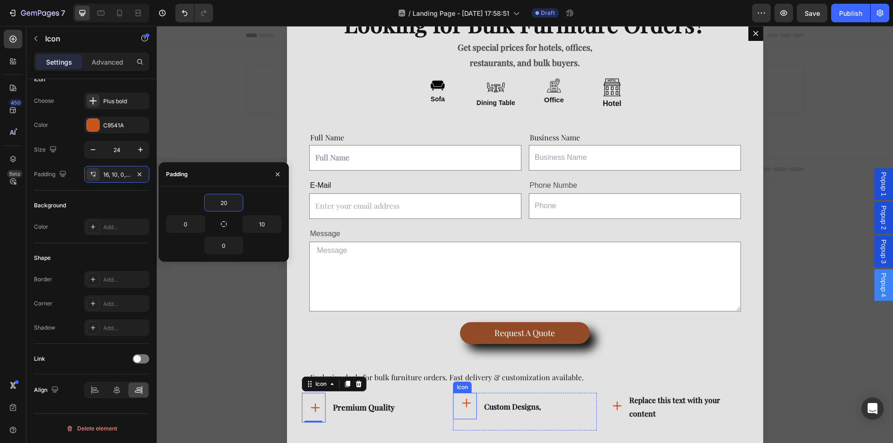
click at [467, 404] on icon "Dialog body" at bounding box center [466, 403] width 11 height 11
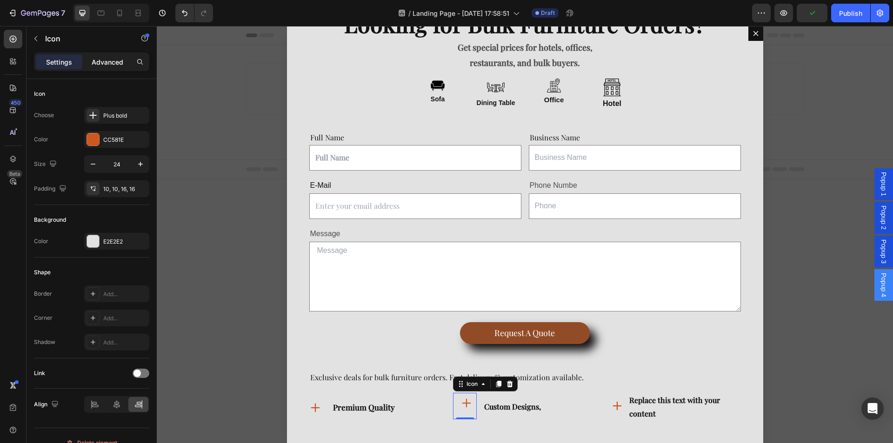
click at [104, 59] on p "Advanced" at bounding box center [108, 62] width 32 height 10
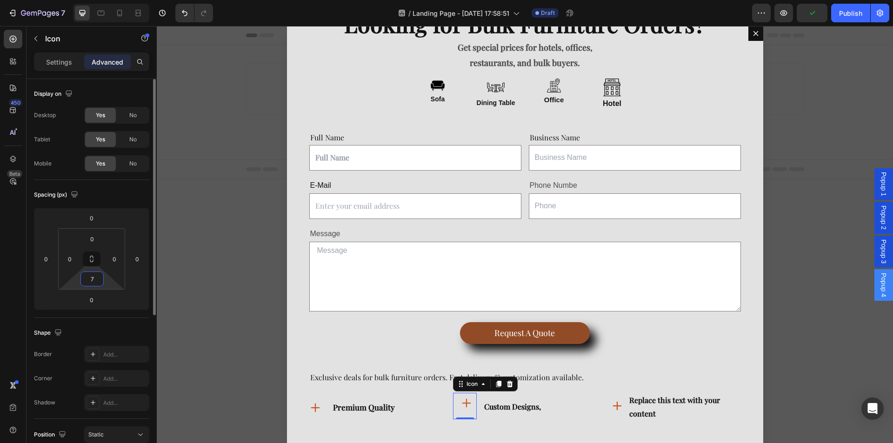
click at [96, 278] on input "7" at bounding box center [92, 279] width 19 height 14
type input "20"
click at [51, 60] on p "Settings" at bounding box center [59, 62] width 26 height 10
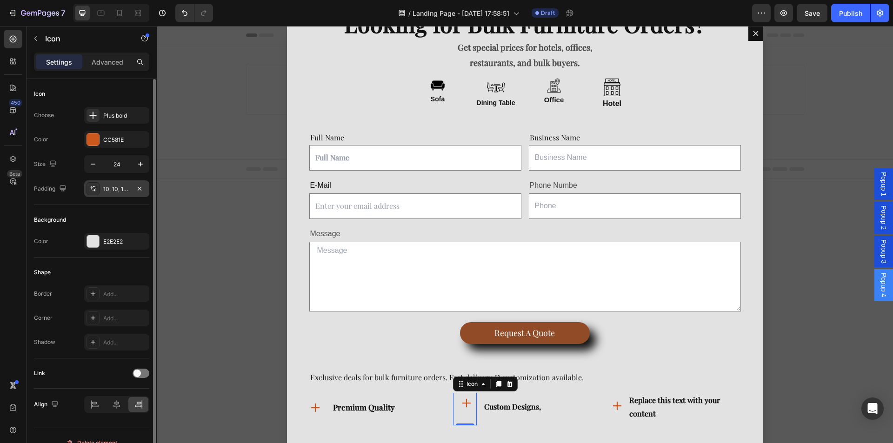
click at [114, 190] on div "10, 10, 16, 16" at bounding box center [116, 189] width 27 height 8
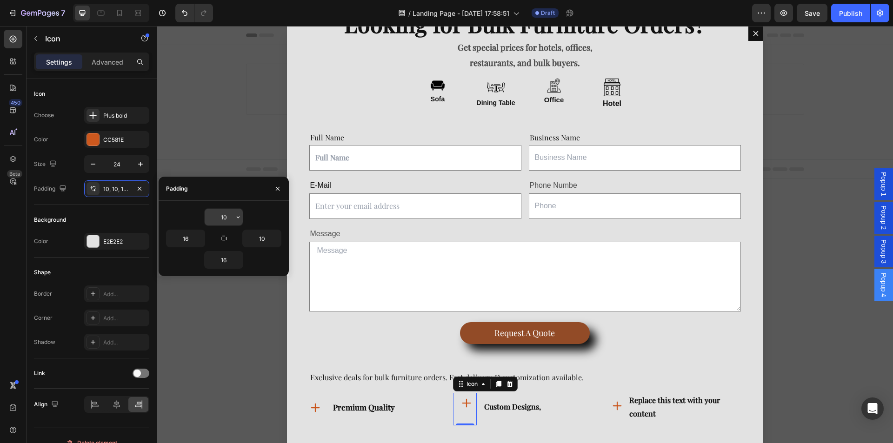
click at [227, 218] on input "10" at bounding box center [224, 217] width 38 height 17
type input "20"
click at [263, 242] on input "10" at bounding box center [262, 238] width 38 height 17
click at [658, 415] on div "Replace this text with your content" at bounding box center [689, 407] width 120 height 29
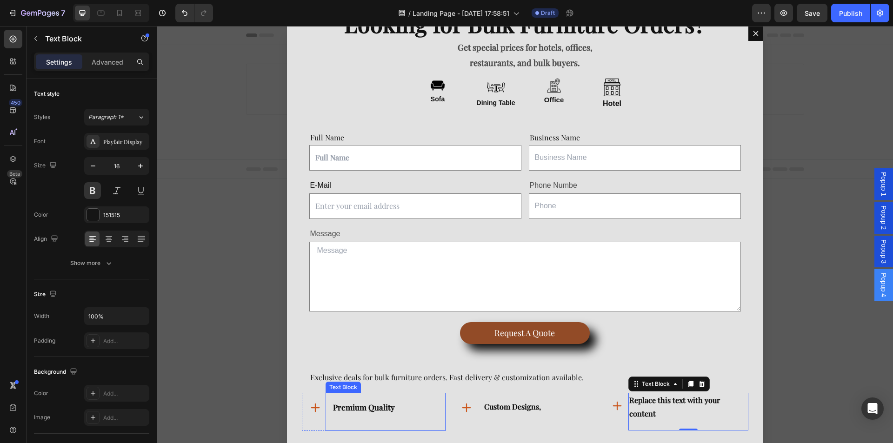
scroll to position [43, 0]
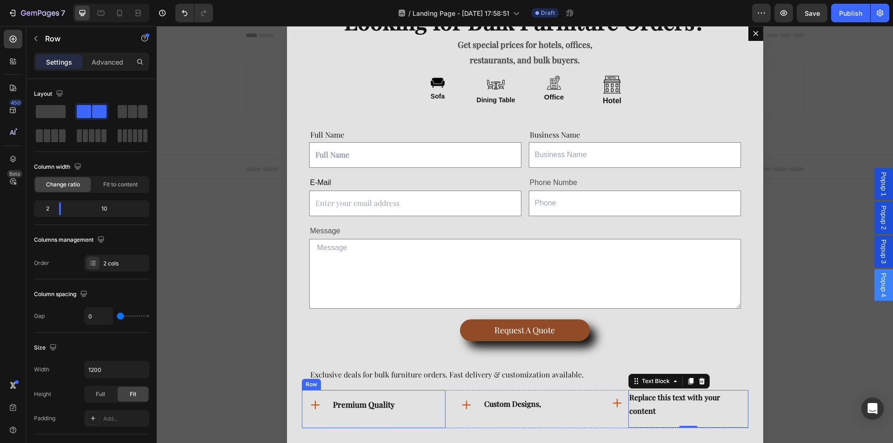
click at [302, 424] on div "Icon" at bounding box center [314, 409] width 24 height 39
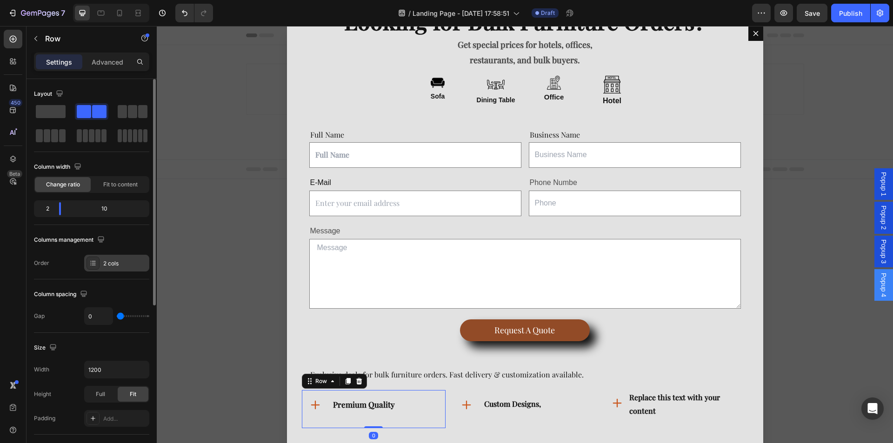
click at [106, 262] on div "2 cols" at bounding box center [125, 264] width 44 height 8
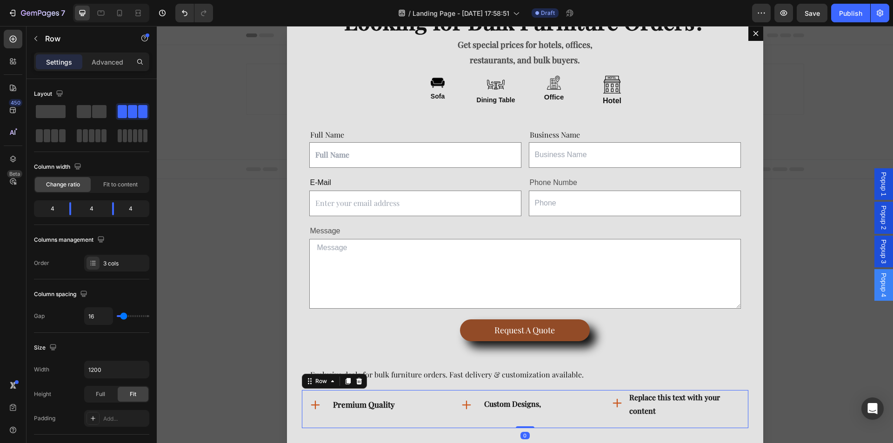
click at [448, 425] on div "Icon premium quality Text Block Row Icon Custom Designs, Text Block Row Icon Re…" at bounding box center [525, 409] width 447 height 39
click at [95, 267] on div at bounding box center [93, 263] width 13 height 13
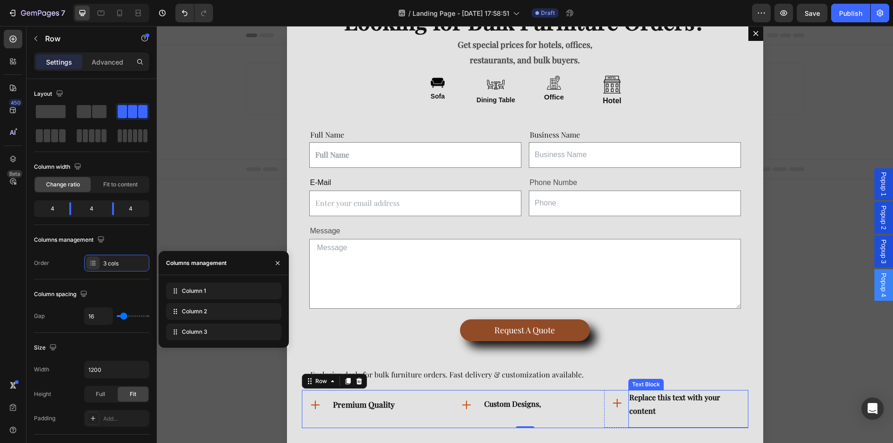
click at [653, 404] on div "Replace this text with your content" at bounding box center [689, 404] width 120 height 29
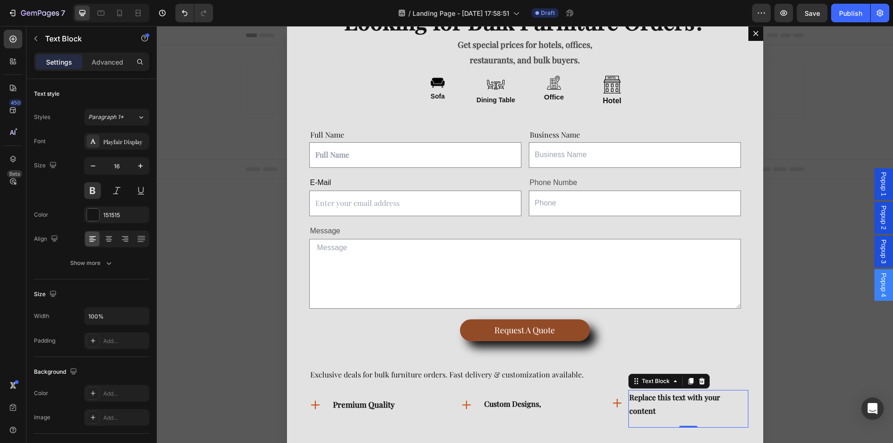
click at [650, 399] on div "Replace this text with your content" at bounding box center [689, 404] width 120 height 29
click at [650, 399] on p "Replace this text with your content" at bounding box center [688, 404] width 118 height 27
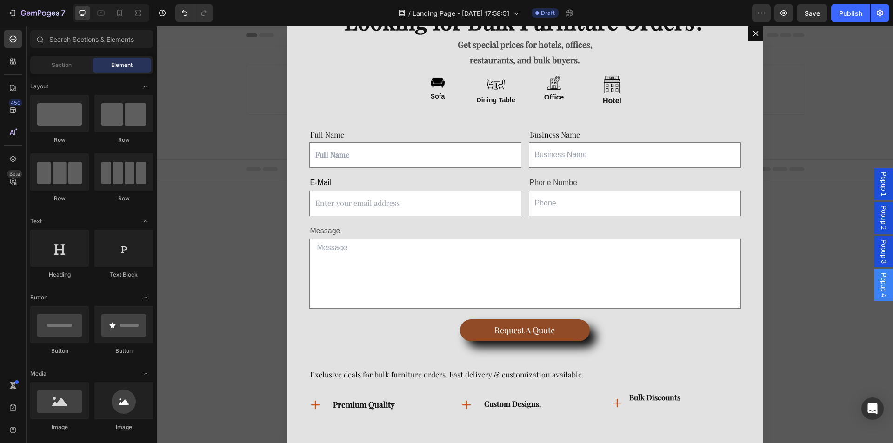
click at [786, 390] on div "Backdrop" at bounding box center [525, 234] width 736 height 417
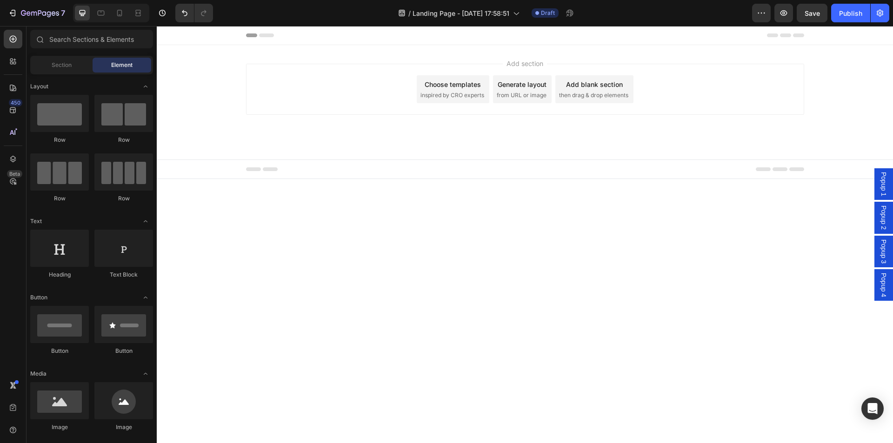
click at [893, 289] on div "Popup 4" at bounding box center [884, 285] width 19 height 32
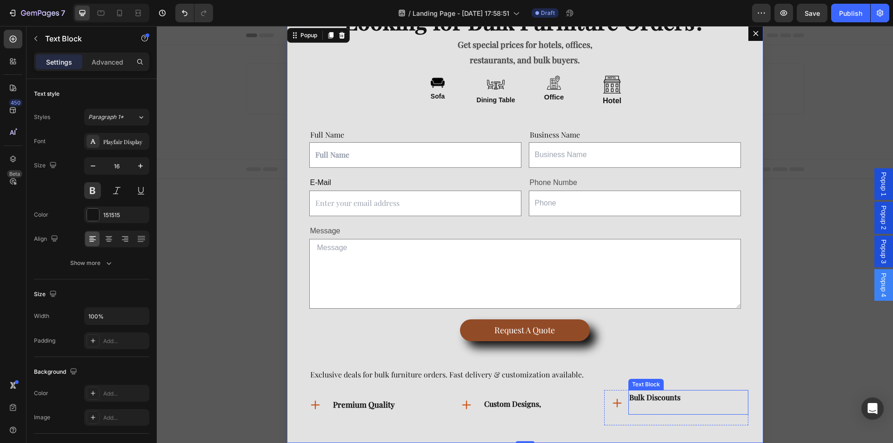
click at [641, 398] on p "Bulk Discounts" at bounding box center [688, 397] width 118 height 13
click at [125, 66] on div "Advanced" at bounding box center [107, 61] width 47 height 15
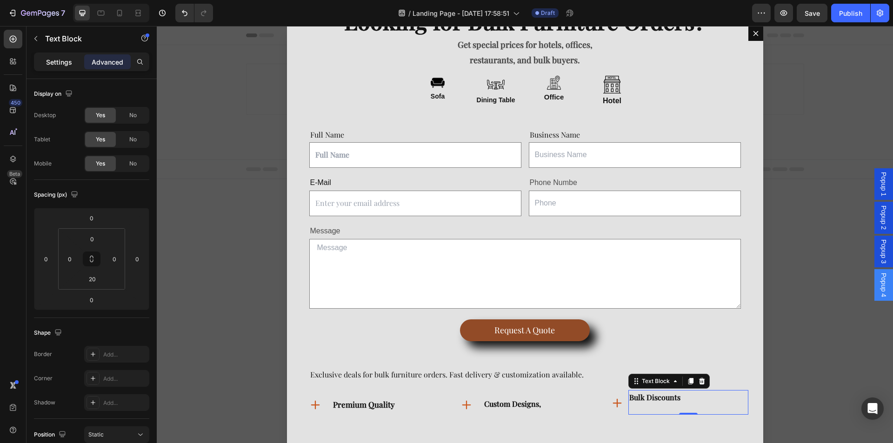
click at [57, 55] on div "Settings" at bounding box center [59, 61] width 47 height 15
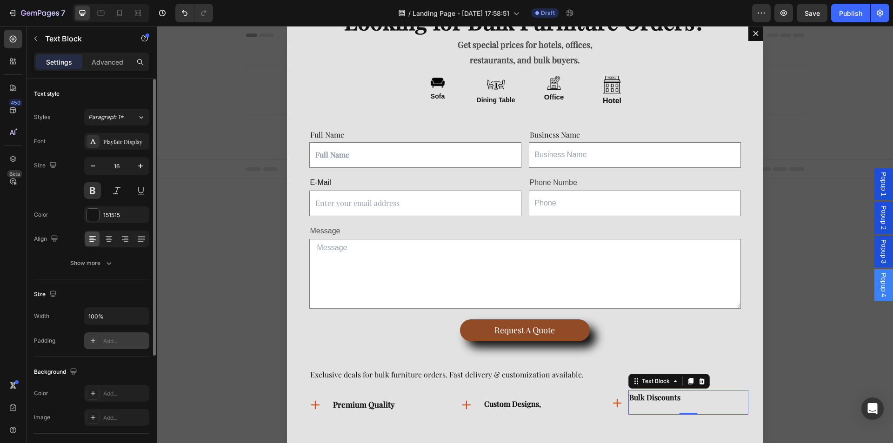
click at [127, 344] on div "Add..." at bounding box center [125, 341] width 44 height 8
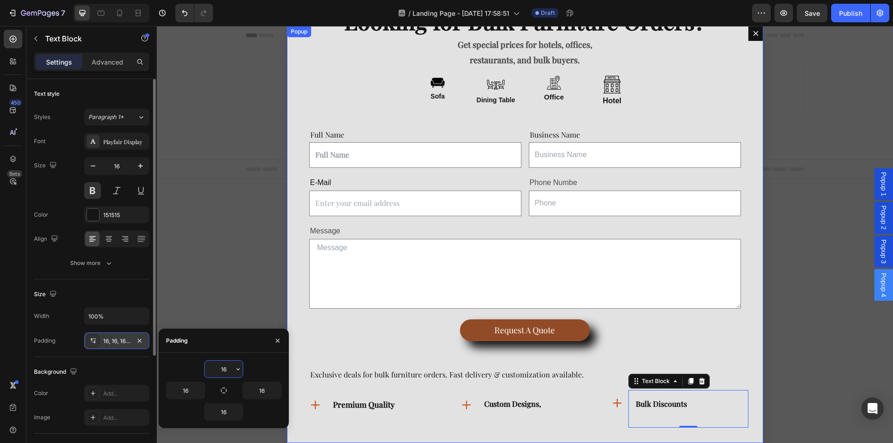
click at [298, 308] on div "Looking for Bulk Furniture Orders? Text Block Get special prices for hotels, of…" at bounding box center [525, 234] width 476 height 417
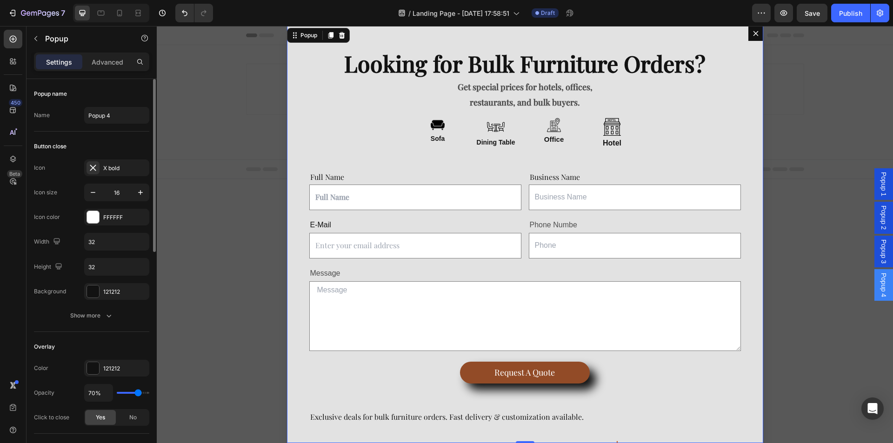
scroll to position [0, 0]
click at [295, 92] on div "Looking for Bulk Furniture Orders? Text Block Get special prices for hotels, of…" at bounding box center [525, 234] width 476 height 417
click at [85, 215] on div "FFFFFF" at bounding box center [116, 217] width 65 height 17
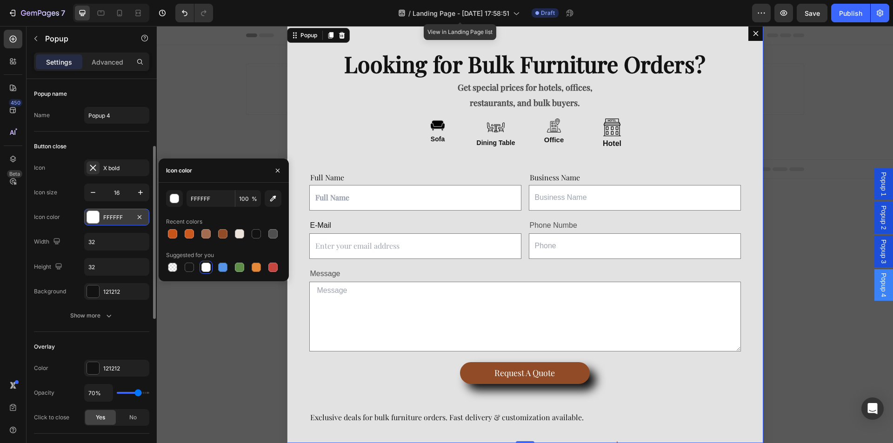
scroll to position [140, 0]
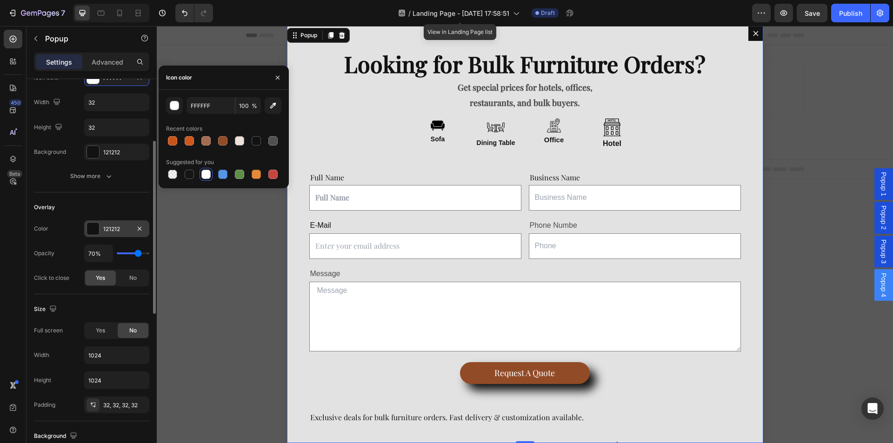
click at [96, 234] on div at bounding box center [93, 229] width 12 height 12
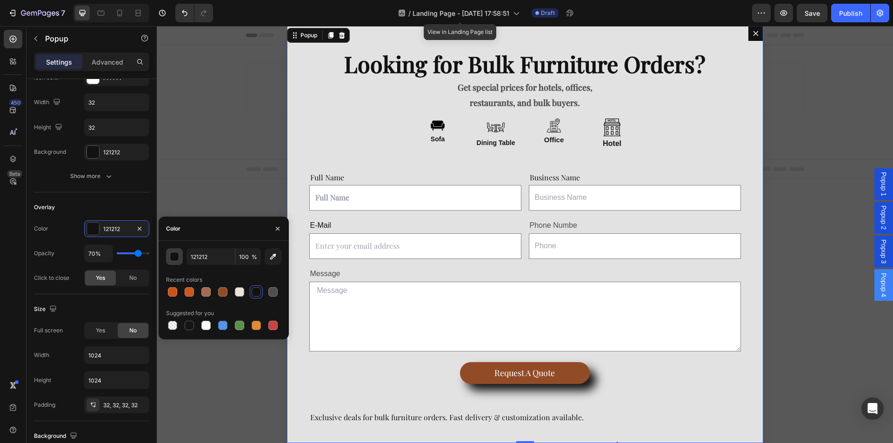
click at [177, 255] on div "button" at bounding box center [174, 257] width 9 height 9
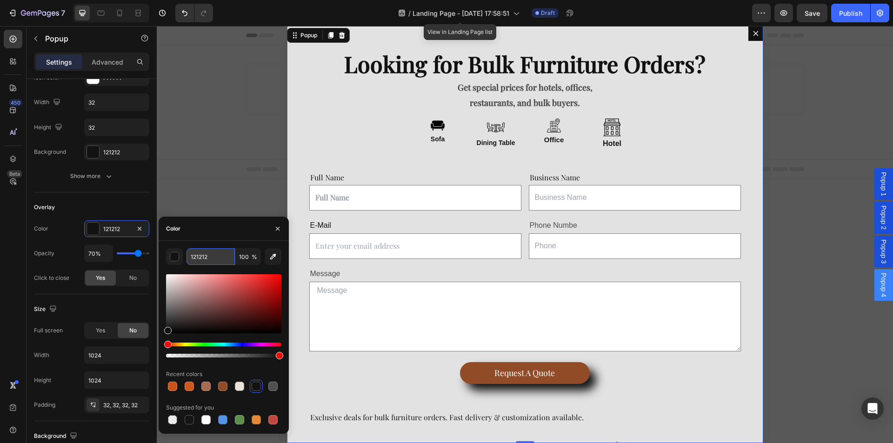
click at [0, 0] on input "121212" at bounding box center [0, 0] width 0 height 0
paste input "#ECE2DA"
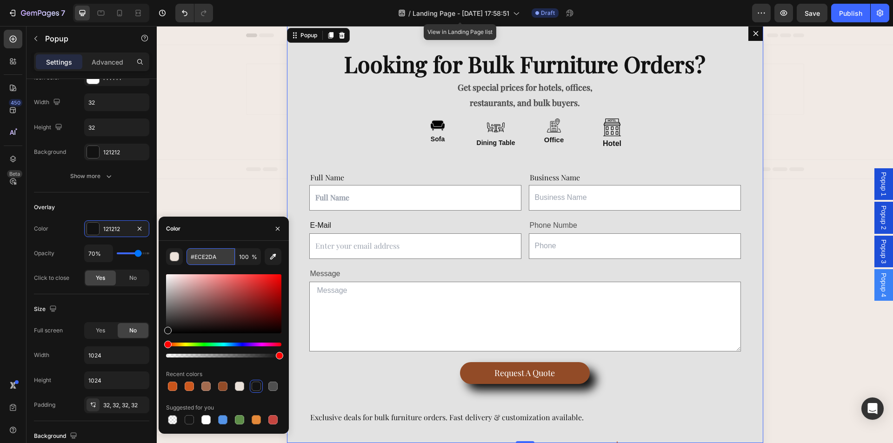
type input "121212"
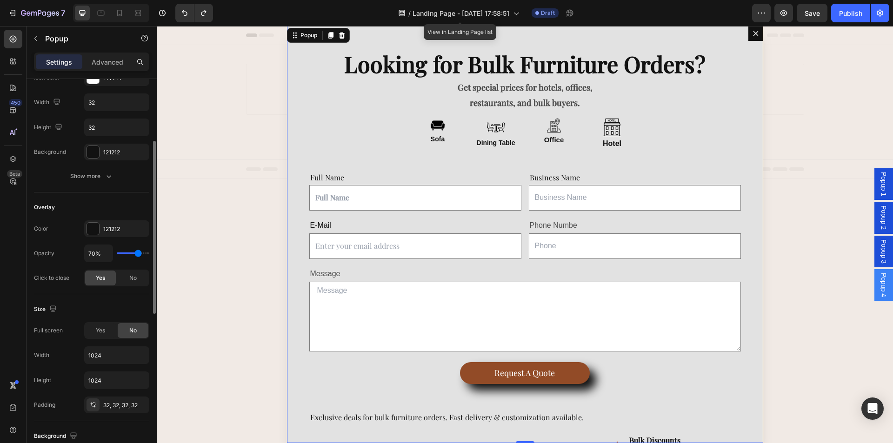
click at [80, 166] on div "Icon X bold Icon size 16 Icon color FFFFFF Width 32 Height 32 Background 121212…" at bounding box center [91, 102] width 115 height 165
click at [86, 174] on div "Show more" at bounding box center [91, 176] width 43 height 9
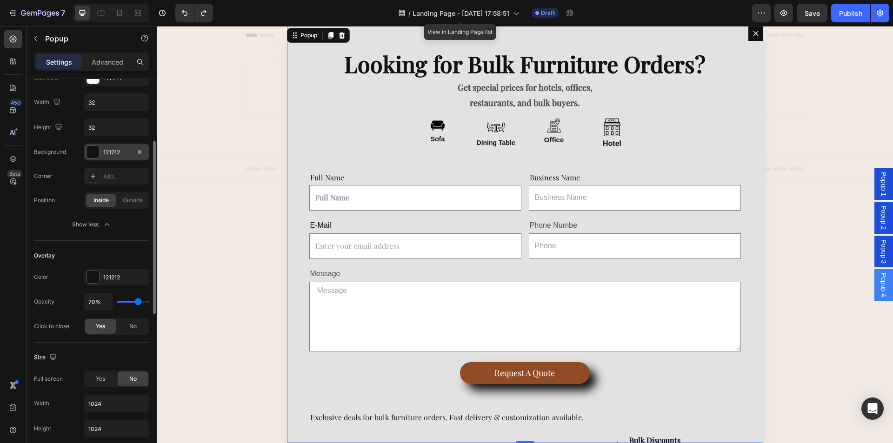
click at [99, 149] on div at bounding box center [93, 152] width 13 height 13
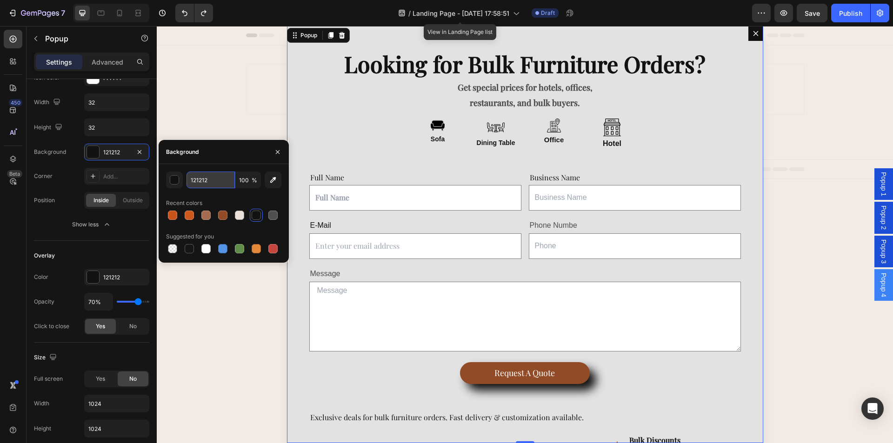
click at [0, 0] on input "121212" at bounding box center [0, 0] width 0 height 0
paste input "#ECE2DA"
click at [0, 0] on input "#ECE2DA" at bounding box center [0, 0] width 0 height 0
type input "ECE2DA"
click at [217, 146] on div "Background" at bounding box center [224, 152] width 130 height 24
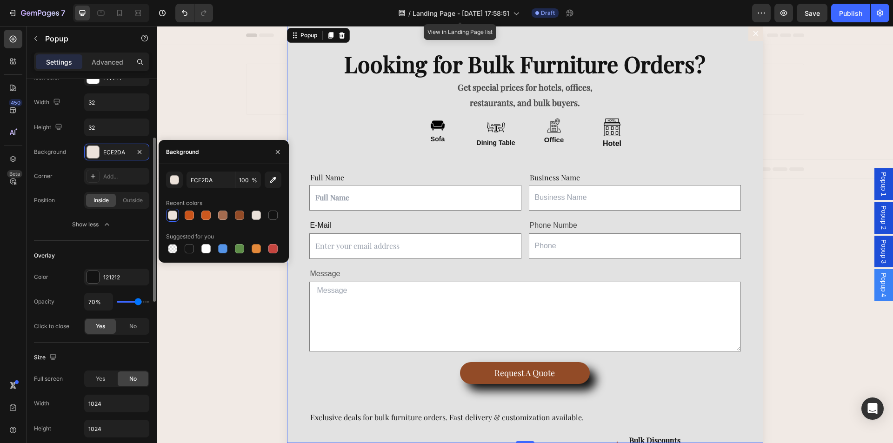
scroll to position [93, 0]
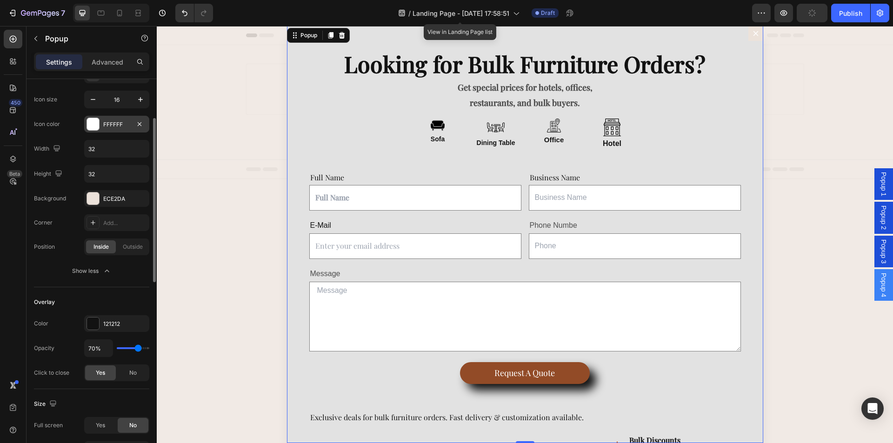
click at [91, 126] on div at bounding box center [93, 124] width 12 height 12
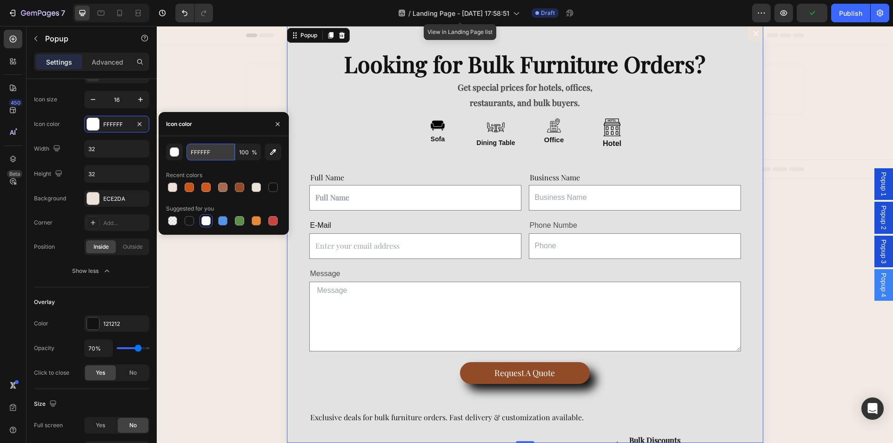
click at [209, 156] on input "FFFFFF" at bounding box center [211, 152] width 48 height 17
paste input "#ECE2DA"
click at [214, 137] on div "#ECE2DA 100 % Recent colors Suggested for you" at bounding box center [224, 185] width 130 height 99
type input "ECE2DA"
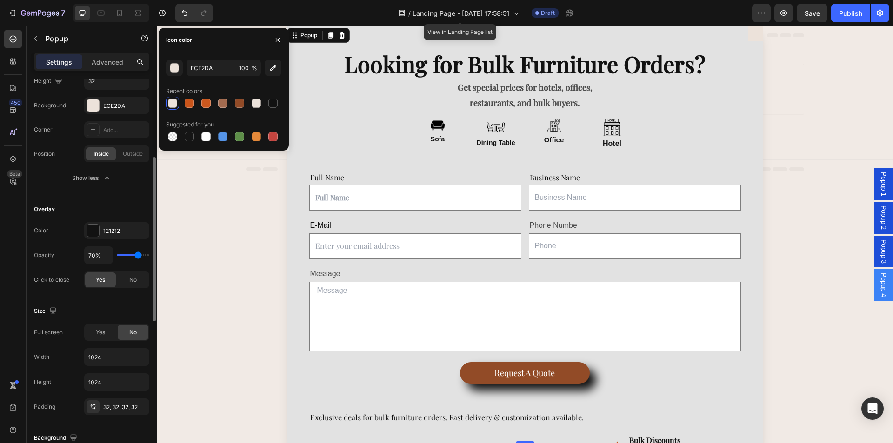
scroll to position [0, 0]
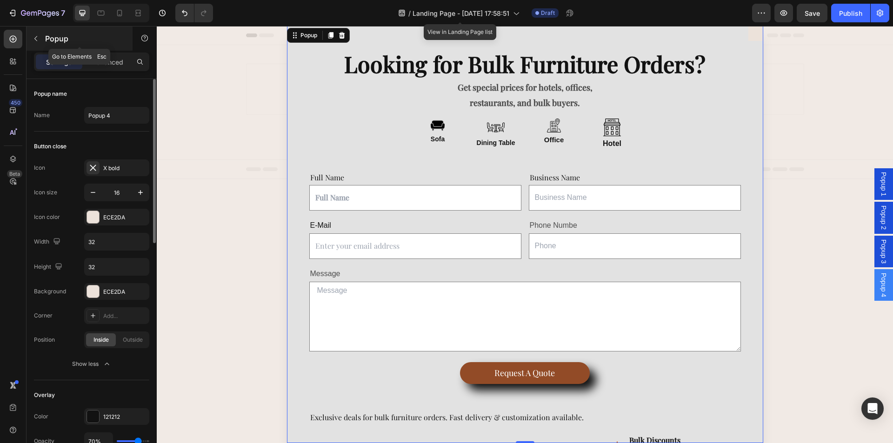
click at [114, 48] on div "Popup" at bounding box center [80, 39] width 106 height 24
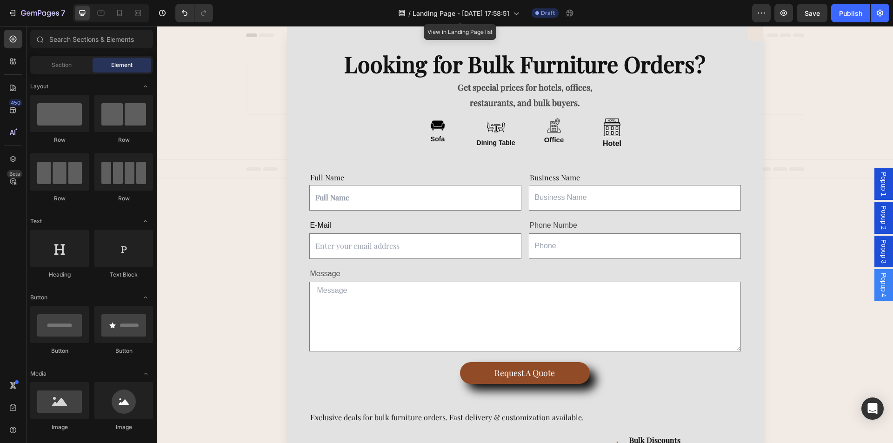
click at [884, 280] on span "Popup 4" at bounding box center [883, 285] width 9 height 24
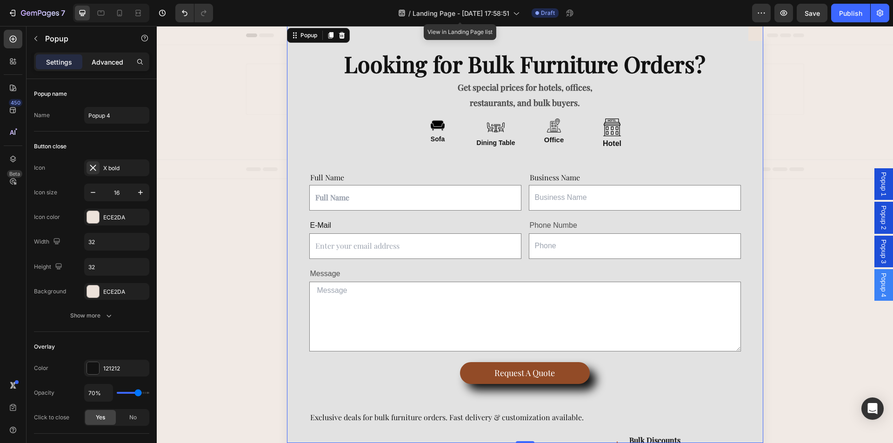
click at [109, 65] on p "Advanced" at bounding box center [108, 62] width 32 height 10
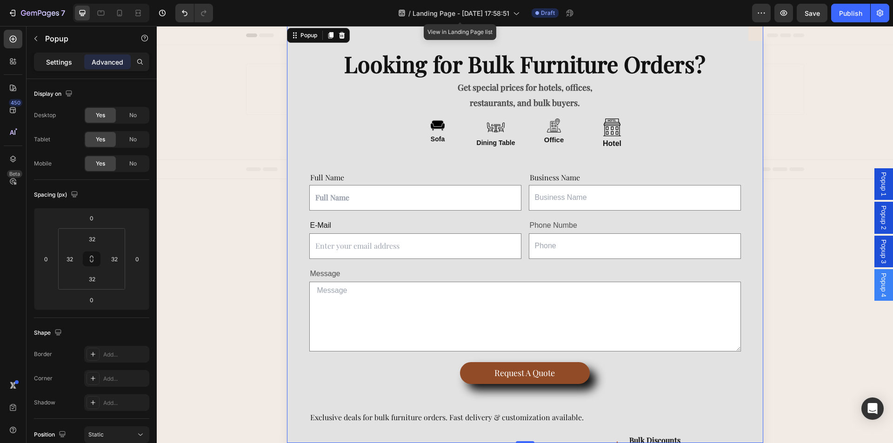
click at [57, 59] on p "Settings" at bounding box center [59, 62] width 26 height 10
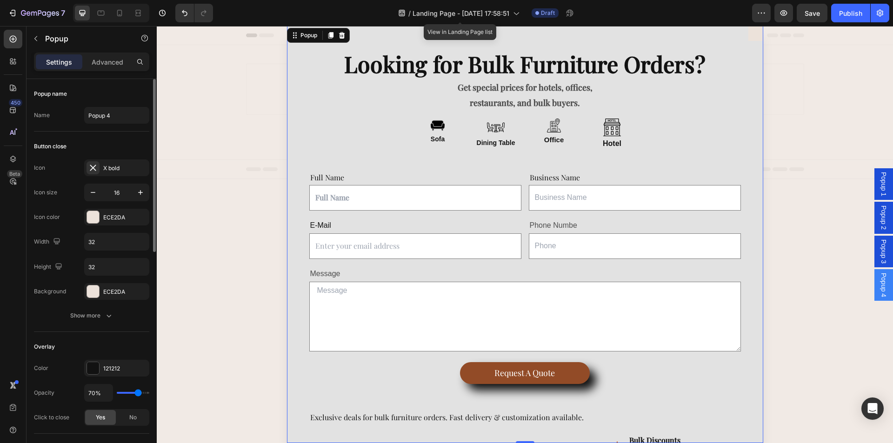
scroll to position [140, 0]
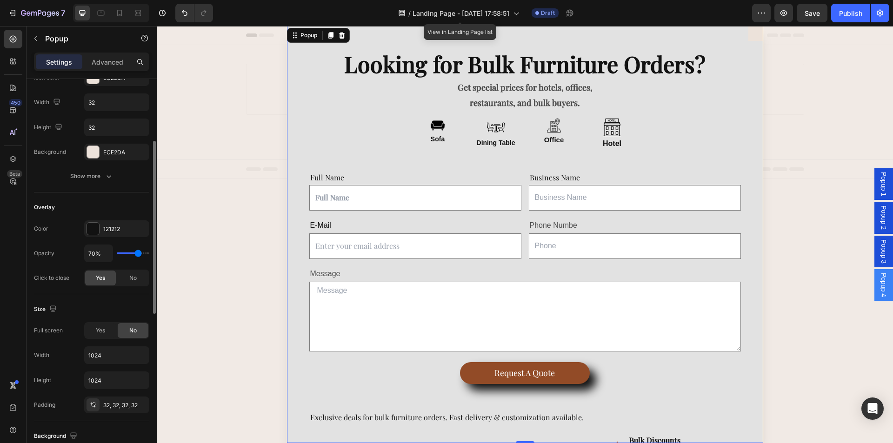
click at [102, 174] on div "Show more" at bounding box center [91, 176] width 43 height 9
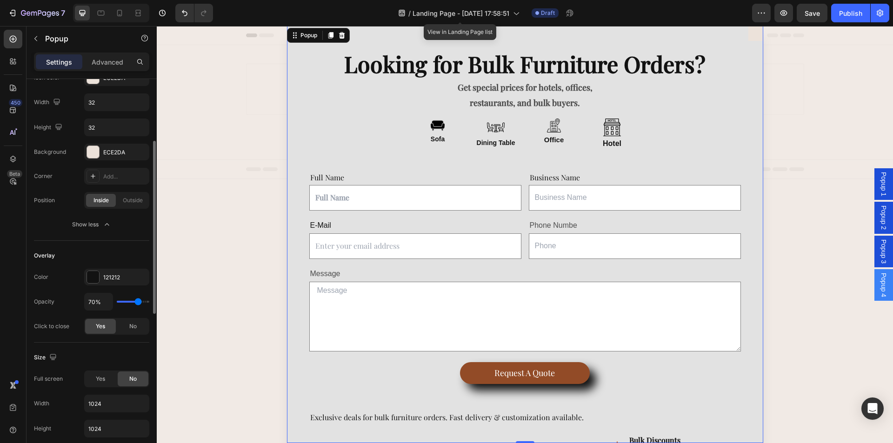
scroll to position [279, 0]
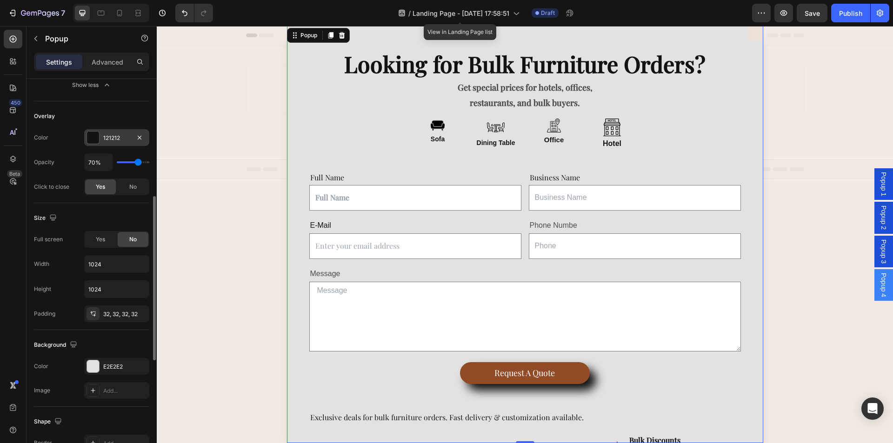
click at [95, 141] on div at bounding box center [93, 138] width 12 height 12
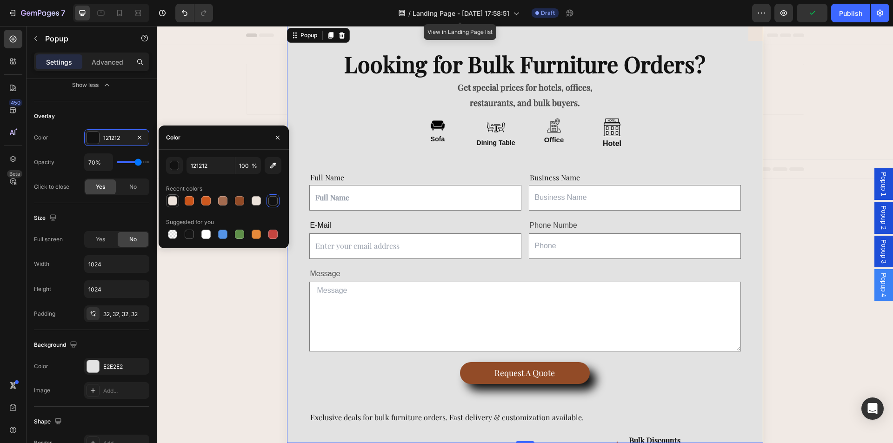
click at [168, 201] on div at bounding box center [172, 200] width 9 height 9
type input "ECE2DA"
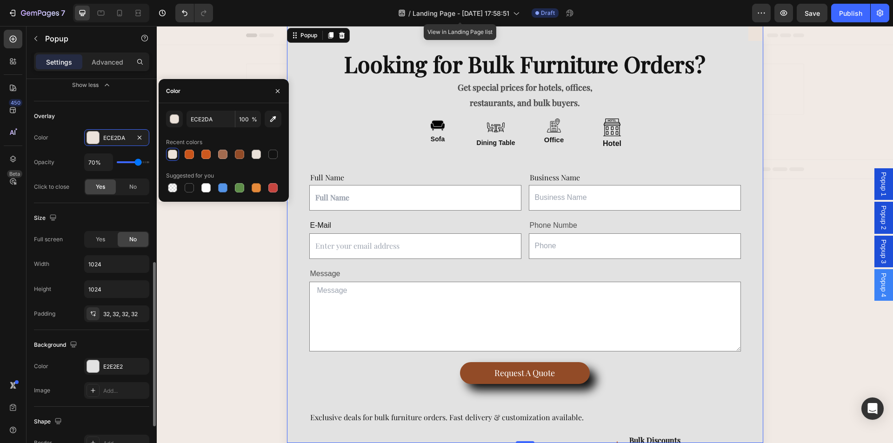
scroll to position [326, 0]
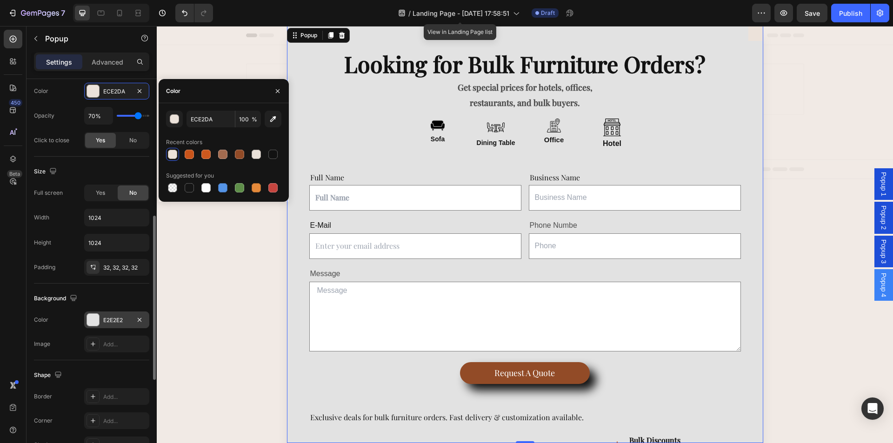
click at [104, 314] on div "E2E2E2" at bounding box center [116, 320] width 65 height 17
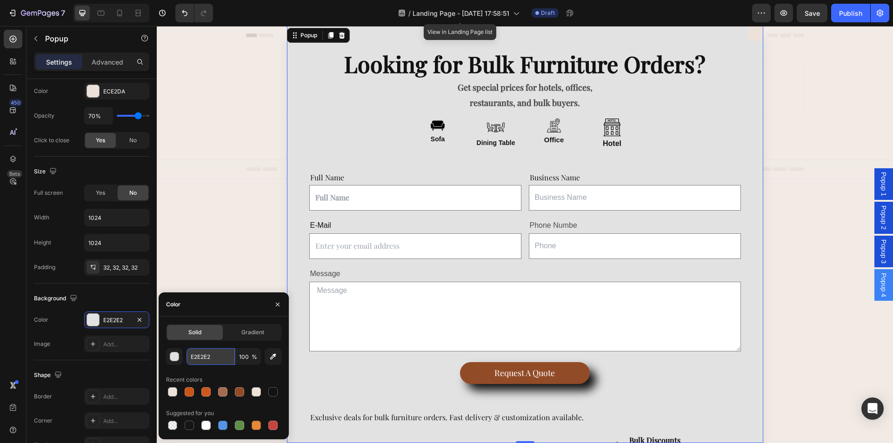
click at [0, 0] on input "E2E2E2" at bounding box center [0, 0] width 0 height 0
paste input "#ECE2DA"
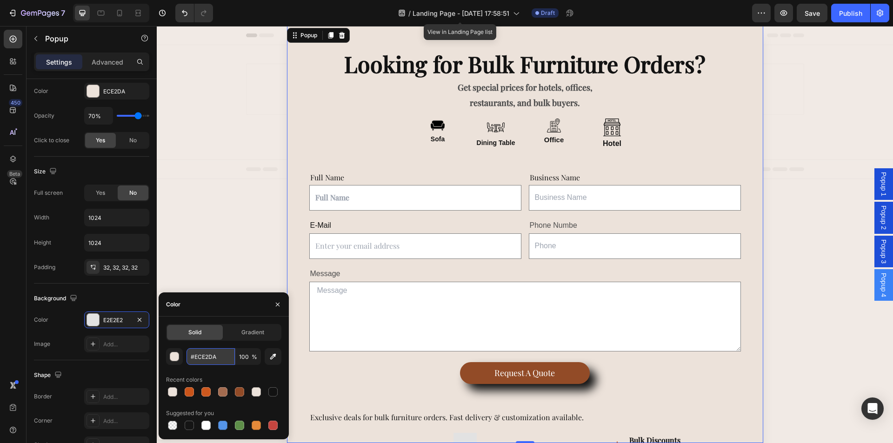
click at [0, 0] on input "#ECE2DA" at bounding box center [0, 0] width 0 height 0
type input "ECE2DA"
click at [390, 200] on input "Dialog body" at bounding box center [415, 198] width 212 height 26
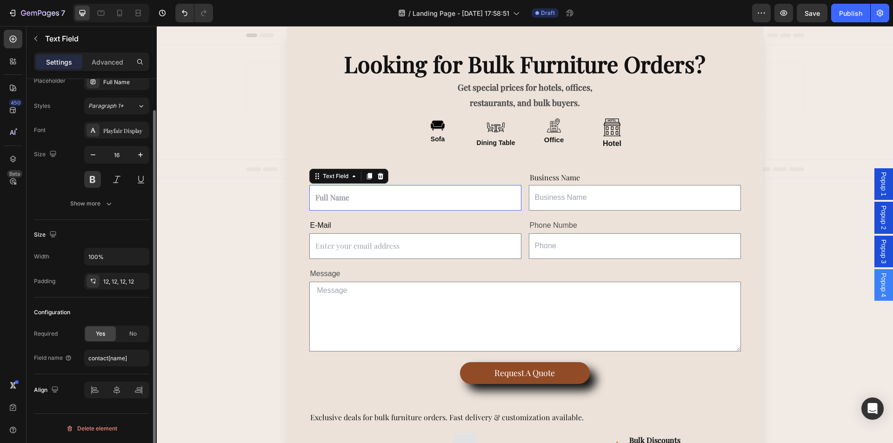
scroll to position [0, 0]
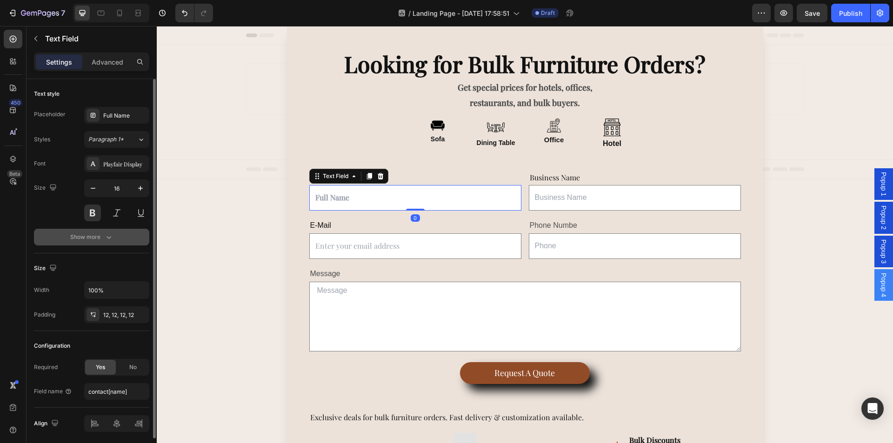
click at [109, 240] on icon "button" at bounding box center [108, 237] width 9 height 9
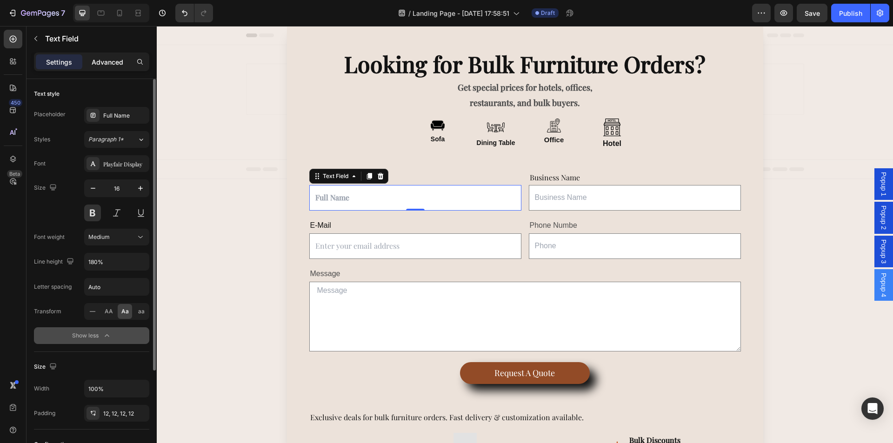
click at [102, 67] on div "Advanced" at bounding box center [107, 61] width 47 height 15
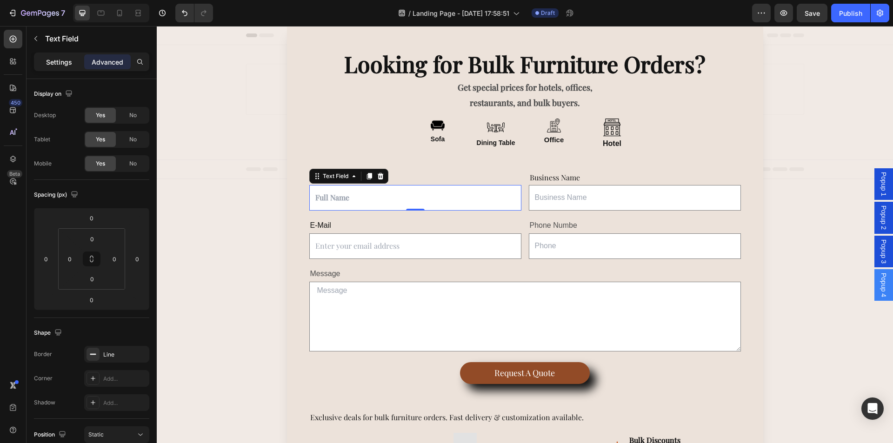
click at [54, 58] on p "Settings" at bounding box center [59, 62] width 26 height 10
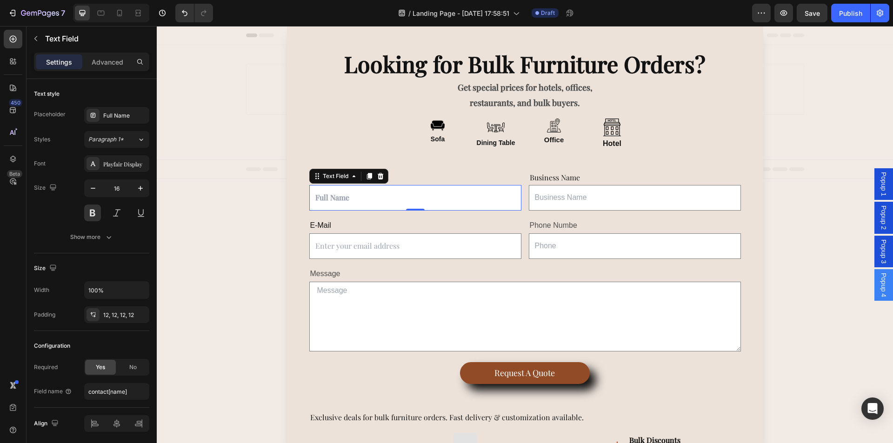
scroll to position [33, 0]
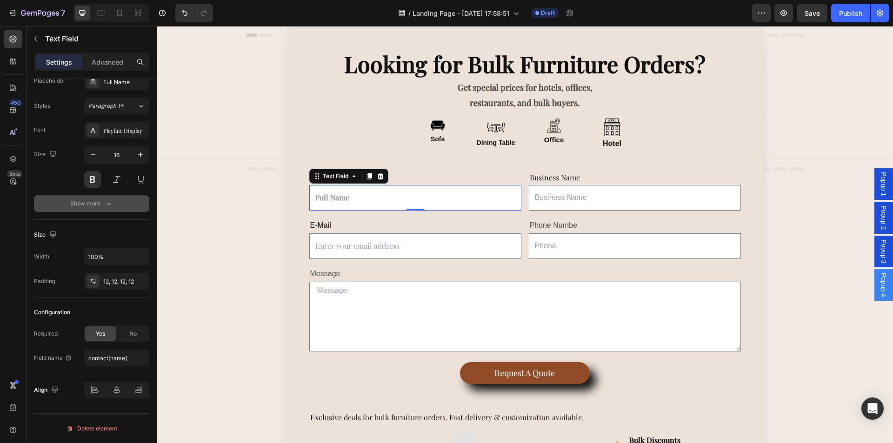
click at [86, 207] on div "Show more" at bounding box center [91, 203] width 43 height 9
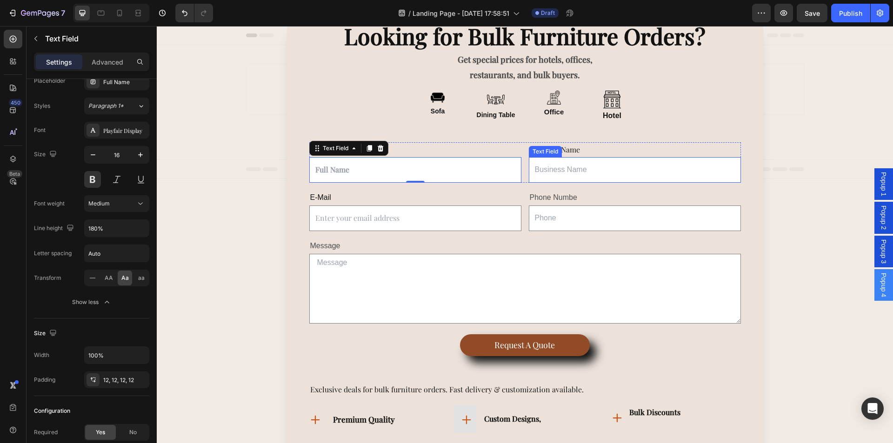
scroll to position [43, 0]
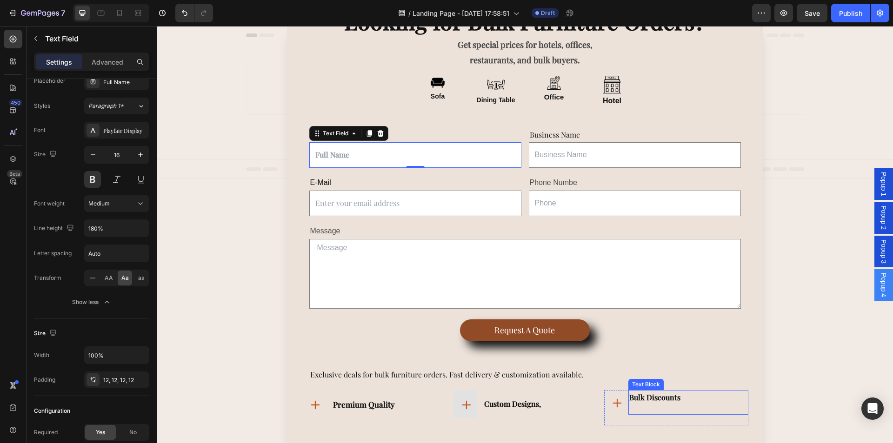
click at [651, 398] on p "Bulk Discounts" at bounding box center [688, 397] width 118 height 13
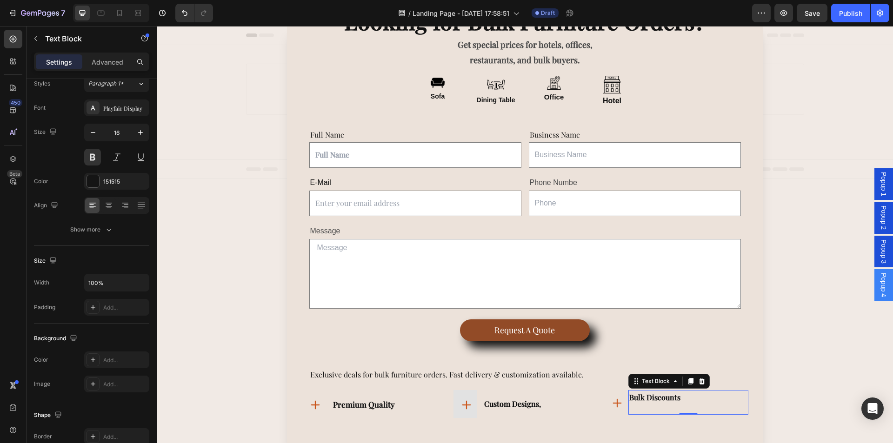
scroll to position [0, 0]
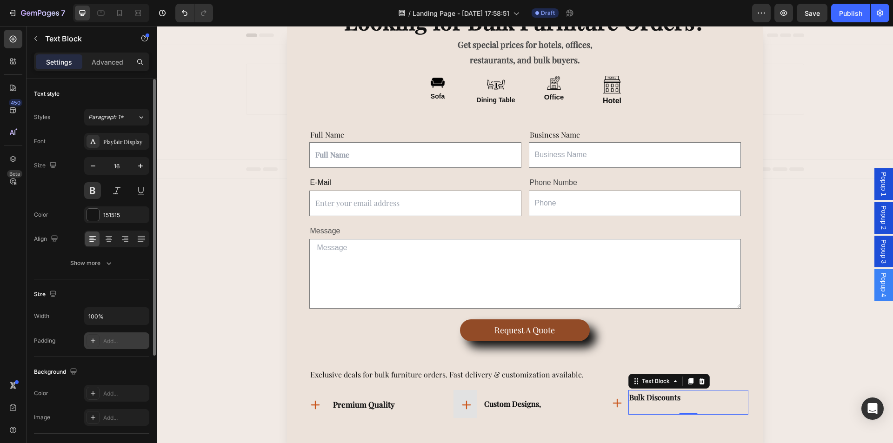
click at [112, 345] on div "Add..." at bounding box center [125, 341] width 44 height 8
click at [883, 179] on span "Popup 1" at bounding box center [883, 184] width 9 height 24
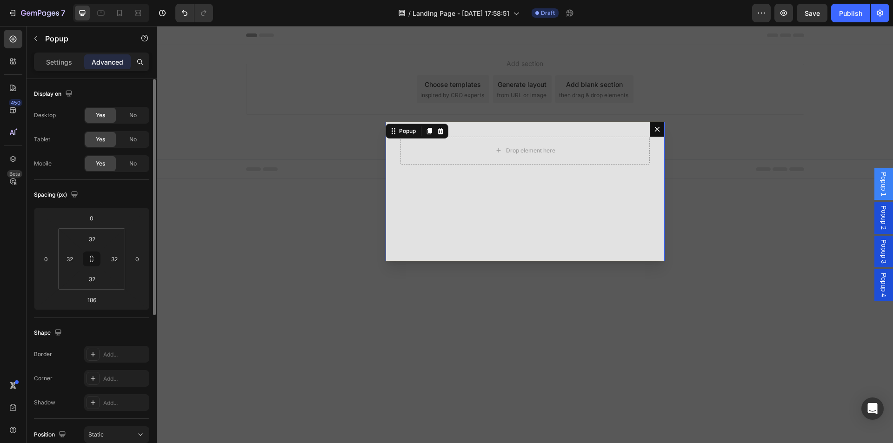
drag, startPoint x: 880, startPoint y: 183, endPoint x: 880, endPoint y: 188, distance: 5.6
click at [880, 188] on span "Popup 1" at bounding box center [883, 184] width 9 height 24
drag, startPoint x: 882, startPoint y: 188, endPoint x: 888, endPoint y: 176, distance: 13.7
click at [888, 176] on span "Popup 1" at bounding box center [883, 184] width 9 height 24
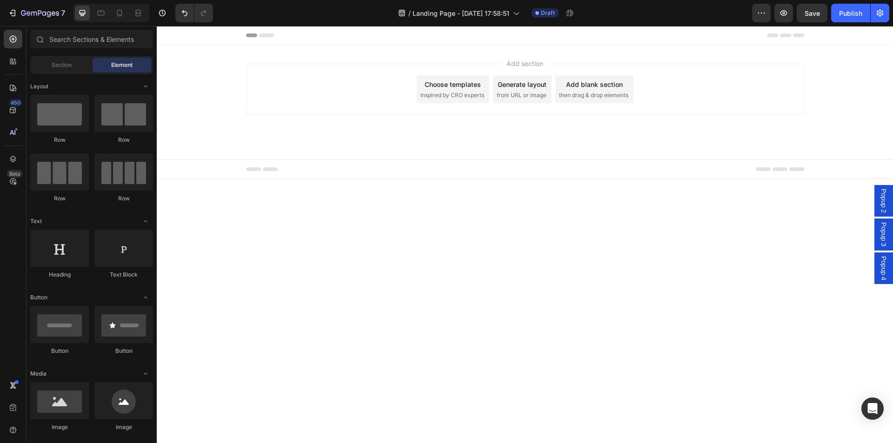
click at [881, 195] on span "Popup 2" at bounding box center [883, 201] width 9 height 24
click at [878, 216] on div "Popup 3" at bounding box center [884, 218] width 19 height 32
click at [883, 233] on span "Popup 4" at bounding box center [883, 234] width 9 height 24
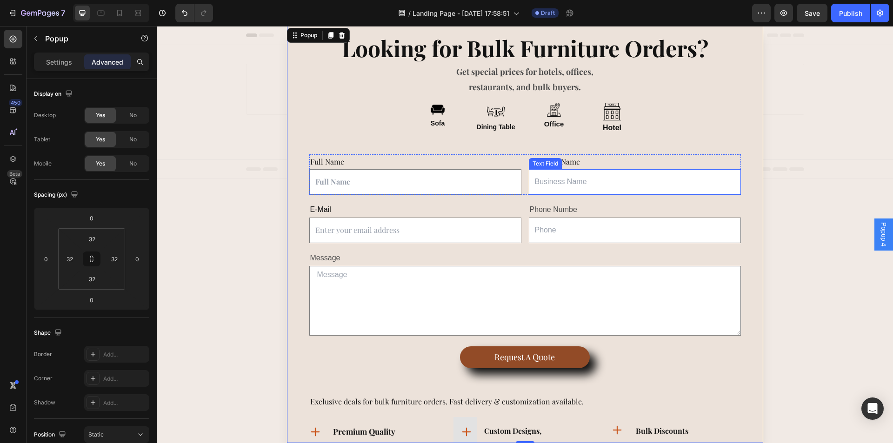
scroll to position [43, 0]
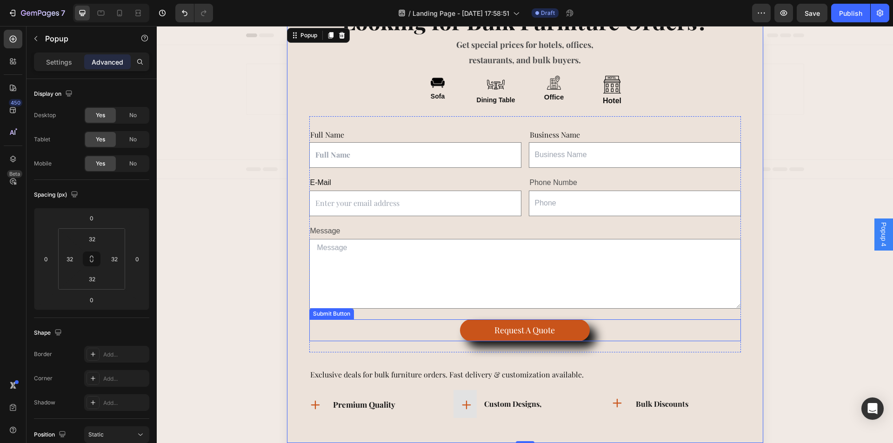
click at [582, 330] on button "Request a Quote" at bounding box center [524, 331] width 129 height 22
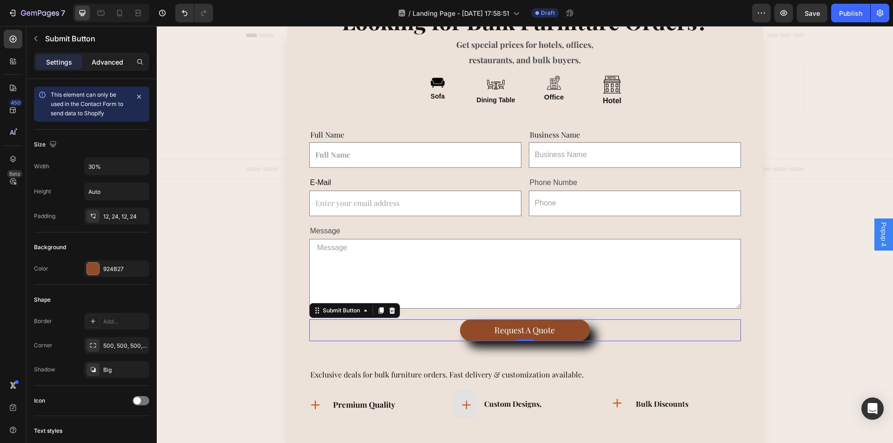
click at [101, 60] on p "Advanced" at bounding box center [108, 62] width 32 height 10
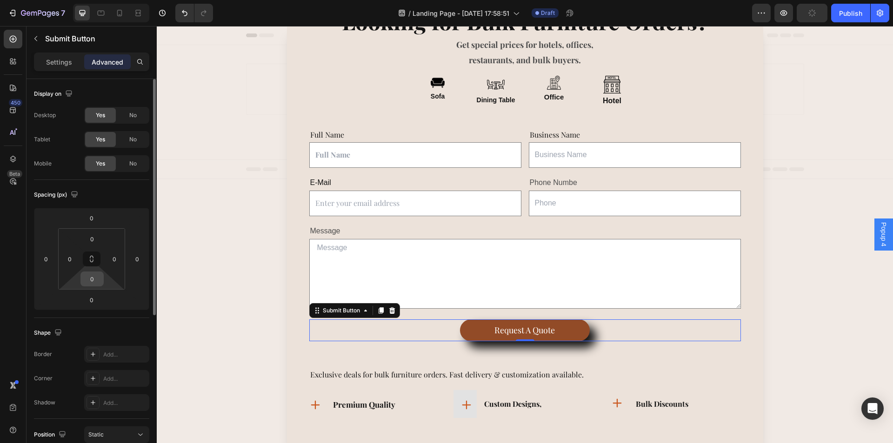
click at [91, 283] on input "0" at bounding box center [92, 279] width 19 height 14
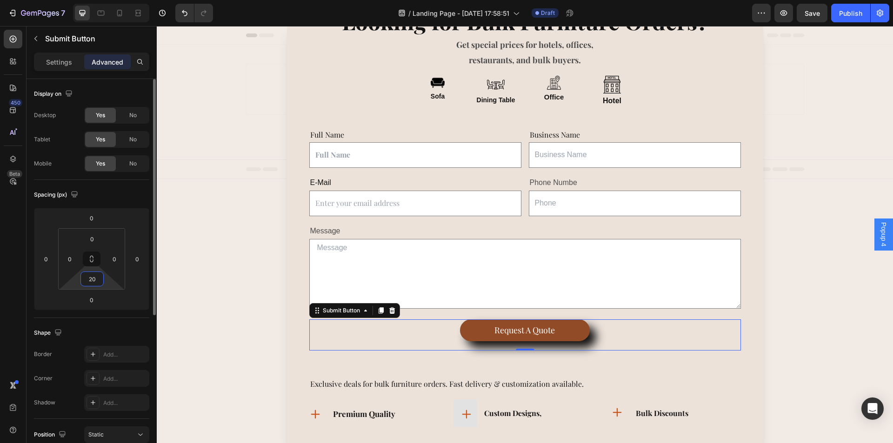
type input "2"
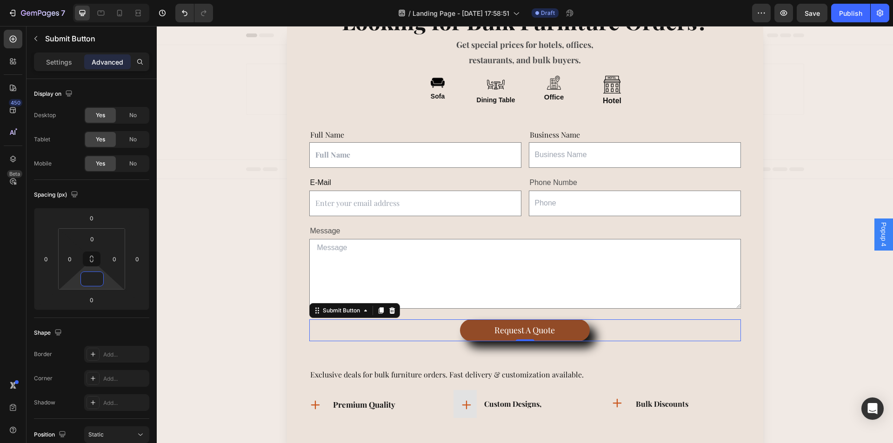
click at [150, 0] on html "7 / Landing Page - Aug 28, 17:58:51 Draft Preview Save Publish 450 Beta Section…" at bounding box center [446, 0] width 893 height 0
type input "-188"
type input "0"
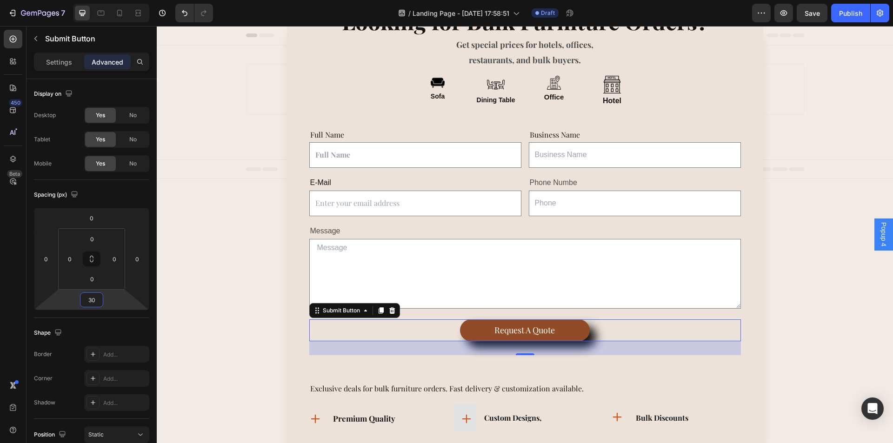
type input "3"
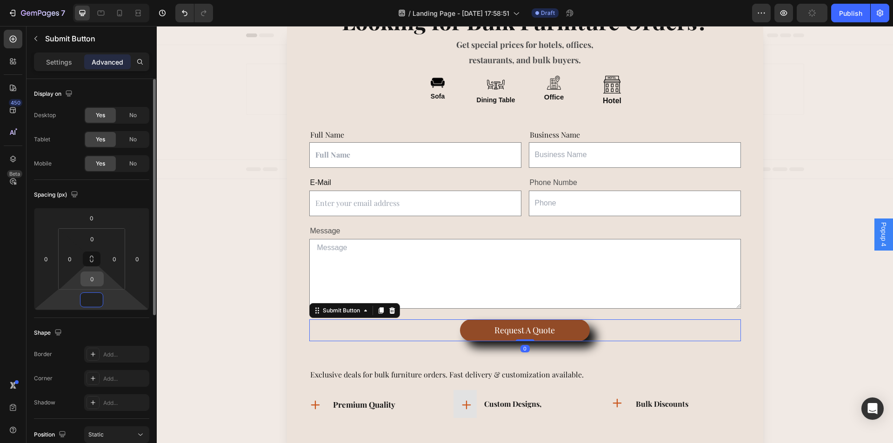
type input "0"
click at [91, 282] on input "0" at bounding box center [92, 279] width 19 height 14
type input "30"
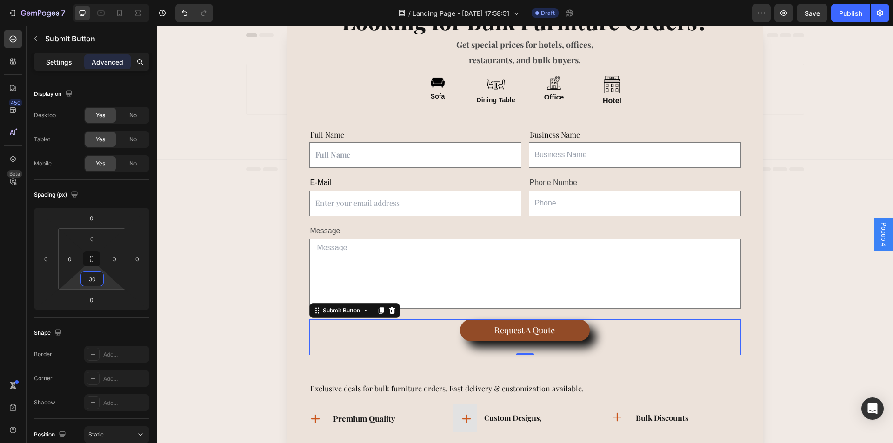
click at [69, 62] on p "Settings" at bounding box center [59, 62] width 26 height 10
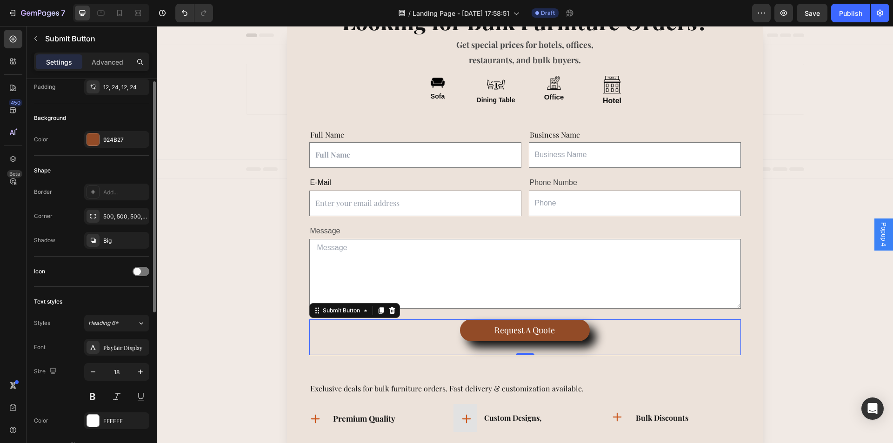
scroll to position [36, 0]
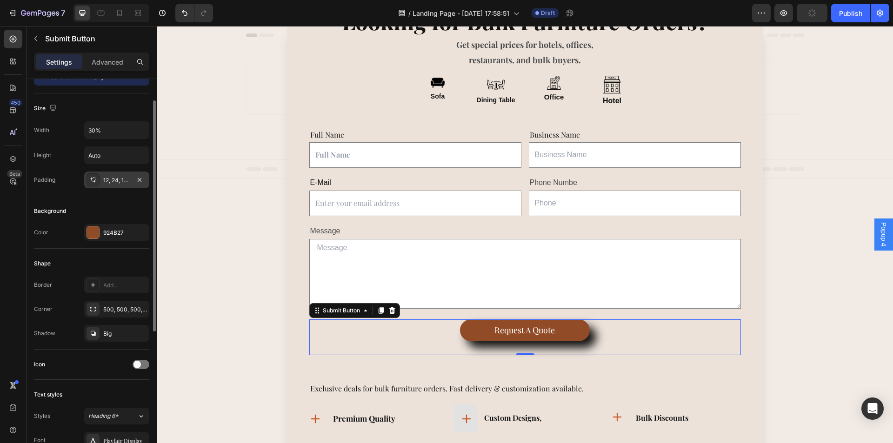
click at [107, 181] on div "12, 24, 12, 24" at bounding box center [116, 180] width 27 height 8
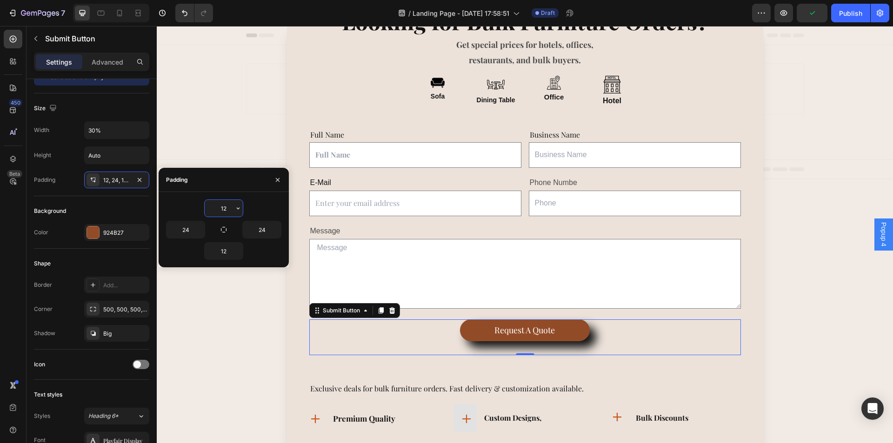
click at [227, 207] on input "12" at bounding box center [224, 208] width 38 height 17
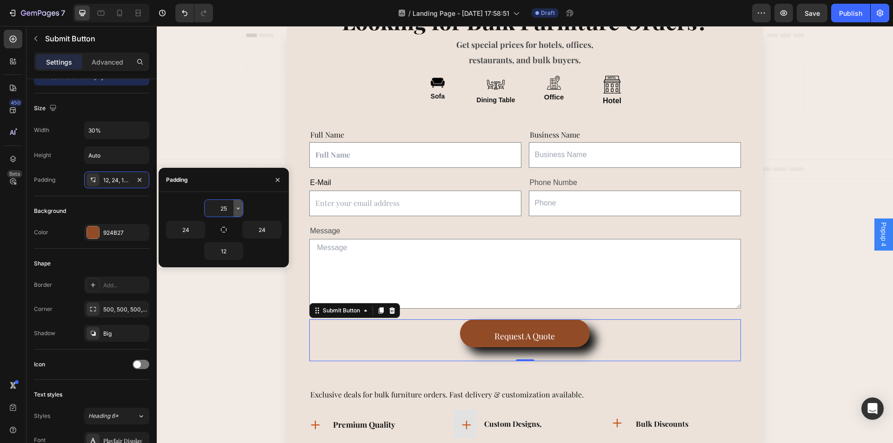
type input "2"
type input "12"
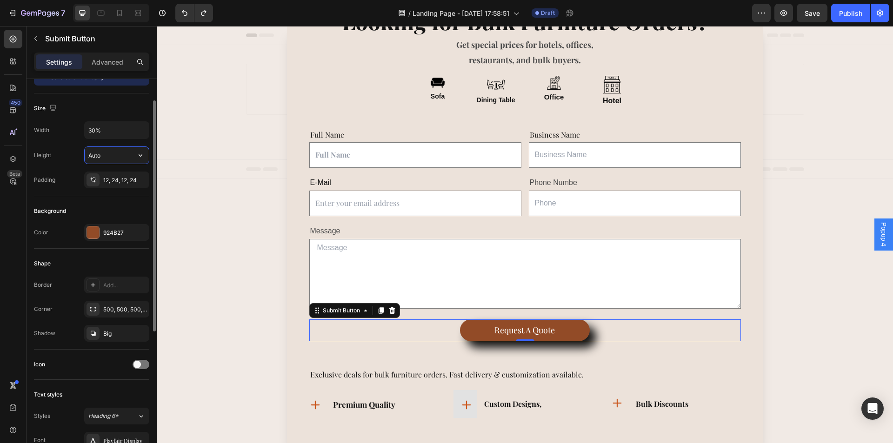
click at [114, 154] on input "Auto" at bounding box center [117, 155] width 64 height 17
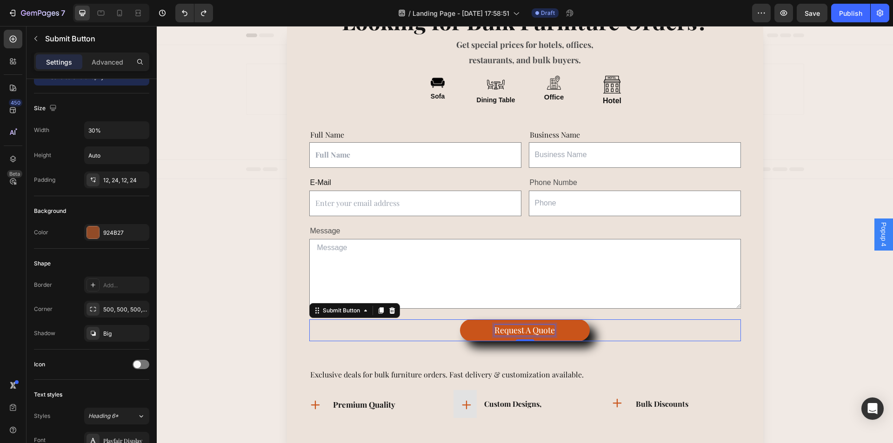
click at [532, 327] on div "Request a Quote" at bounding box center [525, 330] width 60 height 11
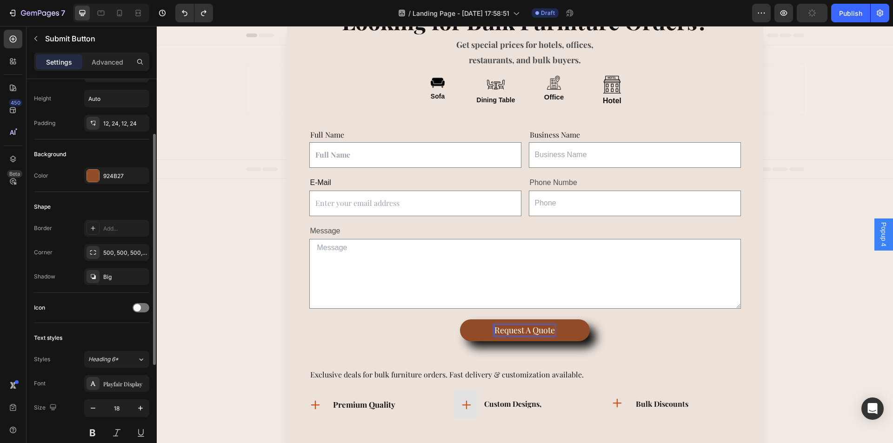
scroll to position [233, 0]
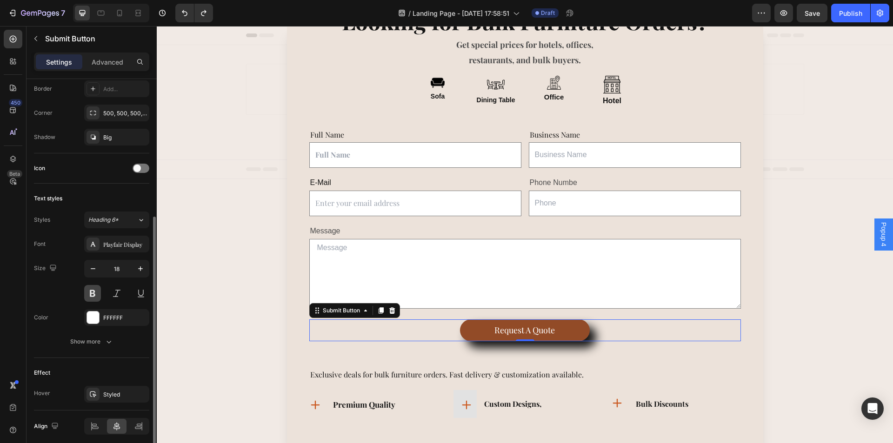
click at [96, 294] on button at bounding box center [92, 293] width 17 height 17
click at [131, 242] on div "Playfair Display" at bounding box center [125, 245] width 44 height 8
click at [94, 341] on div "Show more" at bounding box center [91, 341] width 43 height 9
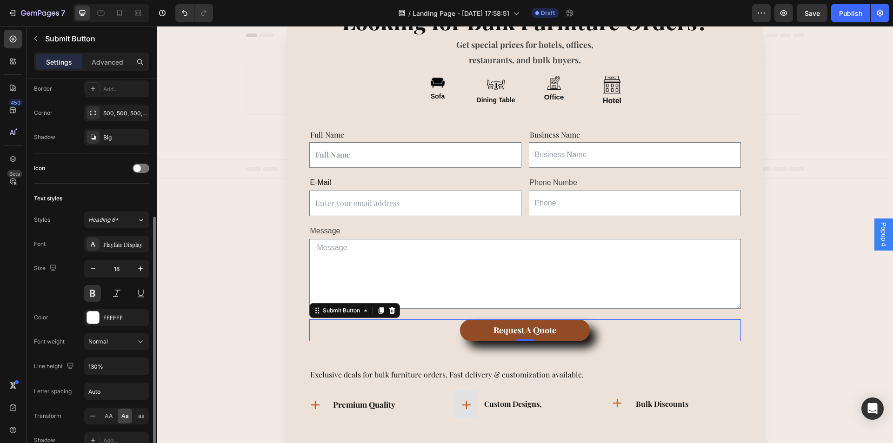
scroll to position [392, 0]
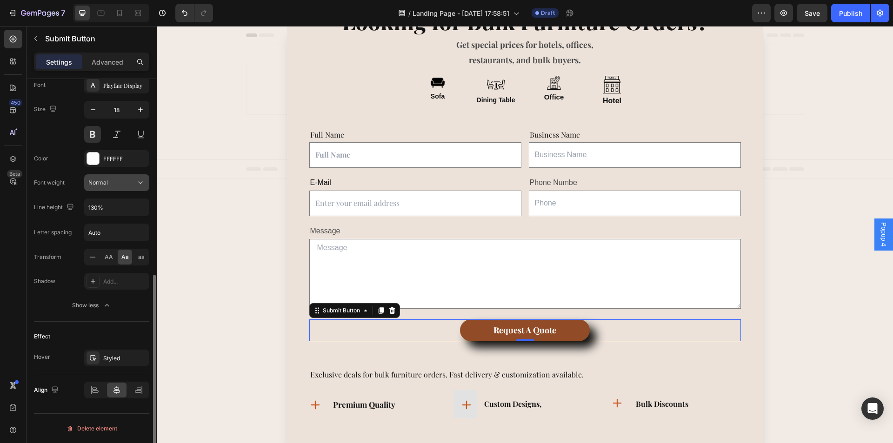
click at [119, 183] on div "Normal" at bounding box center [111, 183] width 47 height 8
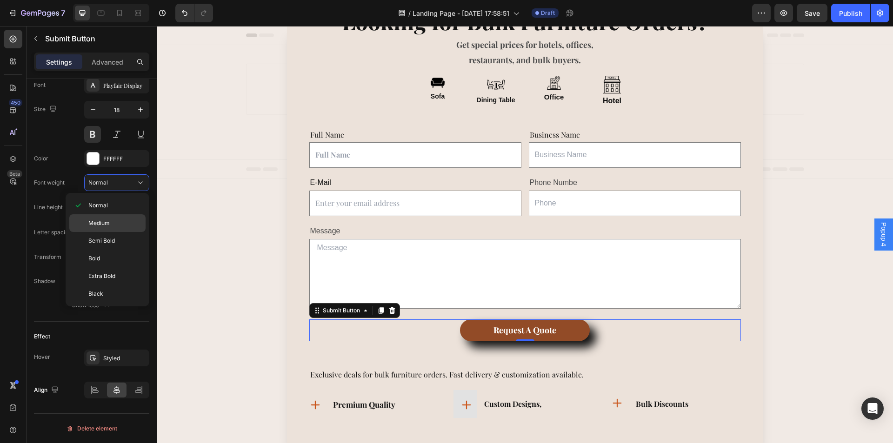
click at [115, 222] on p "Medium" at bounding box center [114, 223] width 53 height 8
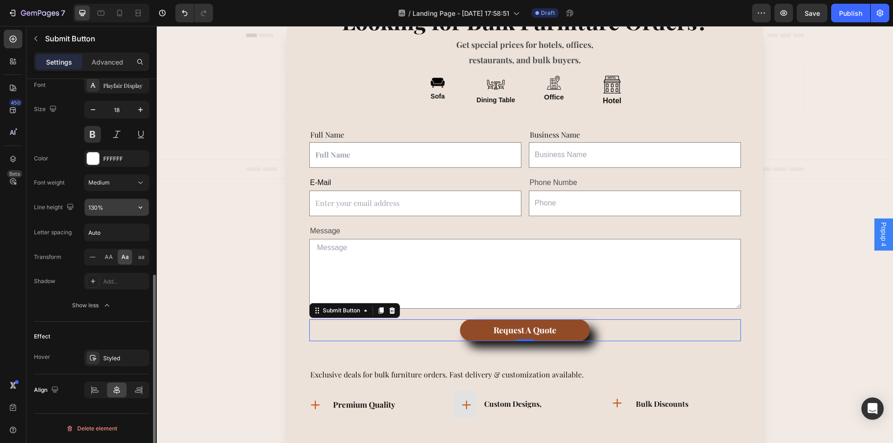
click at [108, 199] on div "130%" at bounding box center [116, 208] width 65 height 18
click at [140, 259] on span "aa" at bounding box center [141, 257] width 7 height 8
click at [118, 260] on div "Aa" at bounding box center [125, 257] width 14 height 15
click at [101, 276] on div "Add..." at bounding box center [116, 281] width 65 height 17
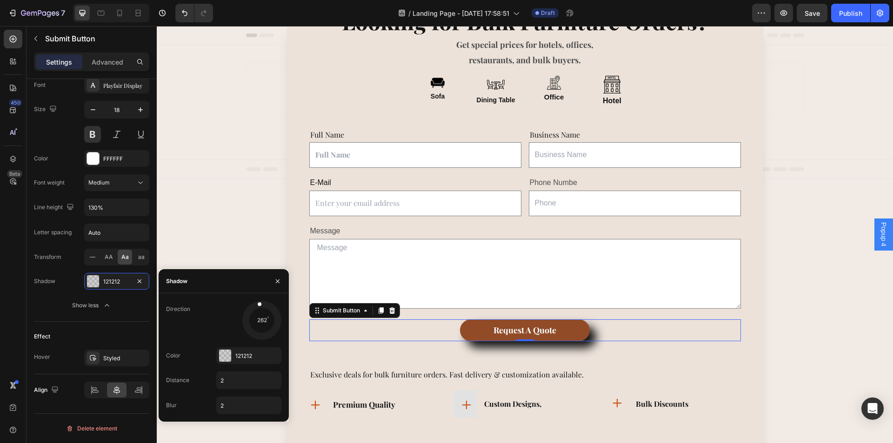
drag, startPoint x: 257, startPoint y: 328, endPoint x: 254, endPoint y: 311, distance: 17.5
click at [256, 310] on div at bounding box center [260, 310] width 8 height 21
click at [251, 321] on div at bounding box center [261, 320] width 41 height 41
click at [228, 354] on div at bounding box center [225, 356] width 12 height 12
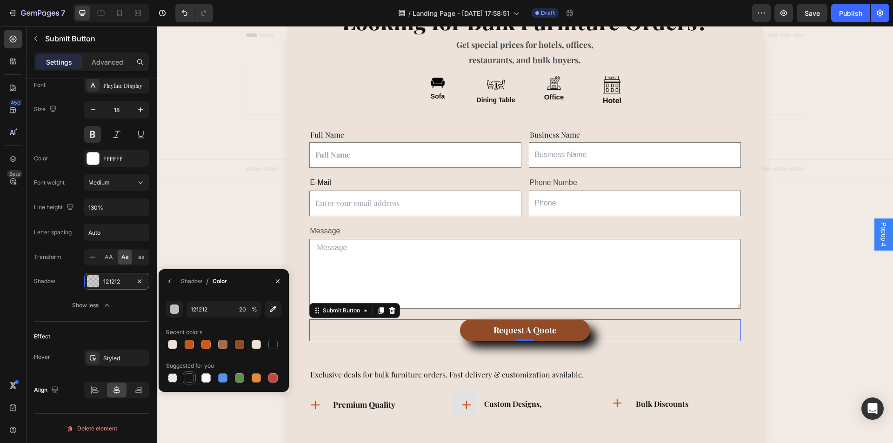
click at [190, 377] on div at bounding box center [189, 378] width 9 height 9
type input "151515"
type input "100"
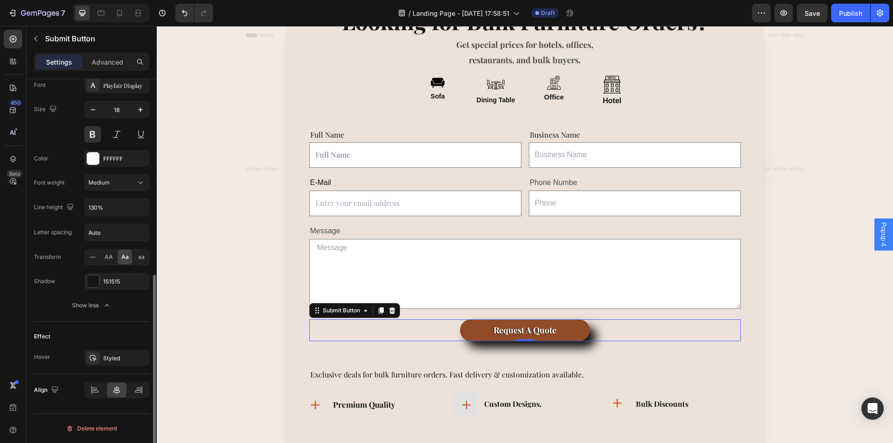
click at [50, 326] on div "Effect Hover Styled" at bounding box center [91, 348] width 115 height 53
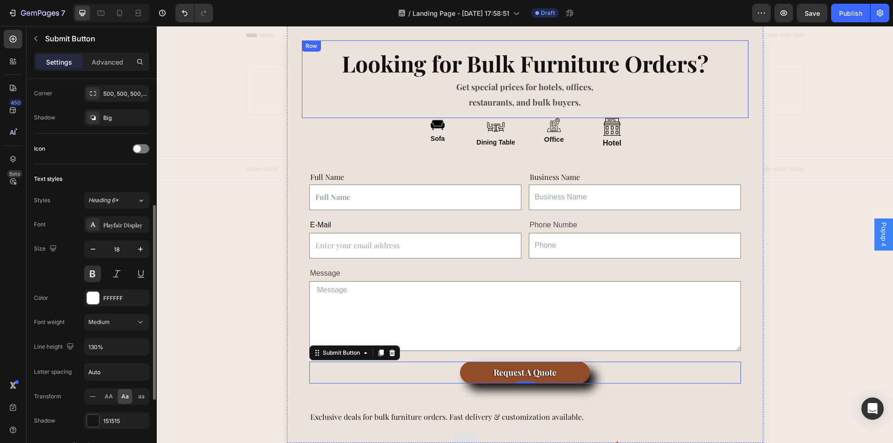
scroll to position [0, 0]
click at [874, 16] on button "button" at bounding box center [880, 13] width 19 height 19
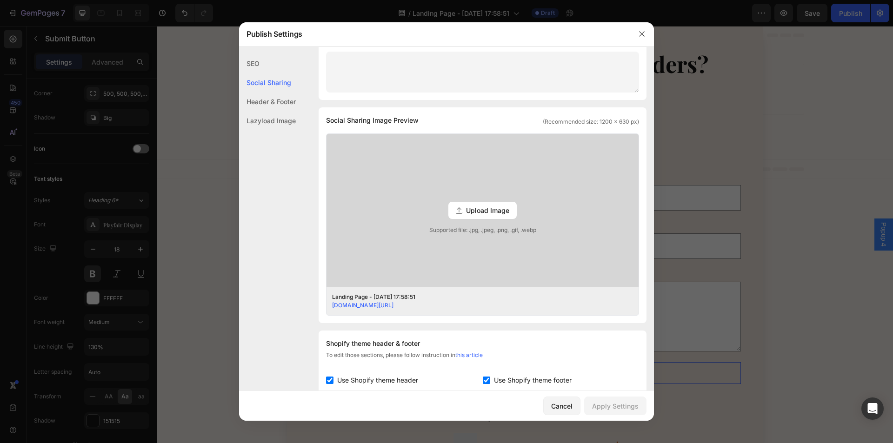
scroll to position [68, 0]
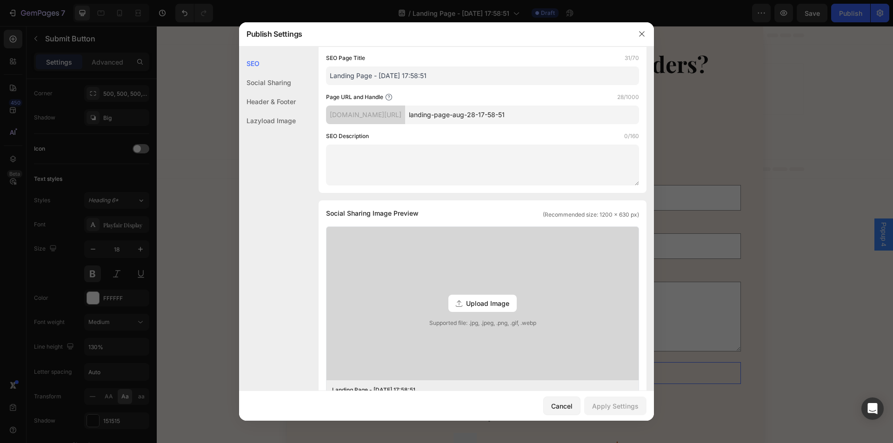
click at [285, 111] on div "Header & Footer" at bounding box center [267, 120] width 57 height 19
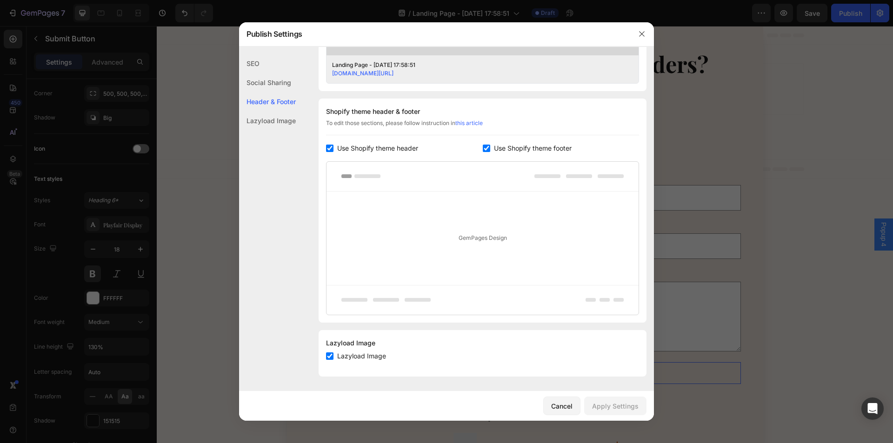
click at [280, 92] on div "Social Sharing" at bounding box center [267, 101] width 57 height 19
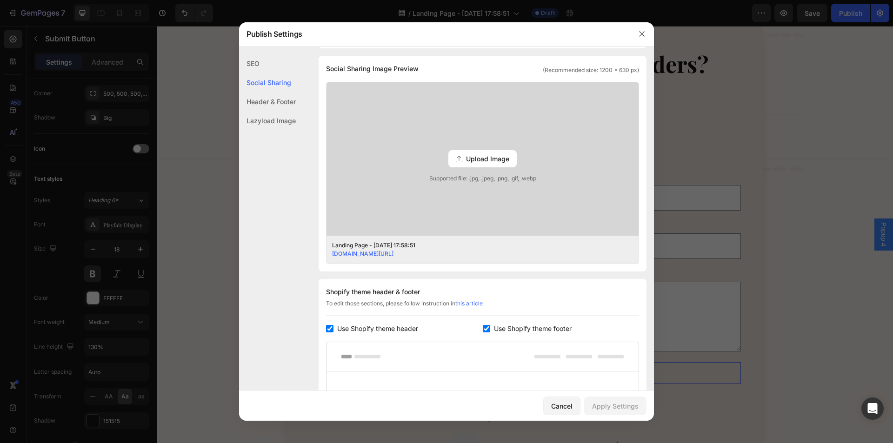
click at [279, 121] on div "Lazyload Image" at bounding box center [267, 120] width 57 height 19
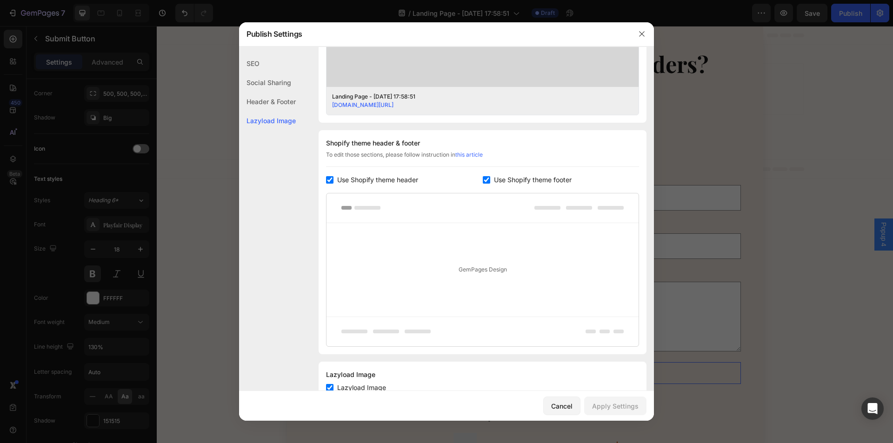
scroll to position [393, 0]
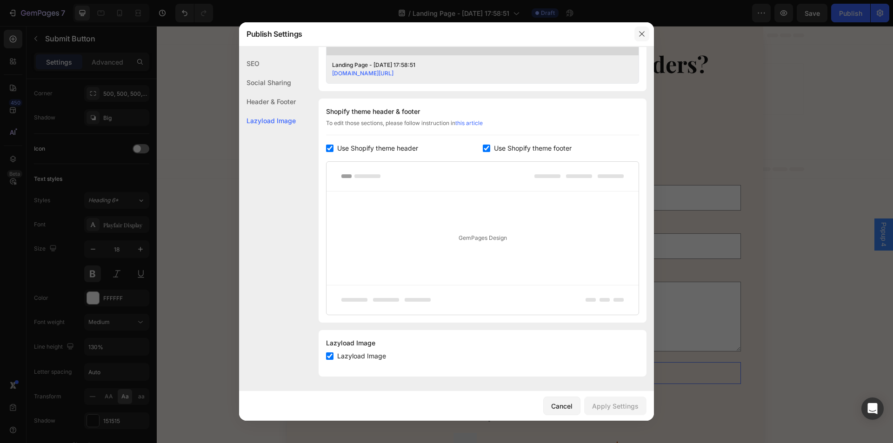
click at [637, 35] on button "button" at bounding box center [642, 34] width 15 height 15
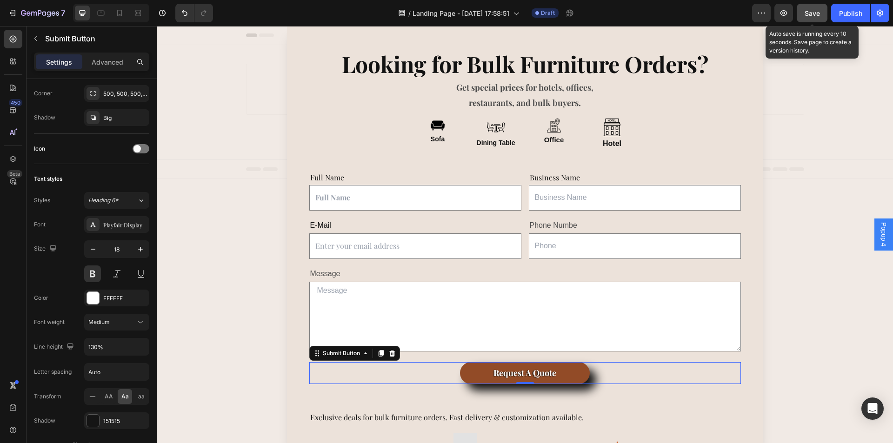
click at [809, 13] on span "Save" at bounding box center [812, 13] width 15 height 8
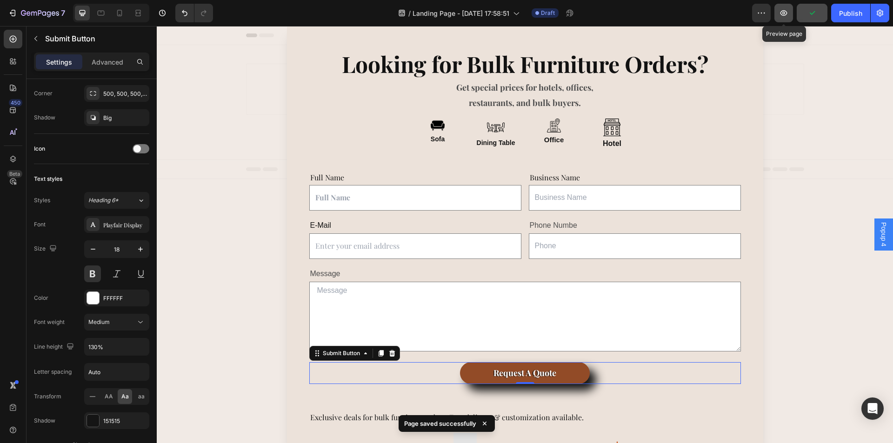
click at [783, 15] on icon "button" at bounding box center [784, 13] width 7 height 6
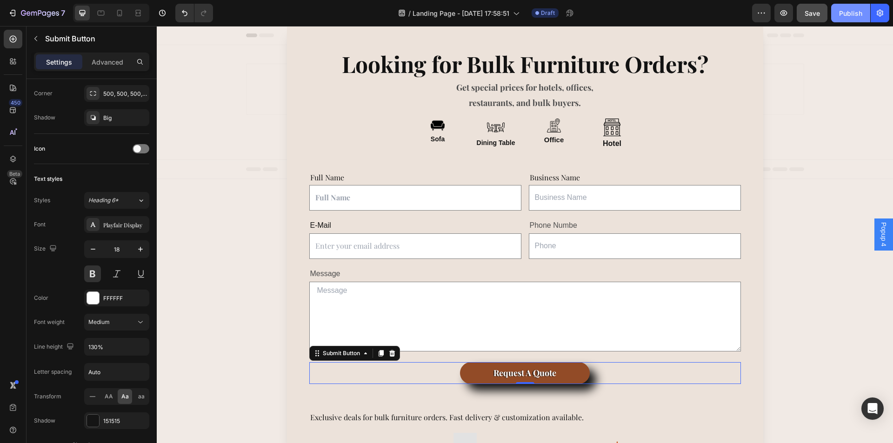
click at [850, 15] on div "Publish" at bounding box center [850, 13] width 23 height 10
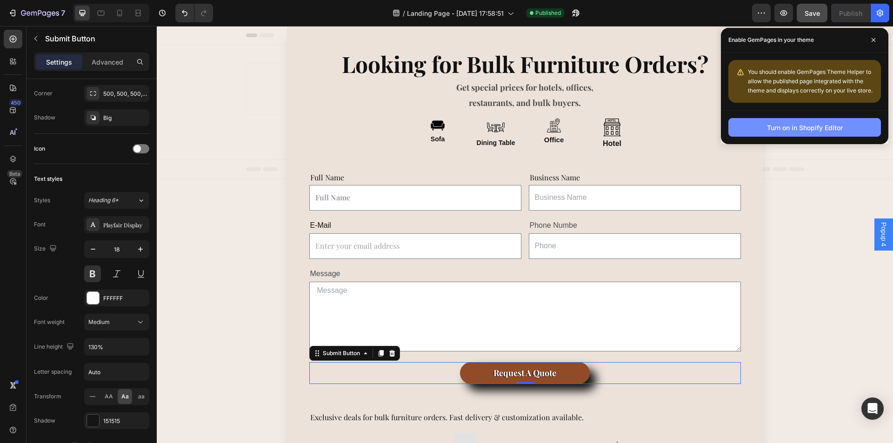
click at [795, 127] on div "Turn on in Shopify Editor" at bounding box center [805, 128] width 76 height 10
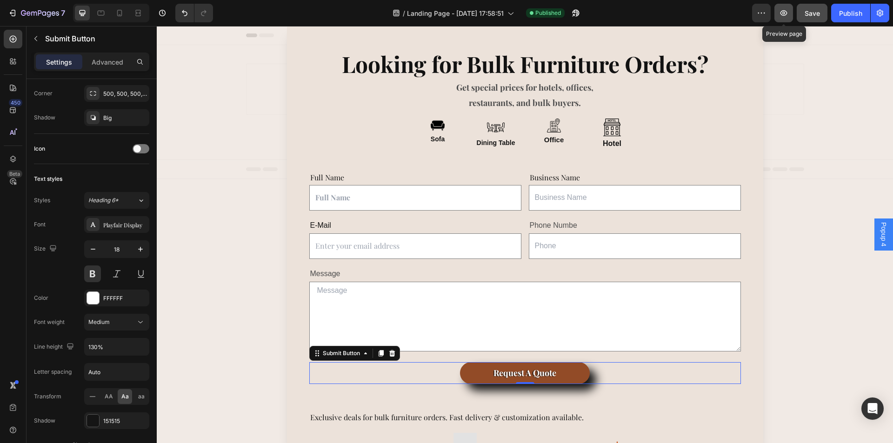
click at [787, 17] on icon "button" at bounding box center [783, 12] width 9 height 9
click at [850, 9] on div "Publish" at bounding box center [850, 13] width 23 height 10
click at [878, 18] on button "button" at bounding box center [880, 13] width 19 height 19
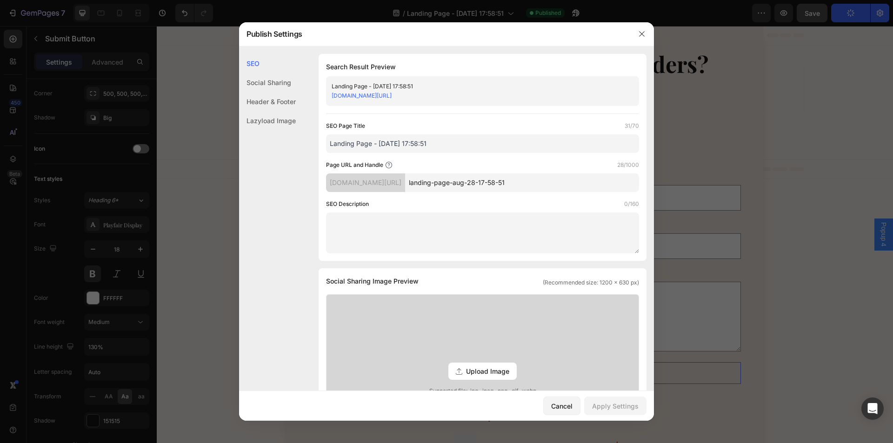
click at [547, 144] on input "Landing Page - [DATE] 17:58:51" at bounding box center [482, 143] width 313 height 19
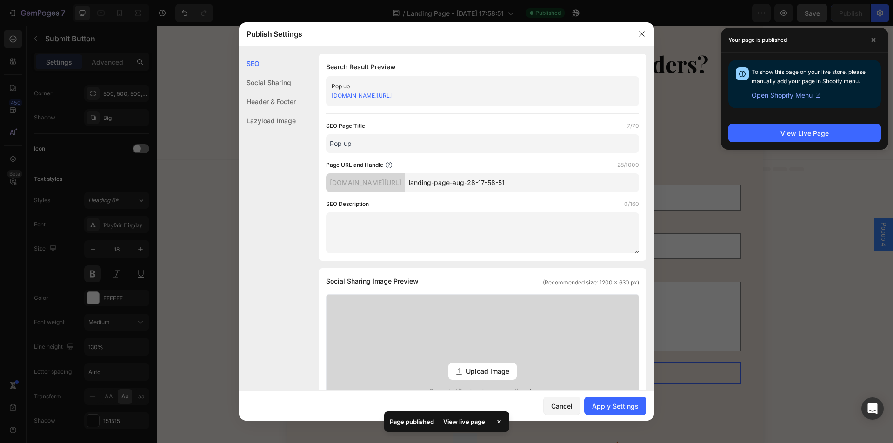
type input "Pop up"
click at [488, 221] on textarea at bounding box center [482, 233] width 313 height 41
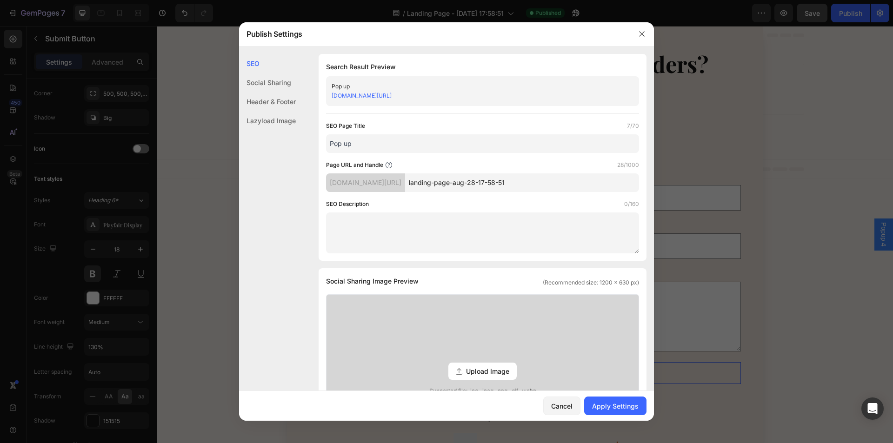
click at [506, 183] on input "landing-page-aug-28-17-58-51" at bounding box center [522, 183] width 234 height 19
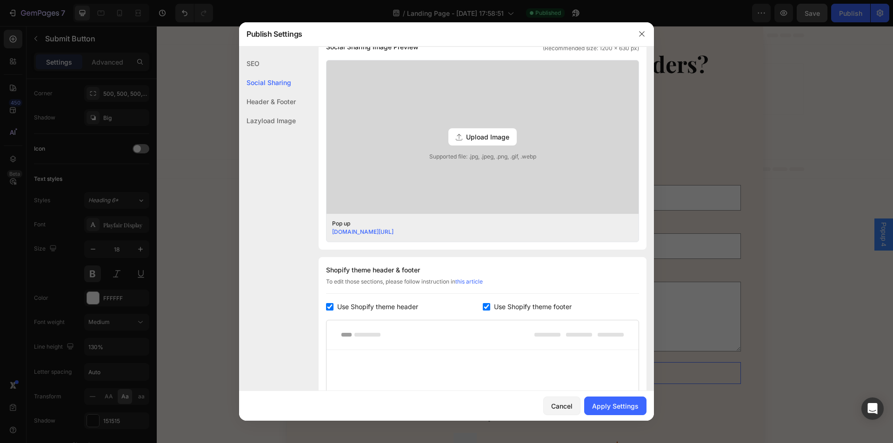
scroll to position [372, 0]
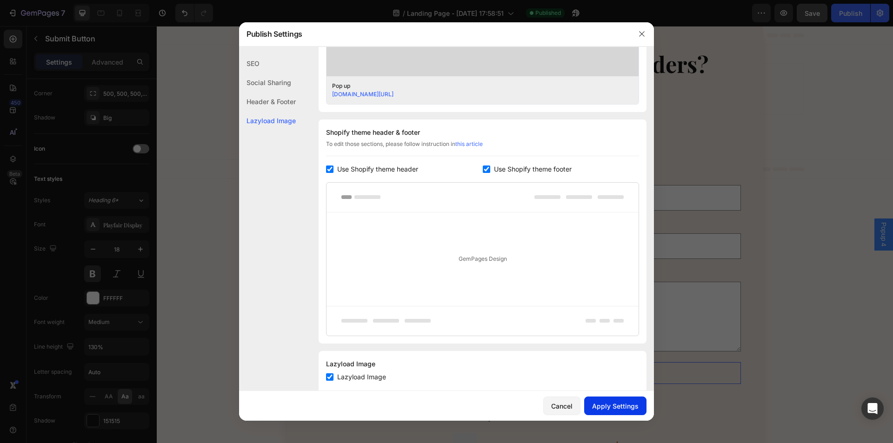
type input "Indian-Hub-Pop"
click at [627, 407] on div "Apply Settings" at bounding box center [615, 406] width 47 height 10
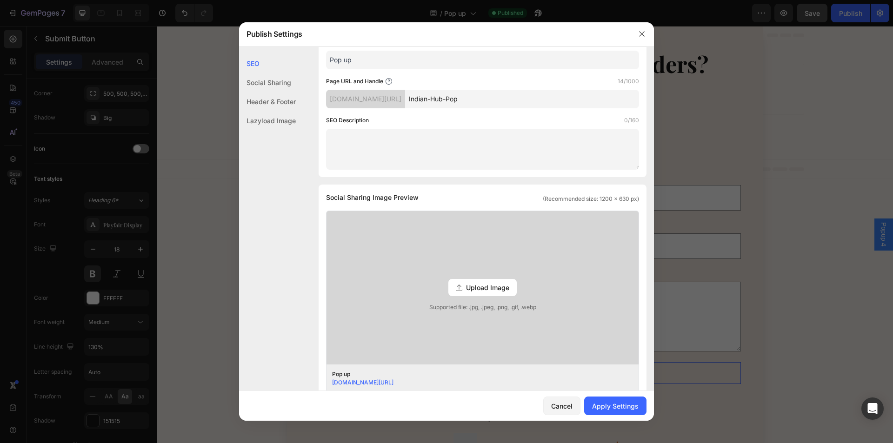
scroll to position [0, 0]
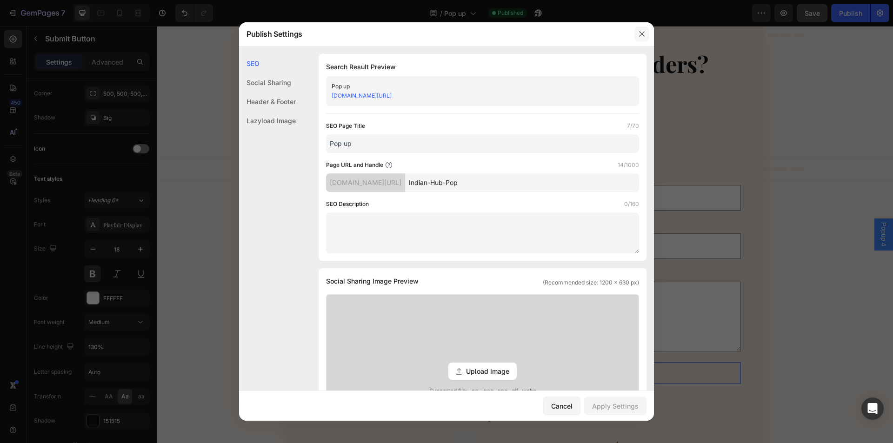
click at [635, 30] on button "button" at bounding box center [642, 34] width 15 height 15
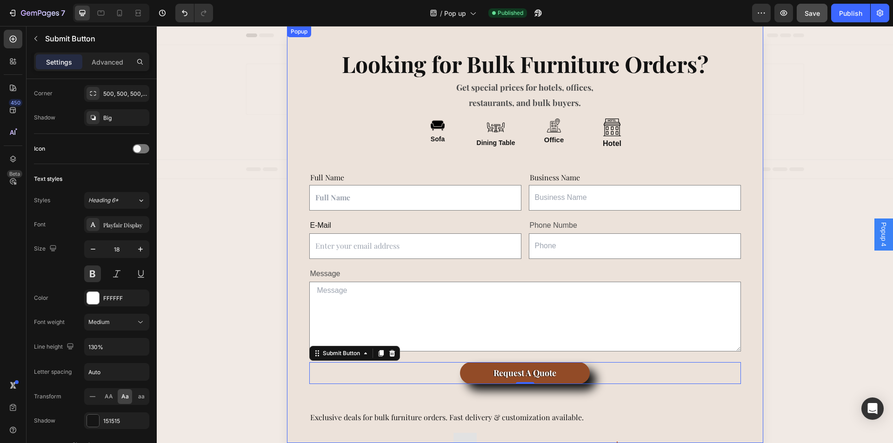
click at [295, 84] on div "Looking for Bulk Furniture Orders? Text Block Get special prices for hotels, of…" at bounding box center [525, 234] width 476 height 417
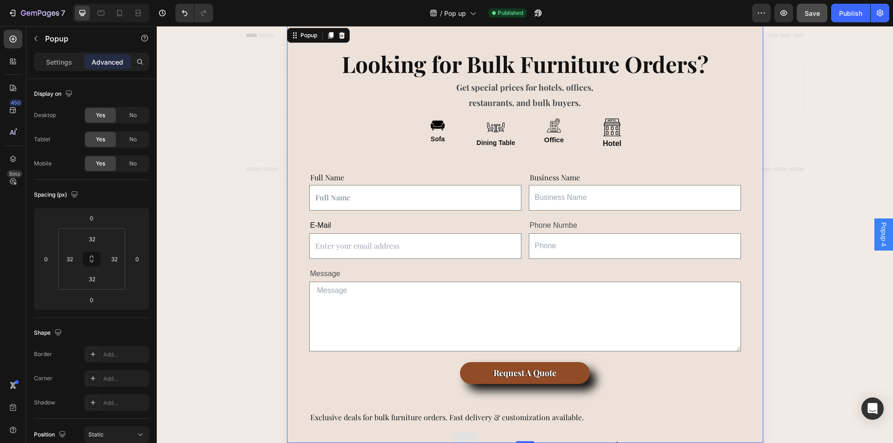
click at [878, 229] on div "Popup 4" at bounding box center [884, 235] width 19 height 32
click at [13, 160] on icon at bounding box center [13, 159] width 6 height 7
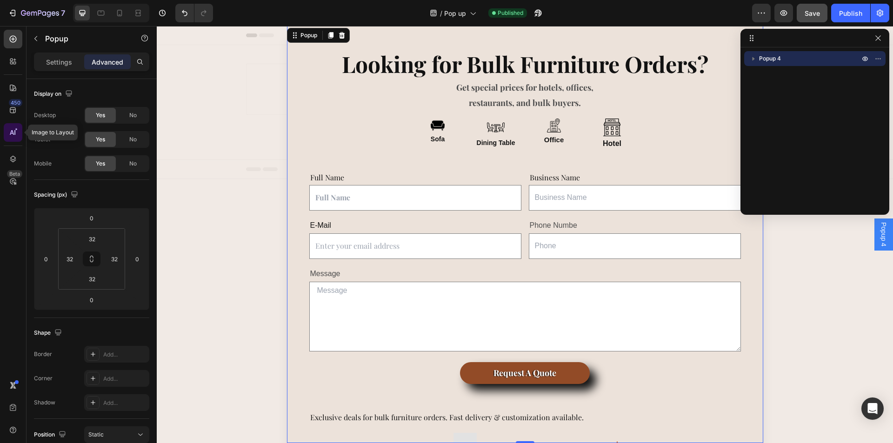
click at [13, 132] on icon at bounding box center [12, 132] width 9 height 9
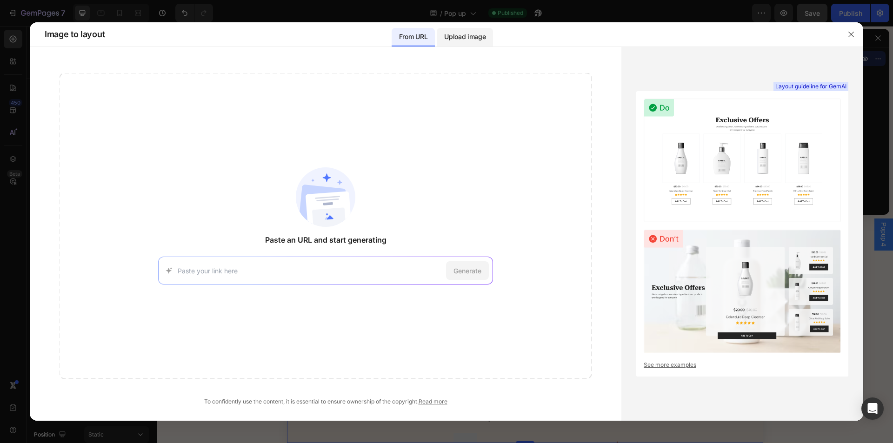
click at [460, 32] on p "Upload image" at bounding box center [464, 36] width 41 height 11
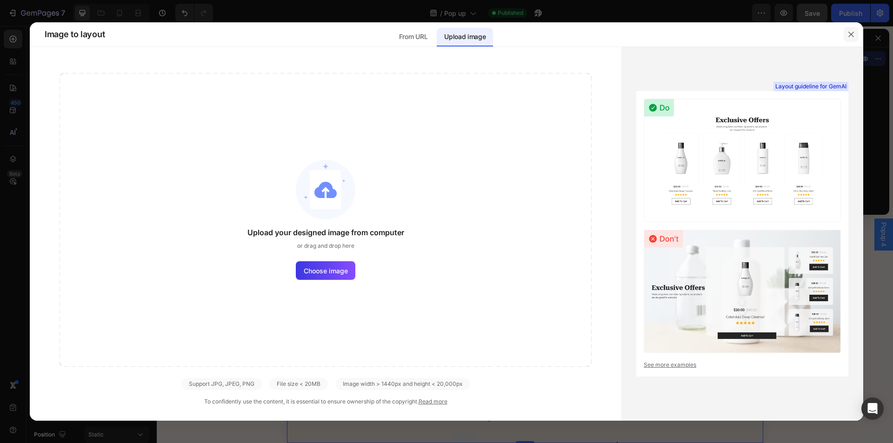
click at [856, 32] on button "button" at bounding box center [851, 34] width 15 height 15
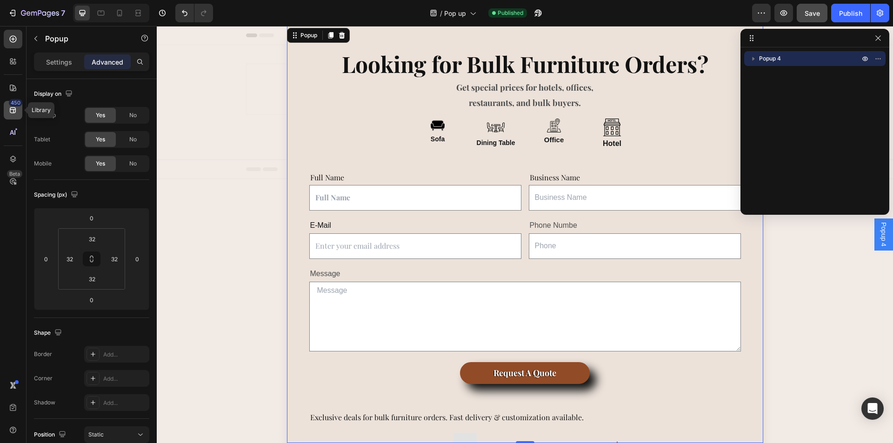
click at [11, 105] on div "450" at bounding box center [15, 102] width 13 height 7
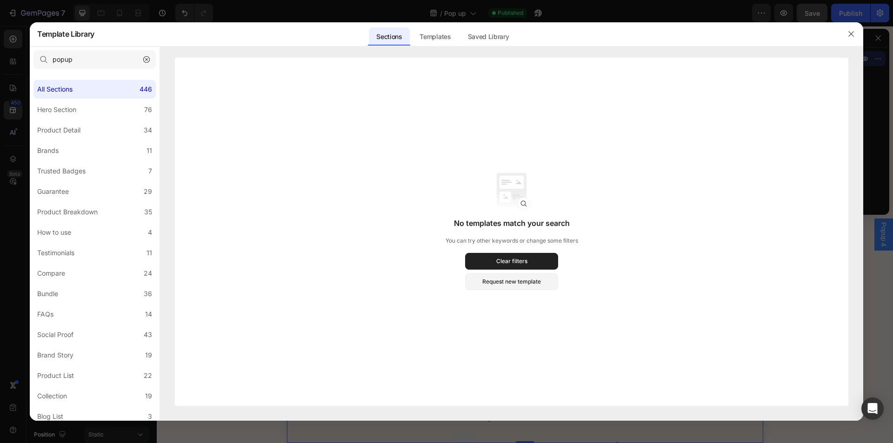
drag, startPoint x: 850, startPoint y: 32, endPoint x: 400, endPoint y: 37, distance: 450.4
click at [833, 33] on div "Template Library Sections Templates Existing pages Saved Library Templates Save…" at bounding box center [447, 34] width 834 height 24
click at [852, 35] on icon "button" at bounding box center [851, 33] width 7 height 7
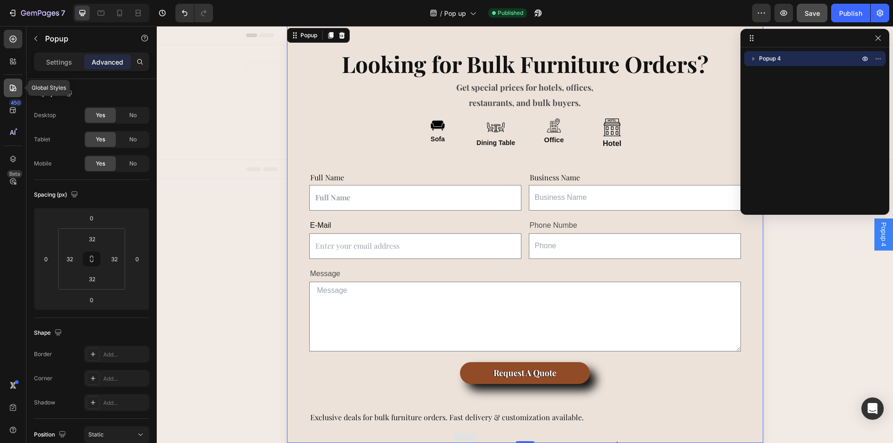
click at [10, 87] on icon at bounding box center [13, 88] width 7 height 7
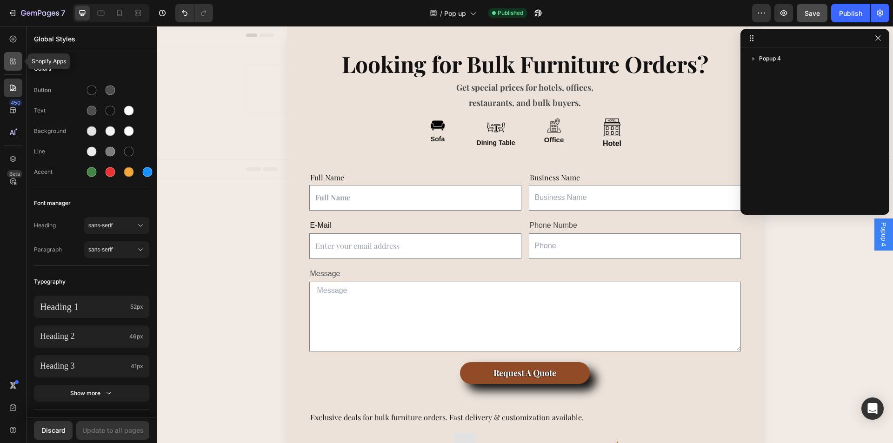
click at [10, 66] on div at bounding box center [13, 61] width 19 height 19
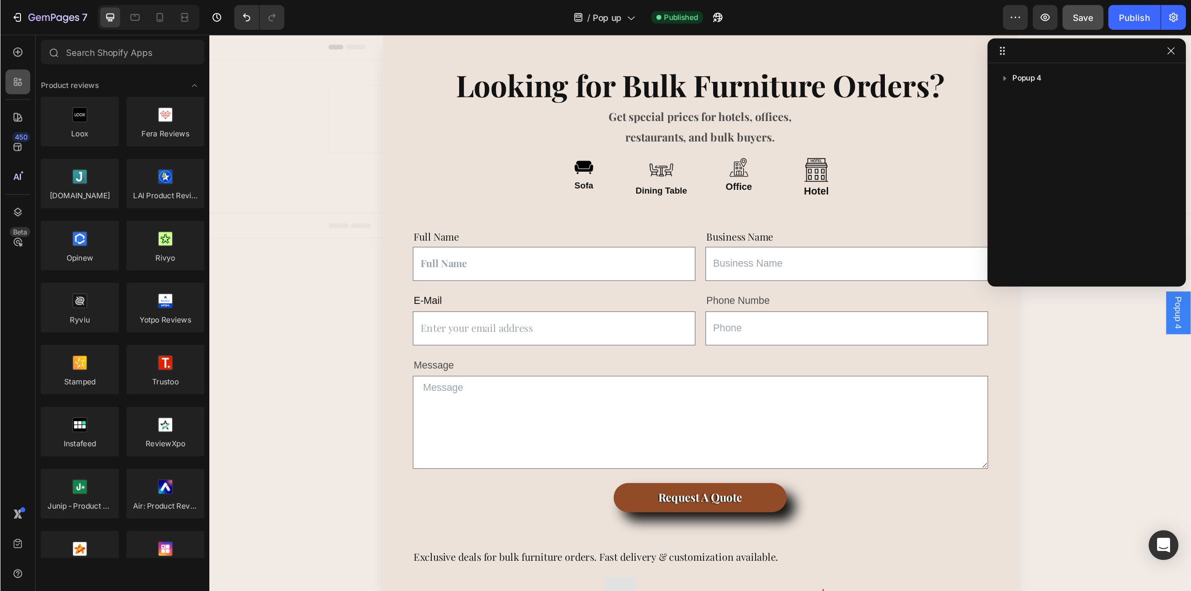
scroll to position [372, 0]
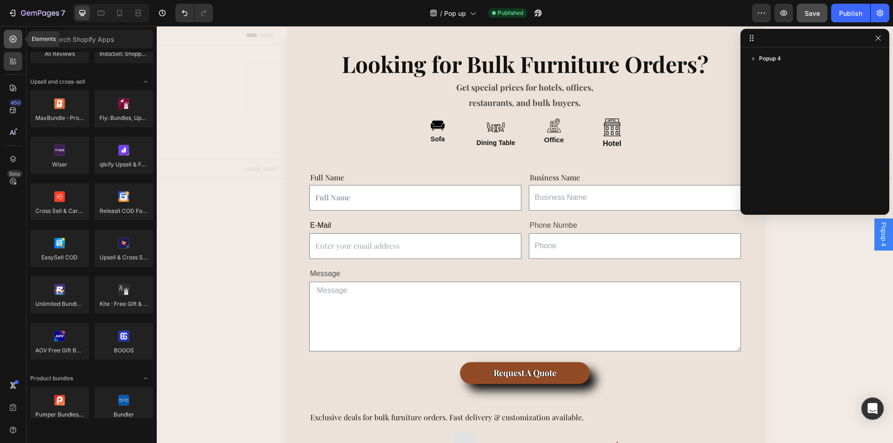
click at [11, 31] on div at bounding box center [13, 39] width 19 height 19
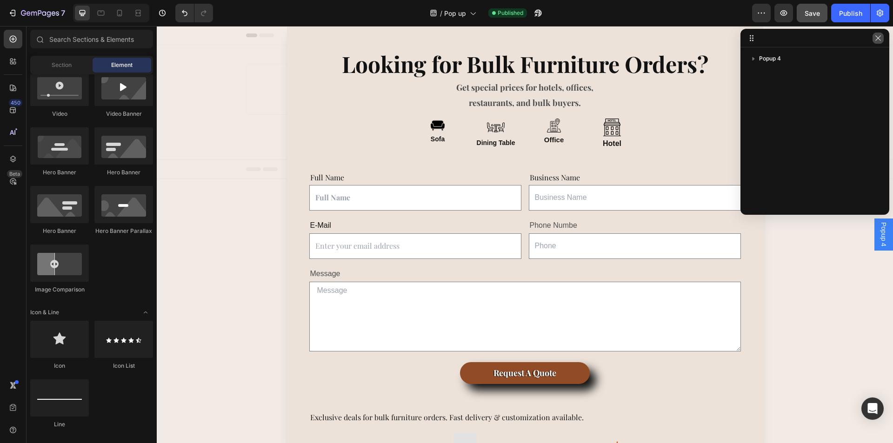
click at [882, 37] on icon "button" at bounding box center [878, 37] width 7 height 7
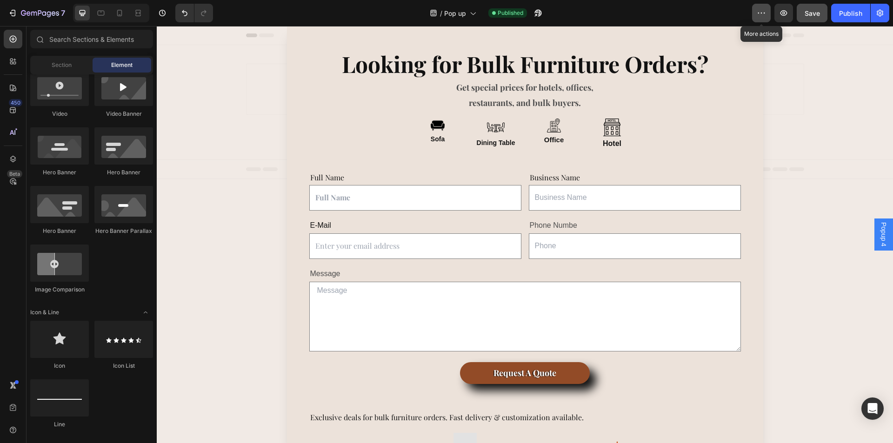
click at [760, 11] on icon "button" at bounding box center [761, 12] width 9 height 9
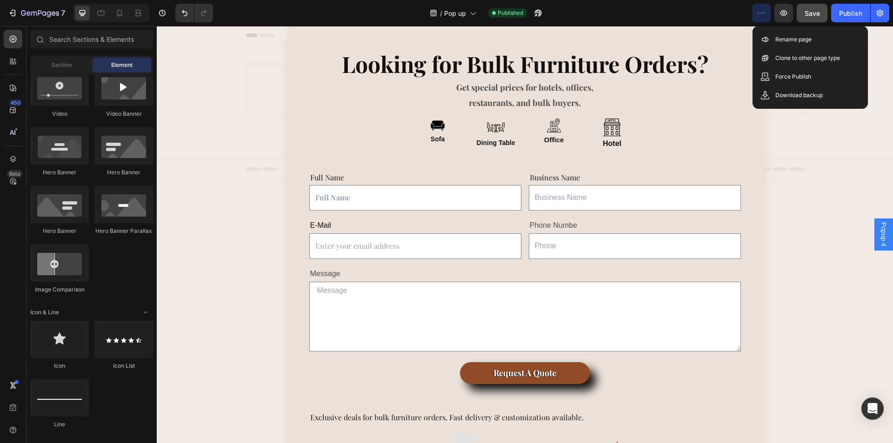
click at [813, 181] on div "Backdrop" at bounding box center [525, 234] width 736 height 417
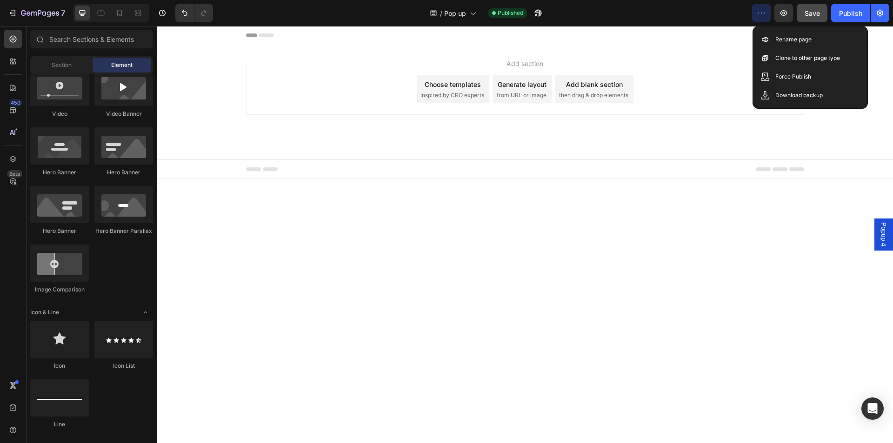
click at [879, 235] on div "Popup 4" at bounding box center [884, 235] width 19 height 32
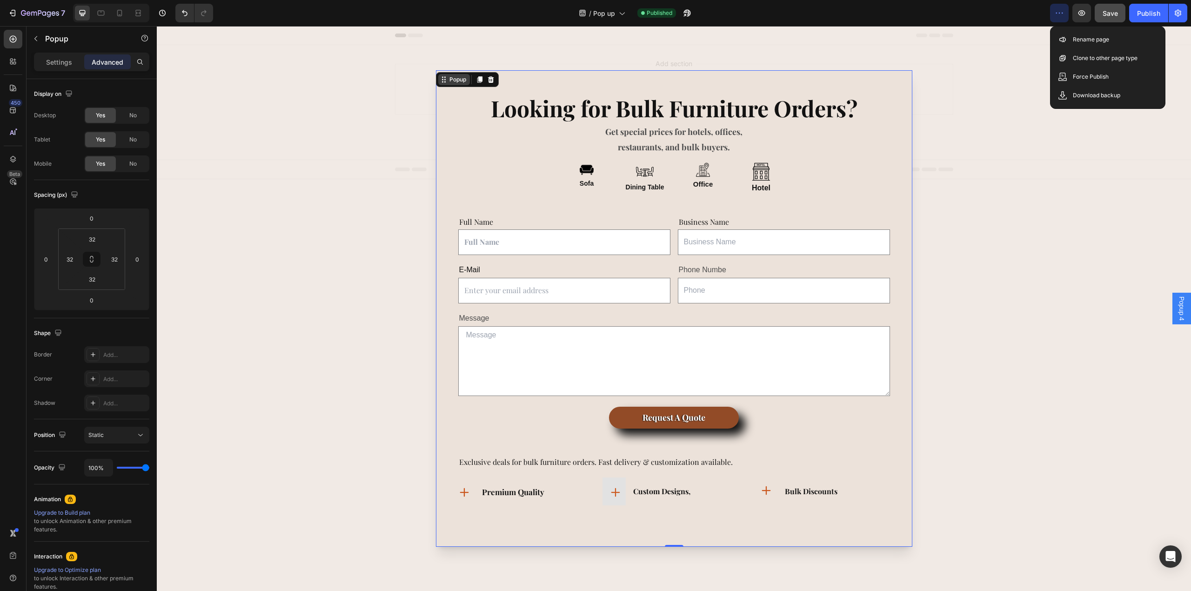
click at [451, 81] on div "Popup" at bounding box center [458, 79] width 20 height 8
click at [456, 85] on div "Popup" at bounding box center [454, 79] width 32 height 11
click at [462, 79] on div "Popup" at bounding box center [458, 79] width 20 height 8
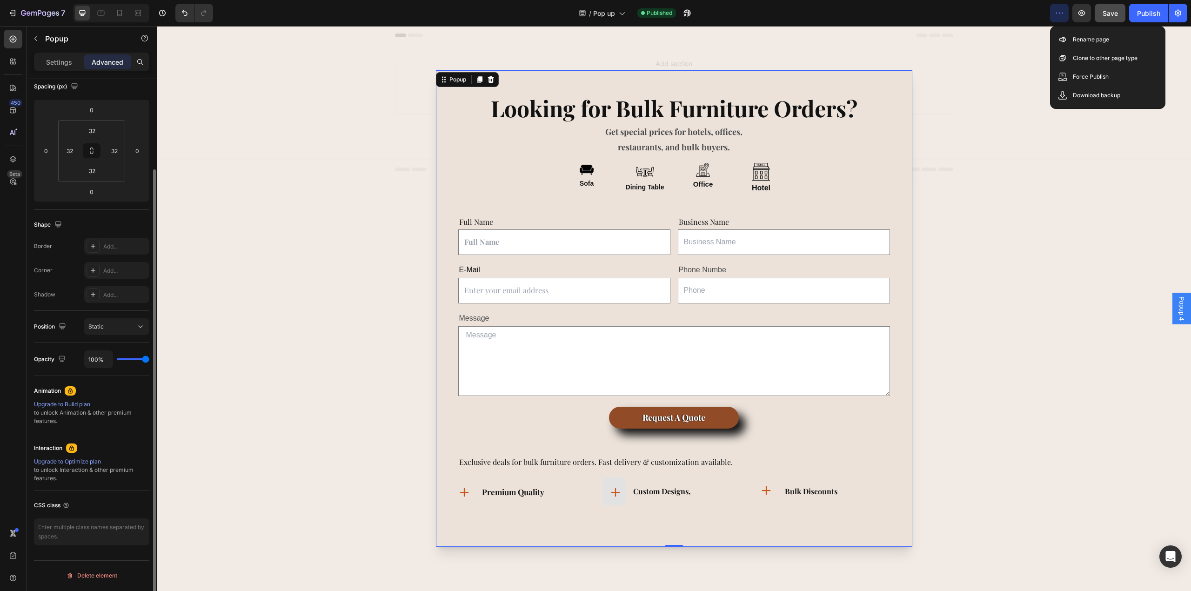
scroll to position [0, 0]
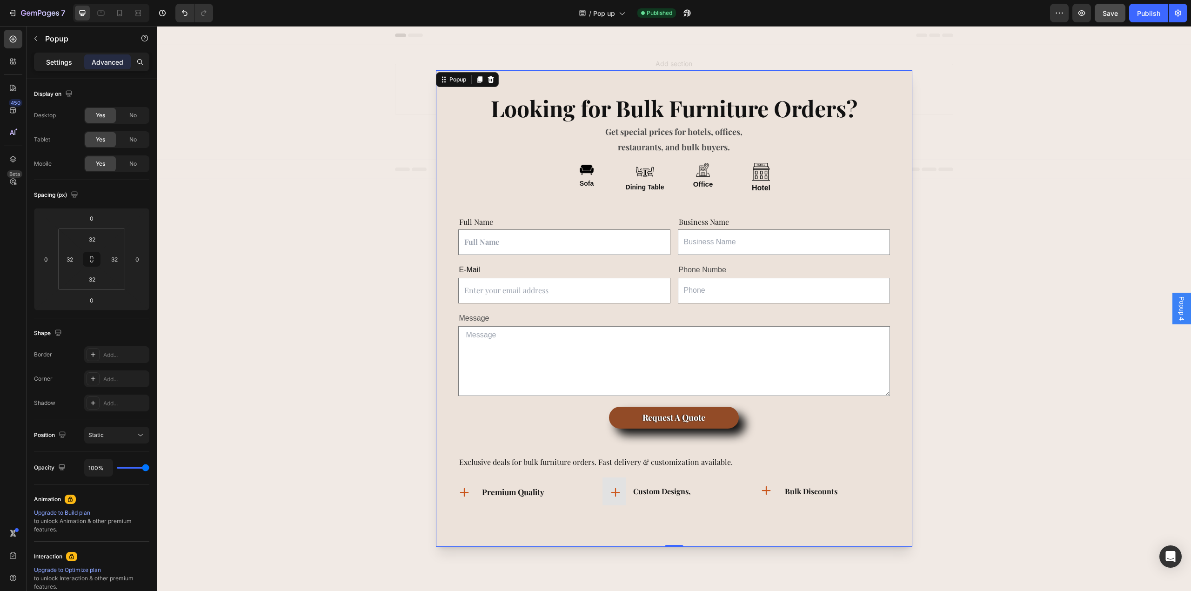
click at [59, 60] on p "Settings" at bounding box center [59, 62] width 26 height 10
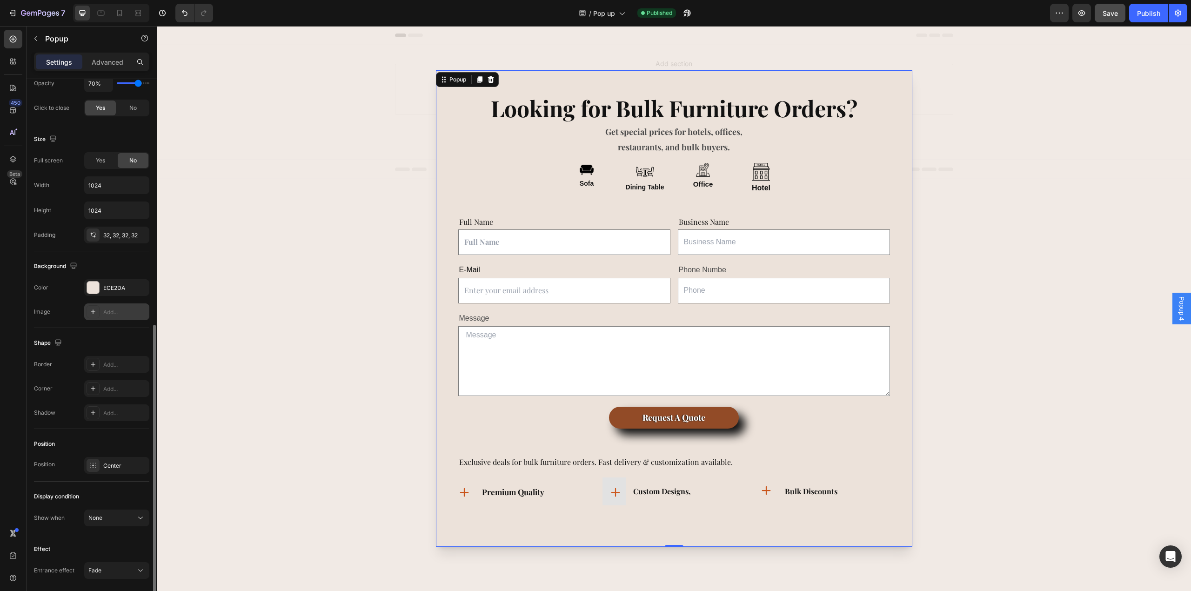
scroll to position [345, 0]
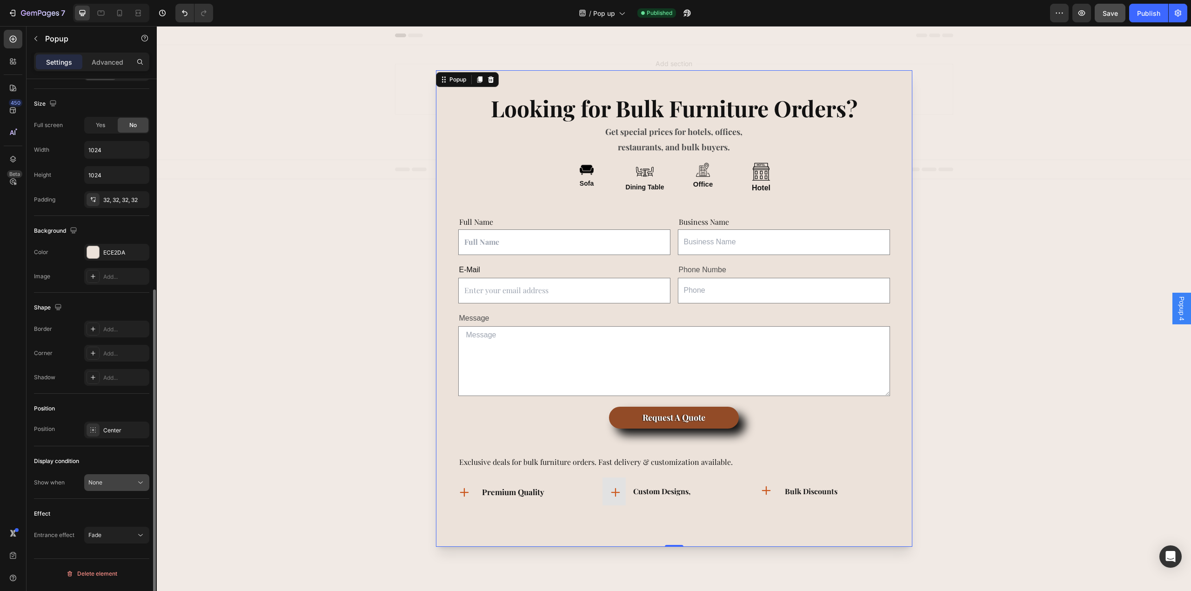
click at [110, 443] on button "None" at bounding box center [116, 482] width 65 height 17
click at [114, 443] on div "None" at bounding box center [111, 482] width 47 height 8
click at [100, 443] on span "None" at bounding box center [95, 482] width 14 height 8
click at [105, 443] on div "None" at bounding box center [111, 482] width 47 height 8
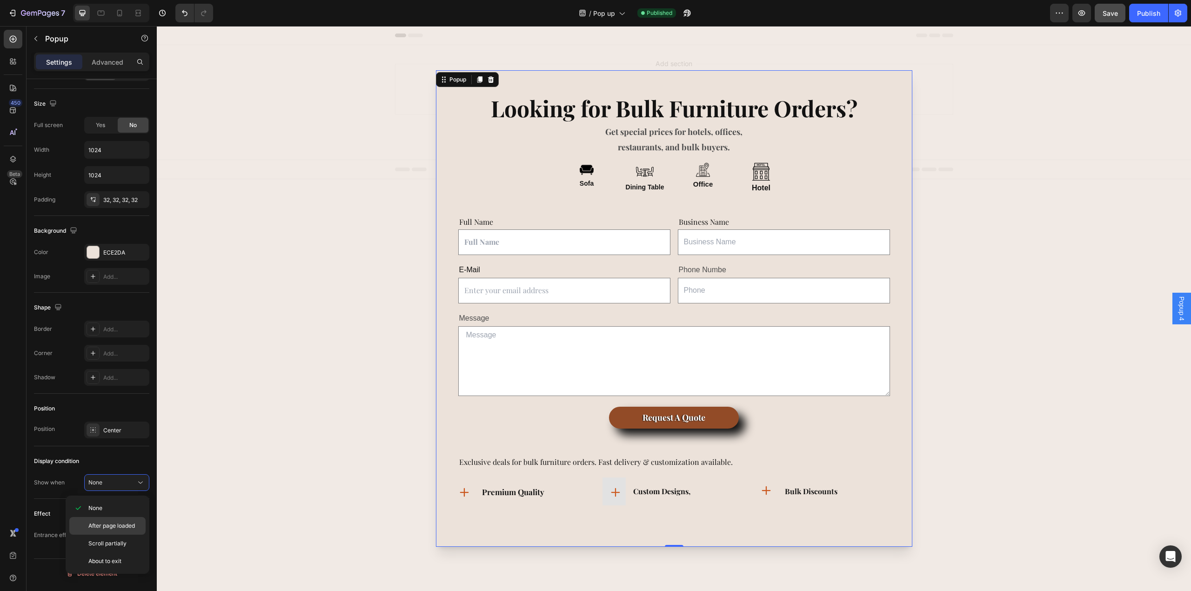
click at [112, 443] on span "After page loaded" at bounding box center [111, 526] width 47 height 8
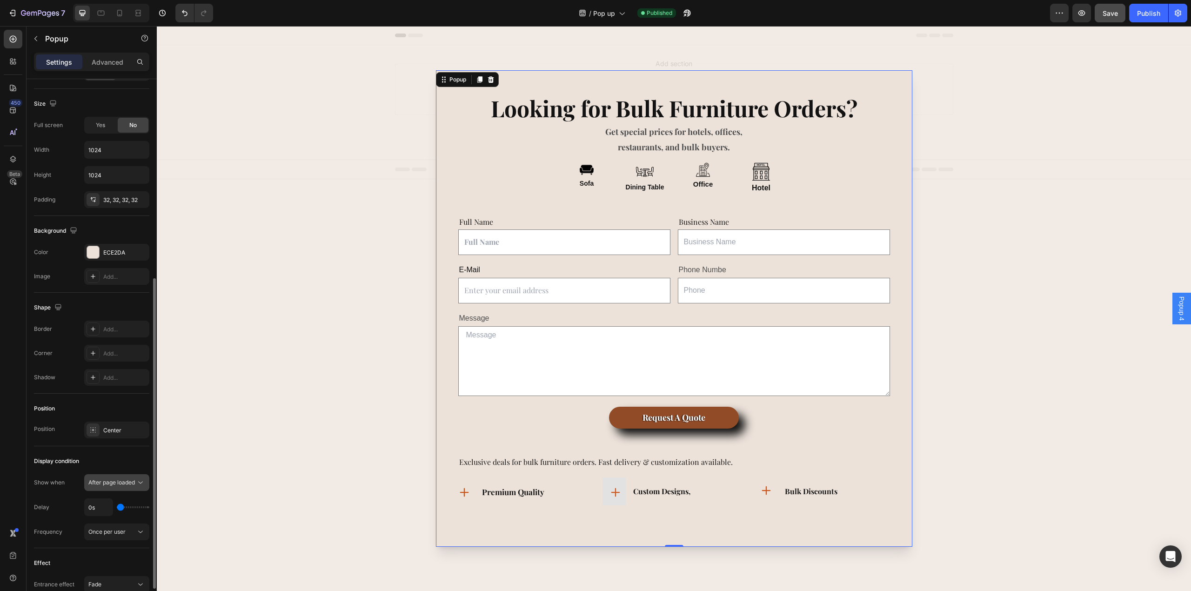
click at [110, 443] on span "After page loaded" at bounding box center [111, 482] width 47 height 7
click at [116, 443] on span "Scroll partially" at bounding box center [107, 543] width 38 height 8
type input "10%"
type input "10"
click at [113, 443] on span "Scroll partially" at bounding box center [107, 482] width 38 height 7
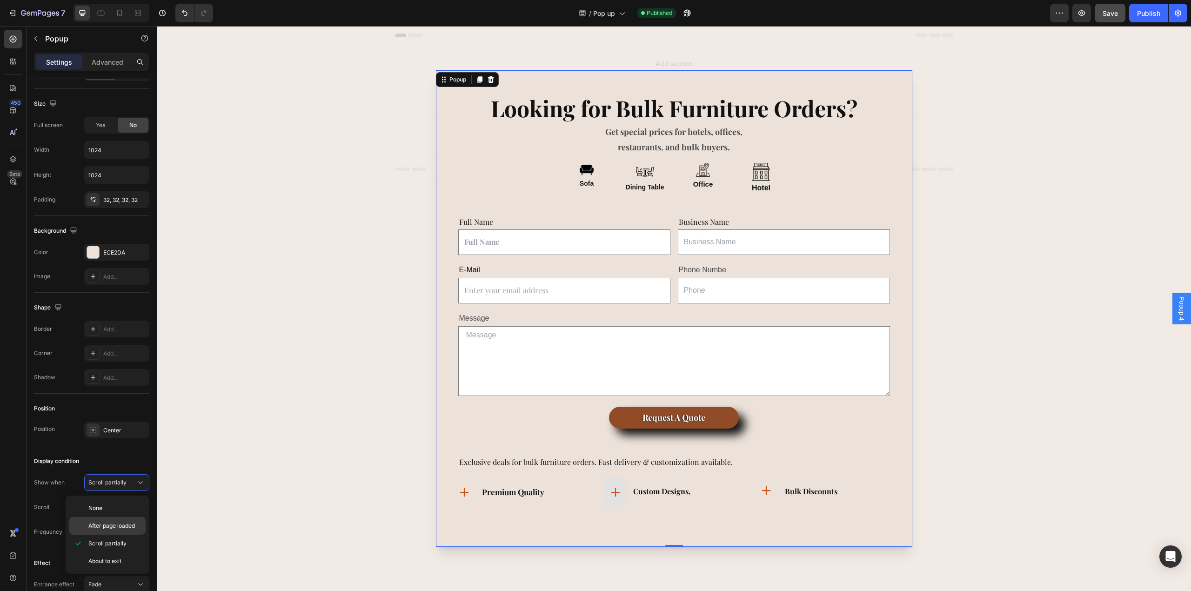
click at [121, 443] on span "After page loaded" at bounding box center [111, 526] width 47 height 8
type input "0s"
type input "0"
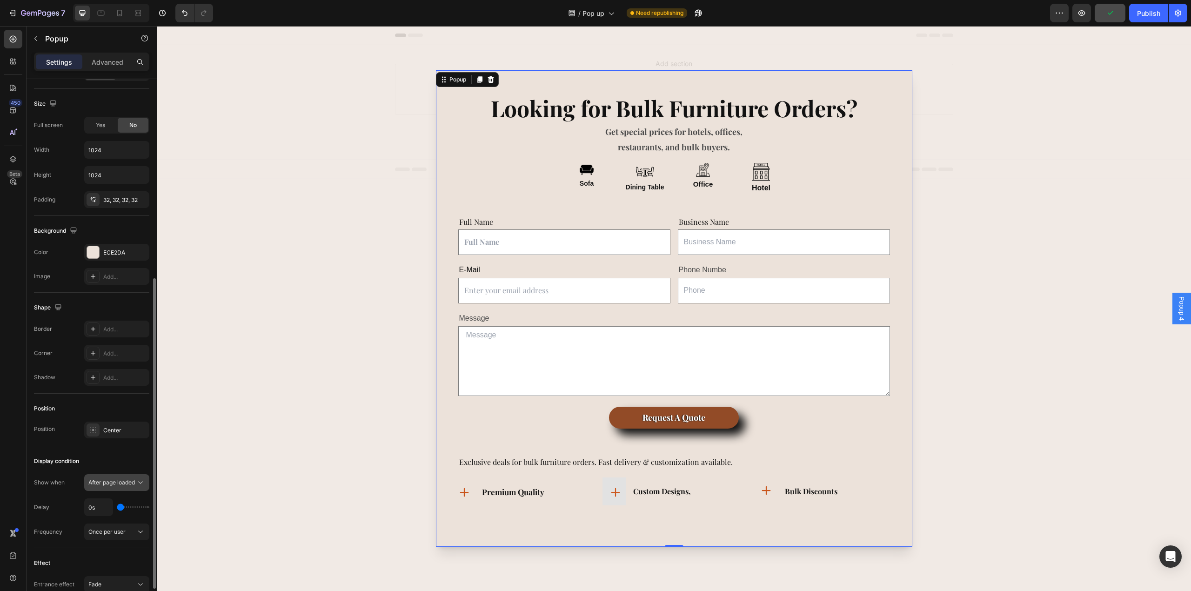
click at [107, 443] on button "After page loaded" at bounding box center [116, 482] width 65 height 17
click at [127, 443] on div "0s" at bounding box center [116, 507] width 65 height 18
drag, startPoint x: 119, startPoint y: 505, endPoint x: 127, endPoint y: 509, distance: 8.1
click at [127, 443] on div "0s" at bounding box center [116, 507] width 65 height 18
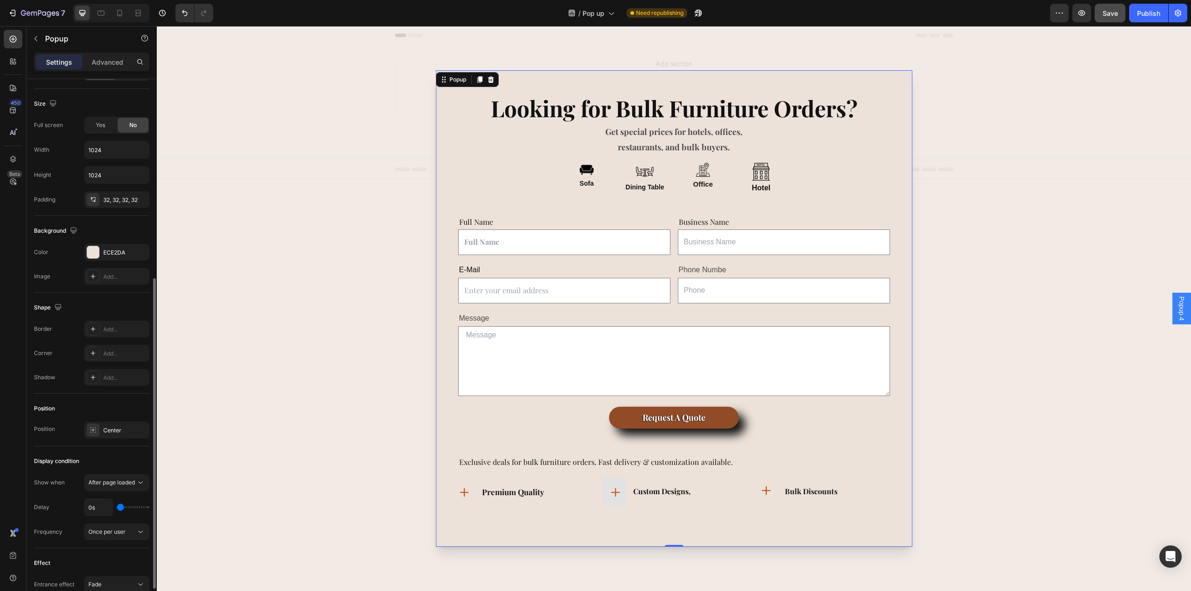
type input "2s"
type input "2"
type input "22s"
type input "22"
type input "24s"
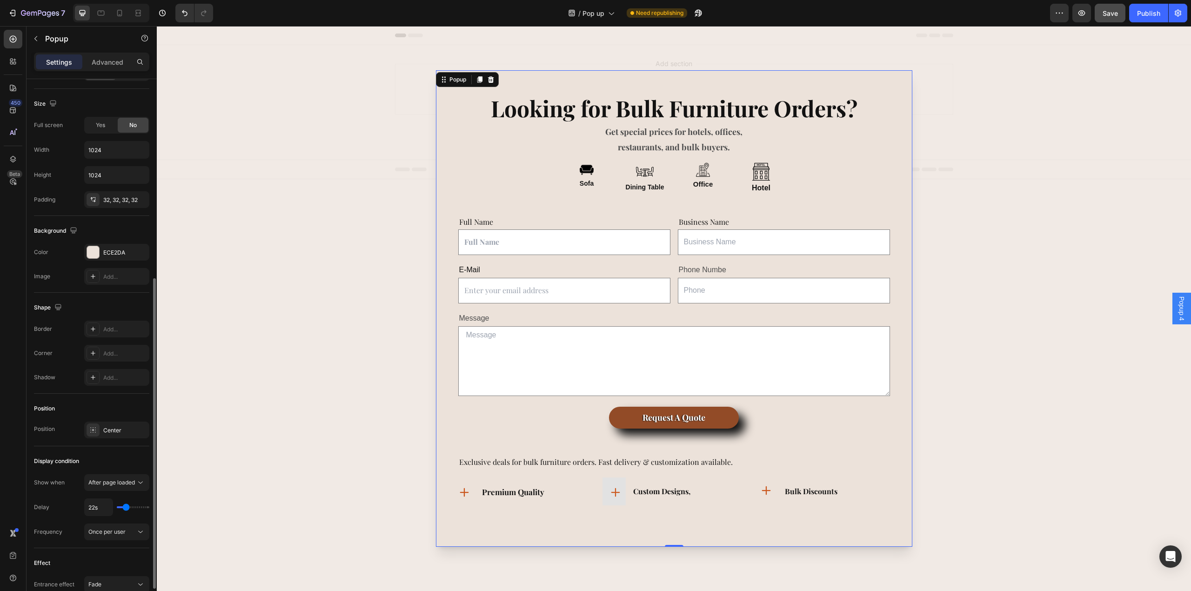
type input "24"
type input "22s"
type input "22"
type input "17s"
type input "17"
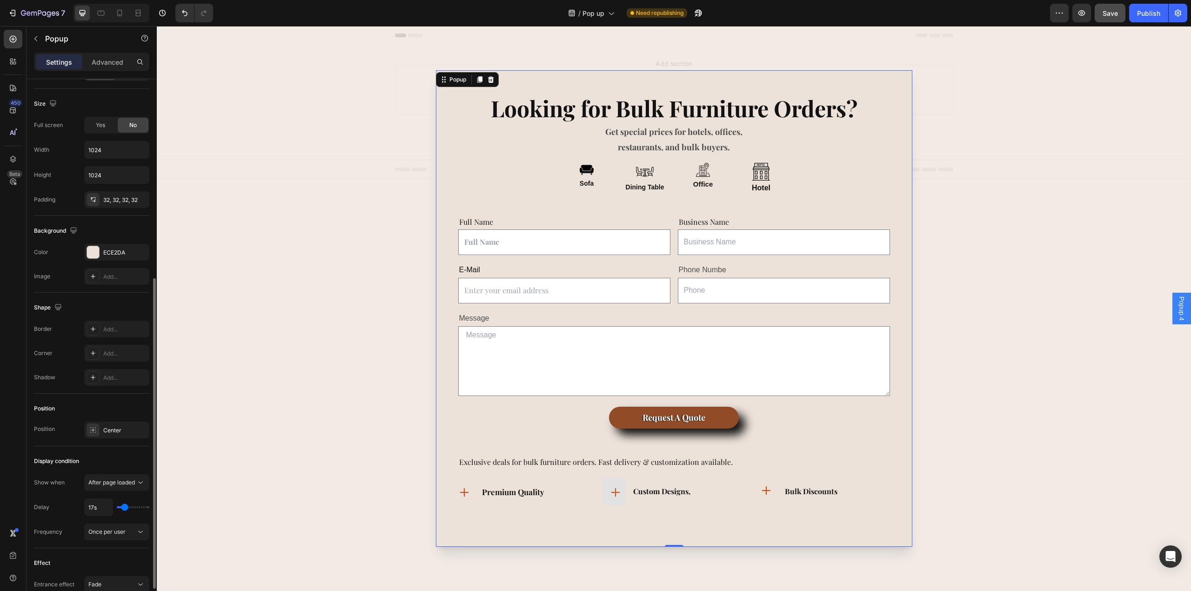
type input "12s"
type input "12"
type input "9s"
drag, startPoint x: 118, startPoint y: 507, endPoint x: 123, endPoint y: 509, distance: 5.4
type input "9"
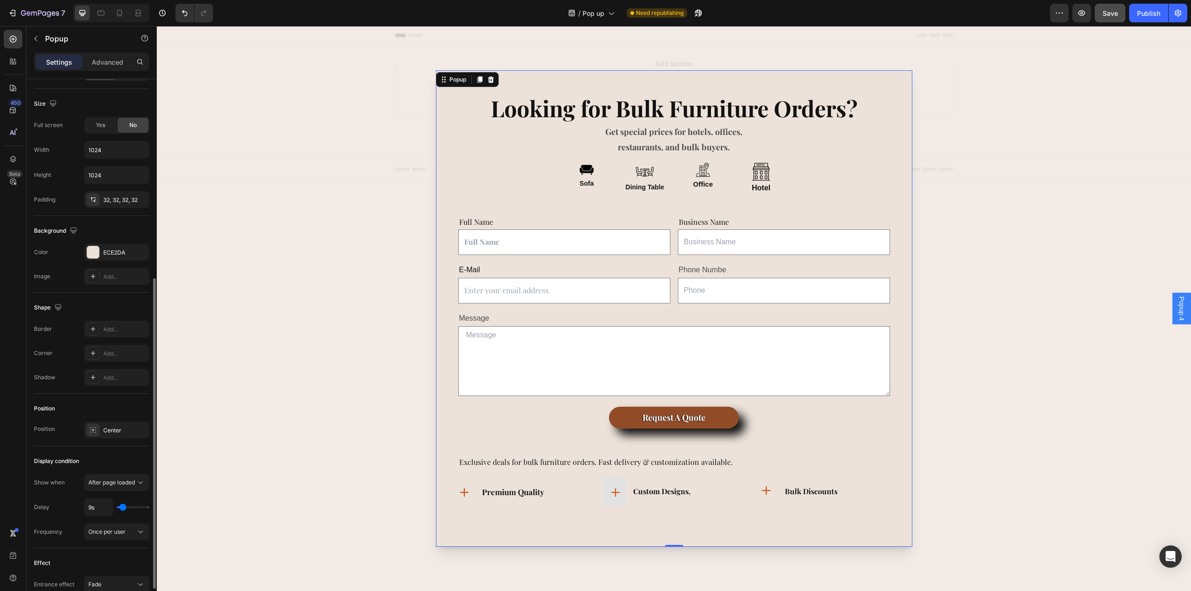
click at [123, 443] on input "range" at bounding box center [133, 507] width 33 height 2
click at [92, 443] on input "9s" at bounding box center [99, 507] width 28 height 17
type input "5s"
type input "5"
type input "5s"
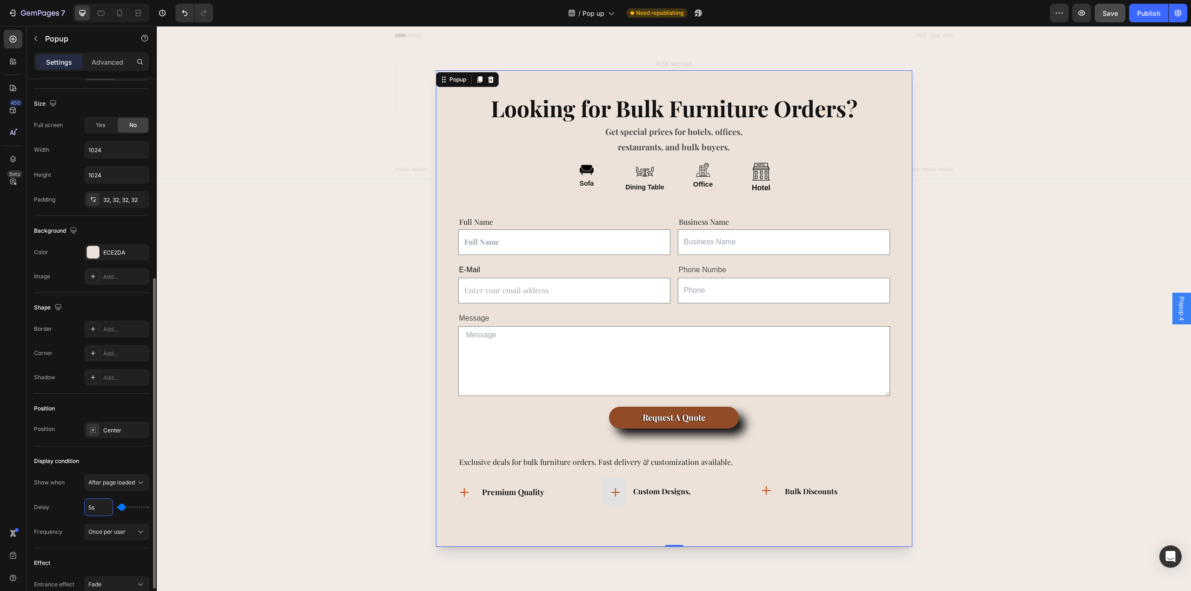
click at [75, 443] on div "Delay 5s" at bounding box center [91, 507] width 115 height 18
click at [107, 443] on button "Once per user" at bounding box center [116, 531] width 65 height 17
click at [116, 443] on span "Each visit time" at bounding box center [107, 493] width 38 height 8
click at [107, 443] on span "Each visit time" at bounding box center [107, 531] width 38 height 7
click at [109, 443] on span "After a time" at bounding box center [103, 511] width 31 height 8
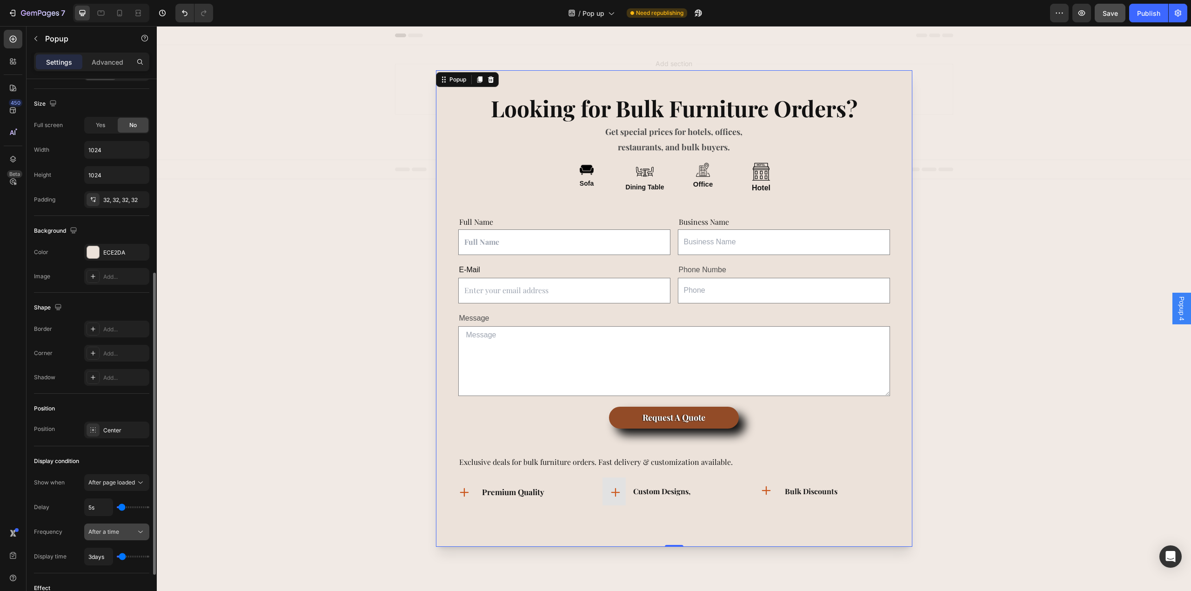
click at [109, 443] on span "After a time" at bounding box center [103, 531] width 31 height 7
click at [98, 443] on input "3days" at bounding box center [99, 556] width 28 height 17
click at [103, 443] on span "After a time" at bounding box center [103, 531] width 31 height 7
click at [93, 443] on input "3days" at bounding box center [99, 556] width 28 height 17
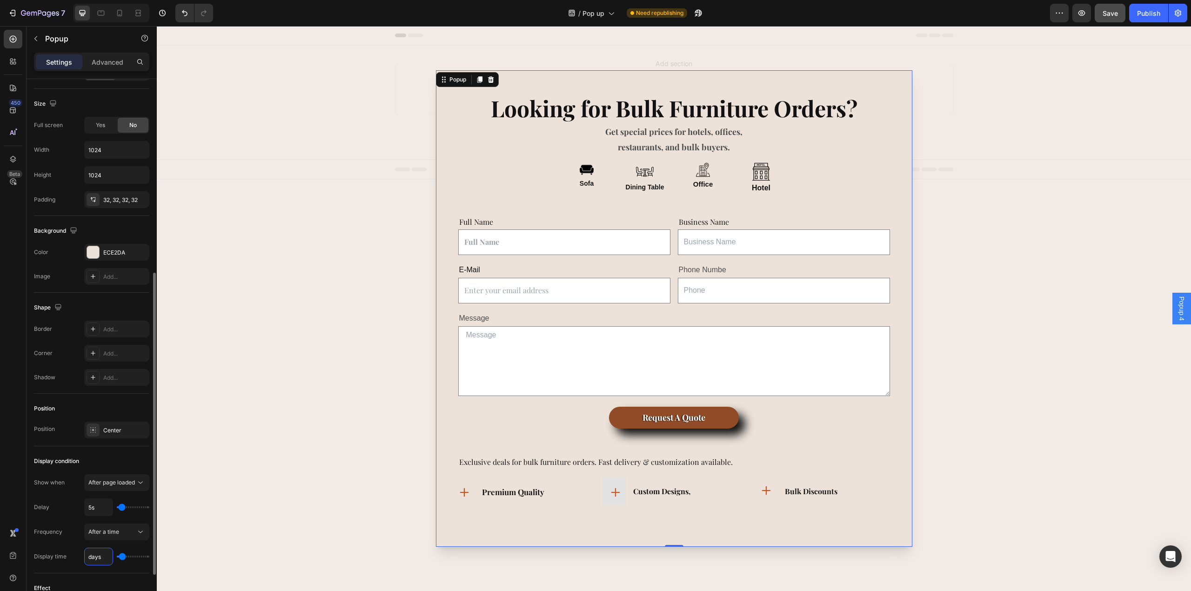
type input "1days"
type input "1"
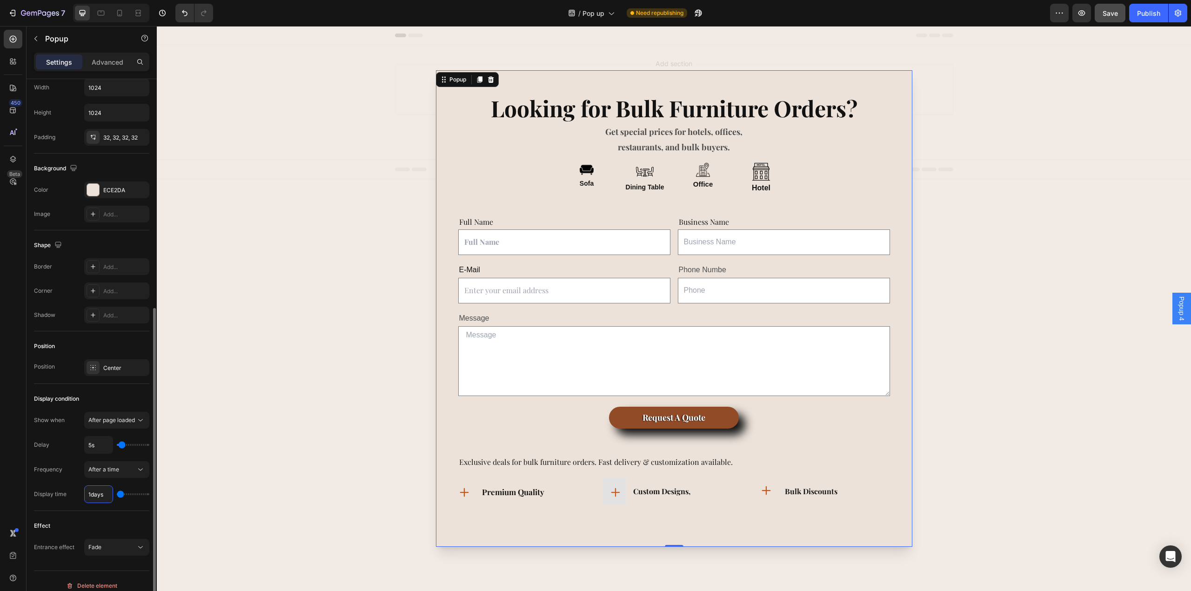
scroll to position [421, 0]
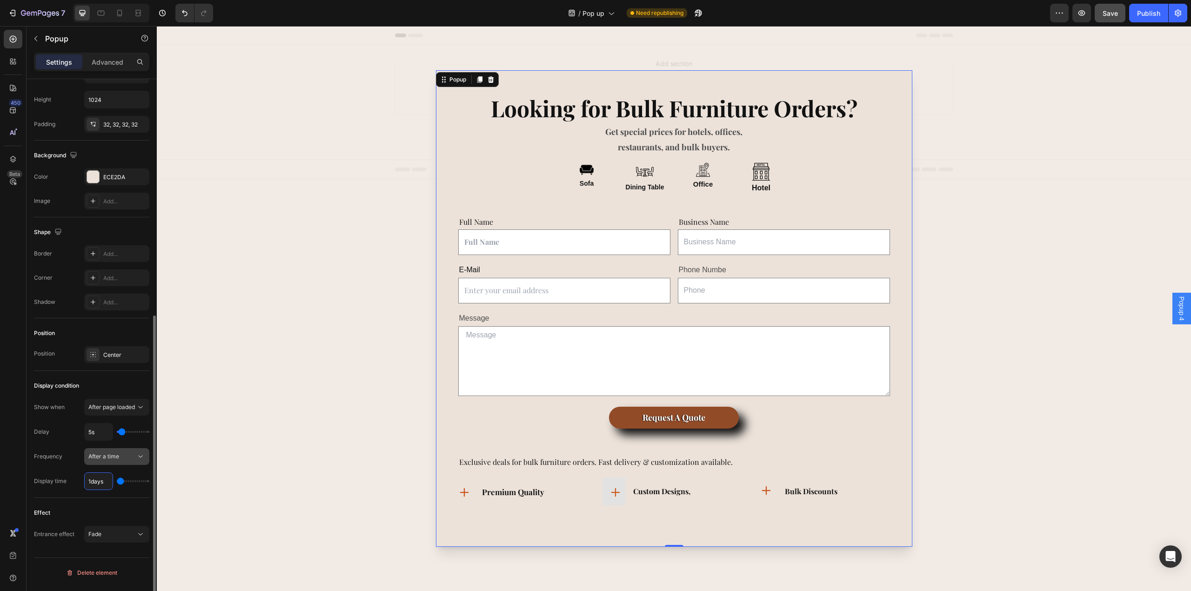
type input "1days"
click at [107, 443] on button "After a time" at bounding box center [116, 456] width 65 height 17
click at [120, 443] on span "Each visit time" at bounding box center [107, 500] width 38 height 8
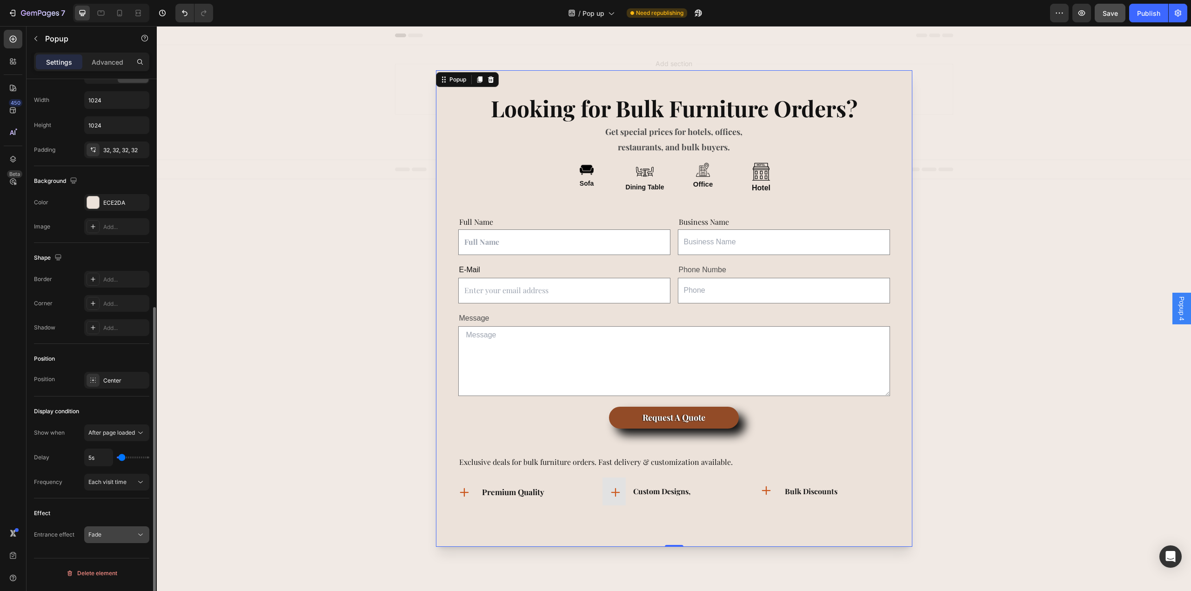
click at [122, 443] on div "Fade" at bounding box center [111, 534] width 47 height 8
click at [114, 443] on div "Zoom" at bounding box center [105, 482] width 73 height 18
click at [99, 443] on button "Zoom" at bounding box center [116, 534] width 65 height 17
click at [99, 443] on div "Horizontal move" at bounding box center [105, 517] width 73 height 18
click at [113, 443] on button "Horizontal move" at bounding box center [116, 534] width 65 height 17
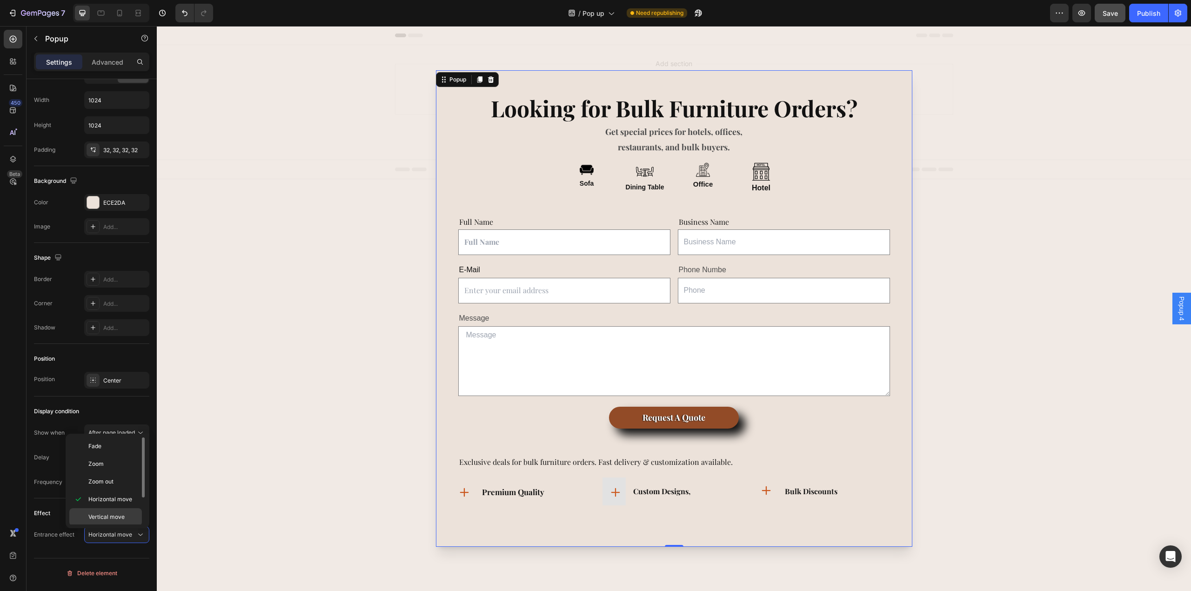
click at [110, 443] on span "Vertical move" at bounding box center [106, 517] width 36 height 8
click at [113, 443] on span "Vertical move" at bounding box center [106, 534] width 36 height 7
click at [104, 443] on p "Fade" at bounding box center [112, 446] width 49 height 8
click at [117, 443] on div "Effect Entrance effect Fade" at bounding box center [91, 524] width 115 height 52
click at [117, 443] on div "Fade" at bounding box center [111, 534] width 47 height 8
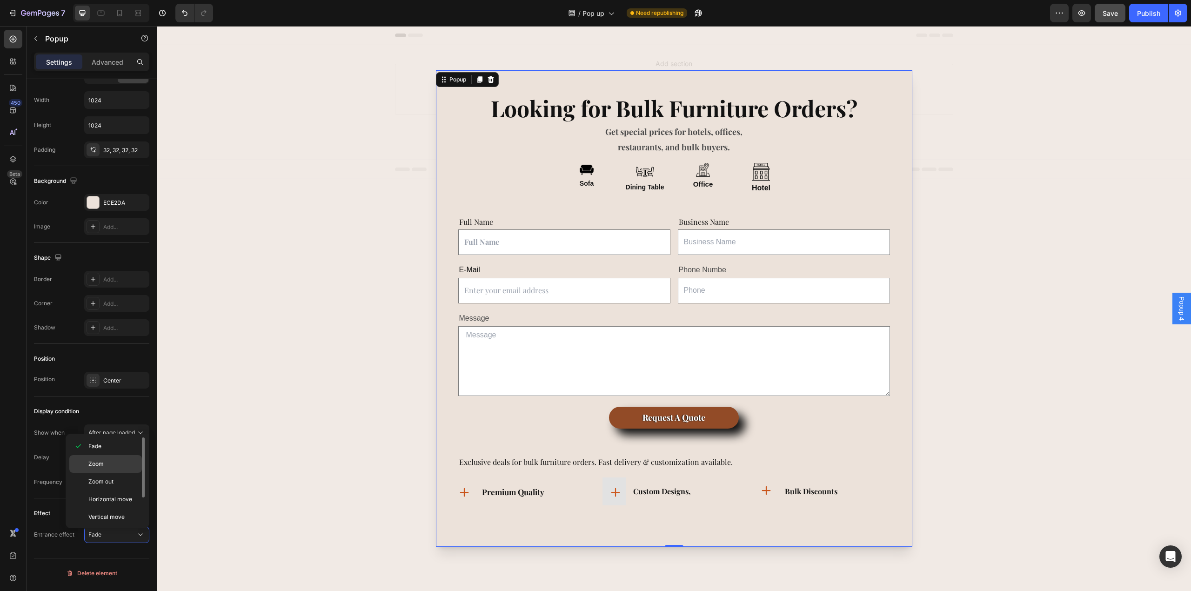
click at [111, 443] on p "Zoom" at bounding box center [112, 464] width 49 height 8
click at [115, 443] on button "Zoom" at bounding box center [116, 534] width 65 height 17
click at [89, 443] on div "Zoom out" at bounding box center [105, 499] width 73 height 18
click at [112, 443] on span "Zoom out" at bounding box center [100, 534] width 25 height 7
click at [100, 443] on span "Horizontal move" at bounding box center [110, 499] width 44 height 8
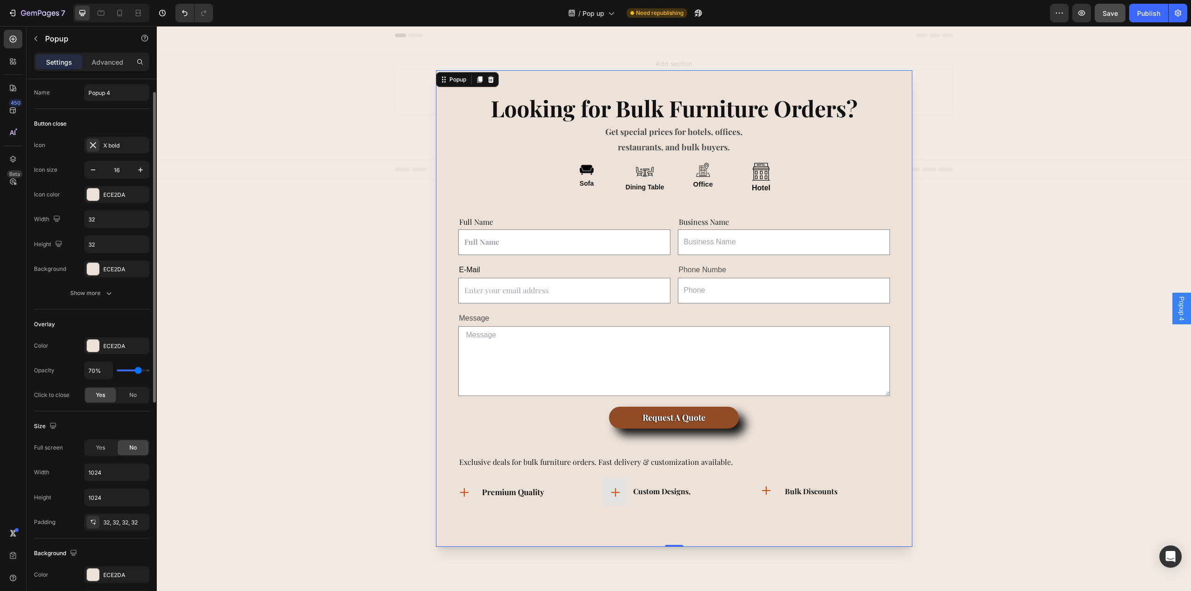
scroll to position [0, 0]
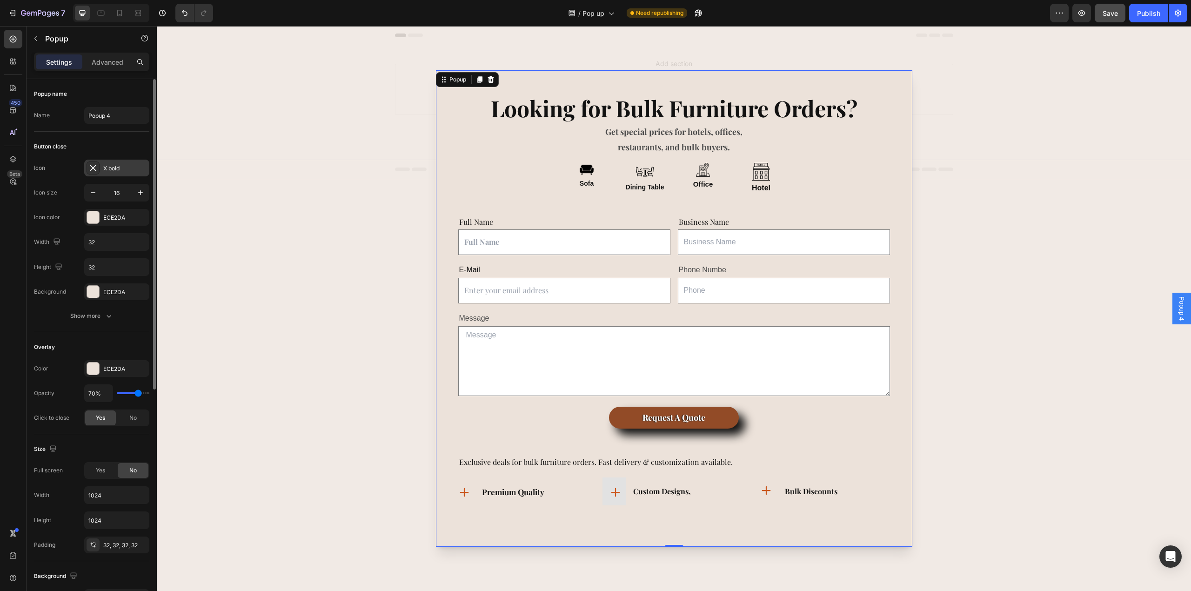
click at [100, 168] on div "X bold" at bounding box center [116, 168] width 65 height 17
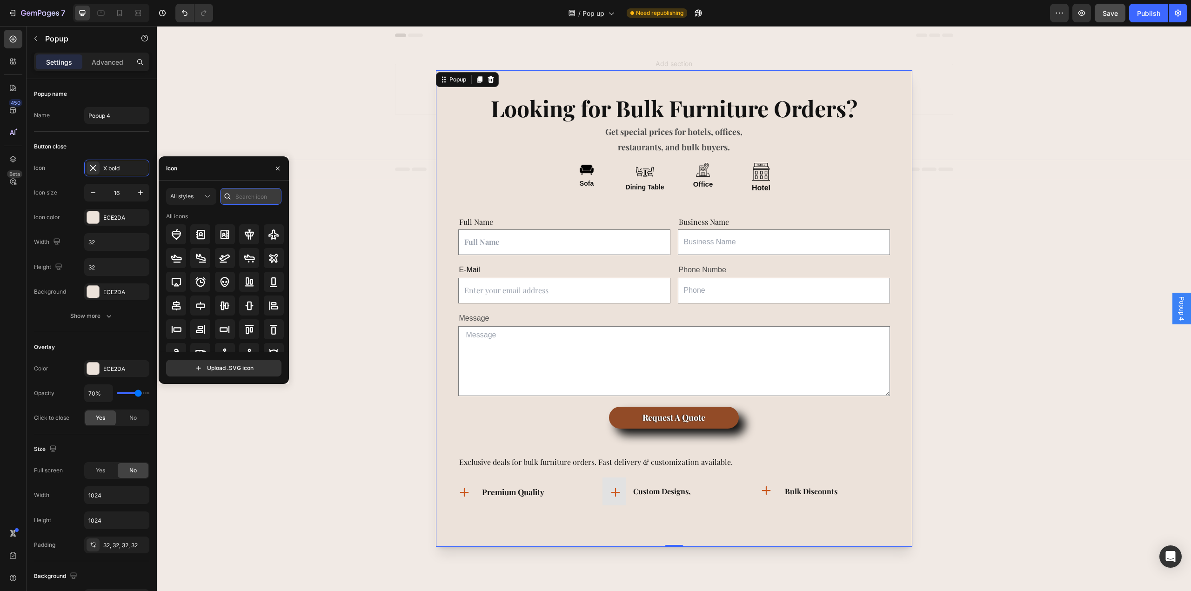
click at [244, 196] on input "text" at bounding box center [250, 196] width 61 height 17
type input "x"
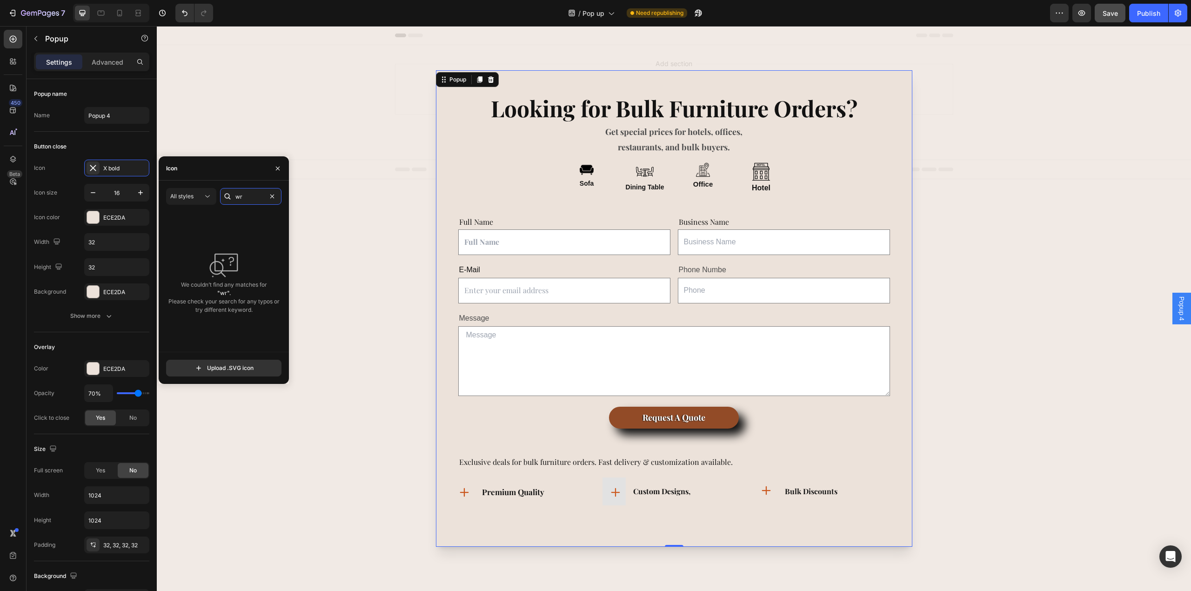
type input "w"
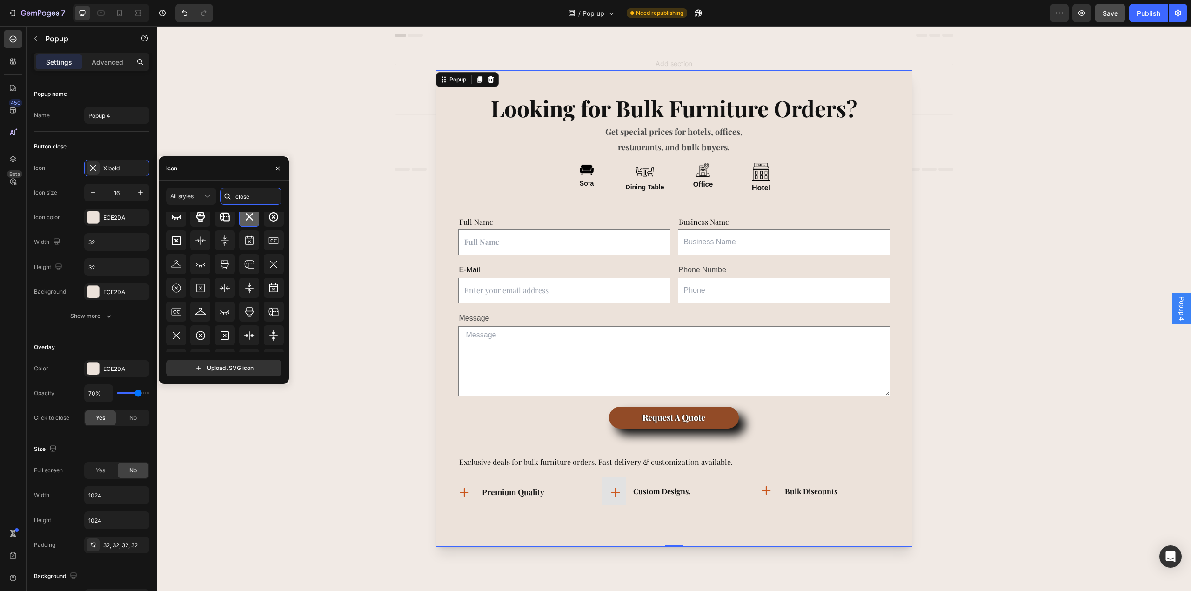
scroll to position [62, 0]
type input "close"
click at [201, 267] on icon at bounding box center [200, 267] width 11 height 11
drag, startPoint x: 358, startPoint y: 293, endPoint x: 899, endPoint y: 84, distance: 580.0
click at [893, 77] on div "Looking for Bulk Furniture Orders? Text Block Get special prices for hotels, of…" at bounding box center [674, 308] width 476 height 476
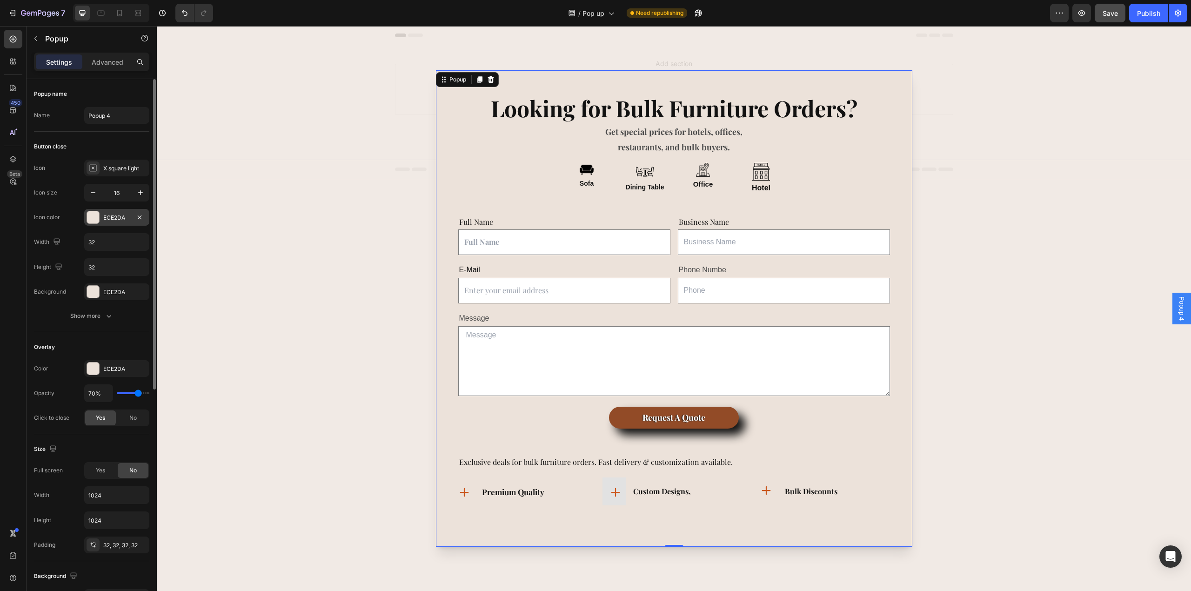
click at [95, 214] on div at bounding box center [93, 217] width 12 height 12
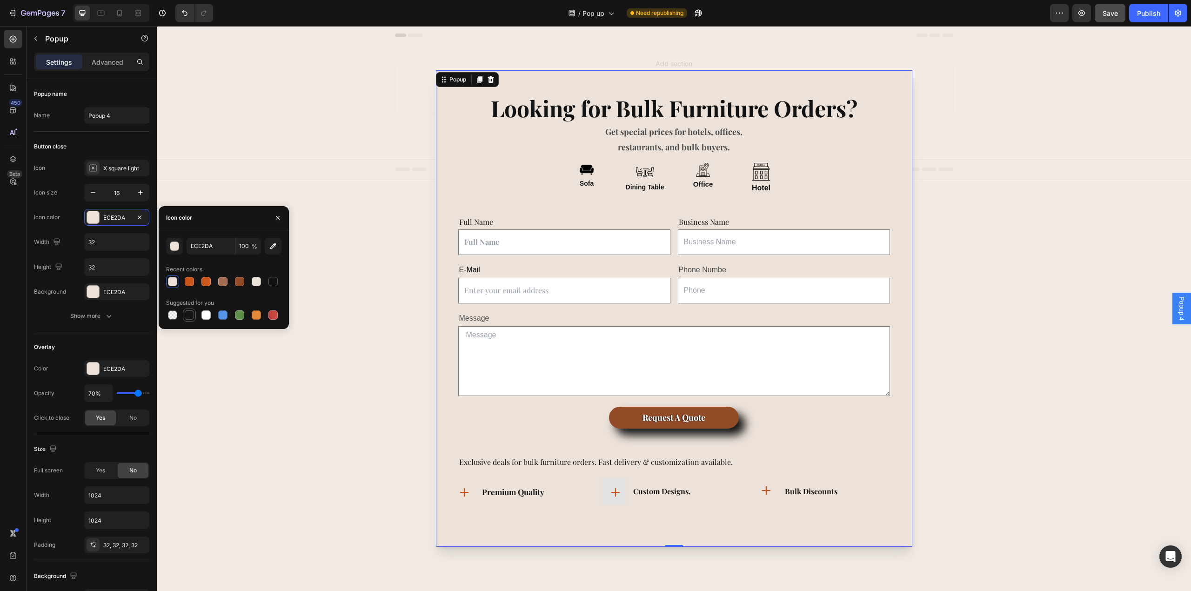
click at [188, 313] on div at bounding box center [189, 314] width 9 height 9
type input "151515"
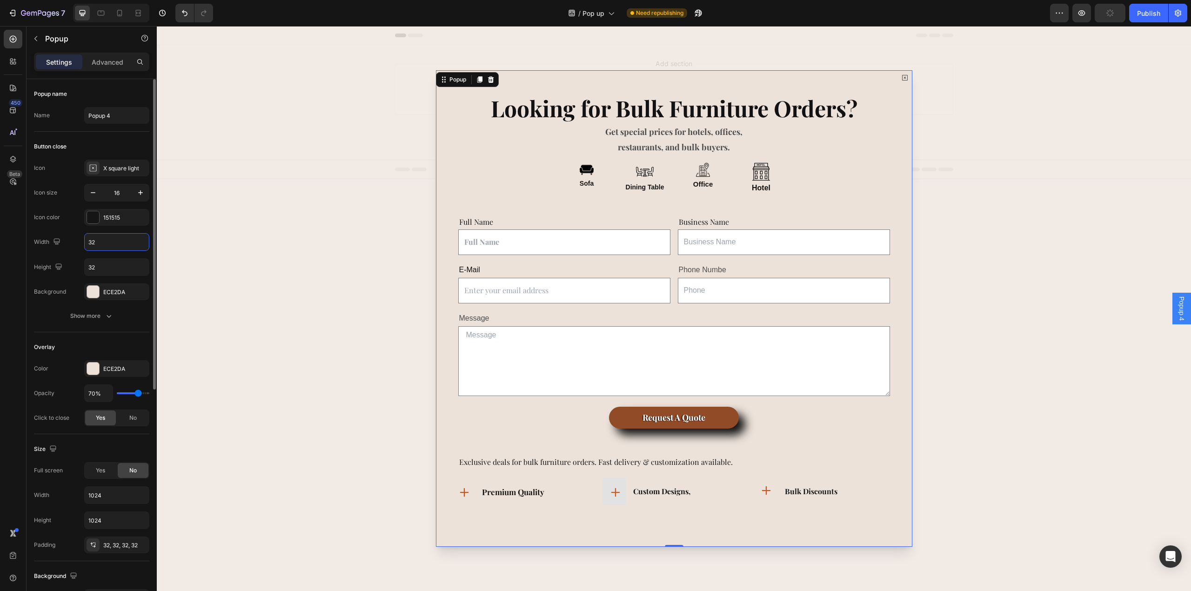
click at [104, 248] on input "32" at bounding box center [117, 242] width 64 height 17
click at [98, 262] on input "32" at bounding box center [117, 267] width 64 height 17
type input "5"
click at [102, 246] on input "32" at bounding box center [117, 242] width 64 height 17
type input "5"
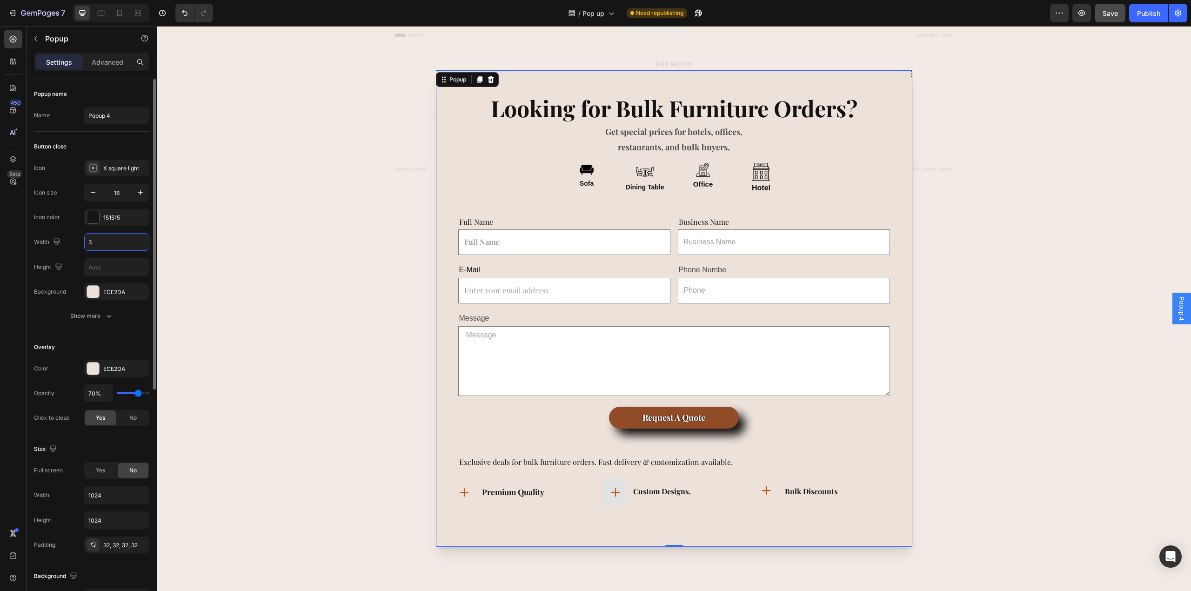
type input "32"
click at [105, 267] on input "text" at bounding box center [117, 267] width 64 height 17
type input "32"
click at [141, 191] on icon "button" at bounding box center [140, 192] width 9 height 9
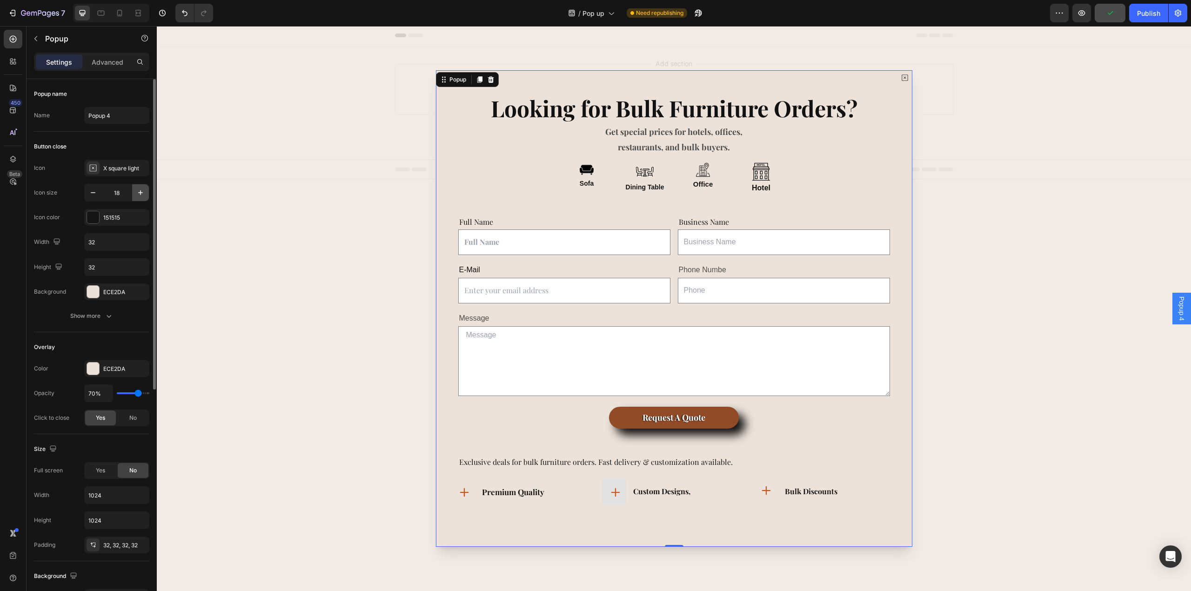
click at [141, 191] on icon "button" at bounding box center [140, 192] width 9 height 9
click at [116, 198] on input "22" at bounding box center [116, 192] width 31 height 17
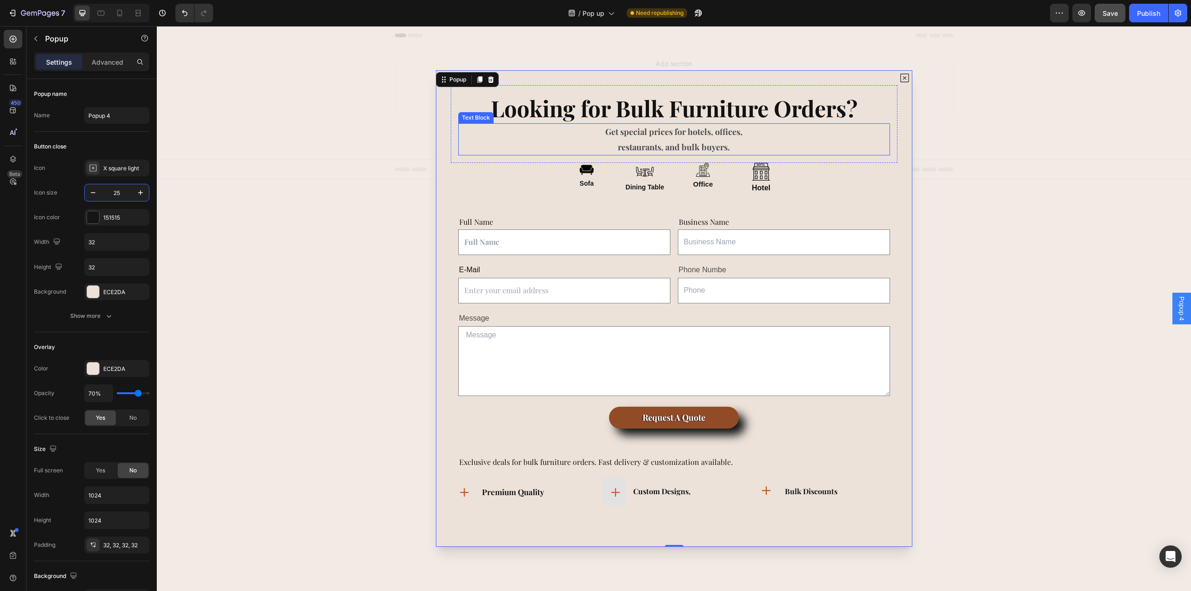
type input "2"
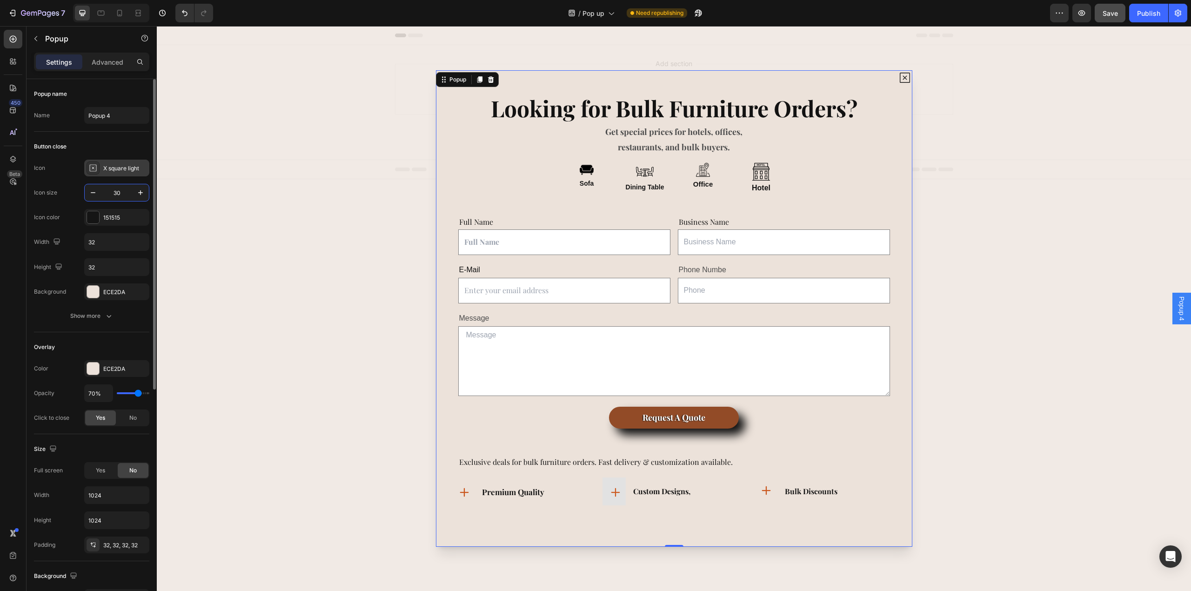
type input "30"
click at [112, 166] on div "X square light" at bounding box center [125, 168] width 44 height 8
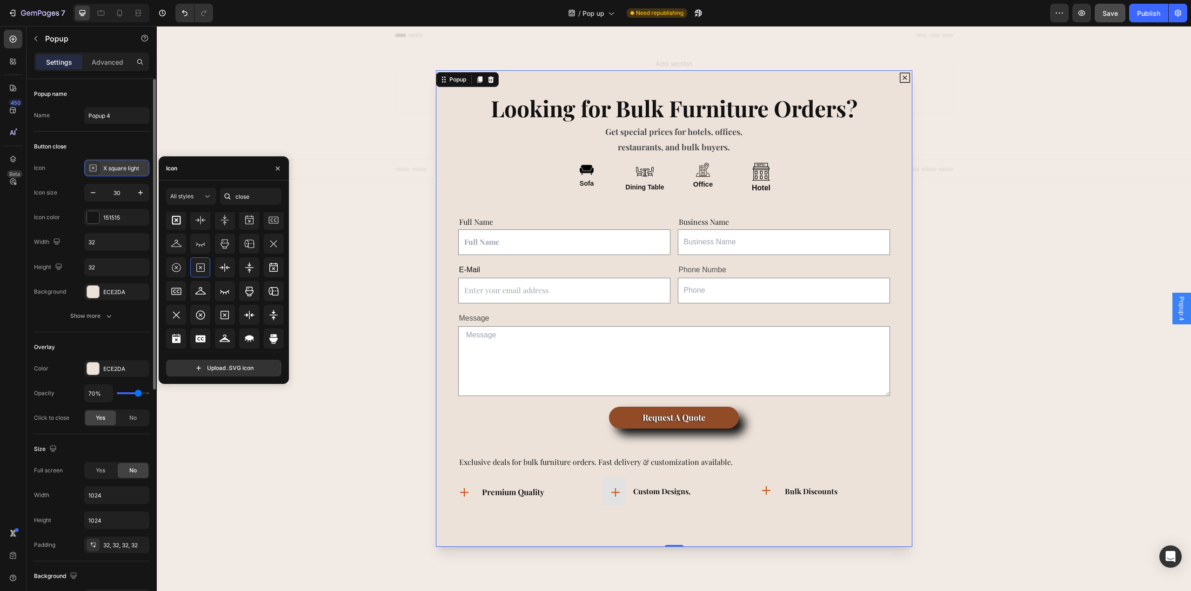
scroll to position [56, 0]
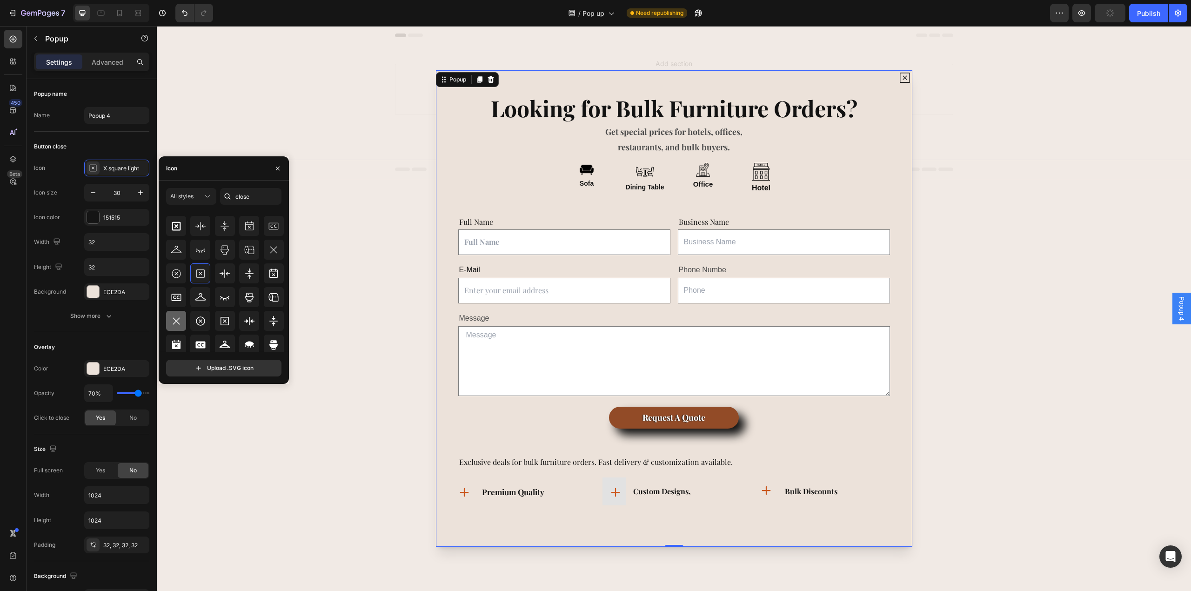
click at [175, 326] on icon at bounding box center [176, 320] width 11 height 11
click at [93, 248] on input "32" at bounding box center [117, 242] width 64 height 17
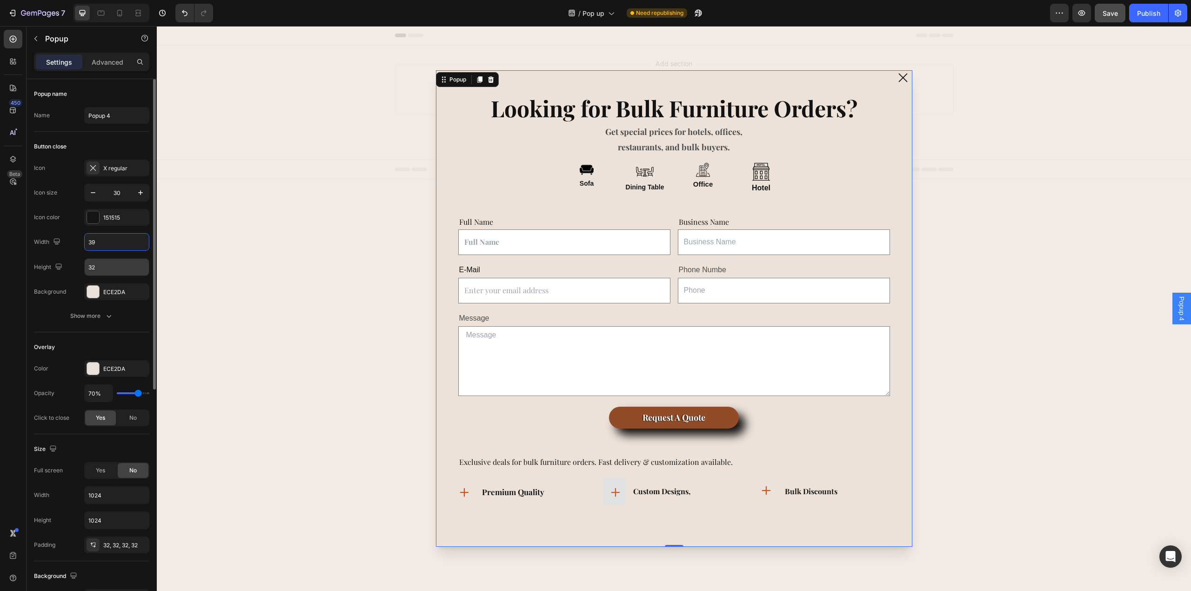
type input "39"
click at [116, 261] on input "32" at bounding box center [117, 267] width 64 height 17
type input "45"
click at [112, 246] on input "39" at bounding box center [117, 242] width 64 height 17
type input "45"
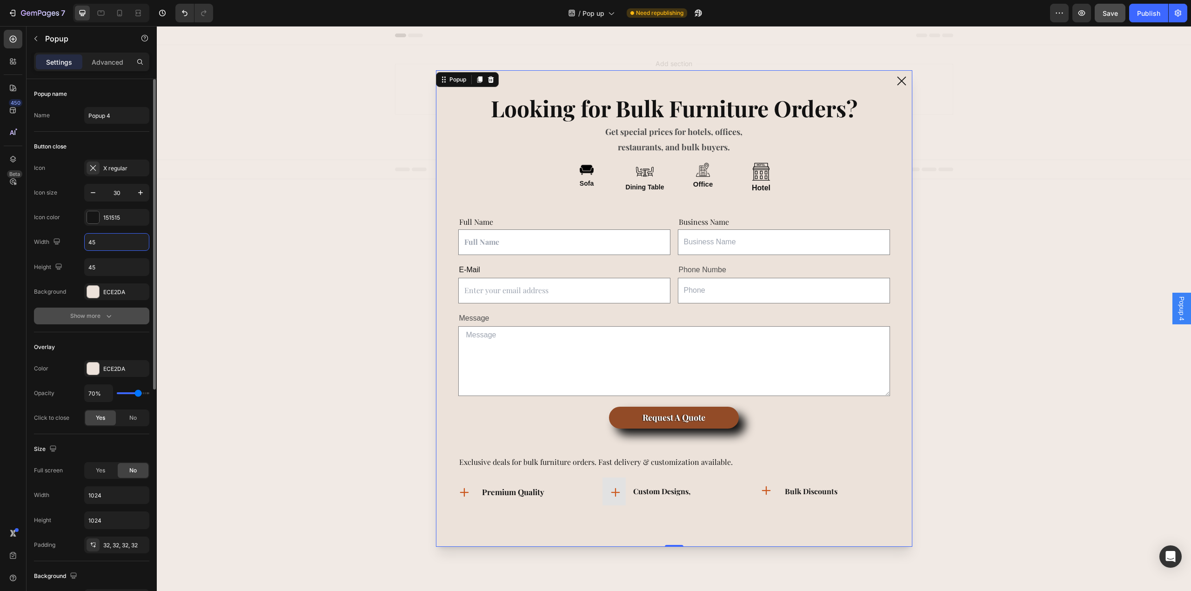
click at [101, 320] on div "Show more" at bounding box center [91, 315] width 43 height 9
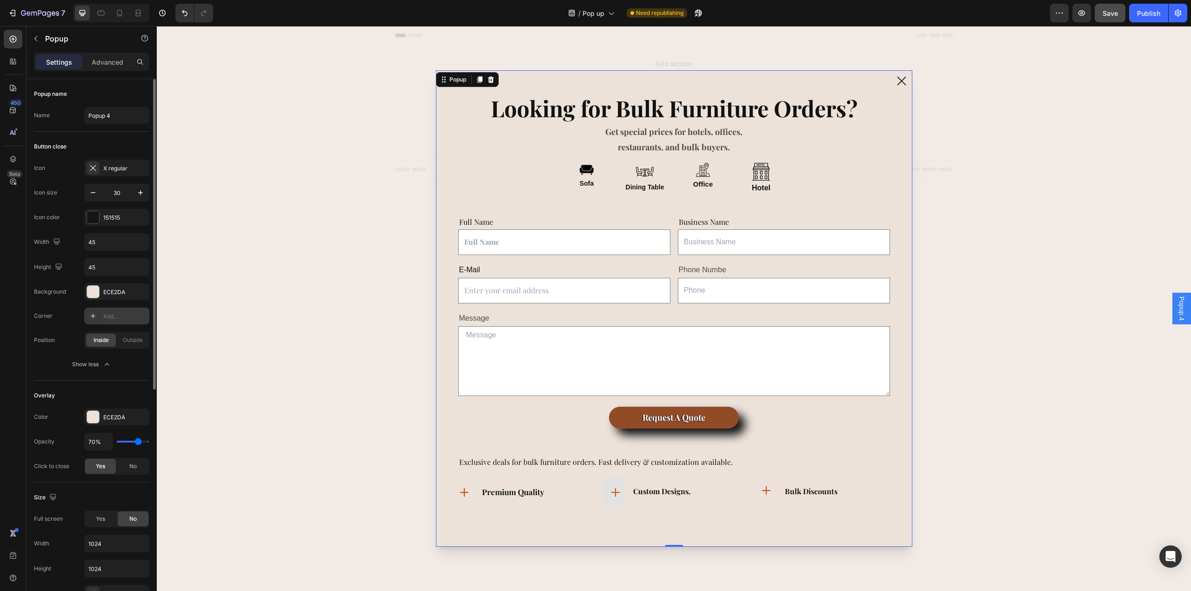
click at [107, 323] on div "Add..." at bounding box center [116, 316] width 65 height 17
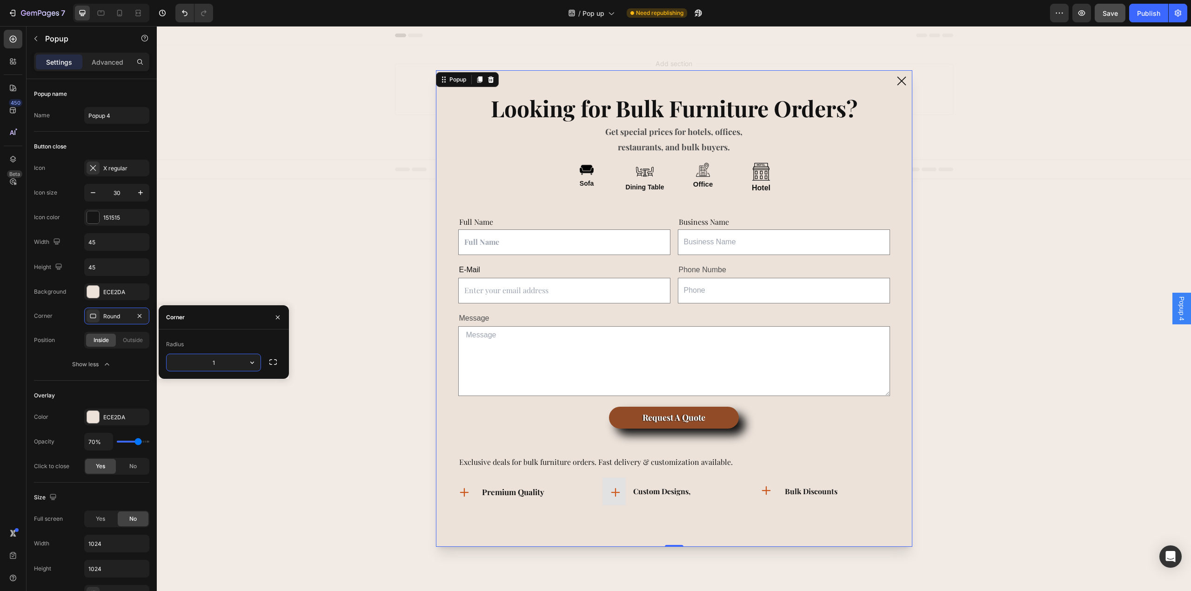
type input "10"
click at [94, 300] on div "ECE2DA" at bounding box center [116, 291] width 65 height 17
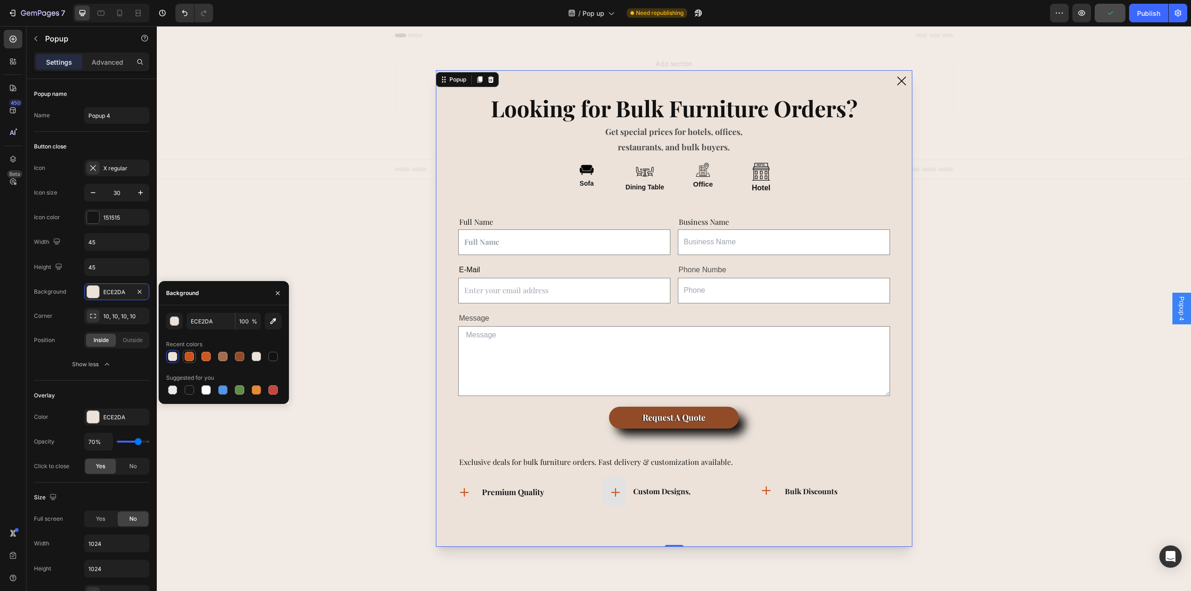
click at [190, 354] on div at bounding box center [189, 356] width 9 height 9
click at [176, 354] on div at bounding box center [172, 356] width 9 height 9
click at [175, 388] on div at bounding box center [172, 389] width 9 height 9
type input "000000"
type input "0"
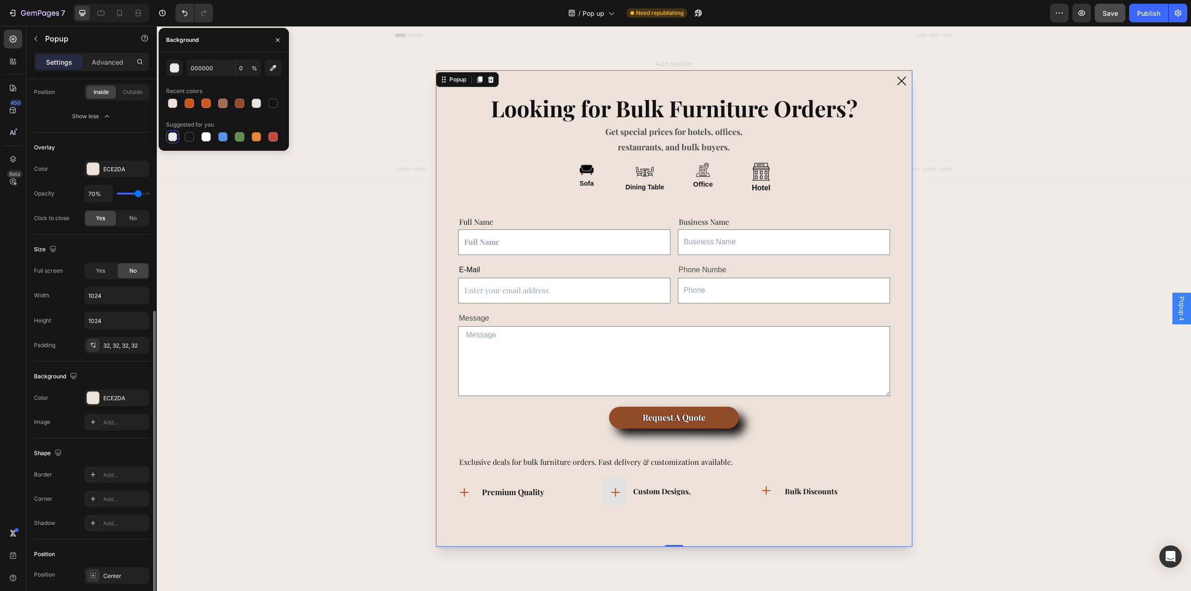
scroll to position [310, 0]
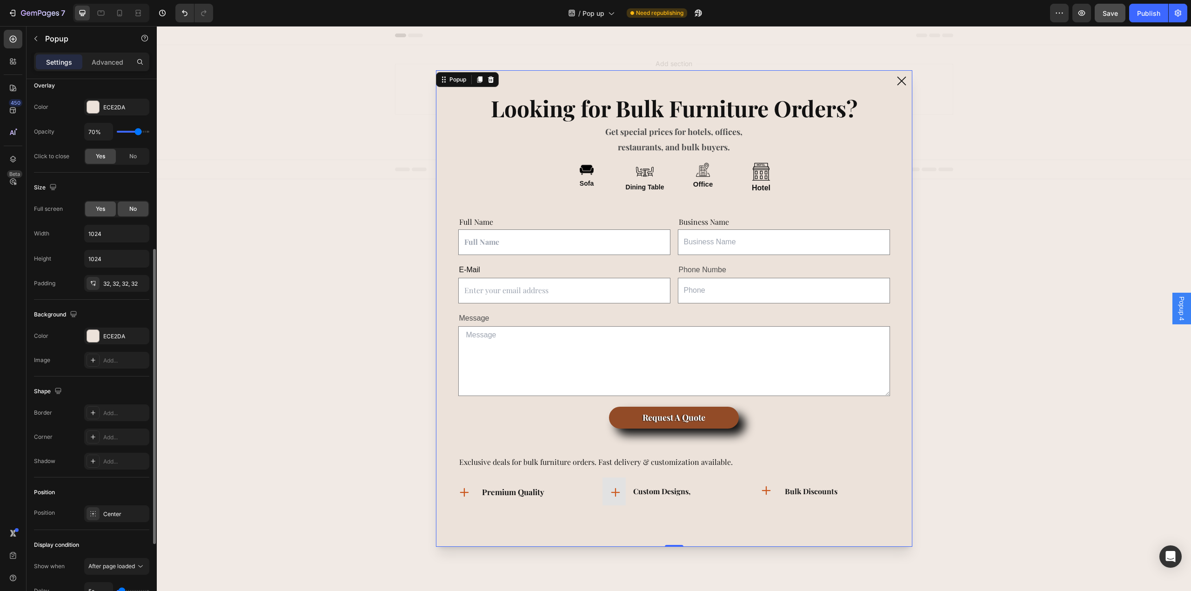
click at [104, 216] on div "Yes" at bounding box center [100, 208] width 31 height 15
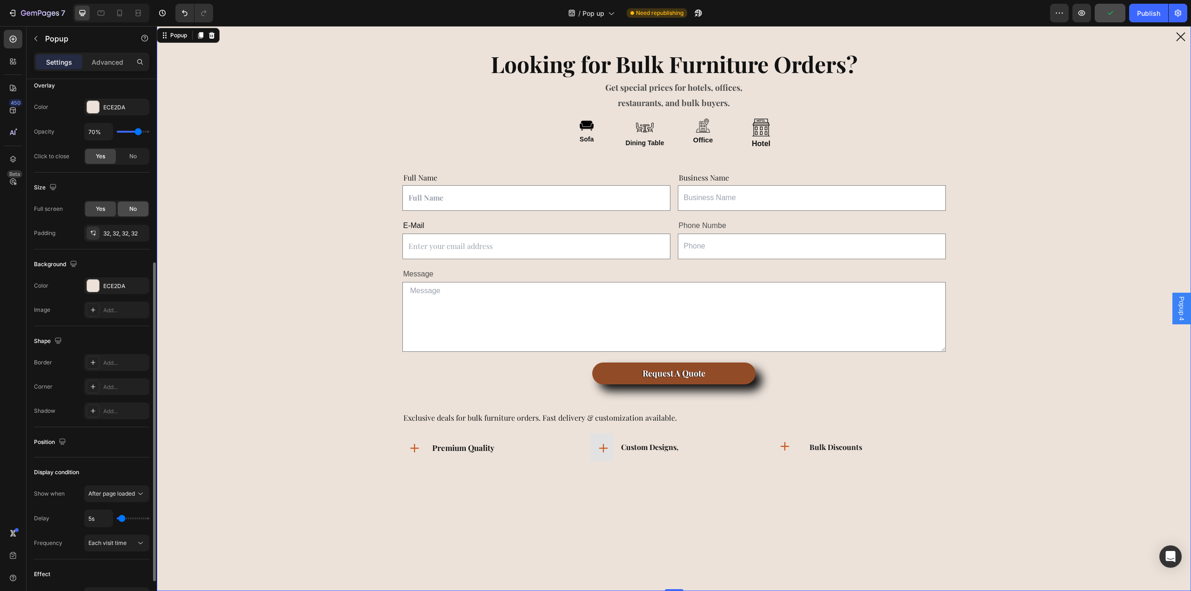
click at [131, 212] on span "No" at bounding box center [132, 209] width 7 height 8
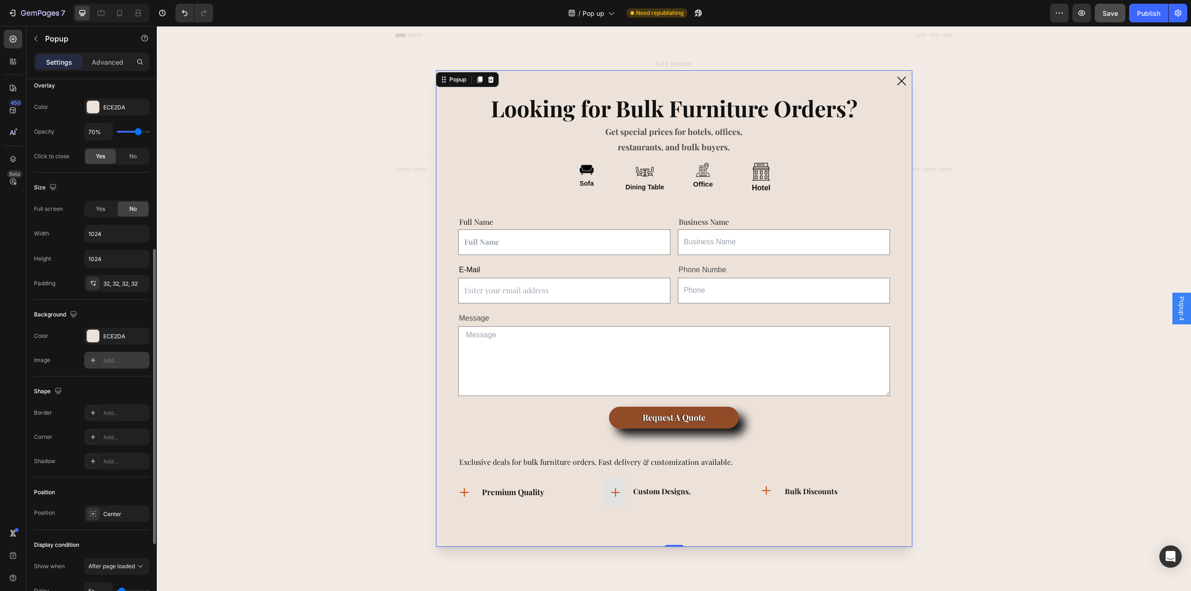
click at [100, 358] on div "Add..." at bounding box center [116, 360] width 65 height 17
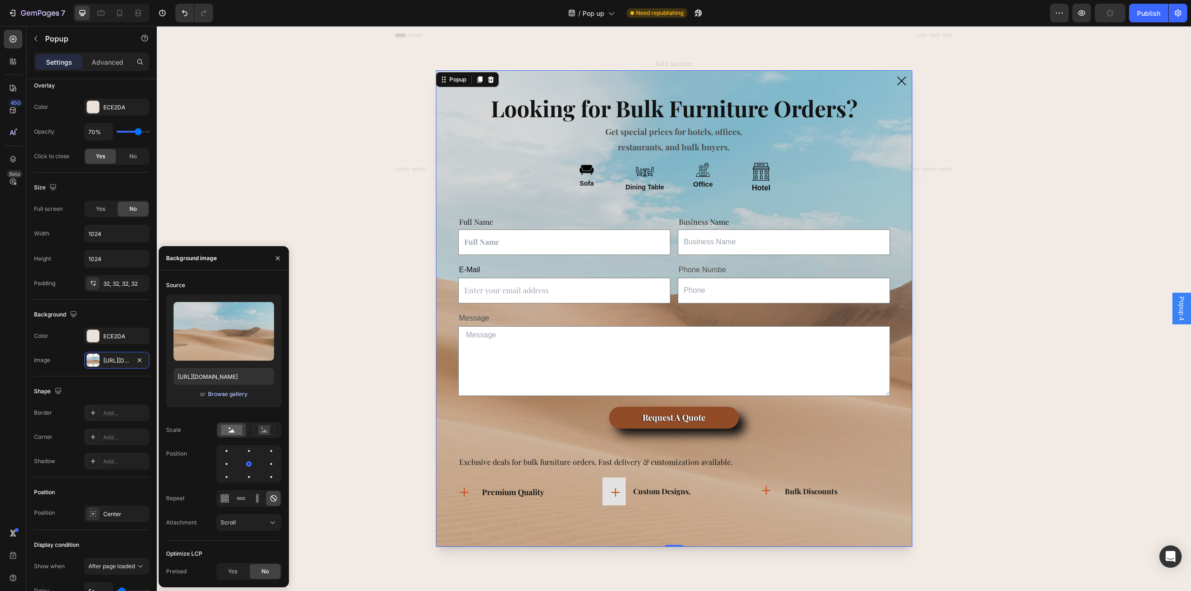
click at [240, 391] on div "Browse gallery" at bounding box center [228, 394] width 40 height 8
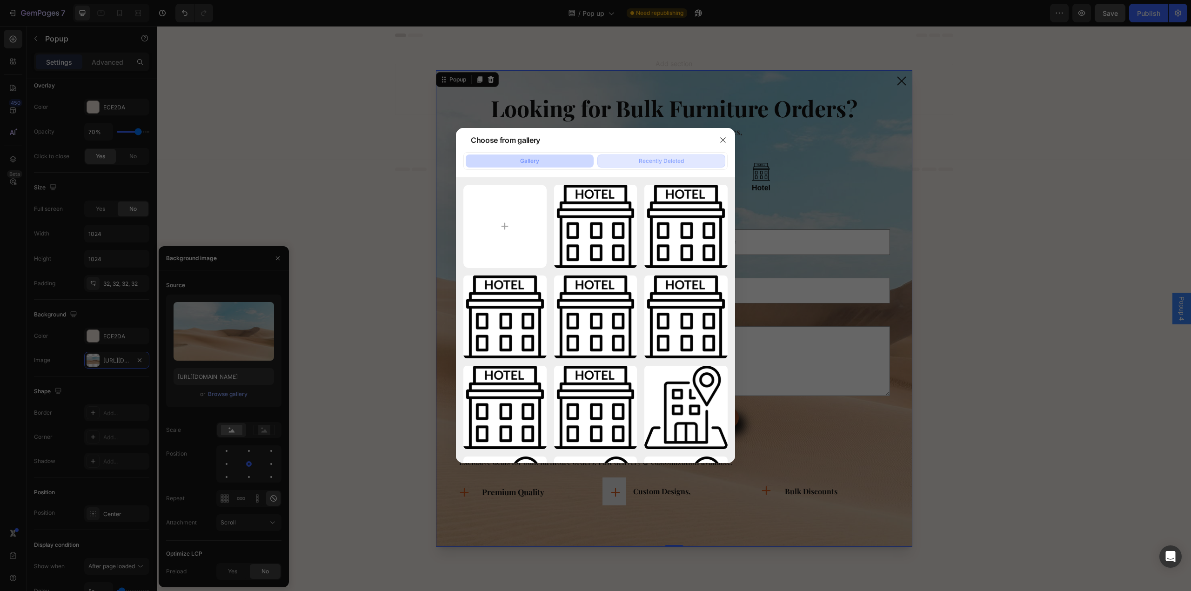
click at [644, 157] on div "Recently Deleted" at bounding box center [661, 161] width 45 height 8
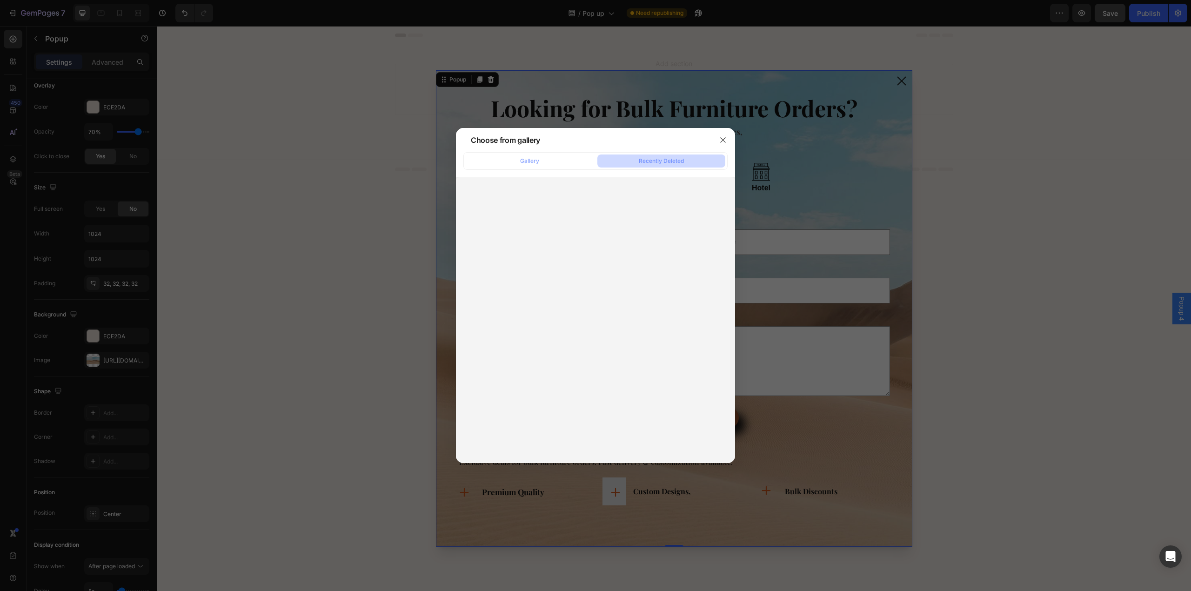
click at [226, 412] on div at bounding box center [595, 295] width 1191 height 591
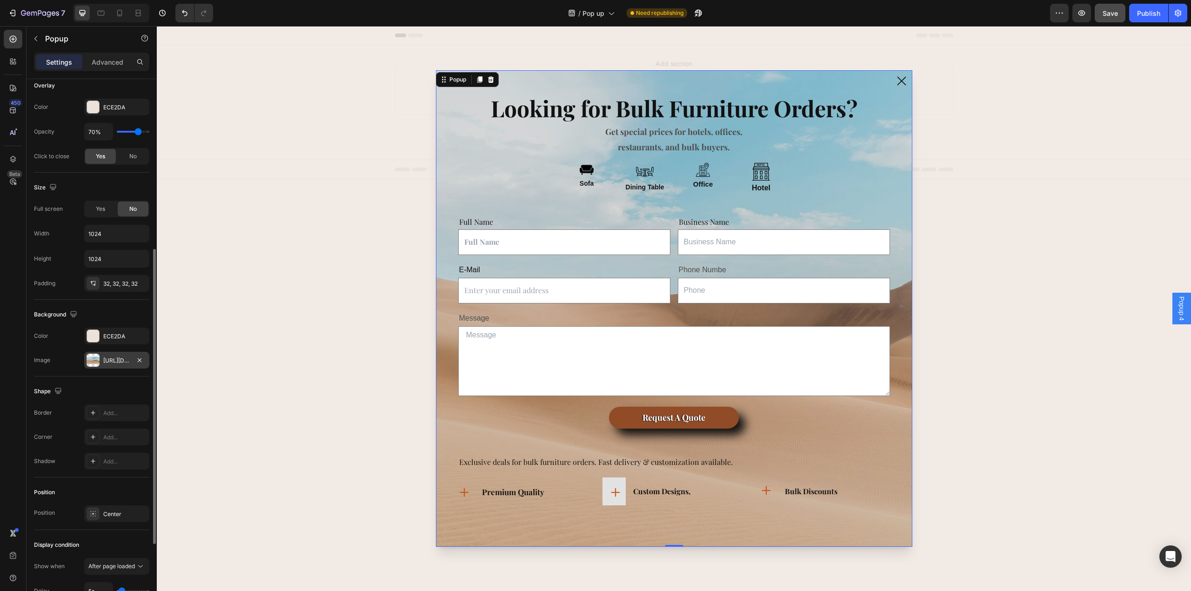
click at [94, 367] on div at bounding box center [93, 360] width 13 height 13
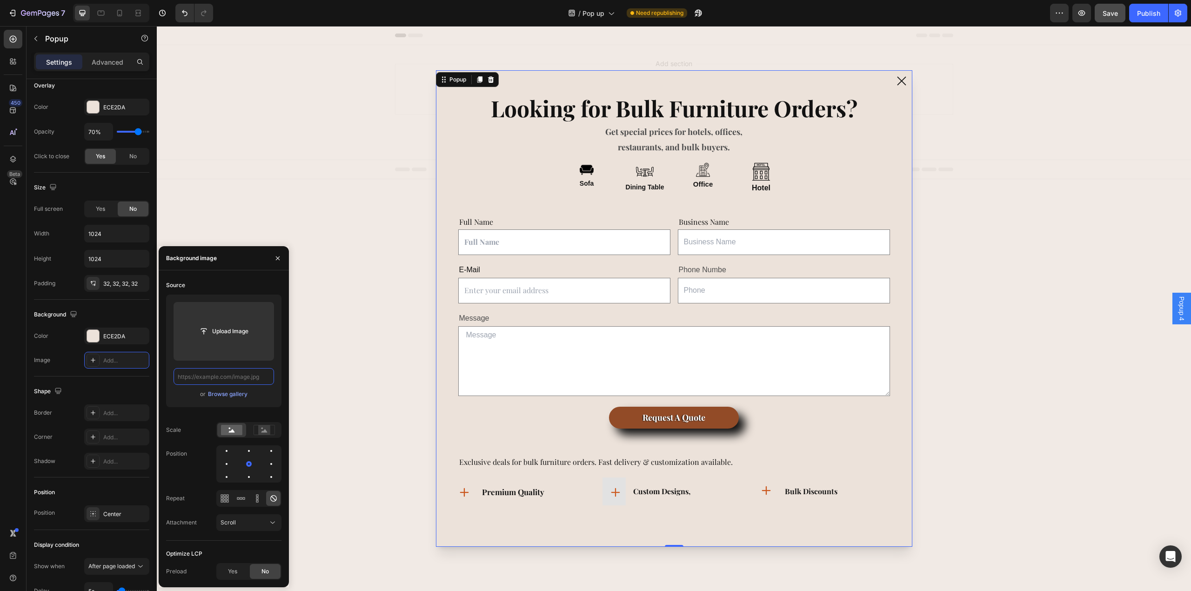
scroll to position [0, 0]
click at [242, 377] on input "text" at bounding box center [224, 376] width 100 height 17
click at [238, 333] on input "file" at bounding box center [224, 331] width 64 height 16
type input "https://cdn.shopify.com/s/files/1/0728/8976/2034/files/gempages_581924901988860…"
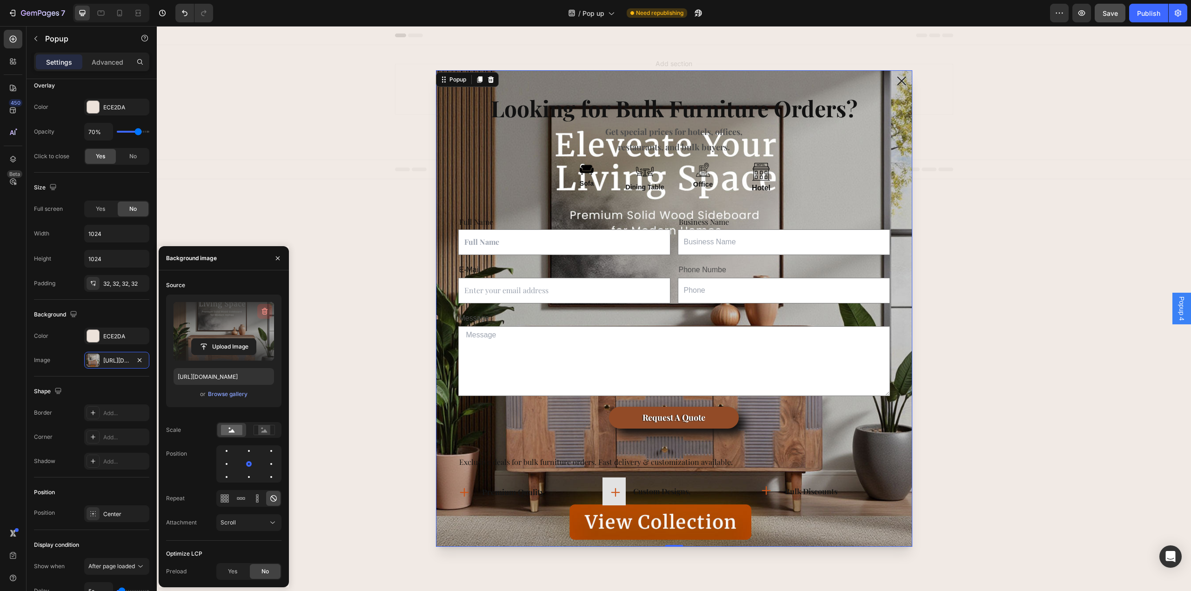
click at [262, 307] on icon "button" at bounding box center [264, 311] width 9 height 9
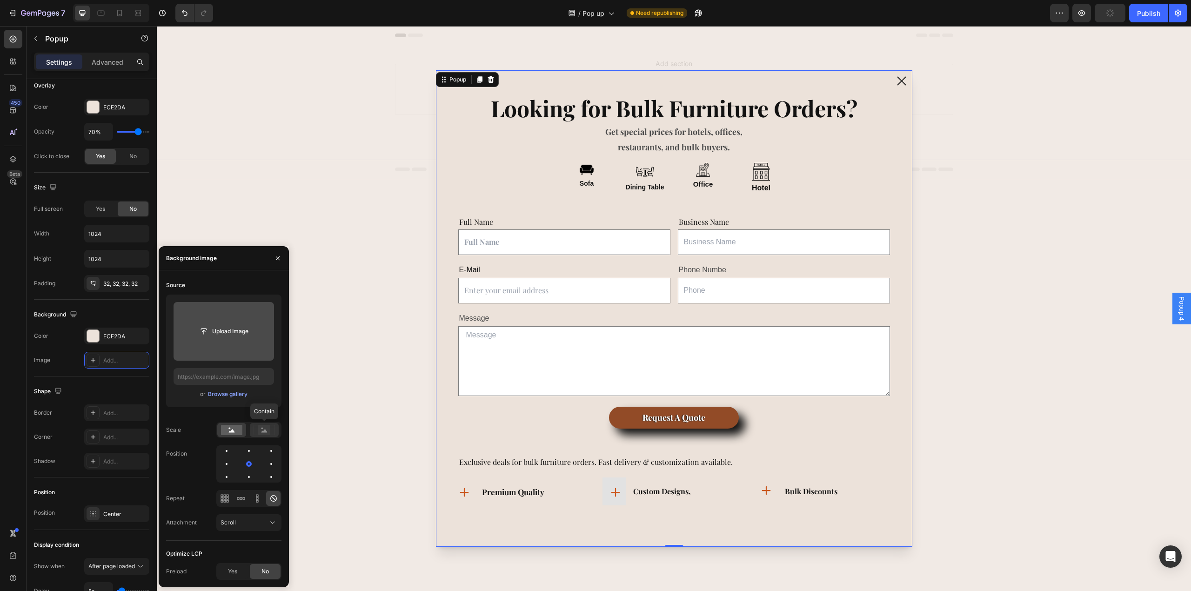
click at [260, 432] on rect at bounding box center [264, 429] width 12 height 9
click at [258, 443] on div "Scroll" at bounding box center [244, 522] width 47 height 8
click at [233, 443] on span "Yes" at bounding box center [232, 571] width 9 height 8
click at [259, 443] on div "No" at bounding box center [265, 571] width 31 height 15
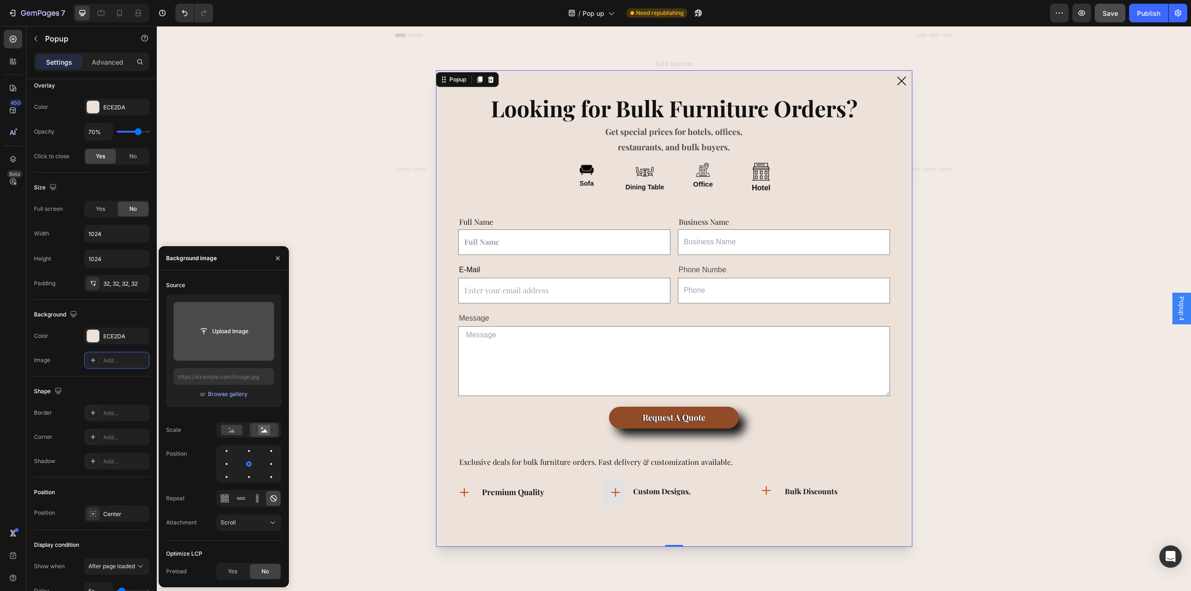
click at [277, 249] on div at bounding box center [278, 258] width 22 height 24
click at [279, 258] on icon "button" at bounding box center [277, 257] width 7 height 7
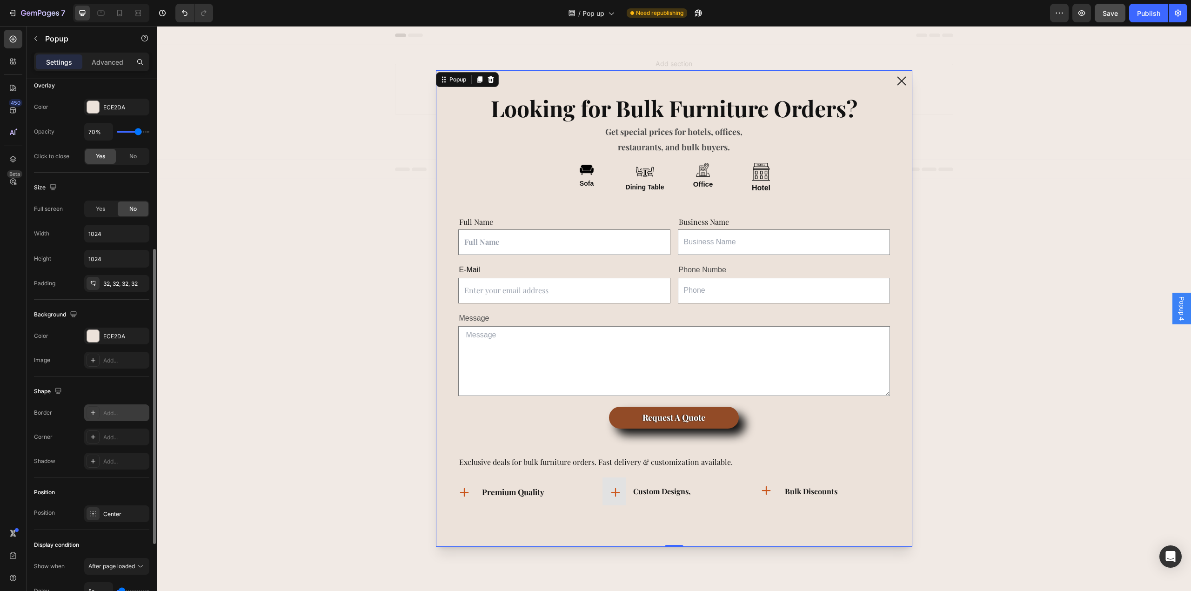
click at [116, 412] on div "Add..." at bounding box center [125, 413] width 44 height 8
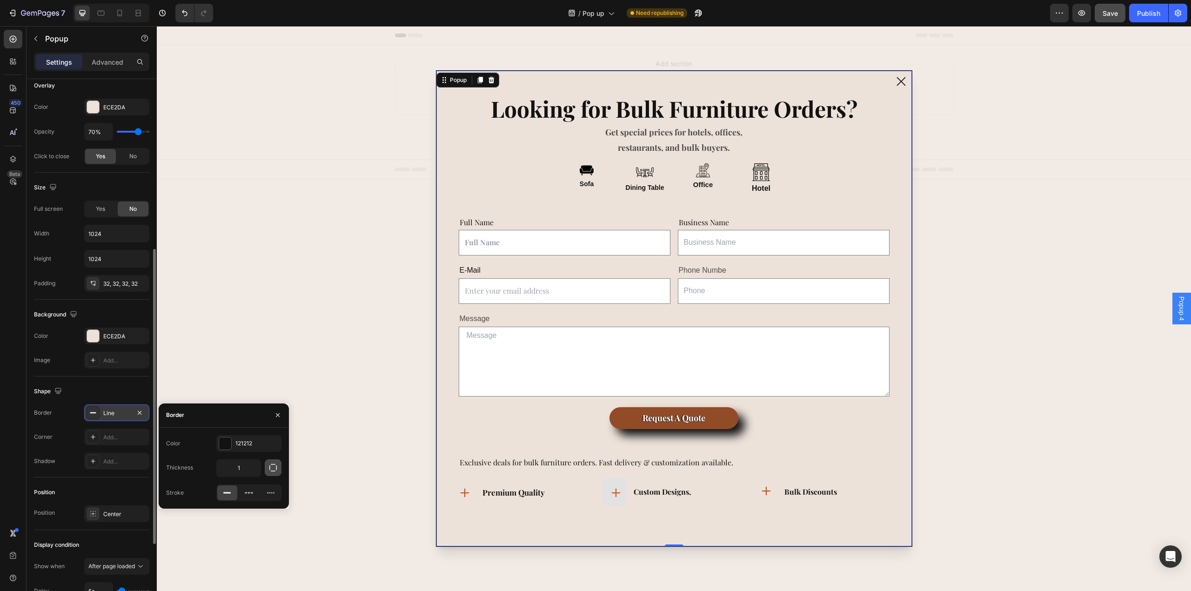
click at [268, 443] on icon "button" at bounding box center [272, 467] width 9 height 9
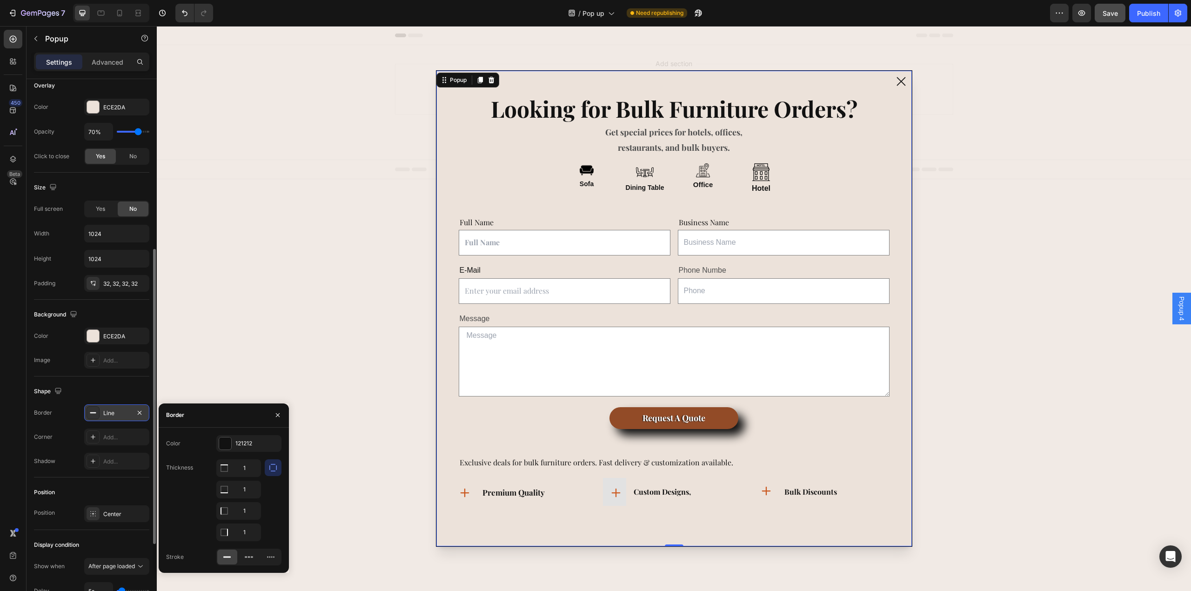
click at [268, 443] on icon "button" at bounding box center [272, 467] width 9 height 9
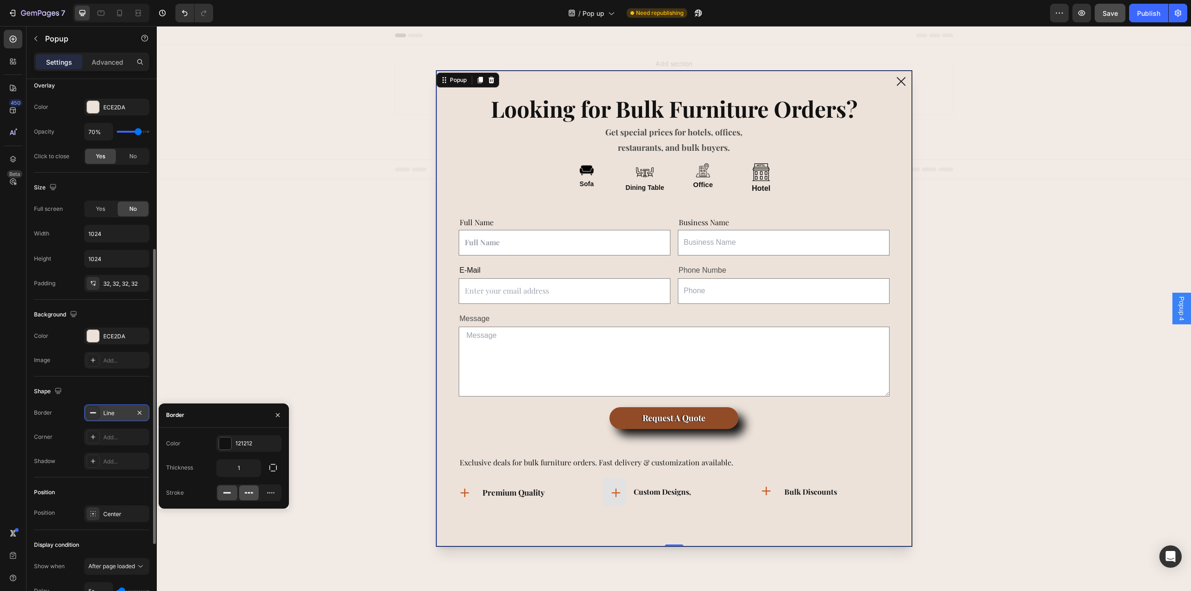
click at [248, 443] on icon at bounding box center [249, 492] width 2 height 1
click at [268, 443] on icon at bounding box center [270, 492] width 9 height 9
click at [234, 443] on div at bounding box center [227, 492] width 20 height 15
click at [130, 435] on div "Add..." at bounding box center [116, 436] width 65 height 17
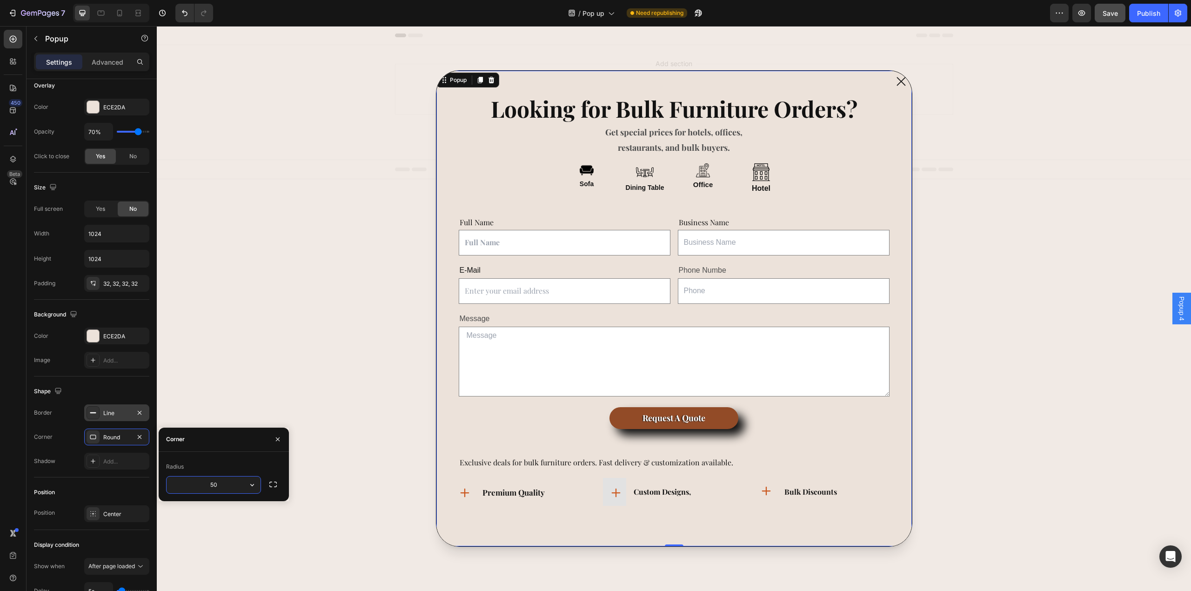
type input "5"
type input "1"
type input "20"
click at [116, 443] on div "Add..." at bounding box center [125, 461] width 44 height 8
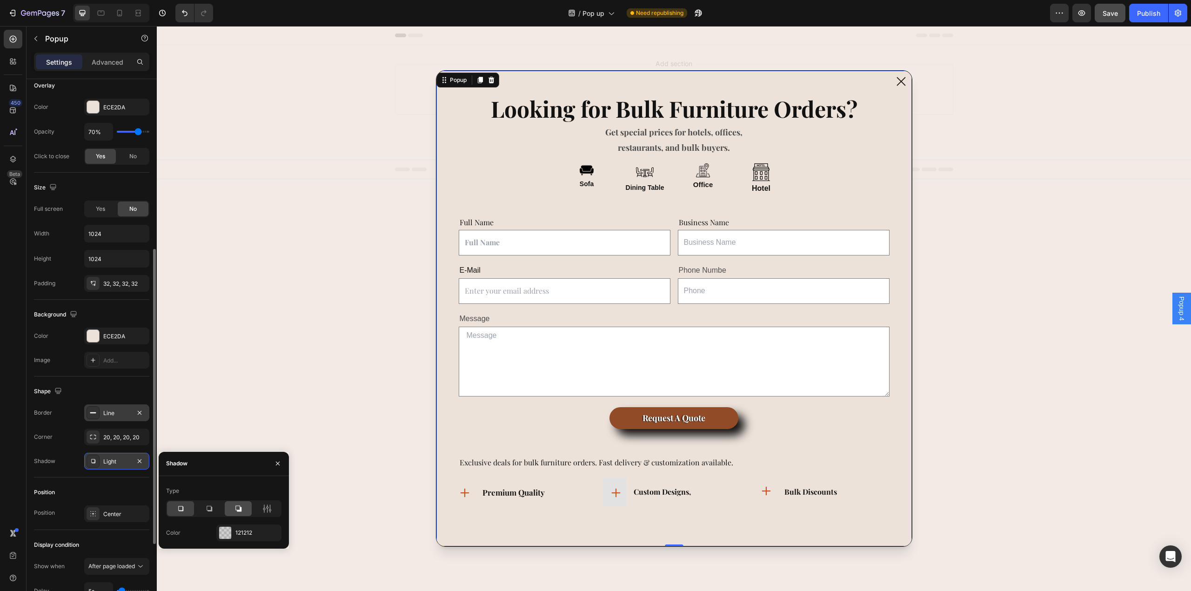
click at [227, 443] on div at bounding box center [238, 508] width 27 height 15
click at [210, 443] on icon at bounding box center [209, 508] width 9 height 9
drag, startPoint x: 268, startPoint y: 504, endPoint x: 245, endPoint y: 506, distance: 23.3
click at [267, 443] on icon at bounding box center [266, 508] width 9 height 9
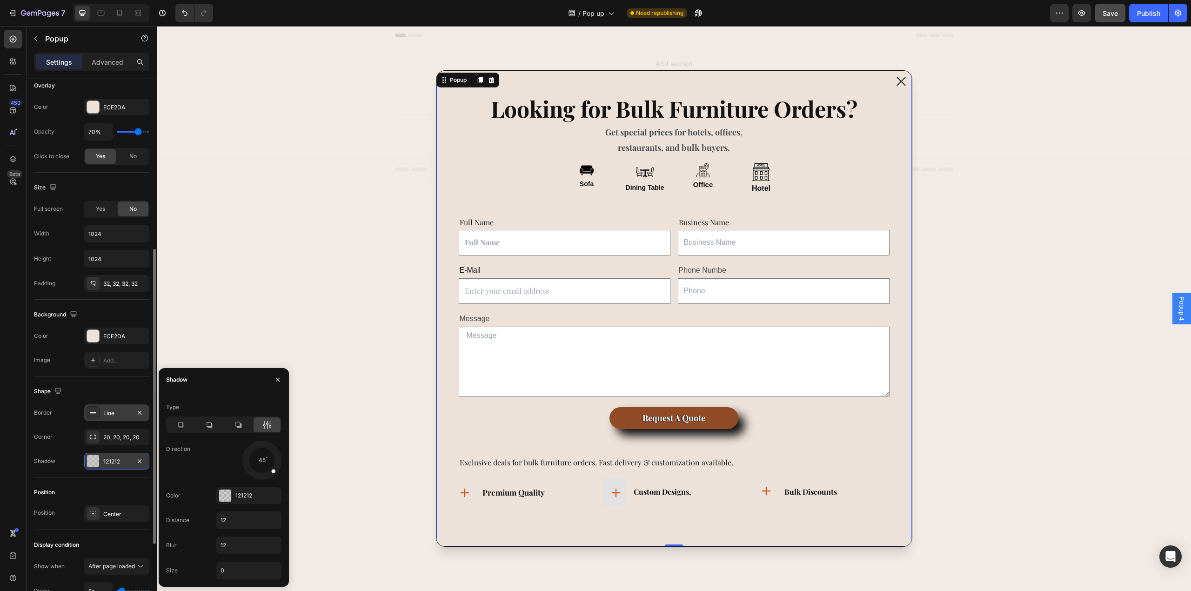
click at [245, 443] on div "Type Direction 45 Color 121212 Distance 12 Blur 12 Size 0" at bounding box center [224, 490] width 130 height 180
click at [239, 424] on icon at bounding box center [238, 424] width 9 height 9
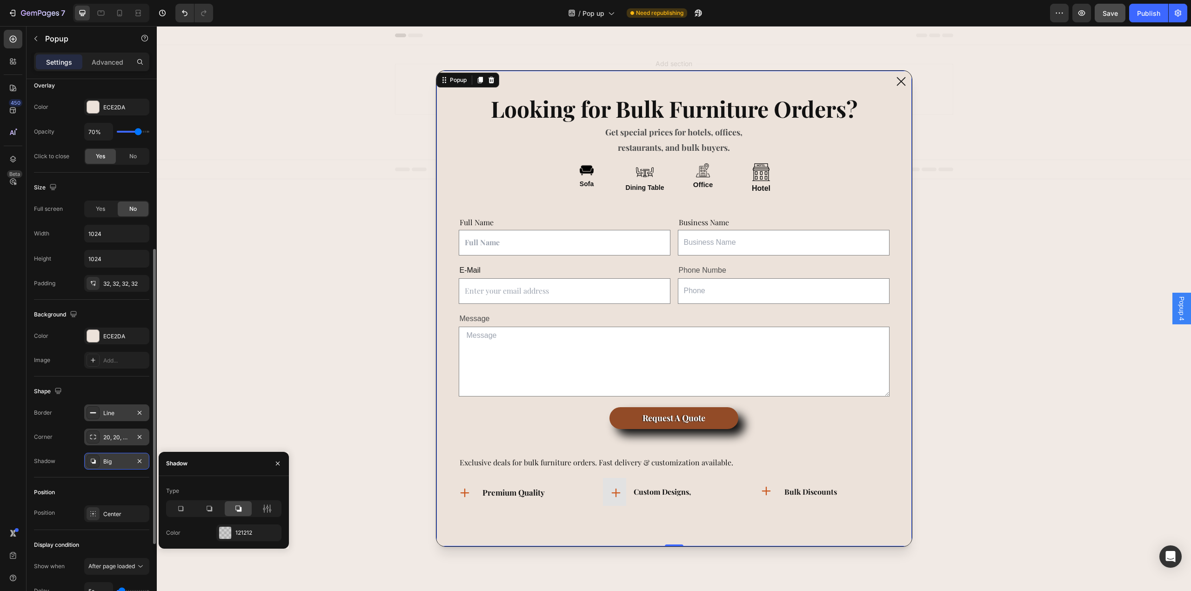
click at [116, 438] on div "20, 20, 20, 20" at bounding box center [116, 437] width 27 height 8
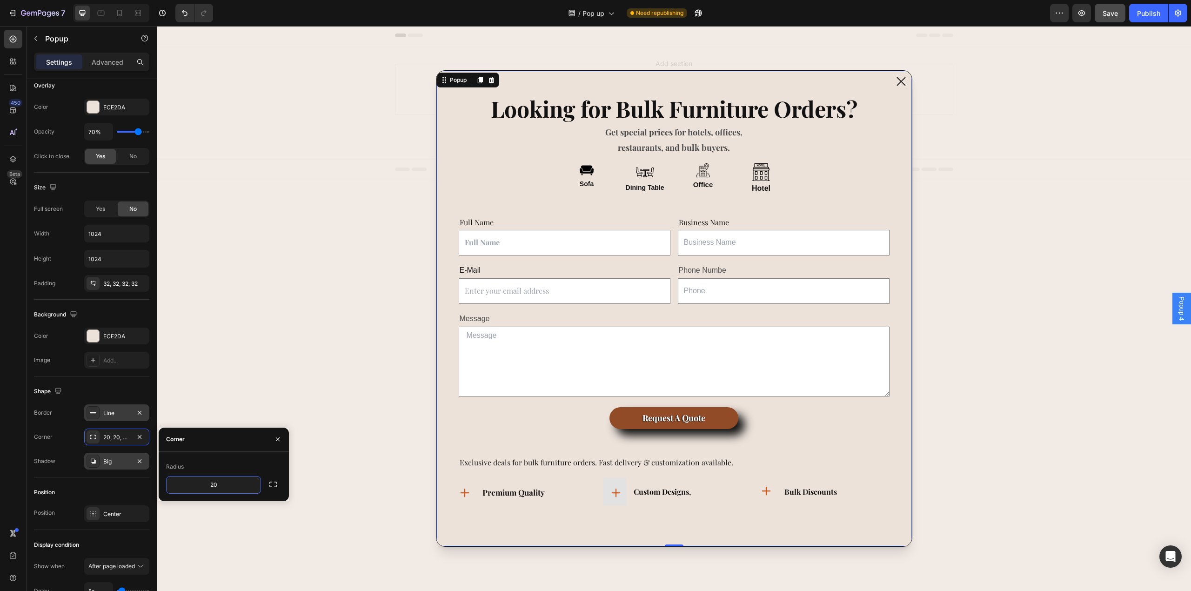
click at [117, 412] on div "Line" at bounding box center [116, 413] width 27 height 8
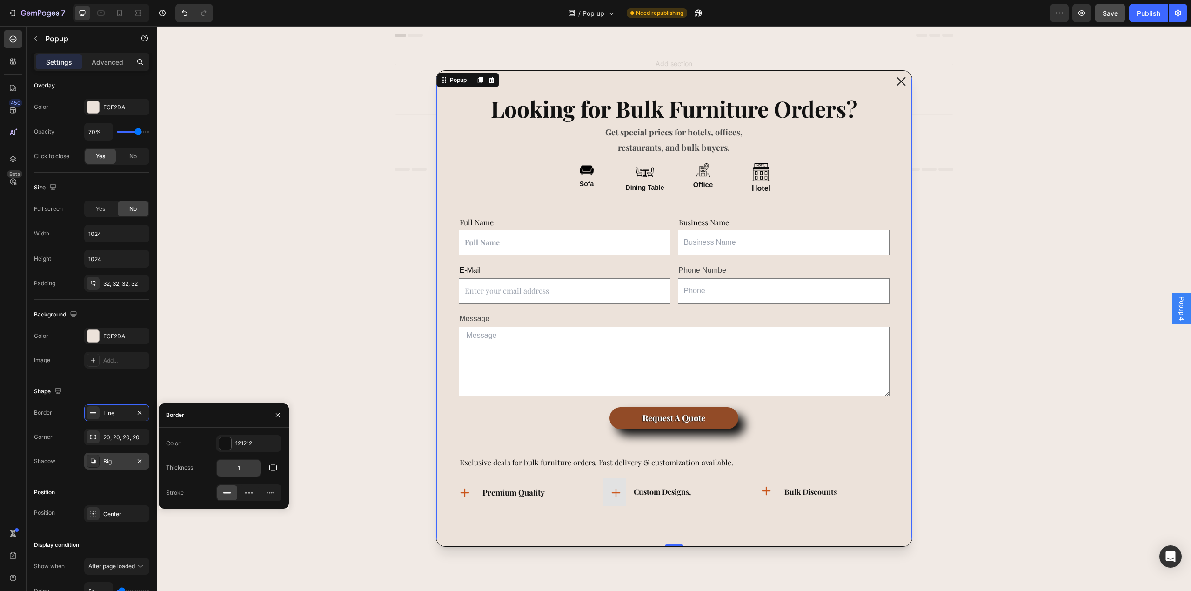
click at [255, 443] on input "1" at bounding box center [239, 468] width 44 height 17
type input "2"
click at [96, 382] on div "Shape Border Line Corner 20, 20, 20, 20 Shadow Big" at bounding box center [91, 426] width 115 height 101
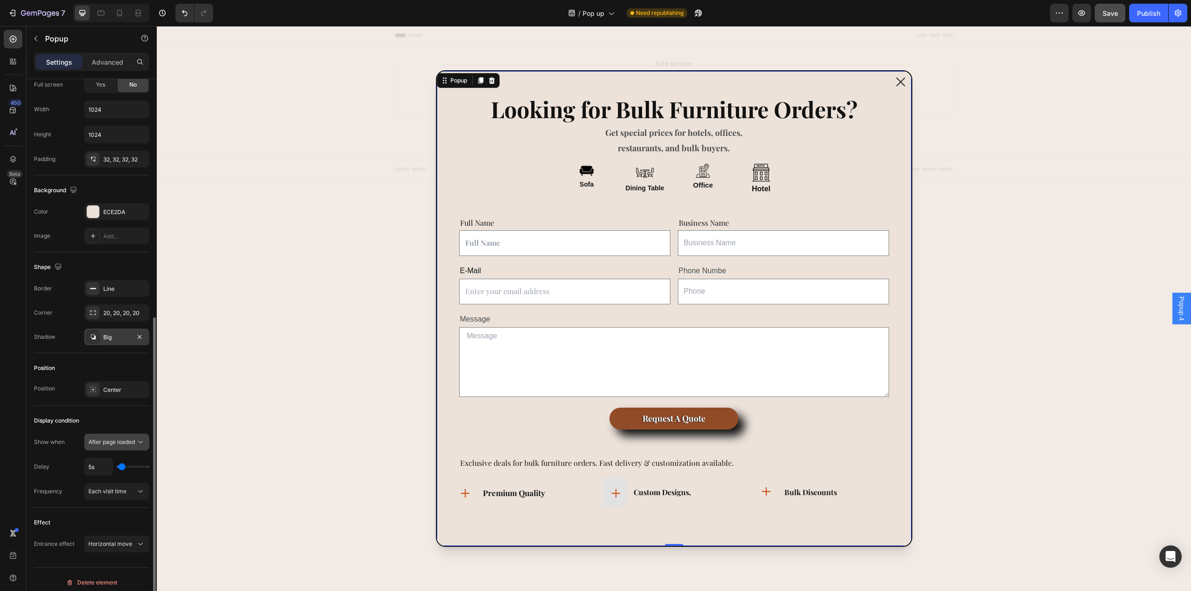
scroll to position [443, 0]
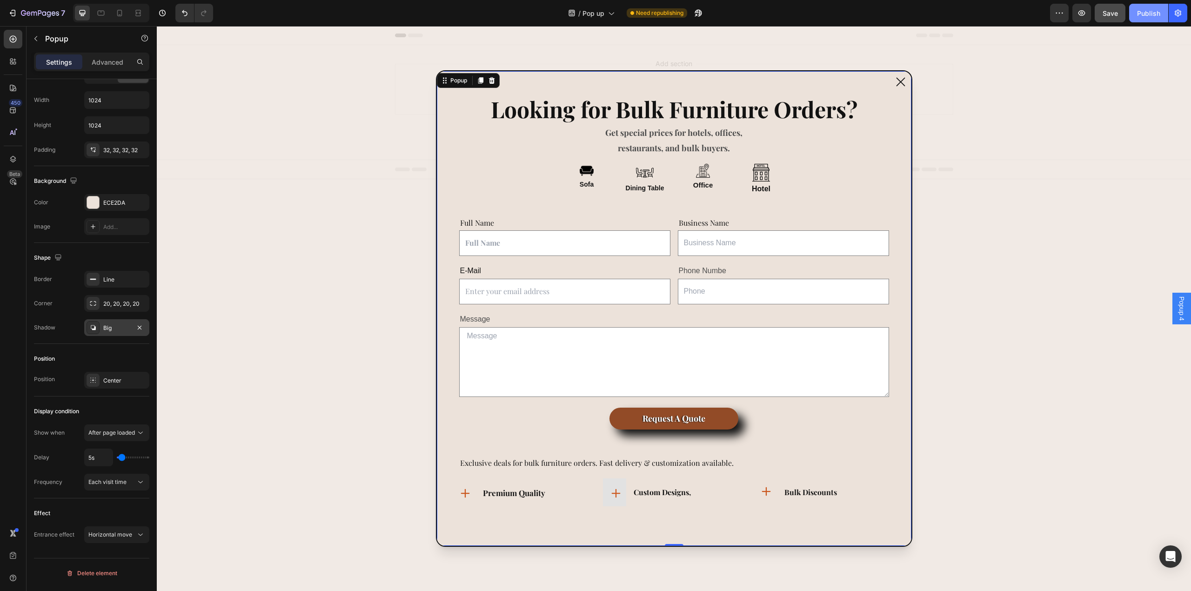
click at [893, 14] on div "Publish" at bounding box center [1148, 13] width 23 height 10
